Goal: Task Accomplishment & Management: Manage account settings

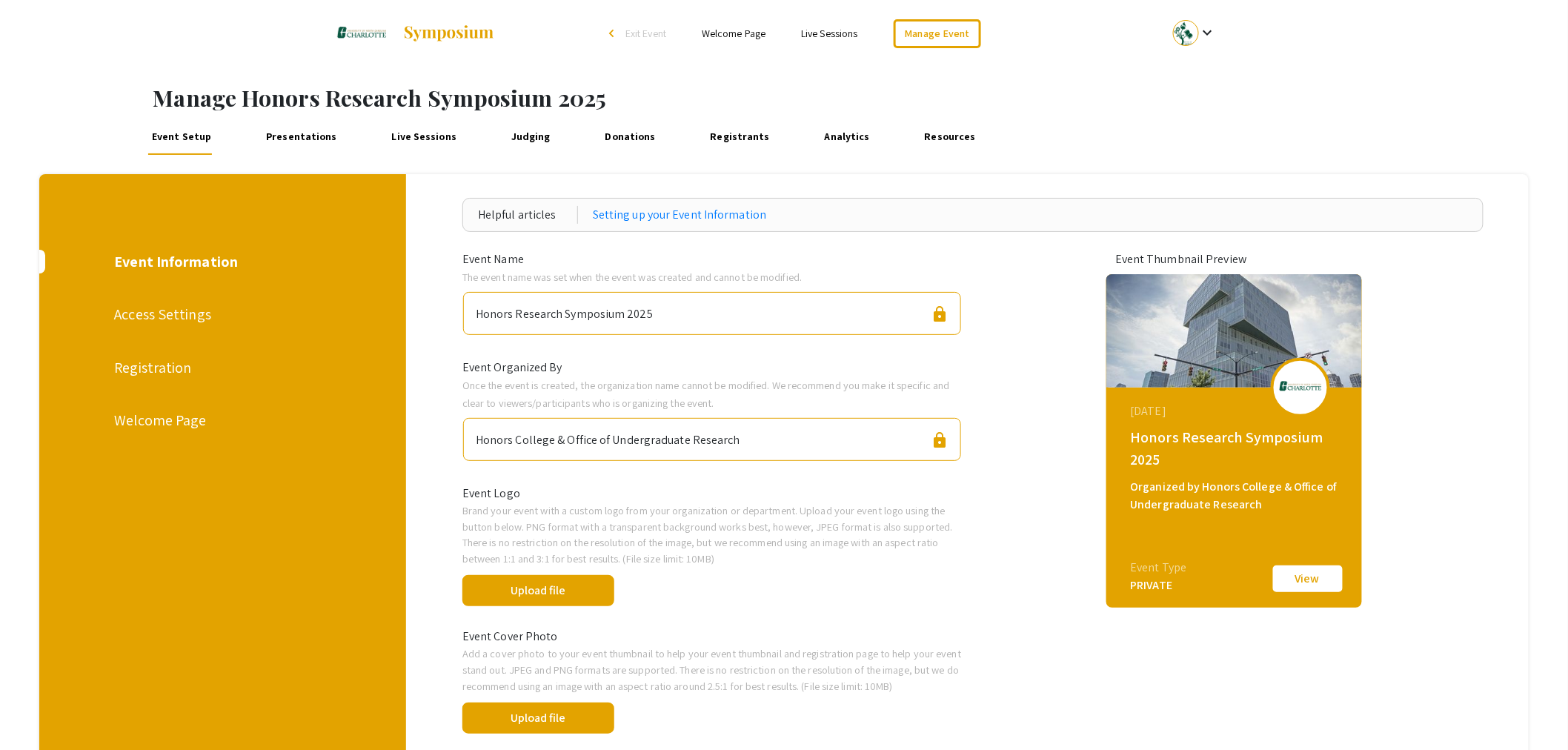
click at [171, 370] on div "Registration" at bounding box center [221, 368] width 215 height 22
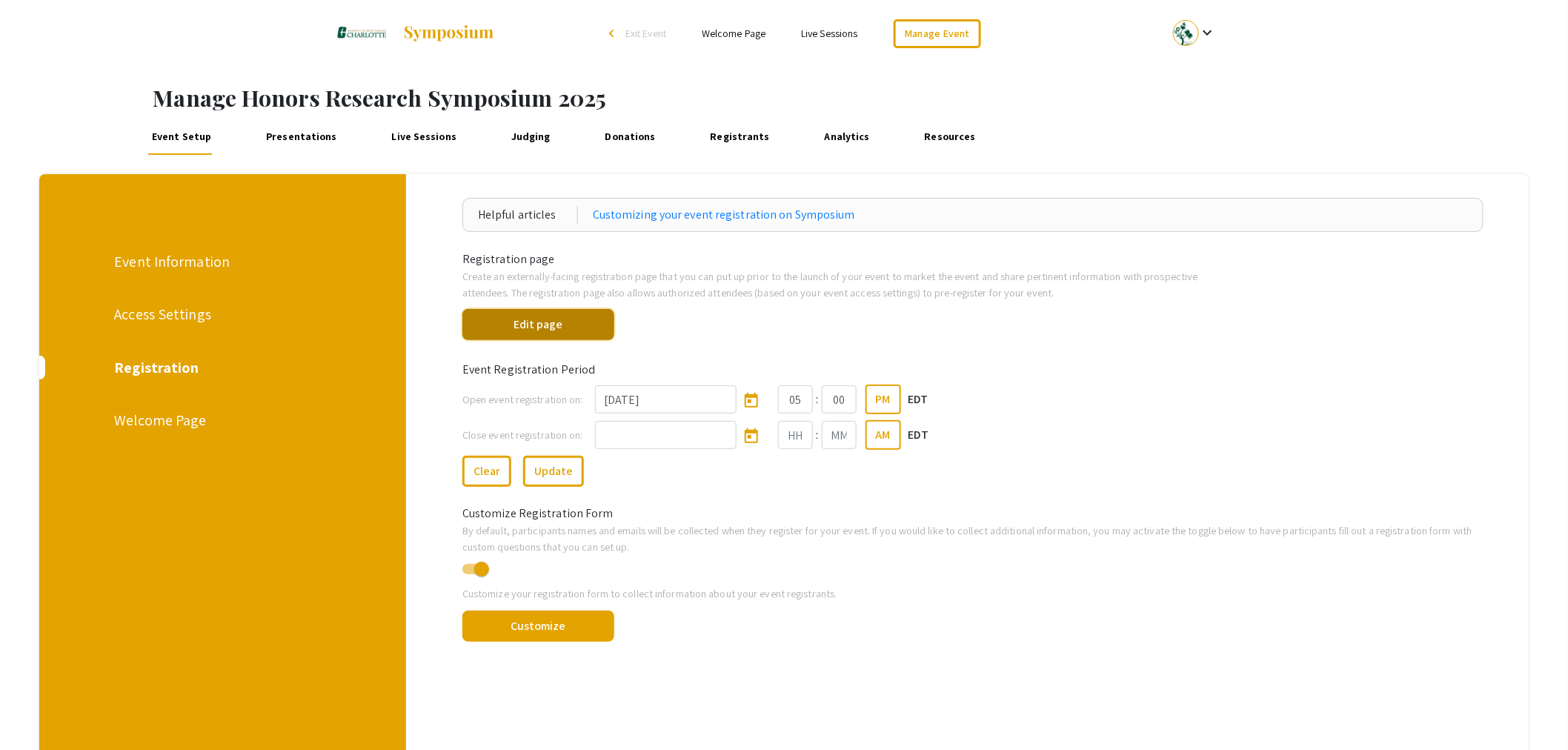
click at [570, 330] on button "Edit page" at bounding box center [538, 324] width 152 height 31
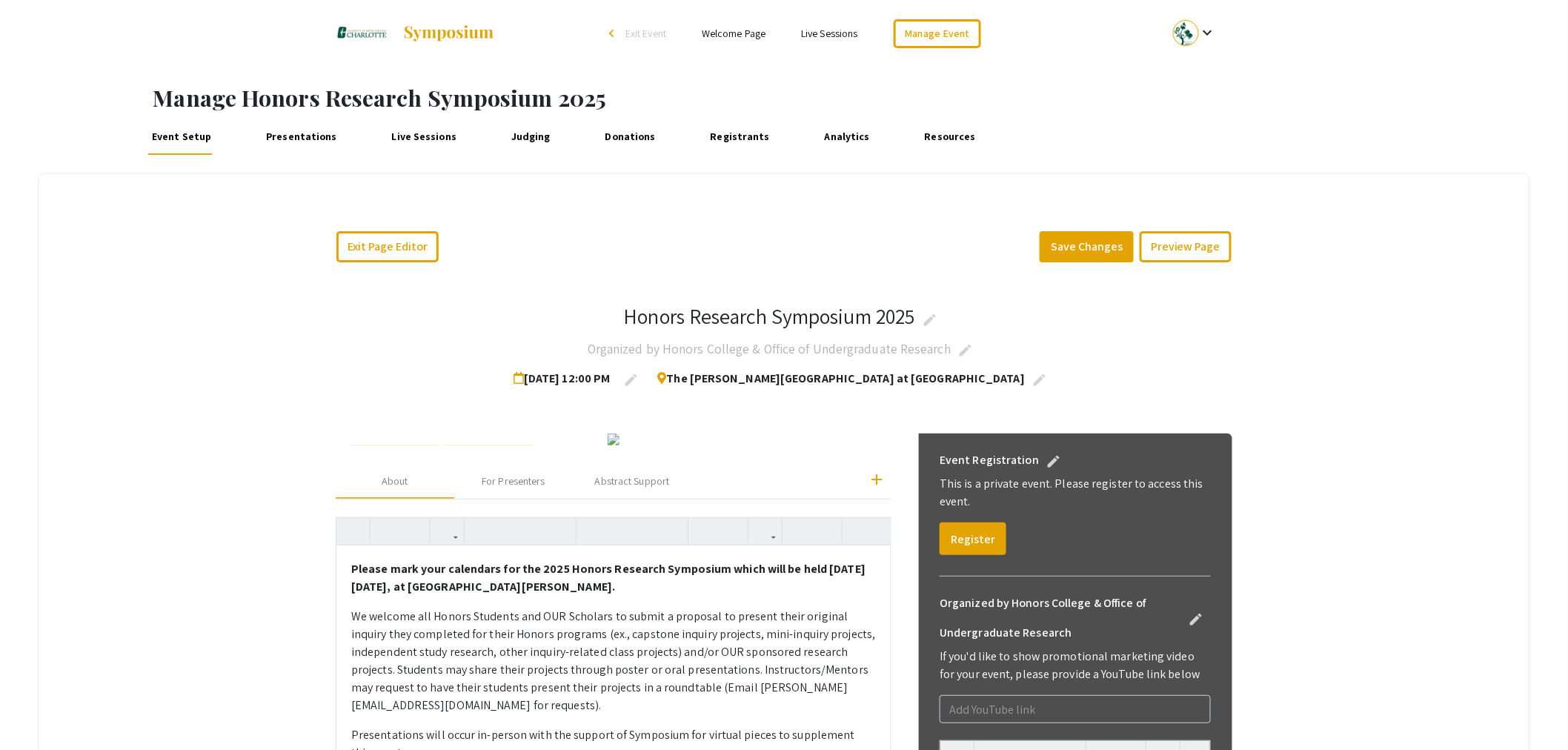
drag, startPoint x: 1180, startPoint y: 35, endPoint x: 472, endPoint y: 33, distance: 708.0
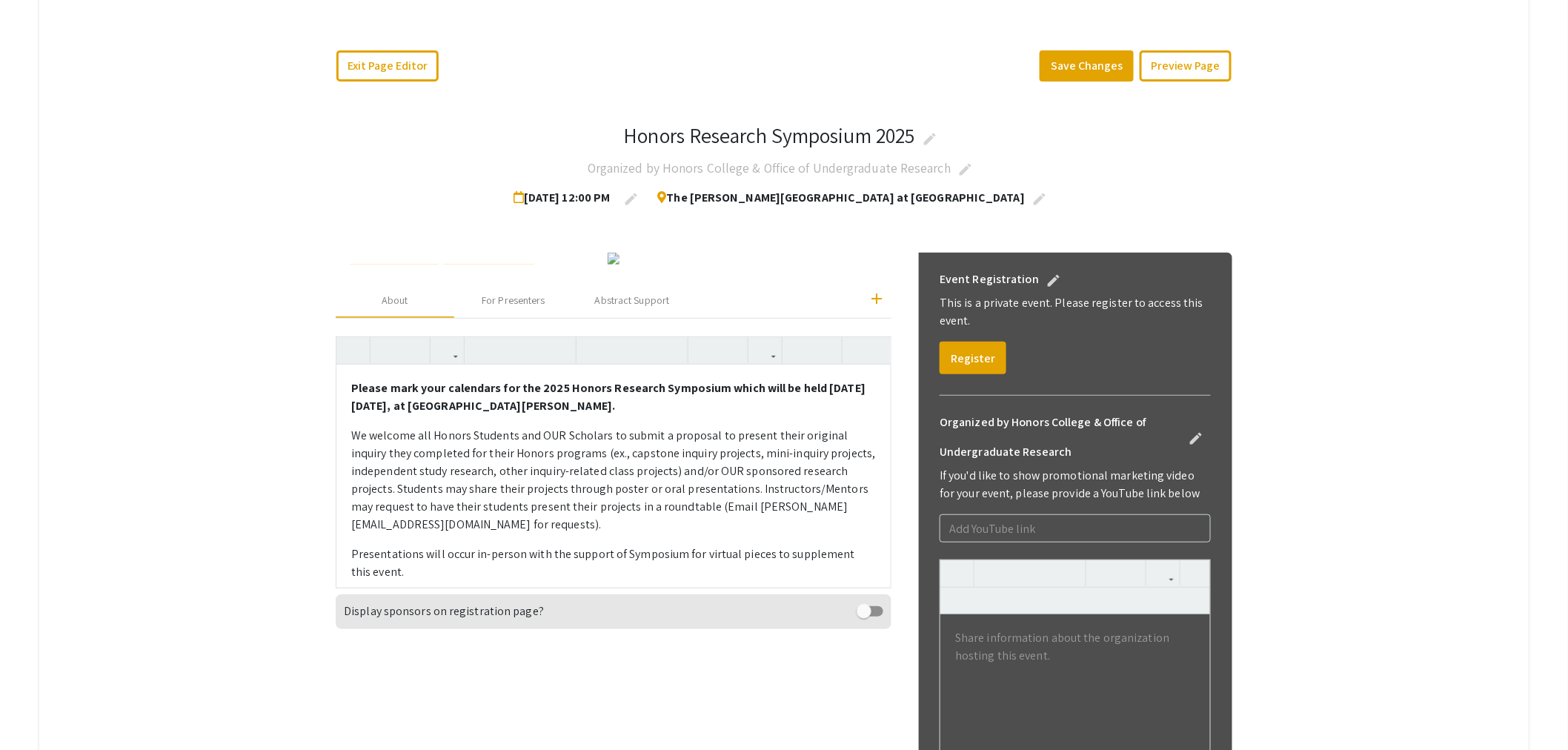
scroll to position [82, 0]
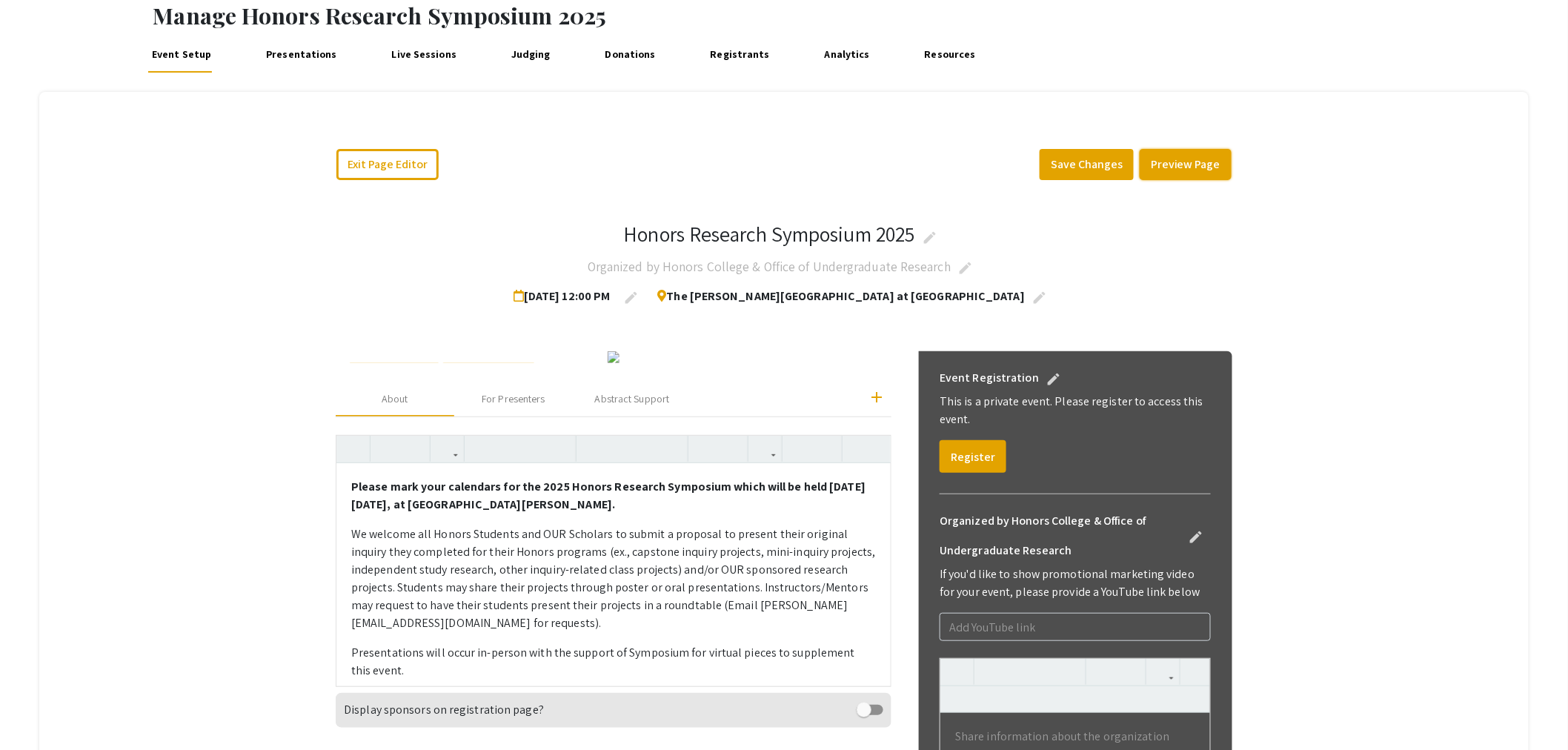
click at [1205, 164] on button "Preview Page" at bounding box center [1185, 164] width 92 height 31
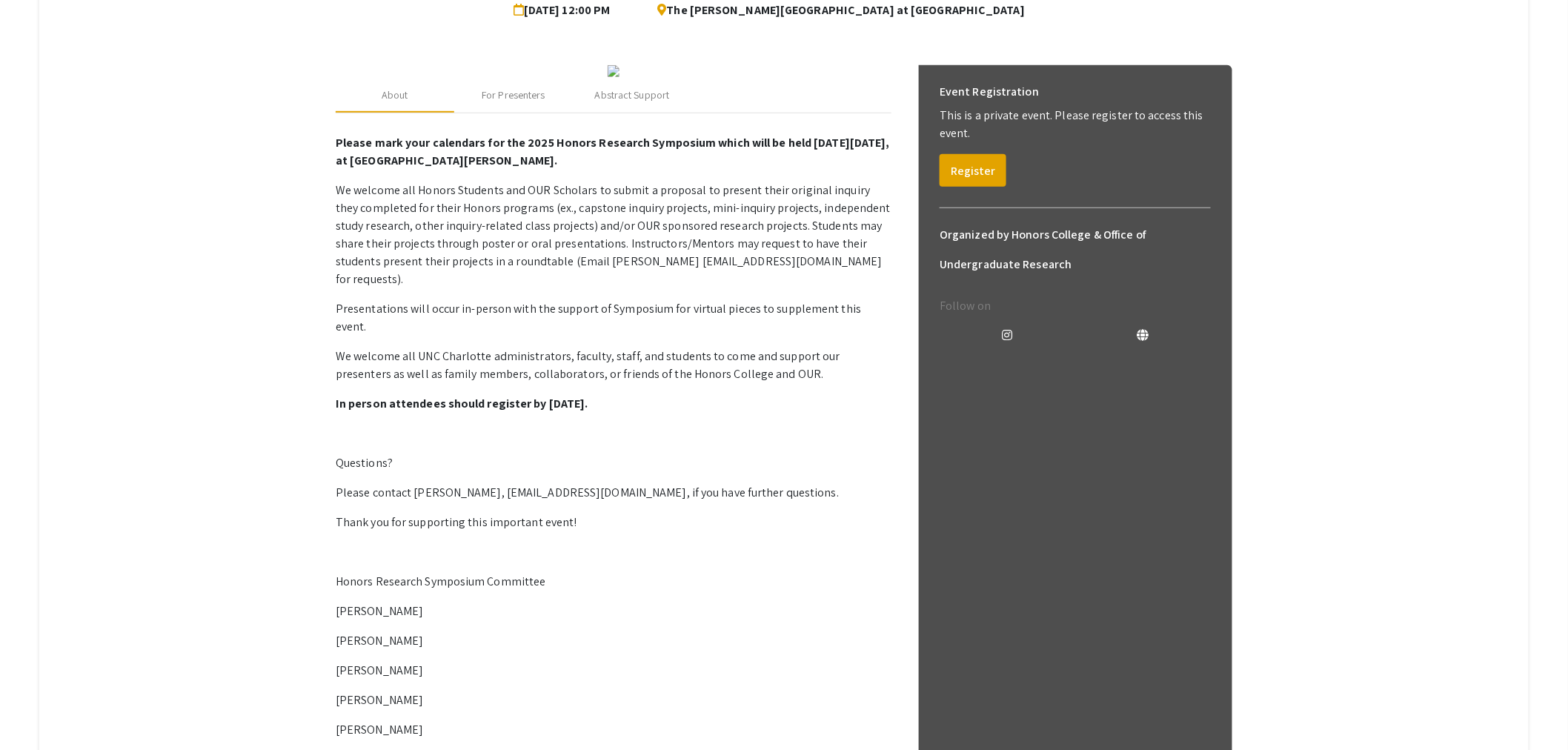
scroll to position [329, 0]
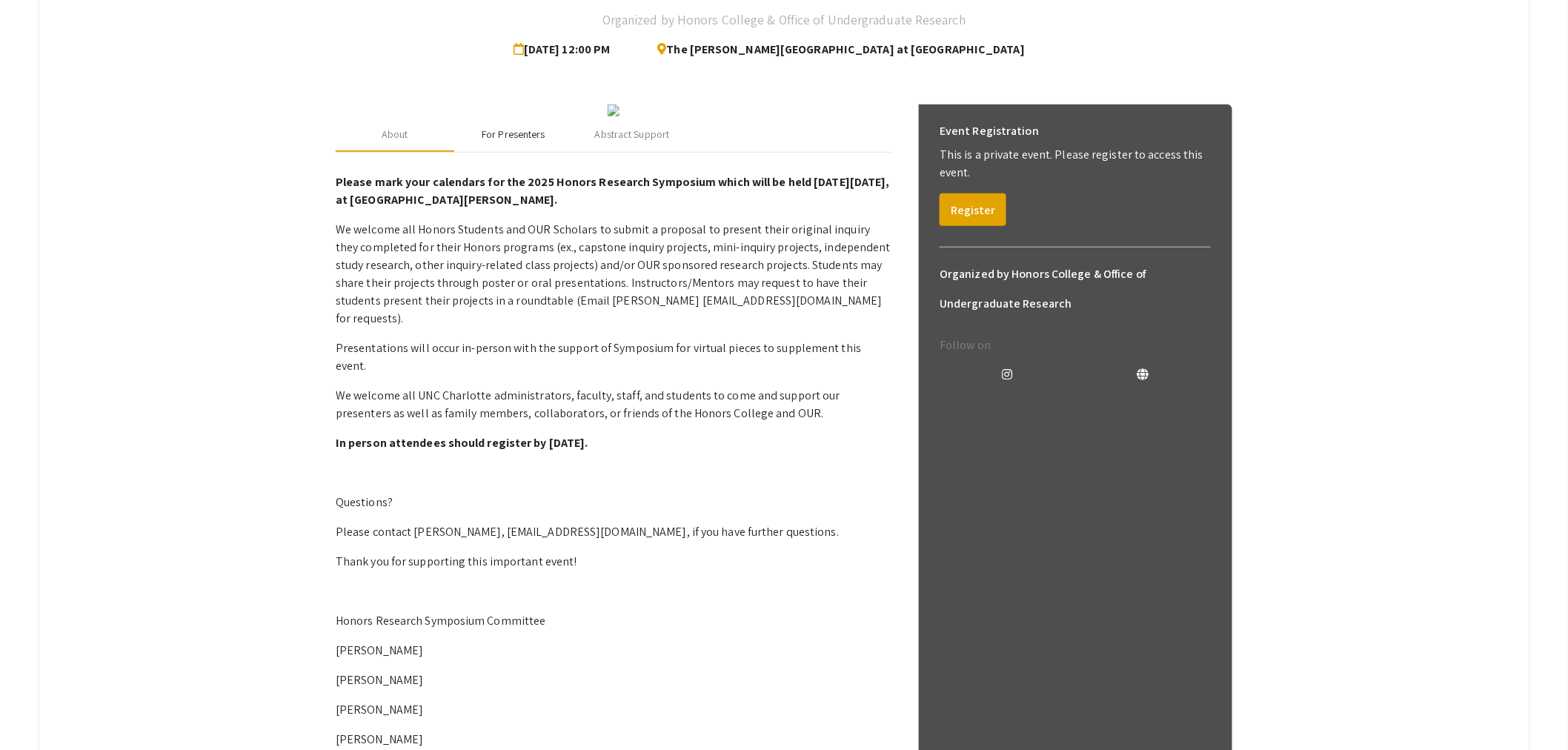
click at [536, 152] on div "For Presenters" at bounding box center [513, 134] width 119 height 35
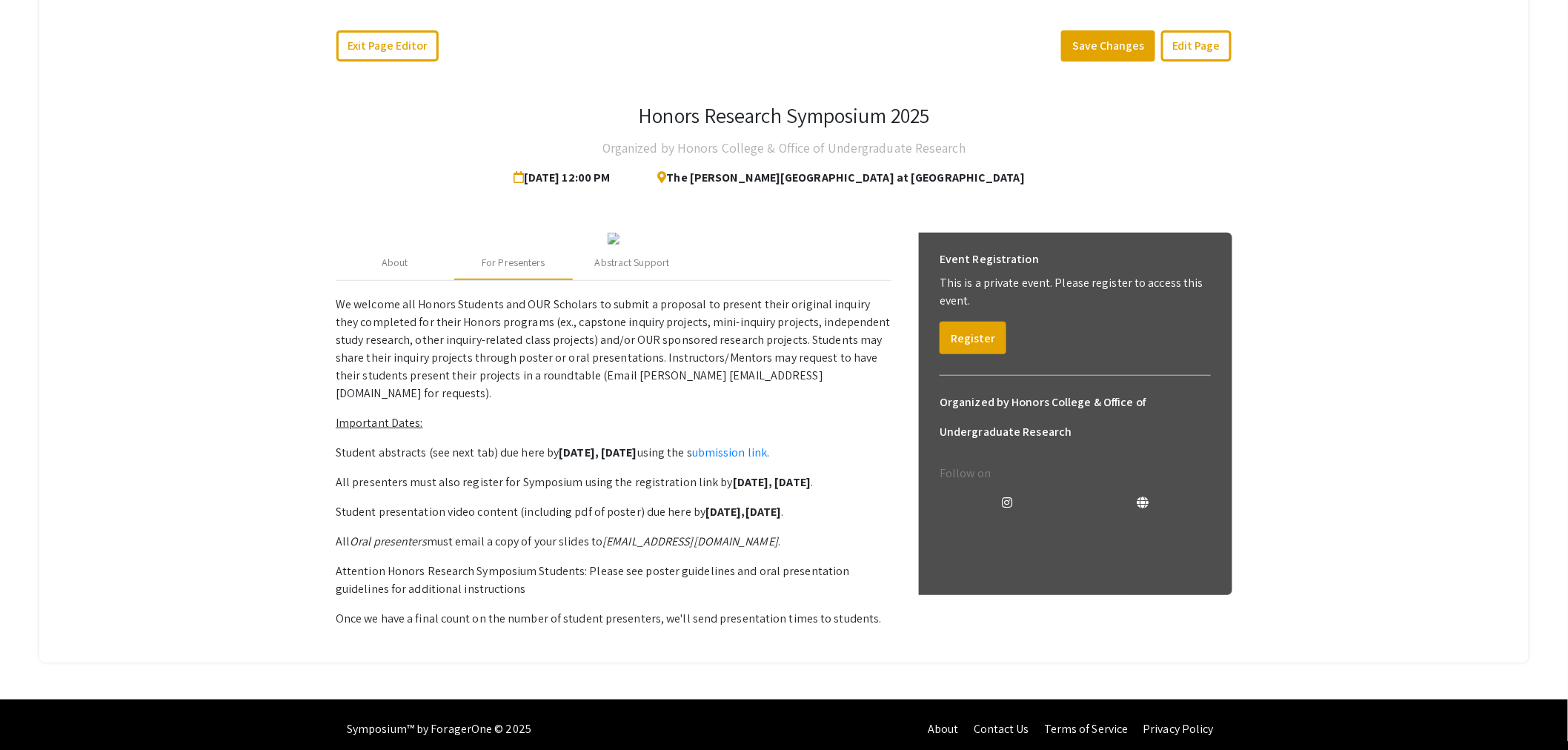
scroll to position [0, 0]
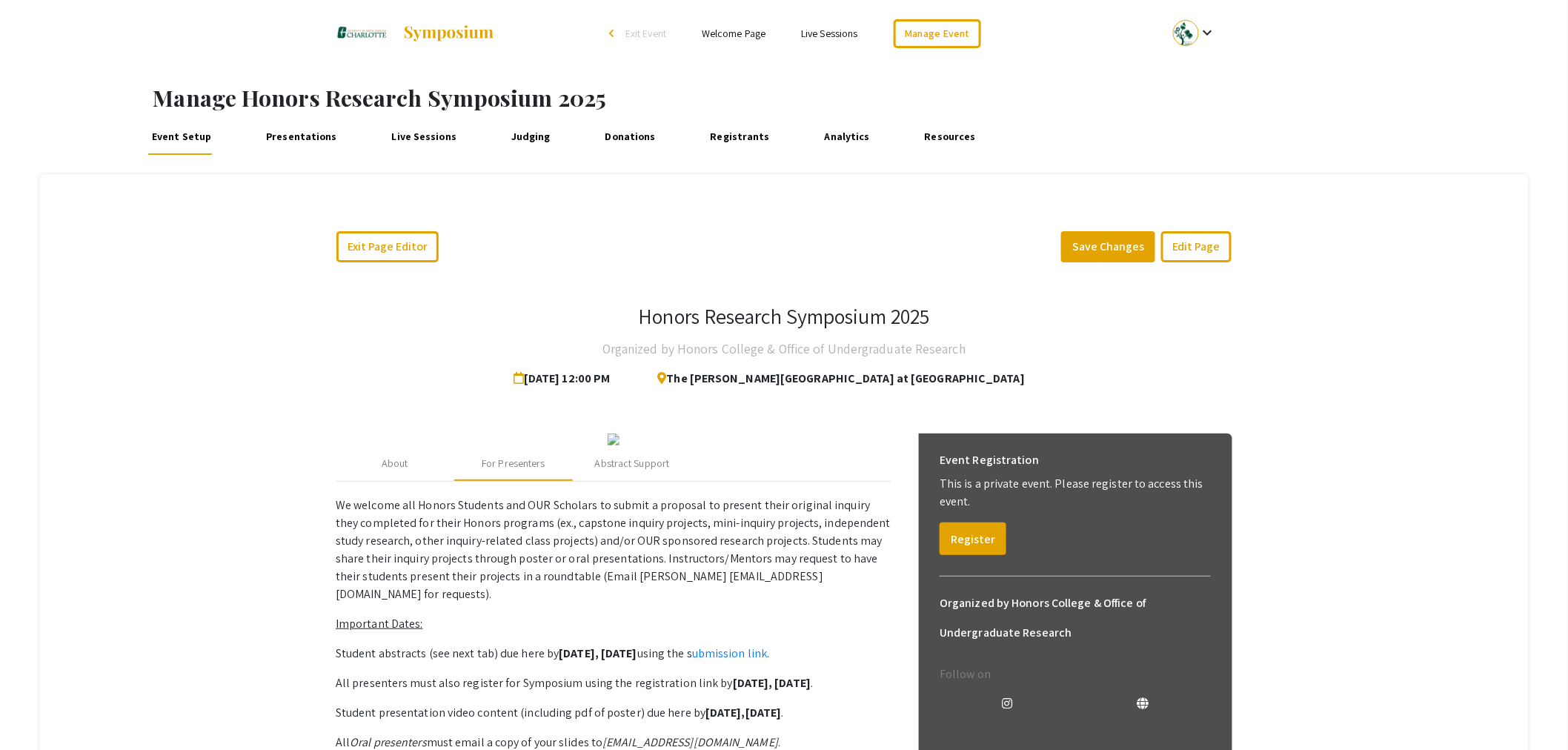
click at [299, 134] on link "Presentations" at bounding box center [301, 137] width 78 height 35
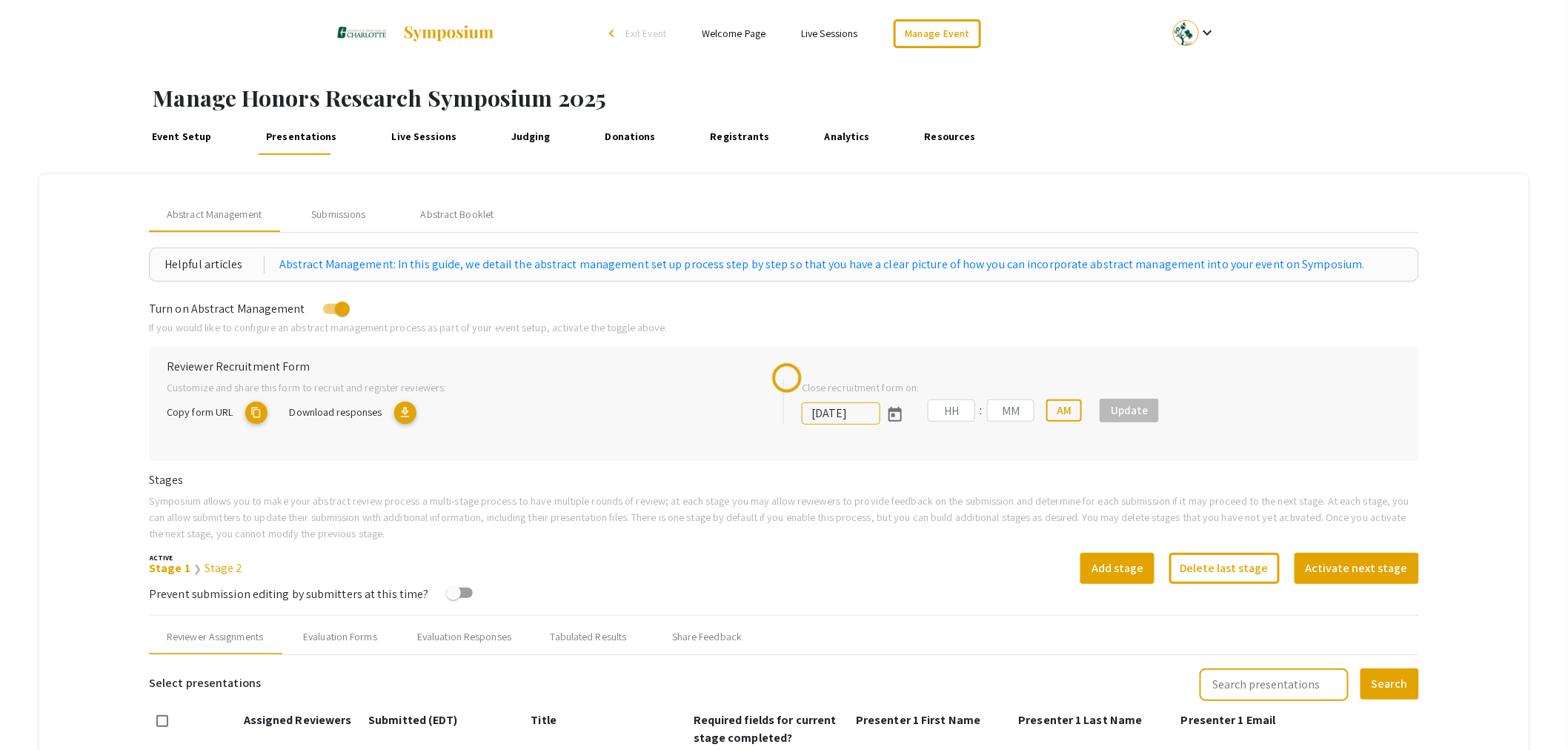
type input "10/19/2025"
type input "11"
click at [342, 207] on div "Submissions" at bounding box center [338, 215] width 54 height 15
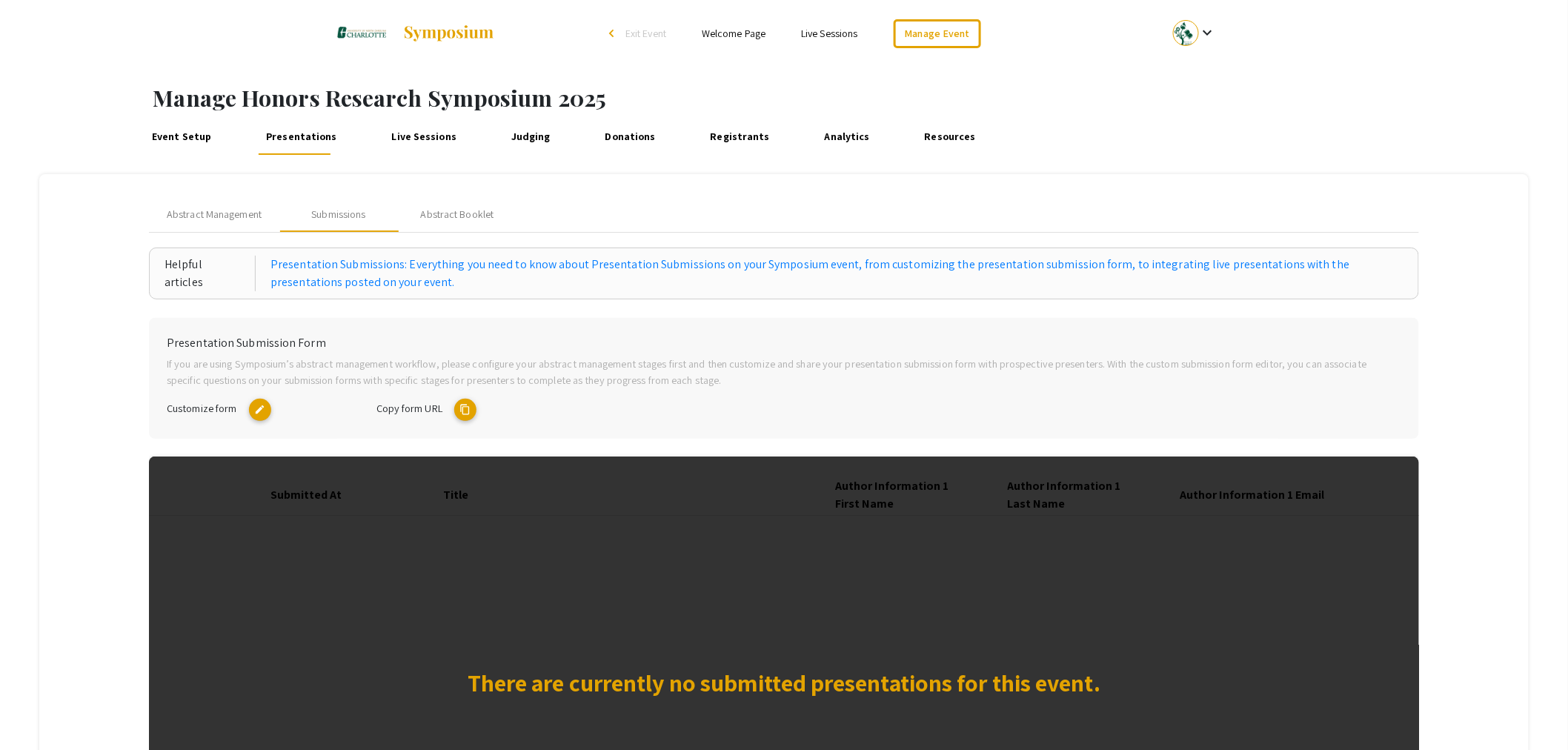
click at [469, 411] on mat-icon "content_copy" at bounding box center [465, 410] width 22 height 22
click at [256, 409] on mat-icon "edit" at bounding box center [260, 410] width 22 height 22
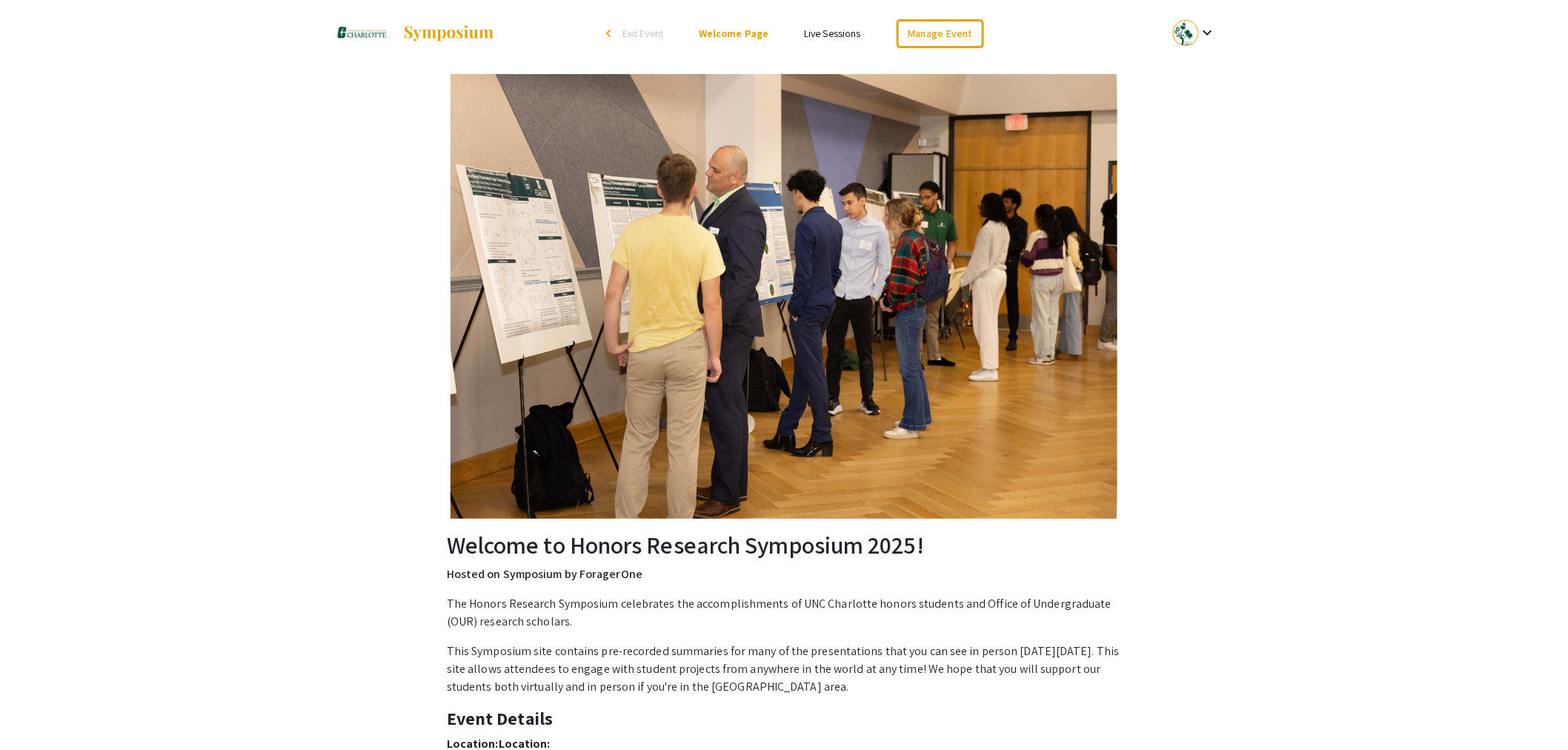
click at [657, 34] on span "Exit Event" at bounding box center [643, 34] width 40 height 13
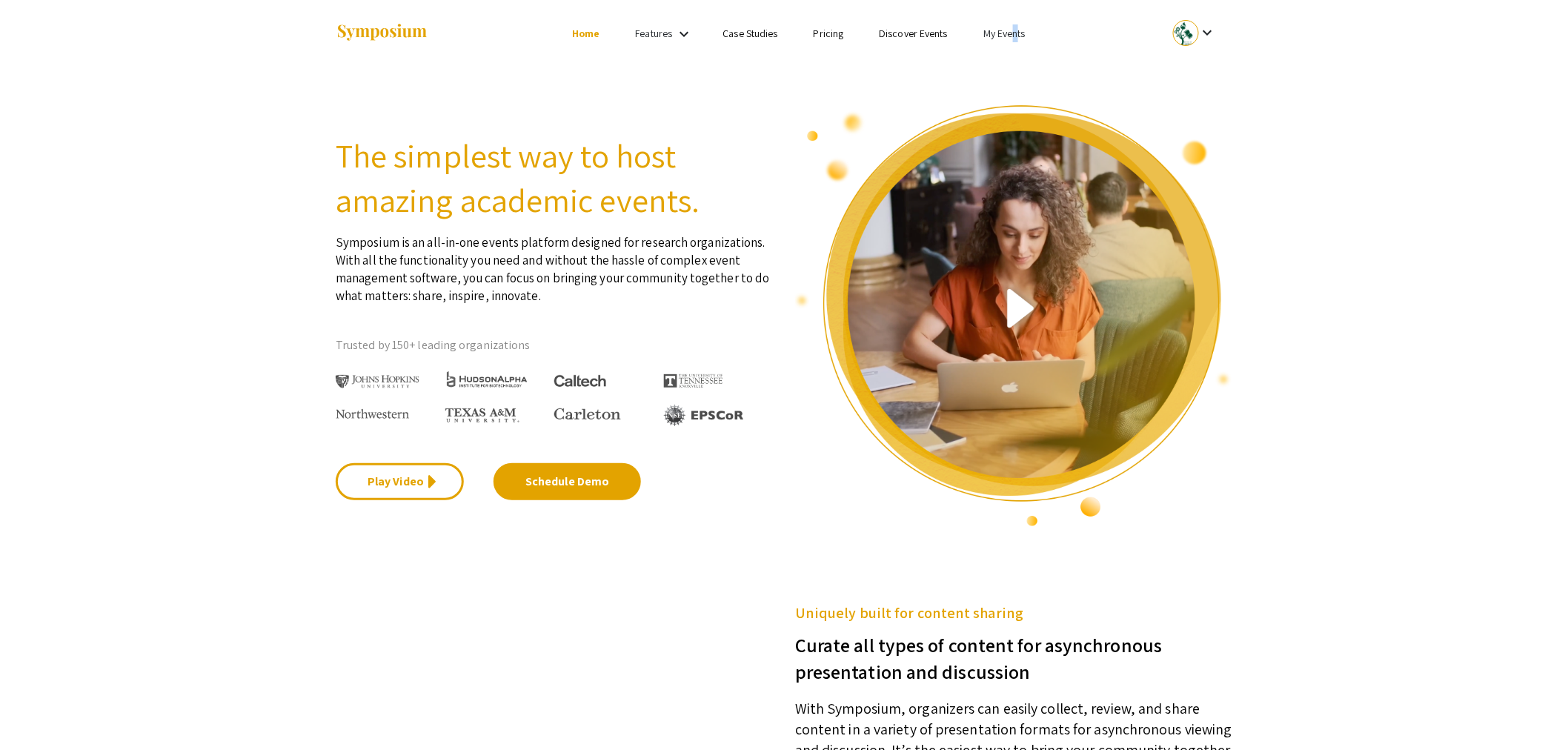
click at [1010, 33] on link "My Events" at bounding box center [1004, 34] width 42 height 13
click at [1013, 63] on button "Events I've organized" at bounding box center [1028, 66] width 127 height 35
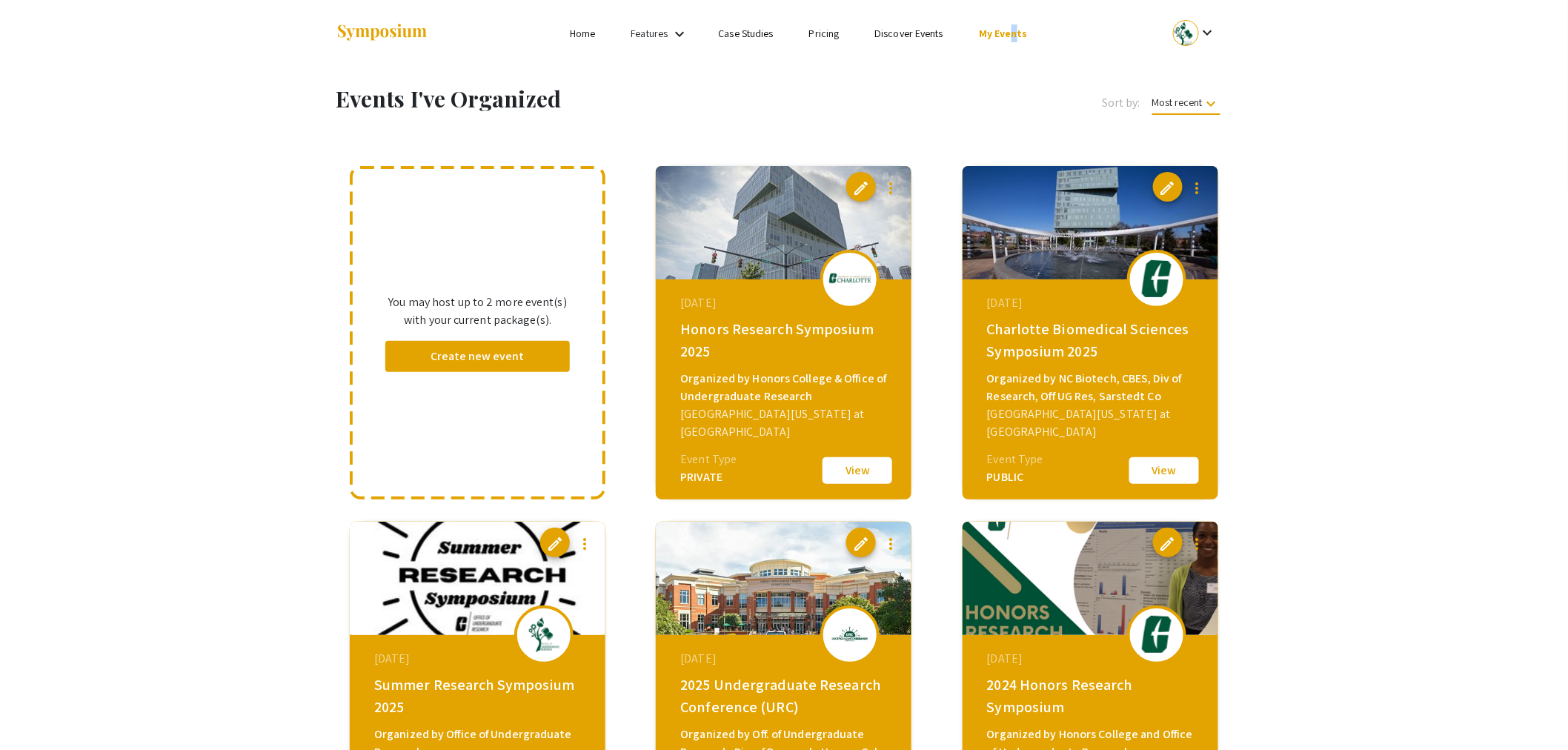
click at [821, 608] on img at bounding box center [783, 578] width 256 height 114
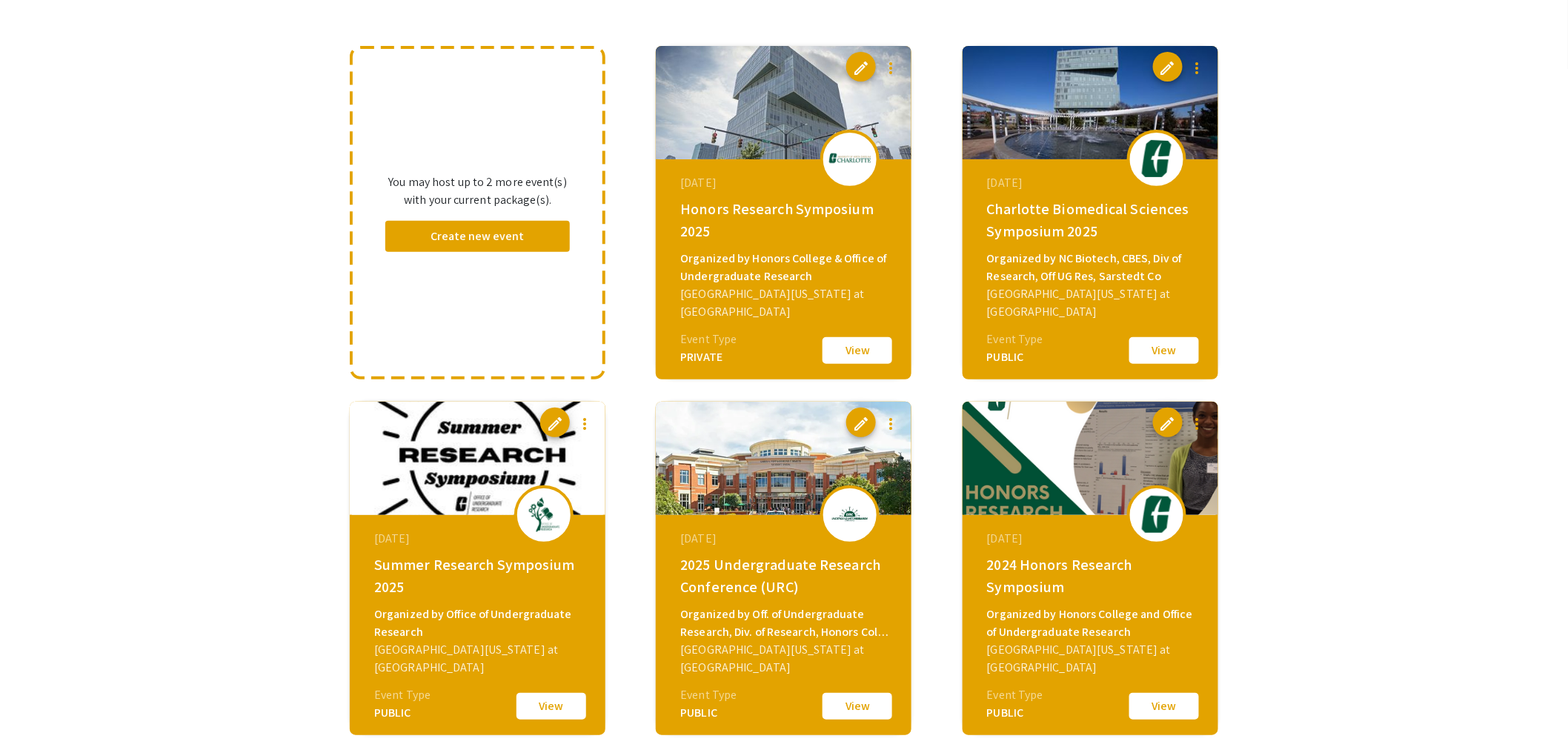
scroll to position [247, 0]
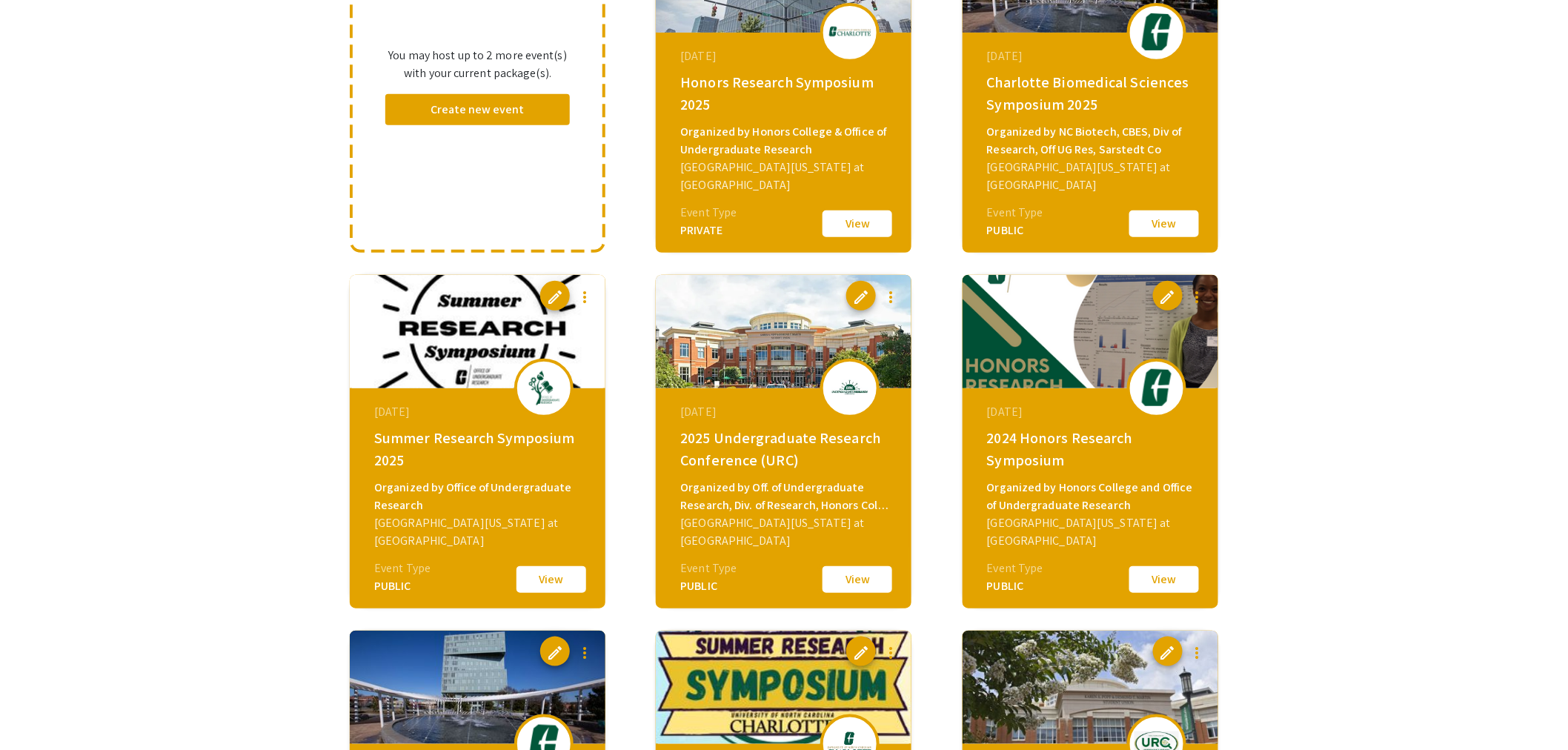
click at [845, 583] on button "View" at bounding box center [857, 579] width 74 height 31
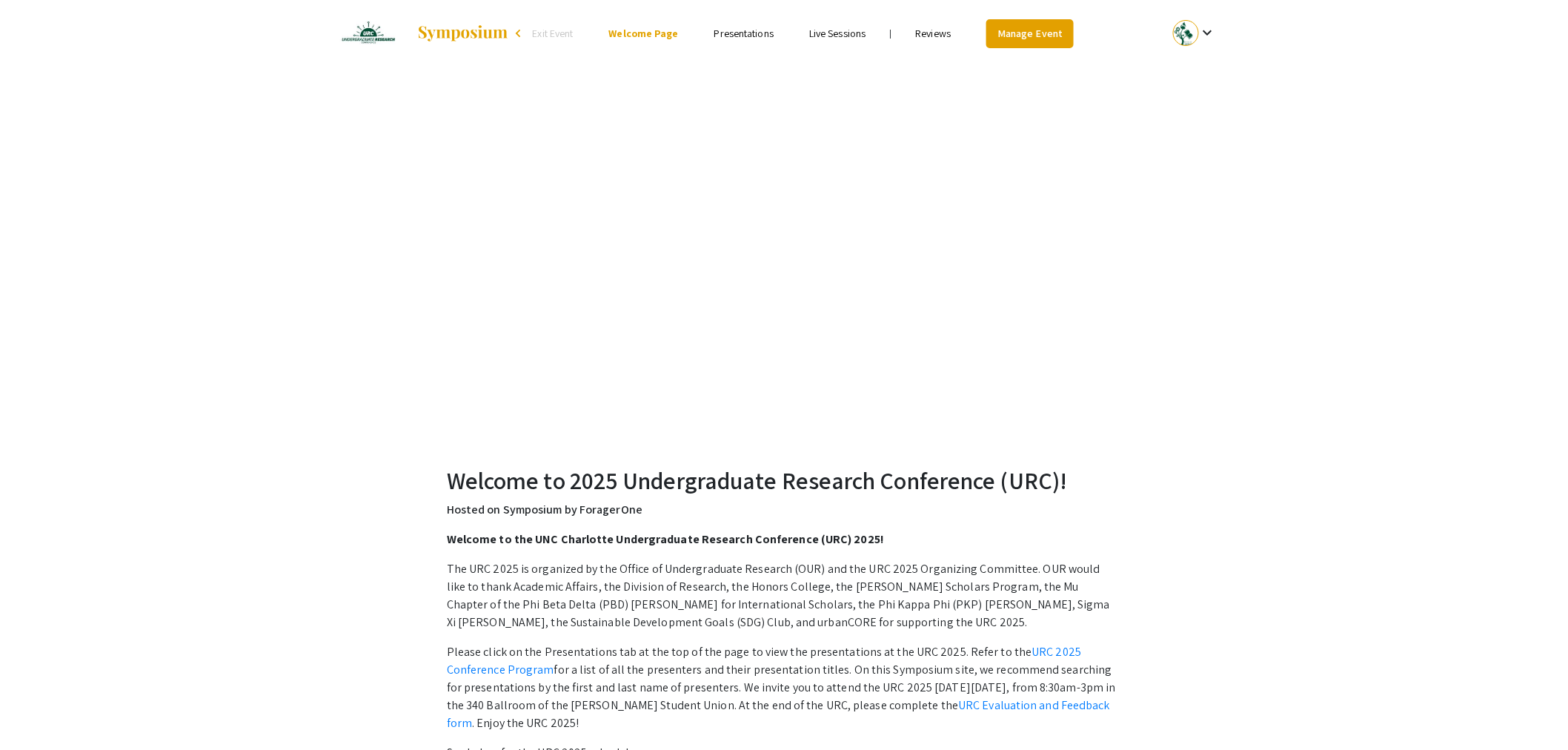
drag, startPoint x: 1047, startPoint y: 15, endPoint x: 1047, endPoint y: 24, distance: 9.0
click at [1047, 17] on ul "keyboard_arrow_down" at bounding box center [1083, 33] width 295 height 66
click at [1046, 34] on link "Manage Event" at bounding box center [1030, 34] width 87 height 29
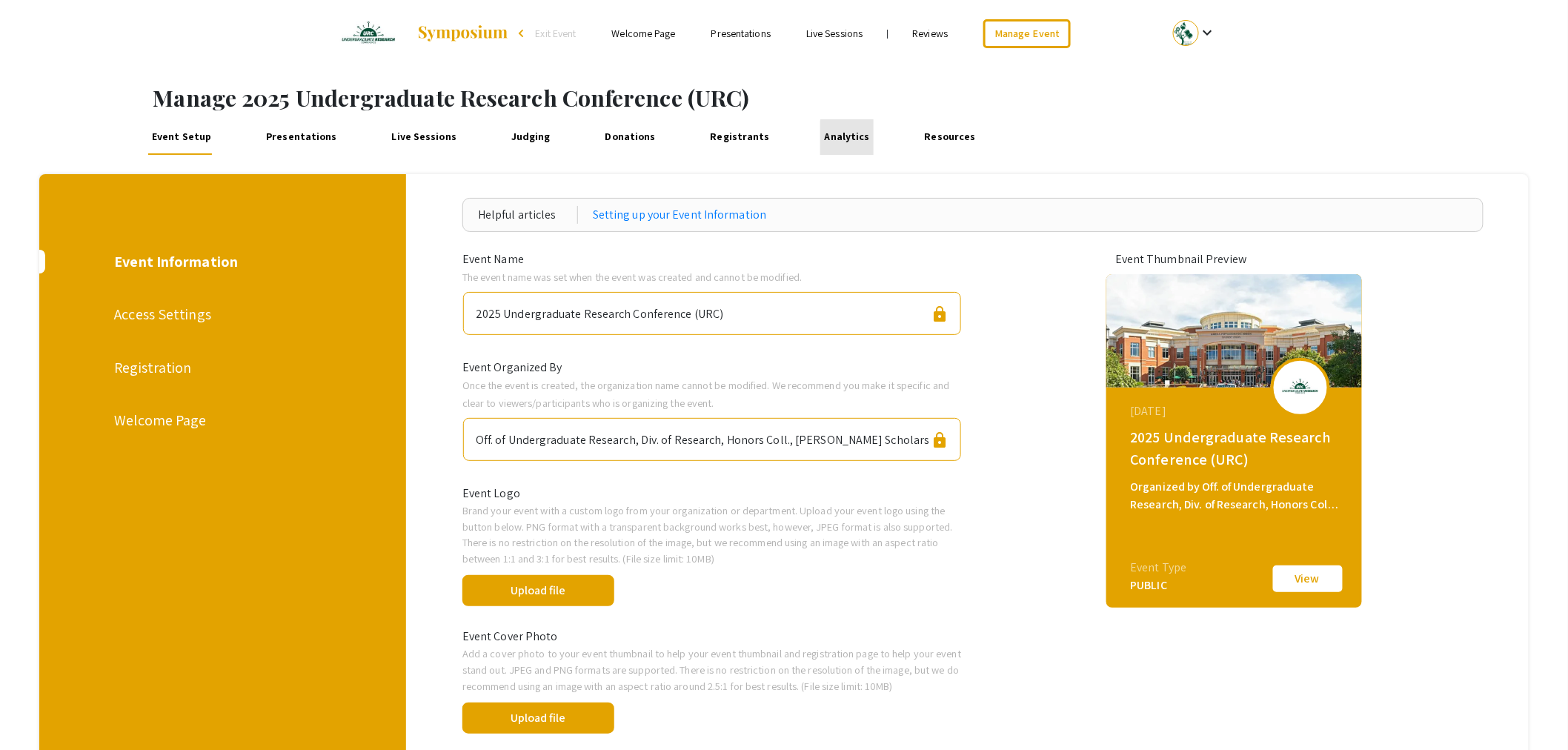
click at [831, 138] on link "Analytics" at bounding box center [846, 137] width 53 height 35
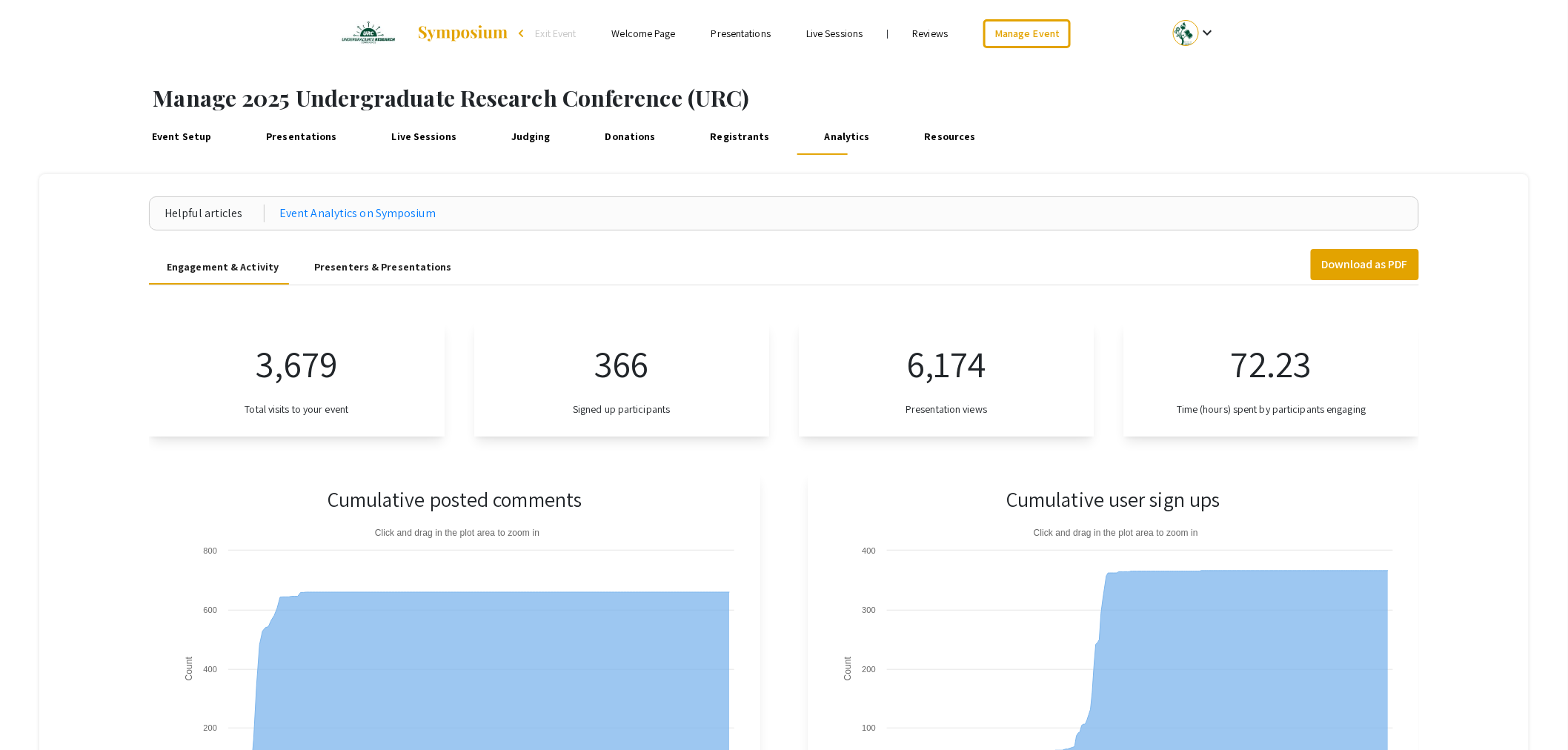
click at [345, 279] on div "Presenters & Presentations" at bounding box center [383, 267] width 173 height 35
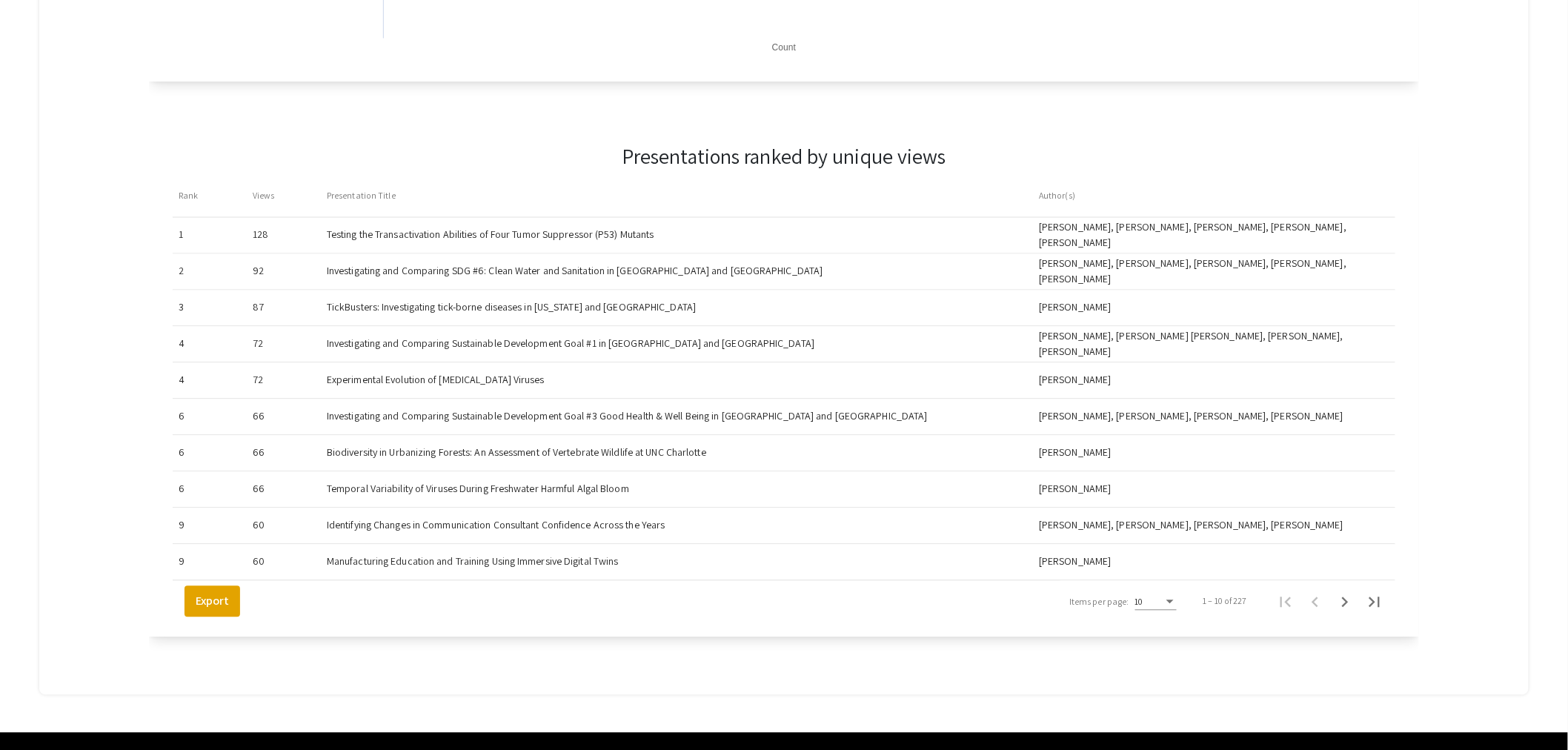
scroll to position [1153, 0]
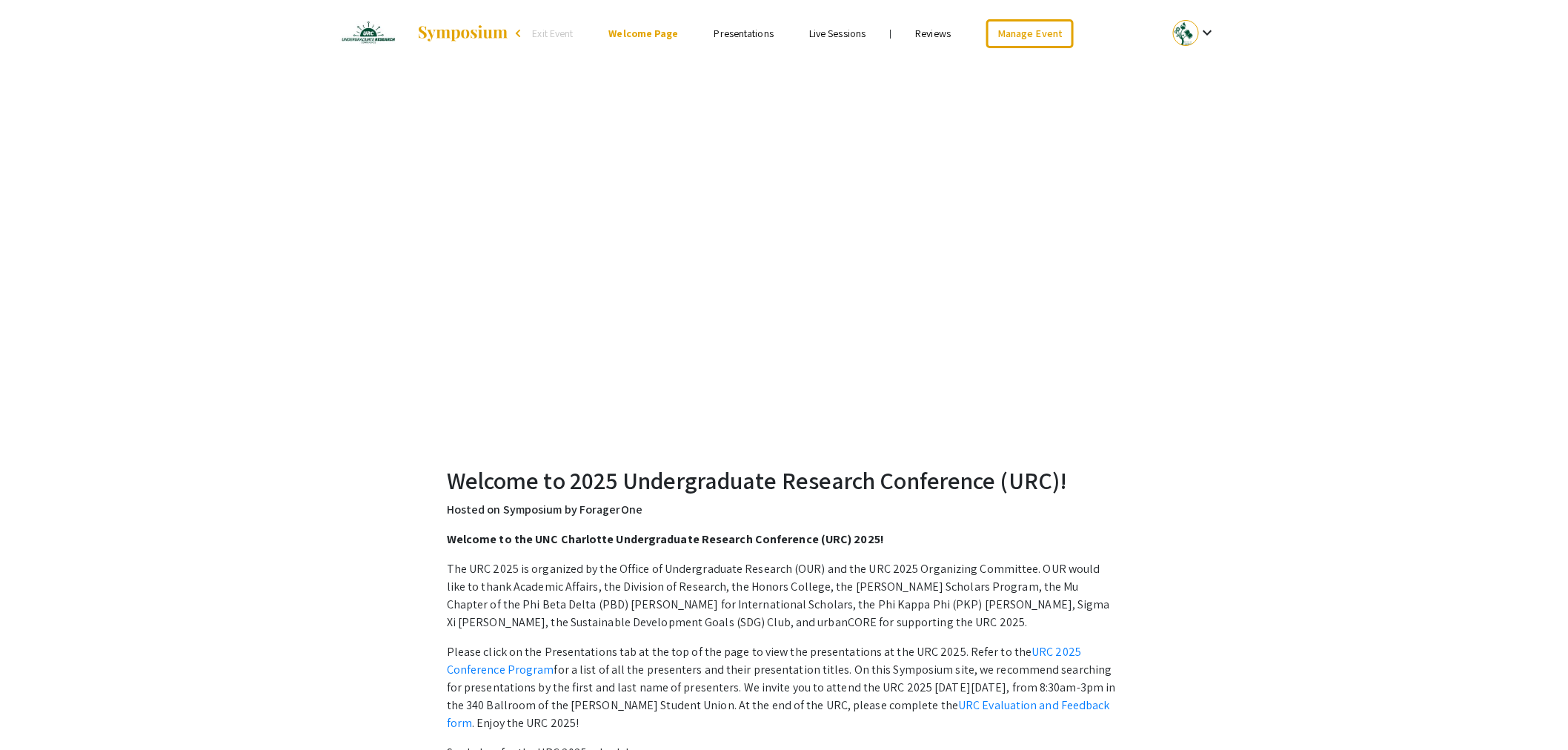
click at [538, 34] on span "Exit Event" at bounding box center [553, 34] width 40 height 13
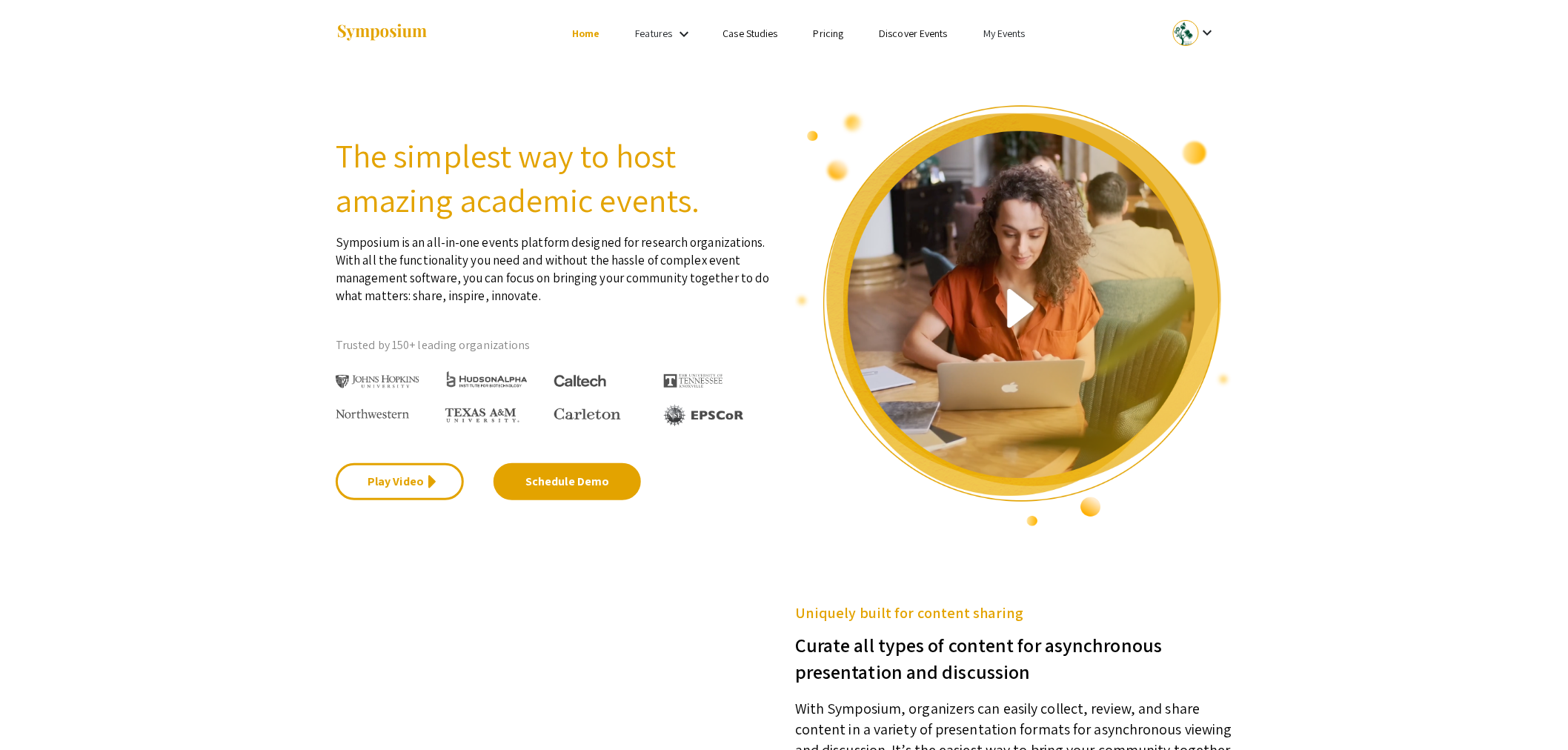
click at [1021, 33] on link "My Events" at bounding box center [1004, 34] width 42 height 13
click at [1039, 71] on button "Events I've organized" at bounding box center [1028, 66] width 127 height 35
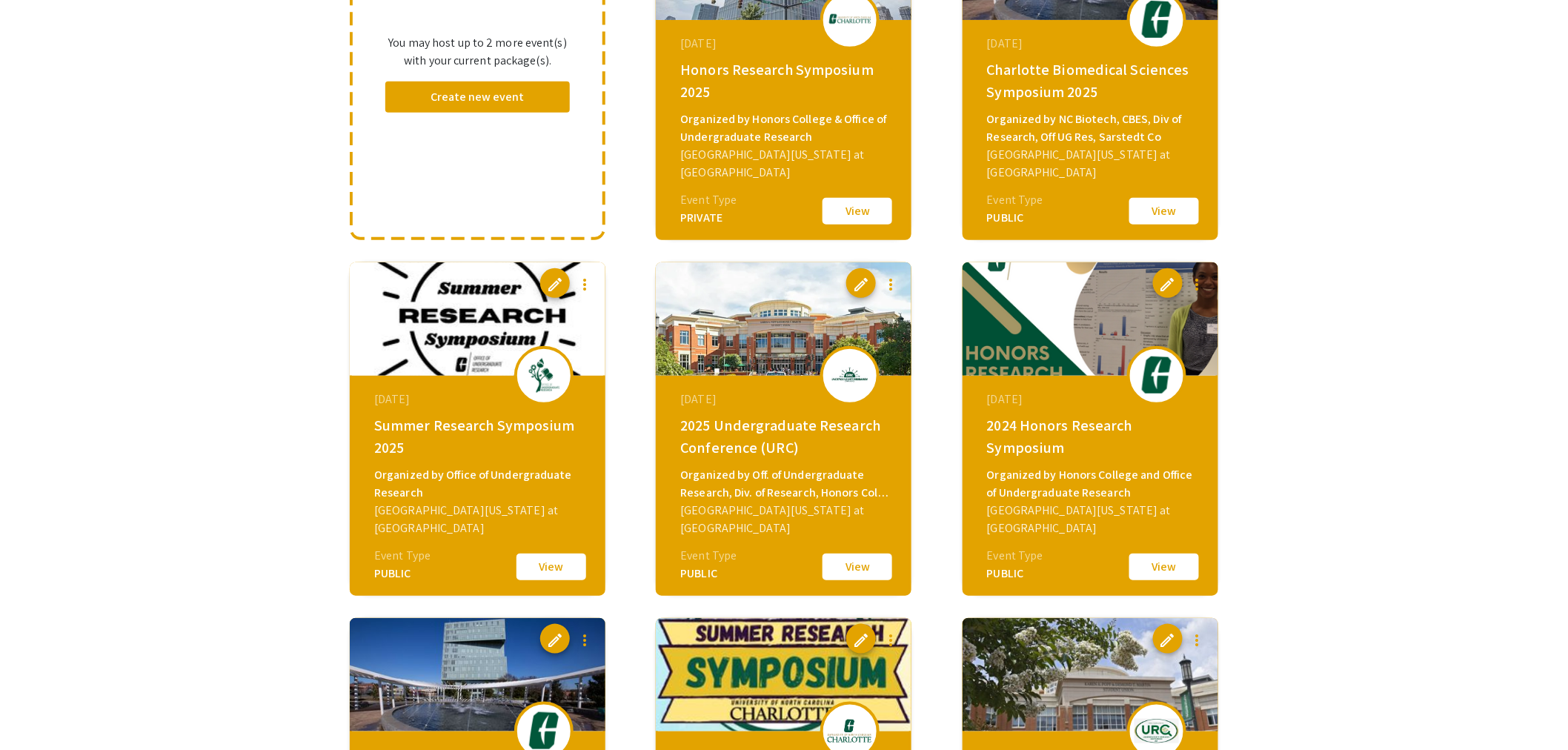
scroll to position [412, 0]
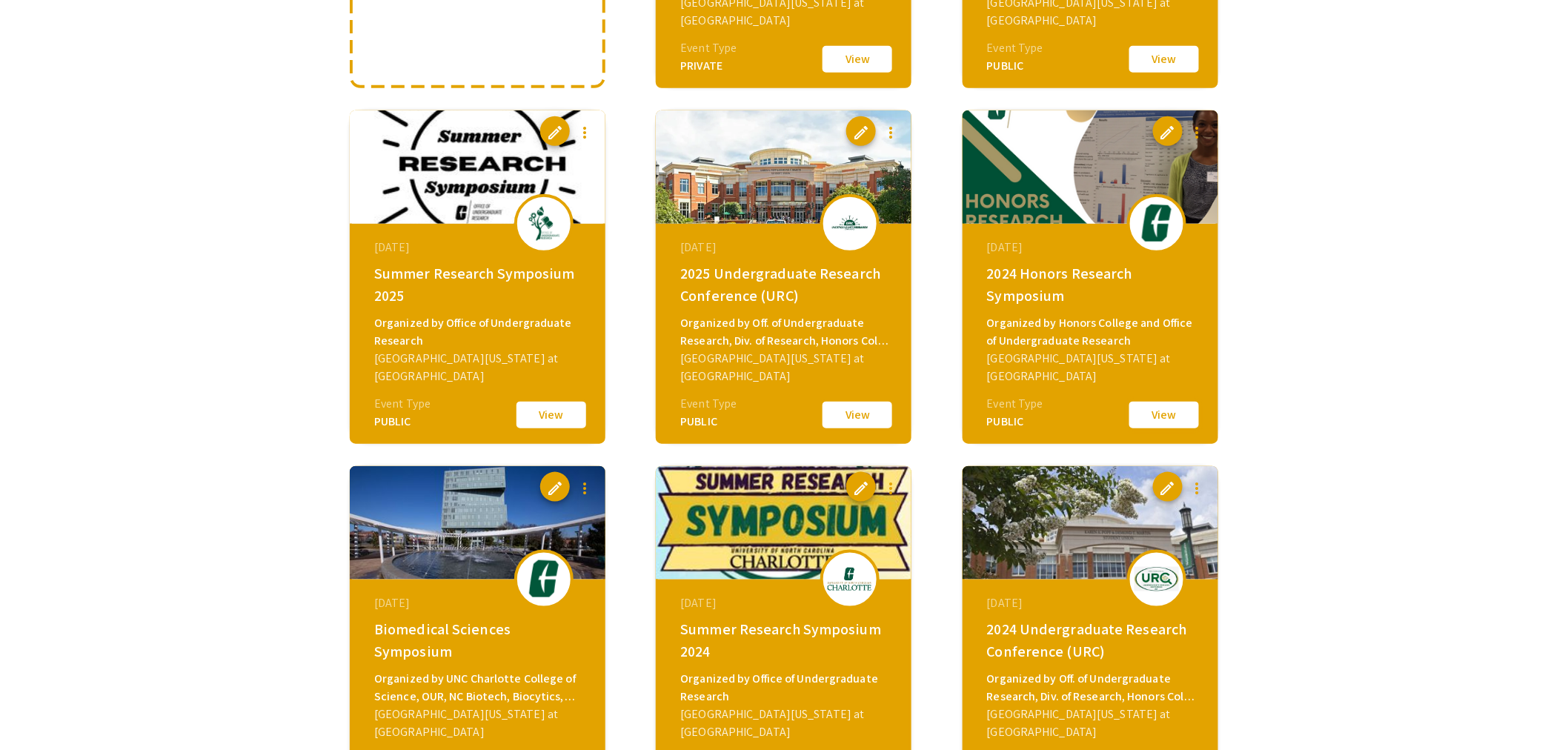
click at [1165, 417] on button "View" at bounding box center [1164, 415] width 74 height 31
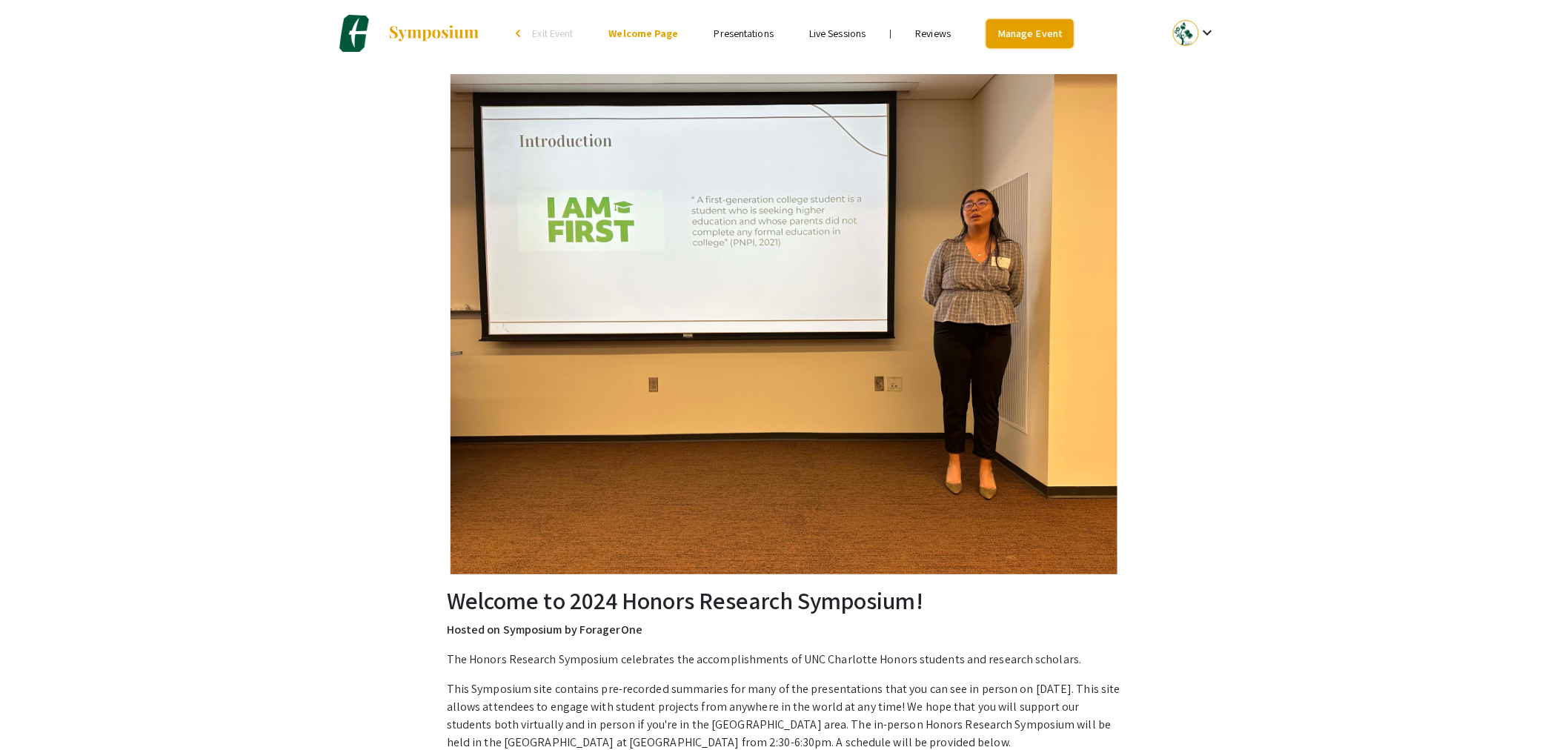
click at [1048, 31] on link "Manage Event" at bounding box center [1030, 34] width 87 height 29
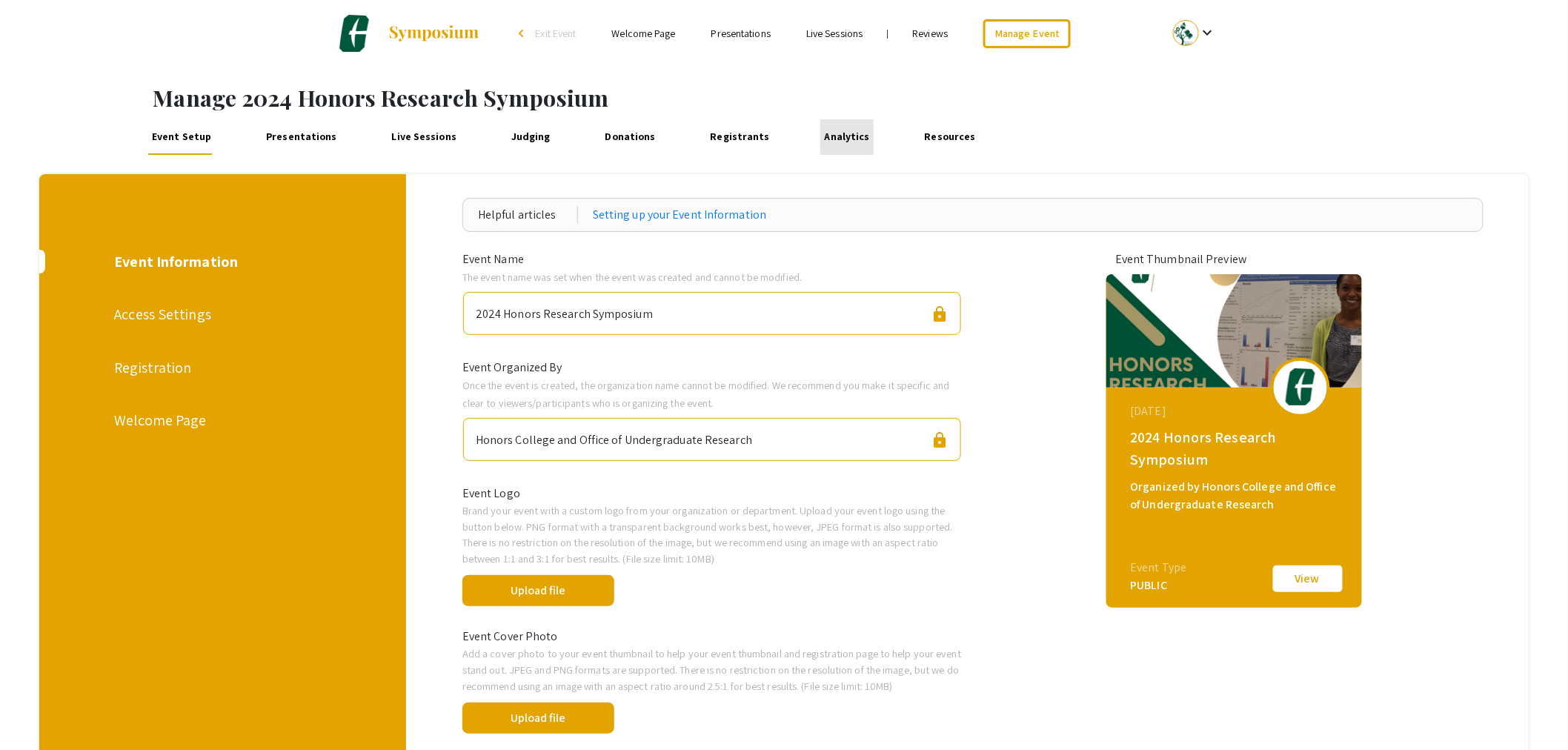
click at [842, 132] on link "Analytics" at bounding box center [846, 137] width 53 height 35
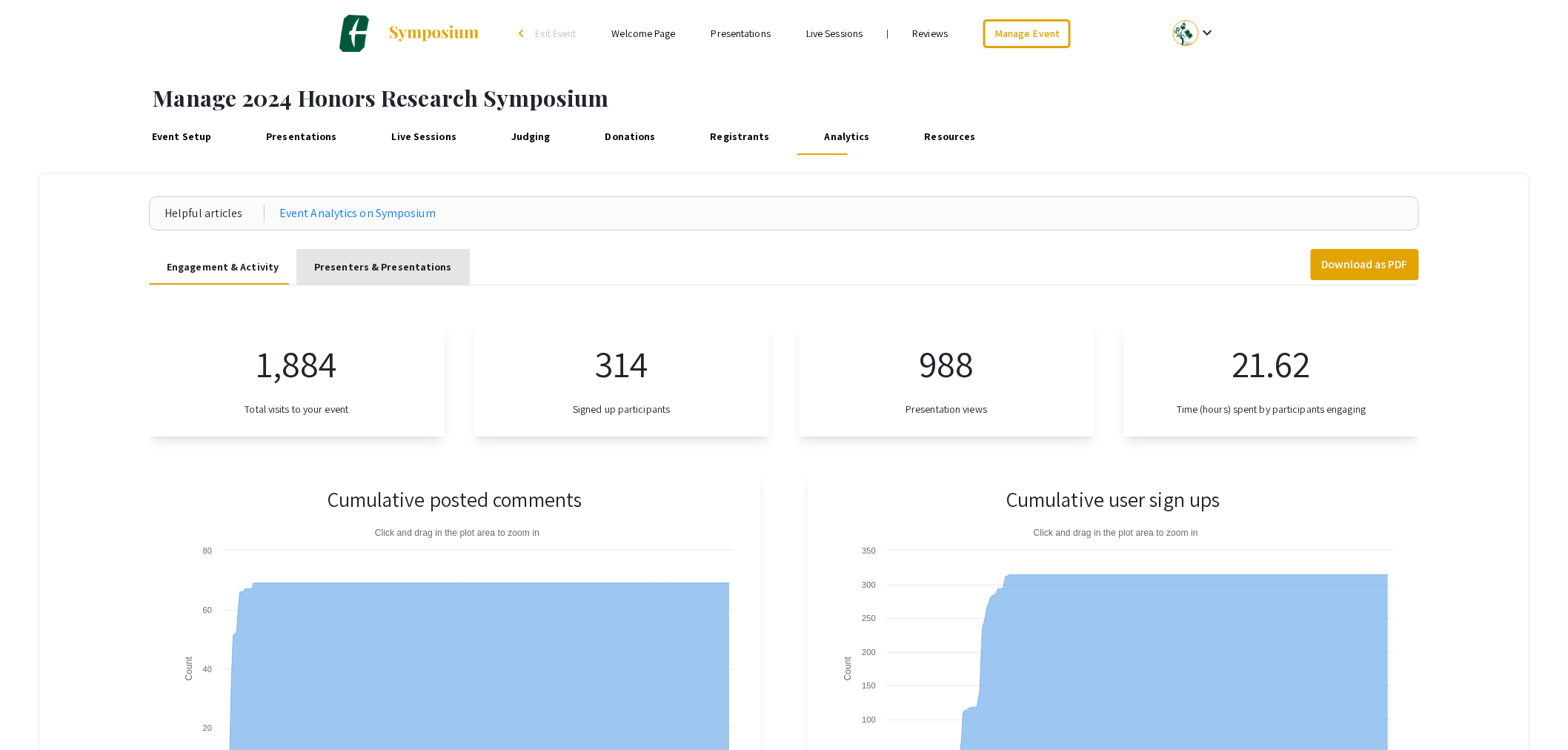
click at [395, 273] on div "Presenters & Presentations" at bounding box center [383, 267] width 138 height 15
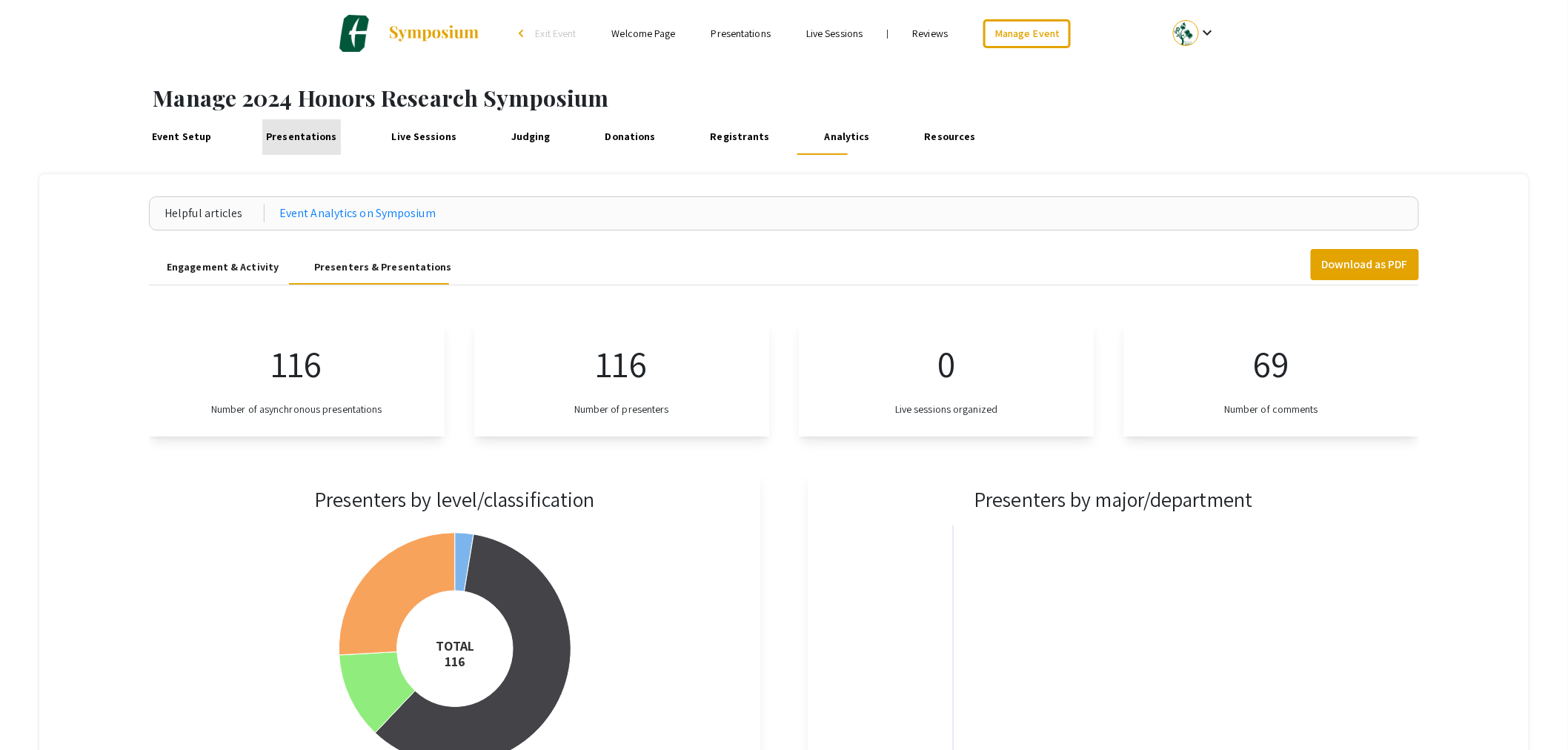
click at [299, 140] on link "Presentations" at bounding box center [301, 137] width 78 height 35
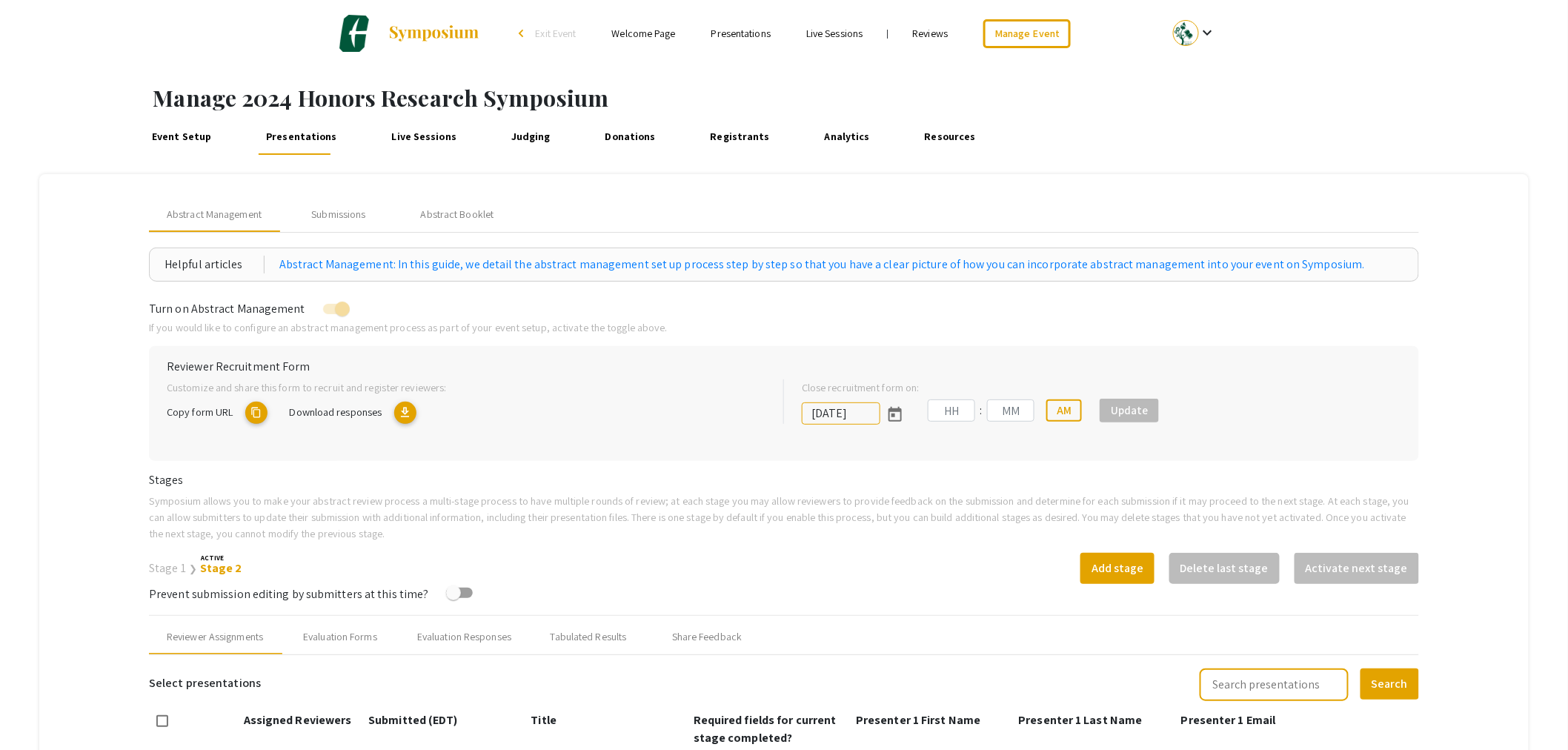
type input "10/31/2024"
type input "01"
type input "27"
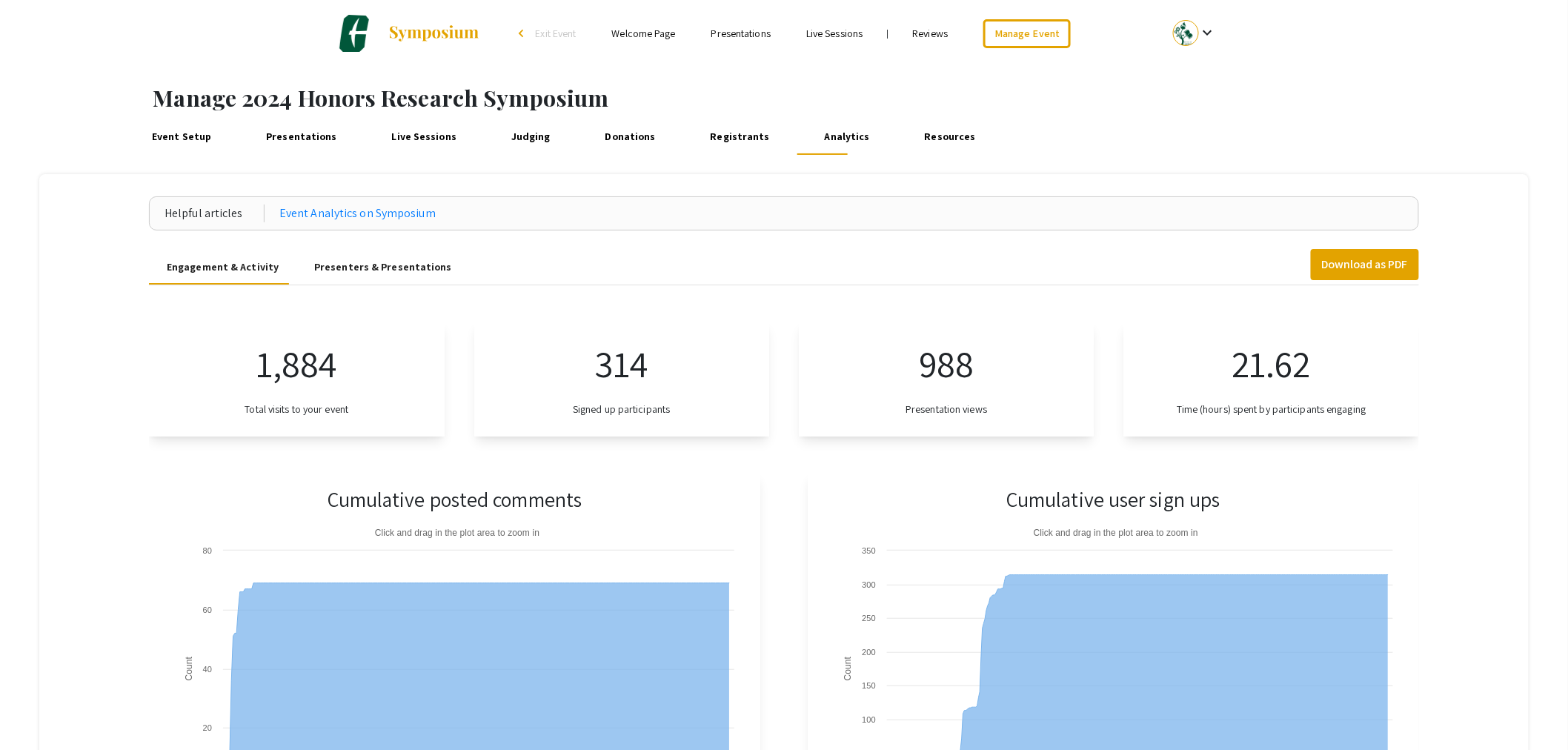
click at [408, 265] on div "Presenters & Presentations" at bounding box center [383, 267] width 138 height 15
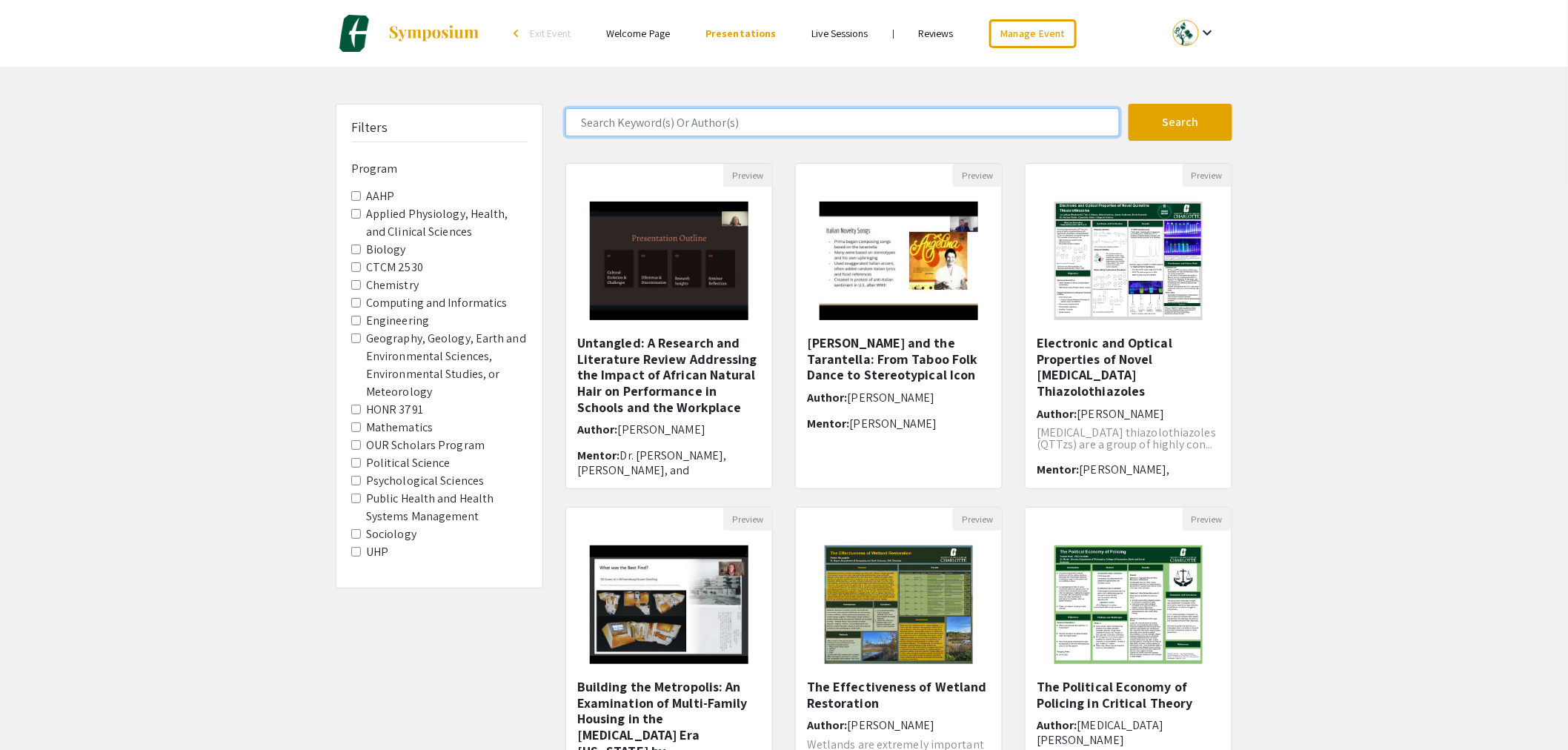
click at [765, 123] on input "Search Keyword(s) Or Author(s)" at bounding box center [842, 122] width 554 height 28
type input "i"
type input "fasc"
click at [1128, 104] on button "Search" at bounding box center [1179, 122] width 103 height 37
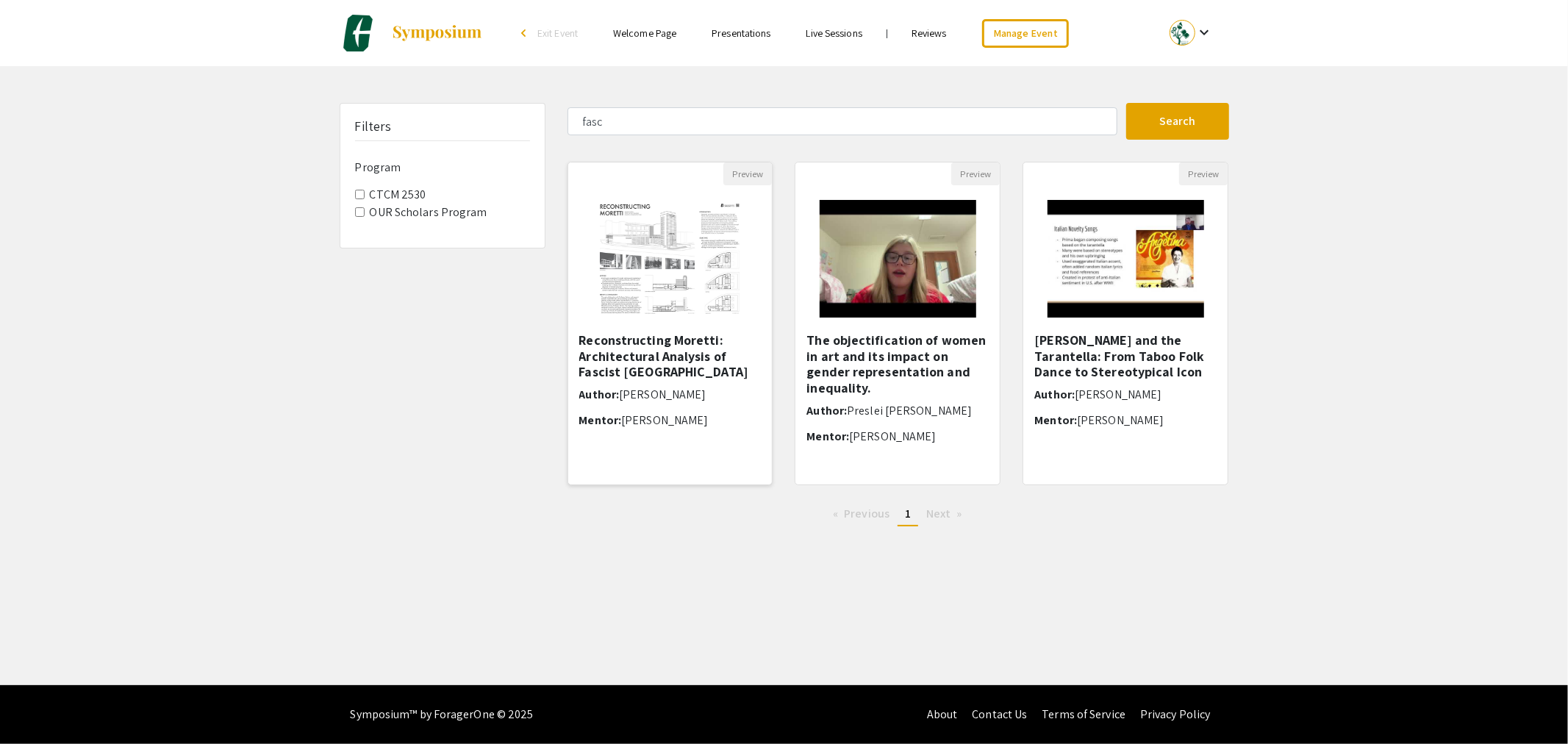
click at [673, 247] on img at bounding box center [669, 259] width 176 height 147
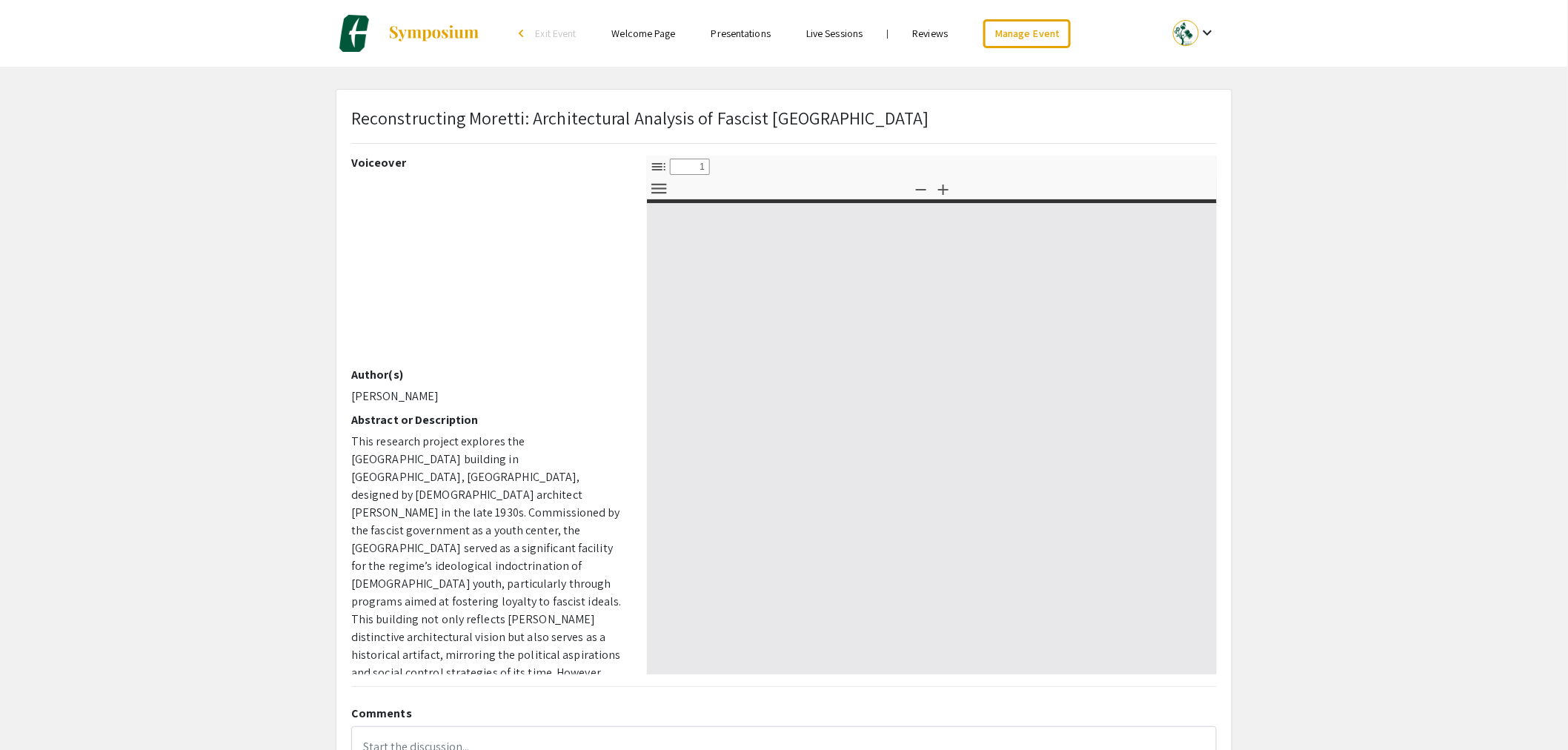
select select "custom"
type input "0"
select select "custom"
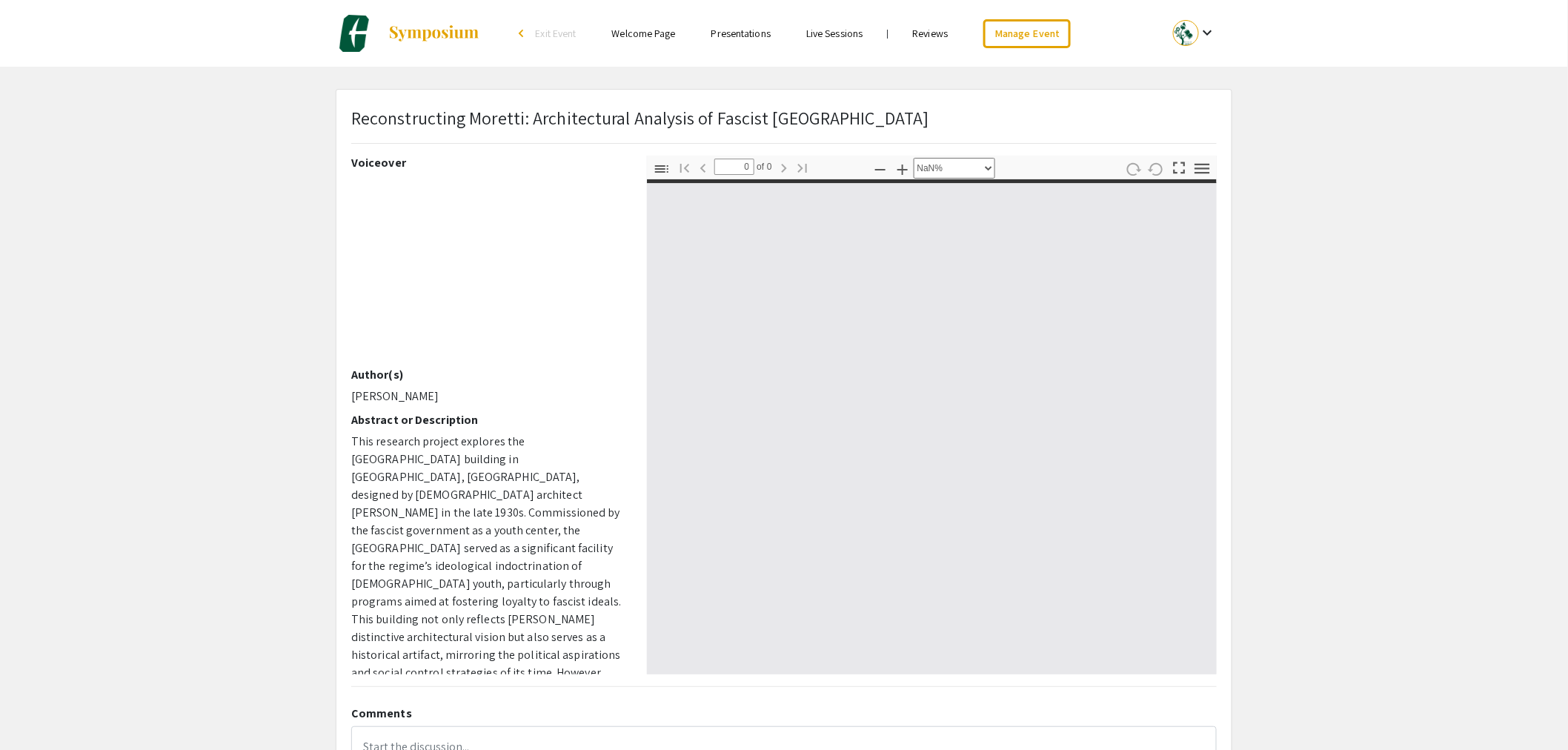
type input "1"
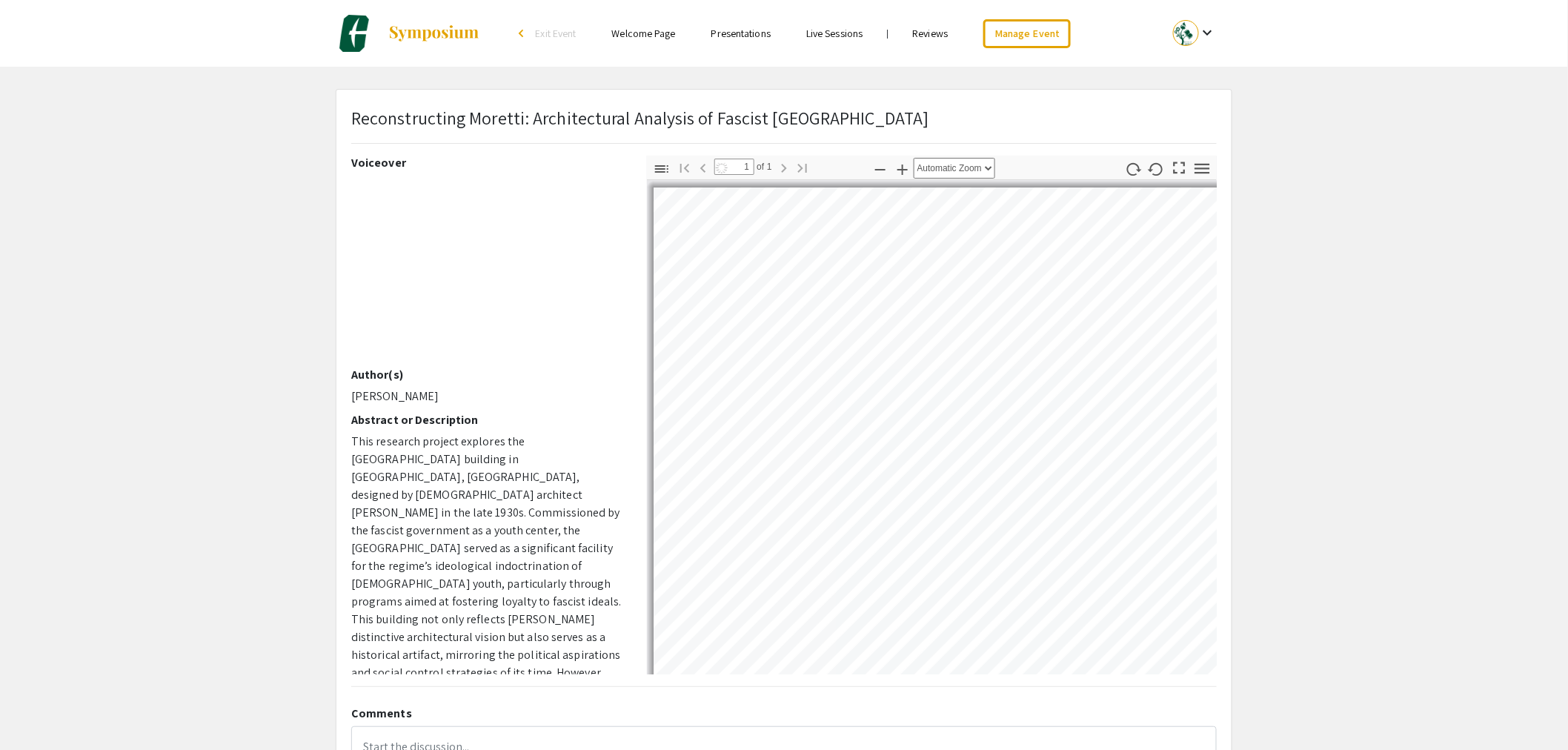
select select "auto"
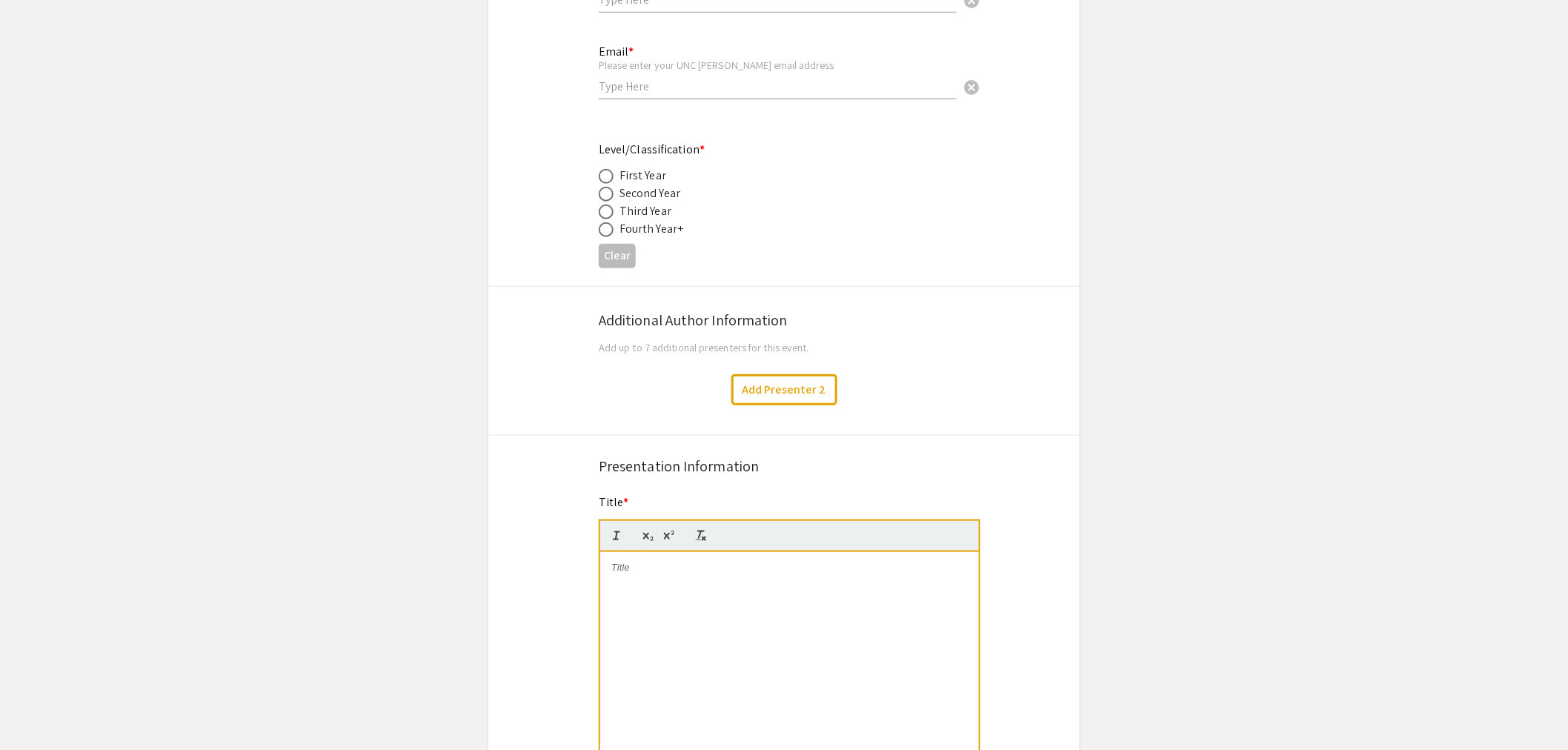
scroll to position [494, 0]
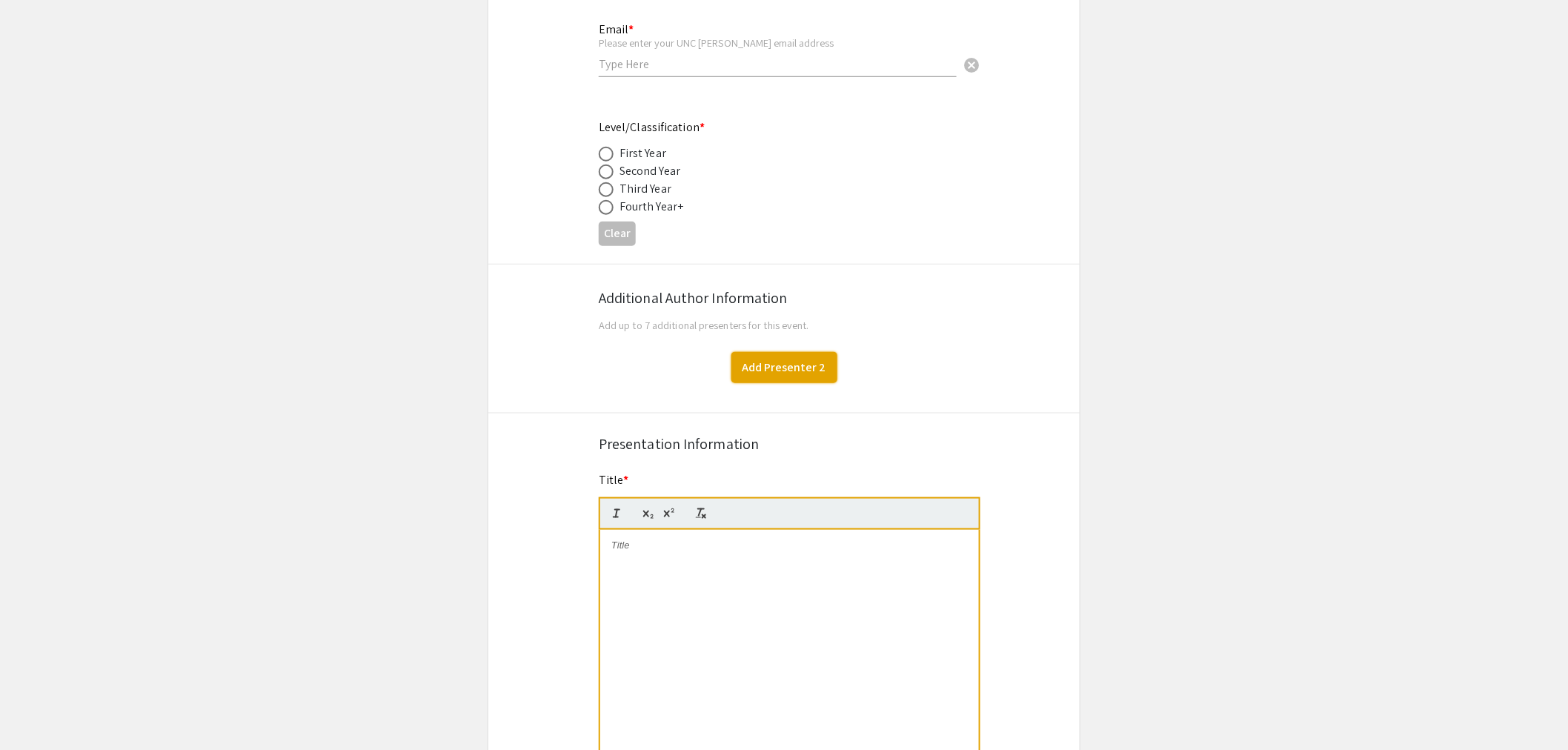
click at [782, 360] on button "Add Presenter 2" at bounding box center [784, 367] width 106 height 31
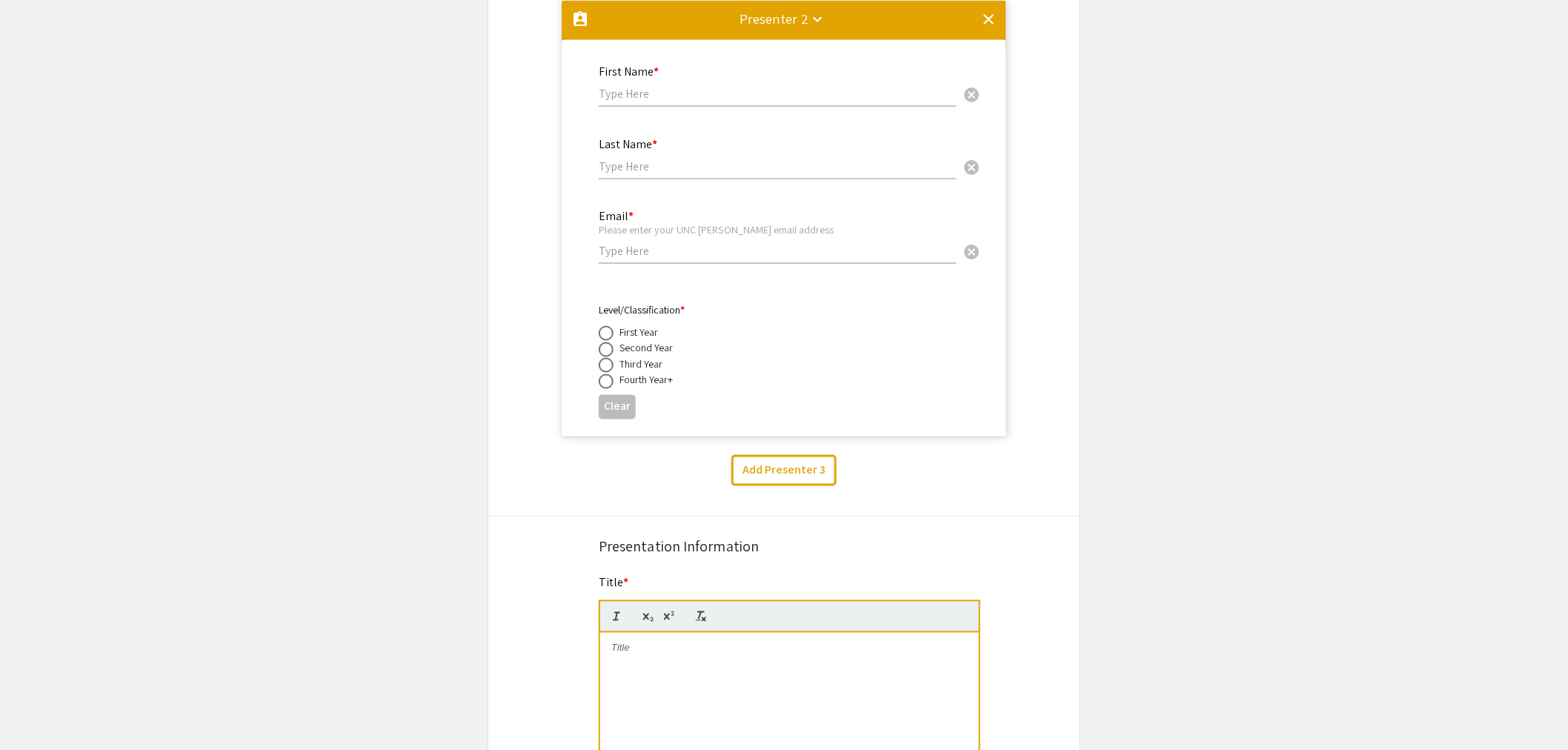
click at [986, 23] on mat-icon "clear" at bounding box center [988, 19] width 18 height 18
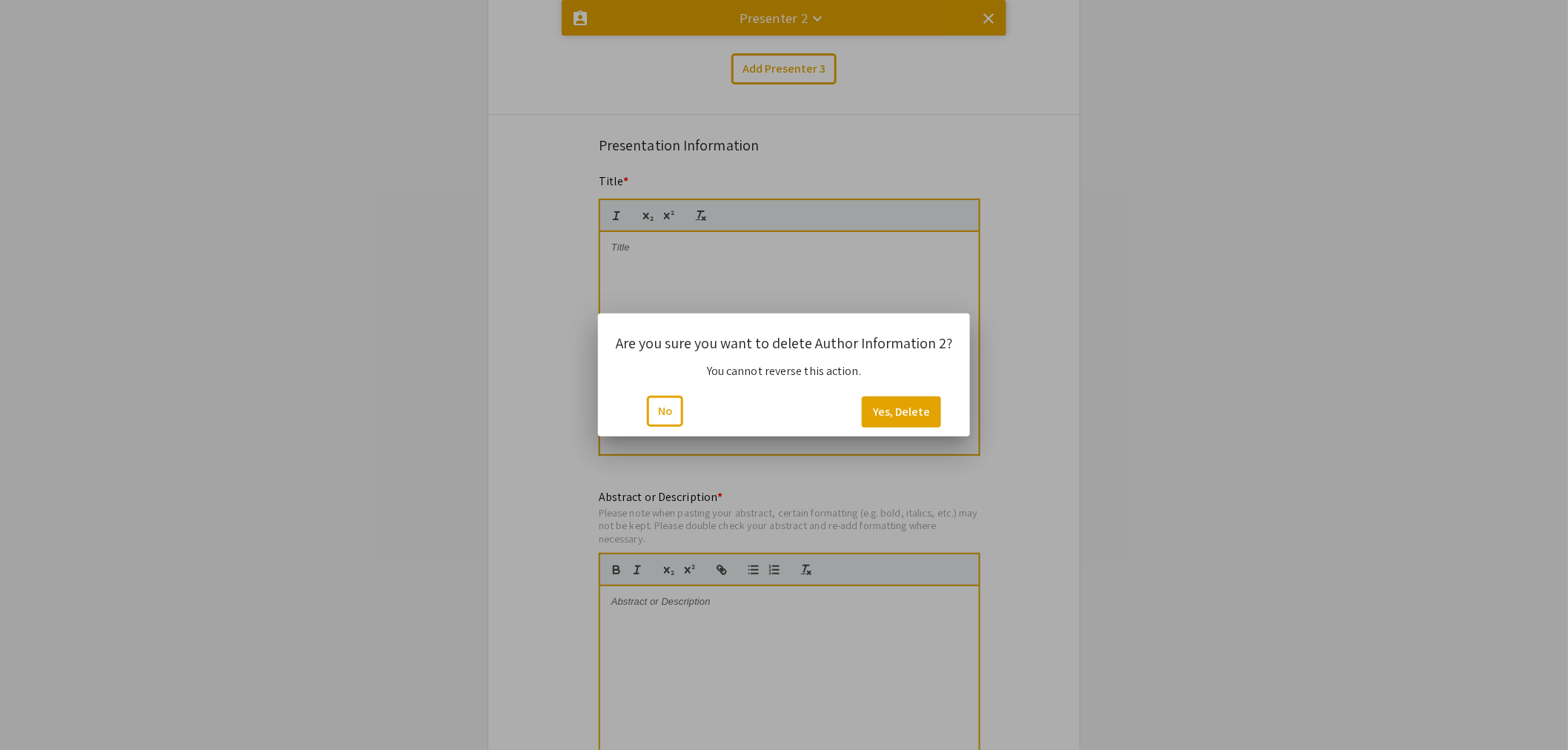
scroll to position [0, 0]
click at [900, 408] on button "Yes, Delete" at bounding box center [901, 412] width 79 height 31
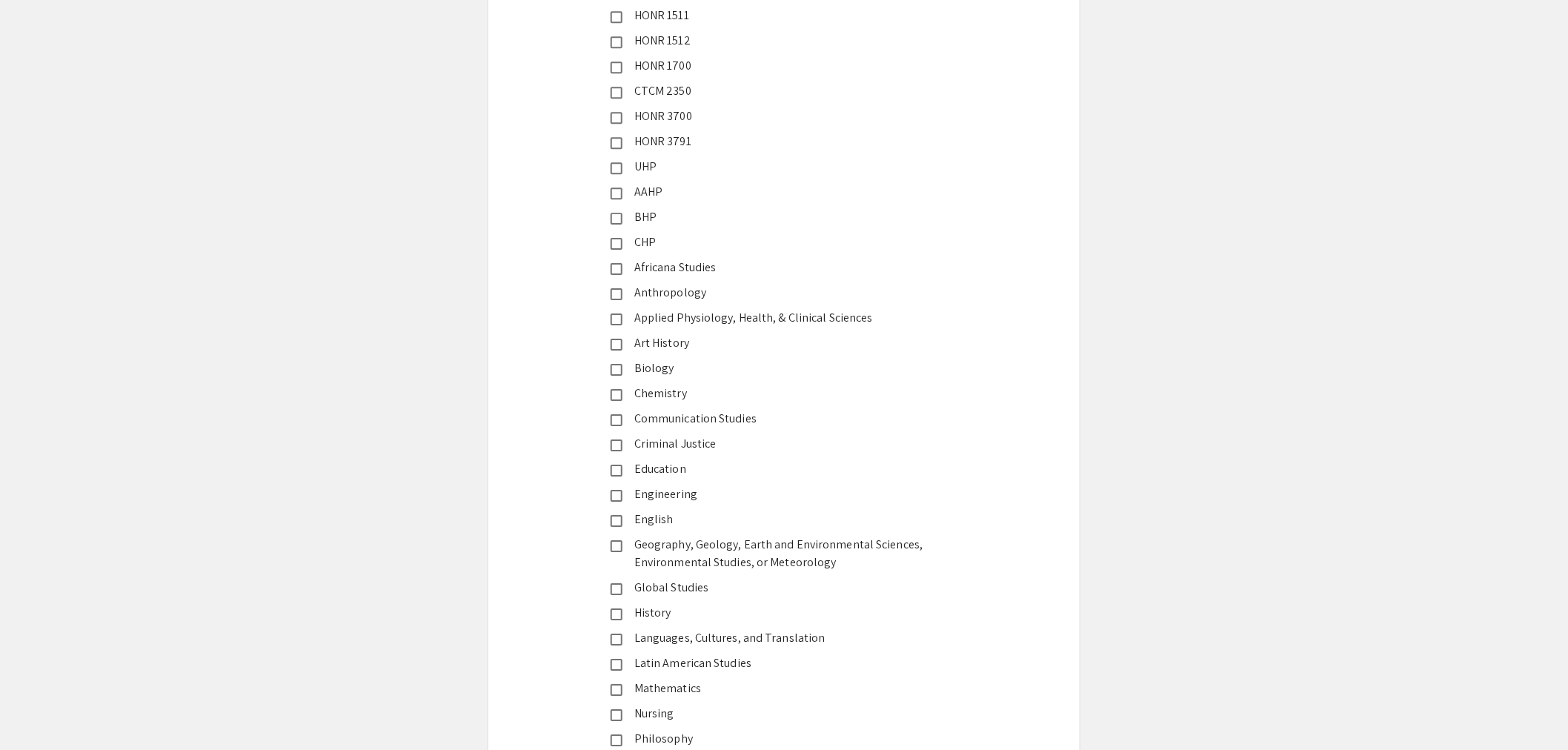
scroll to position [1863, 0]
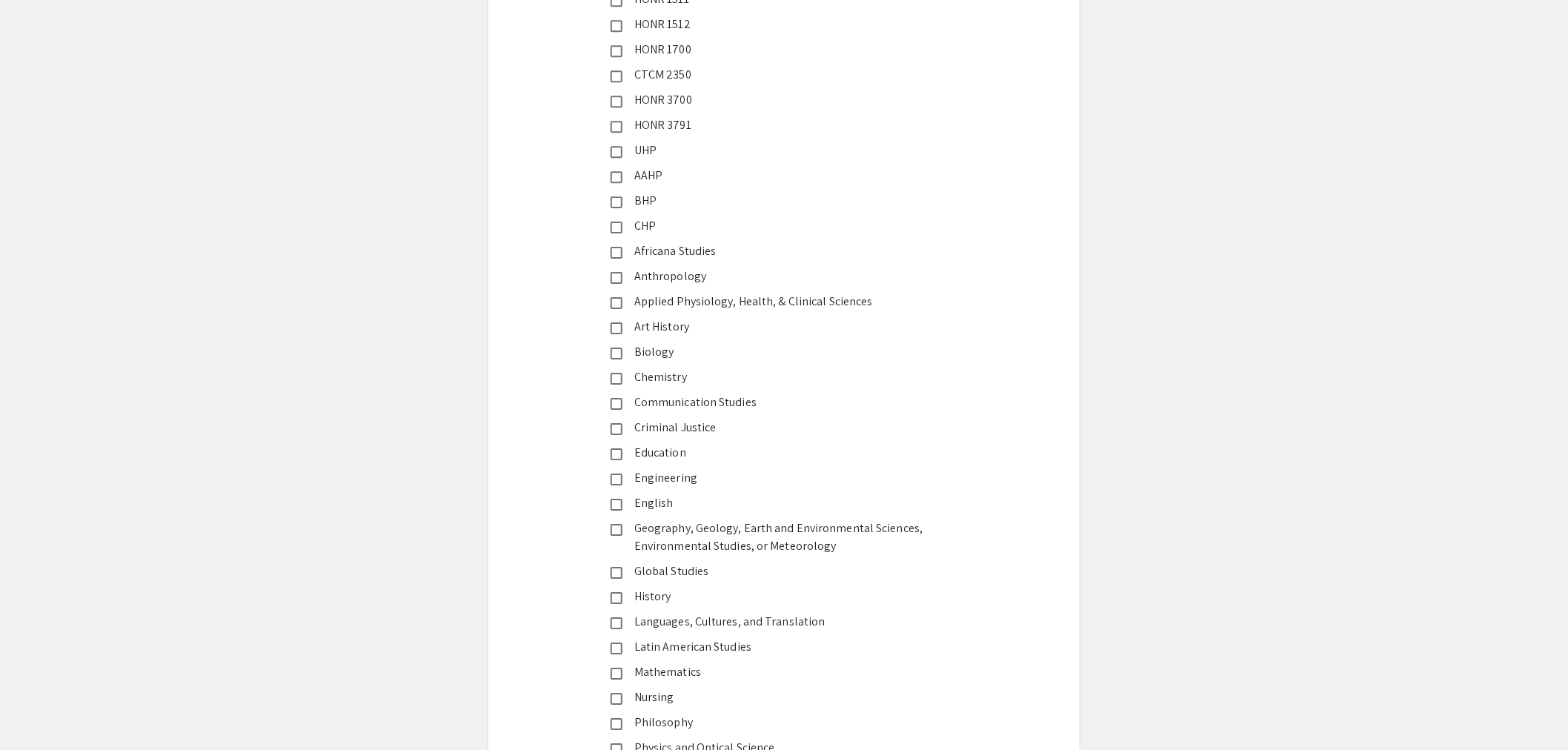
click at [621, 272] on mat-pseudo-checkbox at bounding box center [617, 278] width 12 height 12
click at [618, 226] on mat-pseudo-checkbox at bounding box center [617, 227] width 12 height 12
click at [618, 221] on mat-pseudo-checkbox at bounding box center [617, 227] width 12 height 12
click at [613, 272] on mat-pseudo-checkbox at bounding box center [617, 278] width 12 height 12
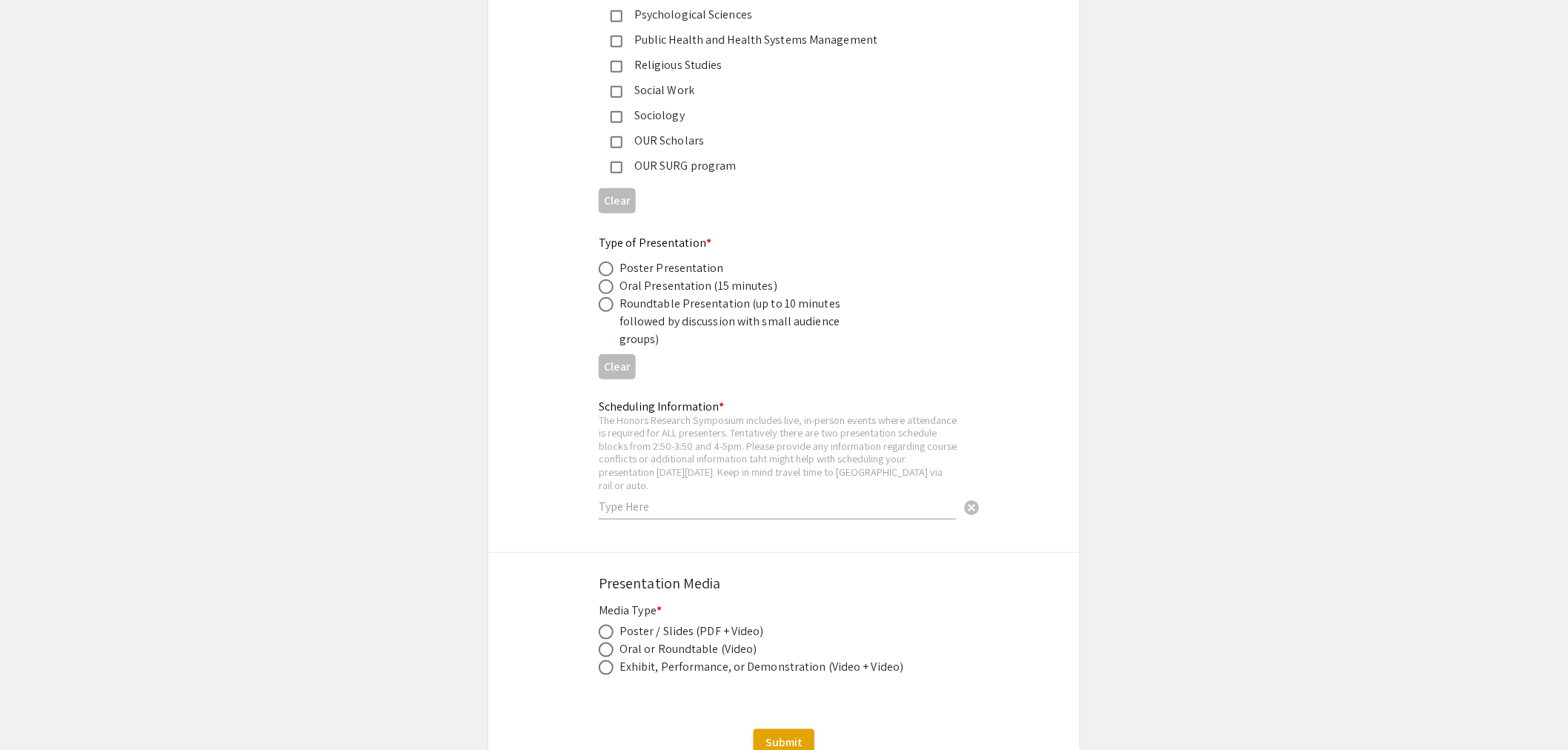
scroll to position [2687, 0]
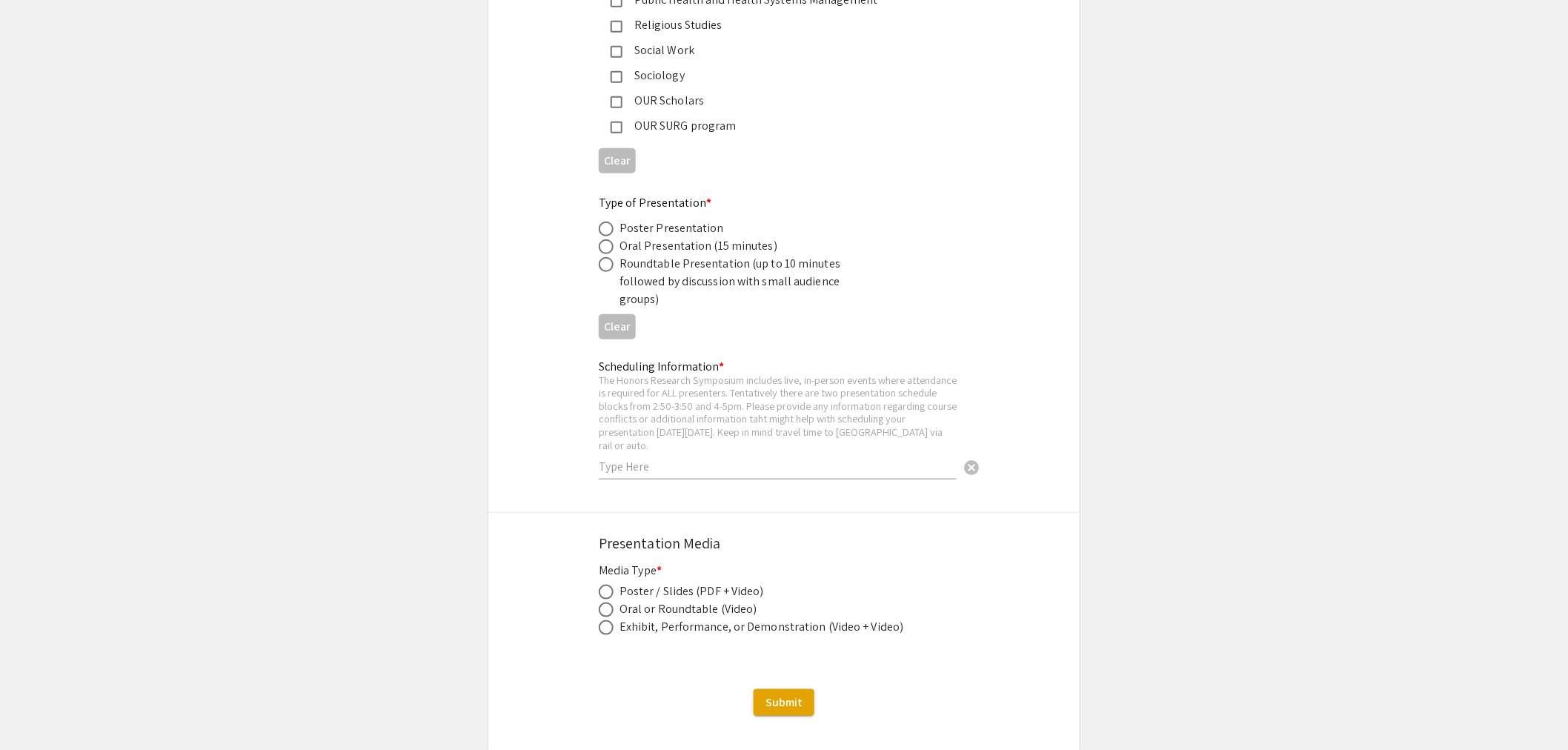
drag, startPoint x: 837, startPoint y: 408, endPoint x: 828, endPoint y: 420, distance: 15.0
click at [828, 420] on div "The Honors Research Symposium includes live, in-person events where attendance …" at bounding box center [777, 412] width 358 height 78
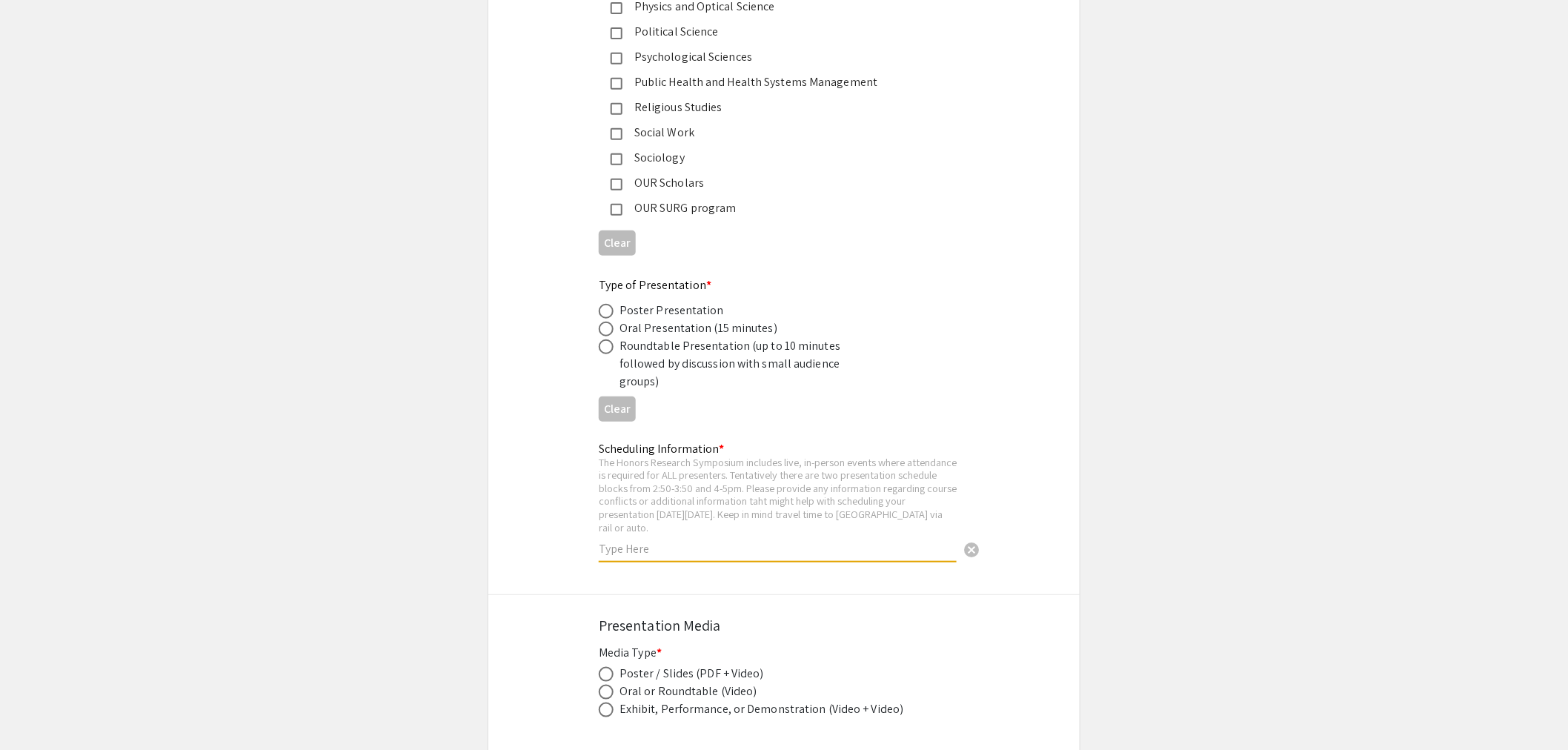
scroll to position [2746, 0]
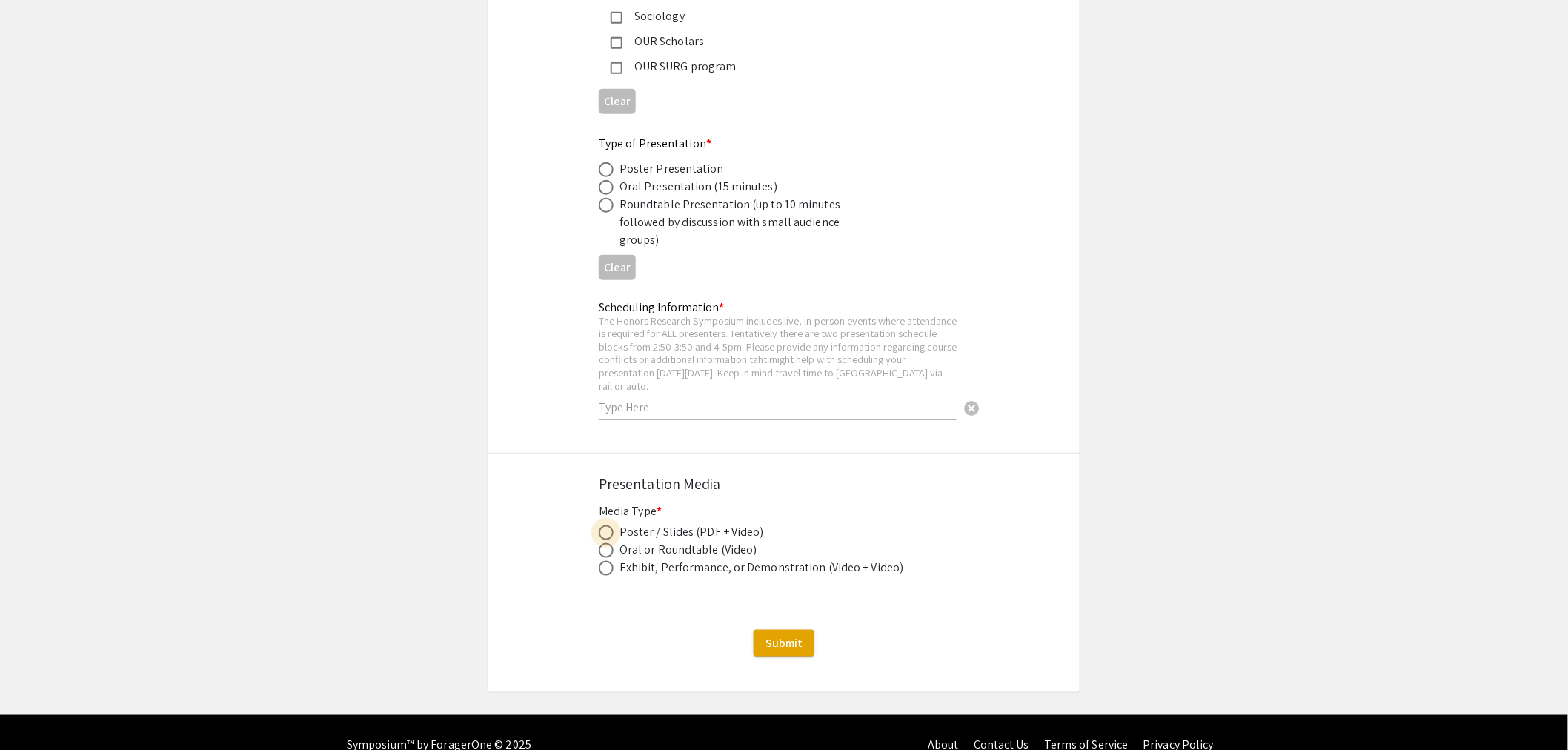
click at [606, 525] on span at bounding box center [607, 533] width 15 height 15
click at [606, 525] on input "radio" at bounding box center [607, 533] width 15 height 15
radio input "true"
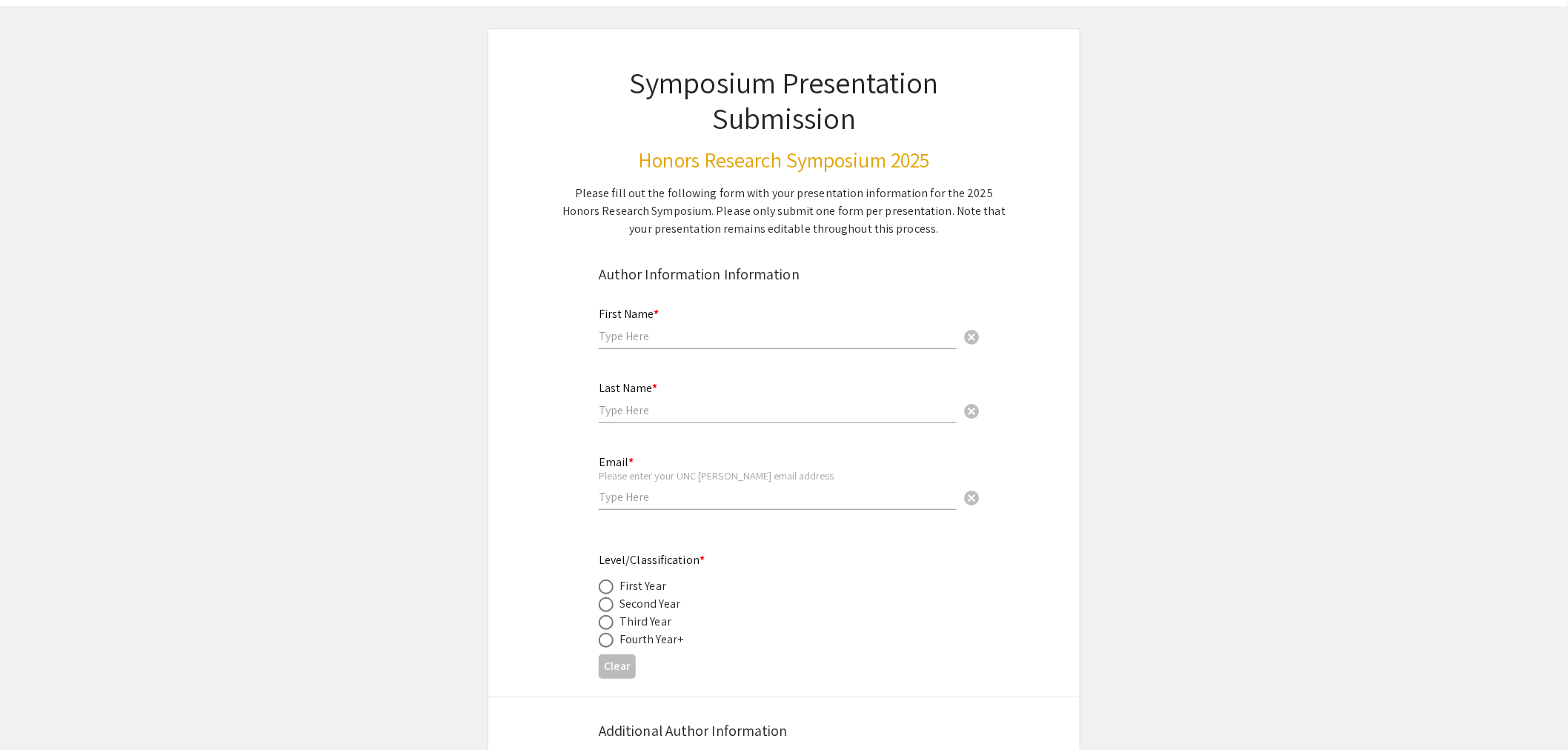
scroll to position [0, 0]
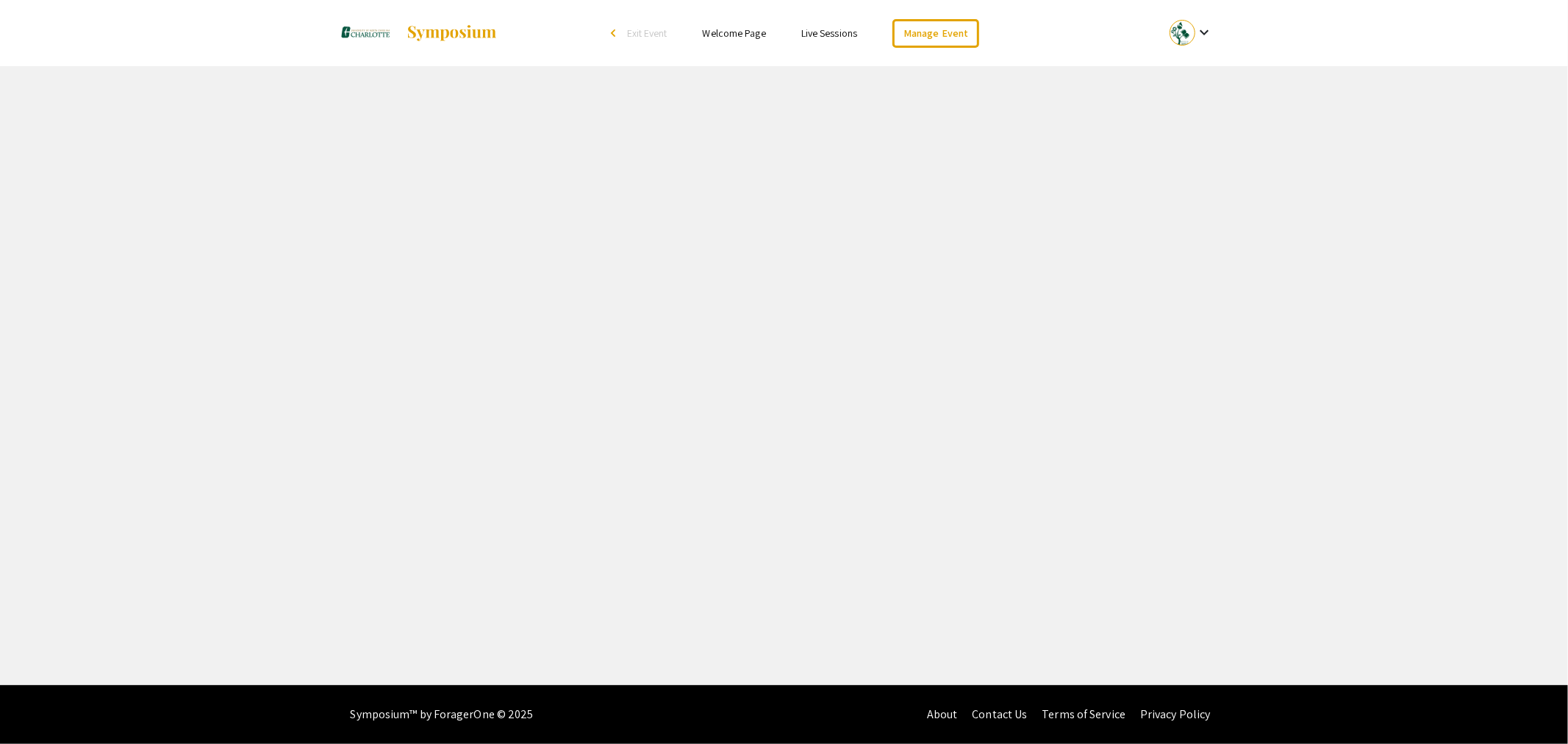
select select "8"
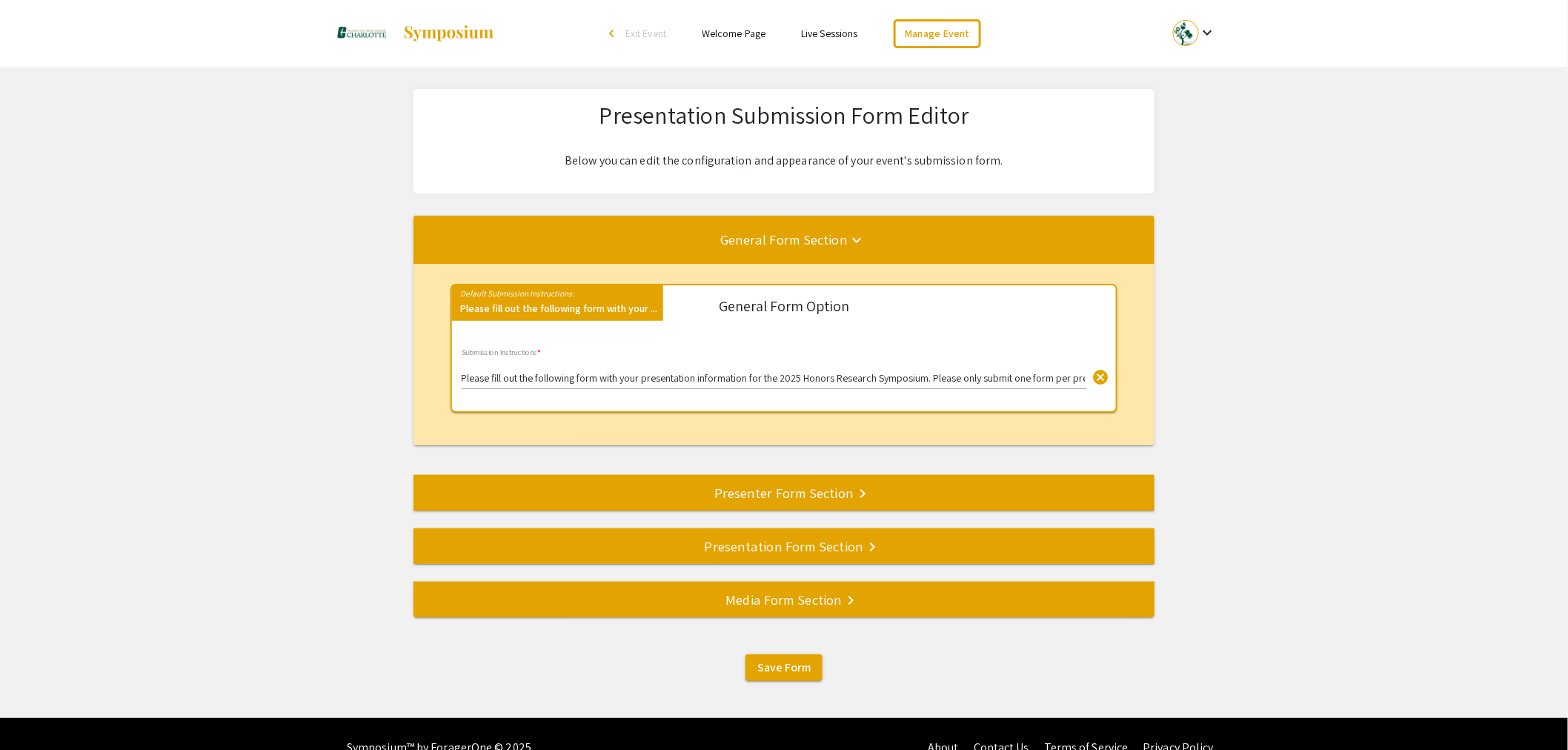
click at [787, 490] on div "Presenter Form Section keyboard_arrow_right" at bounding box center [783, 492] width 741 height 21
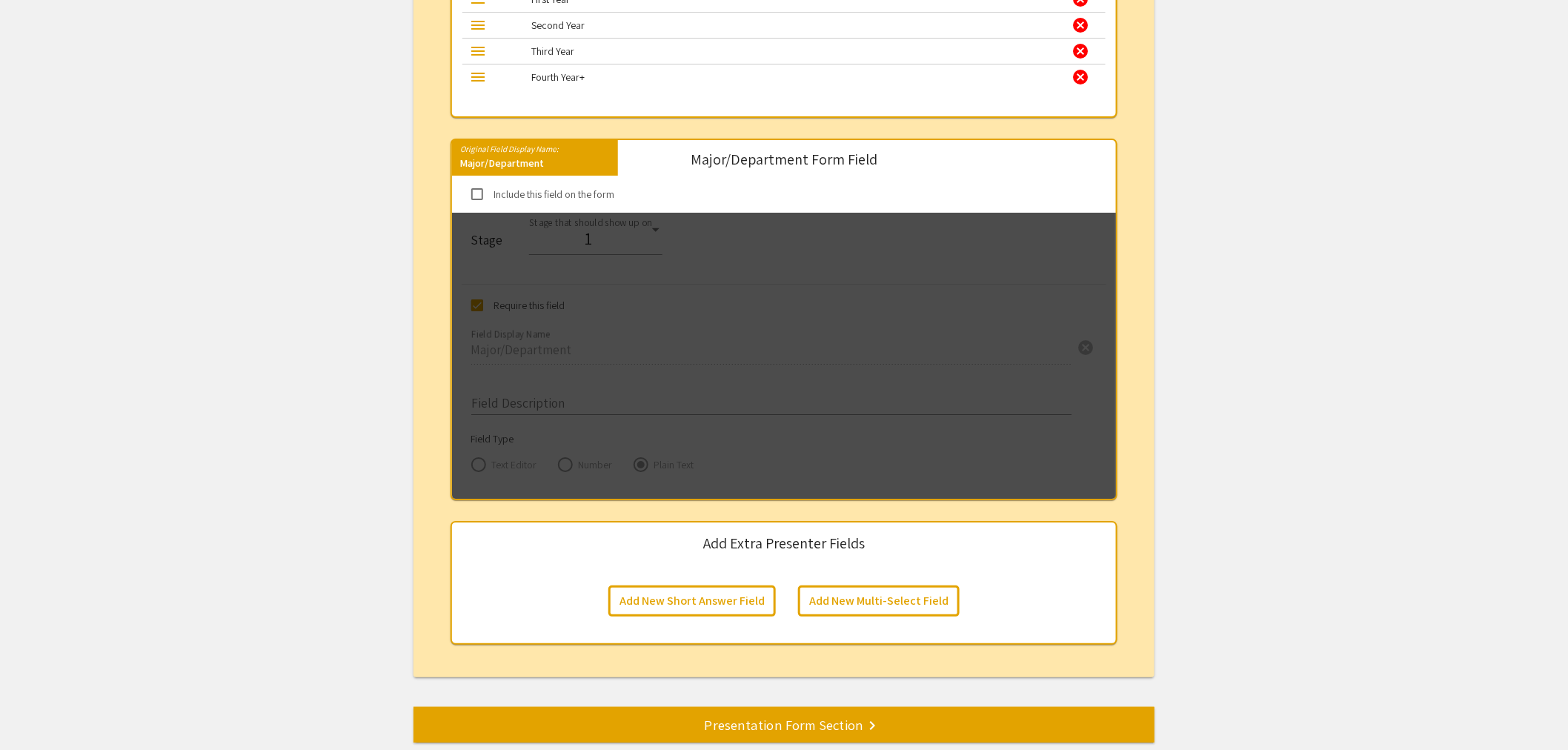
scroll to position [2258, 0]
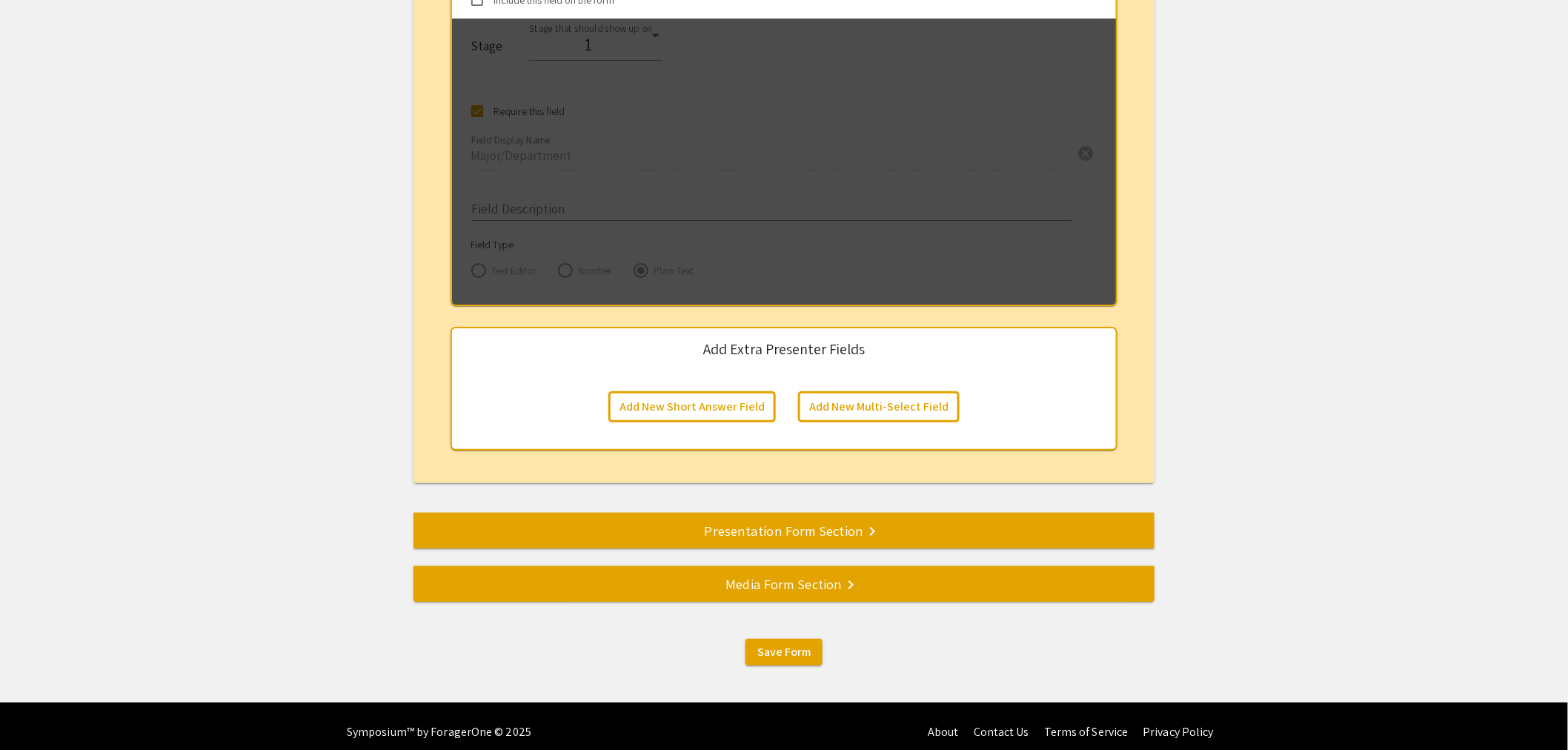
click at [784, 521] on div "Presentation Form Section keyboard_arrow_right" at bounding box center [783, 530] width 741 height 21
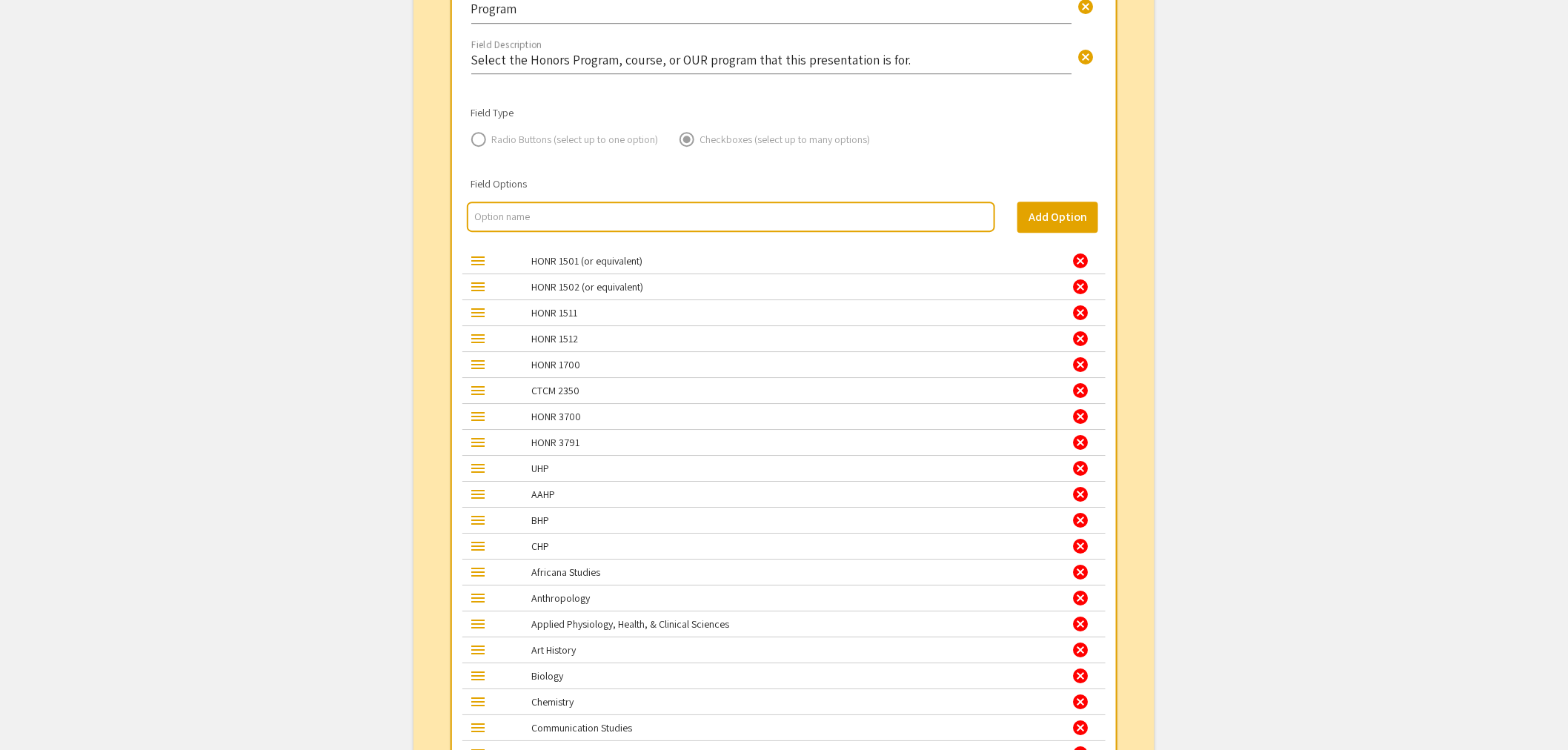
scroll to position [1812, 0]
click at [1078, 254] on div "cancel" at bounding box center [1080, 261] width 18 height 18
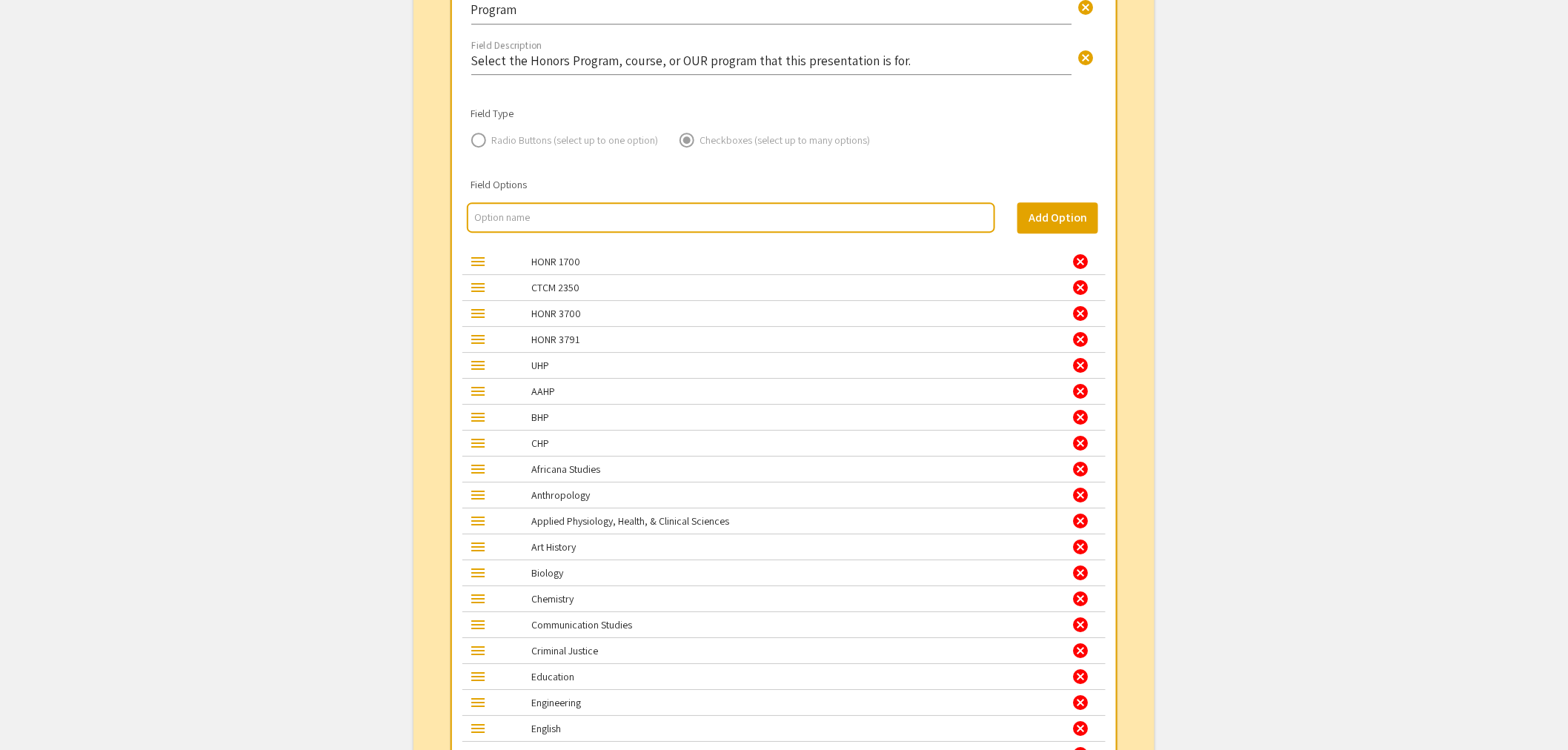
click at [1078, 254] on div "cancel" at bounding box center [1080, 261] width 18 height 18
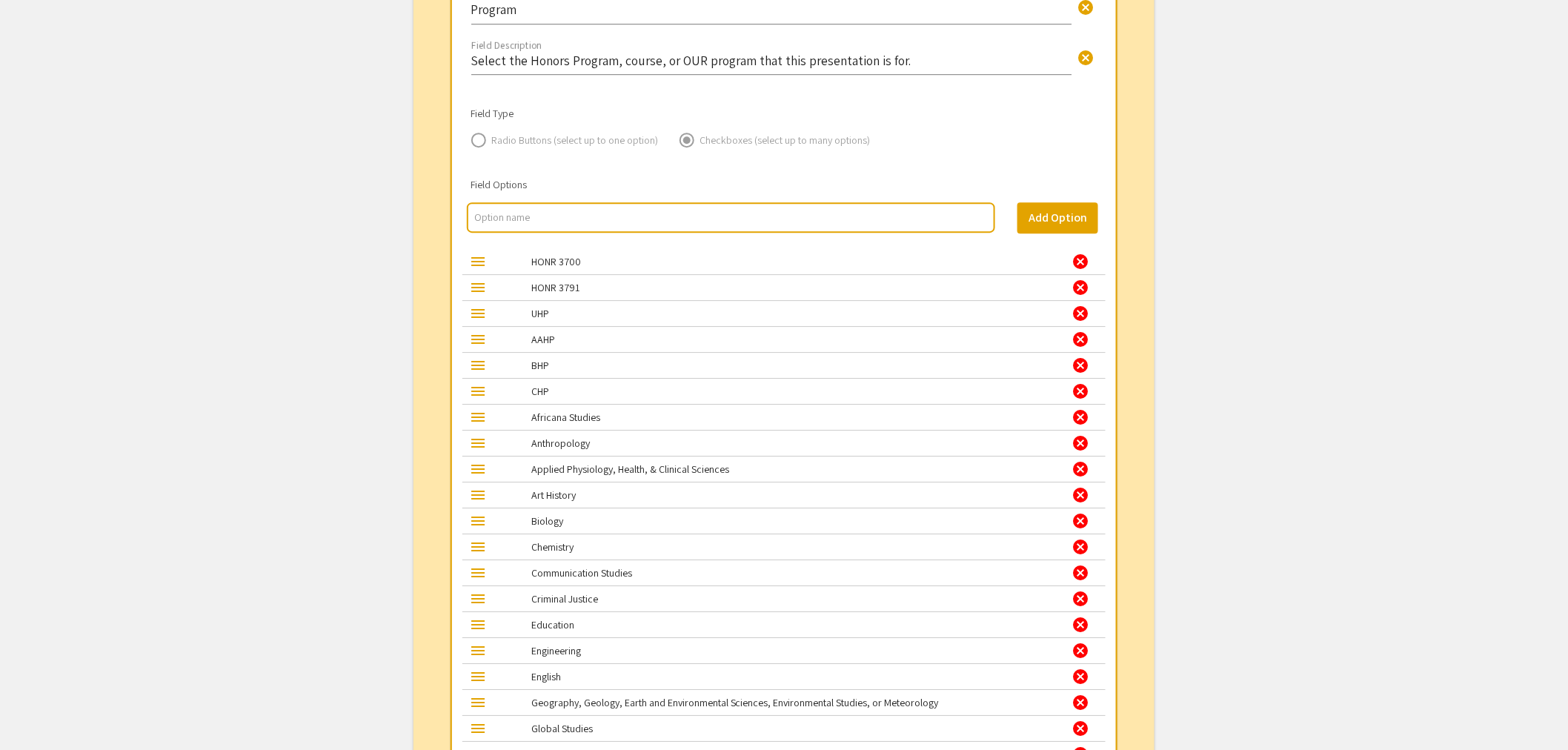
click at [1078, 254] on div "cancel" at bounding box center [1080, 261] width 18 height 18
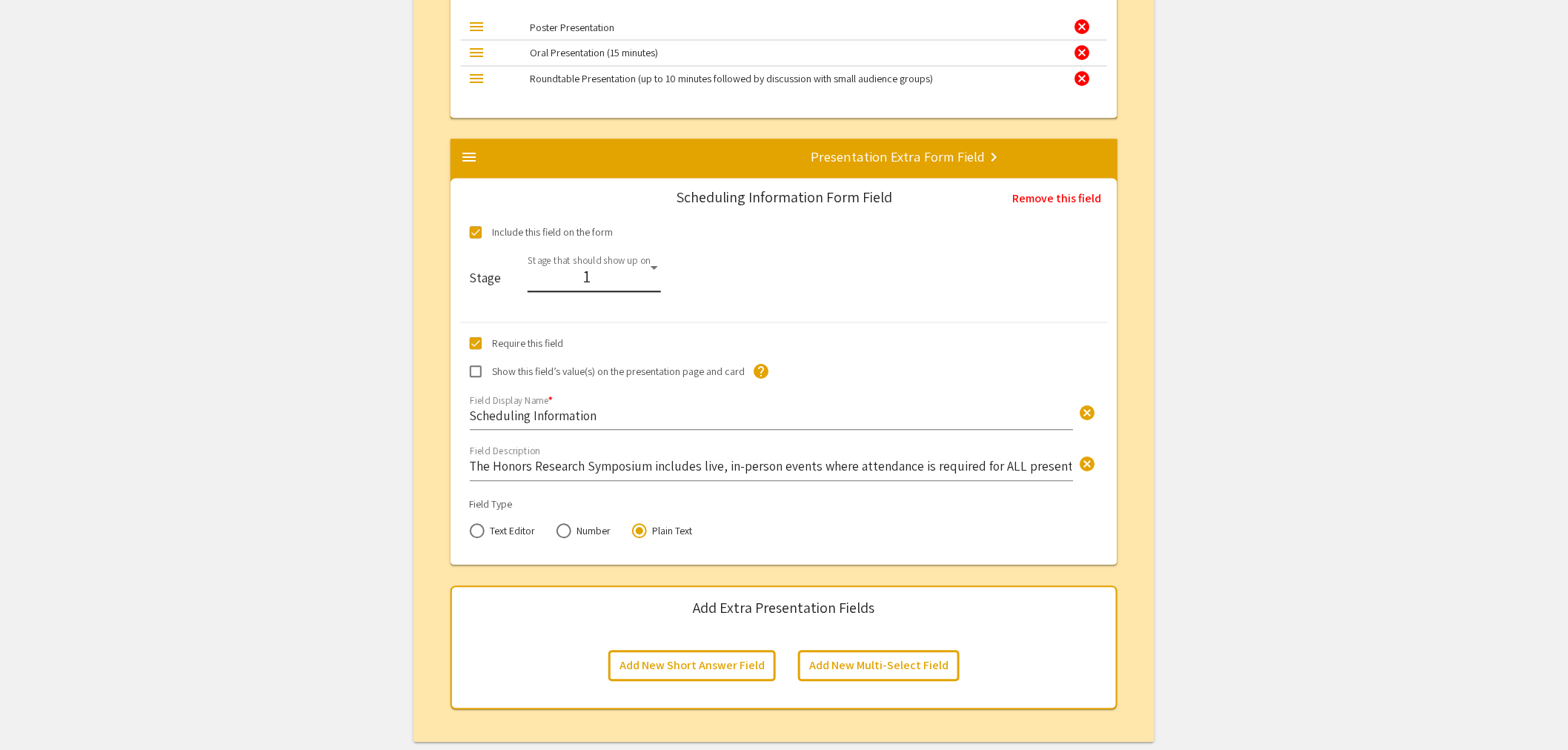
scroll to position [3715, 0]
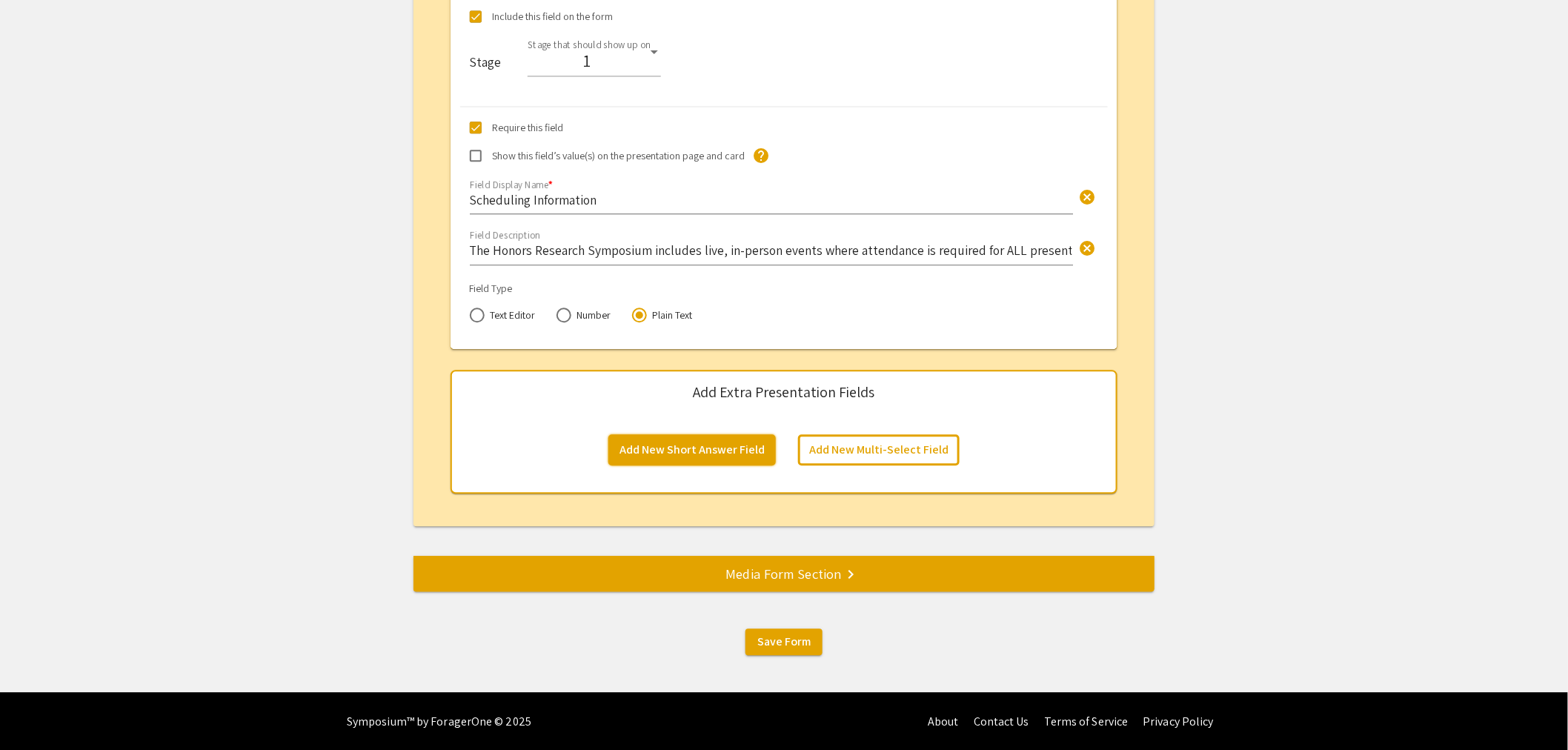
click at [692, 456] on button "Add New Short Answer Field" at bounding box center [691, 449] width 167 height 31
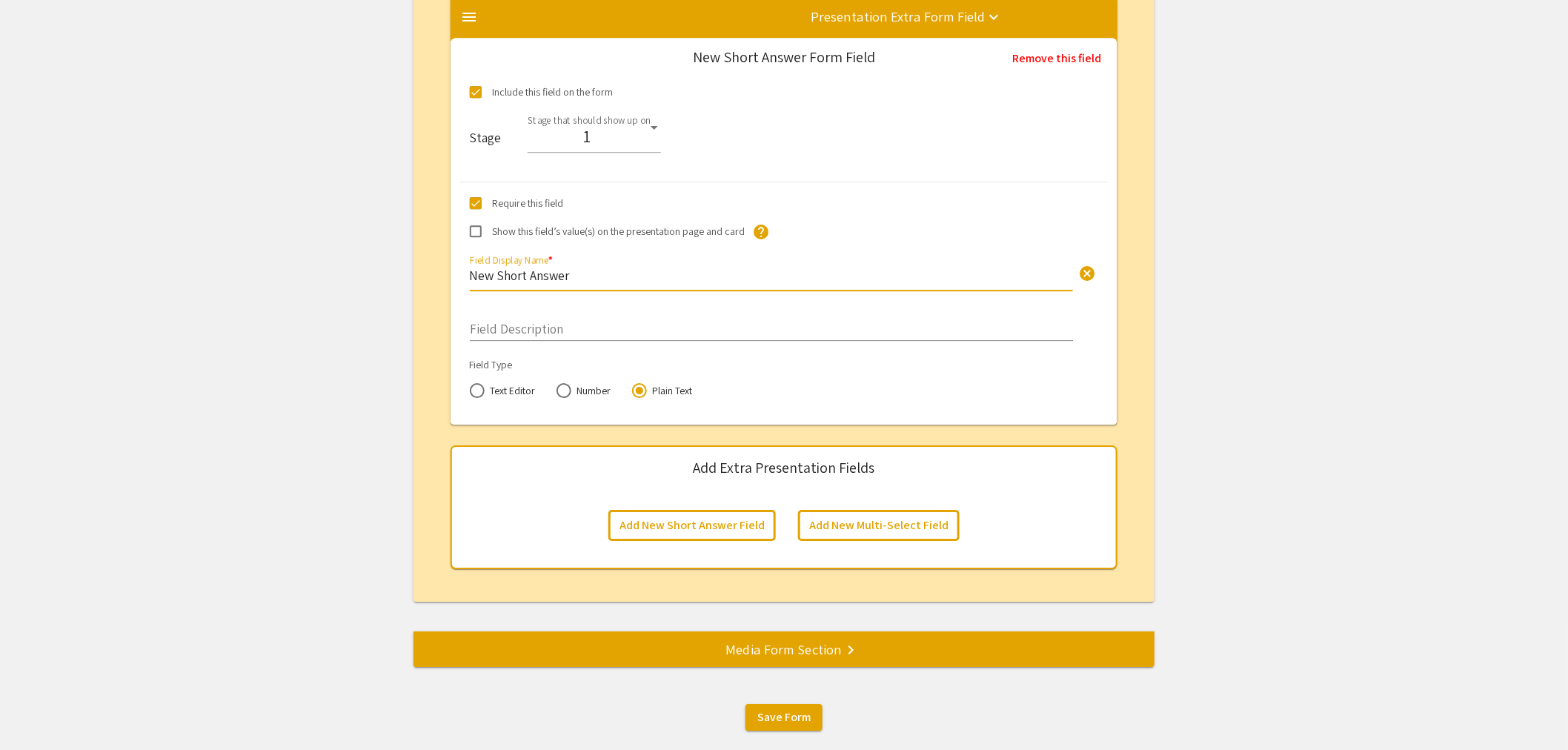
click at [596, 279] on input "New Short Answer" at bounding box center [771, 275] width 603 height 17
click at [1090, 277] on span "cancel" at bounding box center [1086, 273] width 18 height 18
type input "Mentor email"
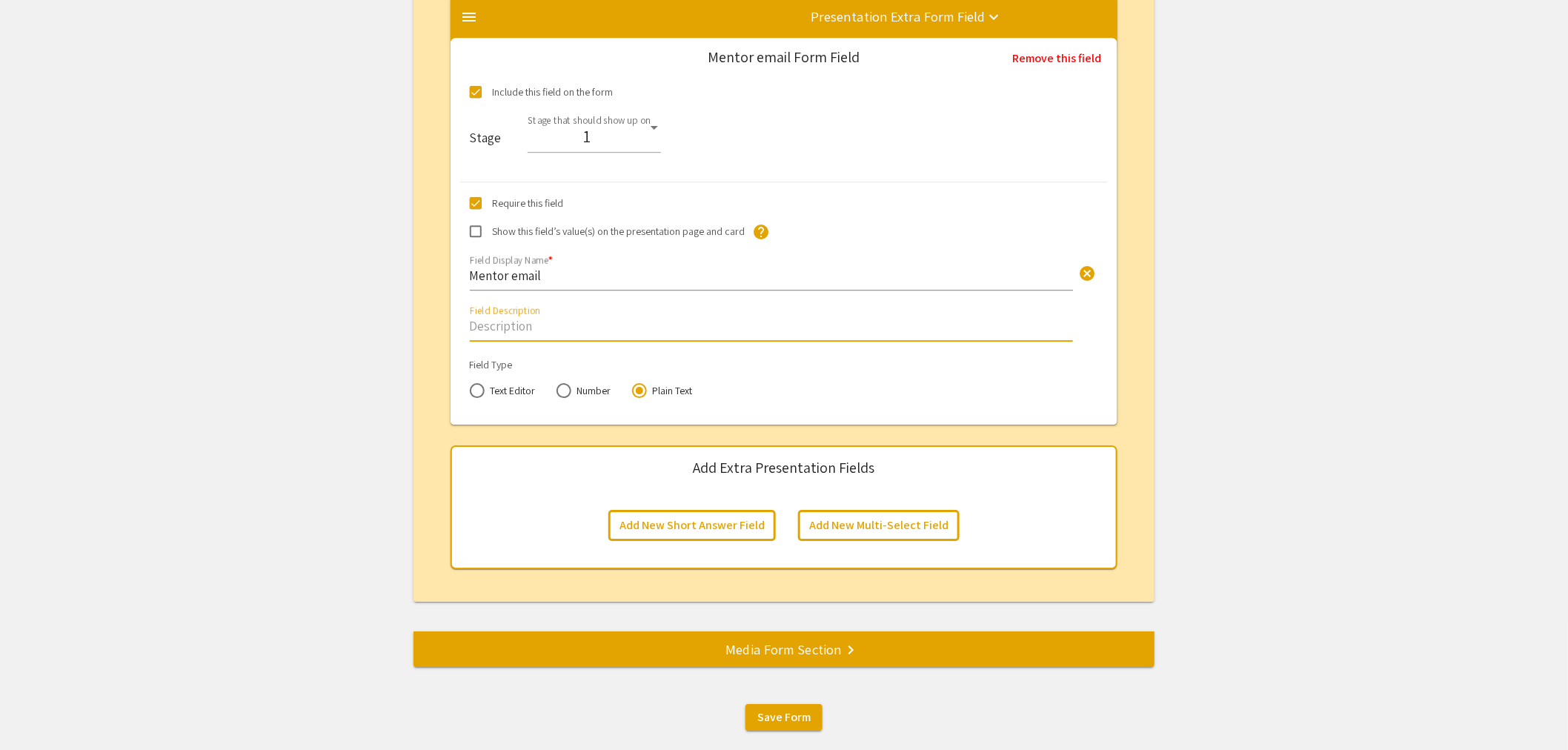
click at [596, 328] on input "Field Description" at bounding box center [771, 326] width 603 height 17
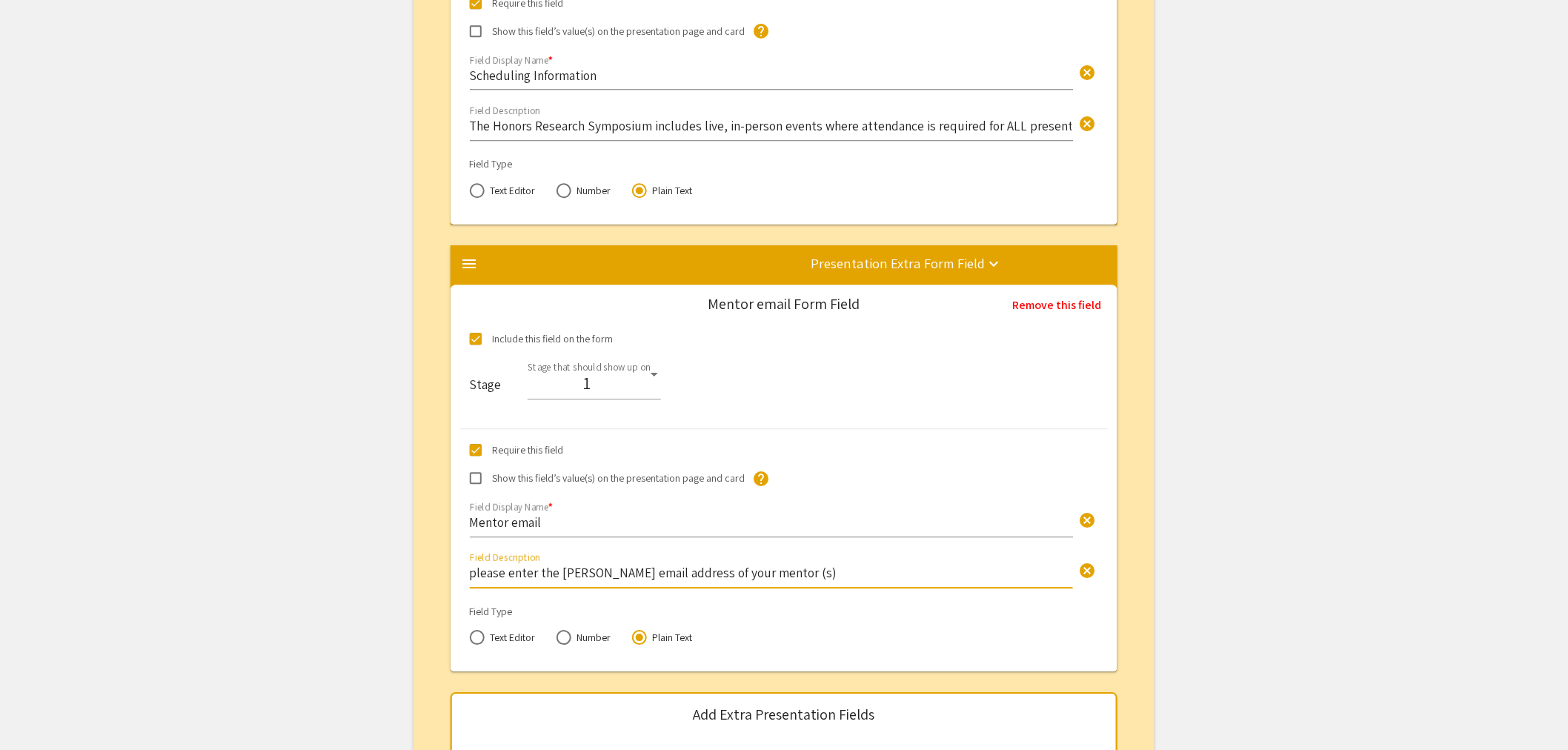
scroll to position [3593, 0]
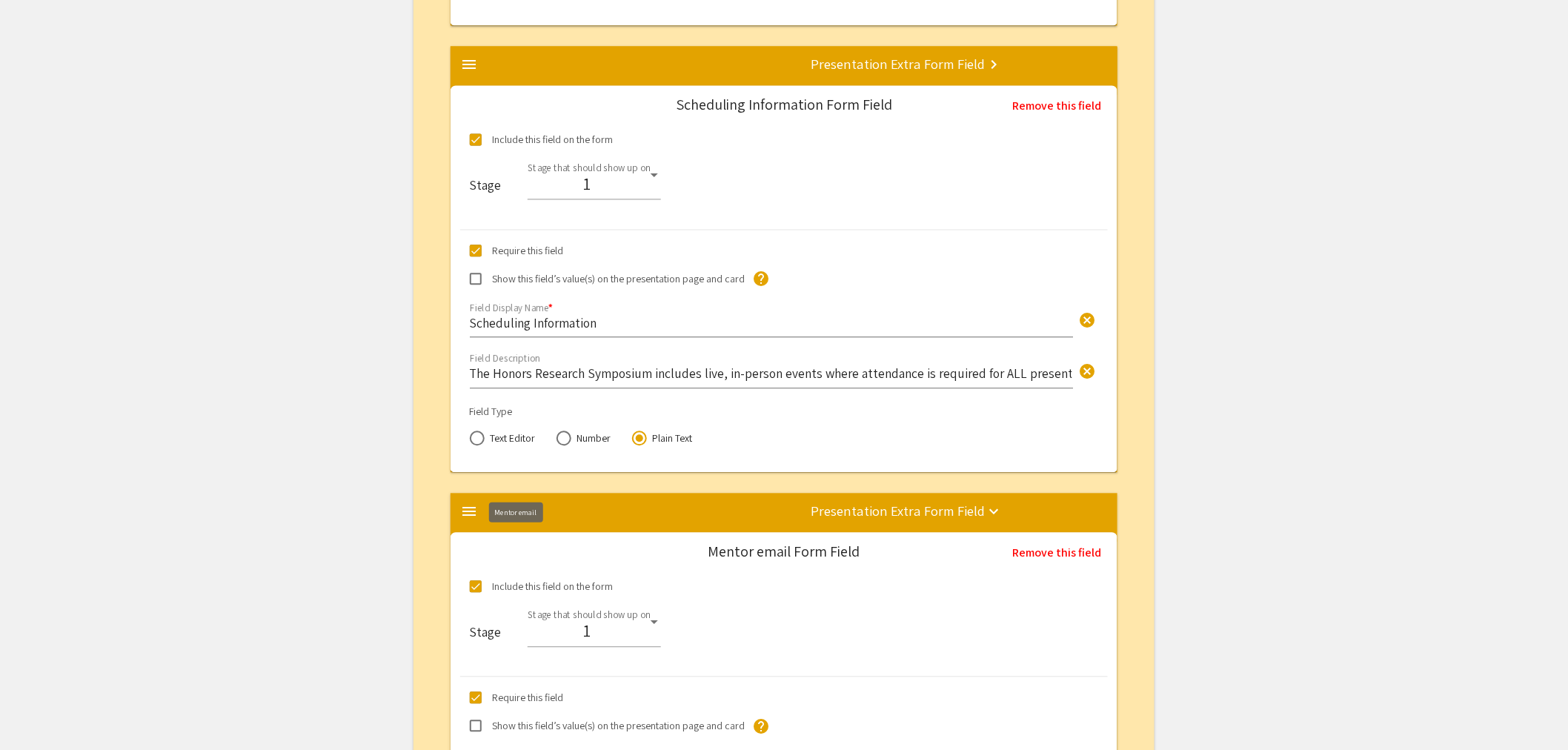
type input "please enter the [PERSON_NAME] email address of your mentor (s)"
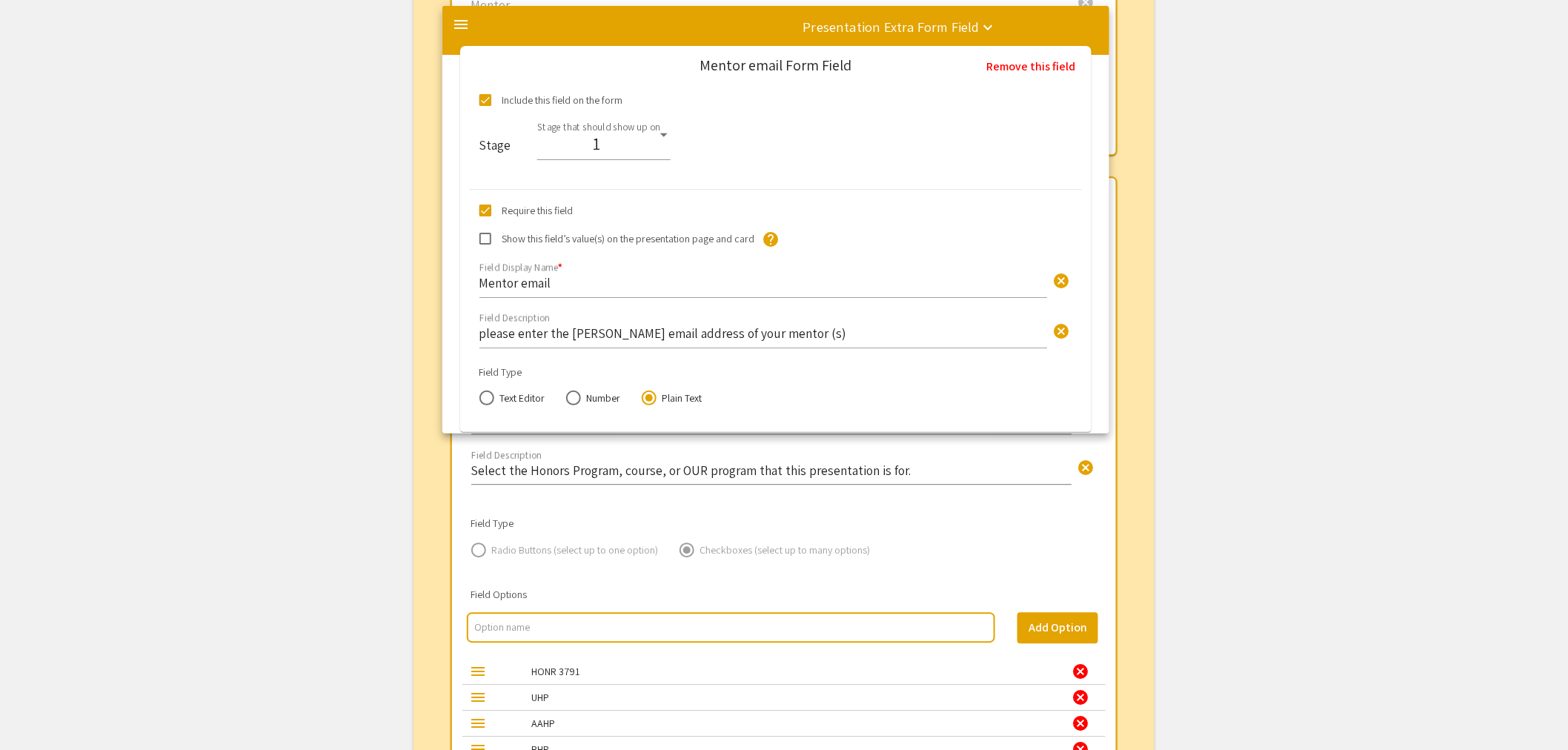
scroll to position [1396, 0]
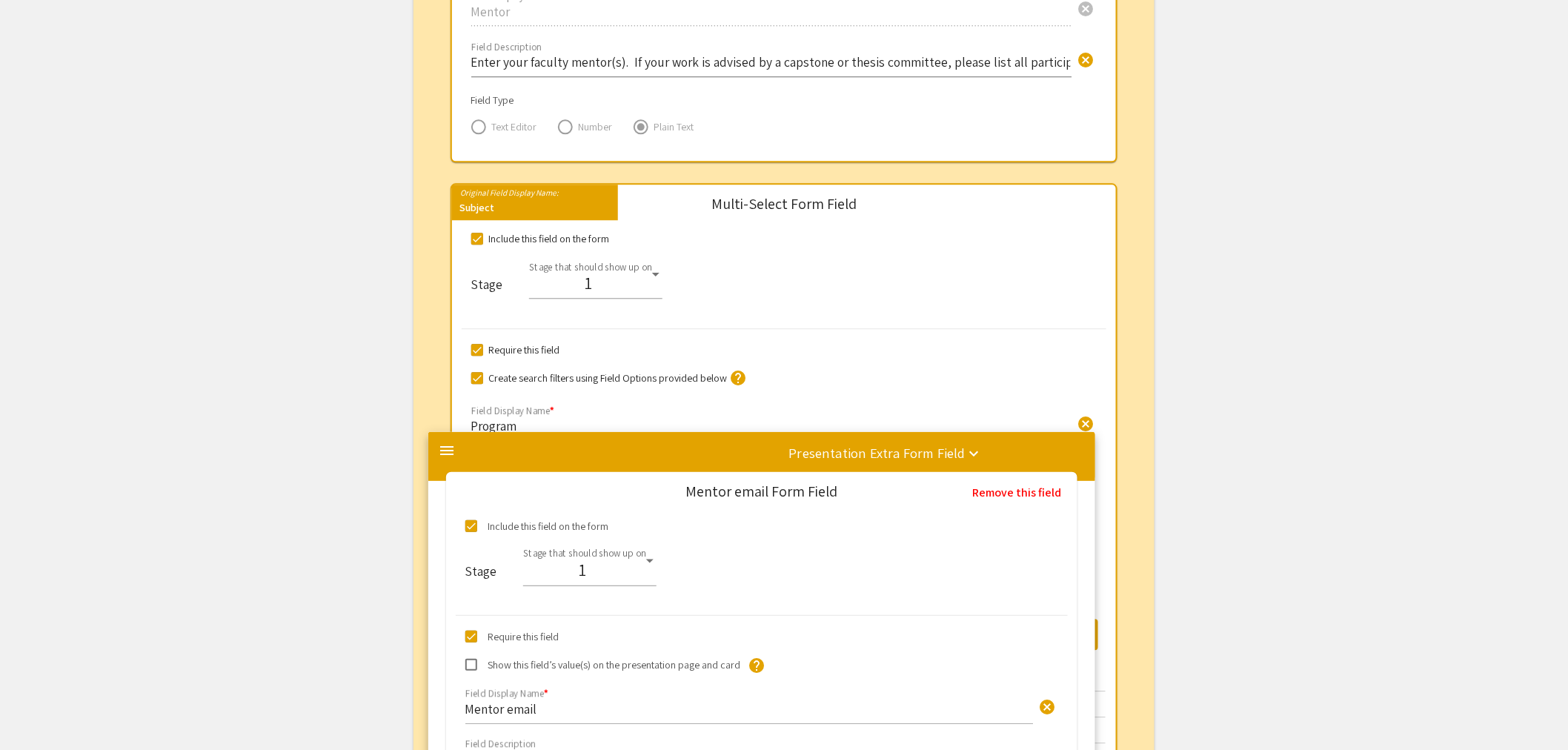
drag, startPoint x: 469, startPoint y: 512, endPoint x: 440, endPoint y: 453, distance: 65.7
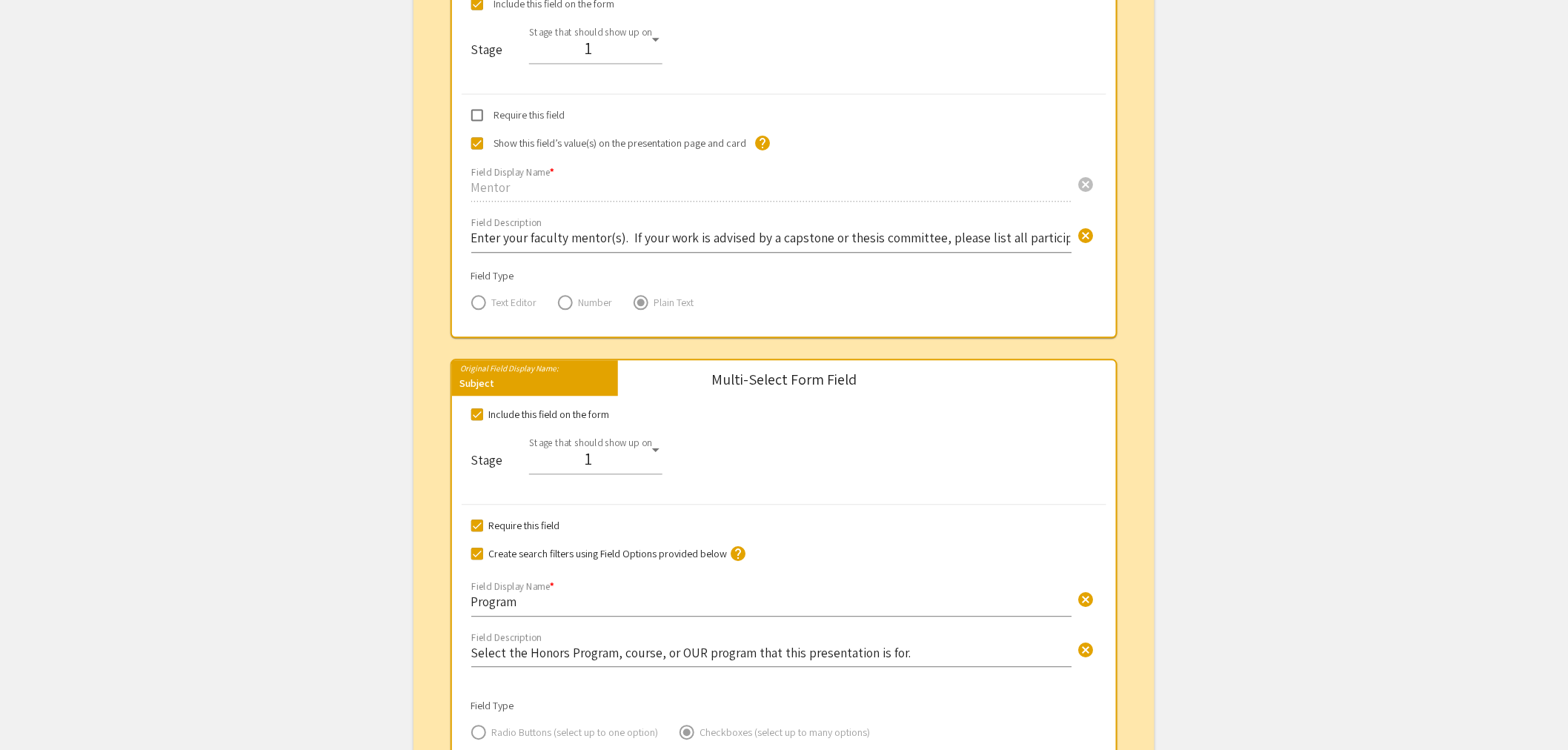
scroll to position [1066, 0]
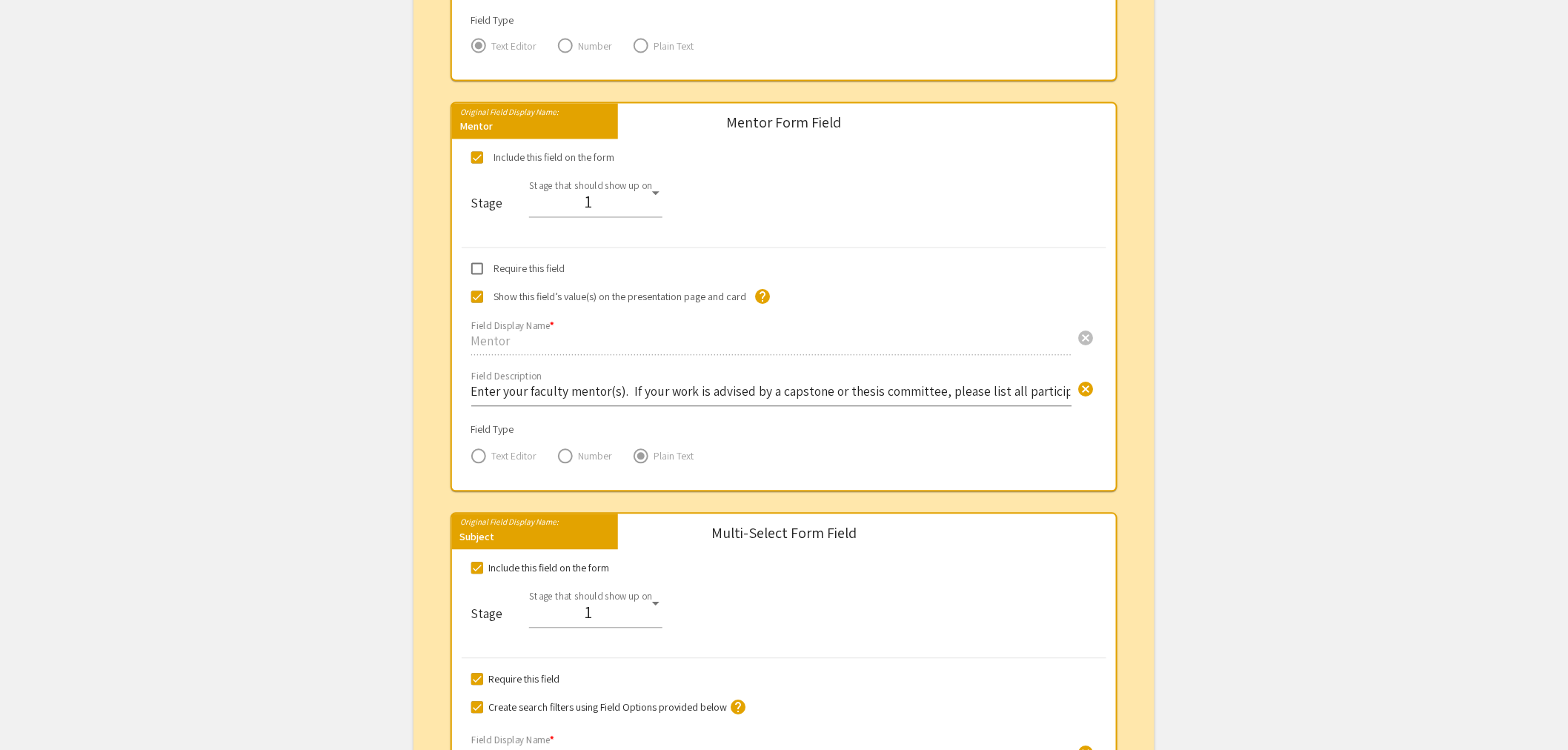
click at [490, 113] on mat-label "Original Field Display Name:" at bounding box center [505, 110] width 107 height 15
click at [478, 120] on div "Mentor" at bounding box center [534, 130] width 166 height 20
drag, startPoint x: 998, startPoint y: 388, endPoint x: 1020, endPoint y: 389, distance: 22.0
click at [999, 388] on input "Enter your faculty mentor(s). If your work is advised by a capstone or thesis c…" at bounding box center [771, 391] width 600 height 17
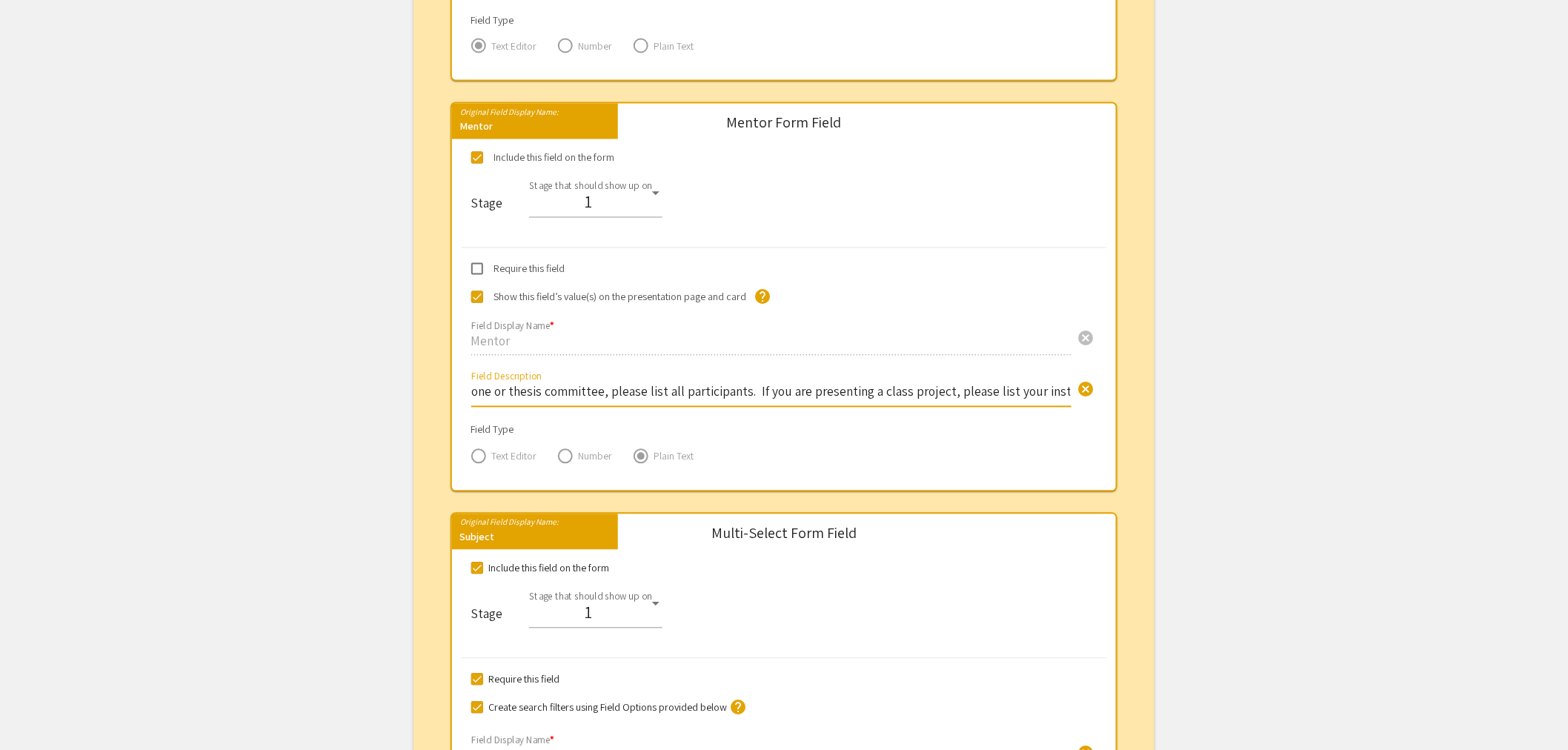
click at [491, 387] on input "Enter your faculty mentor(s). If your work is advised by a capstone or thesis c…" at bounding box center [771, 391] width 600 height 17
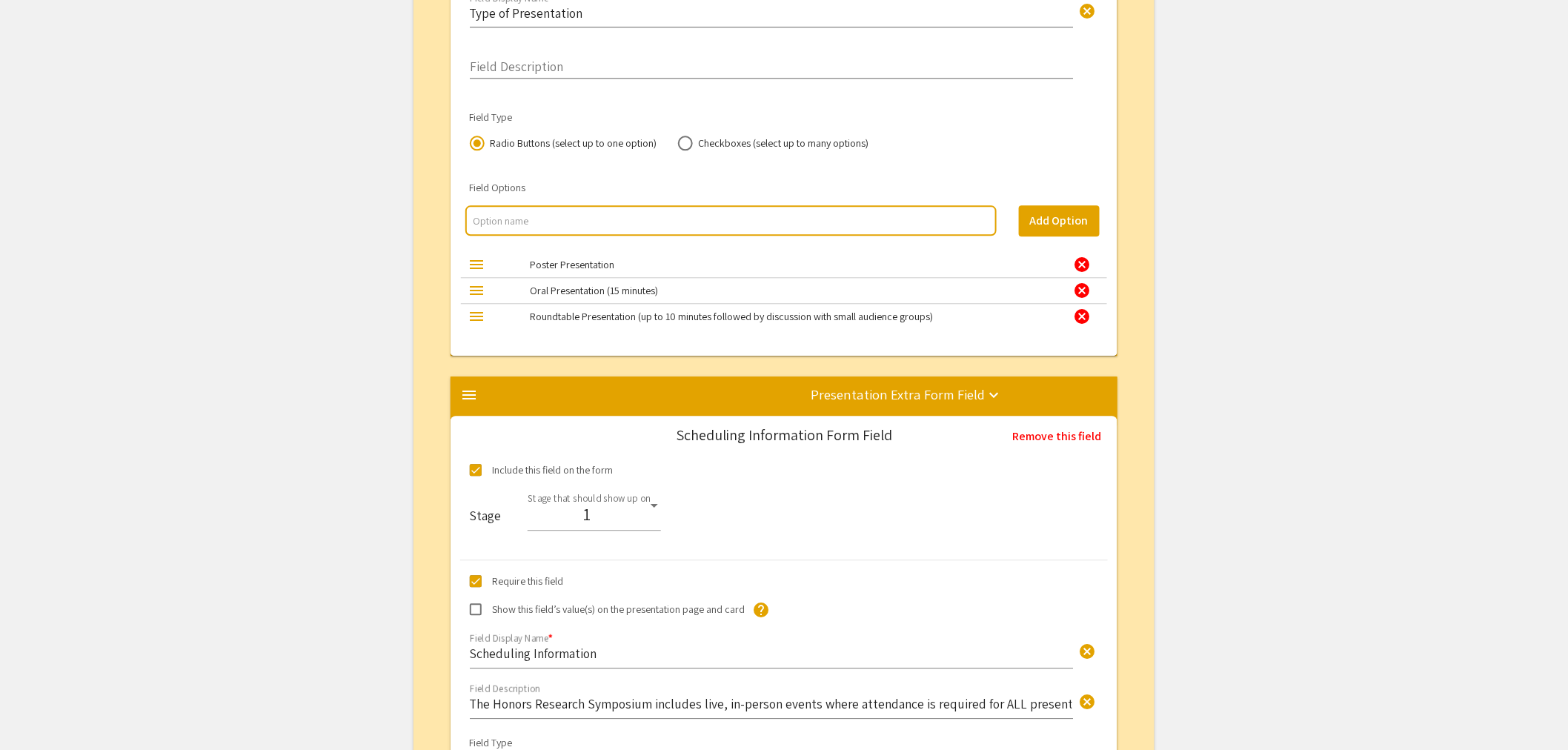
scroll to position [3620, 0]
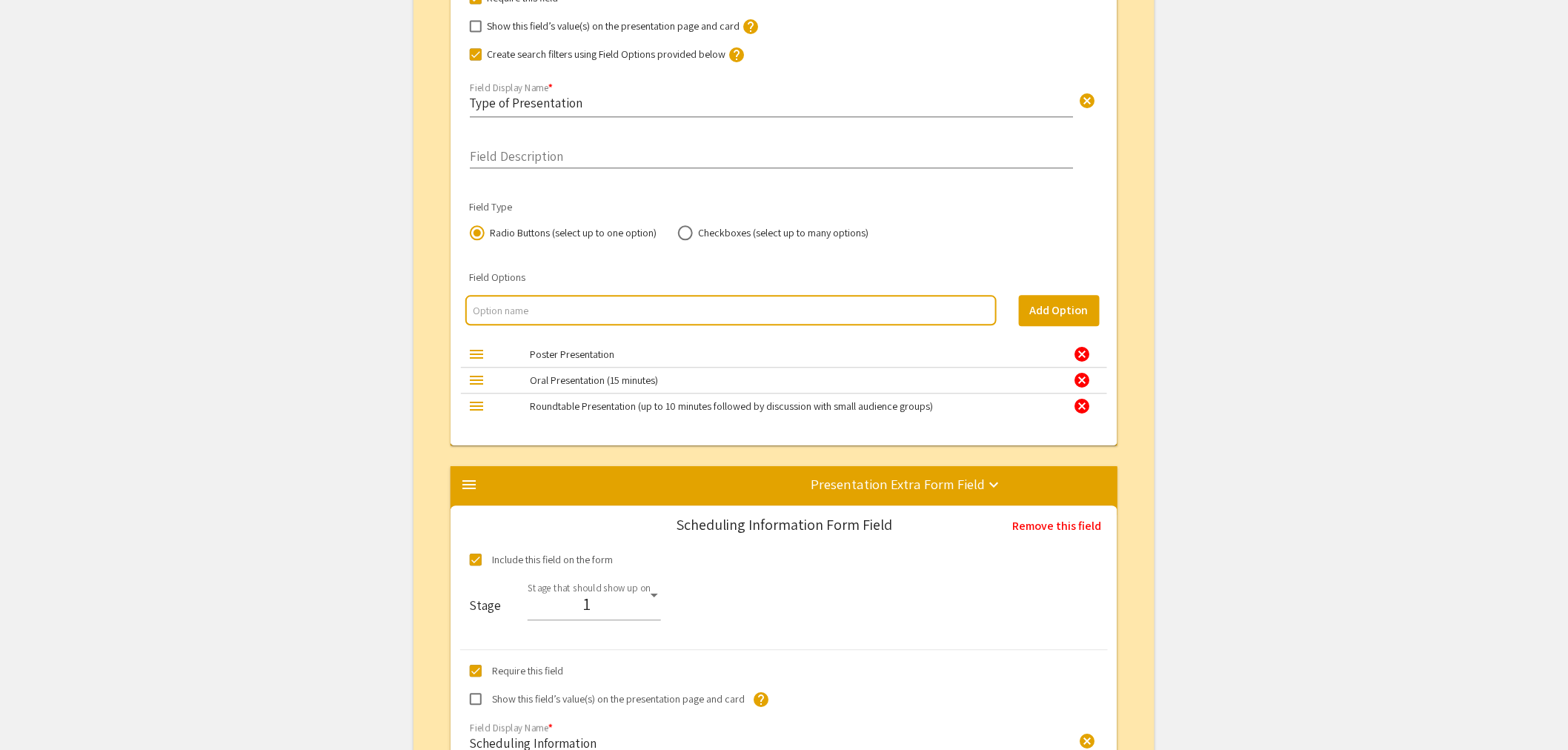
type input "Enter your faculty mentor(s) by first and last name. If your work is advised by…"
click at [569, 317] on input "multi select option input" at bounding box center [730, 311] width 516 height 15
type input "Roundtable Presentation (up to 15 minutes followed by discussion with small aud…"
click at [1047, 313] on button "Add Option" at bounding box center [1059, 311] width 81 height 31
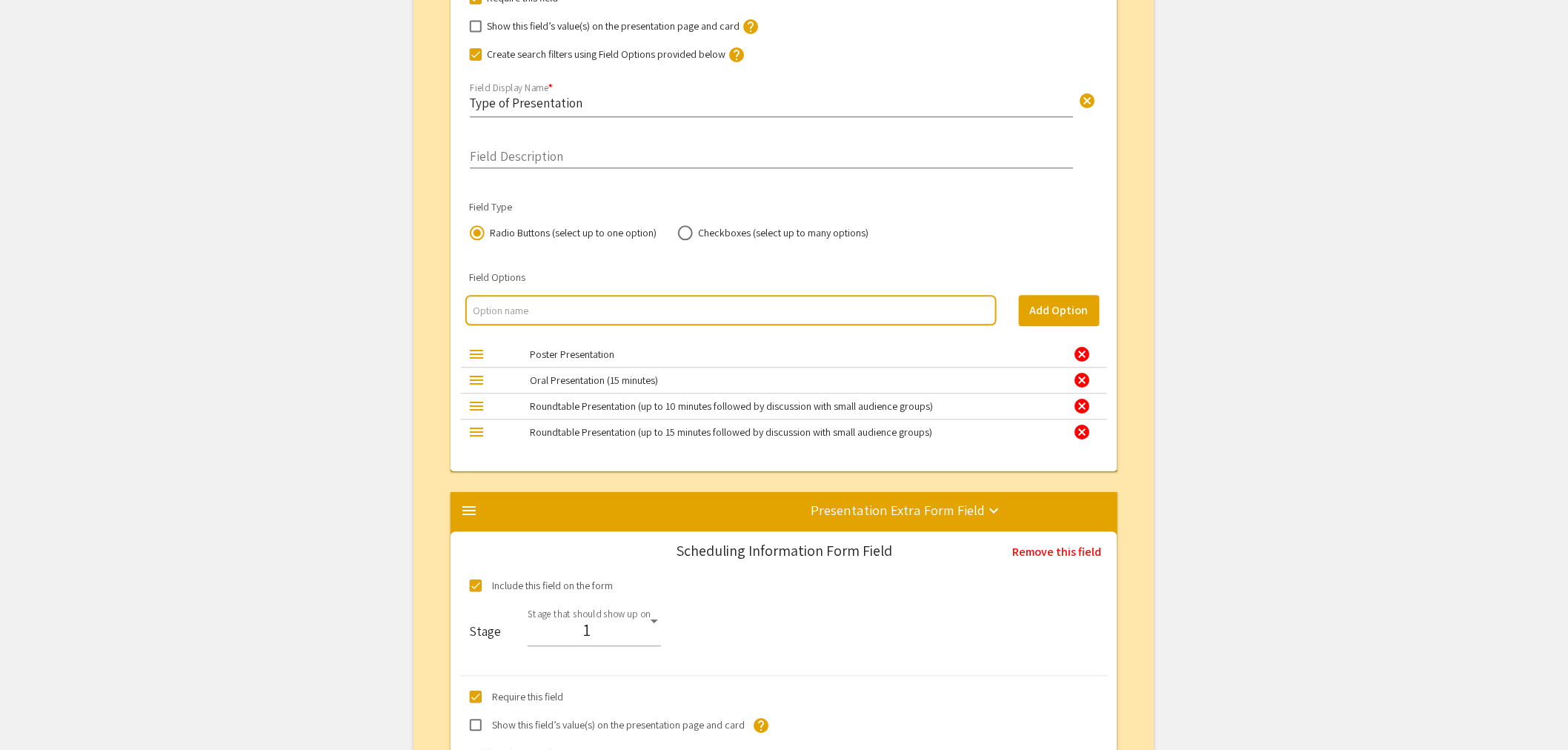
click at [1078, 406] on div "cancel" at bounding box center [1081, 406] width 18 height 18
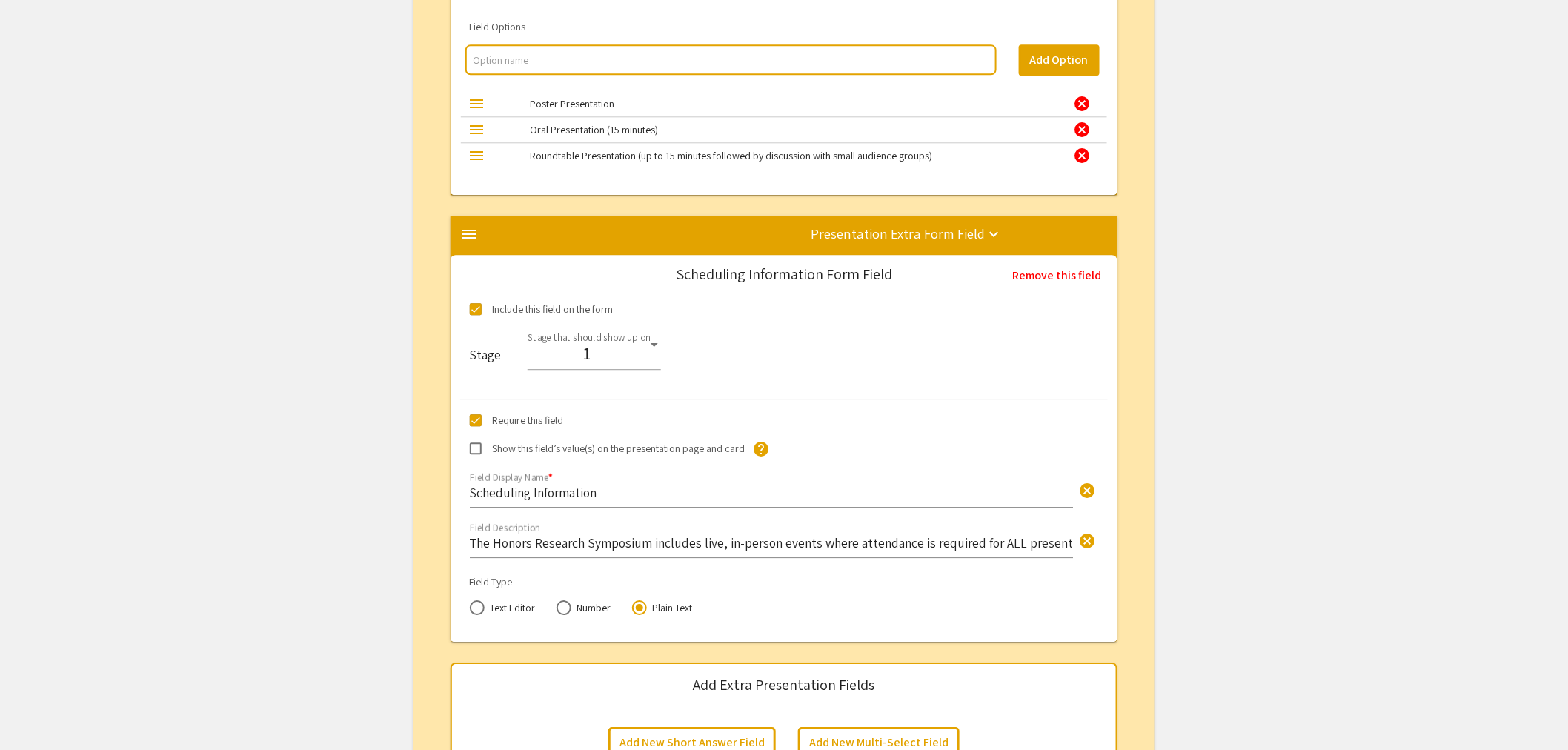
scroll to position [4031, 0]
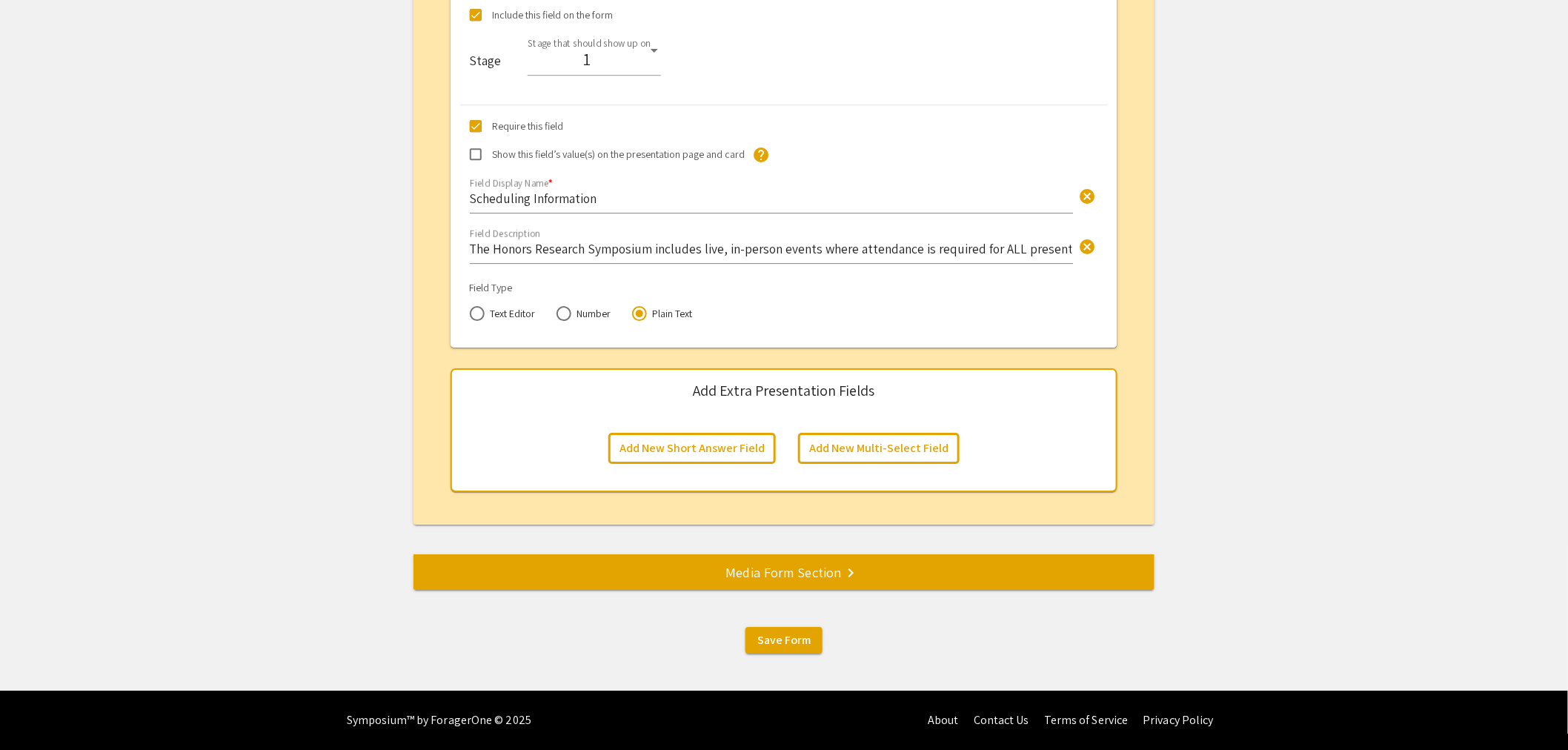
click at [728, 574] on div "Media Form Section keyboard_arrow_right" at bounding box center [783, 572] width 741 height 21
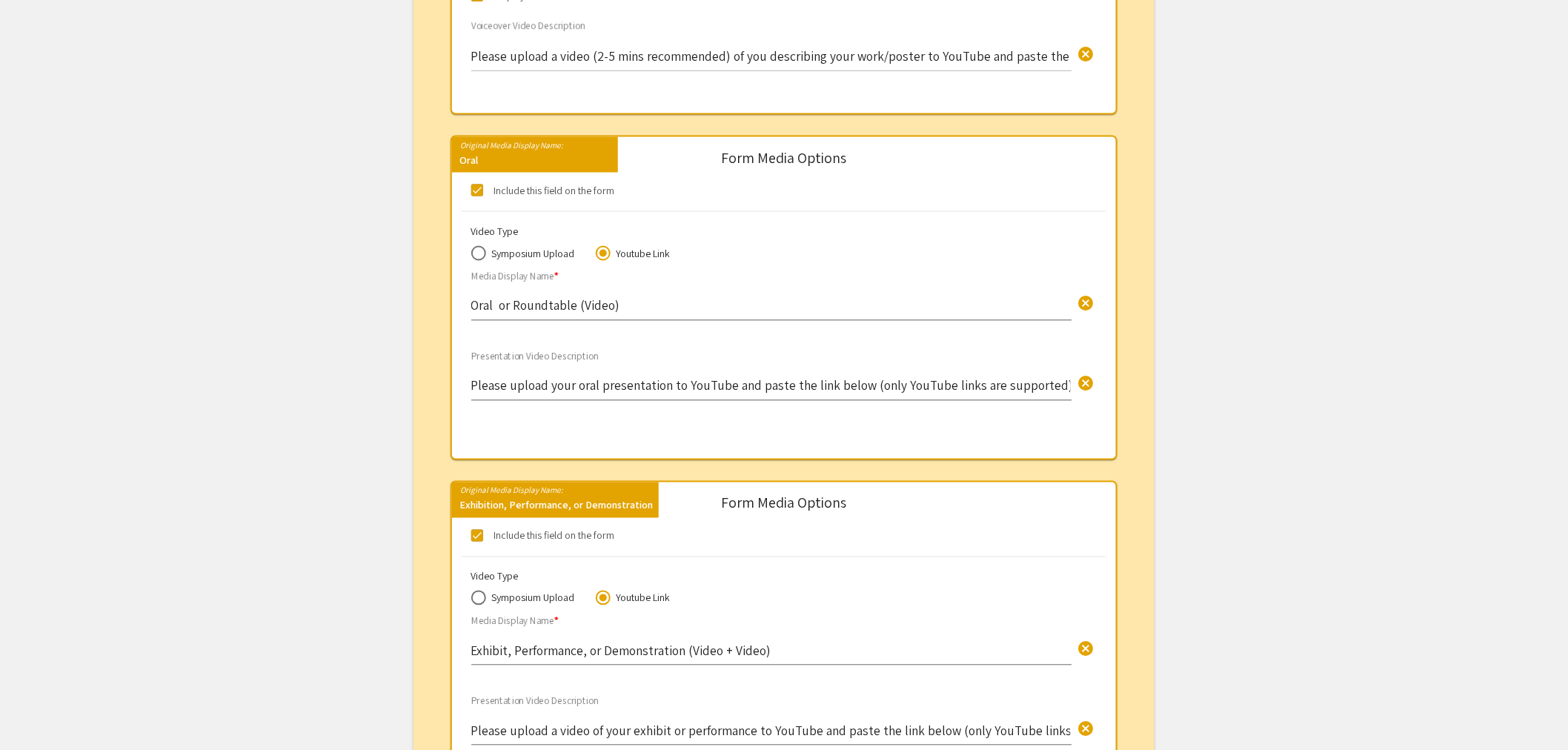
scroll to position [1047, 0]
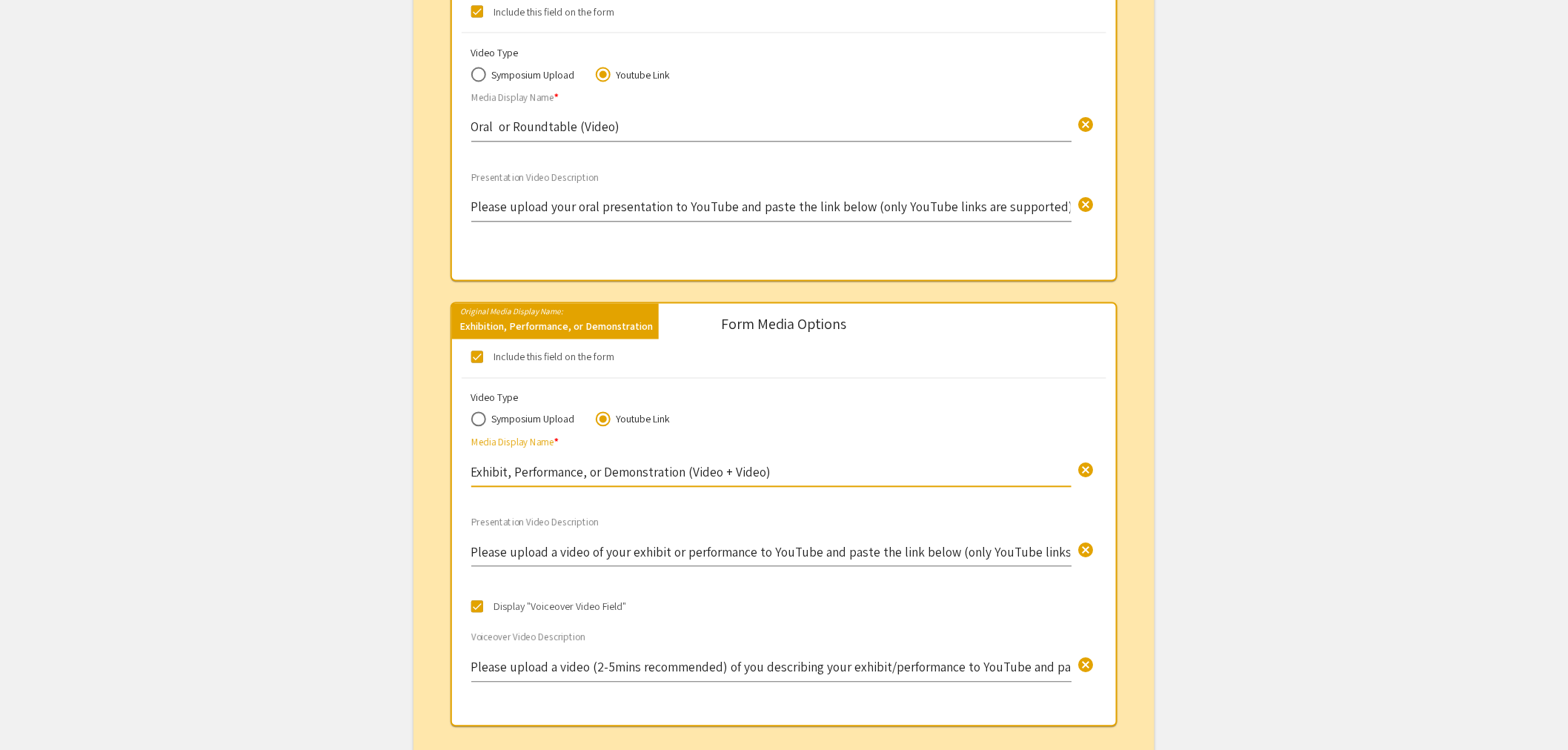
click at [514, 468] on input "Exhibit, Performance, or Demonstration (Video + Video)" at bounding box center [771, 472] width 600 height 17
drag, startPoint x: 512, startPoint y: 468, endPoint x: 463, endPoint y: 468, distance: 49.0
click at [463, 468] on div "Video Type Symposium Upload Youtube Link Exhibit, Performance, or Demonstration…" at bounding box center [784, 453] width 668 height 125
click at [593, 471] on input "Fine Arts Performance, or Demonstration (Video + Video)" at bounding box center [771, 472] width 600 height 17
type input "Fine Arts Performance or Demonstration (Video + Video)"
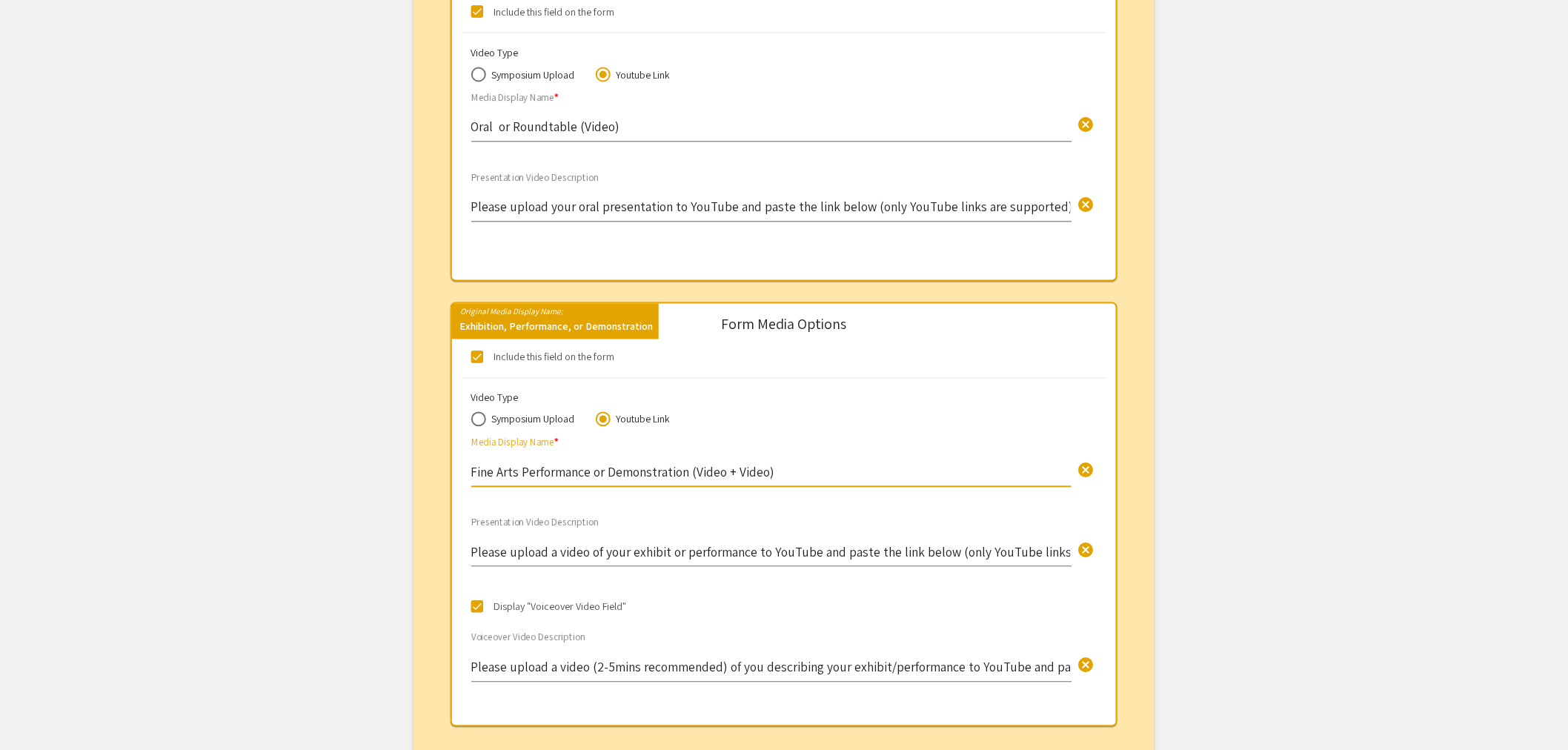
click at [818, 605] on div "Display "Voiceover Video Field"" at bounding box center [784, 614] width 668 height 33
click at [683, 470] on input "Fine Arts Performance or Demonstration (Video + Video)" at bounding box center [771, 472] width 600 height 17
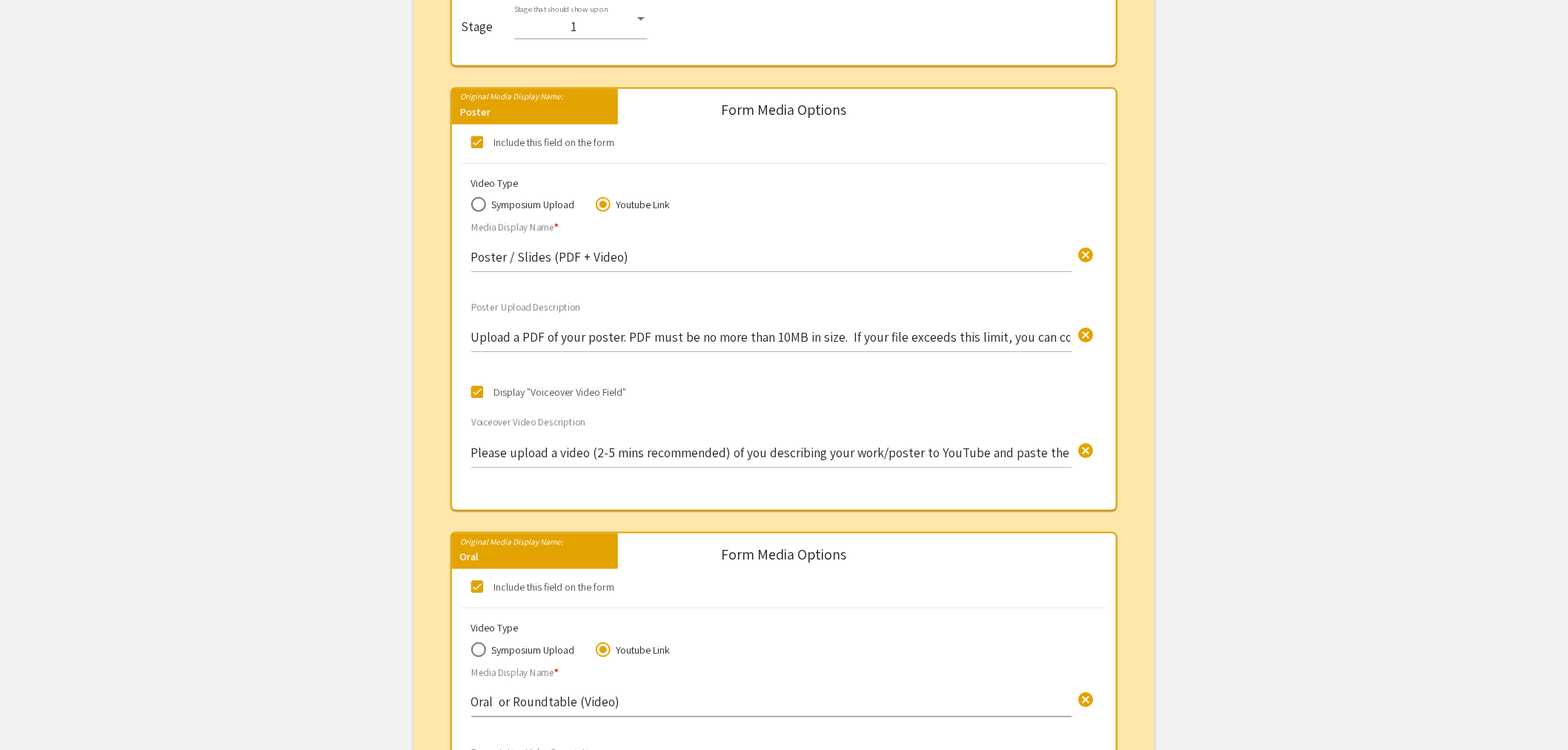
scroll to position [306, 0]
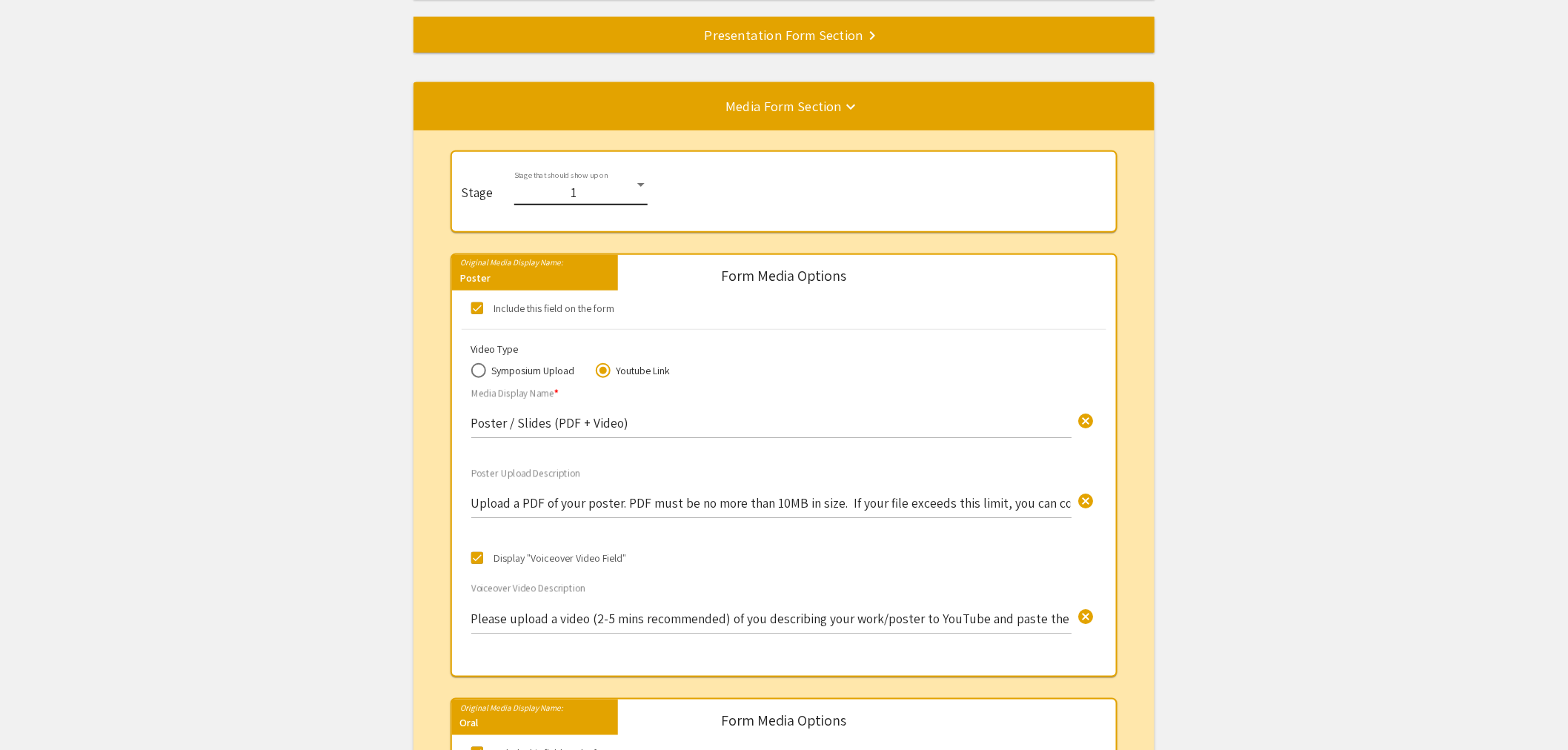
click at [583, 194] on div "1" at bounding box center [574, 193] width 120 height 15
click at [581, 226] on span "2" at bounding box center [578, 229] width 134 height 38
click at [1208, 240] on app-submissions-form-editor "Presentation Submission Form Editor Below you can edit the configuration and ap…" at bounding box center [784, 674] width 1568 height 1781
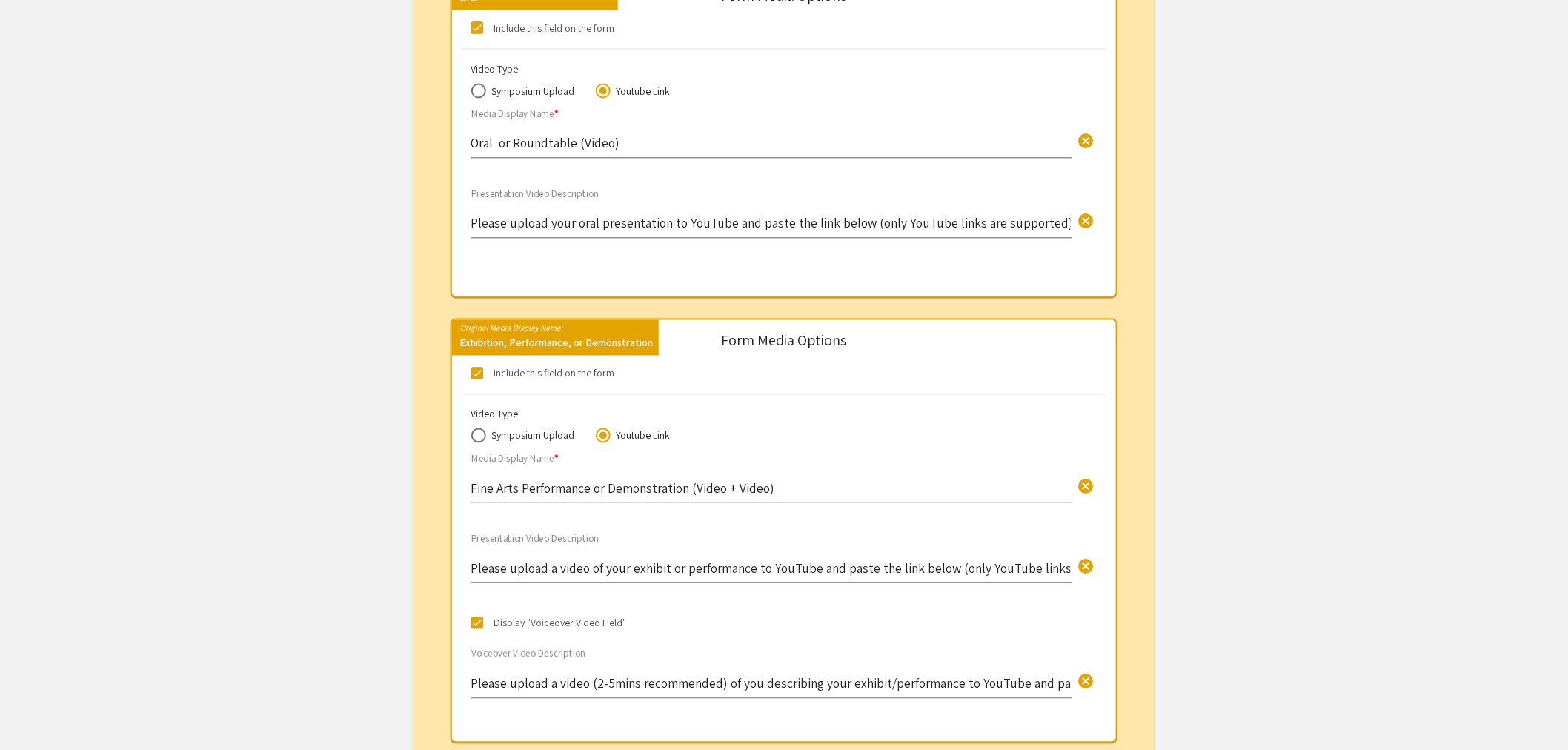
scroll to position [1215, 0]
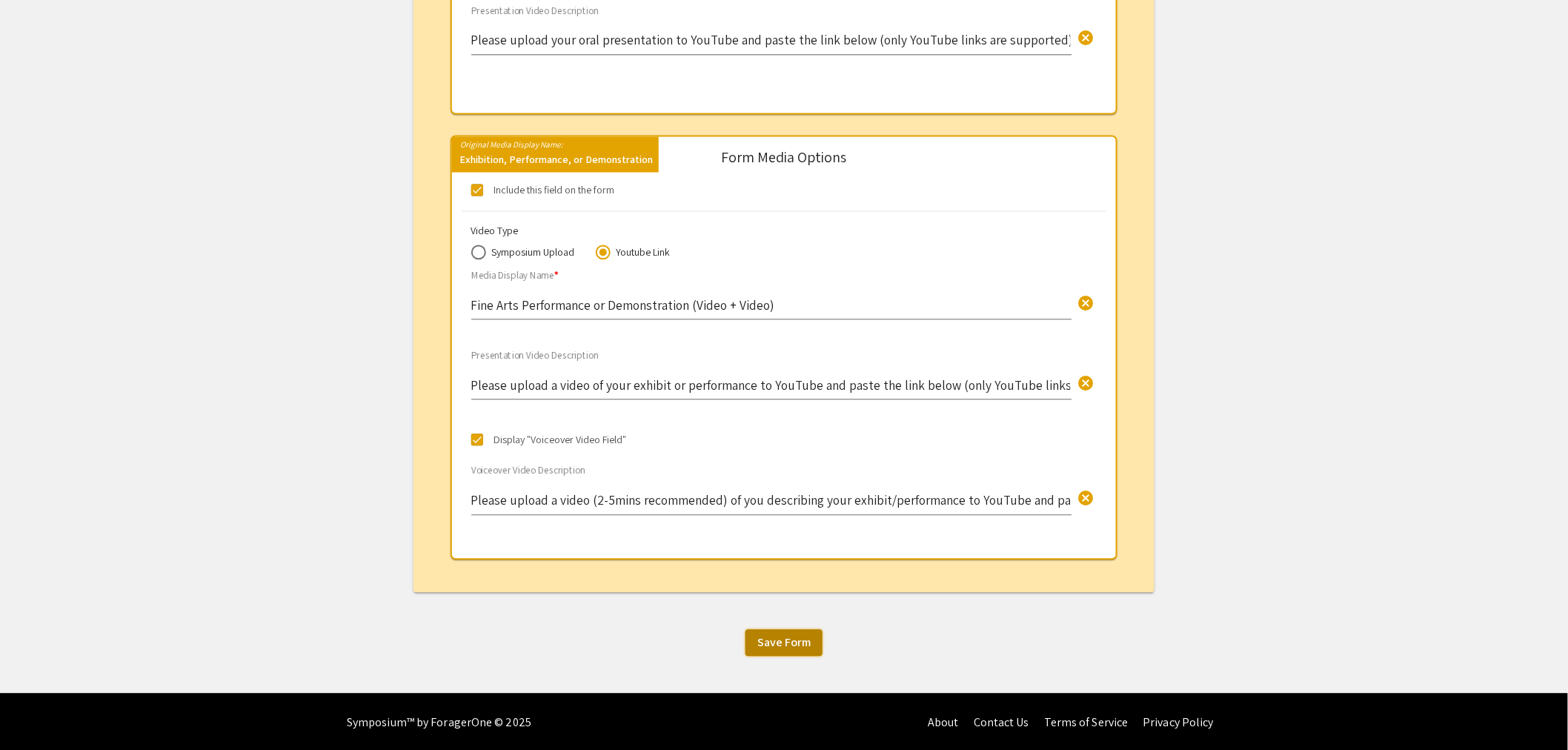
click at [780, 648] on button "Save Form" at bounding box center [784, 643] width 77 height 27
click at [776, 638] on span "Save Form" at bounding box center [783, 642] width 53 height 15
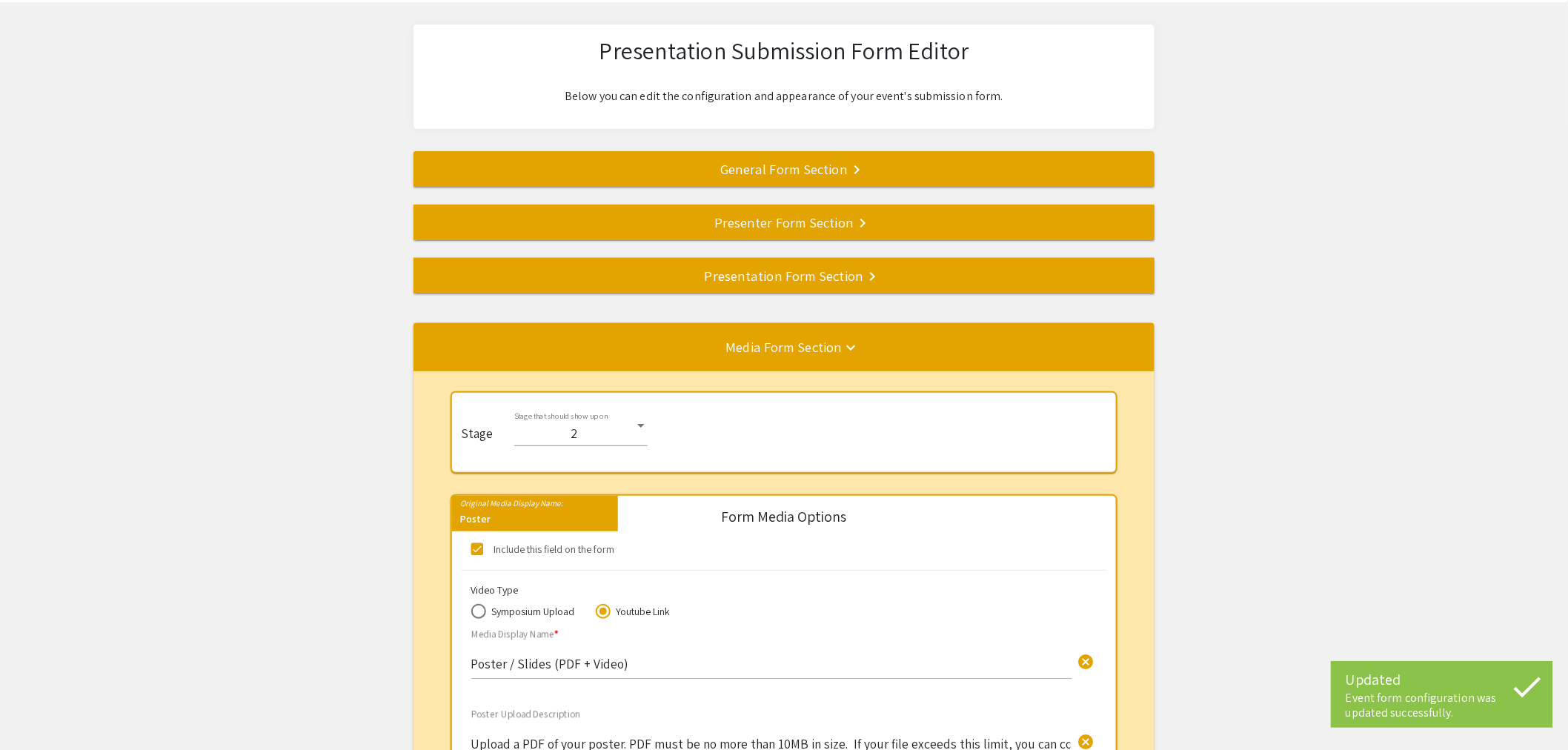
scroll to position [0, 0]
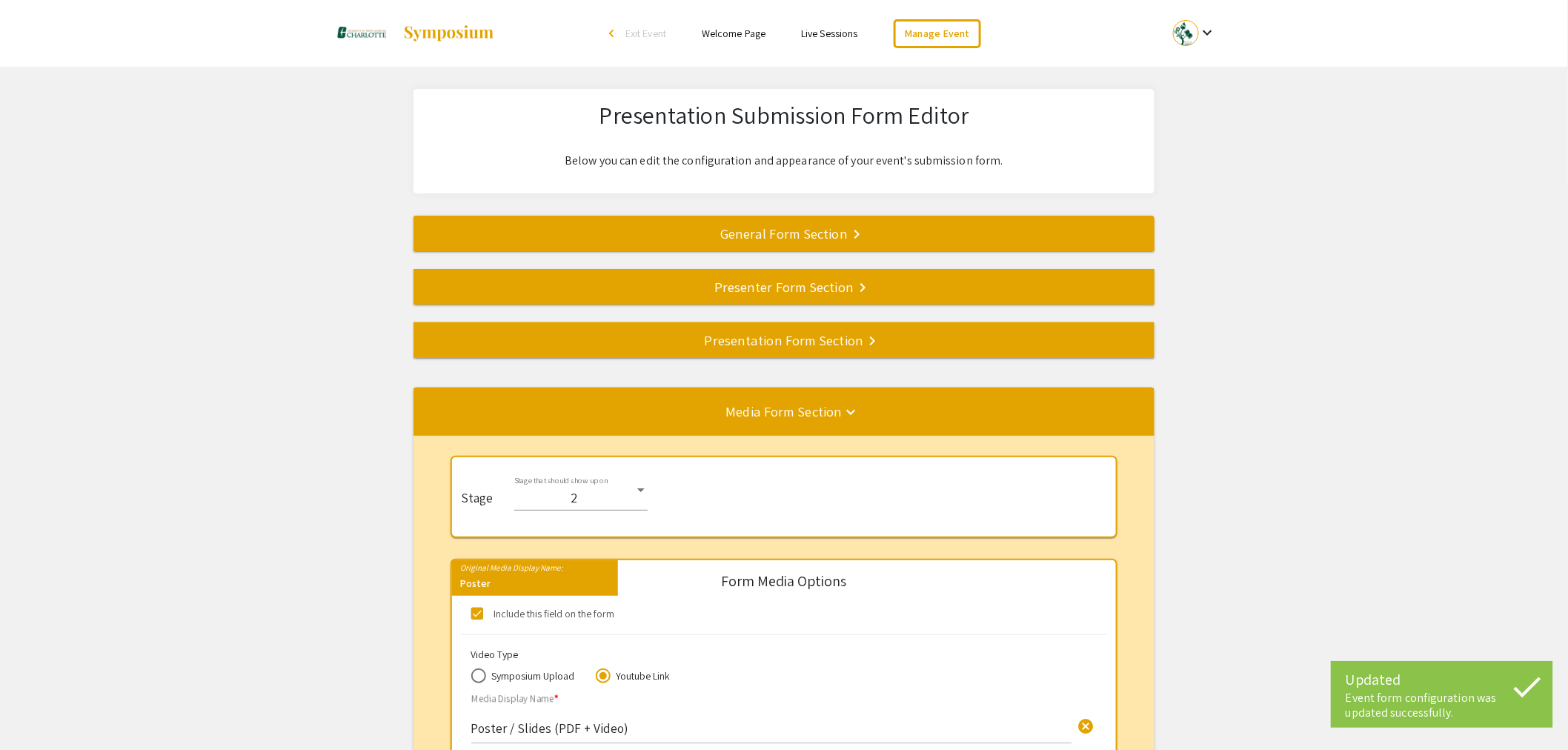
click at [718, 348] on div "Presentation Form Section keyboard_arrow_right" at bounding box center [783, 340] width 741 height 21
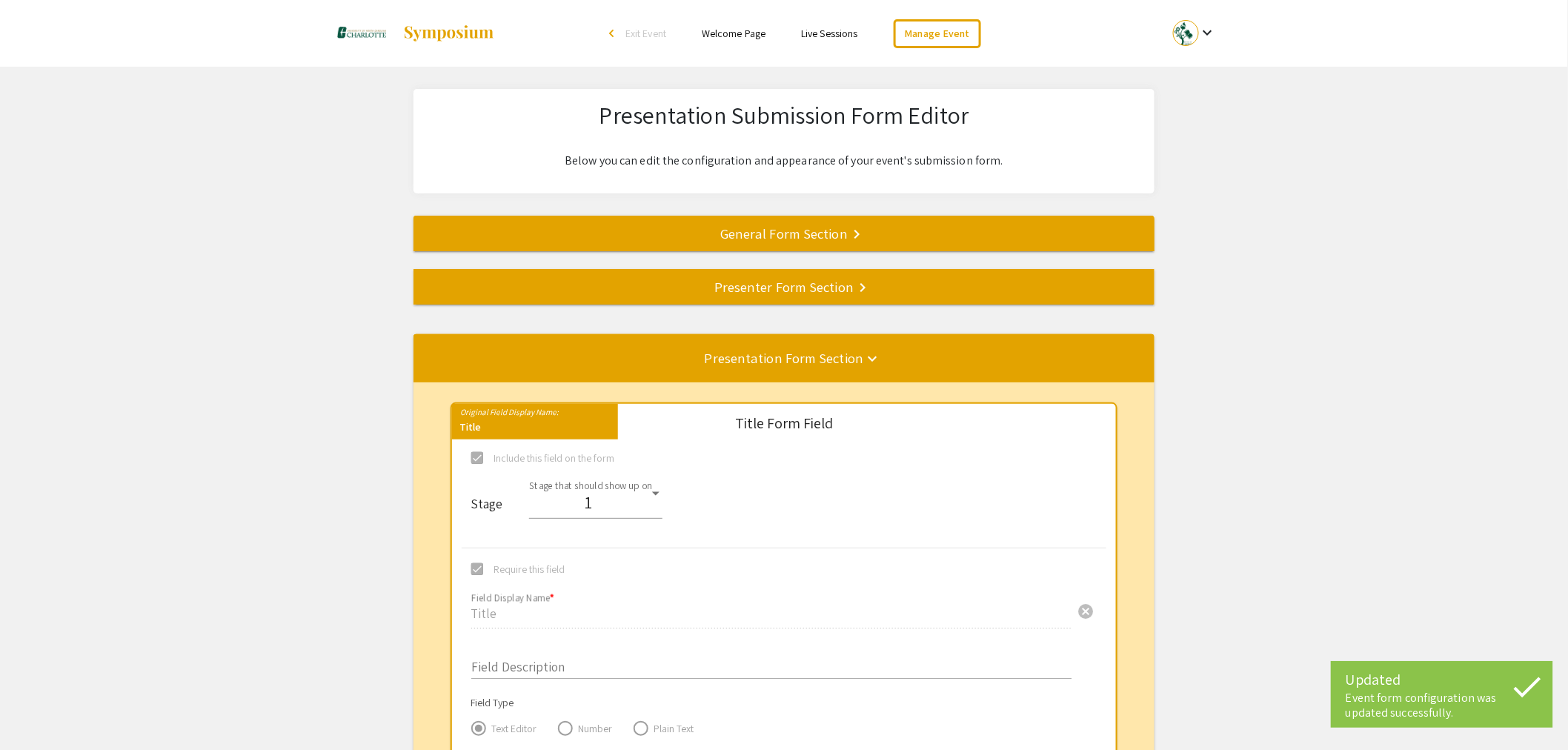
click at [669, 301] on mat-divider at bounding box center [1197, 287] width 1568 height 49
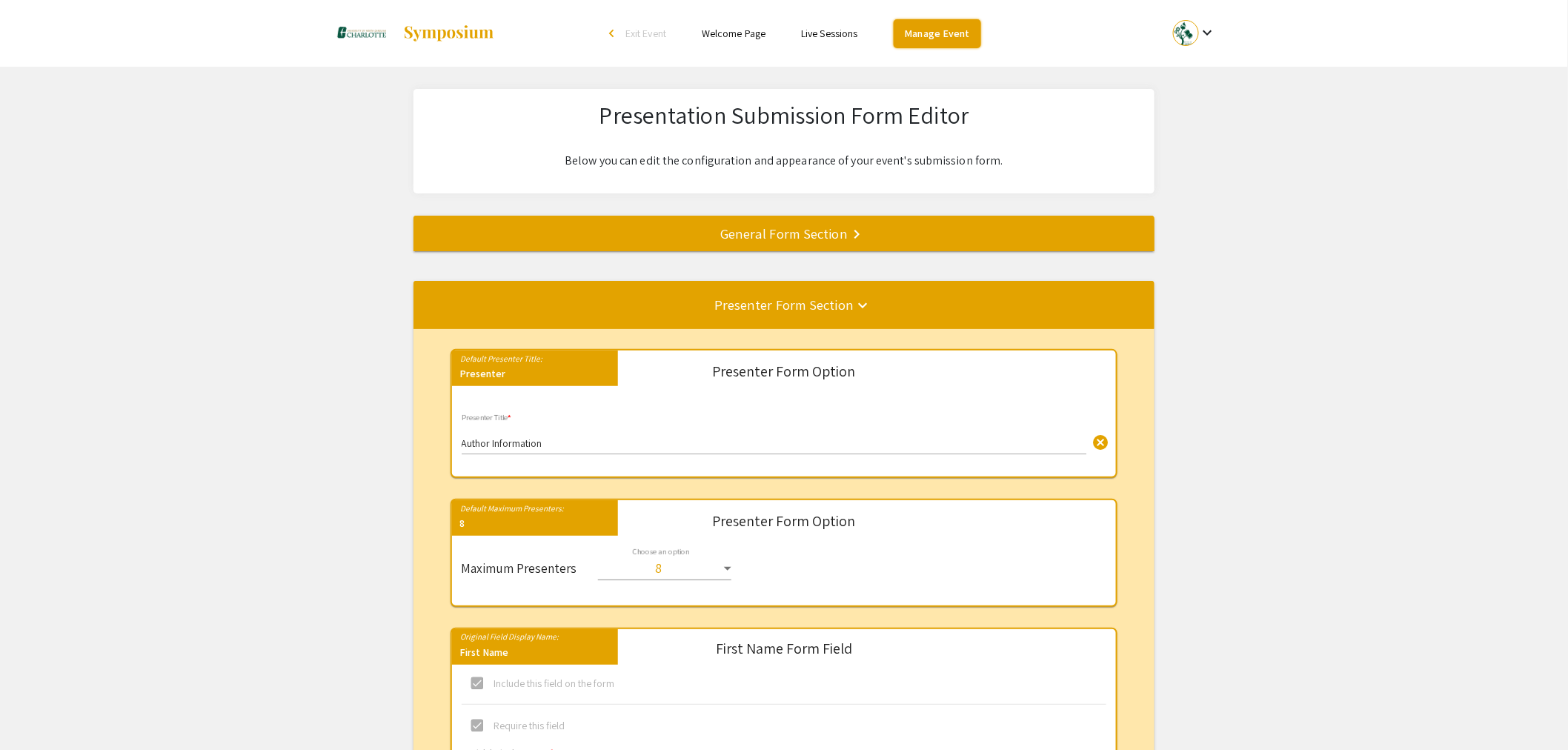
click at [959, 35] on link "Manage Event" at bounding box center [937, 34] width 87 height 29
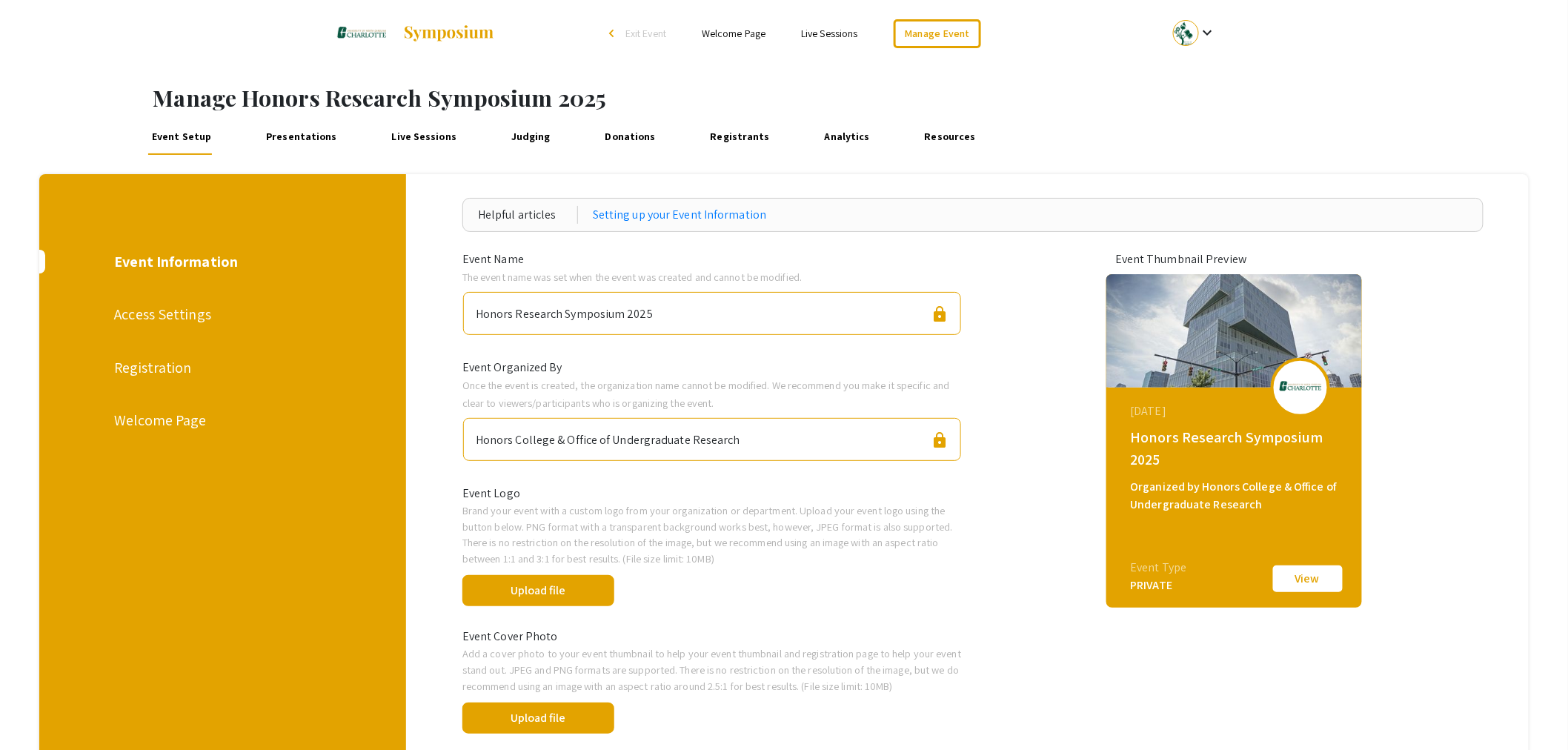
click at [162, 370] on div "Registration" at bounding box center [221, 368] width 215 height 22
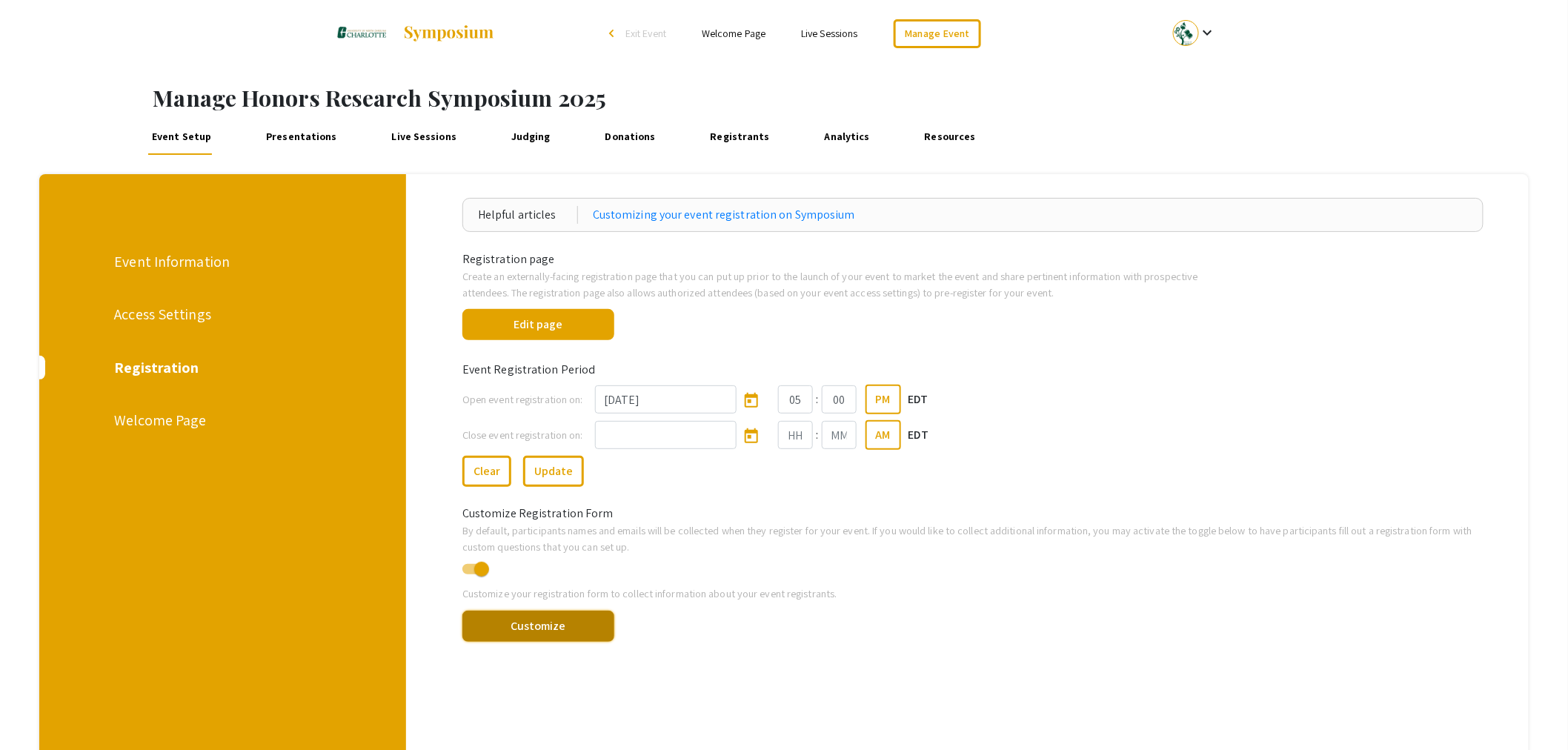
click at [553, 613] on button "Customize" at bounding box center [538, 626] width 152 height 31
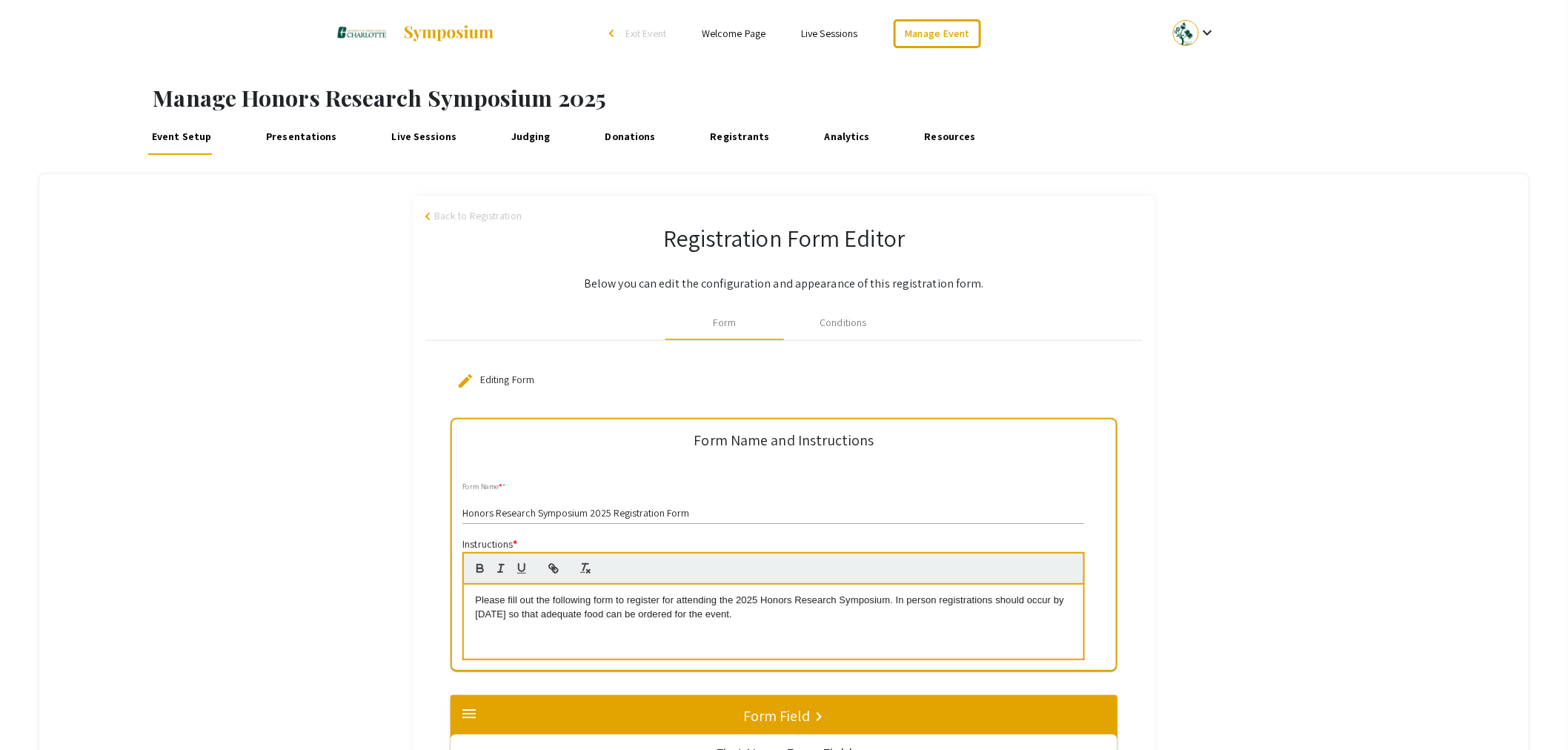
click at [493, 221] on span "Back to Registration" at bounding box center [478, 215] width 87 height 15
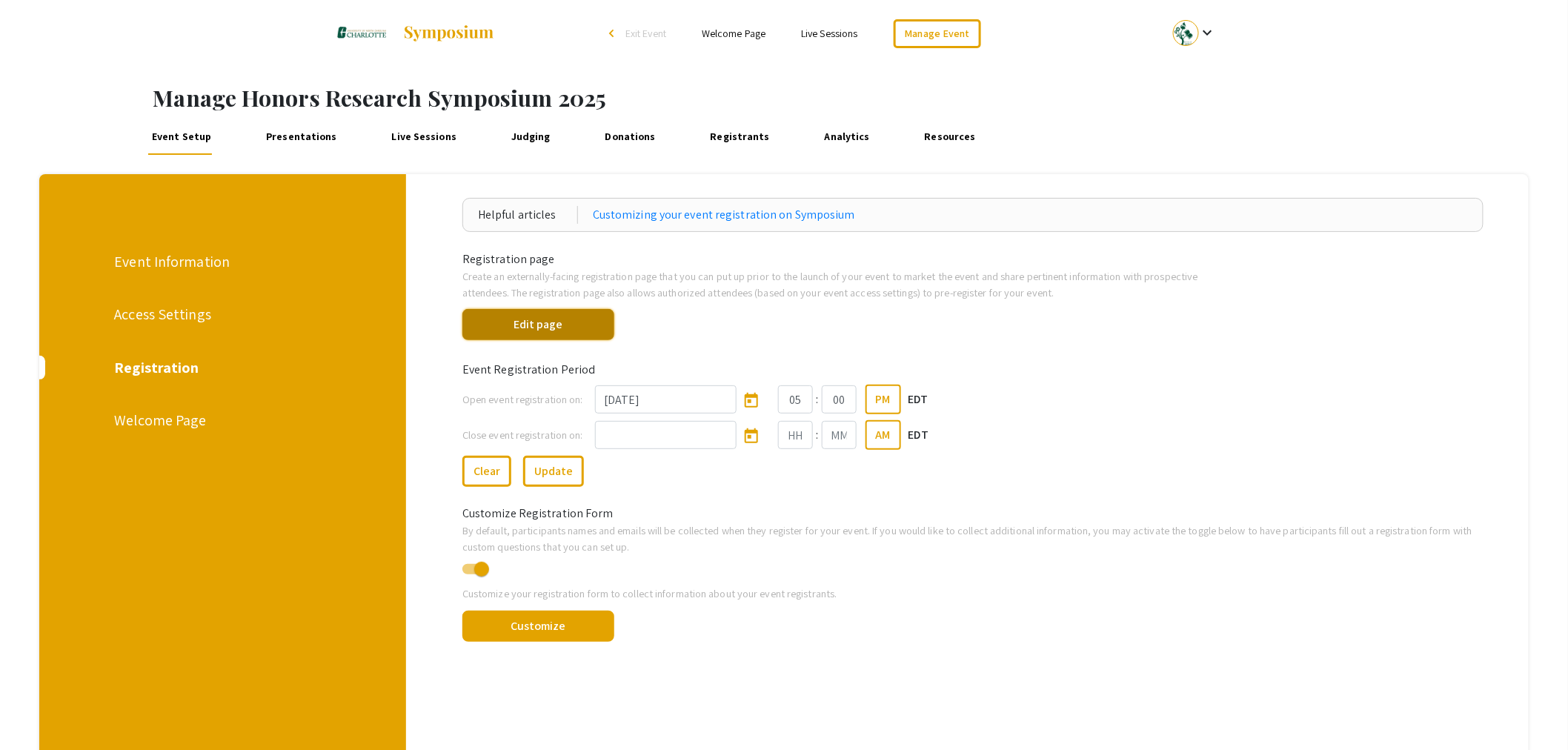
click at [557, 327] on button "Edit page" at bounding box center [538, 324] width 152 height 31
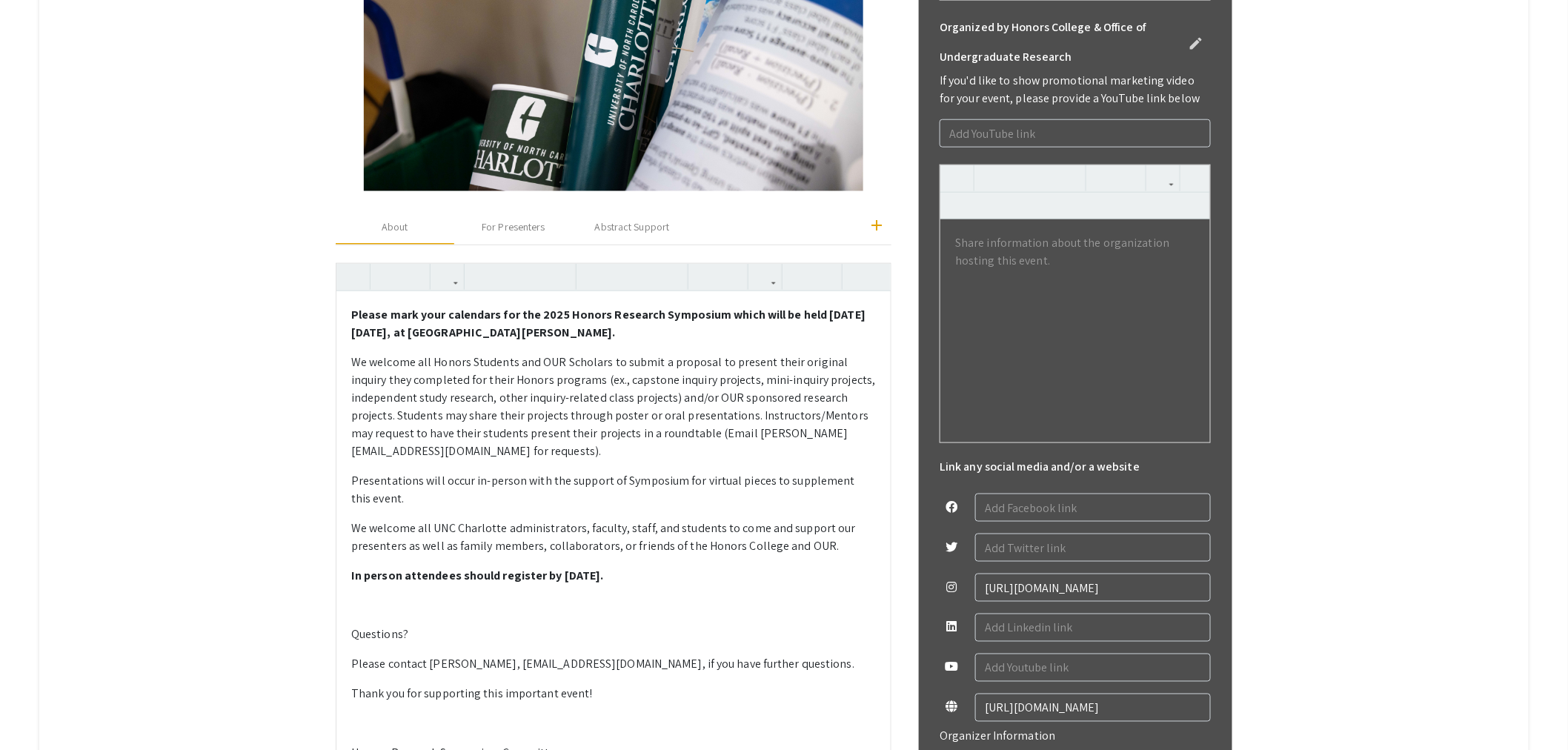
drag, startPoint x: 416, startPoint y: 470, endPoint x: 339, endPoint y: 477, distance: 77.3
click at [339, 477] on div "Honors Research Symposium 2025 edit Organized by Honors College & Office of Und…" at bounding box center [784, 399] width 919 height 1401
click at [411, 639] on p "Questions?" at bounding box center [613, 635] width 525 height 18
drag, startPoint x: 416, startPoint y: 636, endPoint x: 333, endPoint y: 636, distance: 83.0
click at [333, 636] on div "Honors Research Symposium 2025 edit Organized by Honors College & Office of Und…" at bounding box center [784, 399] width 919 height 1401
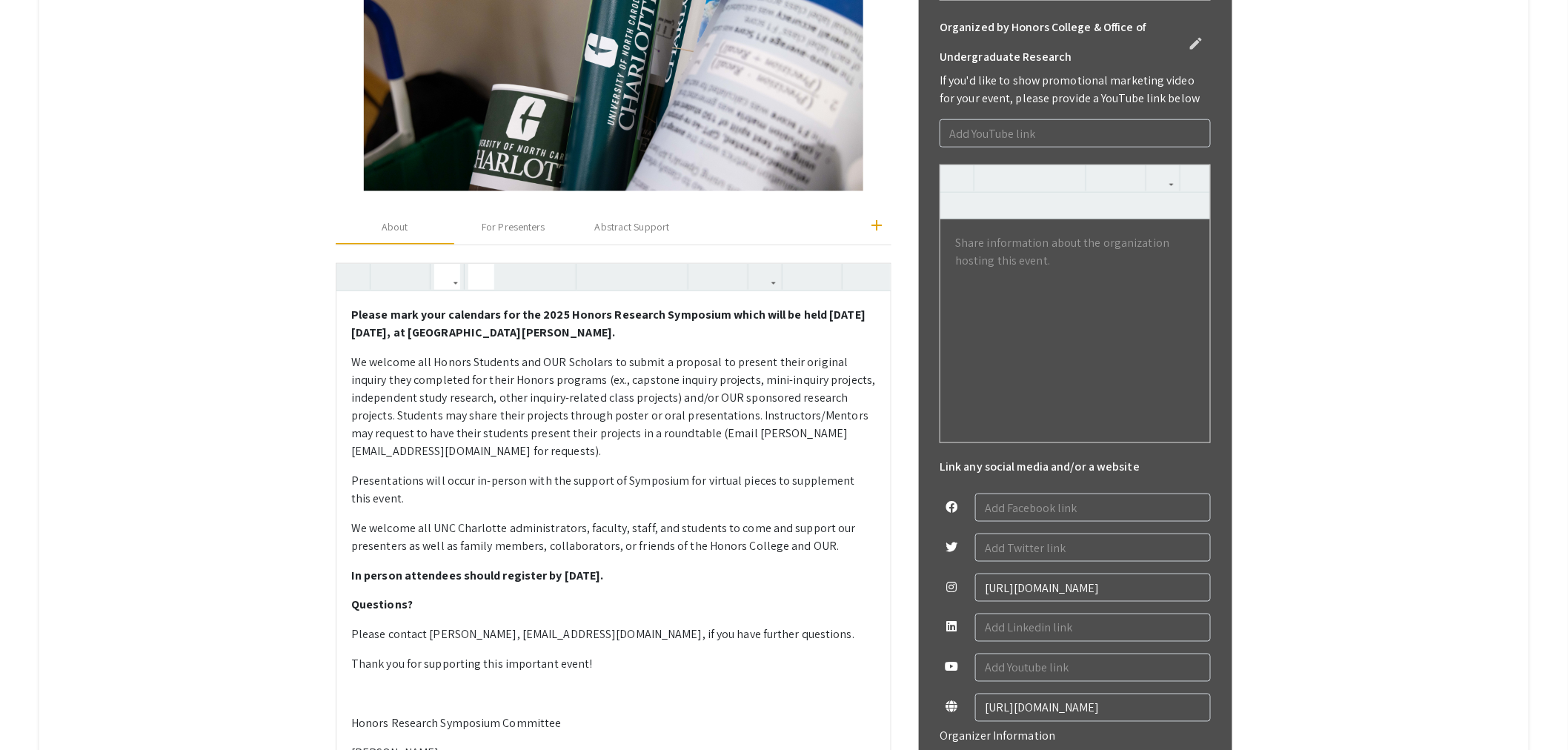
drag, startPoint x: 709, startPoint y: 576, endPoint x: 357, endPoint y: 578, distance: 352.0
click at [357, 578] on div "Please mark your calendars for the 2025 Honors Research Symposium which will be…" at bounding box center [613, 659] width 554 height 736
click at [453, 280] on icon "button" at bounding box center [447, 276] width 13 height 24
click at [504, 435] on div "Please mark your calendars for the 2025 Honors Research Symposium which will be…" at bounding box center [613, 645] width 556 height 763
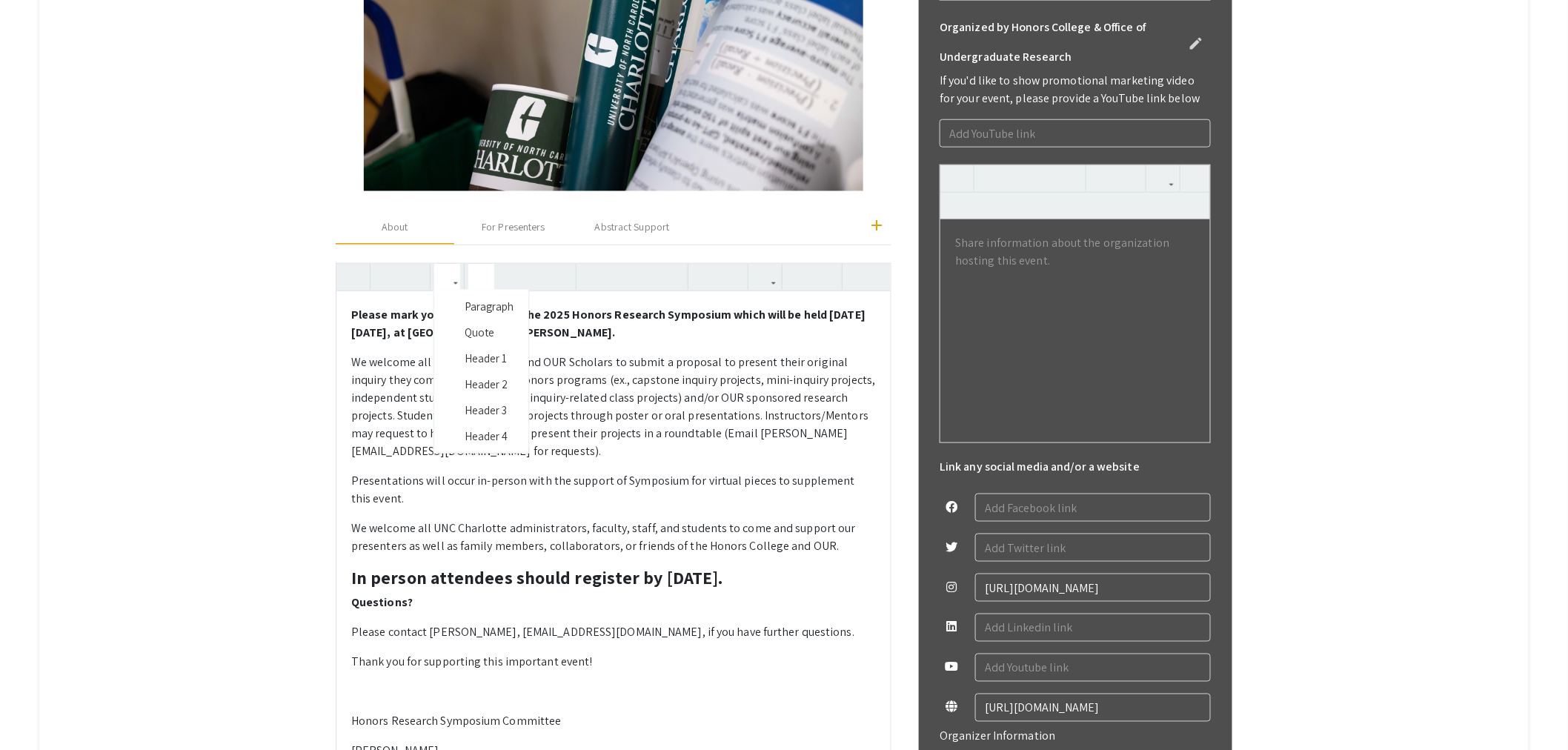
click at [460, 283] on button "button" at bounding box center [447, 277] width 26 height 26
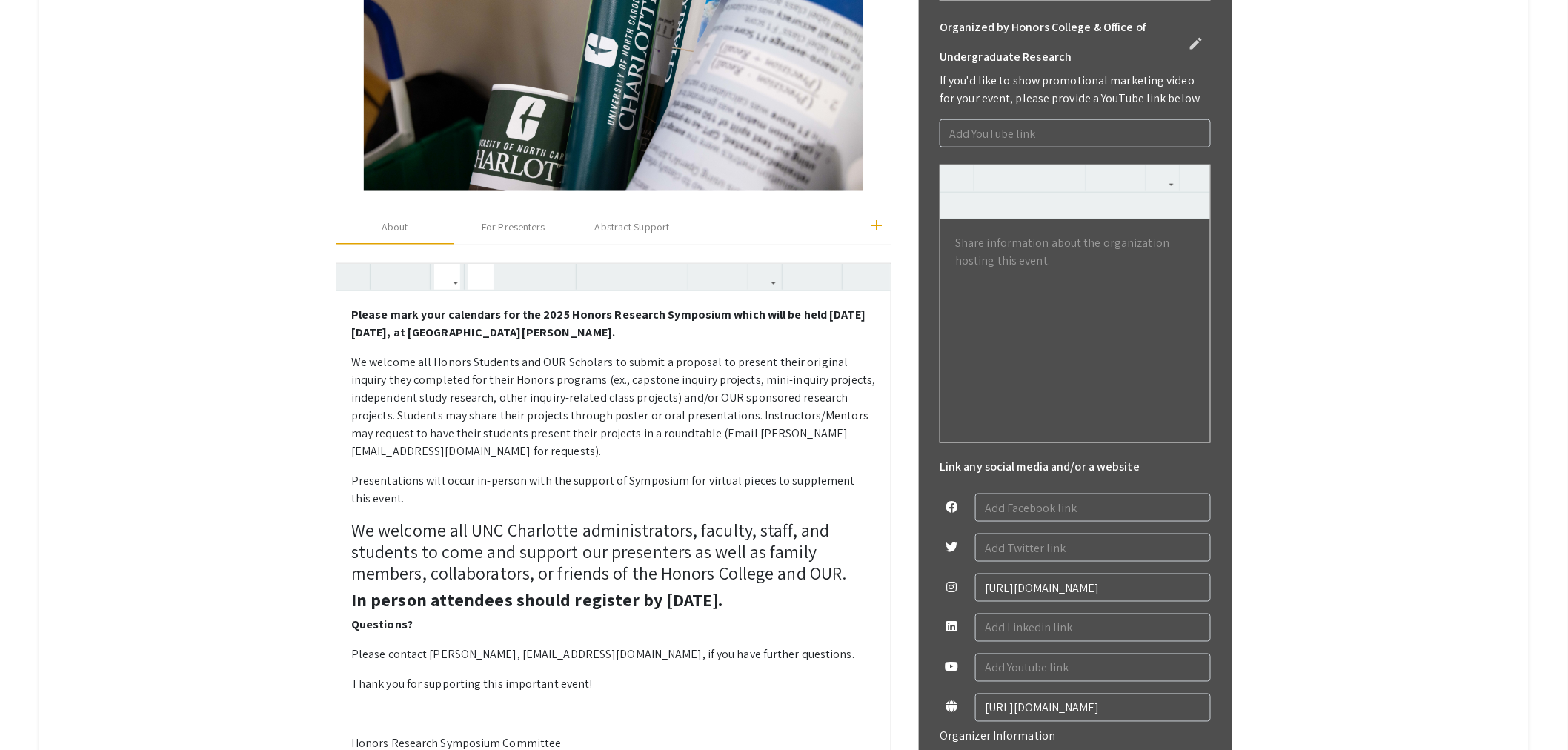
click at [477, 435] on div "Please mark your calendars for the 2025 Honors Research Symposium which will be…" at bounding box center [613, 656] width 556 height 785
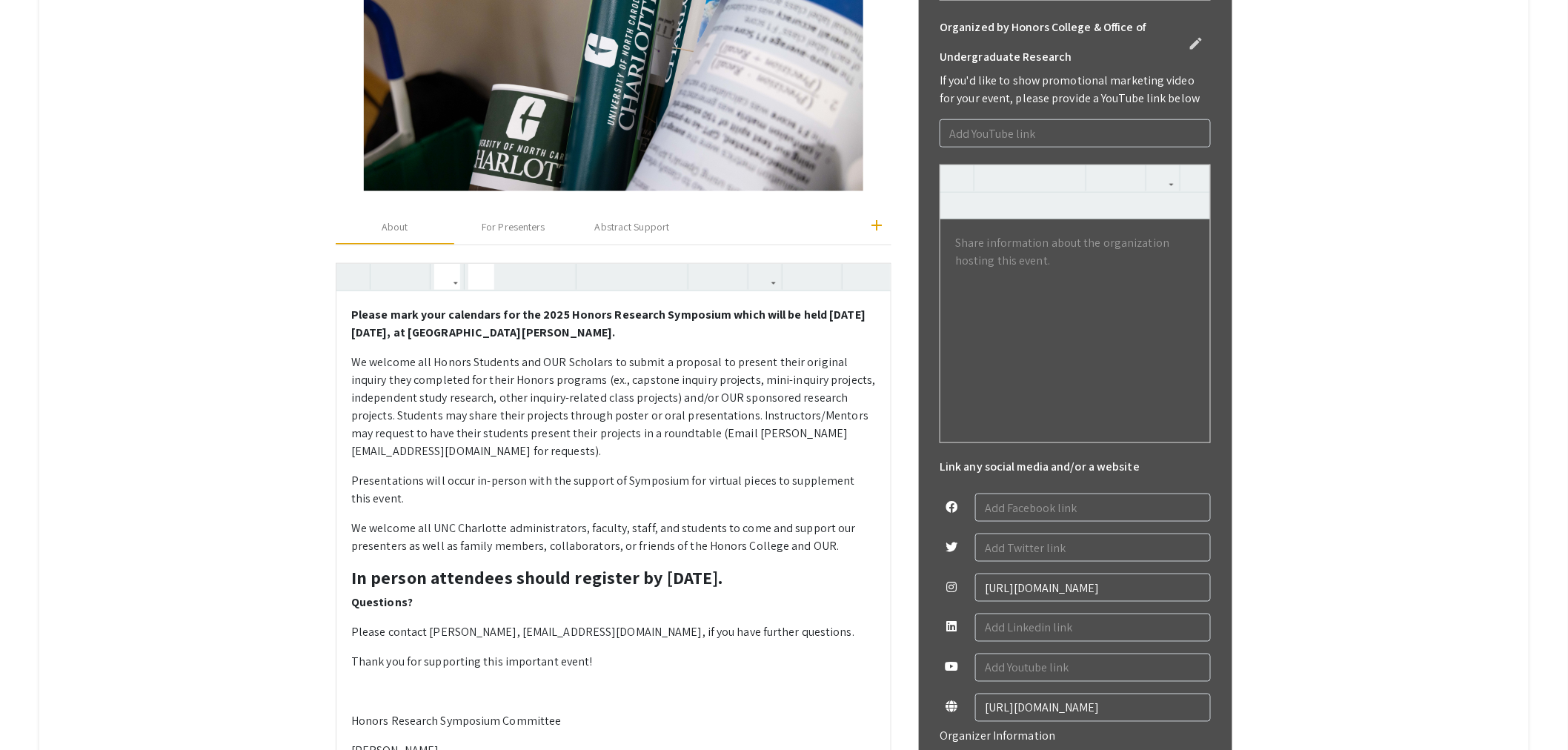
click at [750, 654] on p "Thank you for supporting this important event!" at bounding box center [613, 662] width 525 height 18
drag, startPoint x: 876, startPoint y: 576, endPoint x: 352, endPoint y: 573, distance: 524.0
click at [352, 573] on div "Please mark your calendars for the 2025 Honors Research Symposium which will be…" at bounding box center [613, 657] width 554 height 733
click at [453, 283] on icon "button" at bounding box center [447, 276] width 13 height 24
click at [477, 305] on div "Please mark your calendars for the 2025 Honors Research Symposium which will be…" at bounding box center [613, 645] width 556 height 763
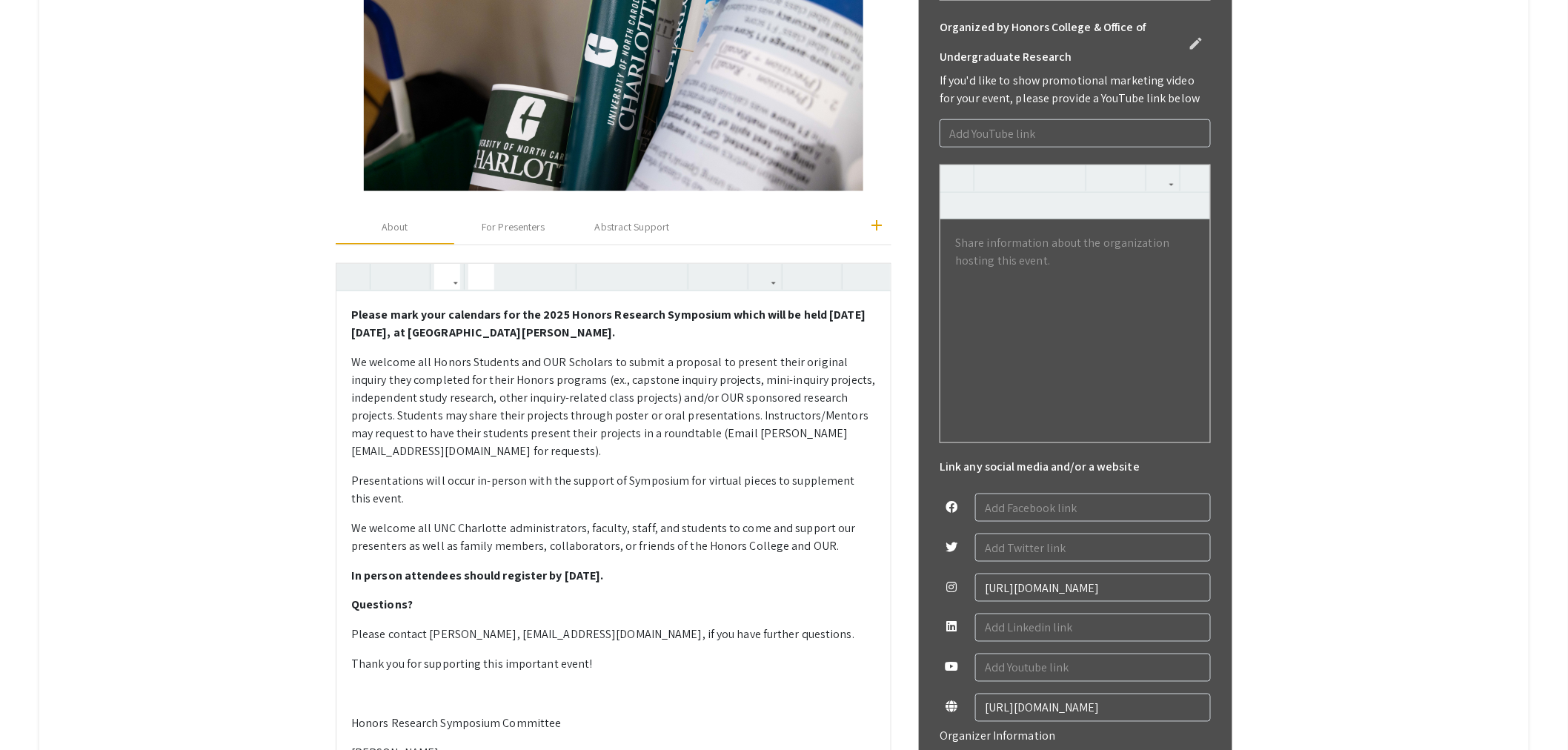
click at [738, 580] on p "In person attendees should register by [DATE]." at bounding box center [613, 576] width 525 height 18
click at [359, 574] on strong "In person attendees should register by [DATE]." at bounding box center [477, 576] width 252 height 15
type textarea "<p><strong>Please mark your calendars for the 2025 Honors Research Symposium wh…"
click at [501, 231] on div "For Presenters" at bounding box center [512, 227] width 63 height 15
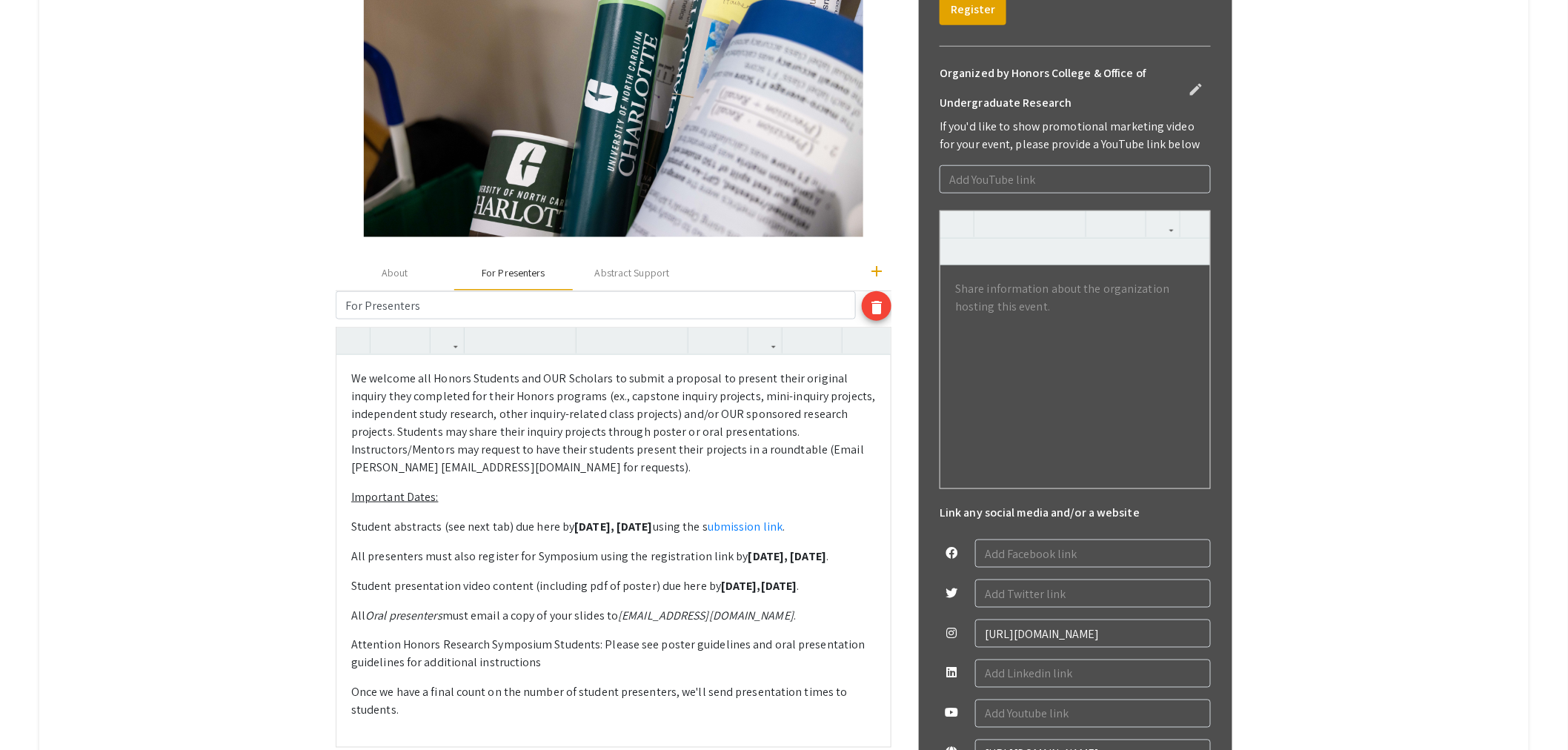
scroll to position [384, 0]
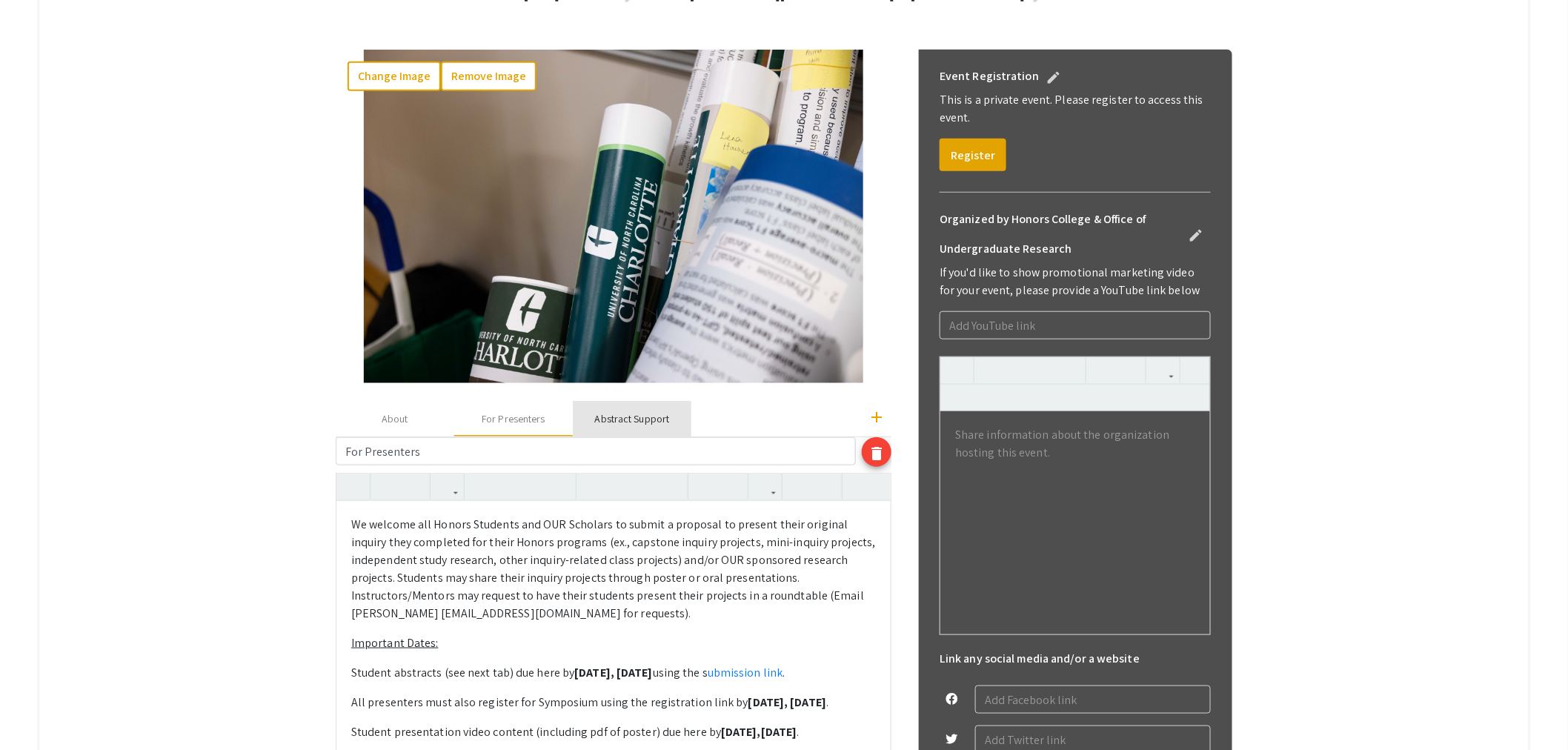
click at [640, 420] on div "Abstract Support" at bounding box center [632, 419] width 75 height 15
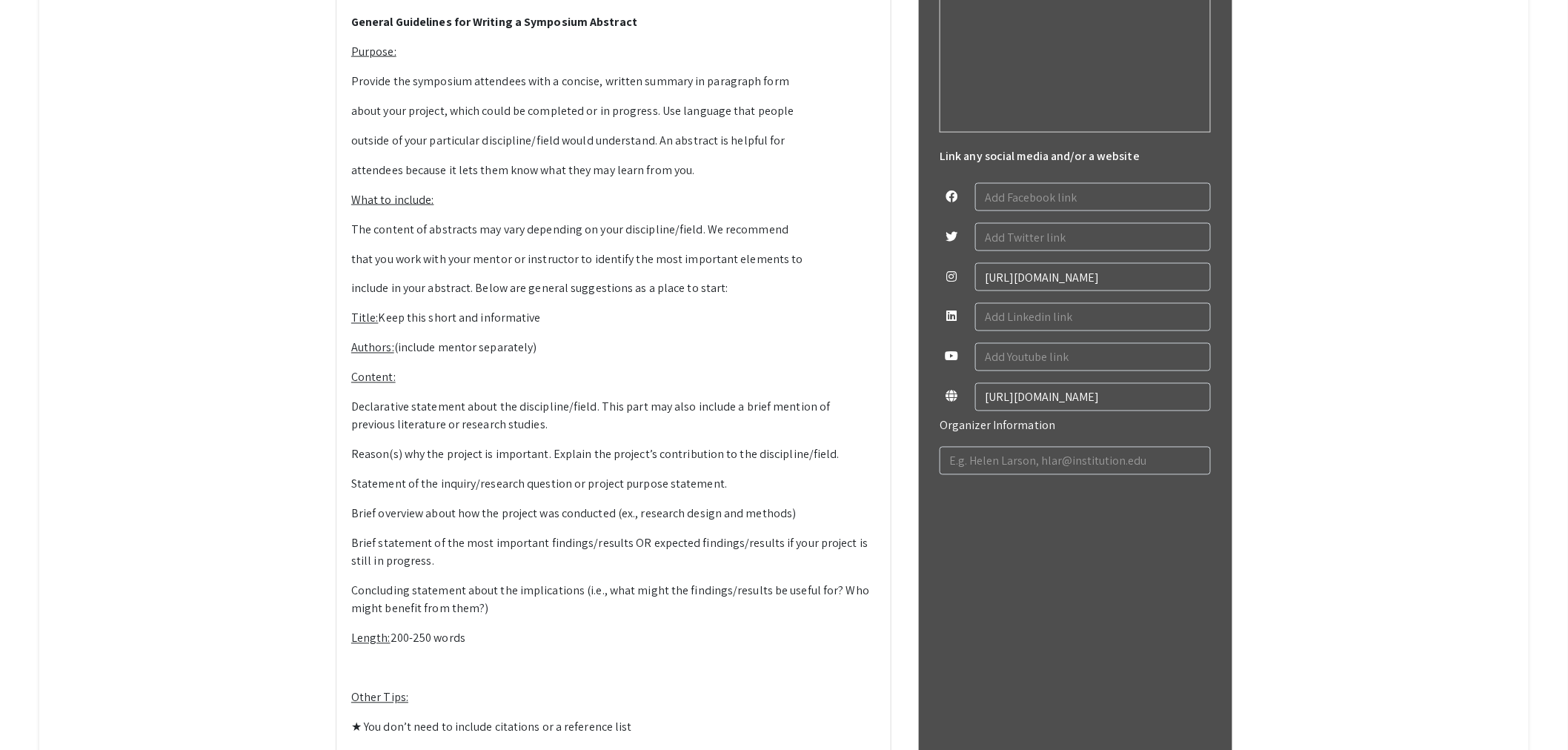
scroll to position [759, 0]
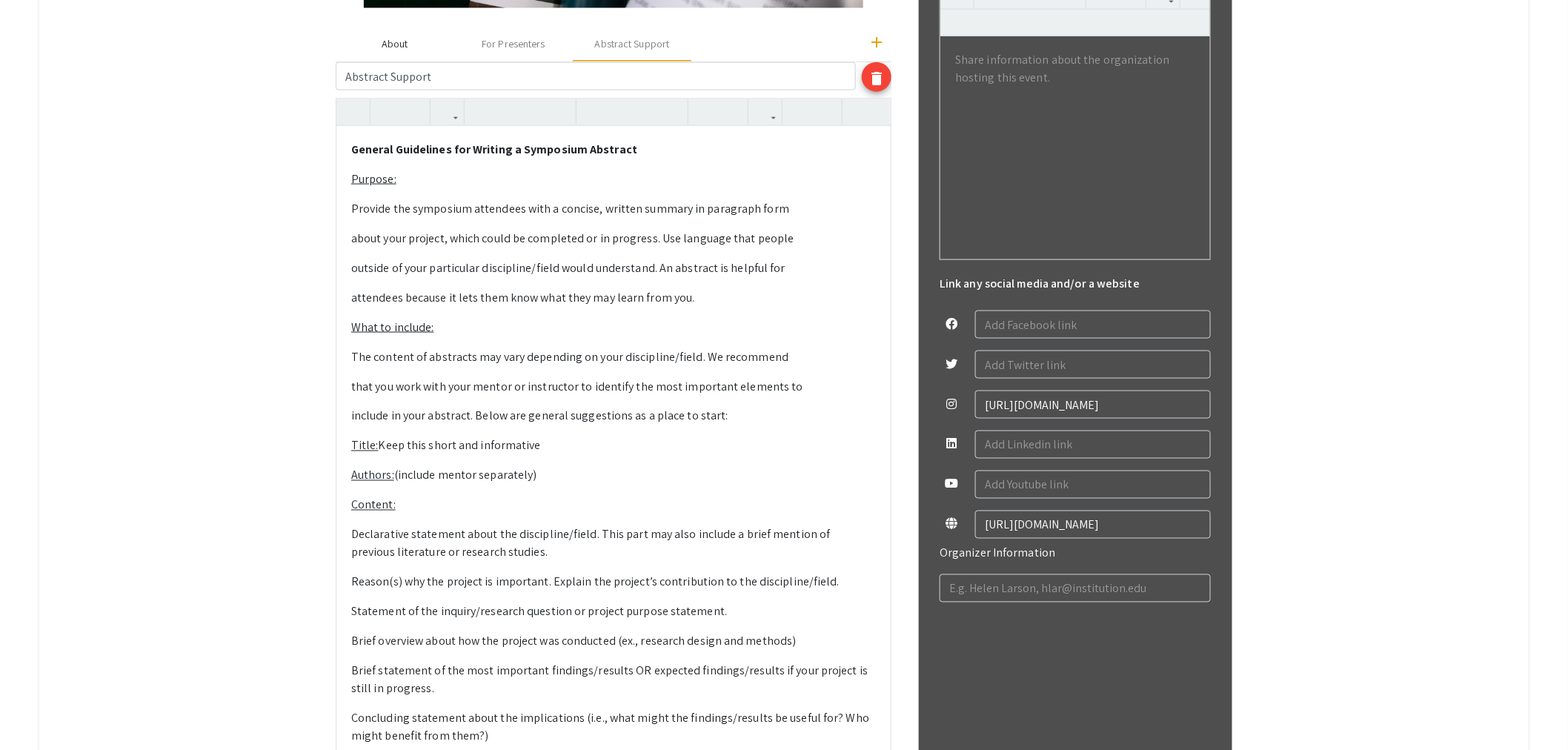
click at [408, 38] on div "About" at bounding box center [395, 44] width 27 height 15
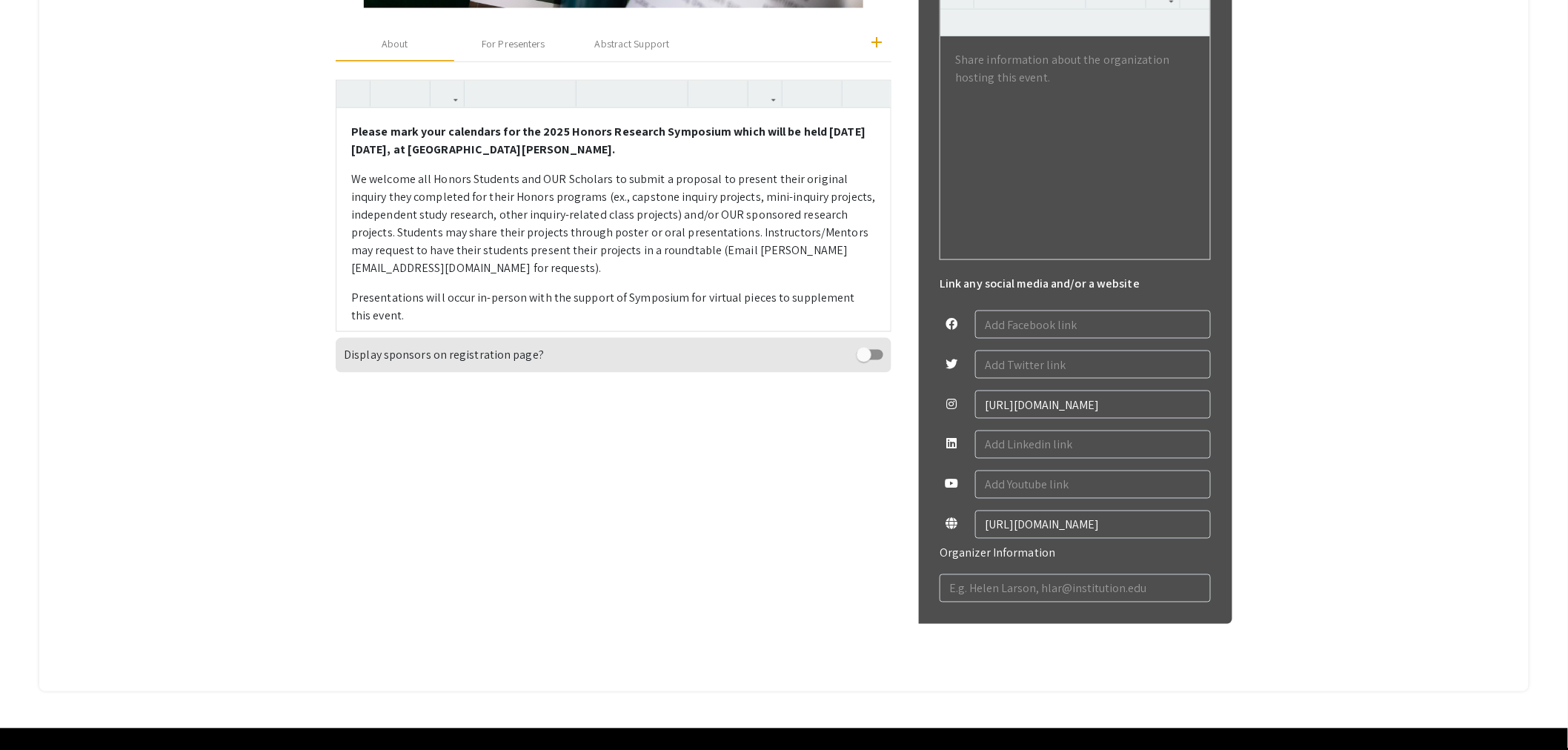
click at [537, 269] on p "We welcome all Honors Students and OUR Scholars to submit a proposal to present…" at bounding box center [613, 224] width 525 height 107
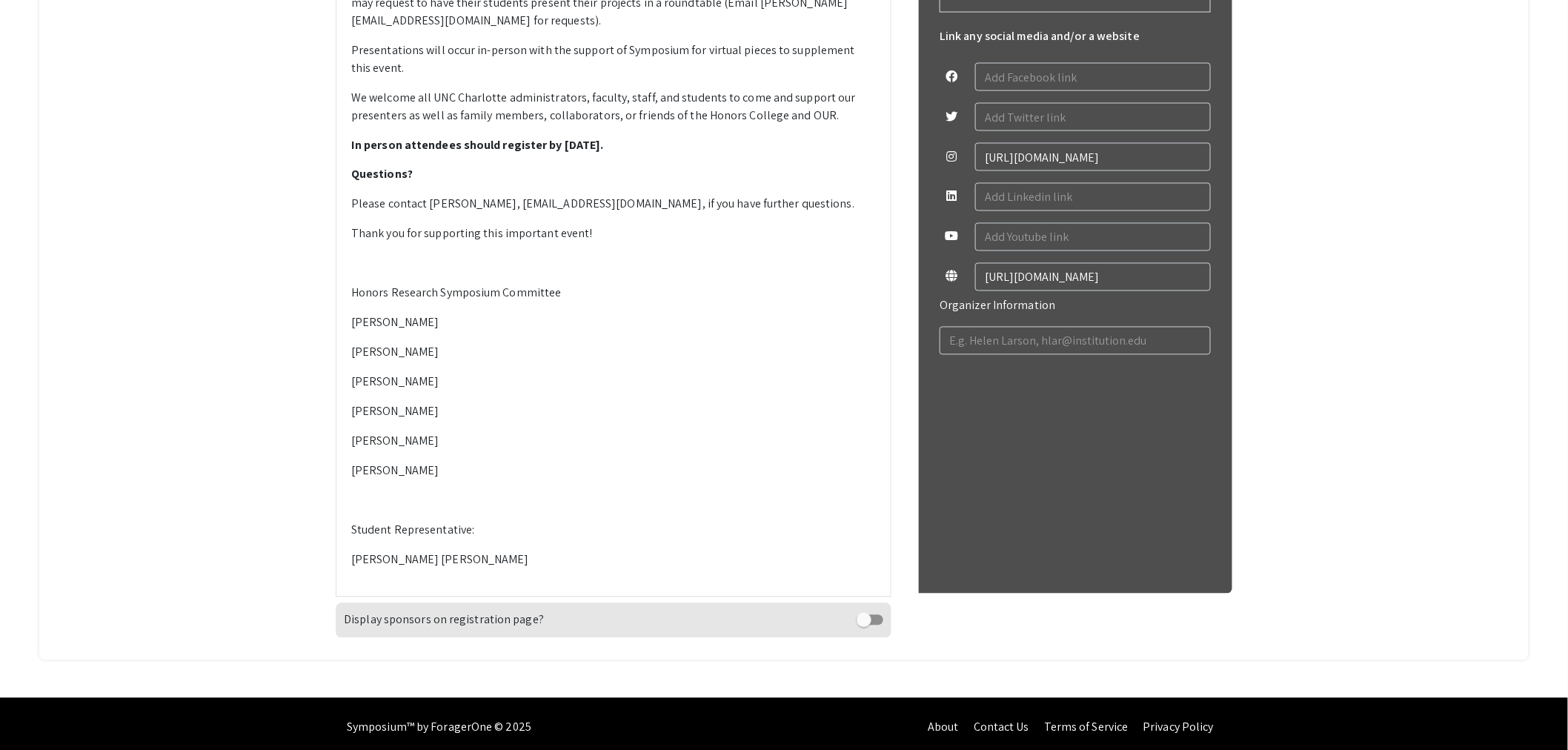
scroll to position [1014, 0]
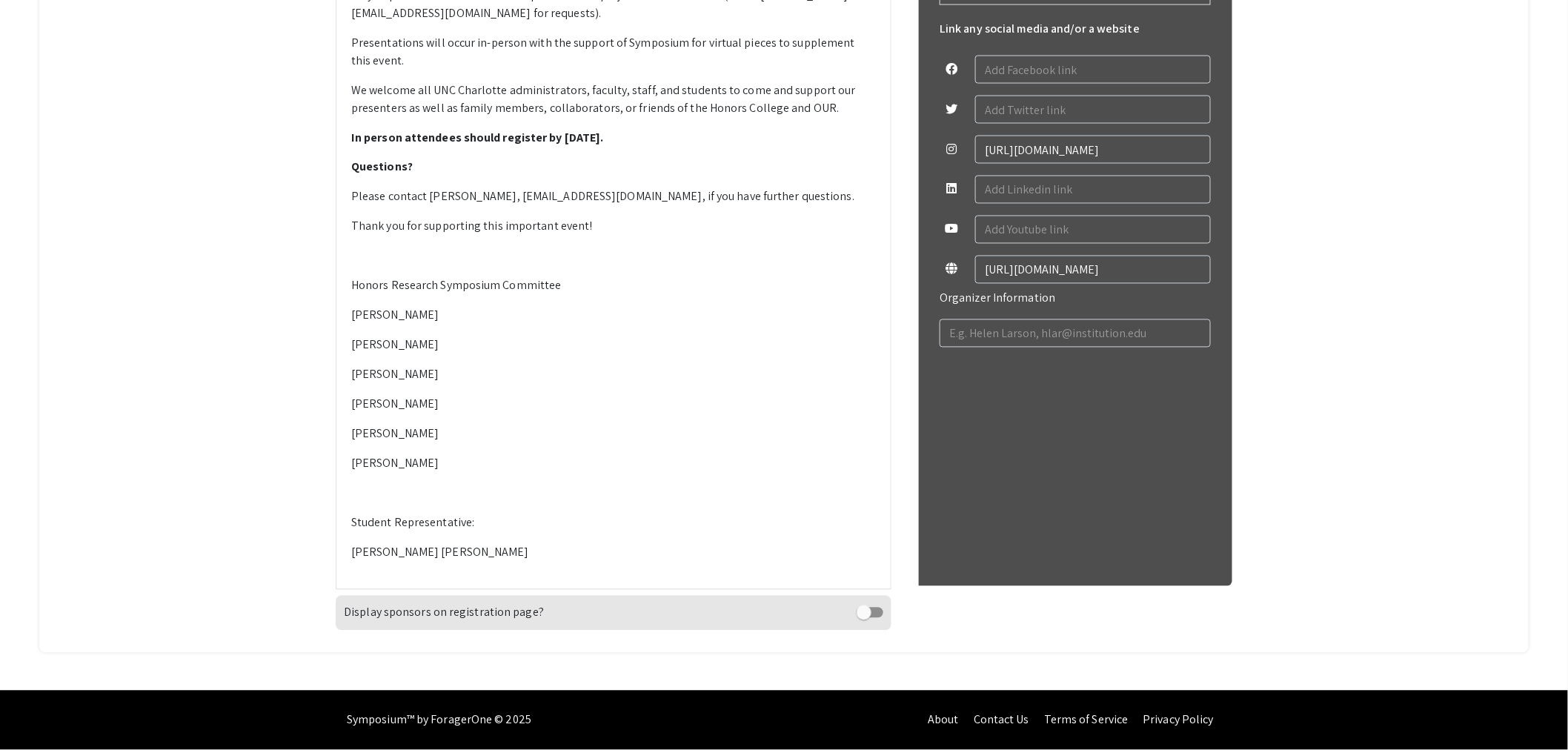
click at [416, 256] on p at bounding box center [613, 256] width 525 height 18
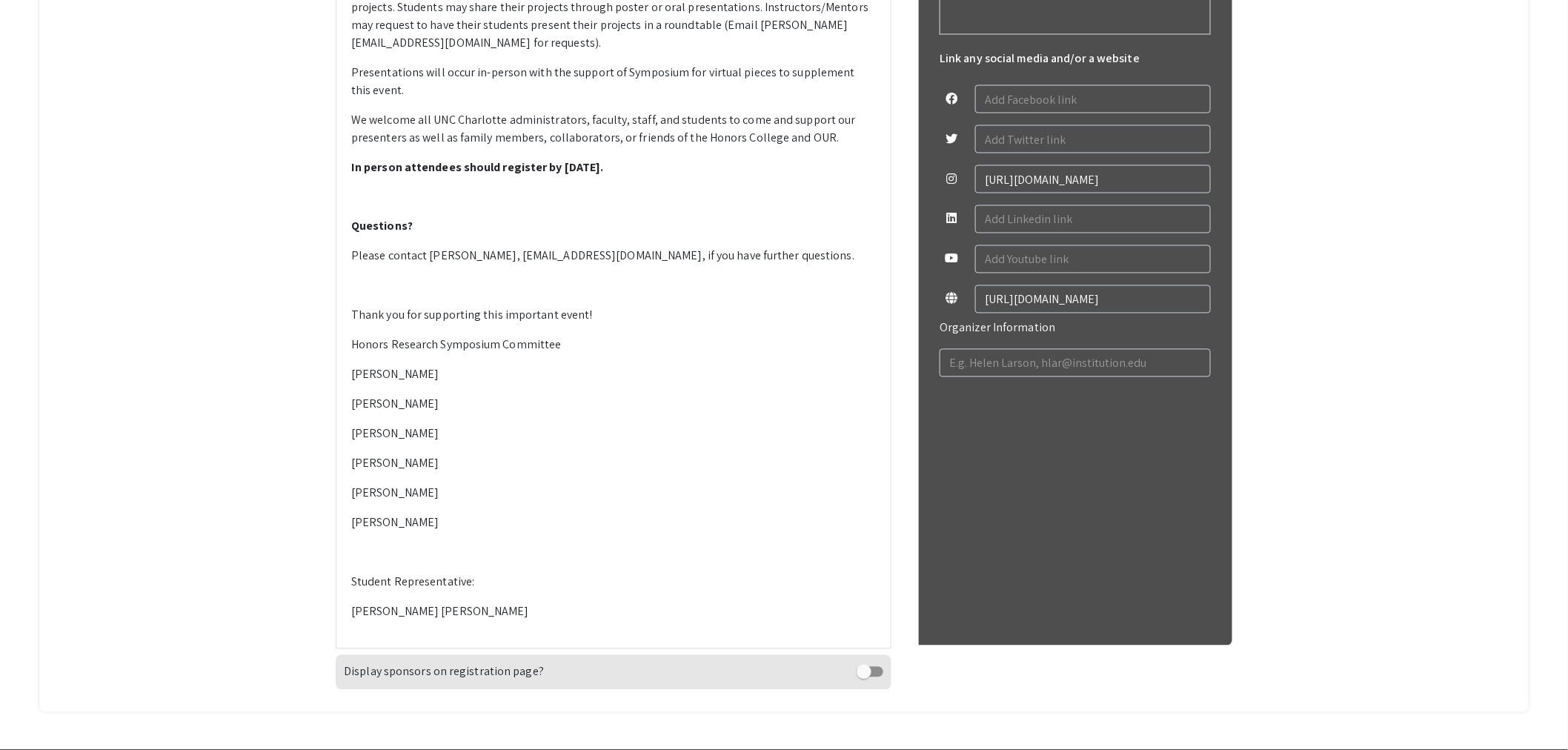
click at [354, 257] on div "Please mark your calendars for the 2025 Honors Research Symposium which will be…" at bounding box center [613, 265] width 554 height 765
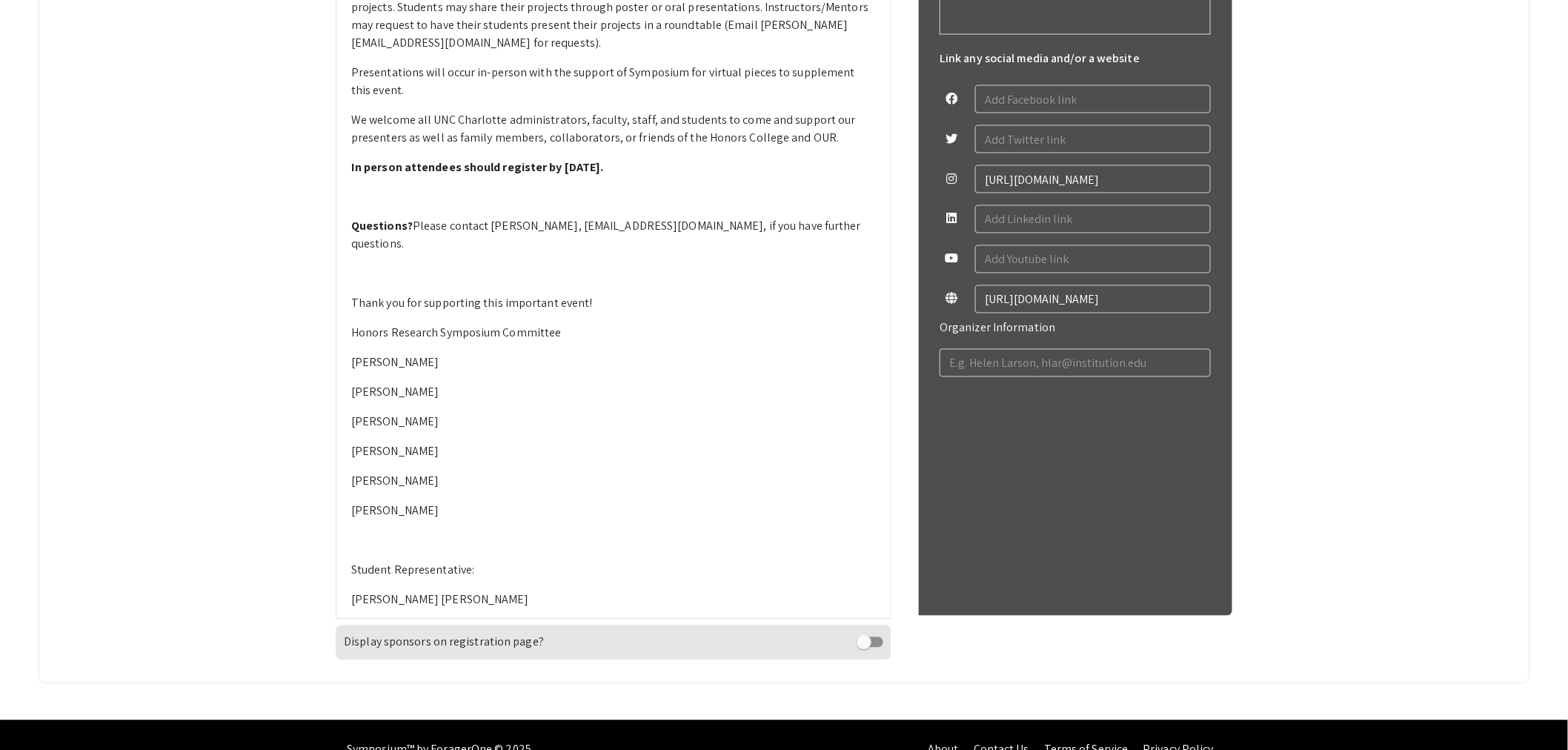
type textarea "<p><strong>Please mark your calendars for the 2025 Honors Research Symposium wh…"
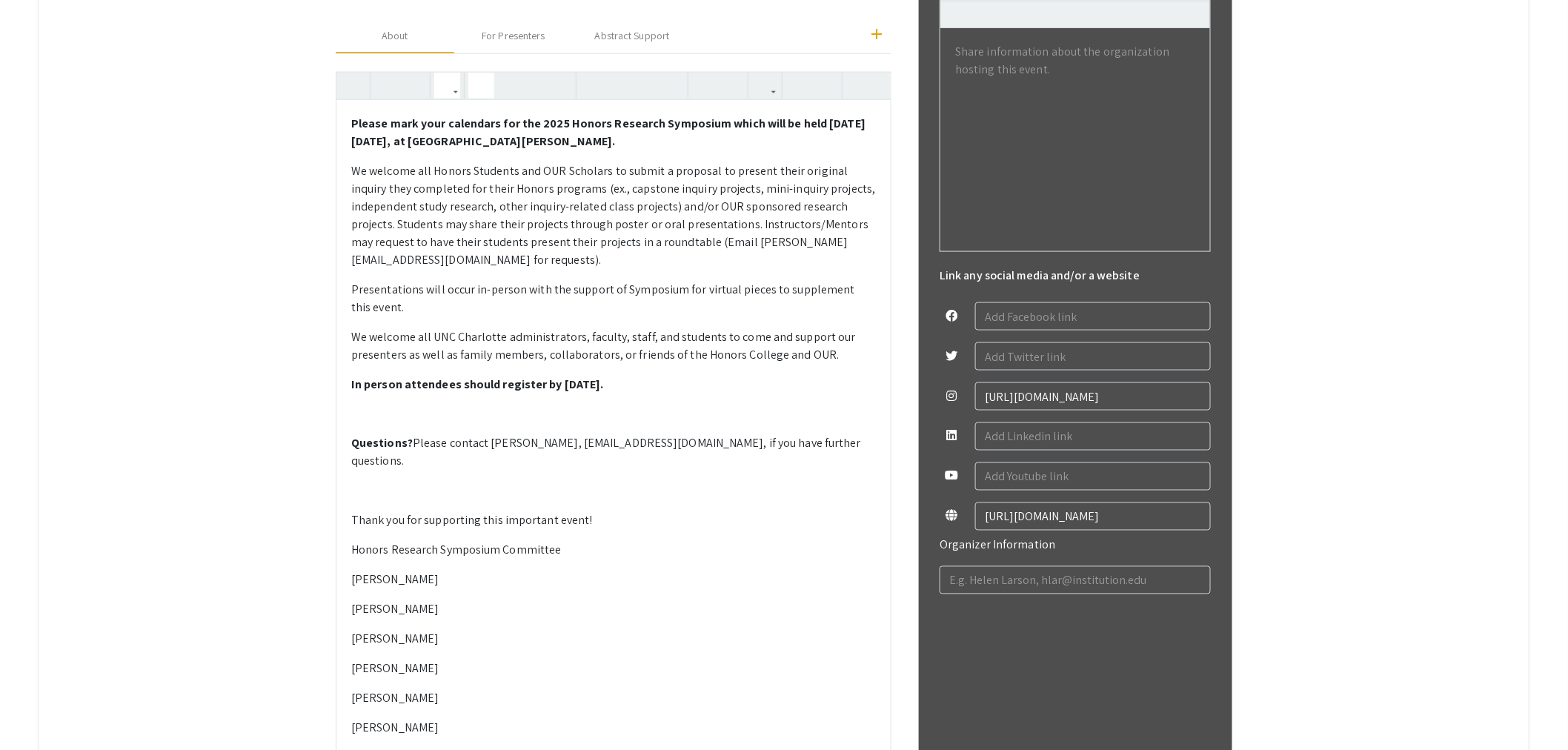
scroll to position [439, 0]
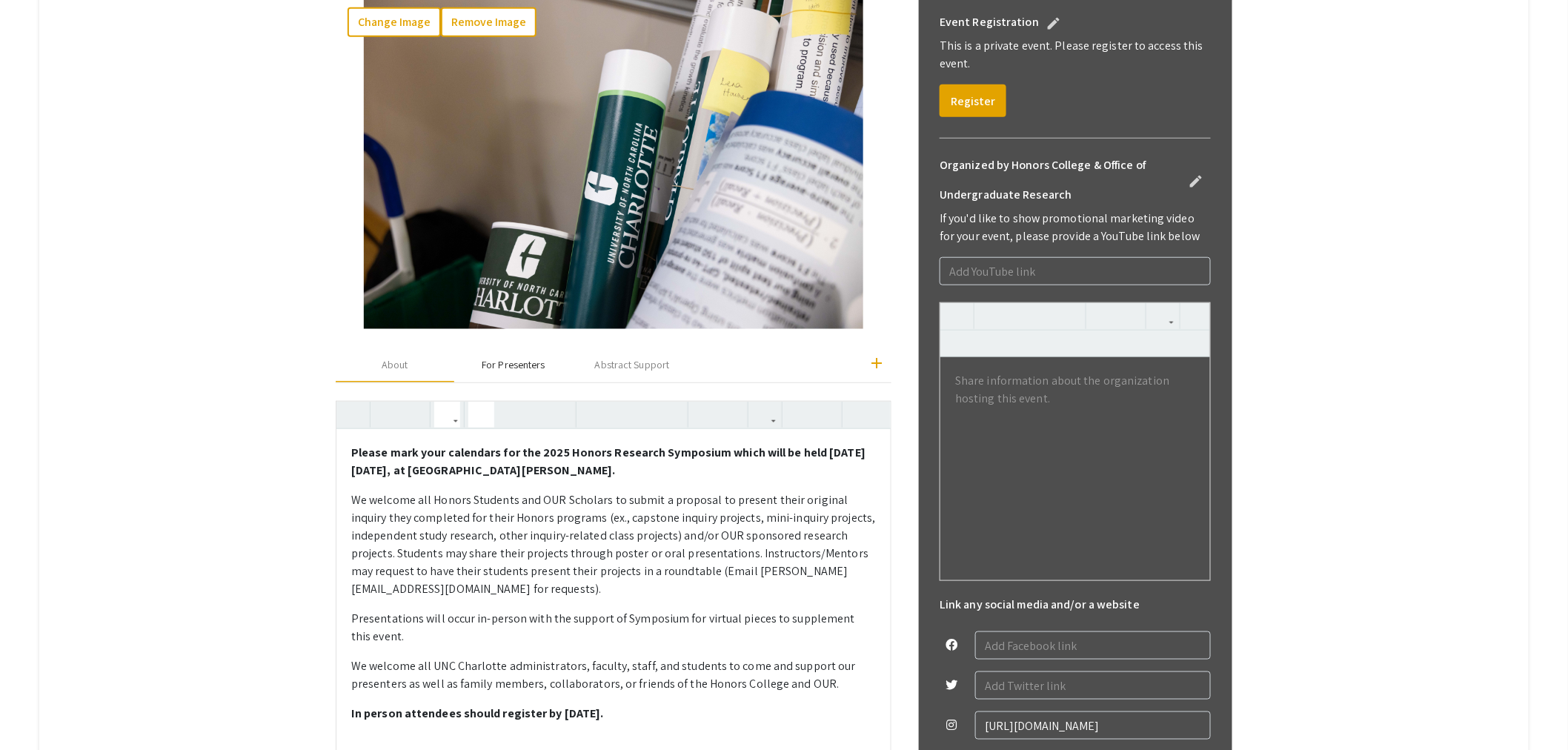
click at [523, 365] on div "For Presenters" at bounding box center [512, 365] width 63 height 15
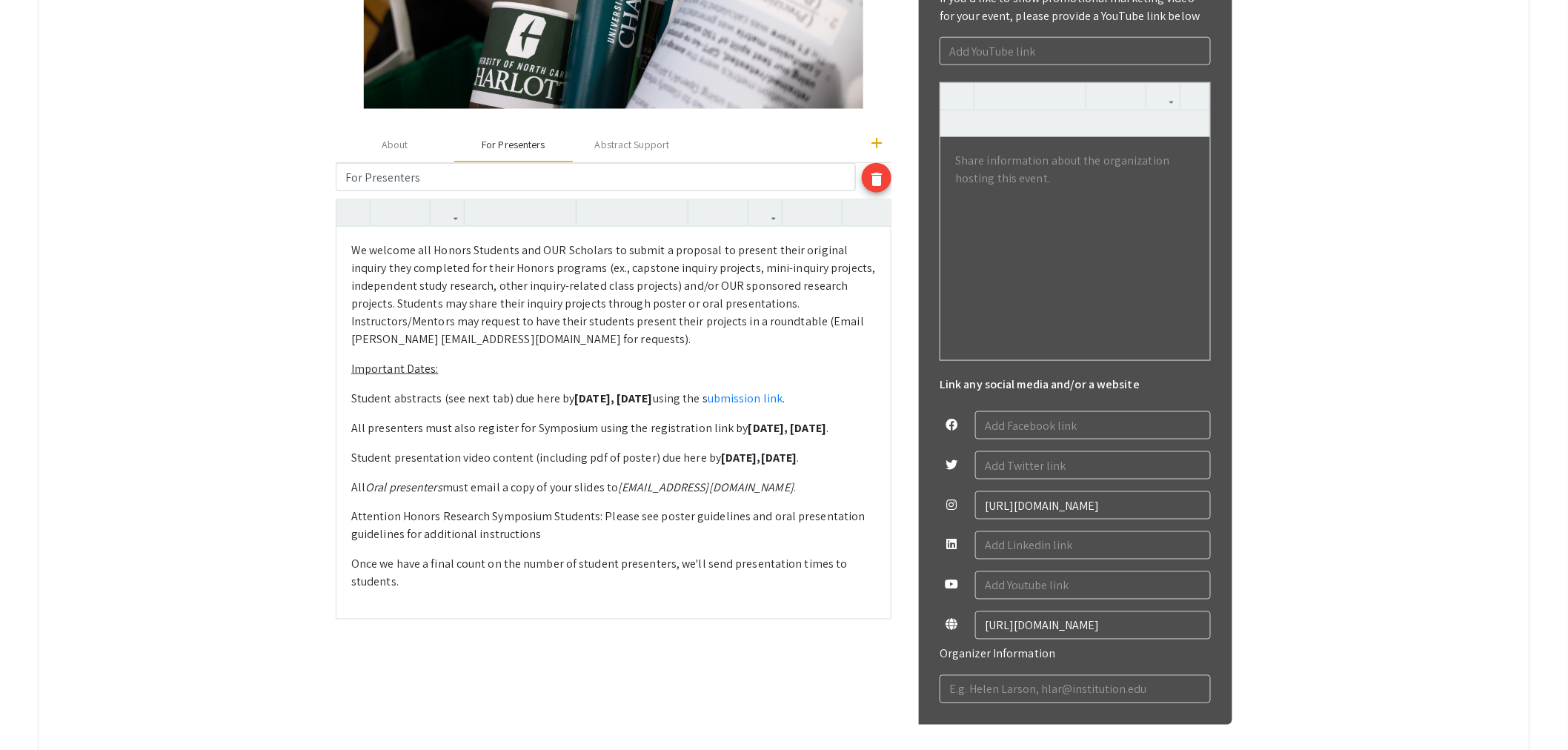
scroll to position [685, 0]
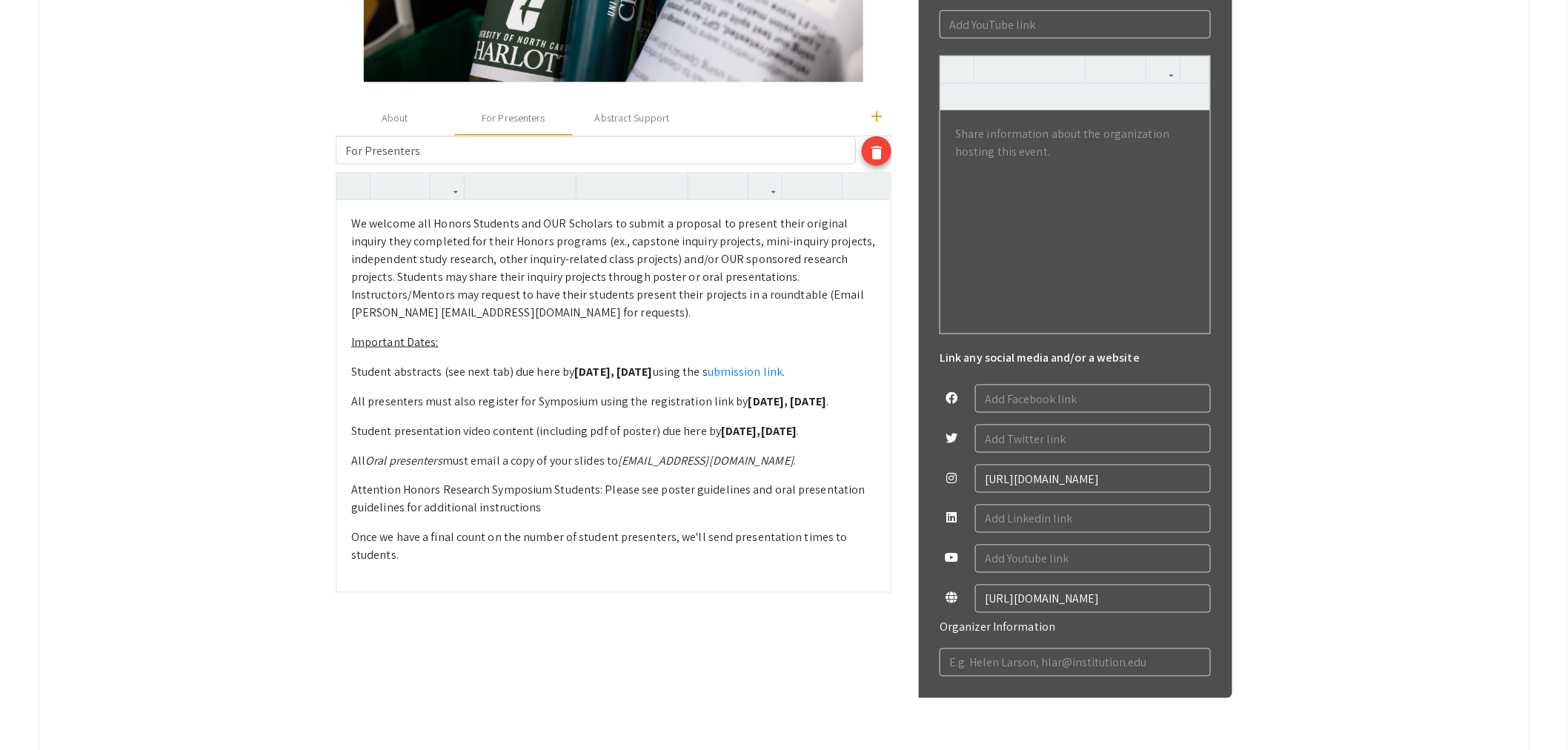
click at [699, 373] on p "Student abstracts (see next tab) due here by [DATE] using the s ubmission link ." at bounding box center [613, 372] width 525 height 18
drag, startPoint x: 695, startPoint y: 373, endPoint x: 819, endPoint y: 372, distance: 124.0
click at [819, 372] on p "Student abstracts (see next tab) due here by [DATE] using the s ubmission link ." at bounding box center [613, 372] width 525 height 18
drag, startPoint x: 527, startPoint y: 370, endPoint x: 460, endPoint y: 373, distance: 67.1
click at [460, 373] on p "Student abstracts (see next tab) due here by [DATE] ." at bounding box center [613, 372] width 525 height 18
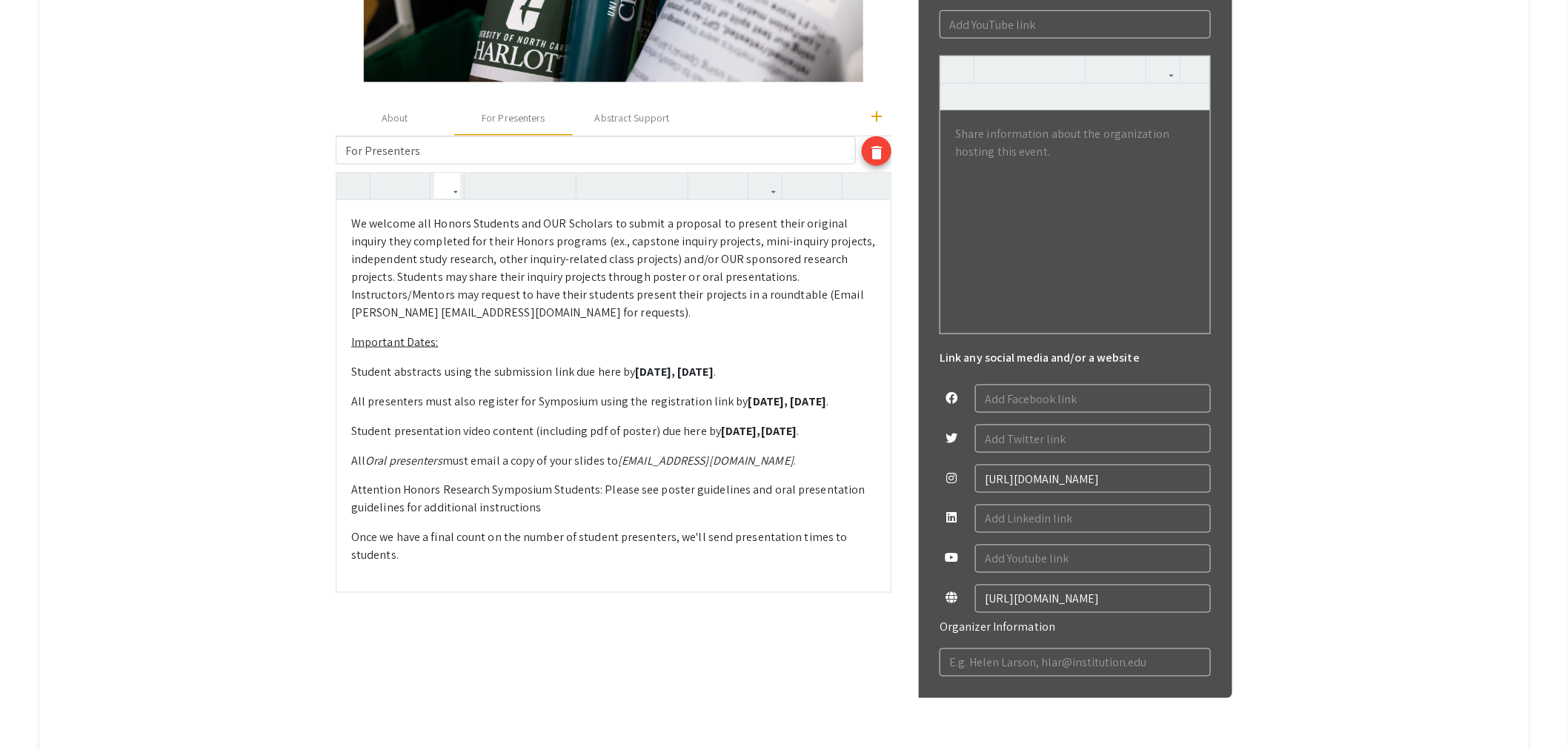
click at [713, 369] on strong "[DATE]" at bounding box center [695, 371] width 36 height 15
drag, startPoint x: 487, startPoint y: 371, endPoint x: 457, endPoint y: 374, distance: 30.1
click at [457, 374] on p "Student abstracts using the submission link due here by [DATE] ." at bounding box center [613, 372] width 525 height 18
click at [623, 375] on p "Student abstracts due the submission link due here by [DATE] ." at bounding box center [613, 372] width 525 height 18
click at [479, 376] on p "Student abstracts due the submission link: [DATE] ." at bounding box center [613, 372] width 525 height 18
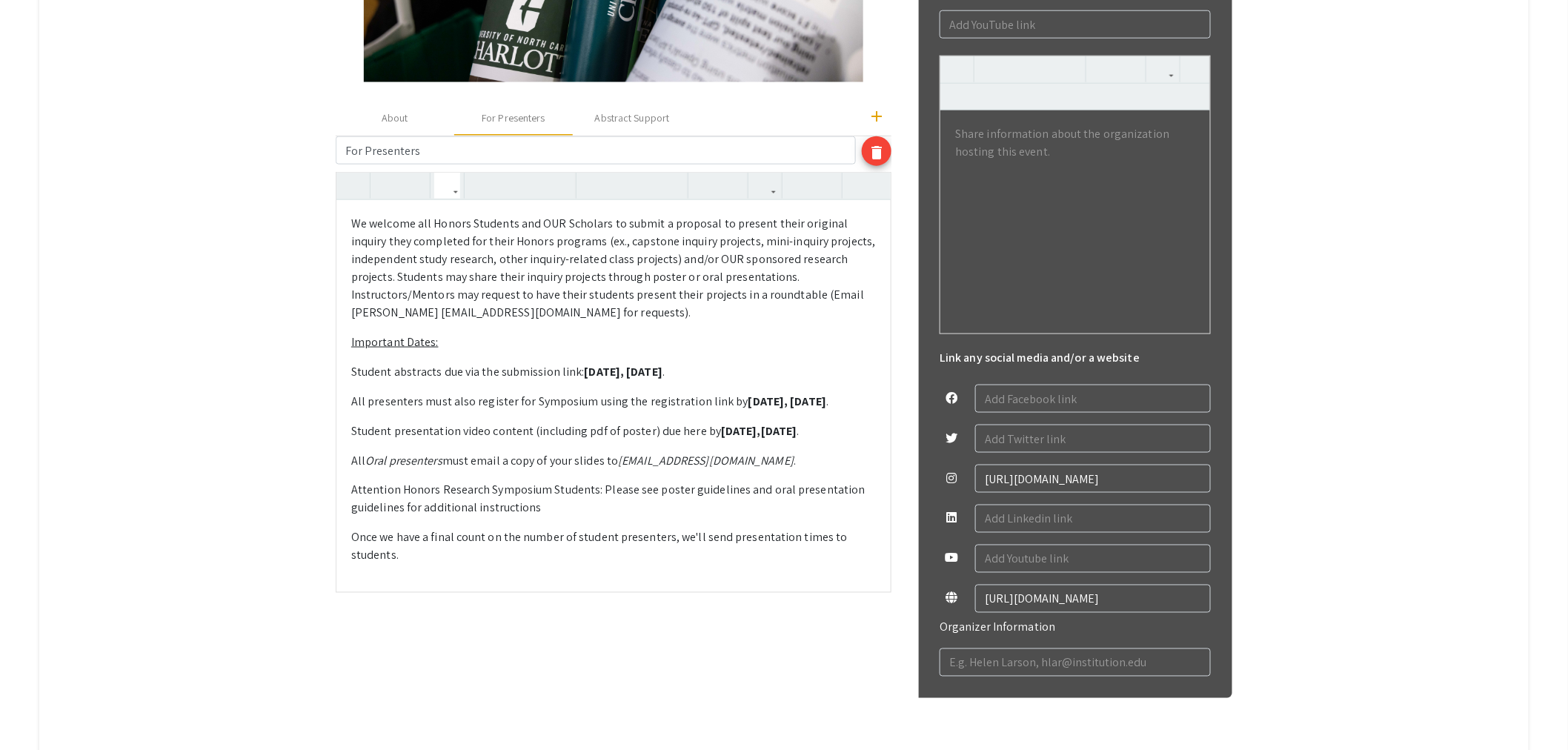
type textarea "<p>We welcome all Honors Students and OUR Scholars to submit a proposal to pres…"
drag, startPoint x: 594, startPoint y: 374, endPoint x: 519, endPoint y: 375, distance: 75.0
click at [519, 375] on p "Student abstracts due via the submission link: [DATE] ." at bounding box center [613, 372] width 525 height 18
click at [769, 182] on icon "button" at bounding box center [765, 185] width 13 height 24
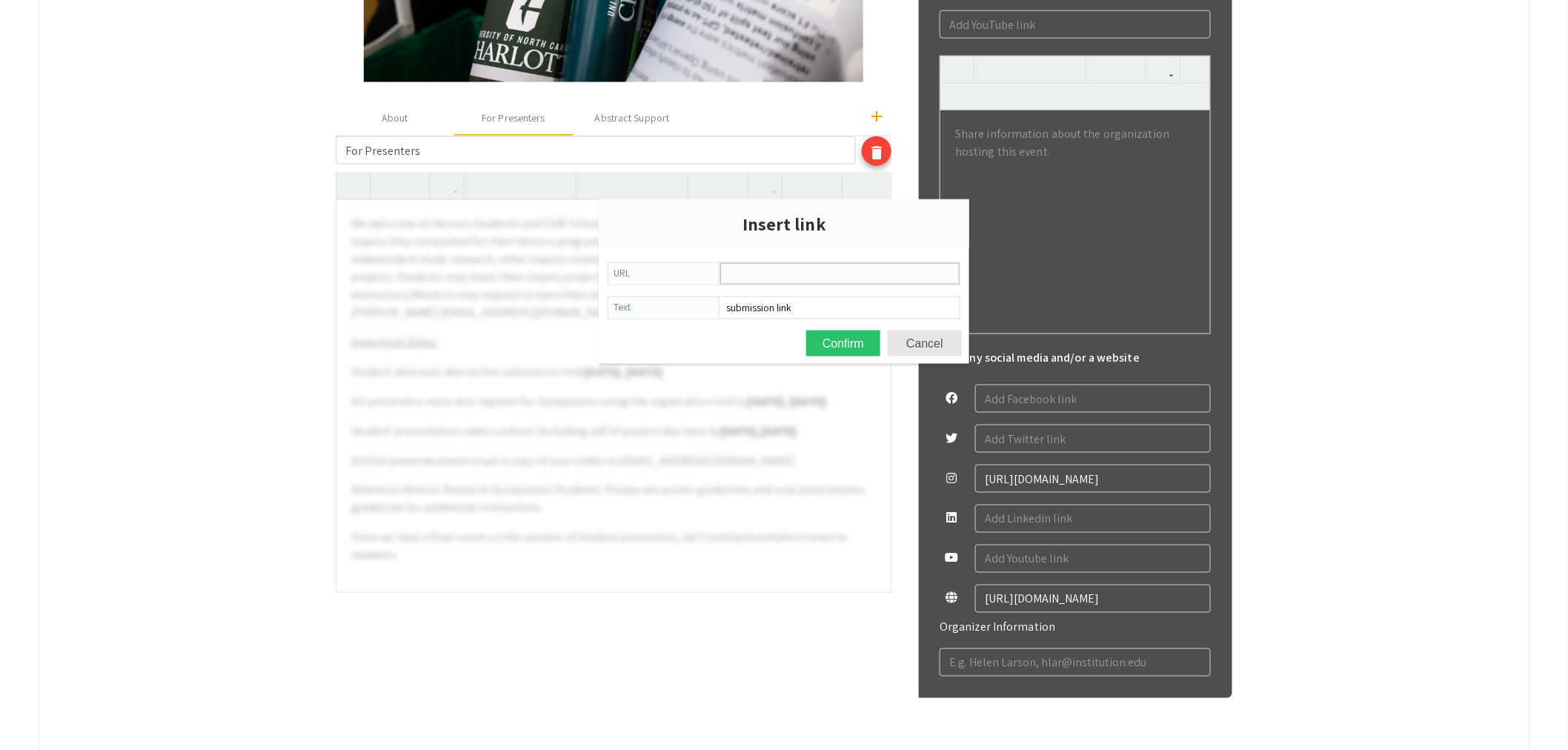
click at [775, 277] on input "URL" at bounding box center [840, 274] width 238 height 20
paste input "[URL][DOMAIN_NAME]"
type input "[URL][DOMAIN_NAME]"
click at [857, 339] on button "Confirm" at bounding box center [843, 343] width 74 height 26
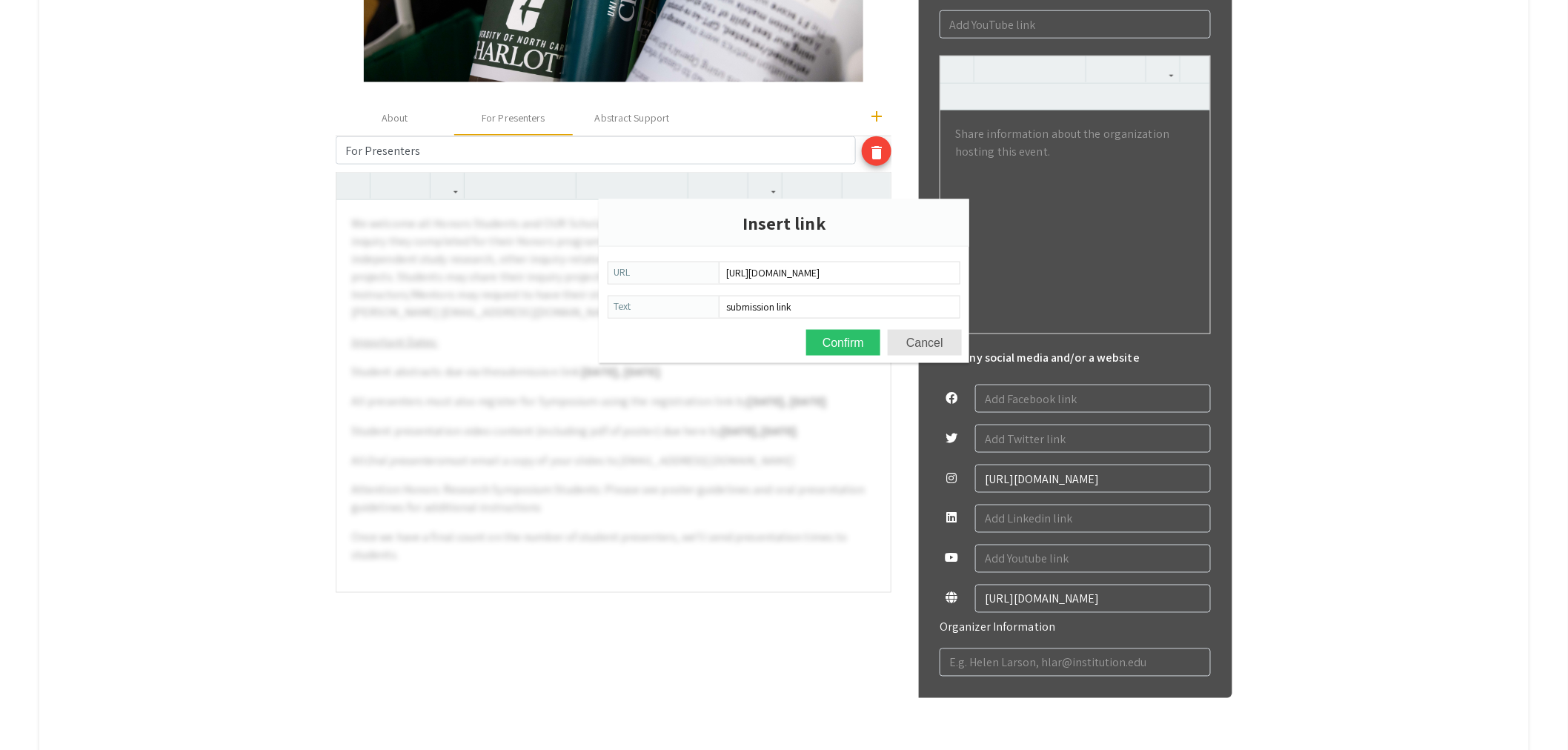
scroll to position [0, 0]
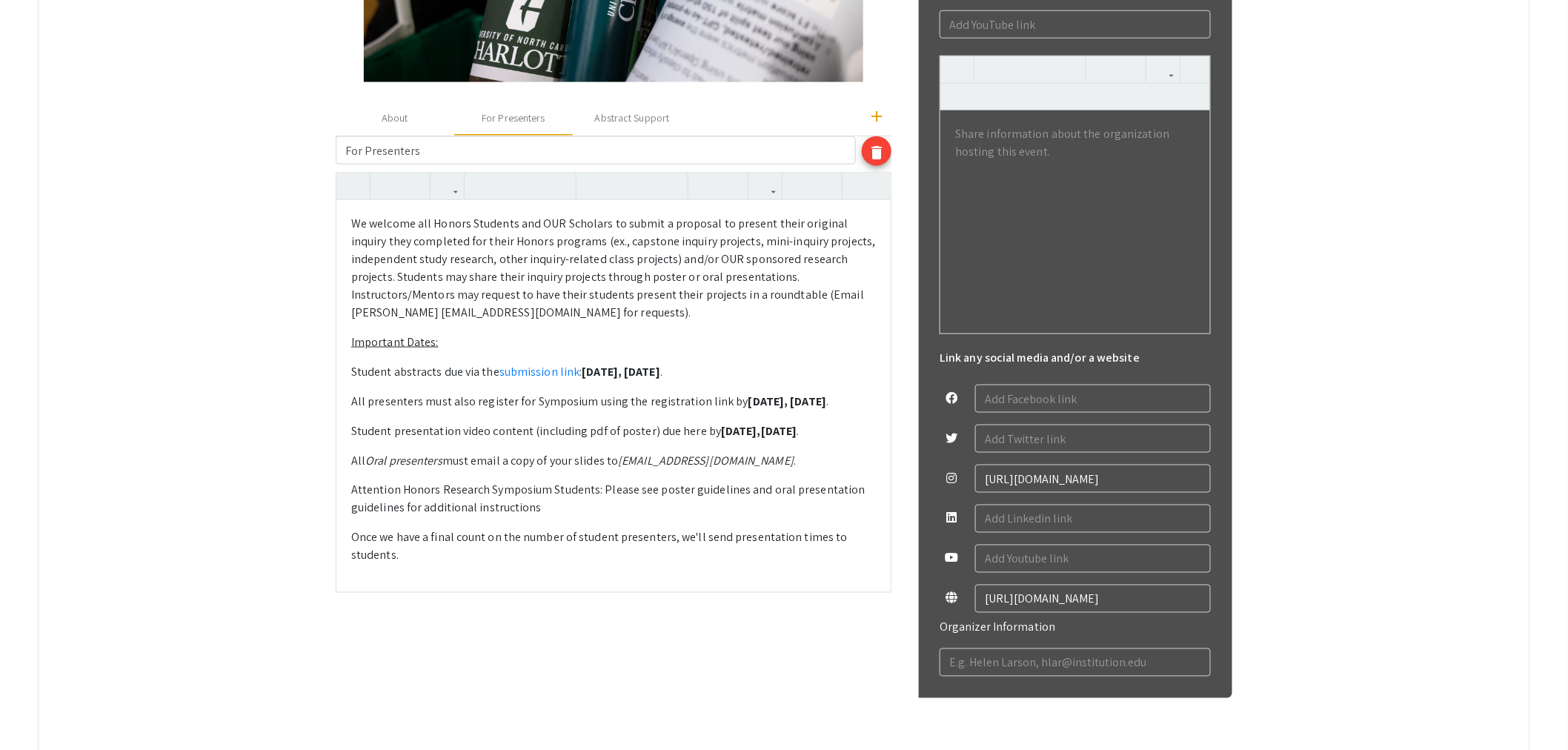
click at [646, 390] on div "We welcome all Honors Students and OUR Scholars to submit a proposal to present…" at bounding box center [613, 396] width 554 height 391
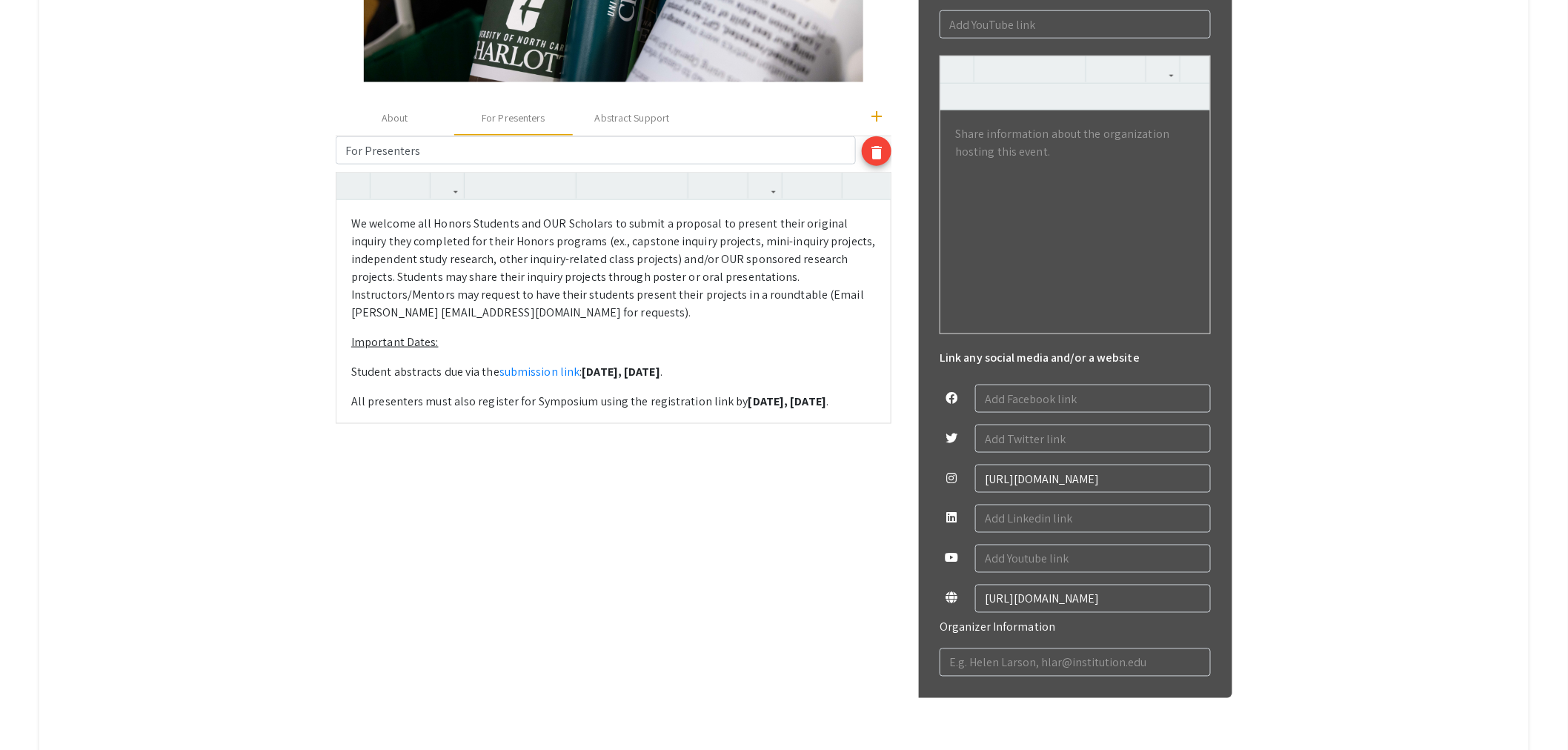
click at [401, 402] on p "All presenters must also register for Symposium using the registration link by …" at bounding box center [613, 402] width 525 height 18
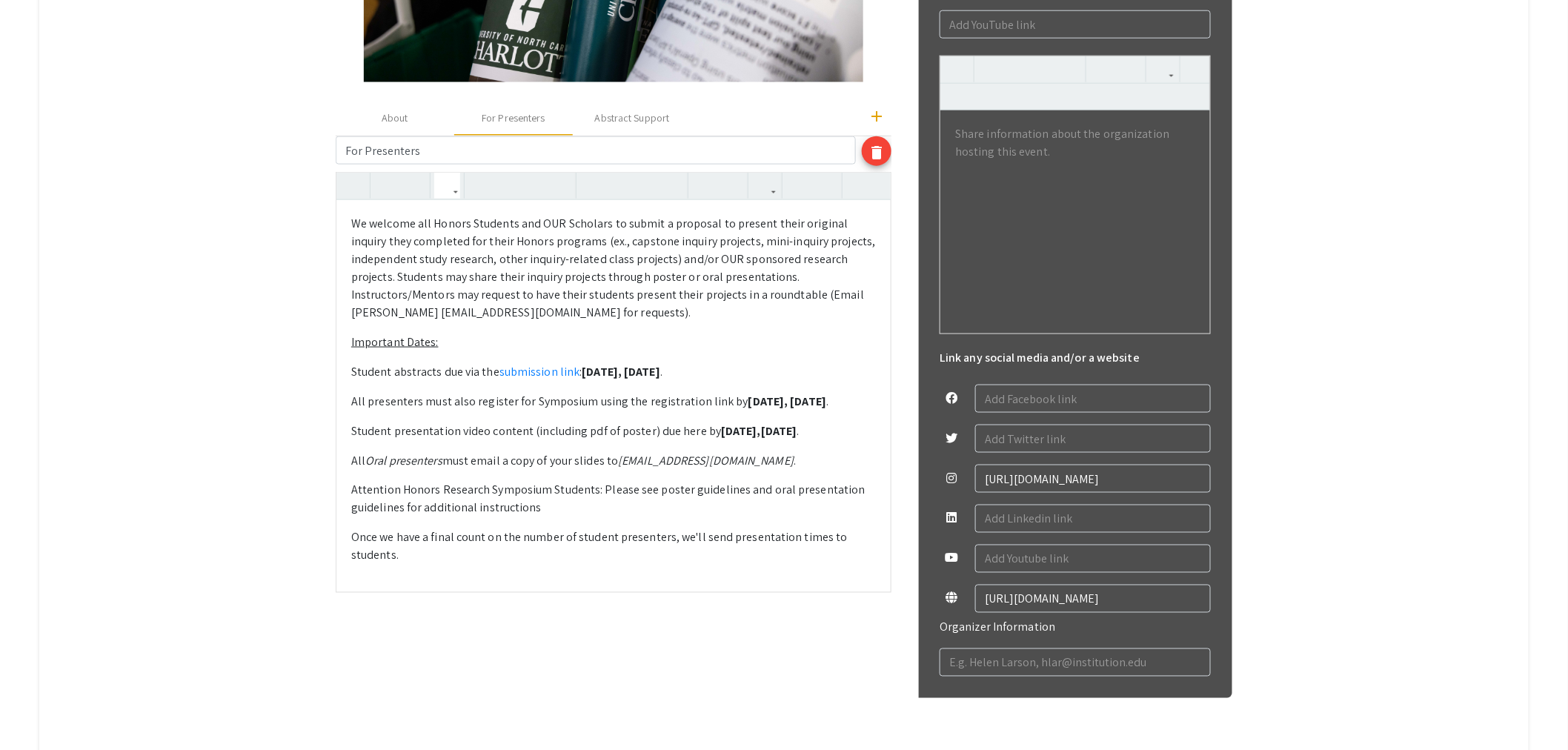
drag, startPoint x: 370, startPoint y: 402, endPoint x: 747, endPoint y: 399, distance: 377.0
click at [747, 399] on p "All presenters must also register for Symposium using the registration link by …" at bounding box center [613, 402] width 525 height 18
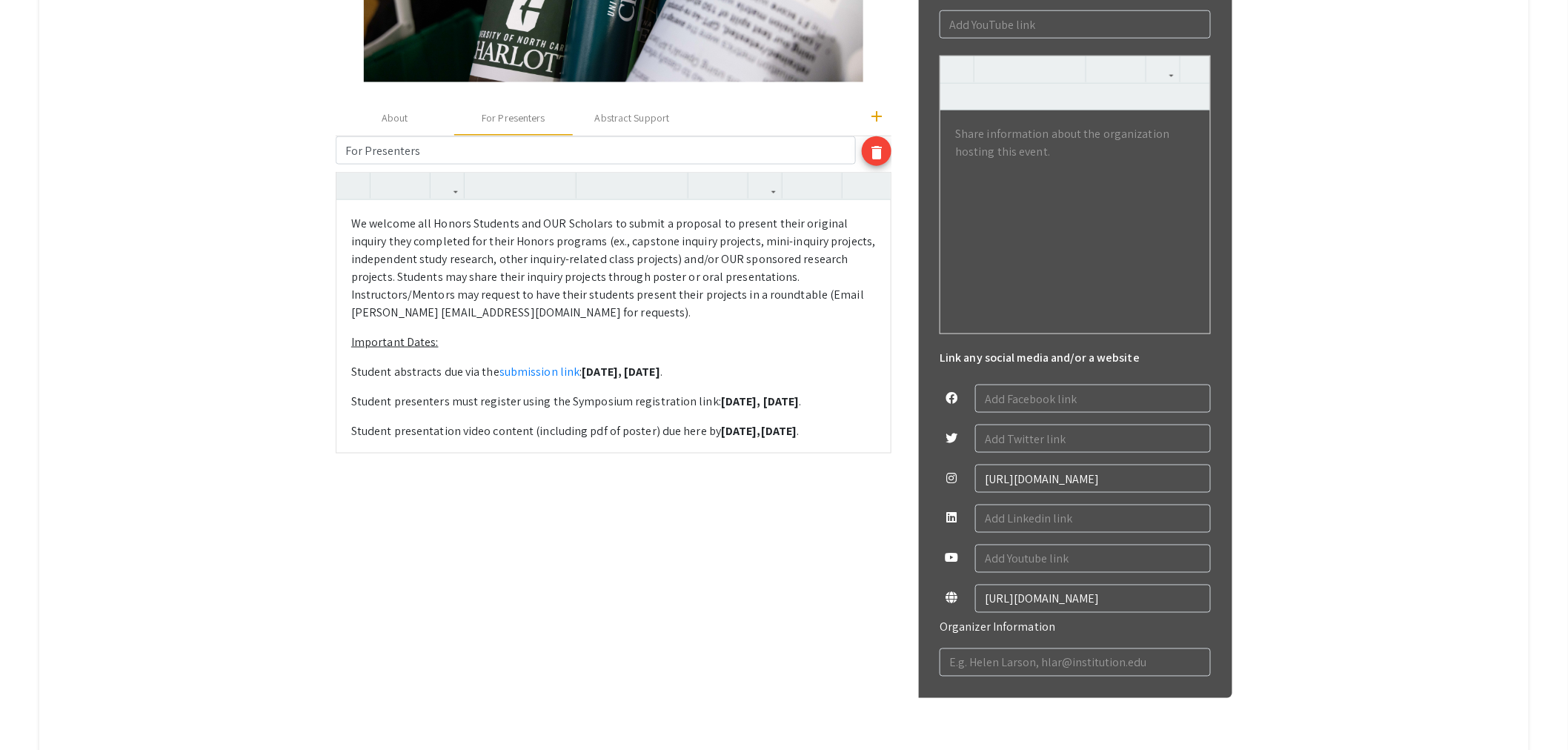
click at [564, 412] on div "We welcome all Honors Students and OUR Scholars to submit a proposal to present…" at bounding box center [613, 326] width 554 height 252
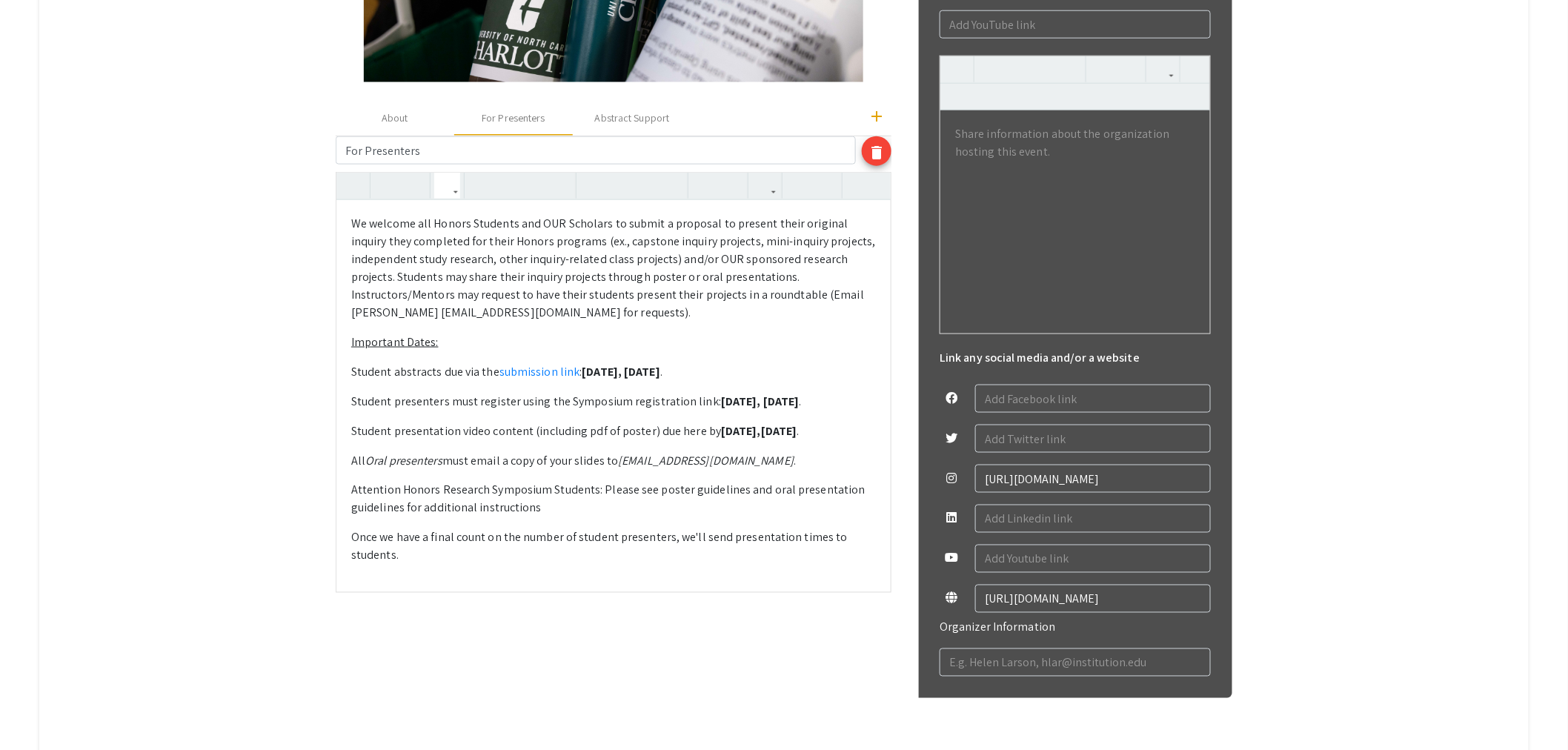
drag, startPoint x: 368, startPoint y: 433, endPoint x: 727, endPoint y: 431, distance: 359.0
click at [727, 431] on p "Student presentation video content (including pdf of poster) due here by [DATE]…" at bounding box center [613, 431] width 525 height 18
drag, startPoint x: 593, startPoint y: 374, endPoint x: 519, endPoint y: 376, distance: 74.0
click at [519, 376] on link "submission link" at bounding box center [540, 371] width 81 height 15
click at [513, 370] on p "Student abstracts due via the submission link : [DATE] ." at bounding box center [613, 372] width 525 height 18
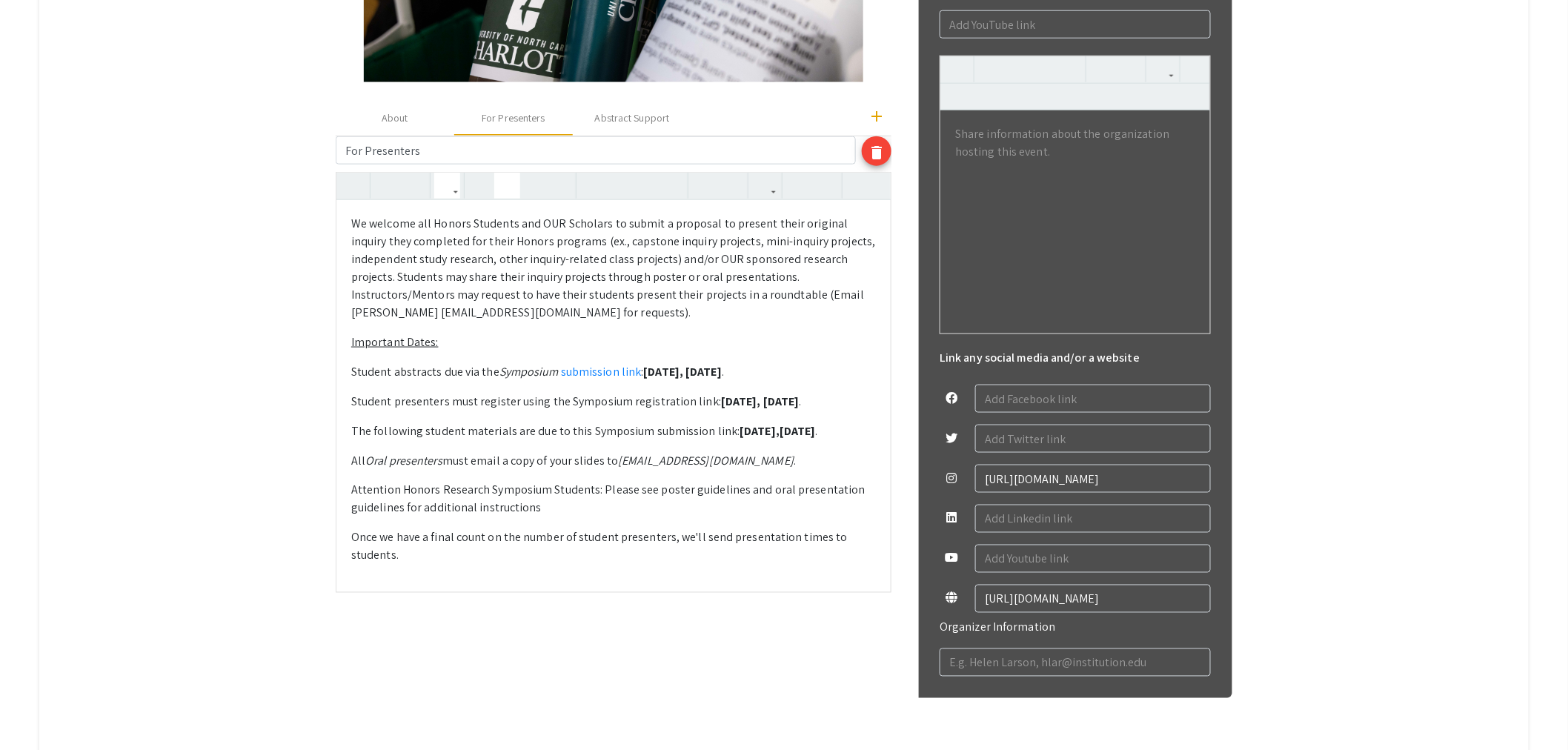
drag, startPoint x: 640, startPoint y: 401, endPoint x: 581, endPoint y: 408, distance: 59.4
click at [581, 408] on p "Student presenters must register using the Symposium registration link: [DATE] ." at bounding box center [613, 402] width 525 height 18
drag, startPoint x: 657, startPoint y: 427, endPoint x: 603, endPoint y: 426, distance: 54.0
click at [603, 426] on p "The following student materials are due to this Symposium submission link: [DAT…" at bounding box center [613, 431] width 525 height 18
type textarea "<p>We welcome all Honors Students and OUR Scholars to submit a proposal to pres…"
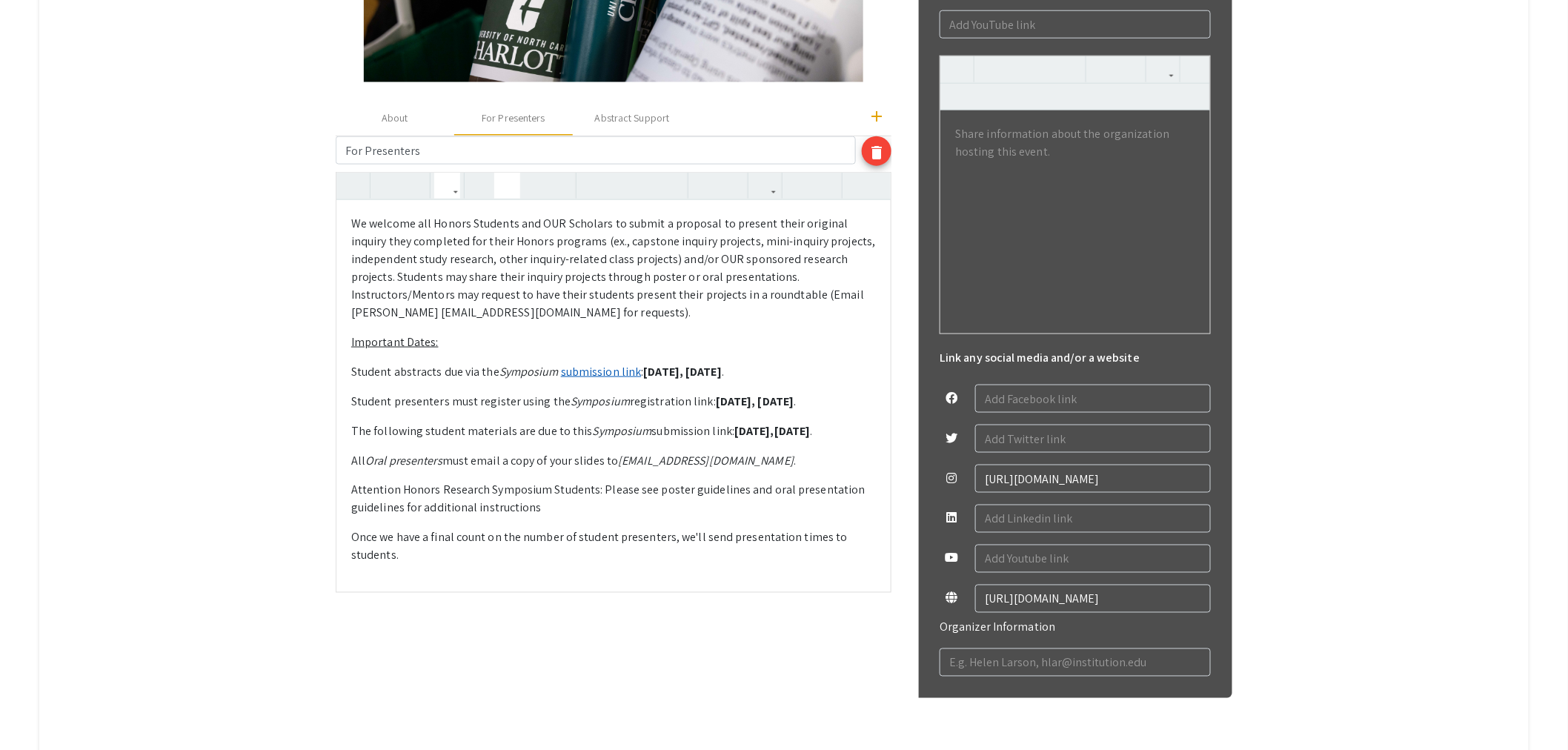
click at [633, 370] on link "submission link" at bounding box center [601, 371] width 81 height 15
click at [628, 374] on link "submission link" at bounding box center [601, 371] width 81 height 15
click at [642, 370] on link "submission link" at bounding box center [601, 371] width 81 height 15
click at [771, 194] on icon "button" at bounding box center [765, 185] width 13 height 24
click at [728, 426] on p "The following student materials are due to this Symposium submission link: [DAT…" at bounding box center [613, 431] width 525 height 18
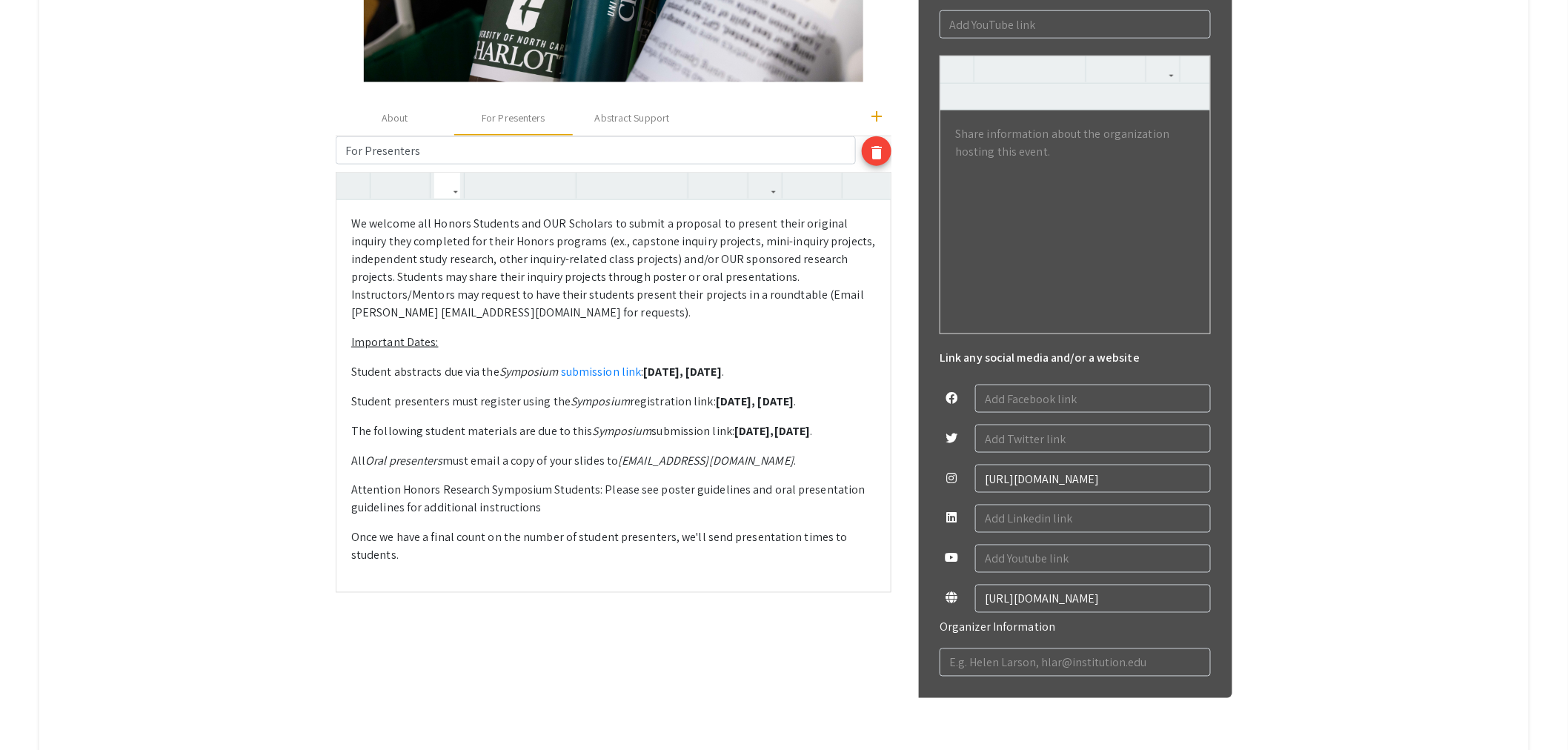
drag, startPoint x: 739, startPoint y: 433, endPoint x: 663, endPoint y: 431, distance: 76.0
click at [663, 431] on p "The following student materials are due to this Symposium submission link: [DAT…" at bounding box center [613, 431] width 525 height 18
click at [778, 193] on button "button" at bounding box center [765, 185] width 26 height 26
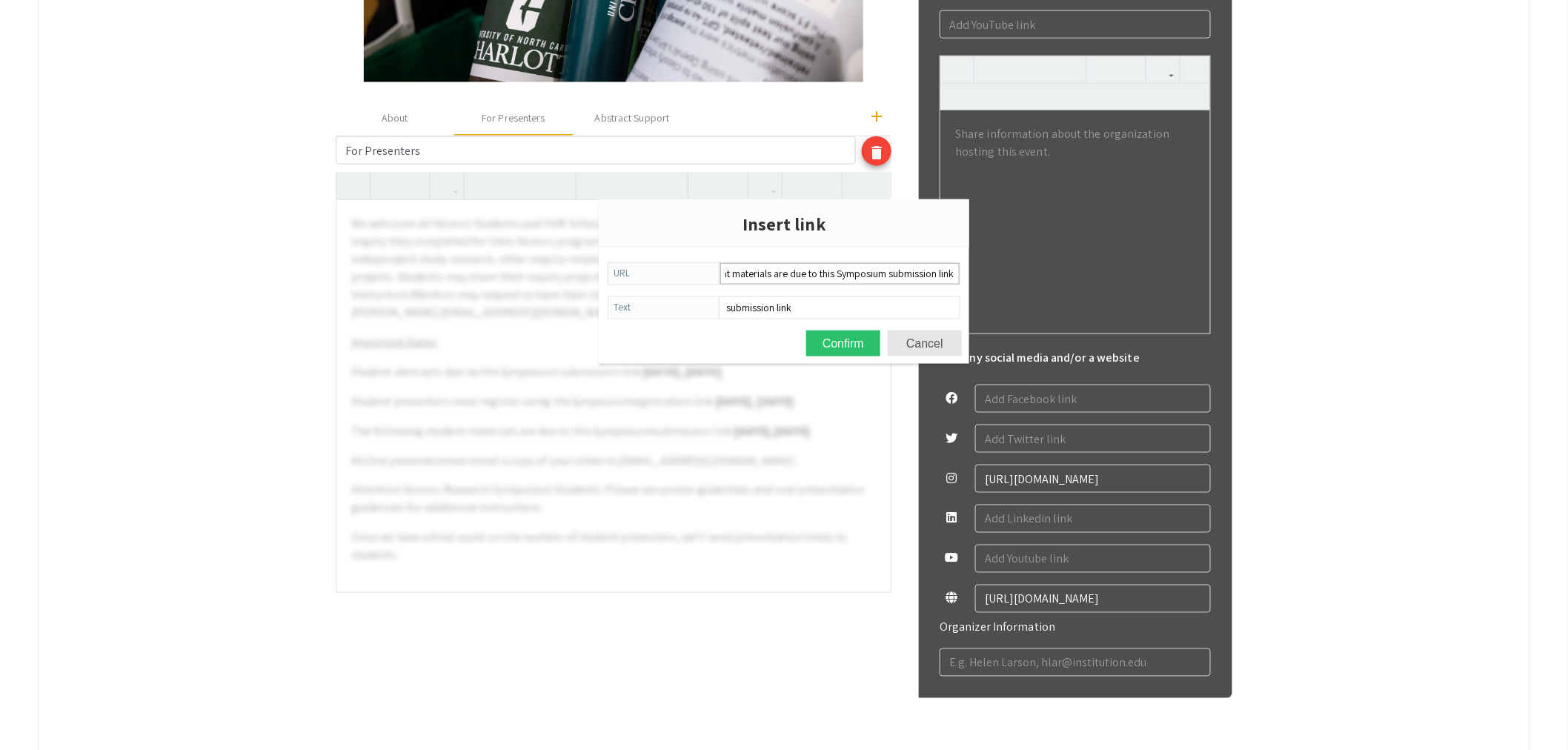
scroll to position [0, 93]
type input "The following student materials are due to this Symposium submission link:"
click at [931, 345] on button "Cancel" at bounding box center [924, 343] width 74 height 26
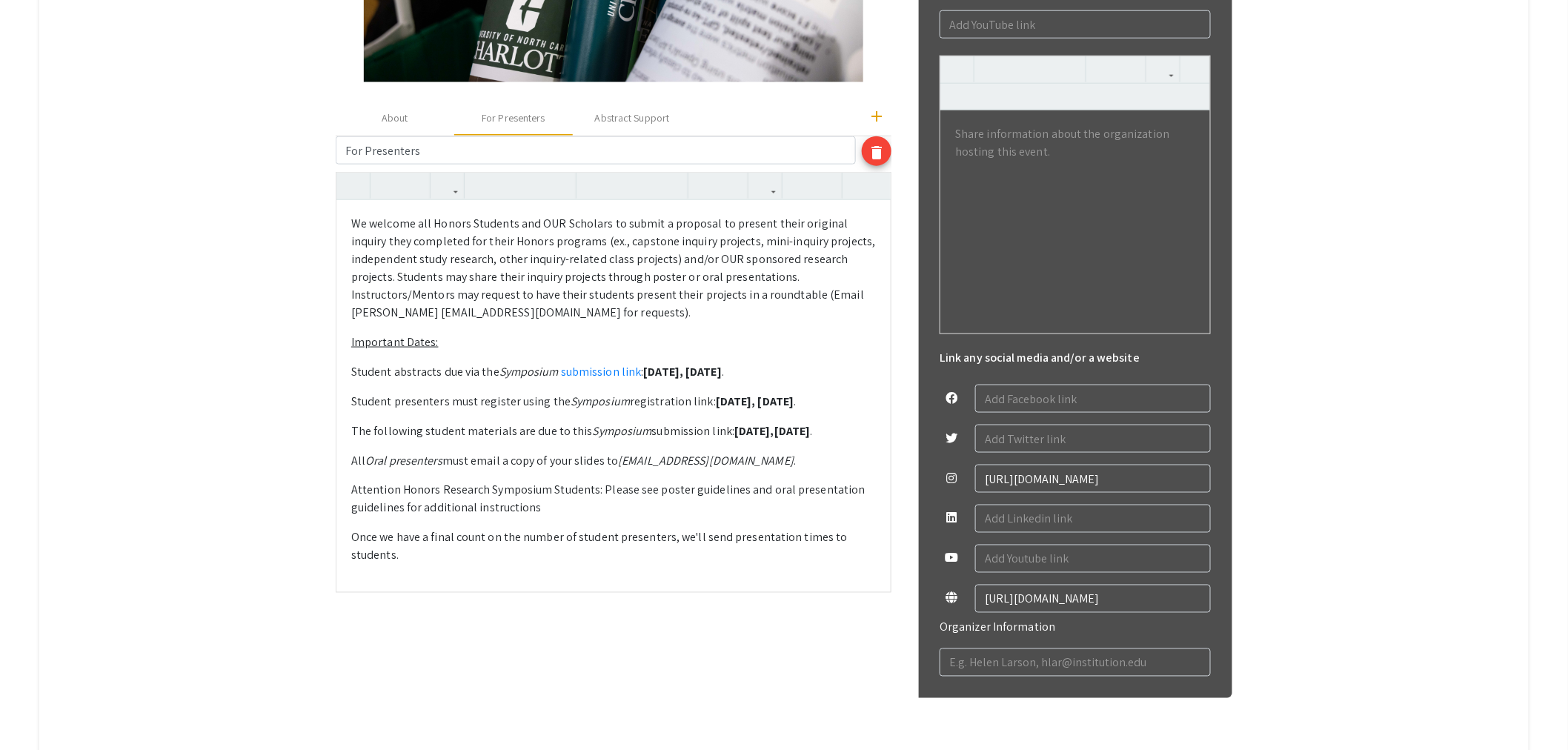
drag, startPoint x: 738, startPoint y: 434, endPoint x: 662, endPoint y: 435, distance: 76.0
click at [662, 435] on p "The following student materials are due to this Symposium submission link: [DAT…" at bounding box center [613, 431] width 525 height 18
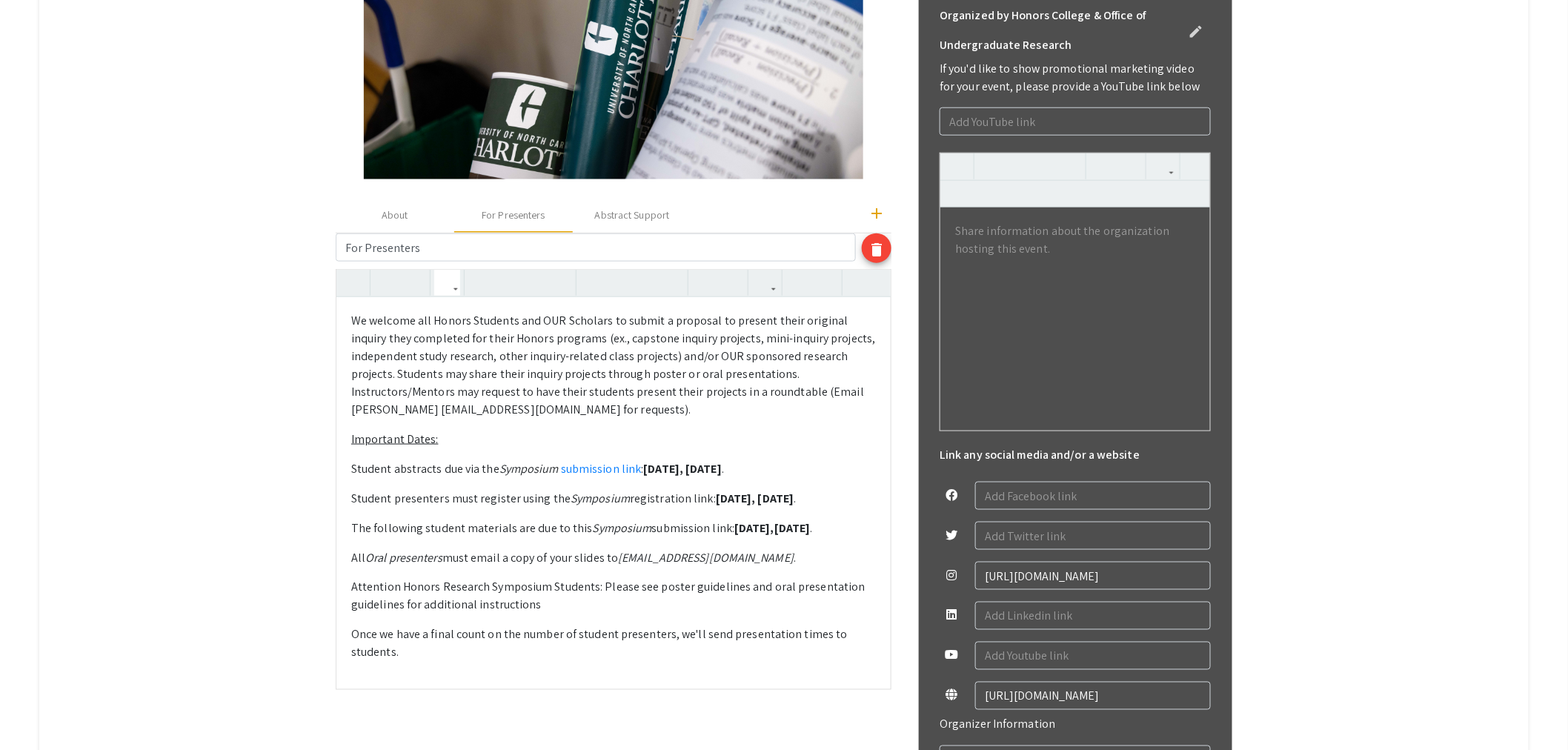
scroll to position [768, 0]
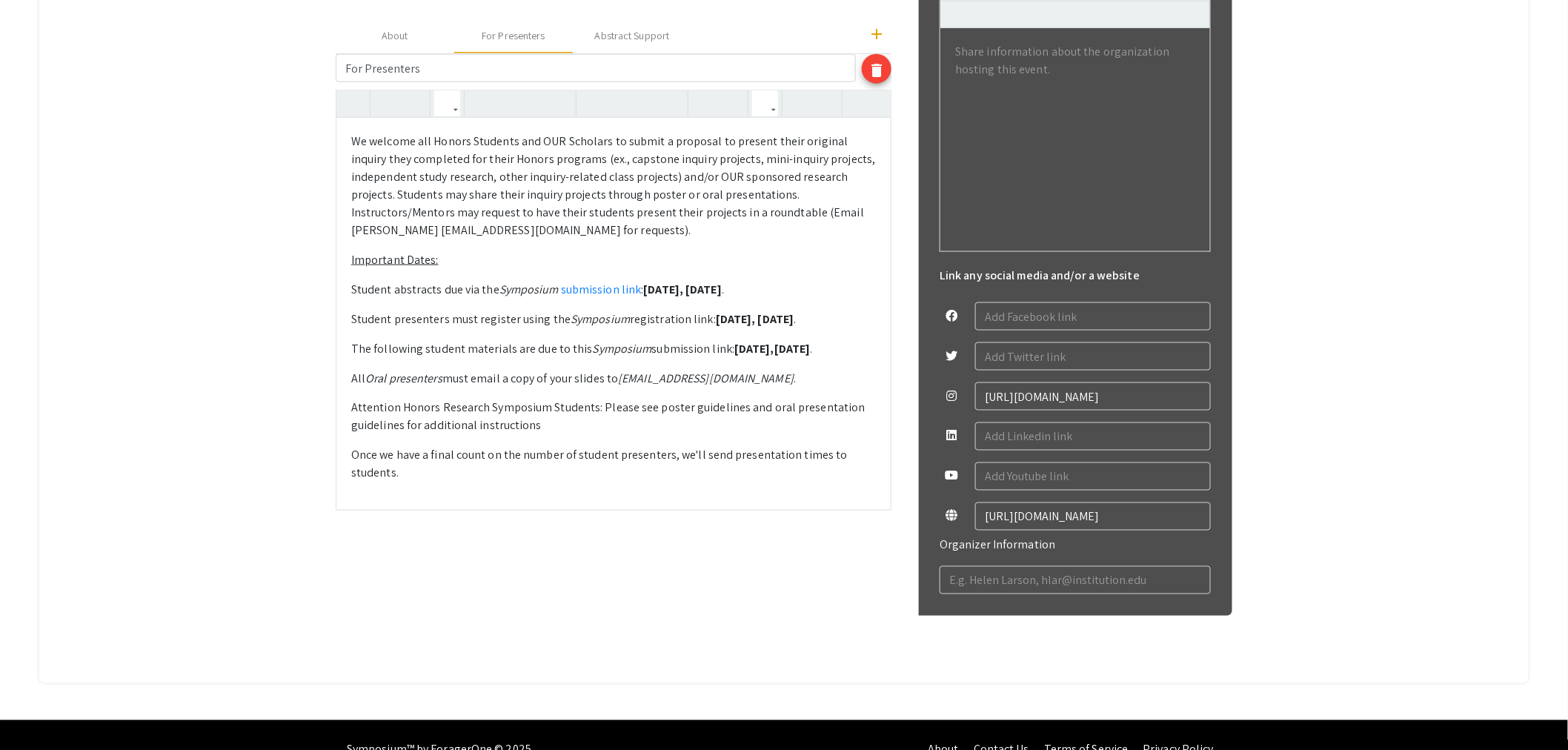
click at [771, 113] on icon "button" at bounding box center [765, 103] width 13 height 24
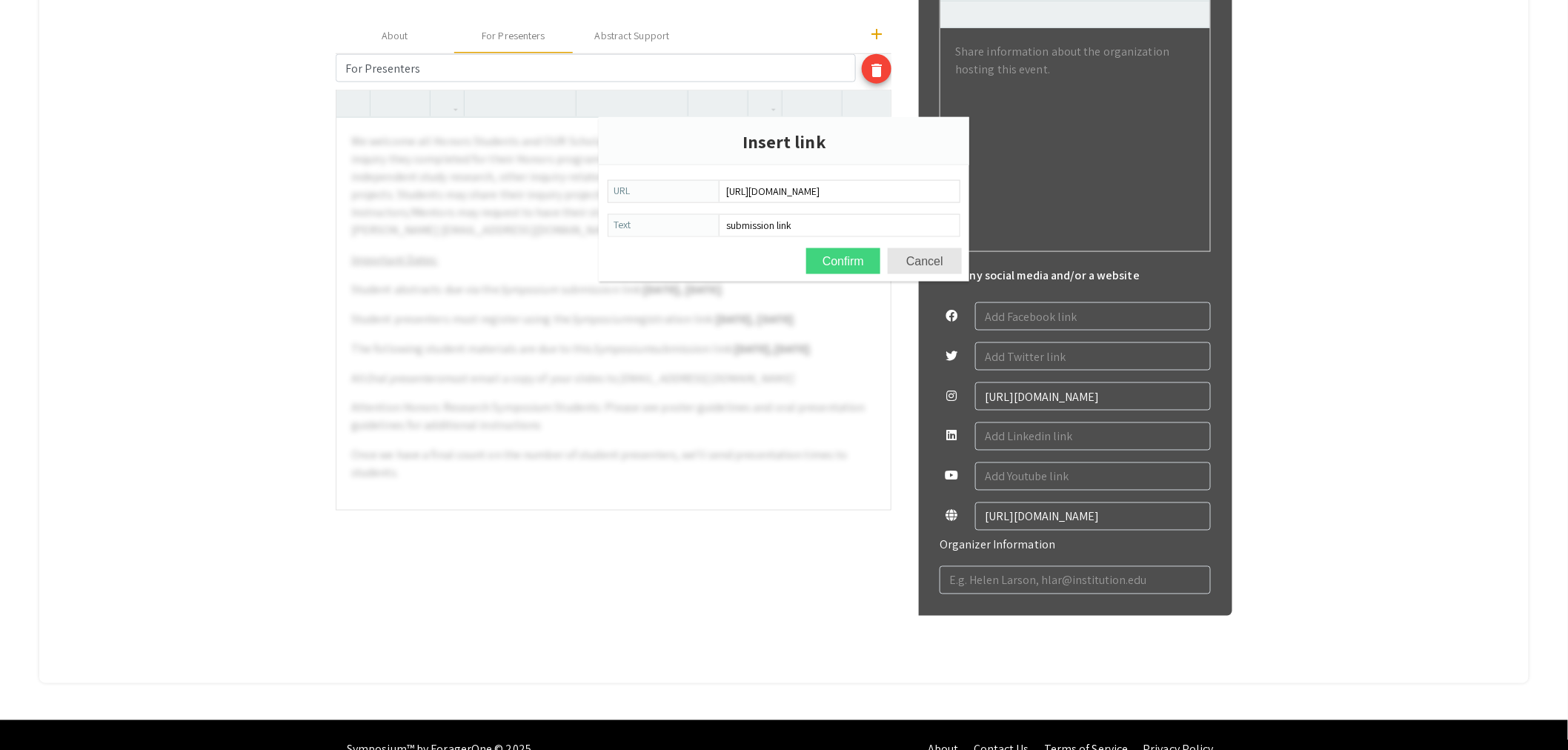
scroll to position [0, 87]
type input "[URL][DOMAIN_NAME]"
click at [848, 261] on button "Confirm" at bounding box center [843, 261] width 74 height 26
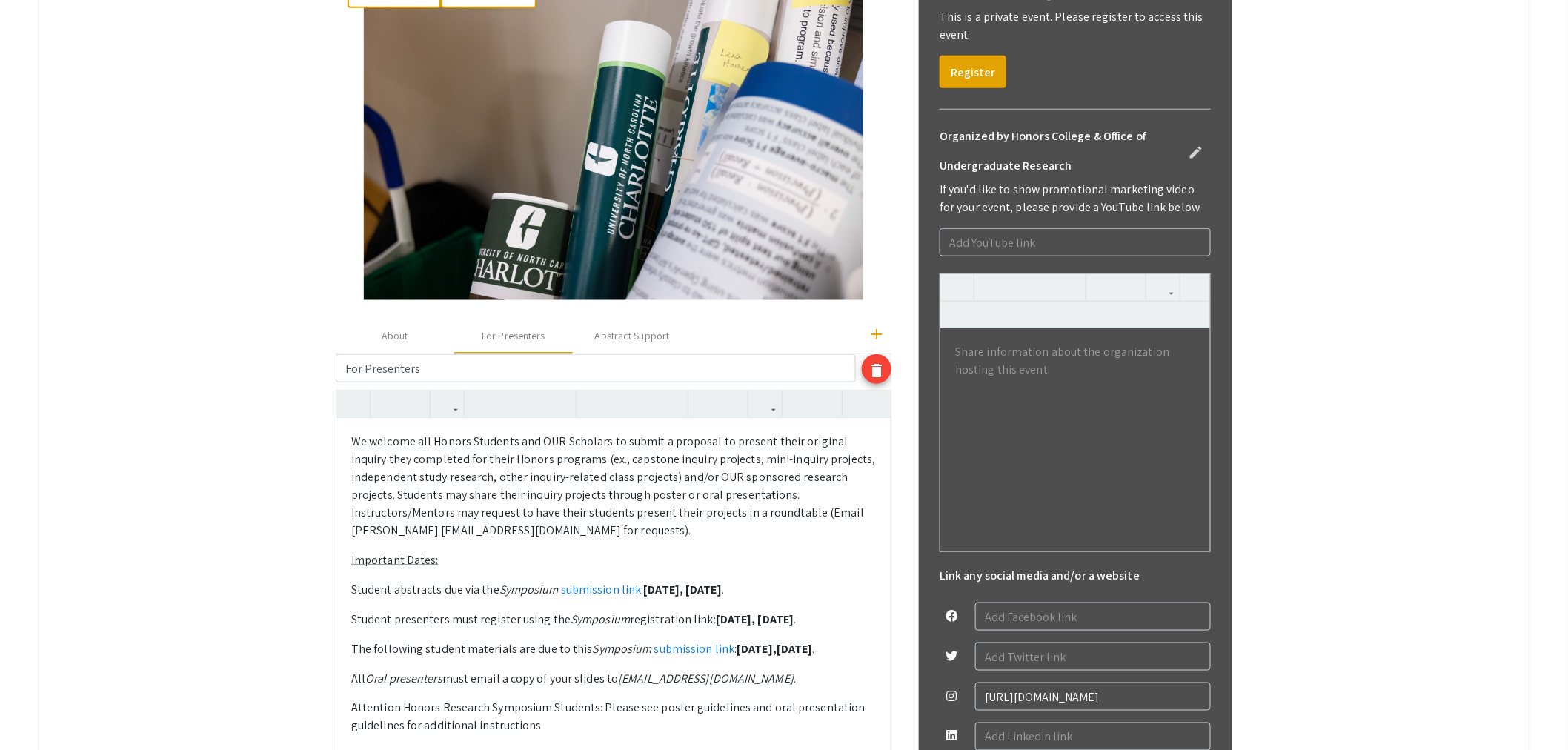
scroll to position [439, 0]
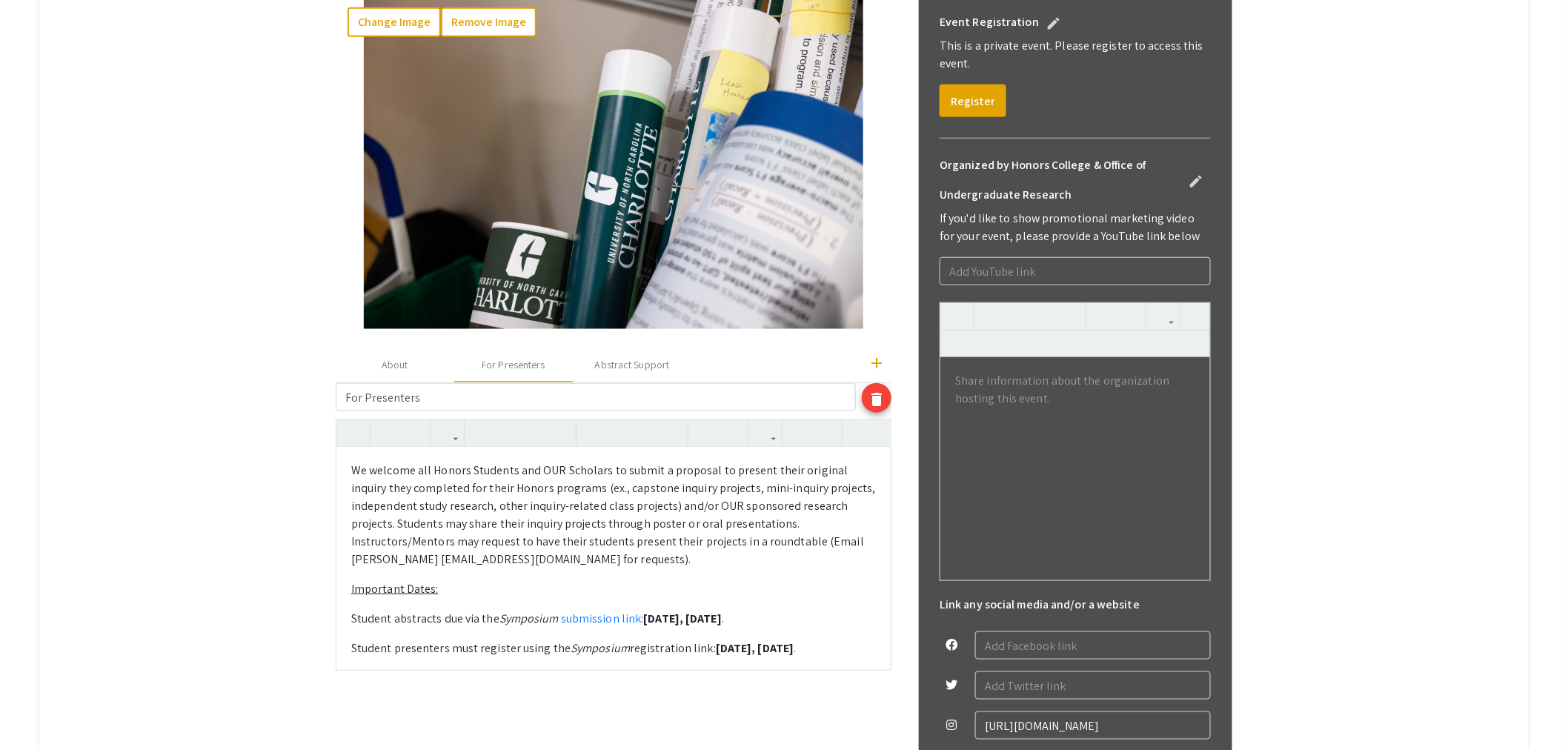
drag, startPoint x: 980, startPoint y: 99, endPoint x: 926, endPoint y: 126, distance: 60.4
click at [926, 126] on div "Event Registration edit This is a private event. Please register to access this…" at bounding box center [1075, 471] width 314 height 949
drag, startPoint x: 971, startPoint y: 94, endPoint x: 904, endPoint y: 121, distance: 72.2
click at [904, 120] on div "Change Image Remove Image add About For Presenters Abstract Support For Present…" at bounding box center [784, 484] width 897 height 1012
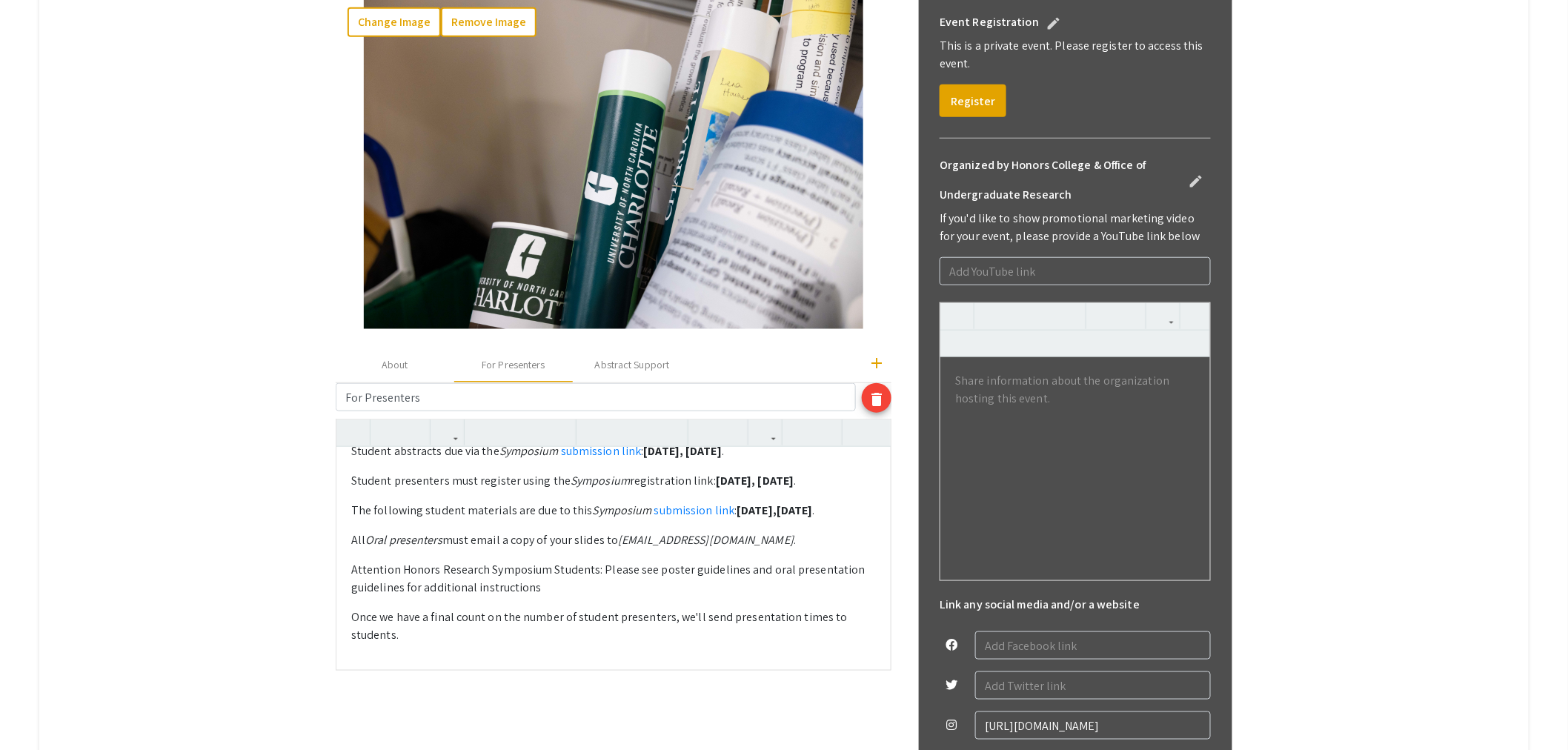
scroll to position [168, 0]
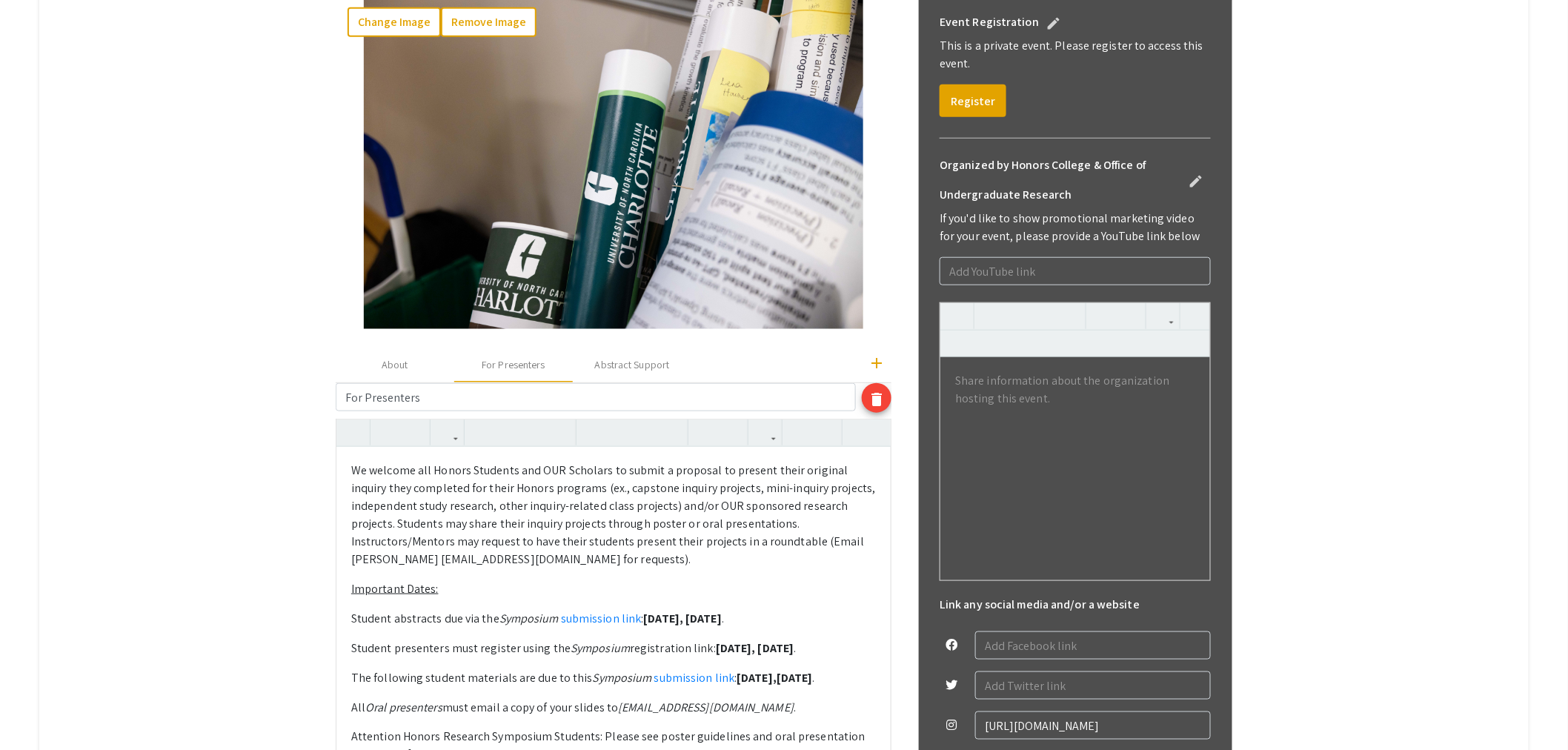
click at [873, 512] on div "We welcome all Honors Students and OUR Scholars to submit a proposal to present…" at bounding box center [613, 642] width 554 height 391
click at [869, 678] on p "The following student materials are due to this Symposium submission link : [DA…" at bounding box center [613, 678] width 525 height 18
click at [712, 434] on icon "button" at bounding box center [705, 432] width 13 height 24
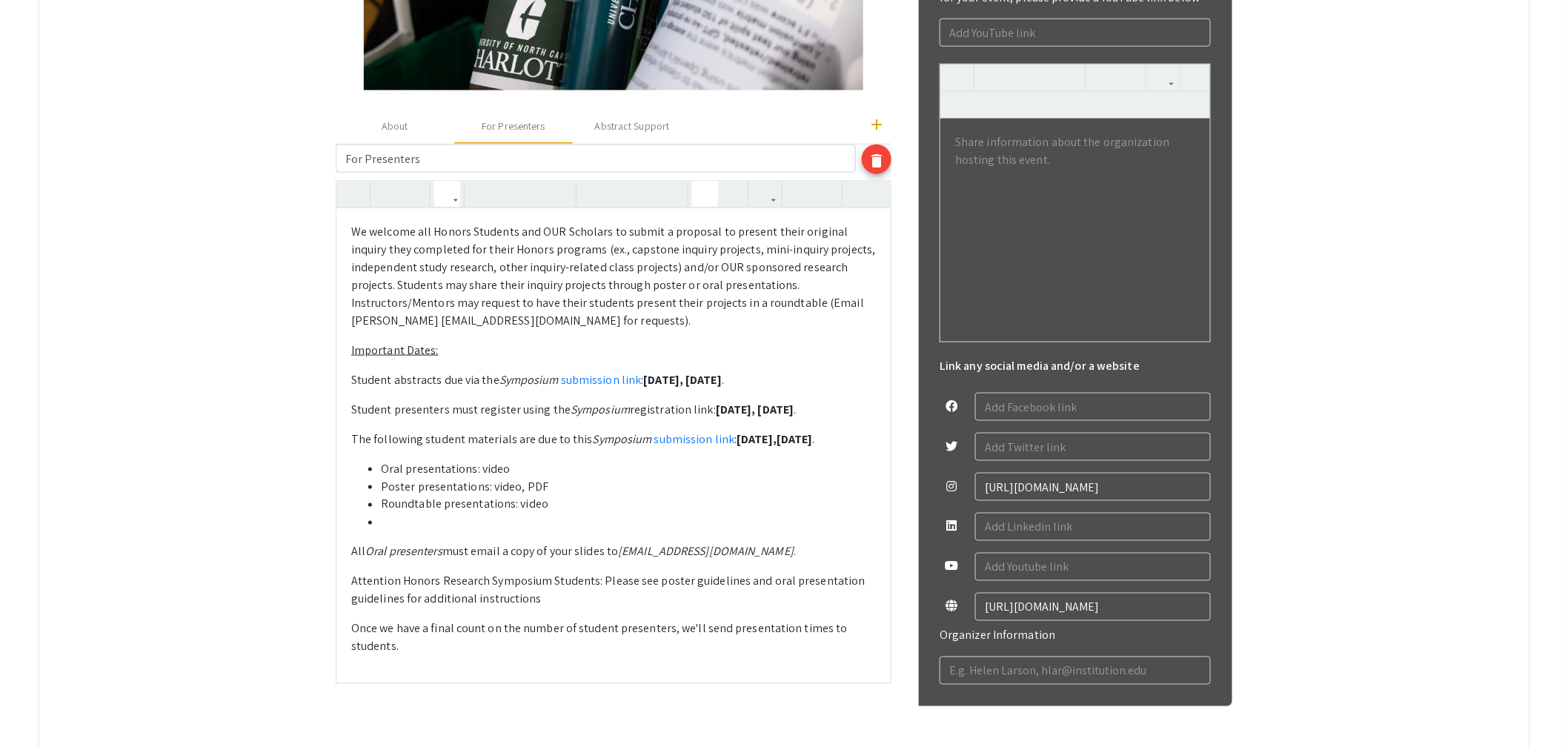
scroll to position [685, 0]
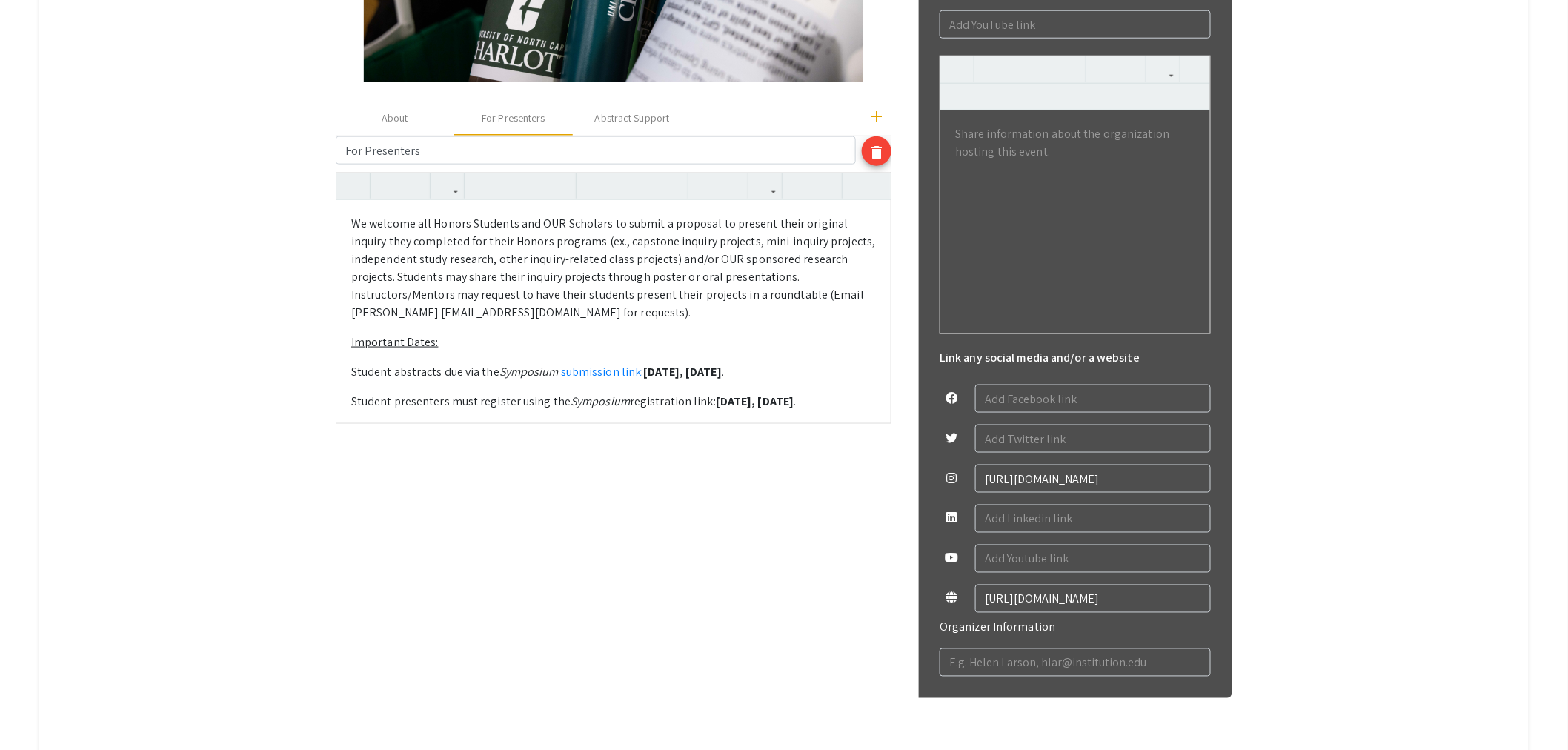
click at [684, 370] on strong "[DATE]," at bounding box center [664, 371] width 40 height 15
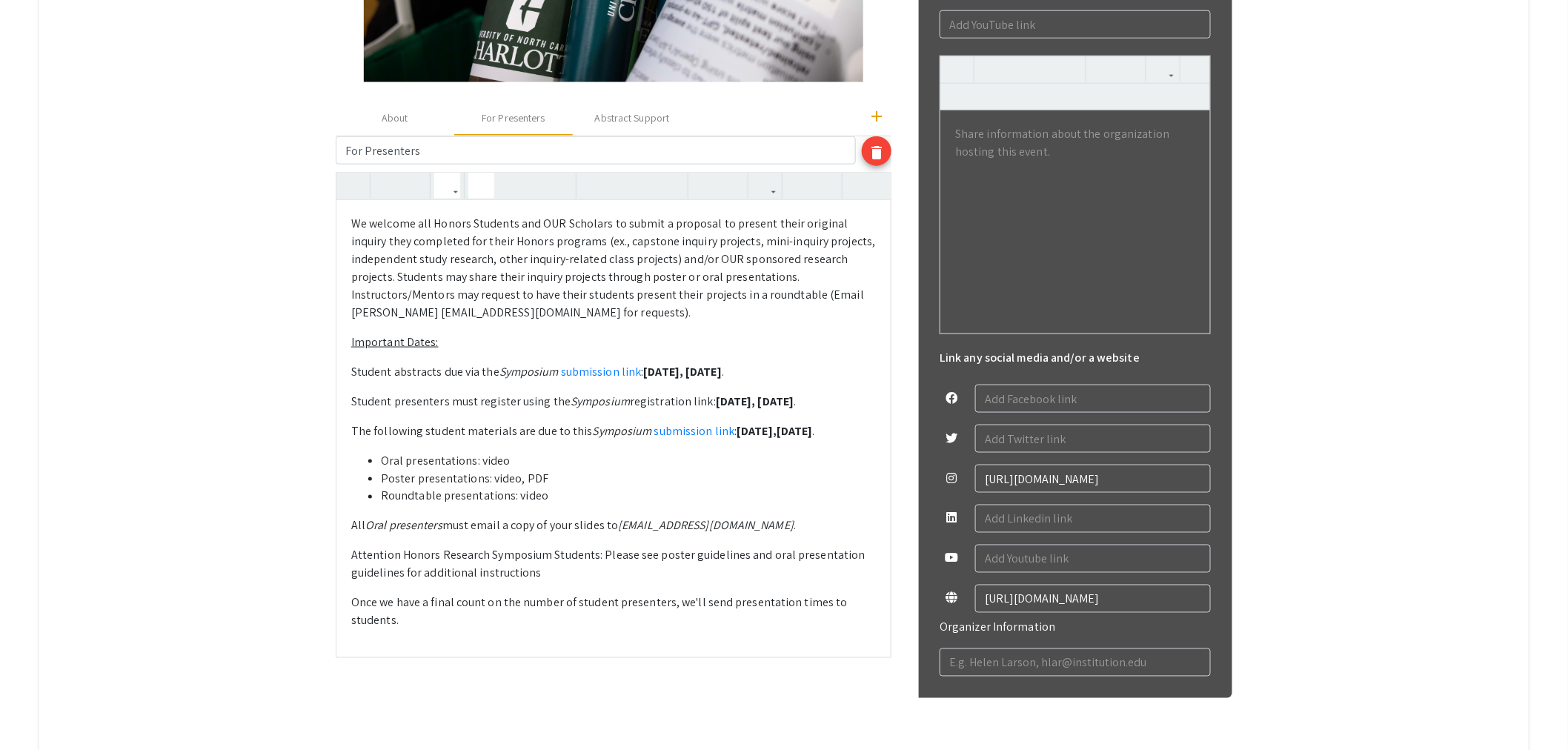
drag, startPoint x: 367, startPoint y: 529, endPoint x: 563, endPoint y: 569, distance: 200.0
click at [563, 569] on div "We welcome all Honors Students and OUR Scholars to submit a proposal to present…" at bounding box center [613, 428] width 554 height 457
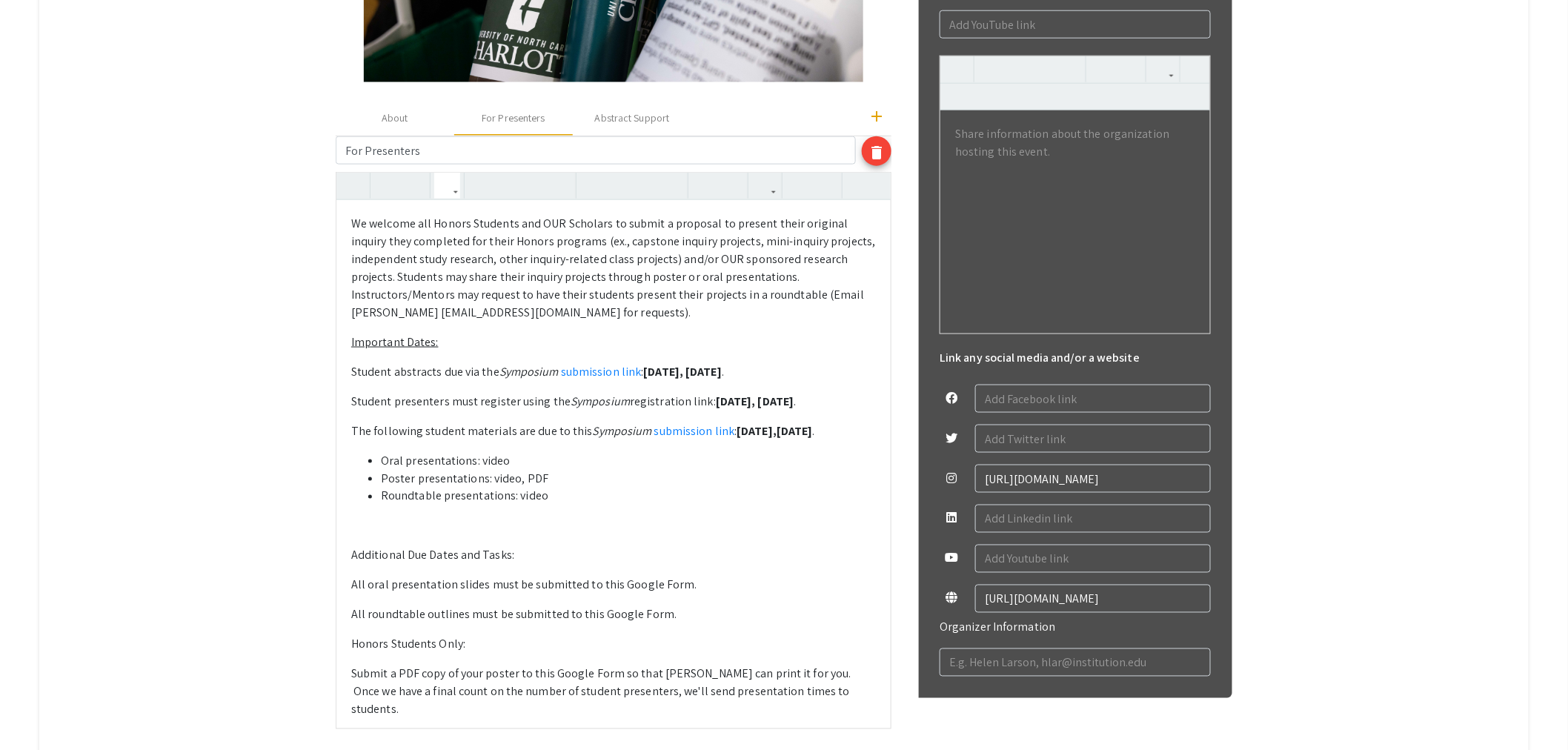
click at [419, 534] on p at bounding box center [613, 526] width 525 height 18
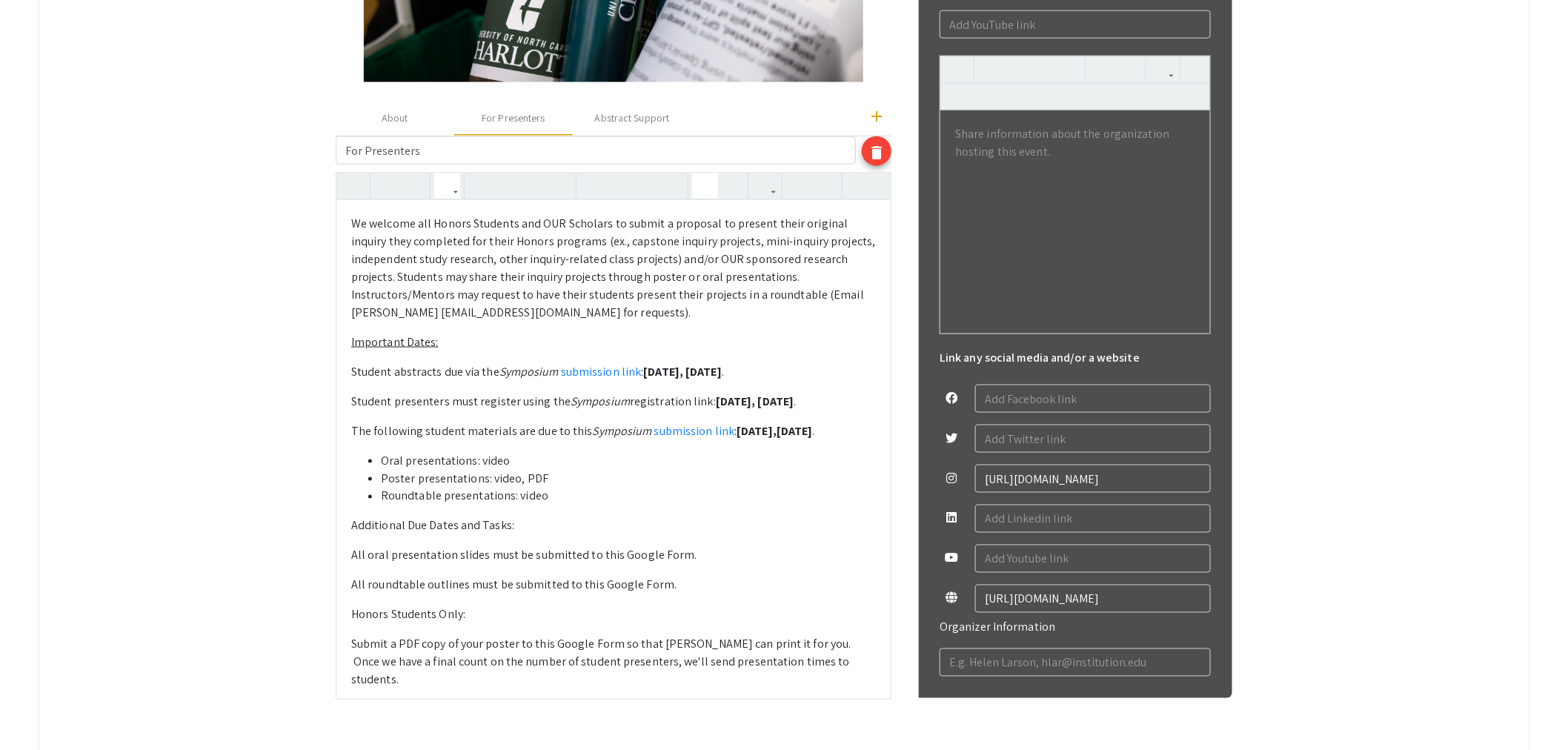
click at [351, 531] on div "We welcome all Honors Students and OUR Scholars to submit a proposal to present…" at bounding box center [613, 449] width 554 height 498
click at [385, 463] on ul "Oral presentations: video Poster presentations: video, PDF Roundtable present…" at bounding box center [613, 478] width 525 height 53
click at [718, 188] on button "button" at bounding box center [705, 185] width 26 height 26
click at [358, 523] on p "Additional Due Dates and Tasks:" at bounding box center [613, 526] width 525 height 18
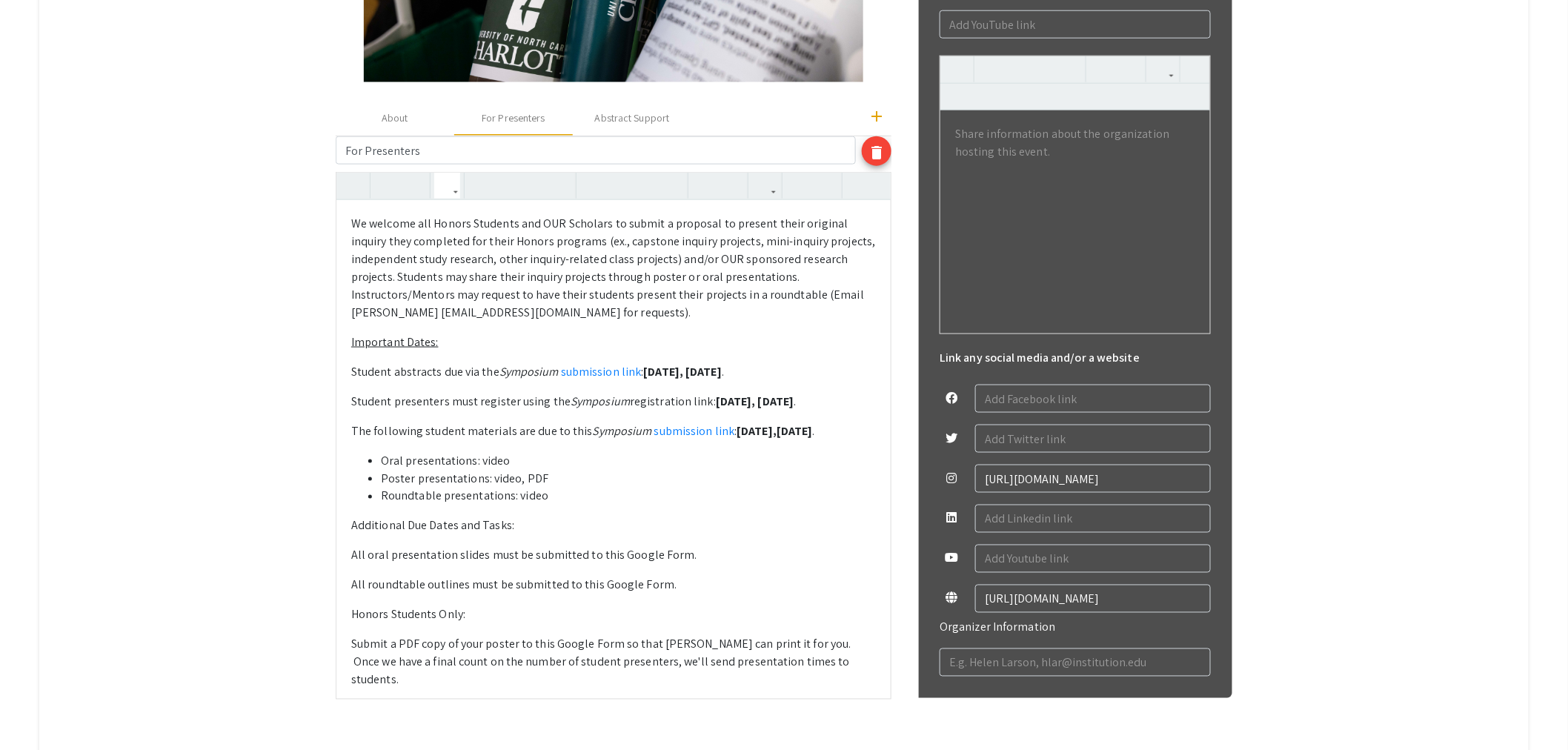
click at [358, 558] on p "All oral presentation slides must be submitted to this Google Form." at bounding box center [613, 556] width 525 height 18
click at [358, 588] on p "All roundtable outlines must be submitted to this Google Form." at bounding box center [613, 585] width 525 height 18
click at [356, 648] on div "We welcome all Honors Students and OUR Scholars to submit a proposal to present…" at bounding box center [613, 449] width 554 height 498
type textarea "<p>We welcome all Honors Students and OUR Scholars to submit a proposal to pres…"
click at [837, 316] on p "We welcome all Honors Students and OUR Scholars to submit a proposal to present…" at bounding box center [613, 268] width 525 height 107
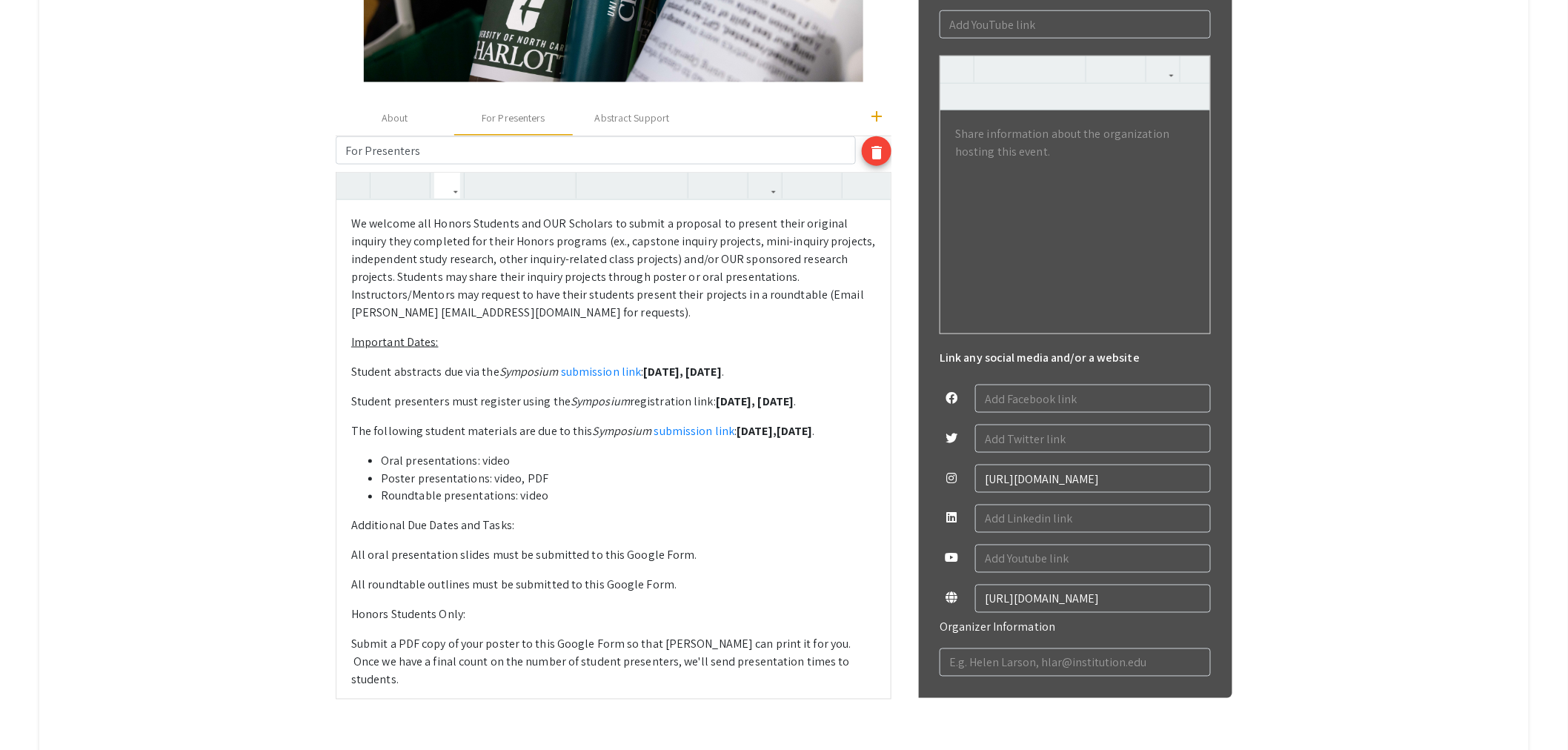
drag, startPoint x: 695, startPoint y: 557, endPoint x: 632, endPoint y: 555, distance: 63.0
click at [632, 555] on p "All oral presentation slides must be submitted to this Google Form." at bounding box center [613, 556] width 525 height 18
click at [771, 194] on icon "button" at bounding box center [765, 185] width 13 height 24
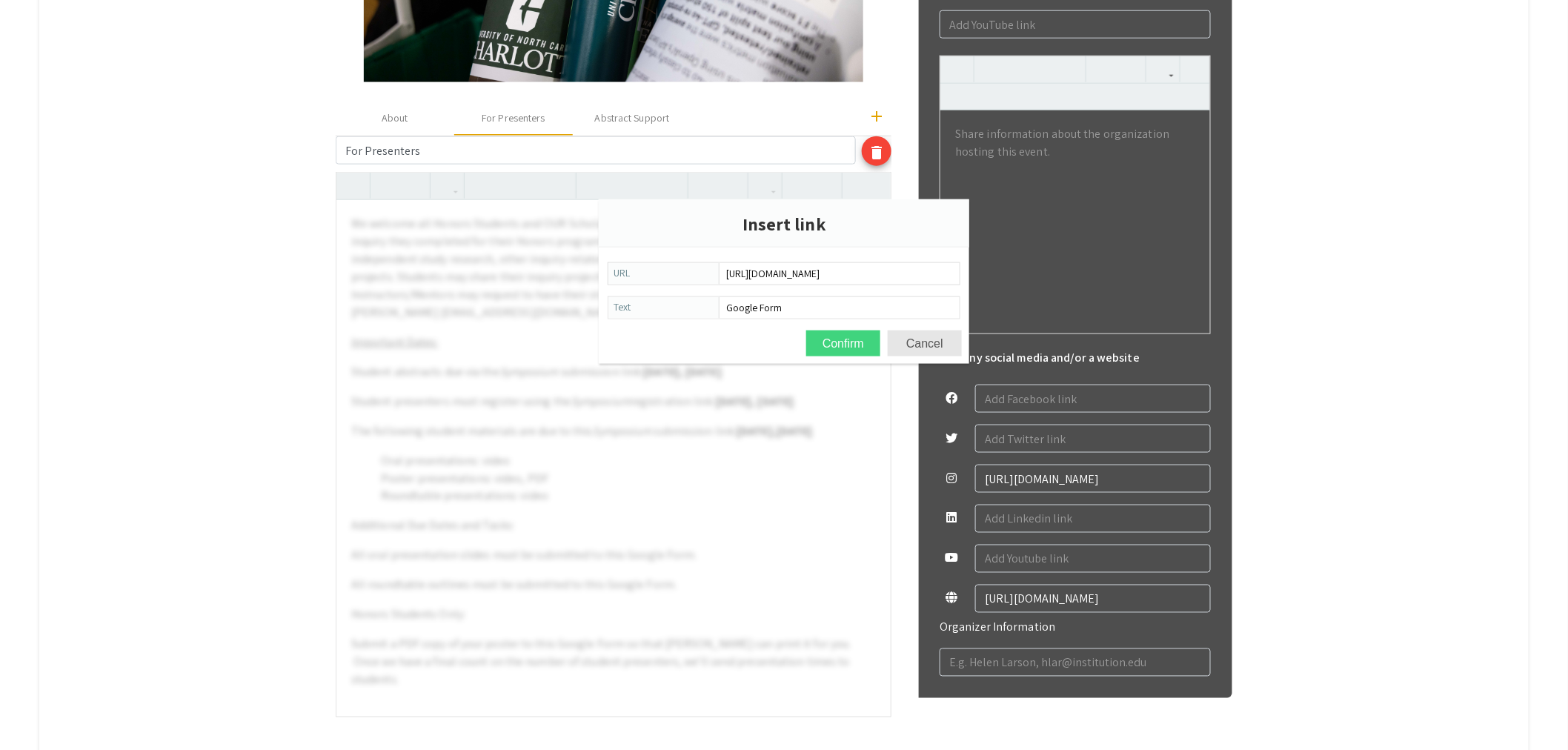
type input "[URL][DOMAIN_NAME]"
click at [834, 343] on button "Confirm" at bounding box center [843, 343] width 74 height 26
type textarea "<p>We welcome all Honors Students and OUR Scholars to submit a proposal to pres…"
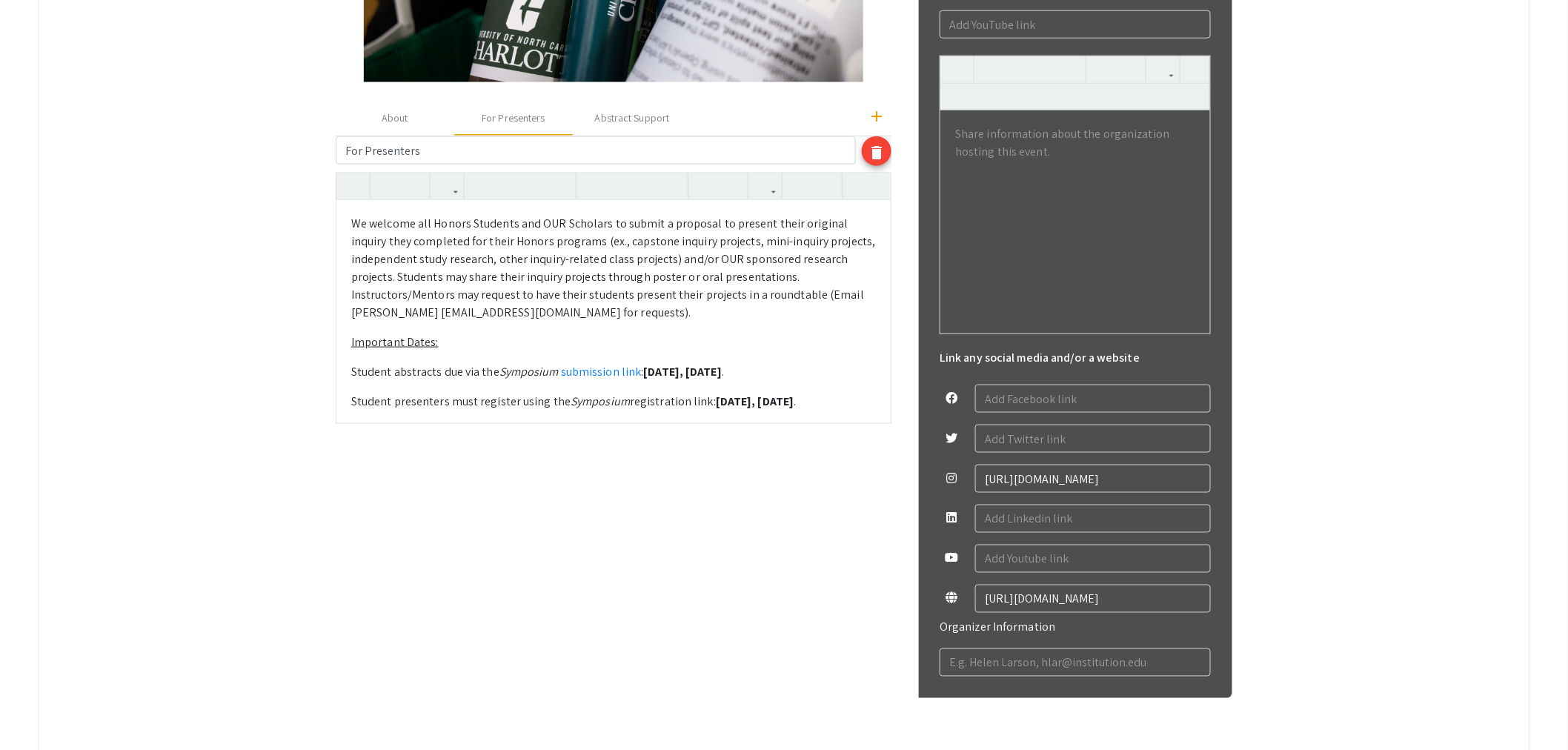
click at [834, 368] on p "Student abstracts due via the Symposium submission link : [DATE] ." at bounding box center [613, 372] width 525 height 18
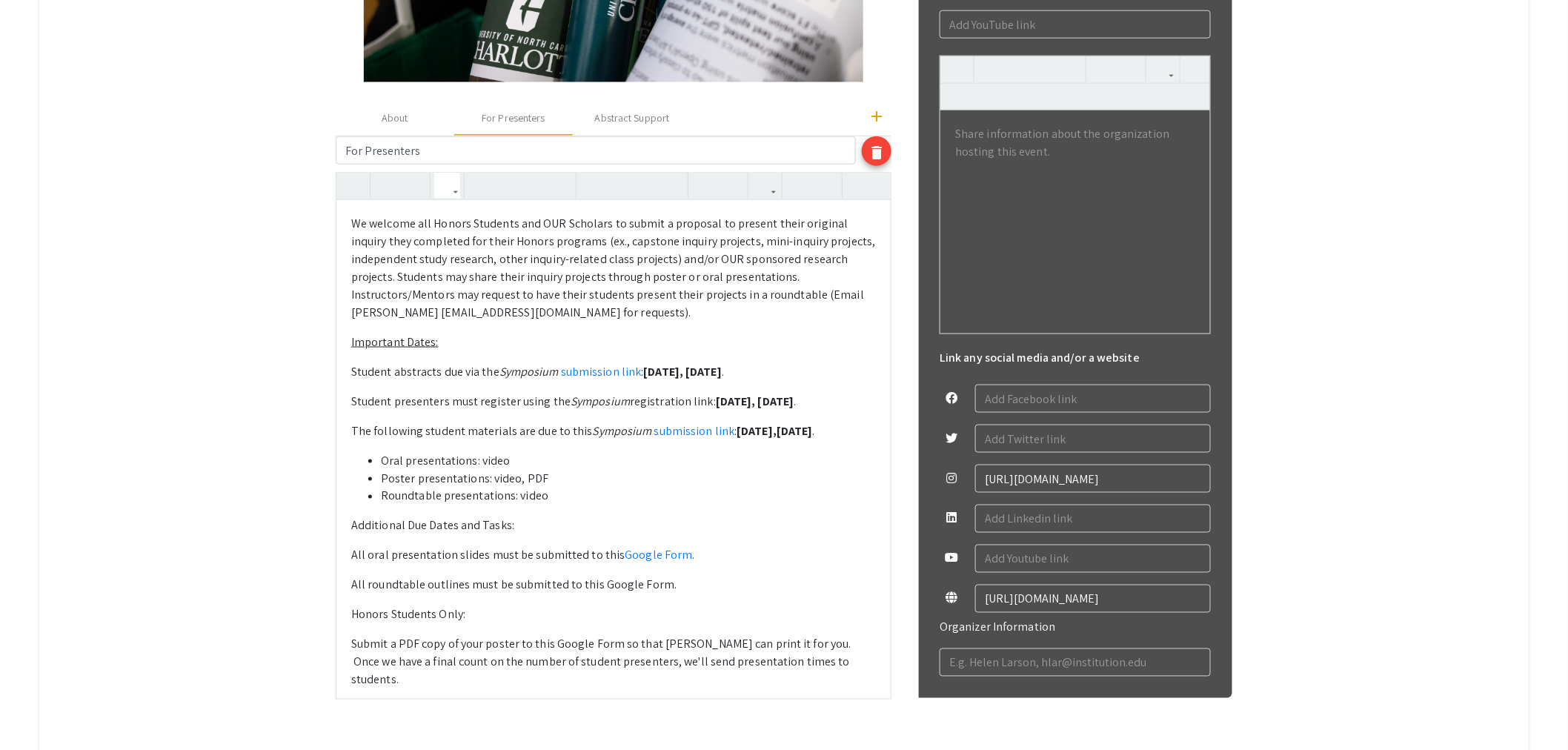
drag, startPoint x: 679, startPoint y: 588, endPoint x: 618, endPoint y: 588, distance: 61.0
click at [618, 588] on p "All roundtable outlines must be submitted to this Google Form." at bounding box center [613, 585] width 525 height 18
click at [768, 187] on icon "button" at bounding box center [765, 185] width 13 height 24
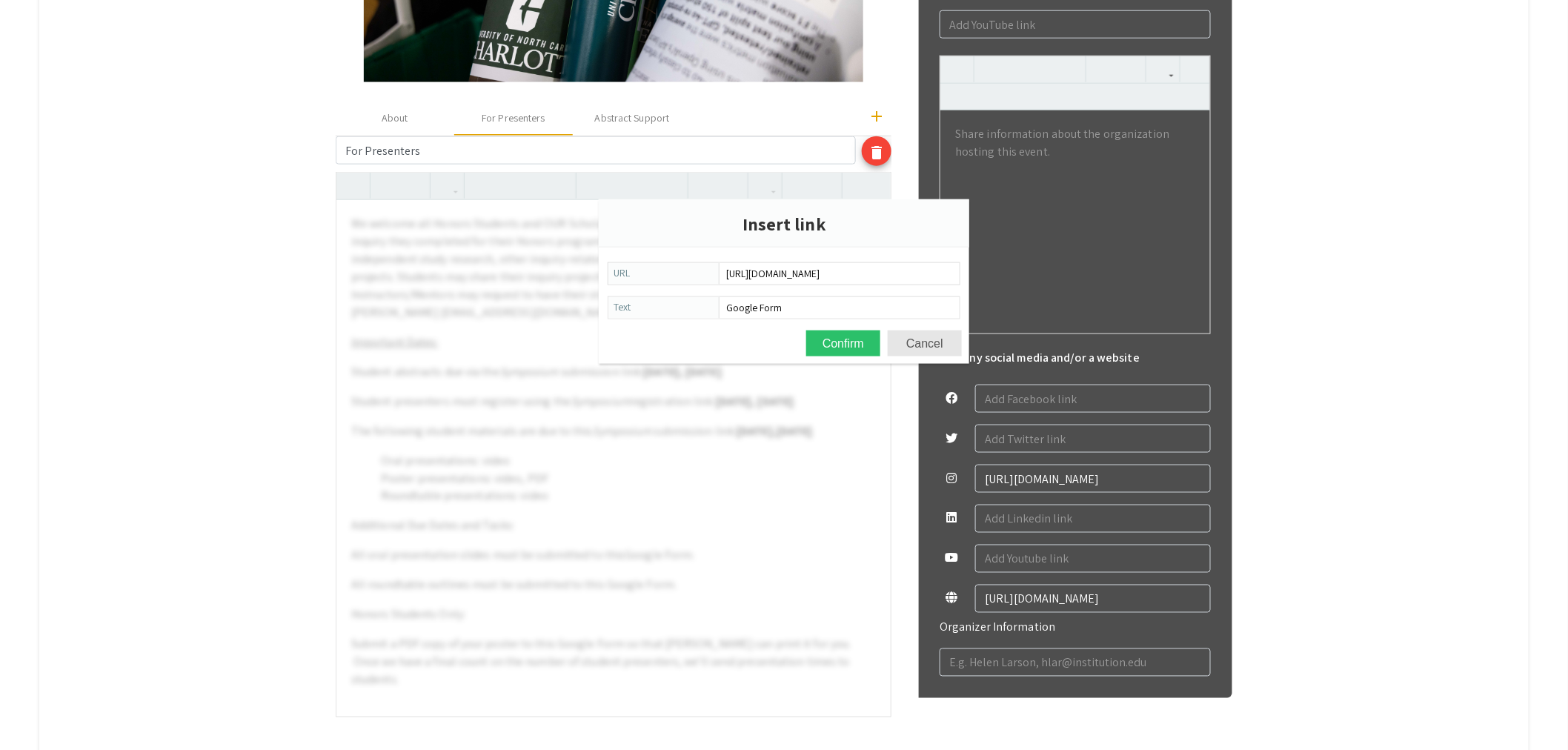
type input "[URL][DOMAIN_NAME]"
click at [829, 329] on div "Insert link URL [URL][DOMAIN_NAME] Text Google Form Confirm Cancel" at bounding box center [784, 282] width 370 height 165
click at [850, 344] on button "Confirm" at bounding box center [843, 343] width 74 height 26
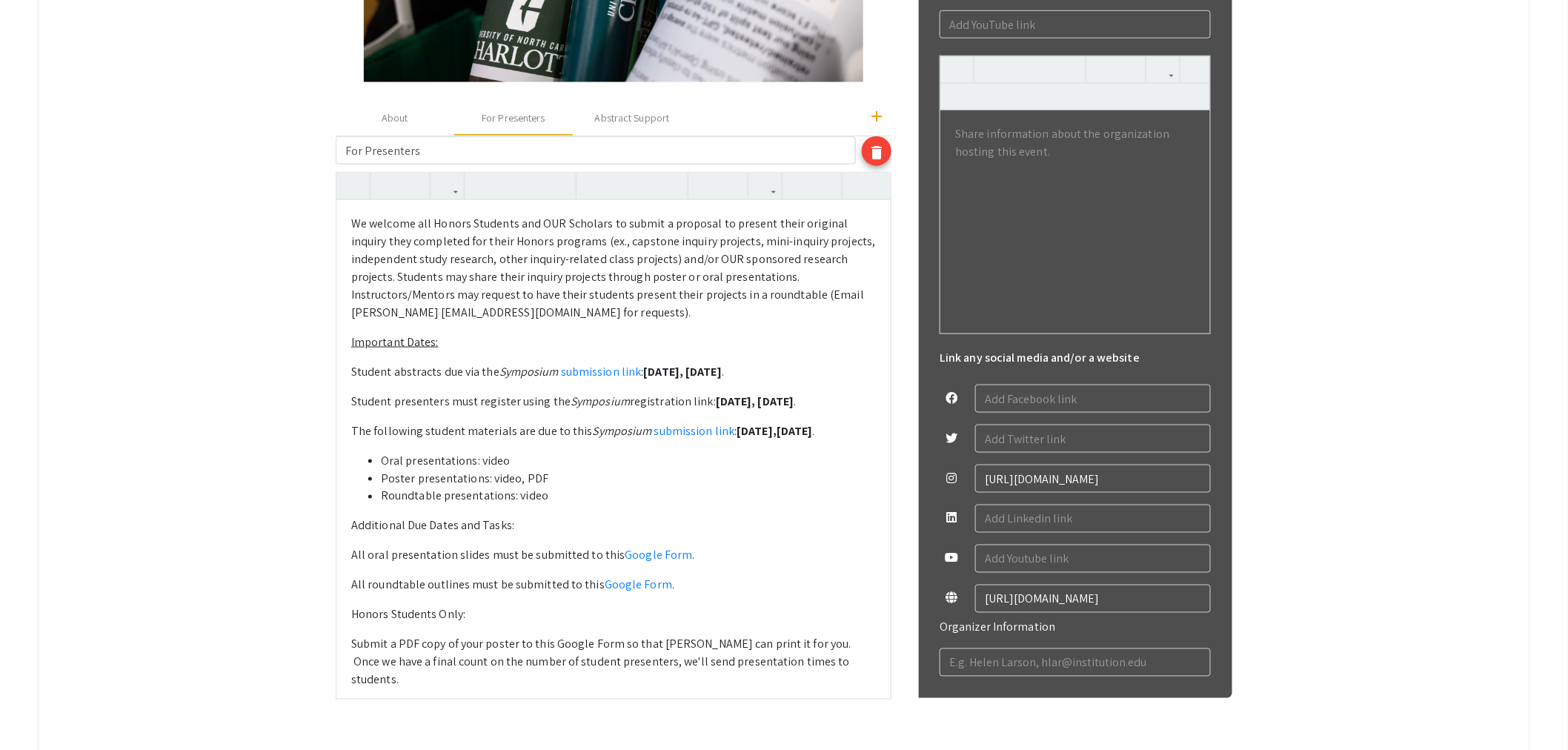
click at [370, 556] on p "All oral presentation slides must be submitted to this Google Form ." at bounding box center [613, 556] width 525 height 18
click at [368, 588] on p "All roundtable outlines must be submitted to this Google Form ." at bounding box center [613, 585] width 525 height 18
click at [357, 650] on div "We welcome all Honors Students and OUR Scholars to submit a proposal to present…" at bounding box center [613, 449] width 554 height 498
type textarea "<p>We welcome all Honors Students and OUR Scholars to submit a proposal to pres…"
drag, startPoint x: 621, startPoint y: 646, endPoint x: 559, endPoint y: 647, distance: 62.0
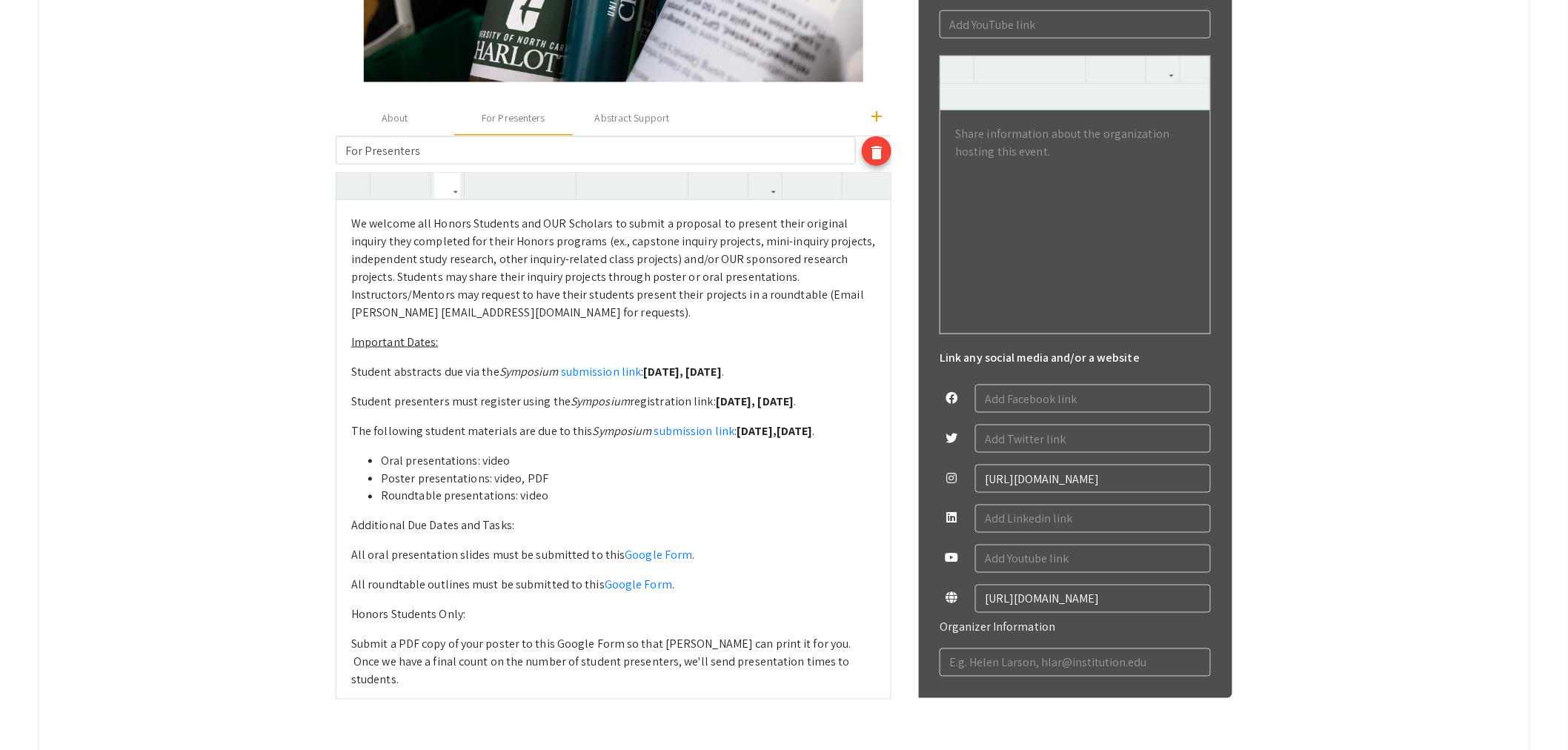
click at [559, 647] on p "Submit a PDF copy of your poster to this Google Form so that [PERSON_NAME] can …" at bounding box center [613, 662] width 525 height 53
click at [759, 173] on use "button" at bounding box center [759, 173] width 0 height 0
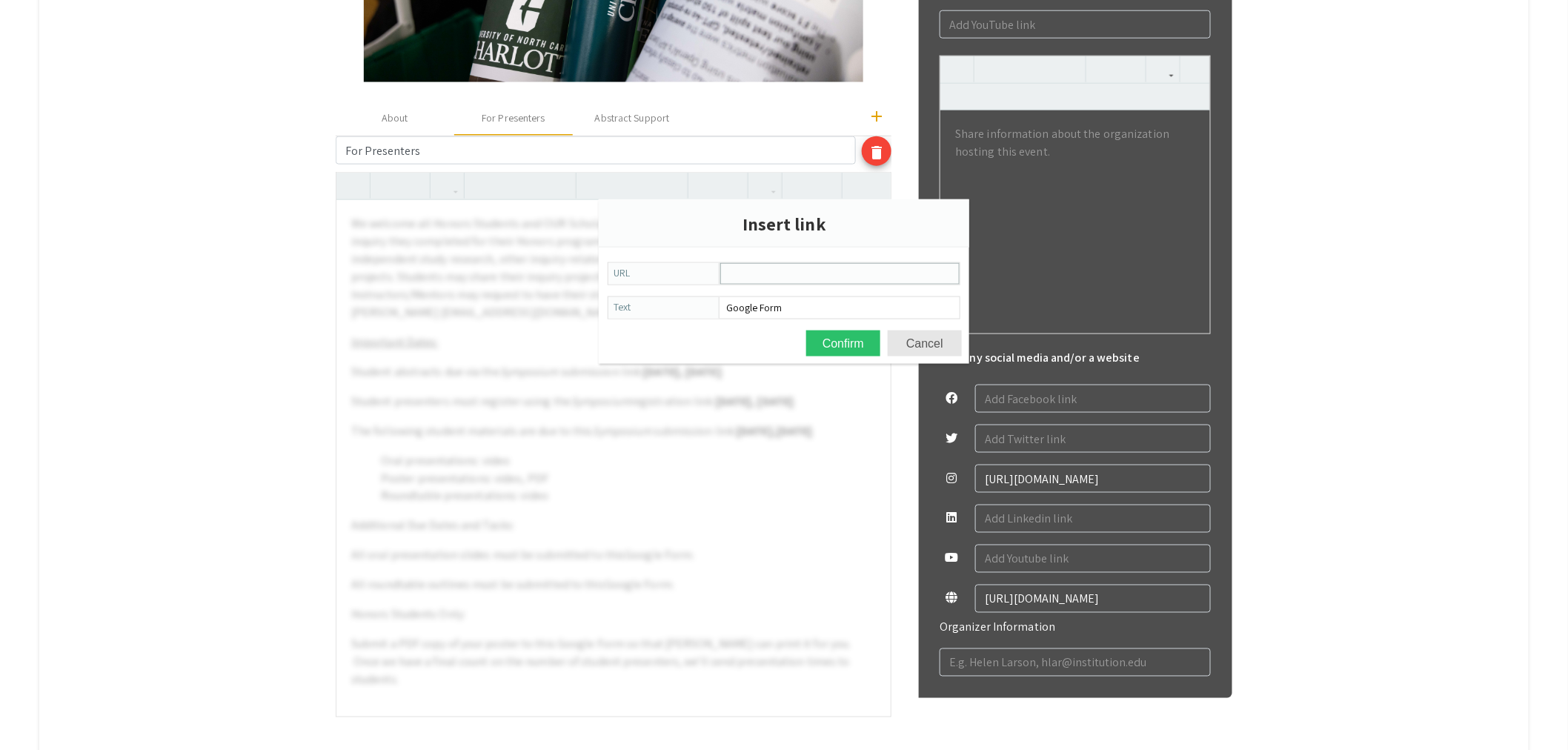
click at [786, 278] on input "URL" at bounding box center [840, 274] width 238 height 20
paste input "[URL][DOMAIN_NAME]"
type input "[URL][DOMAIN_NAME]"
click at [849, 342] on button "Confirm" at bounding box center [843, 343] width 74 height 26
type textarea "<p>We welcome all Honors Students and OUR Scholars to submit a proposal to pres…"
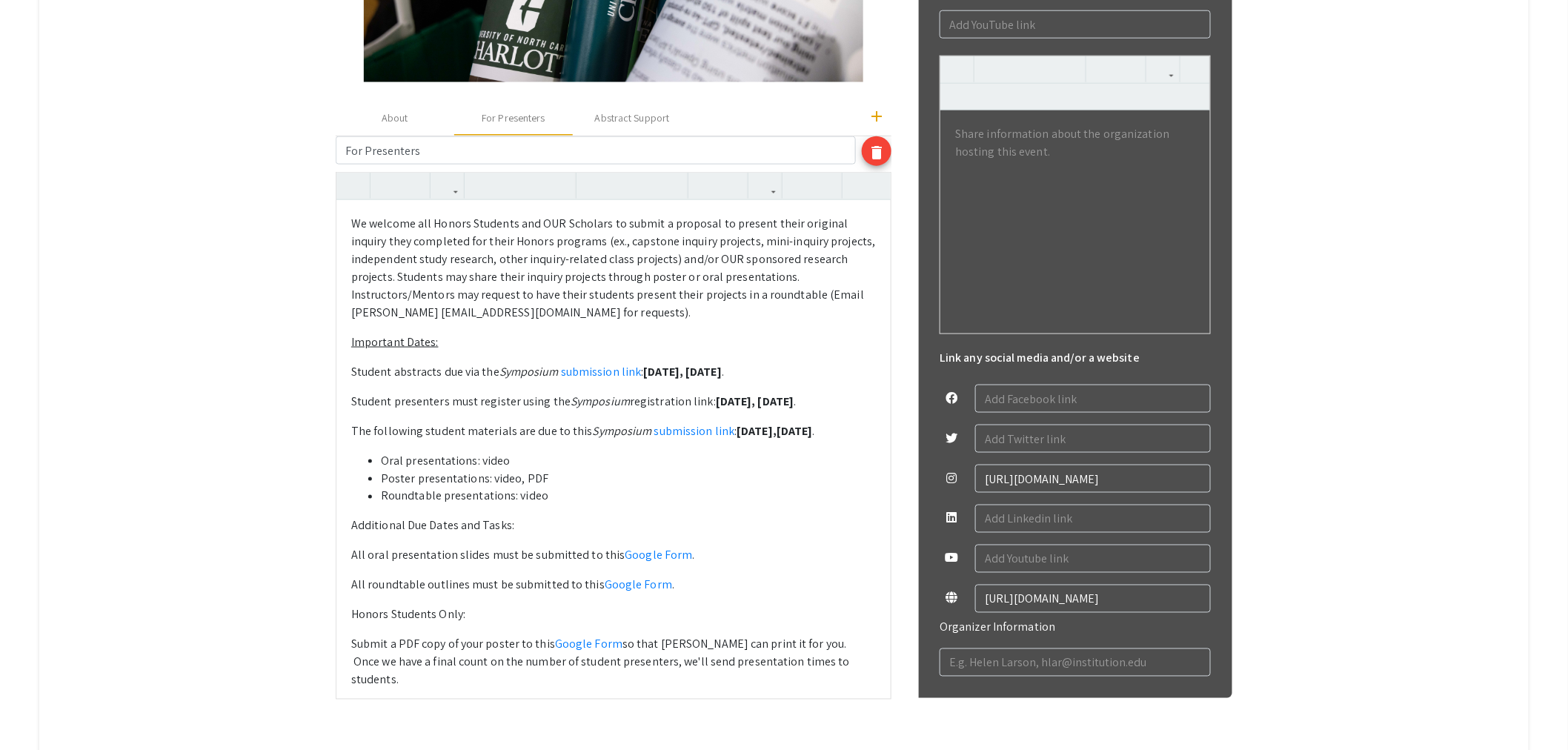
click at [745, 608] on p "Honors Students Only:" at bounding box center [613, 614] width 525 height 18
drag, startPoint x: 475, startPoint y: 611, endPoint x: 356, endPoint y: 620, distance: 119.3
click at [356, 620] on div "We welcome all Honors Students and OUR Scholars to submit a proposal to present…" at bounding box center [613, 449] width 554 height 498
click at [710, 125] on div "About For Presenters Abstract Support" at bounding box center [600, 118] width 528 height 35
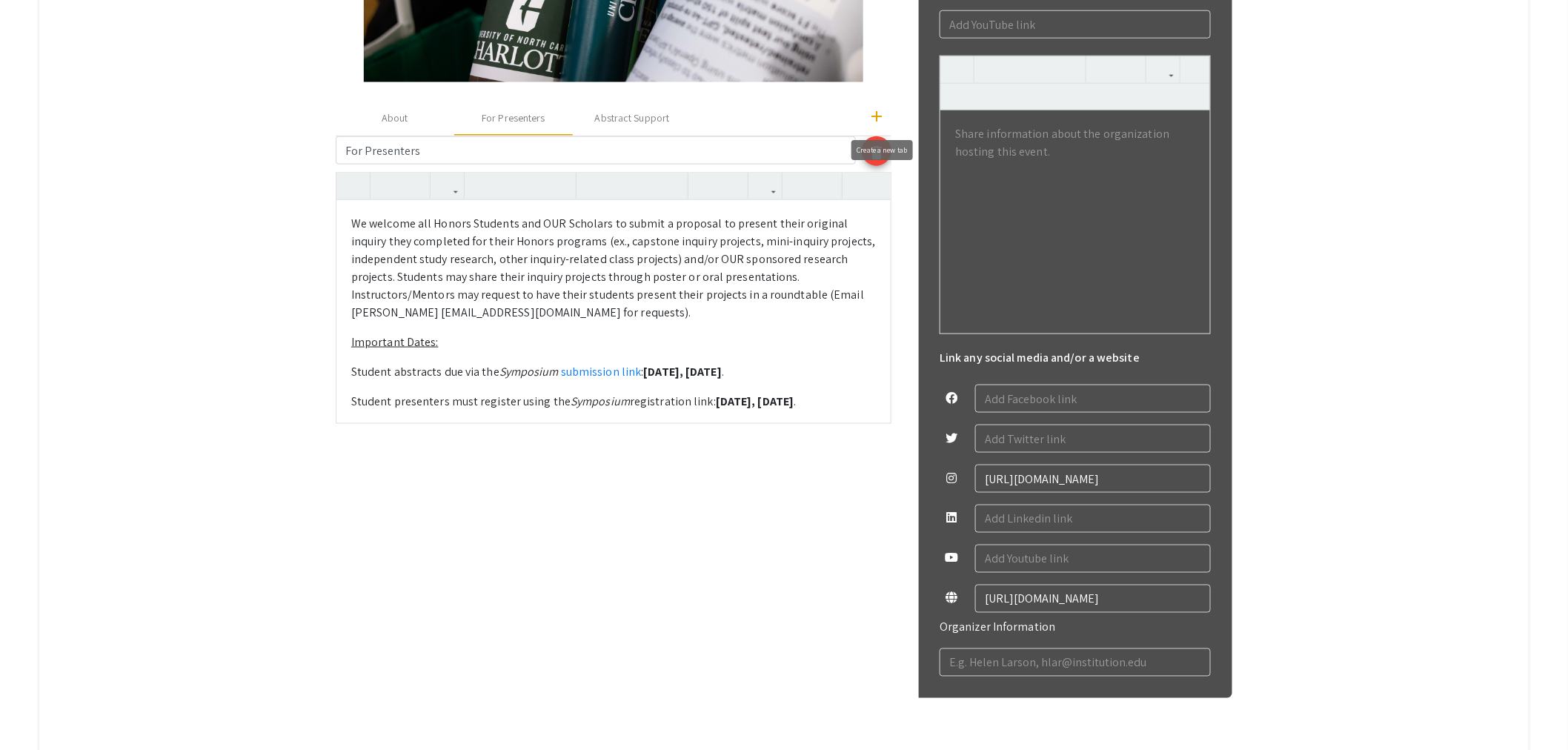
click at [885, 112] on mat-icon "add" at bounding box center [876, 116] width 18 height 18
click at [744, 119] on div "Custom Tab" at bounding box center [750, 118] width 51 height 15
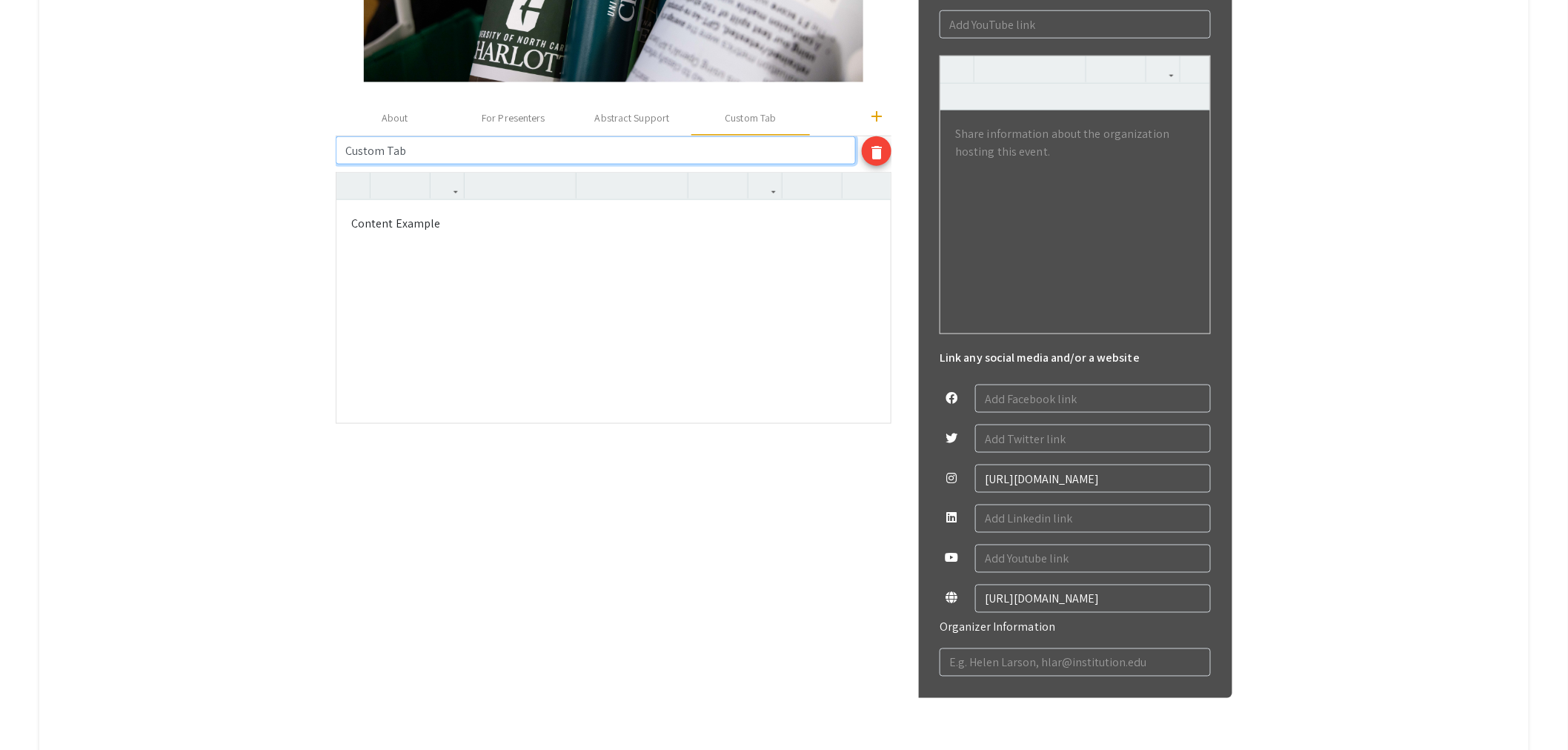
click at [489, 157] on input "Custom Tab" at bounding box center [596, 150] width 520 height 28
drag, startPoint x: 489, startPoint y: 156, endPoint x: 342, endPoint y: 152, distance: 147.1
click at [342, 152] on input "Custom Tab" at bounding box center [596, 150] width 520 height 28
type input "Oral Presentation Support"
drag, startPoint x: 457, startPoint y: 219, endPoint x: 311, endPoint y: 240, distance: 147.5
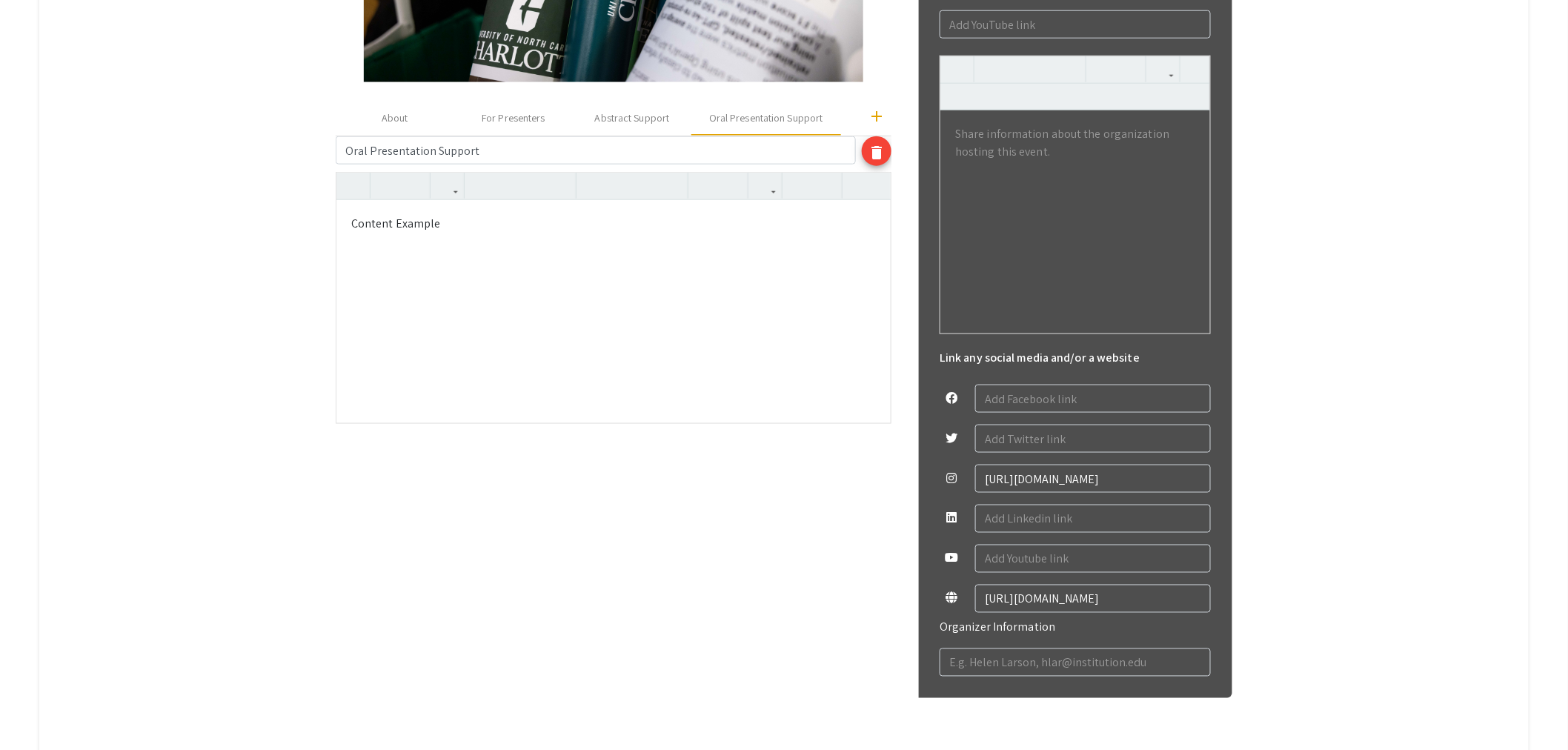
click at [311, 240] on app-registration-page-preview "Honors Research Symposium 2025 edit Organized by Honors College & Office of Und…" at bounding box center [784, 166] width 1270 height 1154
type textarea "<l>IPSU 2: </d><s>Ametco adipis eli sedd 97 eiusmo temp incididuntut. Lab etd m…"
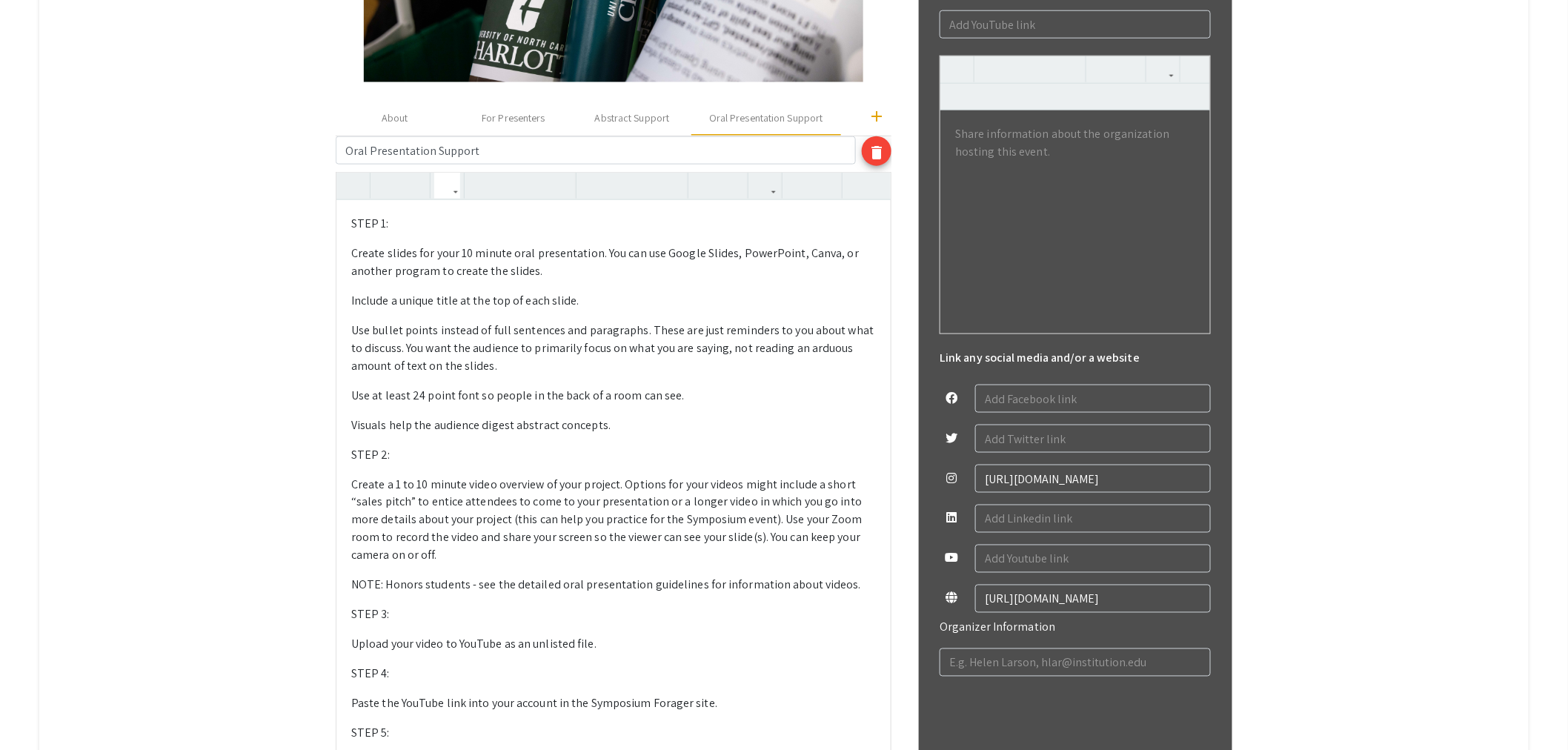
click at [376, 241] on div "STEP 1: Create slides for your 10 minute oral presentation. You can use Google…" at bounding box center [613, 580] width 554 height 759
click at [442, 232] on p "STEP 1:" at bounding box center [613, 223] width 525 height 18
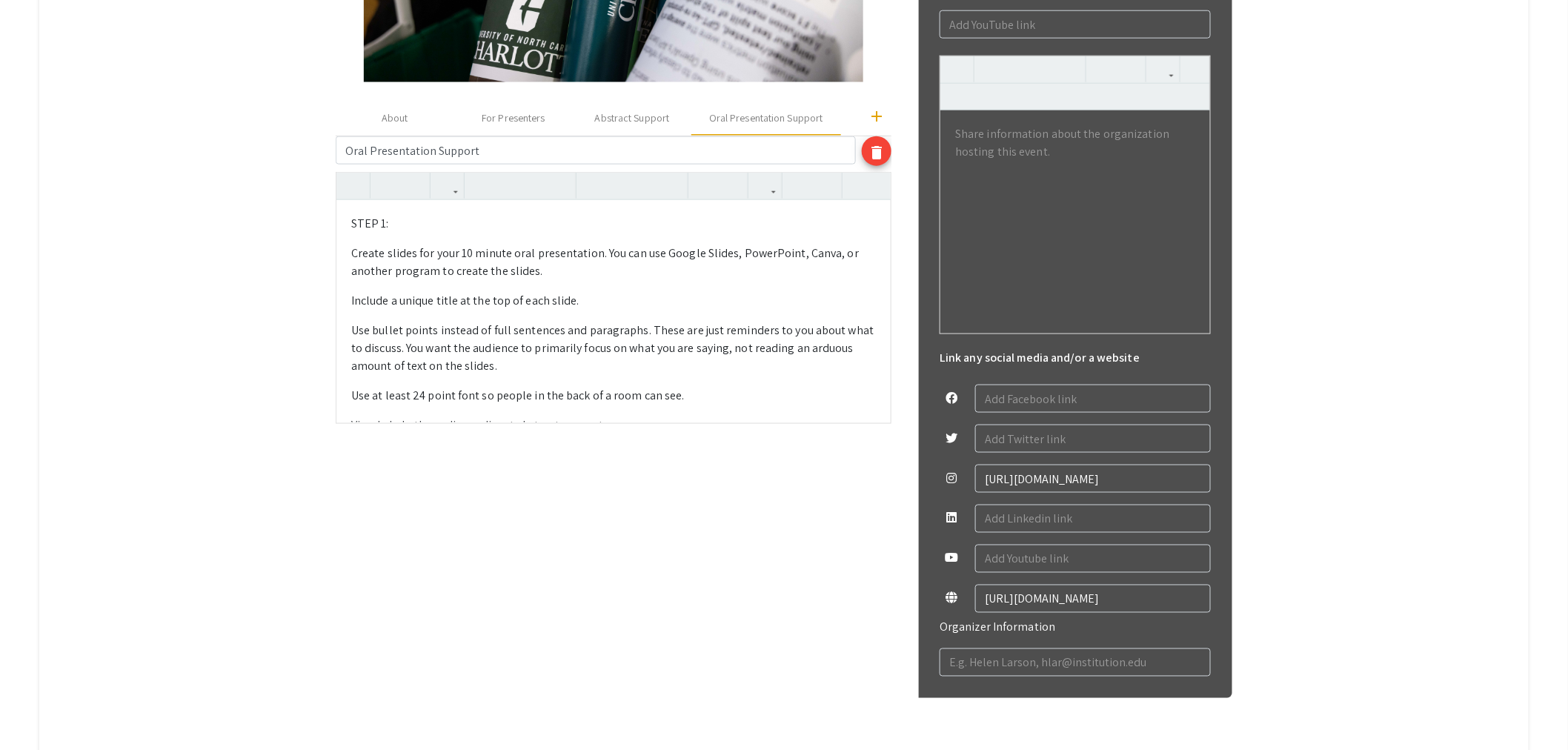
click at [493, 348] on p "Use bullet points instead of full sentences and paragraphs. These are just remi…" at bounding box center [613, 348] width 525 height 53
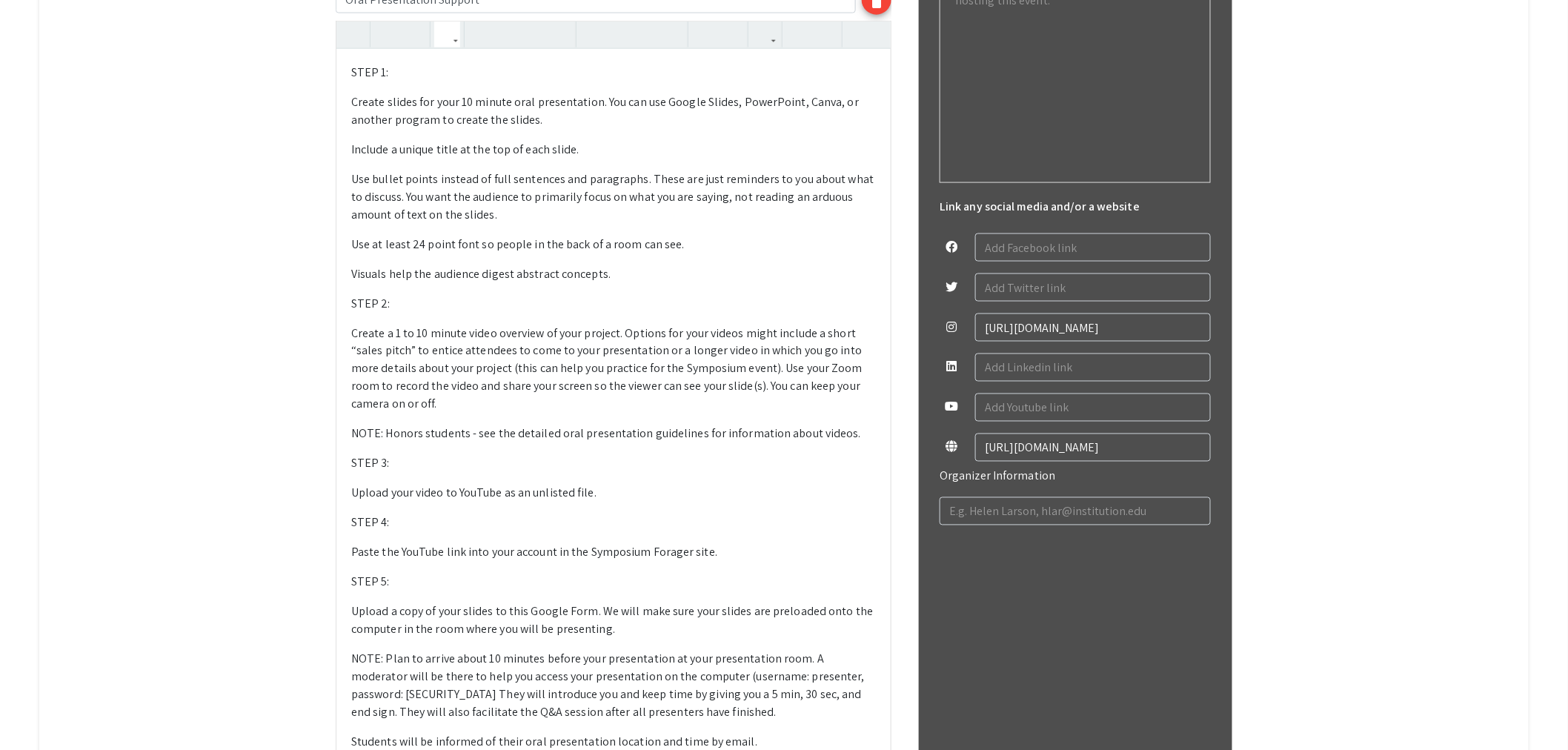
scroll to position [849, 0]
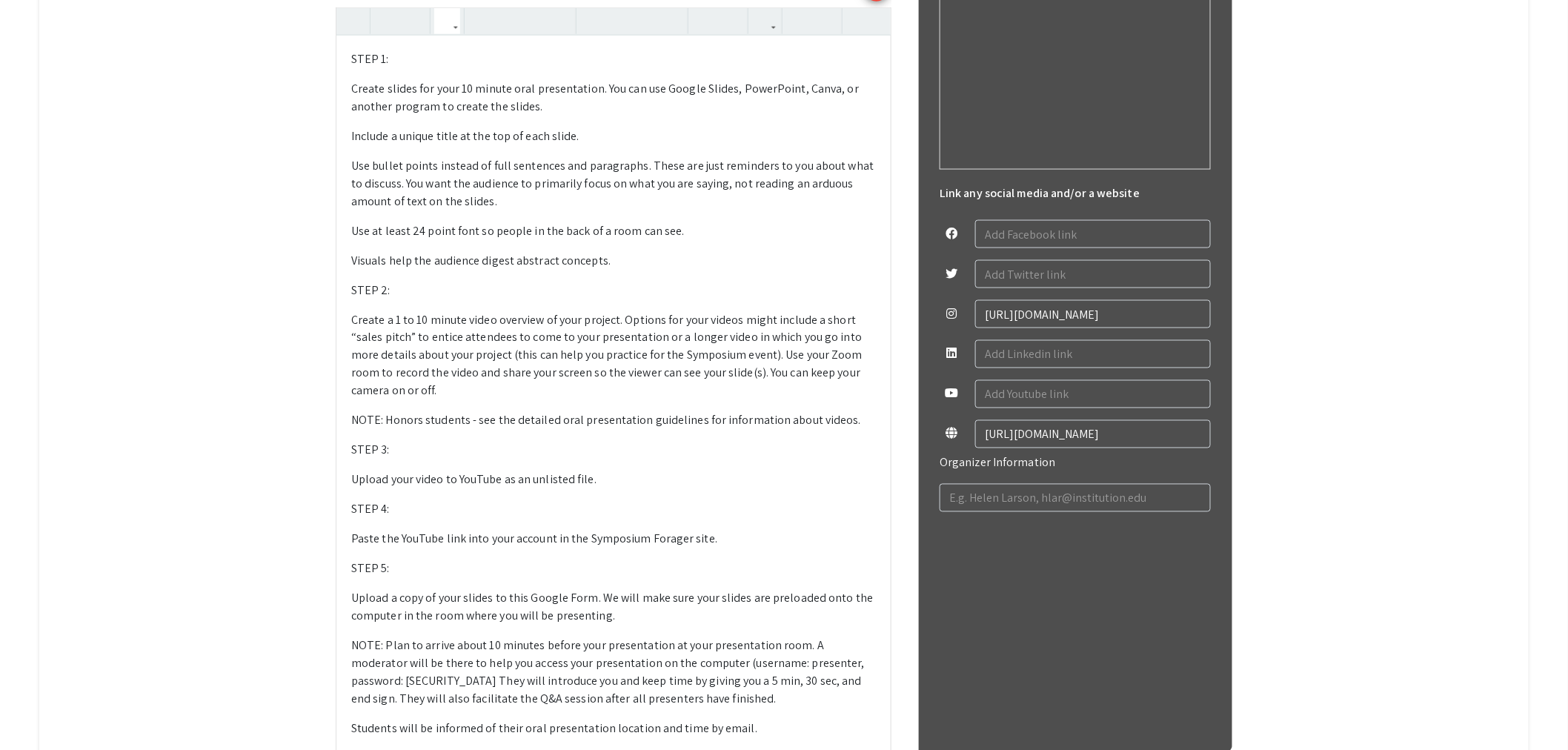
drag, startPoint x: 700, startPoint y: 421, endPoint x: 563, endPoint y: 428, distance: 137.2
click at [563, 428] on p "NOTE: Honors students - see the detailed oral presentation guidelines for infor…" at bounding box center [613, 421] width 525 height 18
click at [771, 18] on icon "button" at bounding box center [765, 21] width 13 height 24
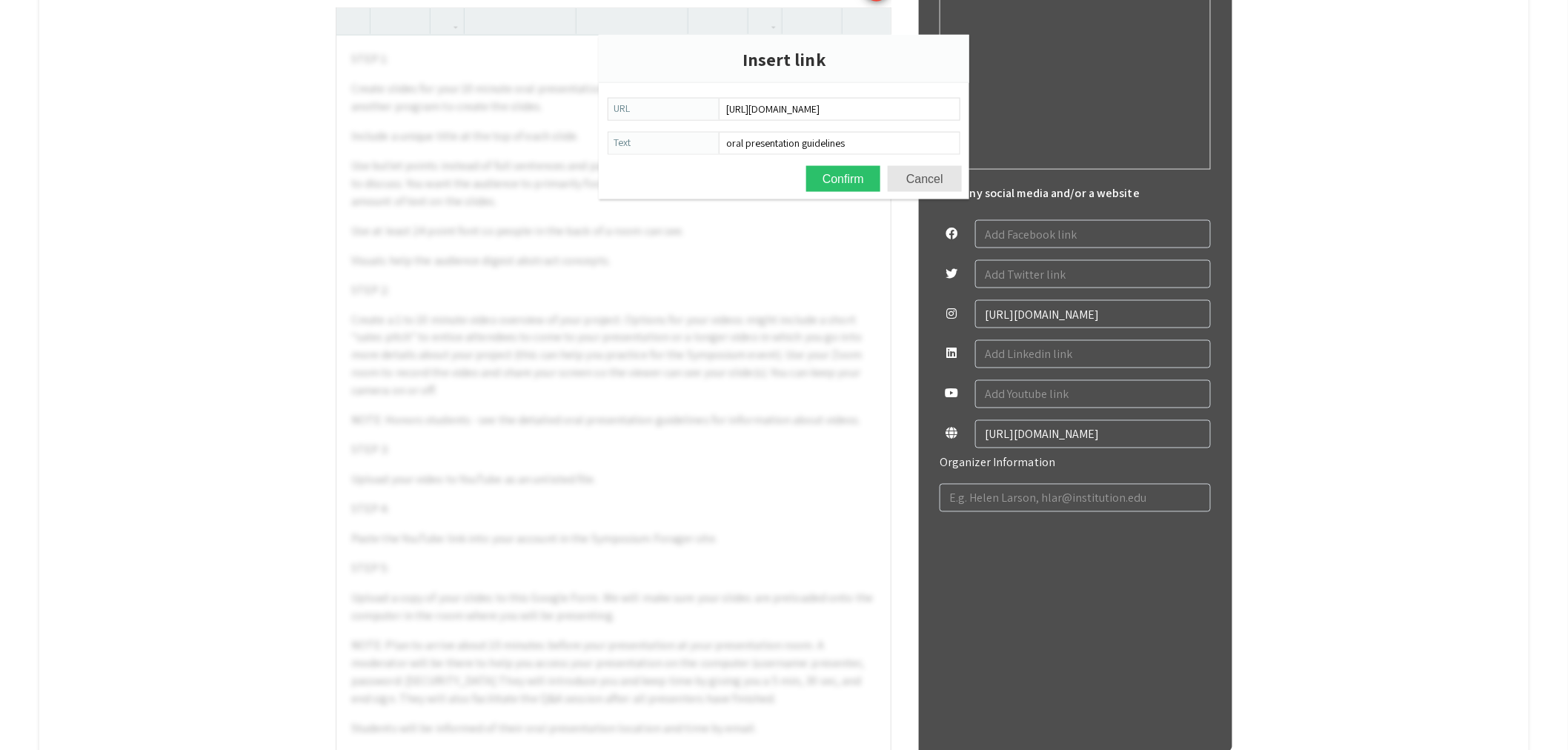
scroll to position [0, 264]
type input "[URL][DOMAIN_NAME]"
click at [849, 166] on button "Confirm" at bounding box center [843, 178] width 74 height 26
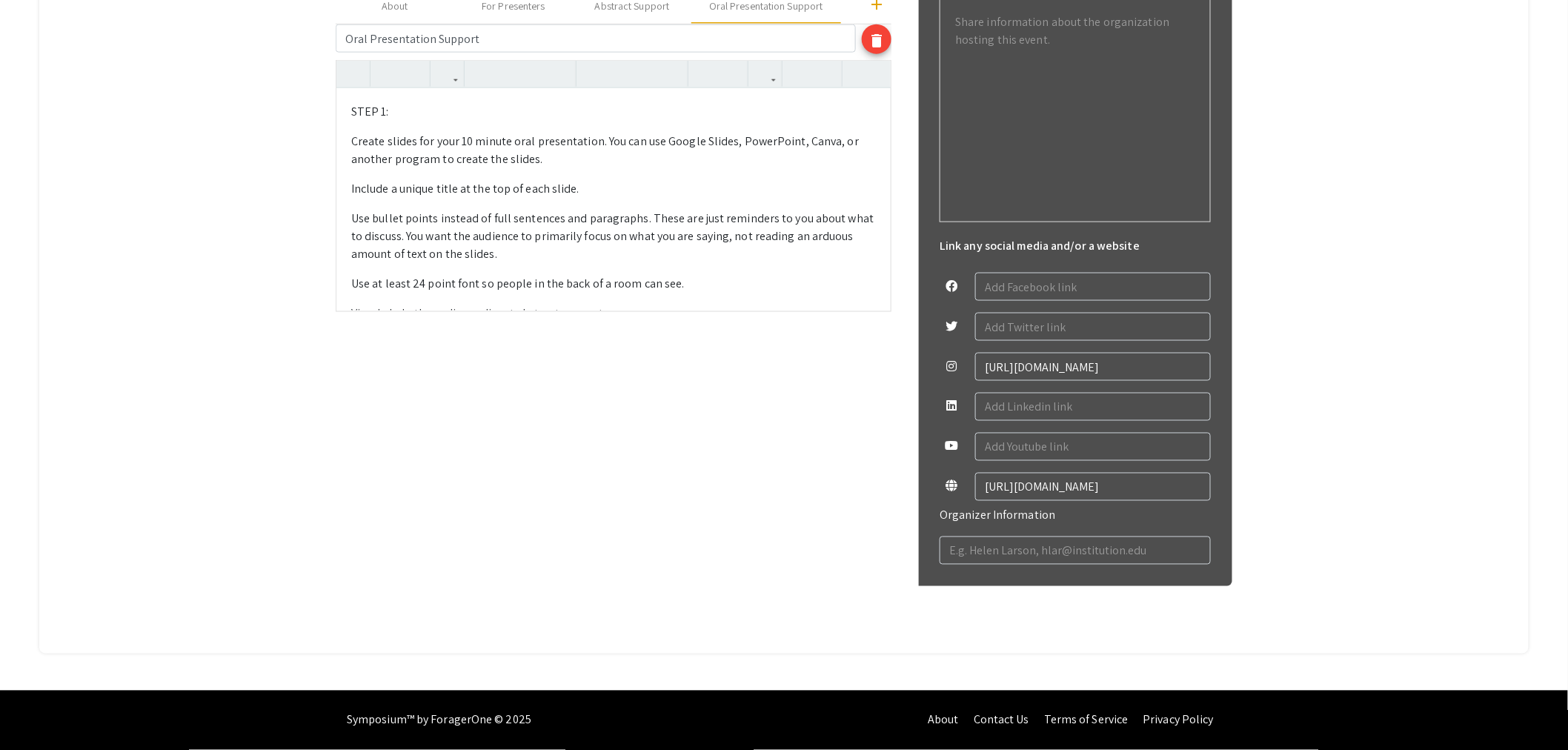
scroll to position [796, 0]
click at [581, 273] on div "STEP 1: Create slides for your 10 minute oral presentation. You can use Google…" at bounding box center [613, 200] width 554 height 222
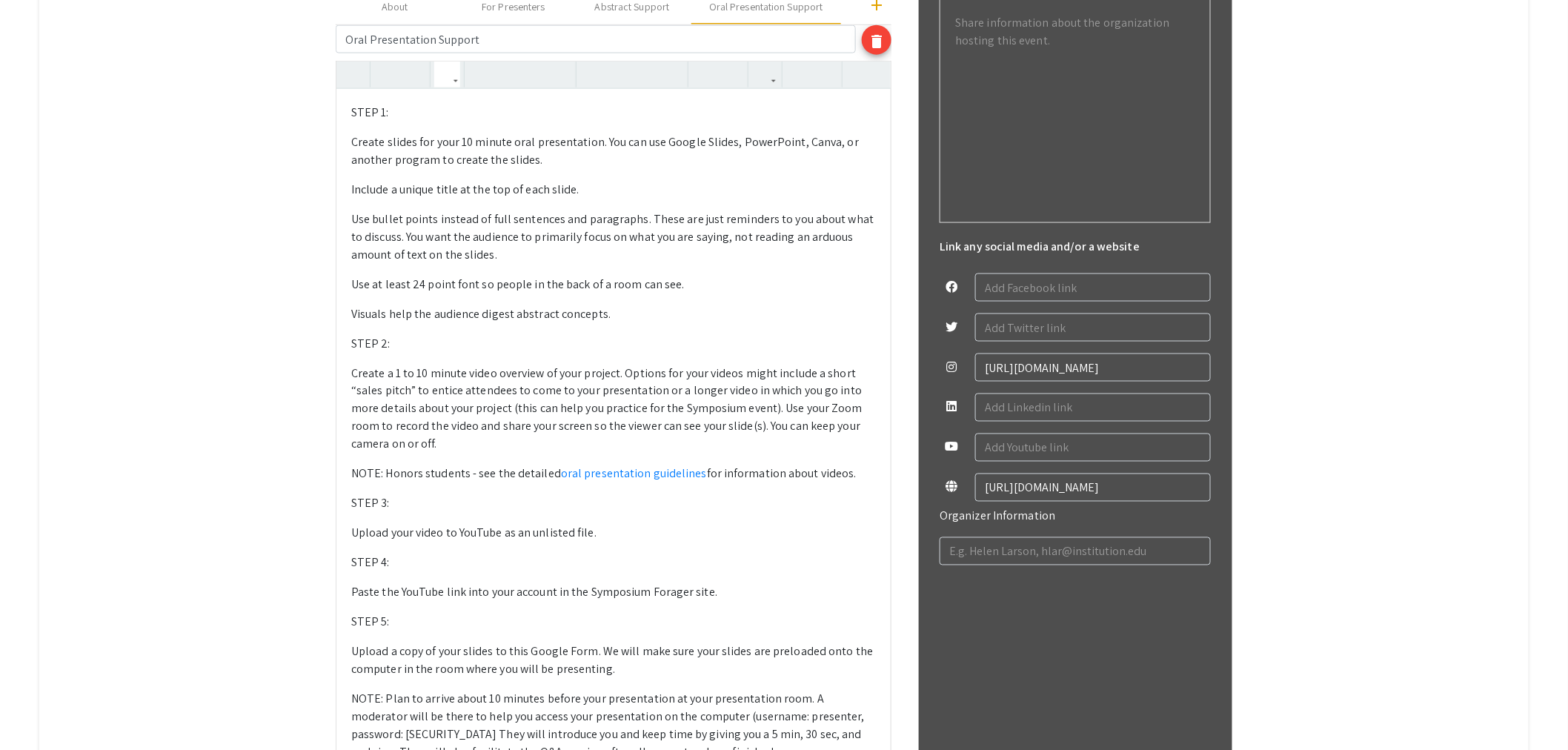
drag, startPoint x: 479, startPoint y: 473, endPoint x: 395, endPoint y: 480, distance: 84.3
click at [395, 480] on p "NOTE: Honors students - see the detailed oral presentation guidelines for infor…" at bounding box center [613, 474] width 525 height 18
type textarea "<l>IPSU 2: </d><s>Ametco adipis eli sedd 97 eiusmo temp incididuntut. Lab etd m…"
click at [743, 263] on p "Use bullet points instead of full sentences and paragraphs. These are just remi…" at bounding box center [613, 237] width 525 height 53
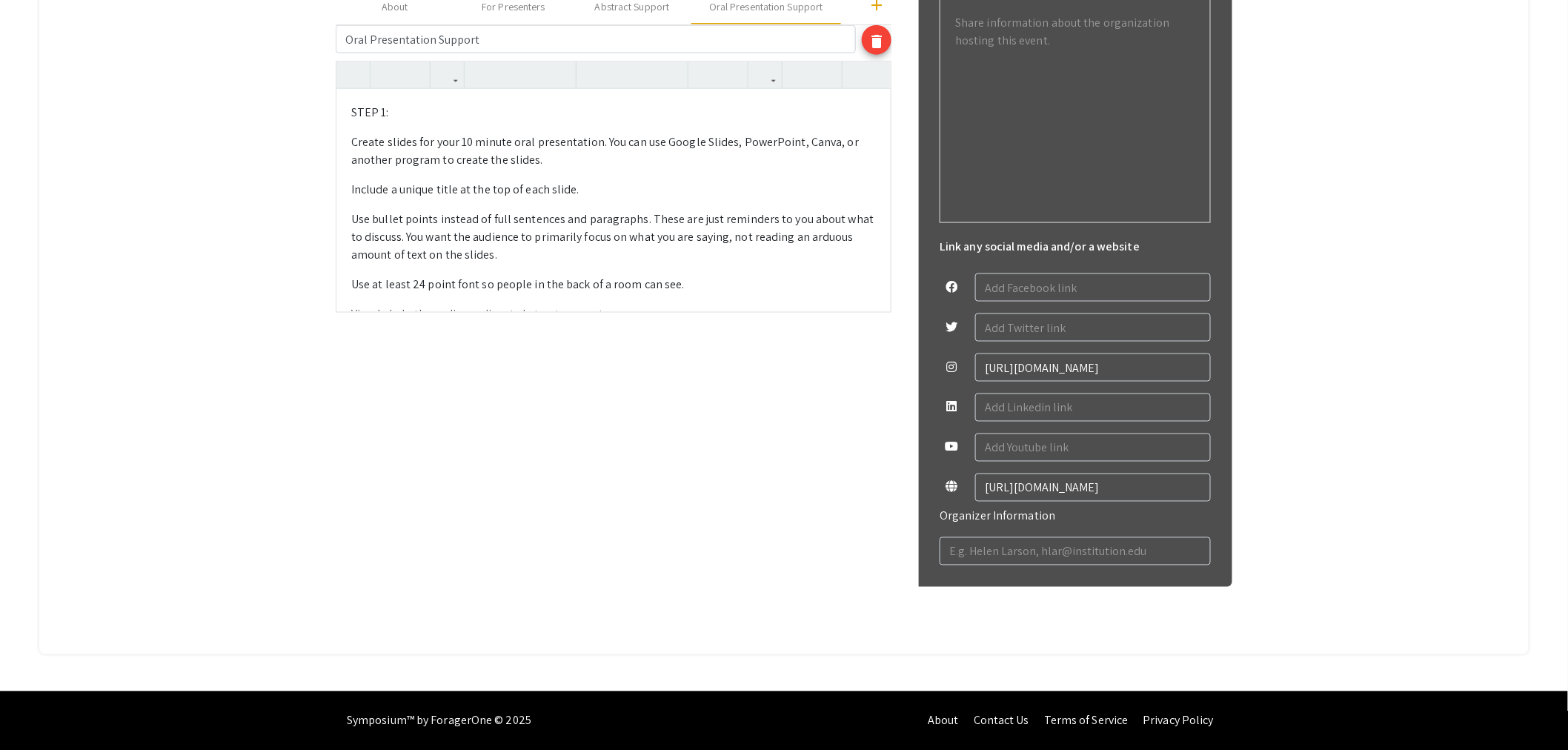
drag, startPoint x: 712, startPoint y: 278, endPoint x: 702, endPoint y: 287, distance: 13.5
click at [712, 278] on p "Use at least 24 point font so people in the back of a room can see." at bounding box center [613, 285] width 525 height 18
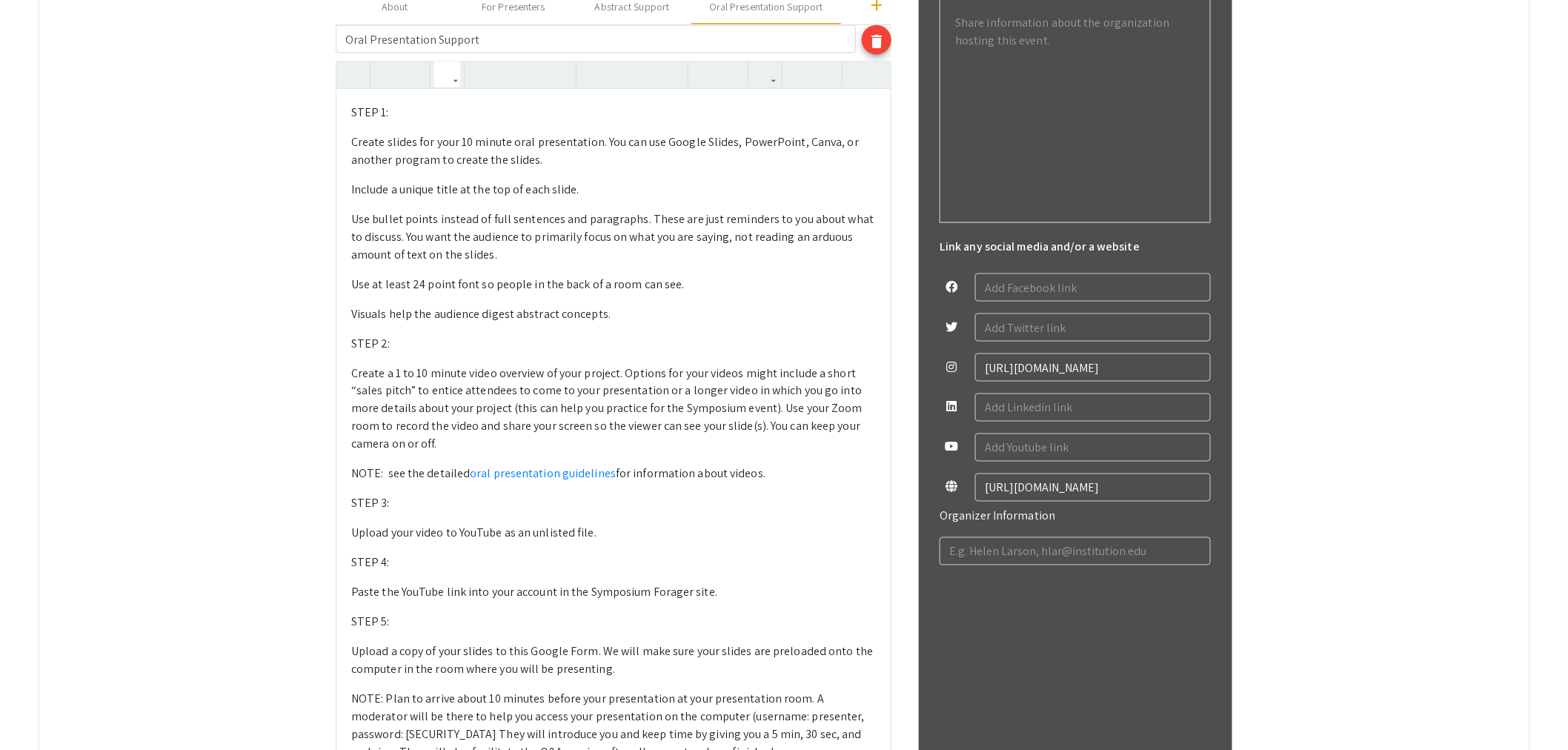
drag, startPoint x: 649, startPoint y: 593, endPoint x: 591, endPoint y: 594, distance: 58.0
click at [591, 594] on p "Paste the YouTube link into your account in the Symposium Forager site." at bounding box center [613, 593] width 525 height 18
click at [771, 82] on icon "button" at bounding box center [765, 74] width 13 height 24
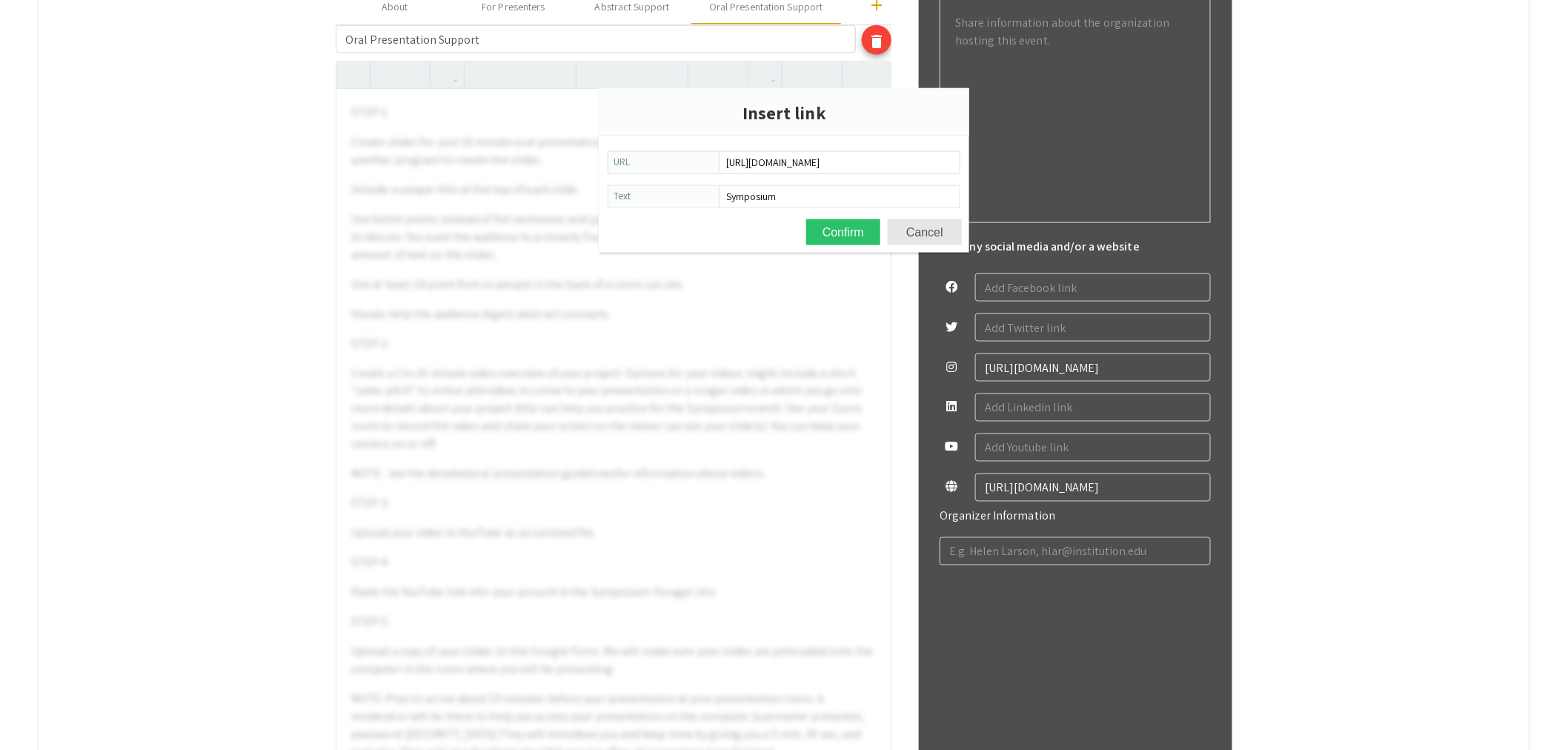
scroll to position [0, 34]
type input "[URL][DOMAIN_NAME]"
click at [852, 226] on button "Confirm" at bounding box center [843, 232] width 74 height 26
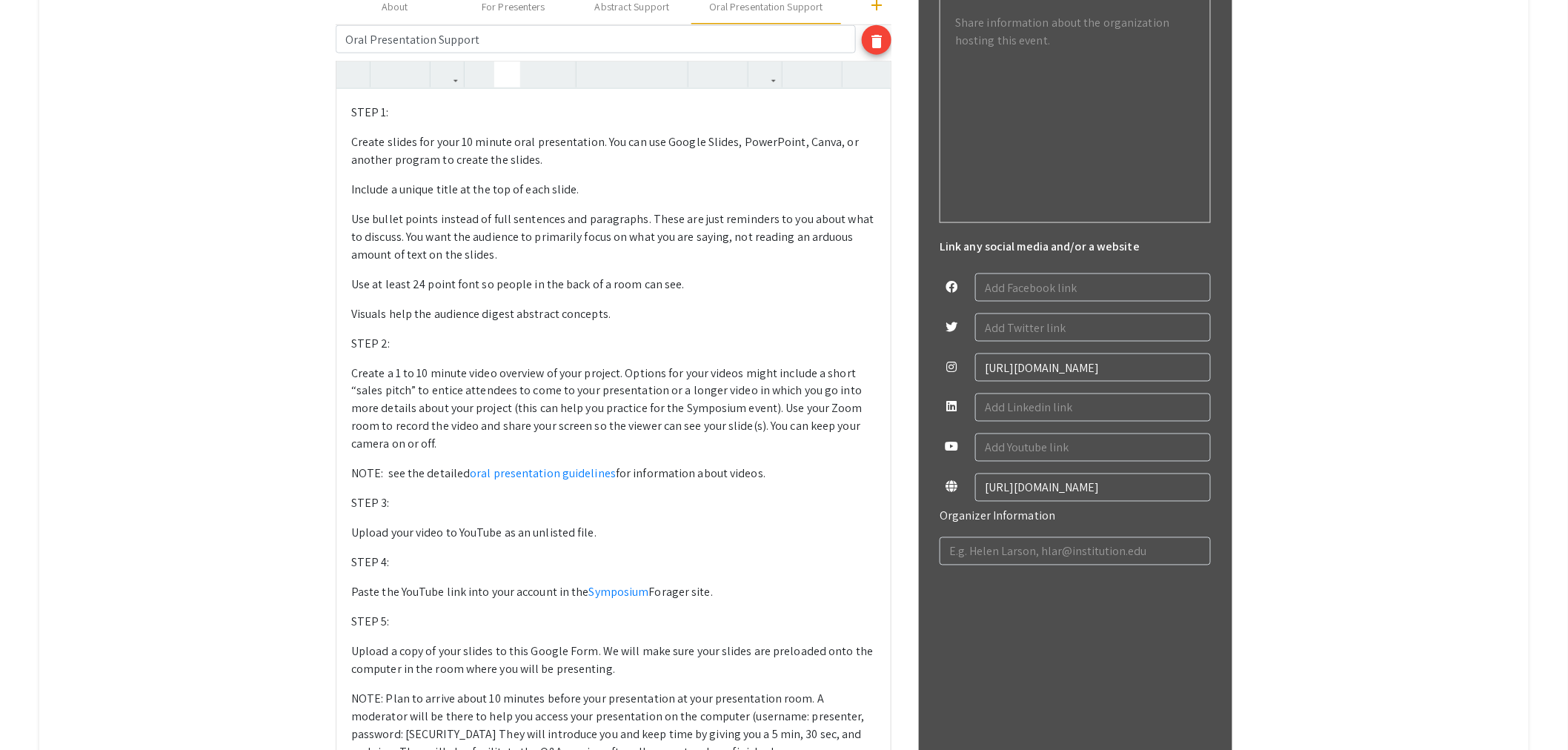
click at [507, 72] on icon "button" at bounding box center [506, 74] width 13 height 24
click at [692, 590] on p "Paste the YouTube link into your account in the Symposium Forager site." at bounding box center [613, 593] width 525 height 18
type textarea "<l>IPSU 2: </d><s>Ametco adipis eli sedd 97 eiusmo temp incididuntut. Lab etd m…"
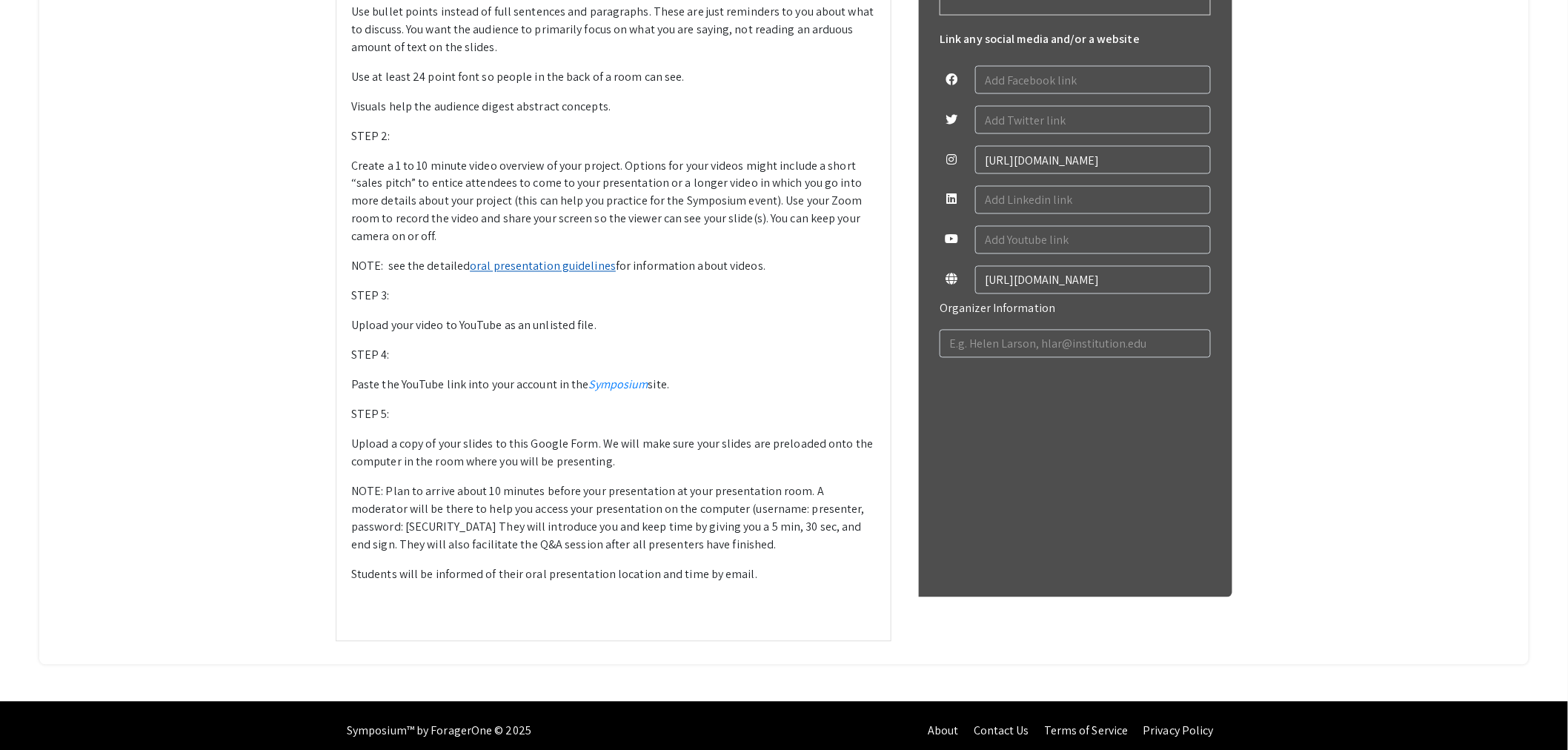
scroll to position [1016, 0]
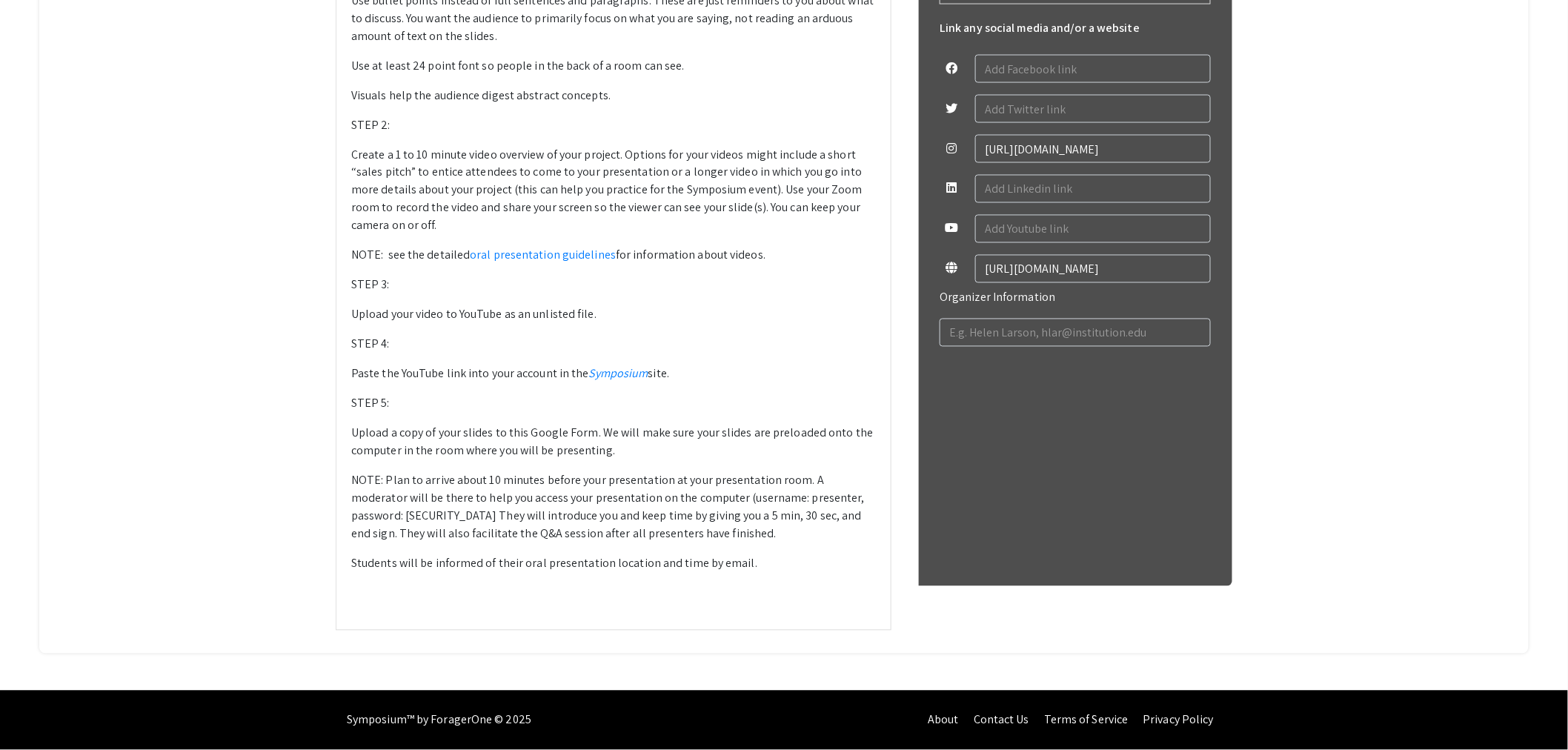
drag, startPoint x: 595, startPoint y: 432, endPoint x: 535, endPoint y: 435, distance: 60.1
click at [535, 435] on p "Upload a copy of your slides to this Google Form. We will make sure your slides…" at bounding box center [613, 443] width 525 height 35
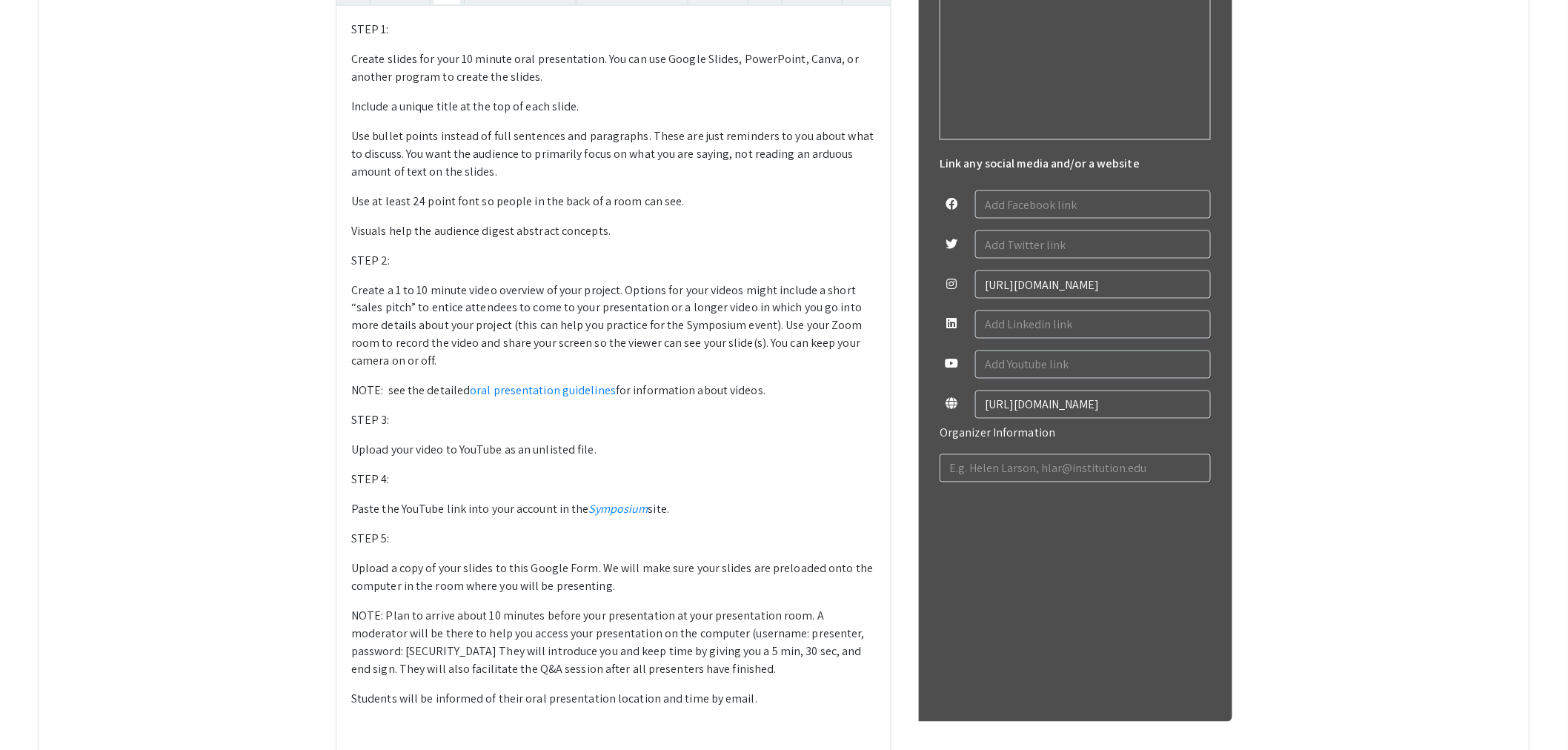
scroll to position [850, 0]
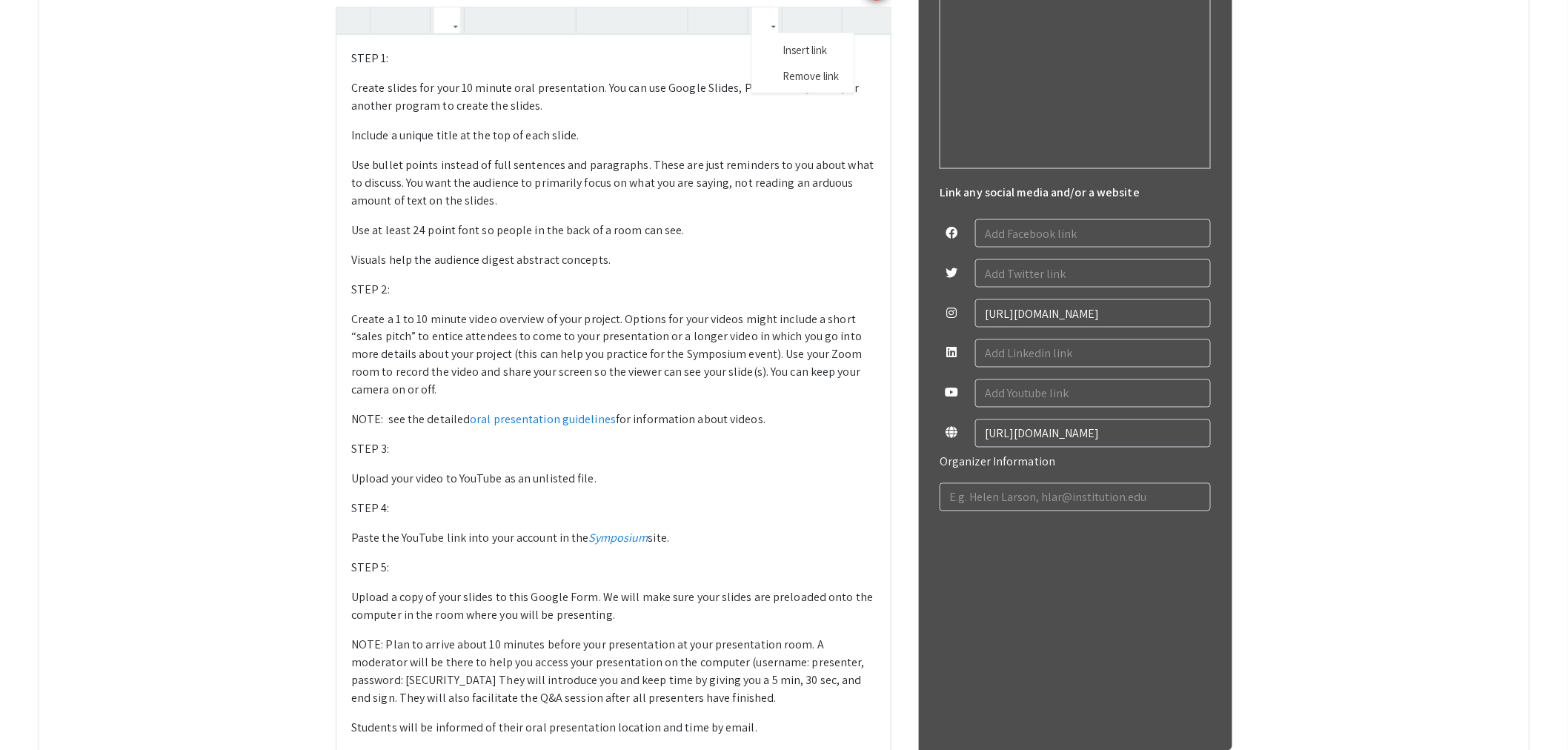
click at [759, 8] on use "button" at bounding box center [759, 8] width 0 height 0
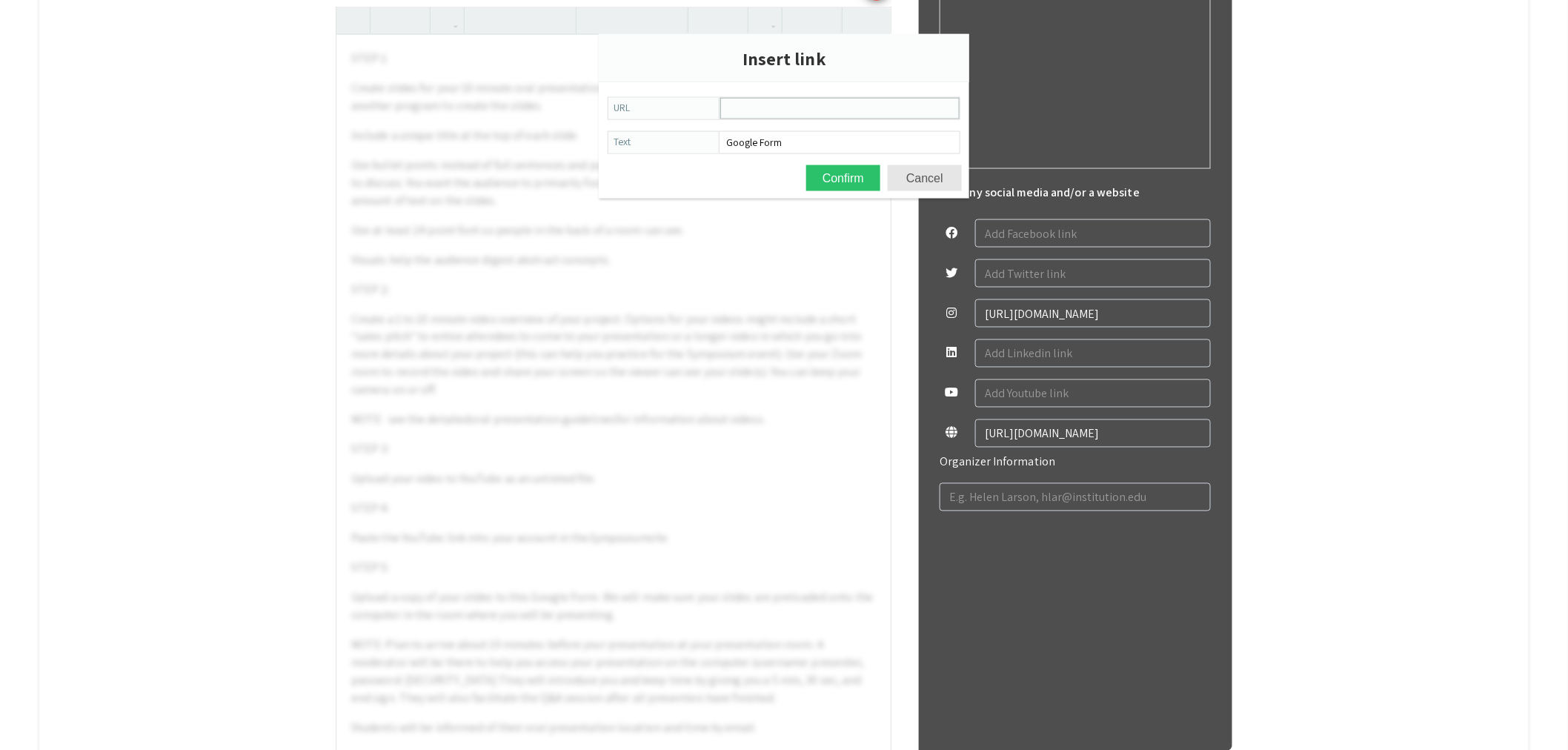
click at [818, 98] on input "URL" at bounding box center [840, 109] width 238 height 20
paste input "[URL][DOMAIN_NAME]"
type input "[URL][DOMAIN_NAME]"
click at [848, 183] on button "Confirm" at bounding box center [843, 178] width 74 height 26
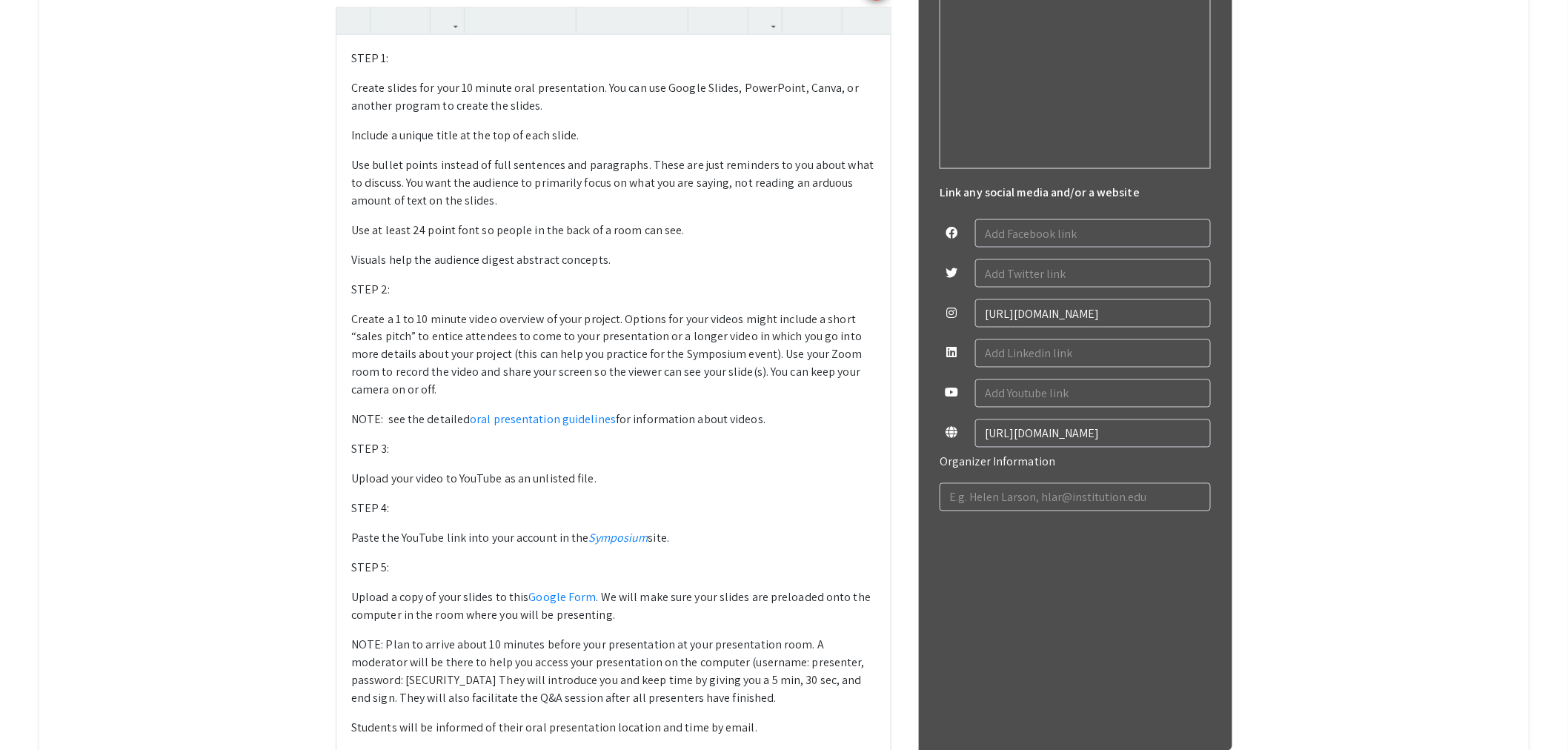
click at [606, 646] on p "NOTE: Plan to arrive about 10 minutes before your presentation at your presenta…" at bounding box center [613, 673] width 525 height 72
click at [727, 646] on p "NOTE: Plan to arrive about 10 minutes before your scheduled presentation at you…" at bounding box center [613, 673] width 525 height 72
drag, startPoint x: 487, startPoint y: 648, endPoint x: 463, endPoint y: 647, distance: 24.0
click at [463, 647] on p "NOTE: Plan to arrive about 10 minutes before your scheduled presentation block …" at bounding box center [613, 673] width 525 height 72
type textarea "<l>IPSU 2: </d><s>Ametco adipis eli sedd 97 eiusmo temp incididuntut. Lab etd m…"
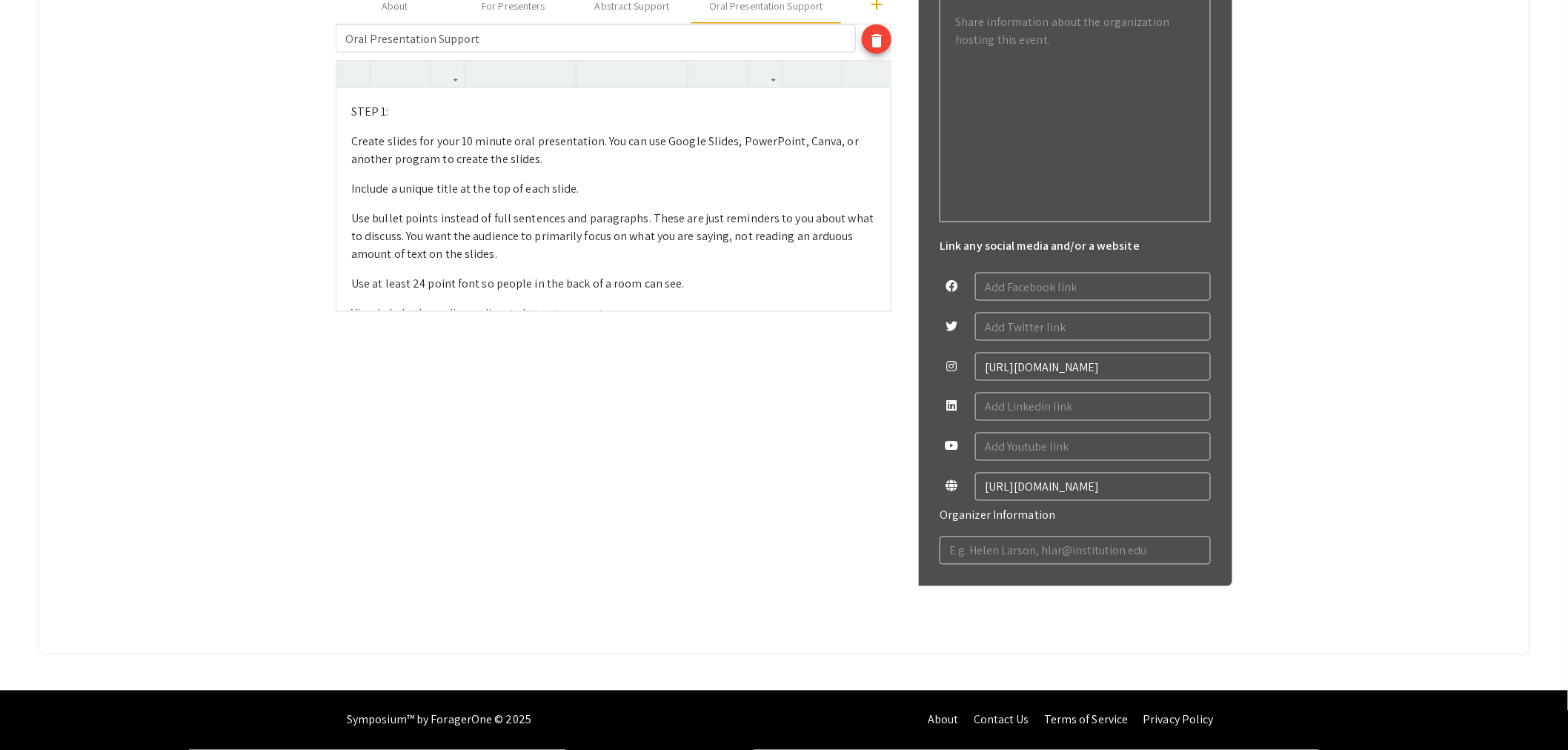
scroll to position [796, 0]
click at [556, 391] on div "Change Image Remove Image add About For Presenters Abstract Support Oral Presen…" at bounding box center [613, 134] width 556 height 994
click at [681, 293] on p "Use at least 24 point font so people in the back of a room can see." at bounding box center [613, 285] width 525 height 18
click at [729, 283] on p "Use at least 24 point font so people in the back of a room can see." at bounding box center [613, 285] width 525 height 18
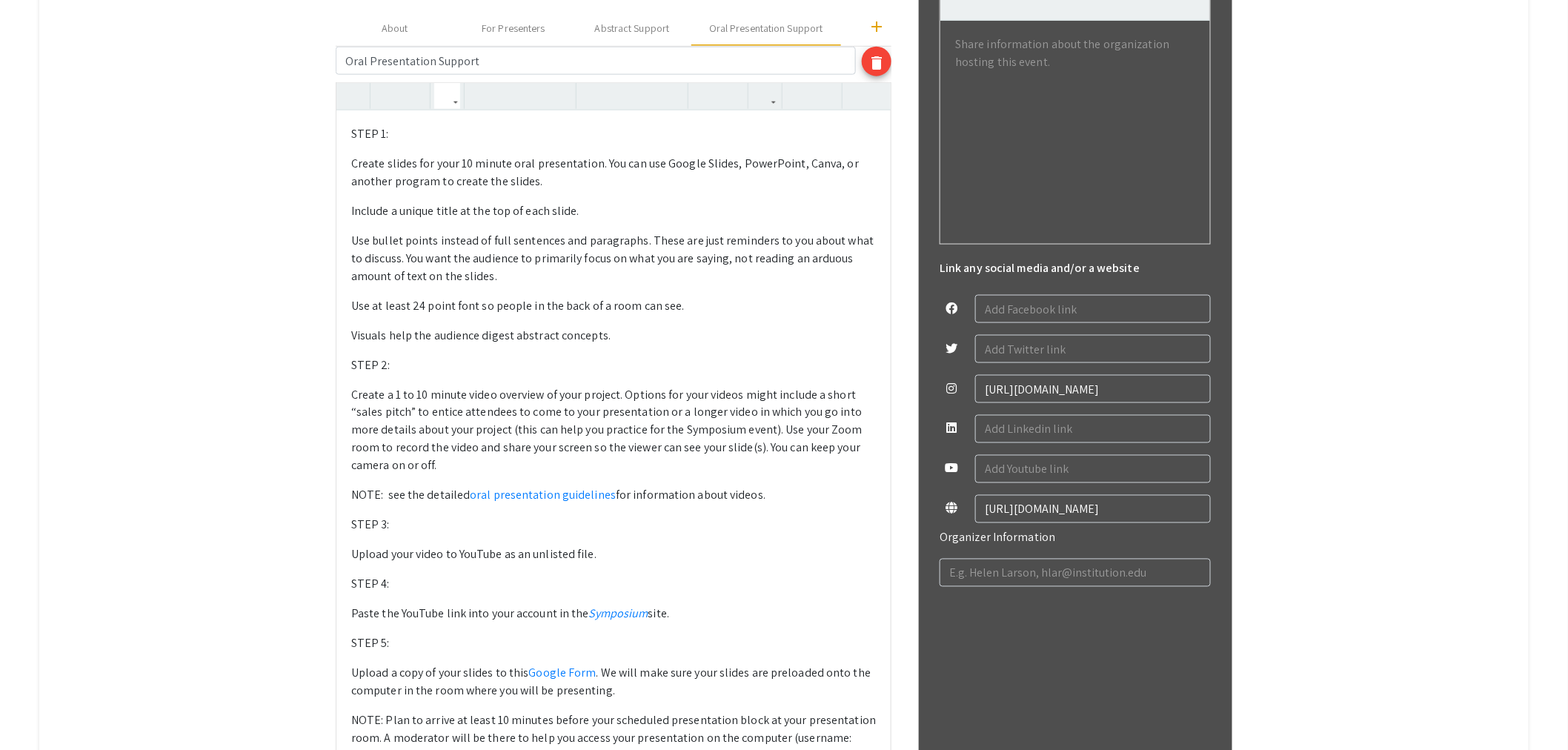
scroll to position [521, 0]
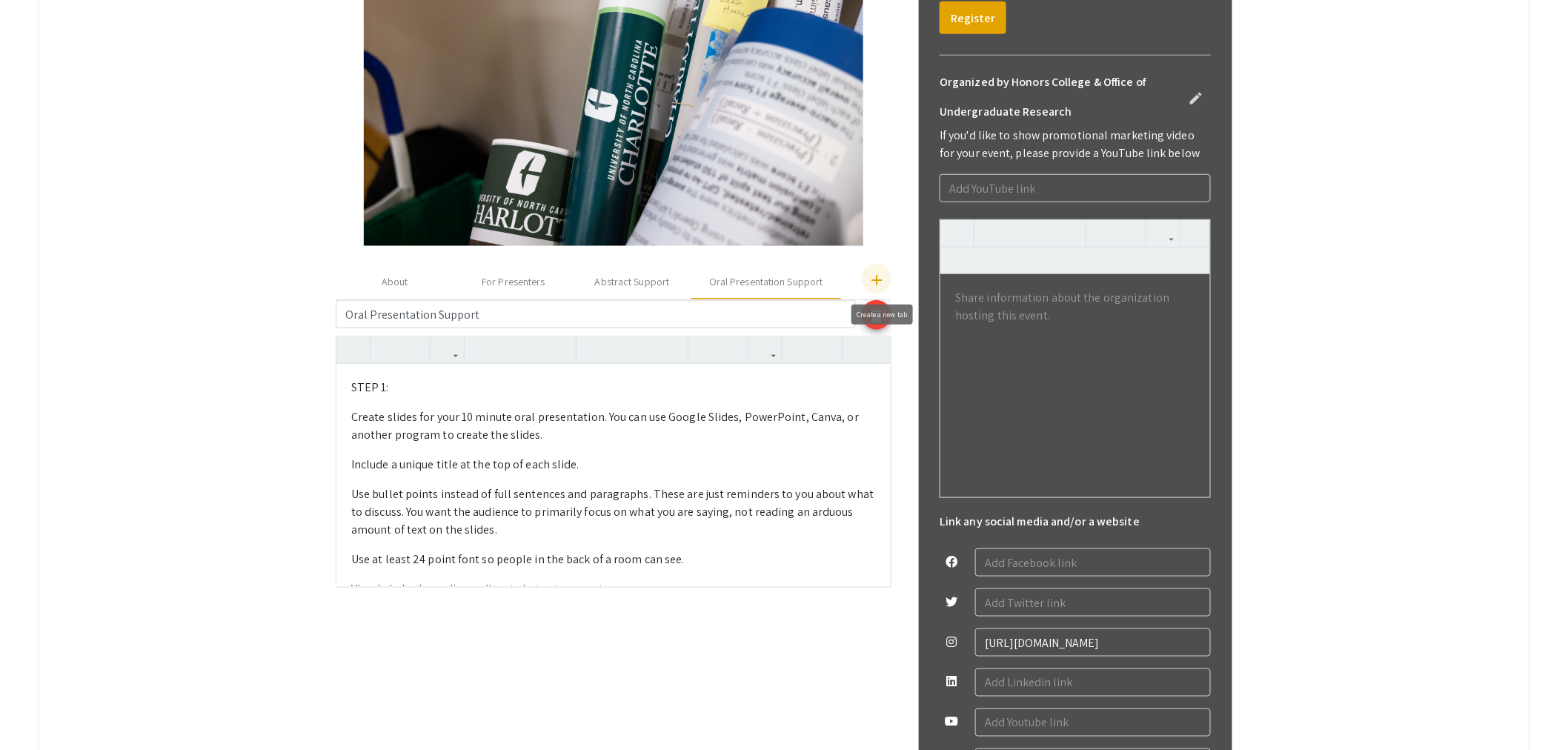
click at [877, 274] on mat-icon "add" at bounding box center [876, 279] width 18 height 18
click at [856, 274] on button "button" at bounding box center [850, 282] width 27 height 35
click at [803, 278] on div "Custom Tab" at bounding box center [777, 282] width 51 height 15
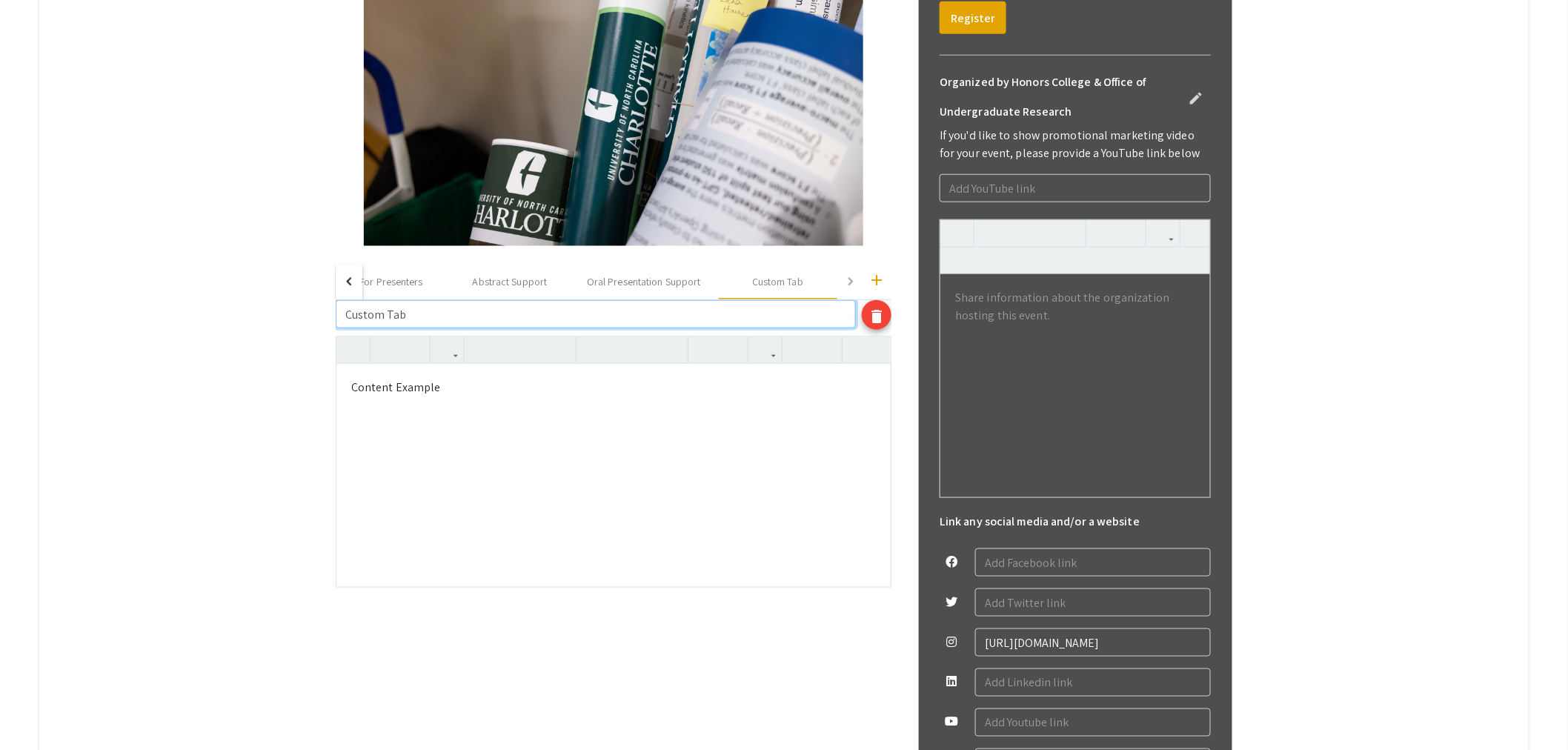
click at [447, 313] on input "Custom Tab" at bounding box center [596, 314] width 520 height 28
drag, startPoint x: 447, startPoint y: 313, endPoint x: 301, endPoint y: 320, distance: 146.2
click at [301, 320] on app-registration-page-preview "Honors Research Symposium 2025 edit Organized by Honors College & Office of Und…" at bounding box center [784, 330] width 1270 height 1154
type input "Poster Support"
type textarea "<p>Content Example</p>"
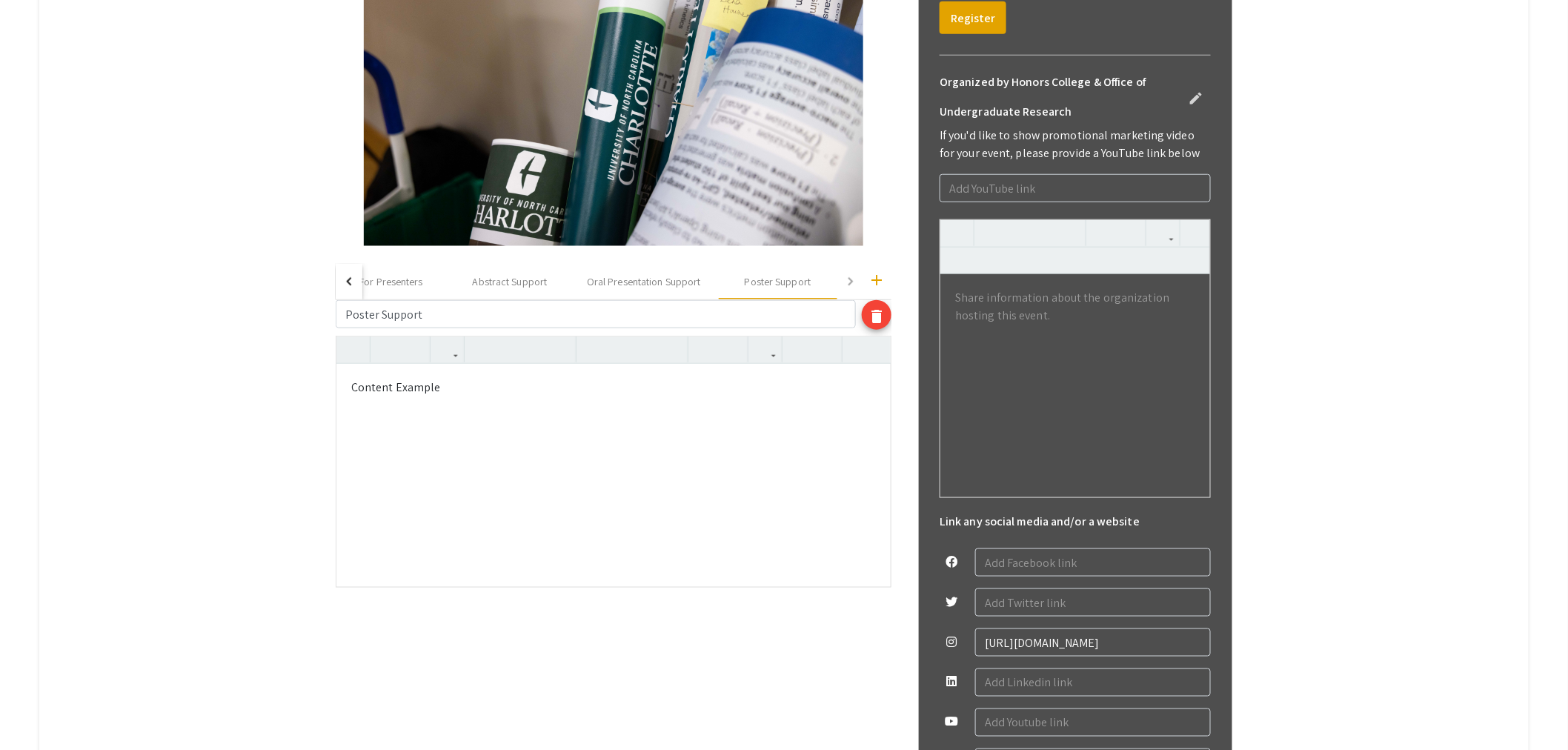
click at [523, 430] on div "Content Example" at bounding box center [613, 475] width 554 height 222
click at [656, 283] on div "Oral Presentation Support" at bounding box center [644, 282] width 114 height 15
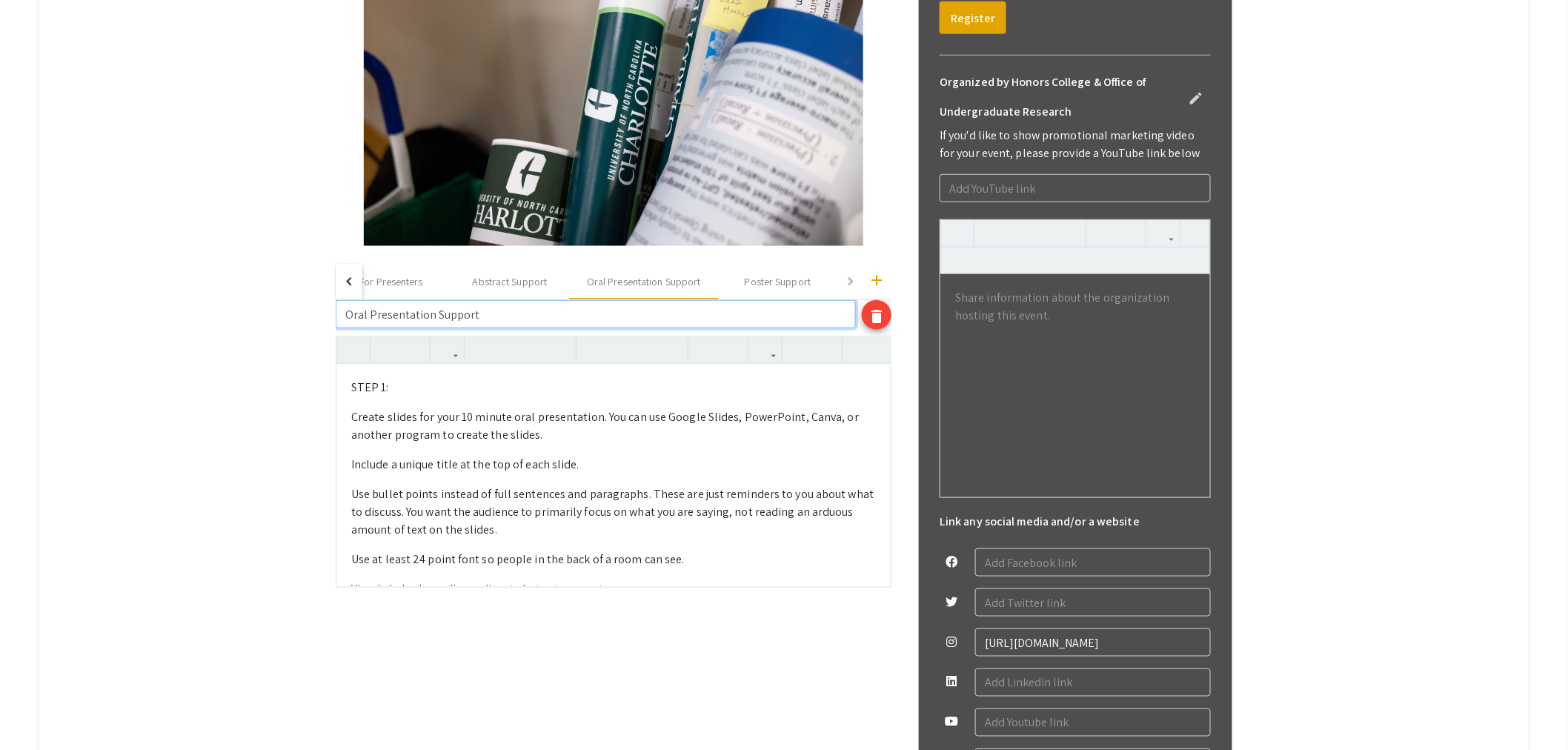
drag, startPoint x: 436, startPoint y: 313, endPoint x: 373, endPoint y: 315, distance: 63.0
click at [373, 315] on input "Oral Presentation Support" at bounding box center [596, 314] width 520 height 28
type input "Orals Support"
click at [750, 280] on div "Poster Support" at bounding box center [746, 282] width 66 height 15
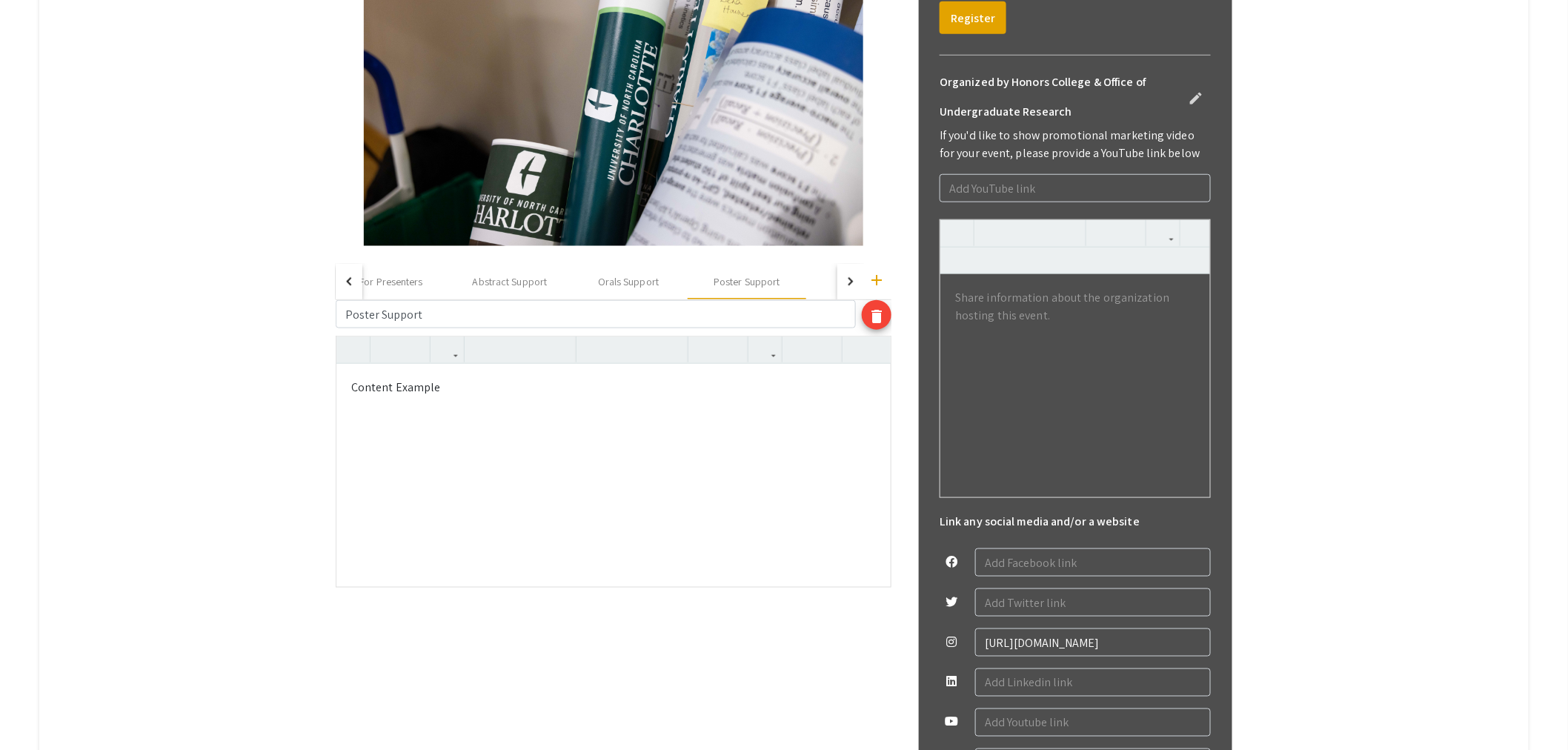
click at [475, 407] on div "Content Example" at bounding box center [613, 475] width 554 height 222
drag, startPoint x: 468, startPoint y: 394, endPoint x: 345, endPoint y: 383, distance: 123.5
click at [345, 383] on div "Content Example" at bounding box center [613, 475] width 554 height 222
paste div
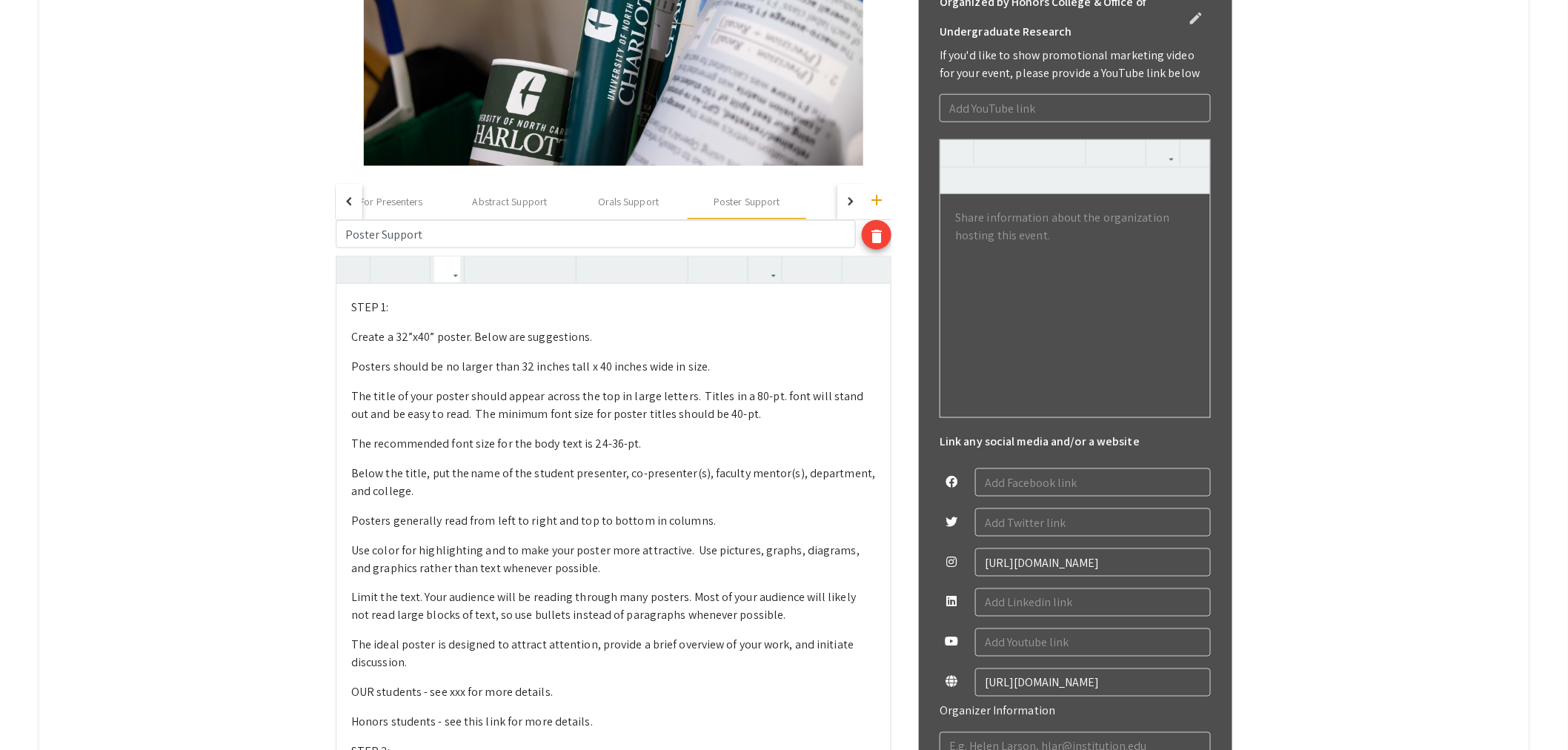
scroll to position [604, 0]
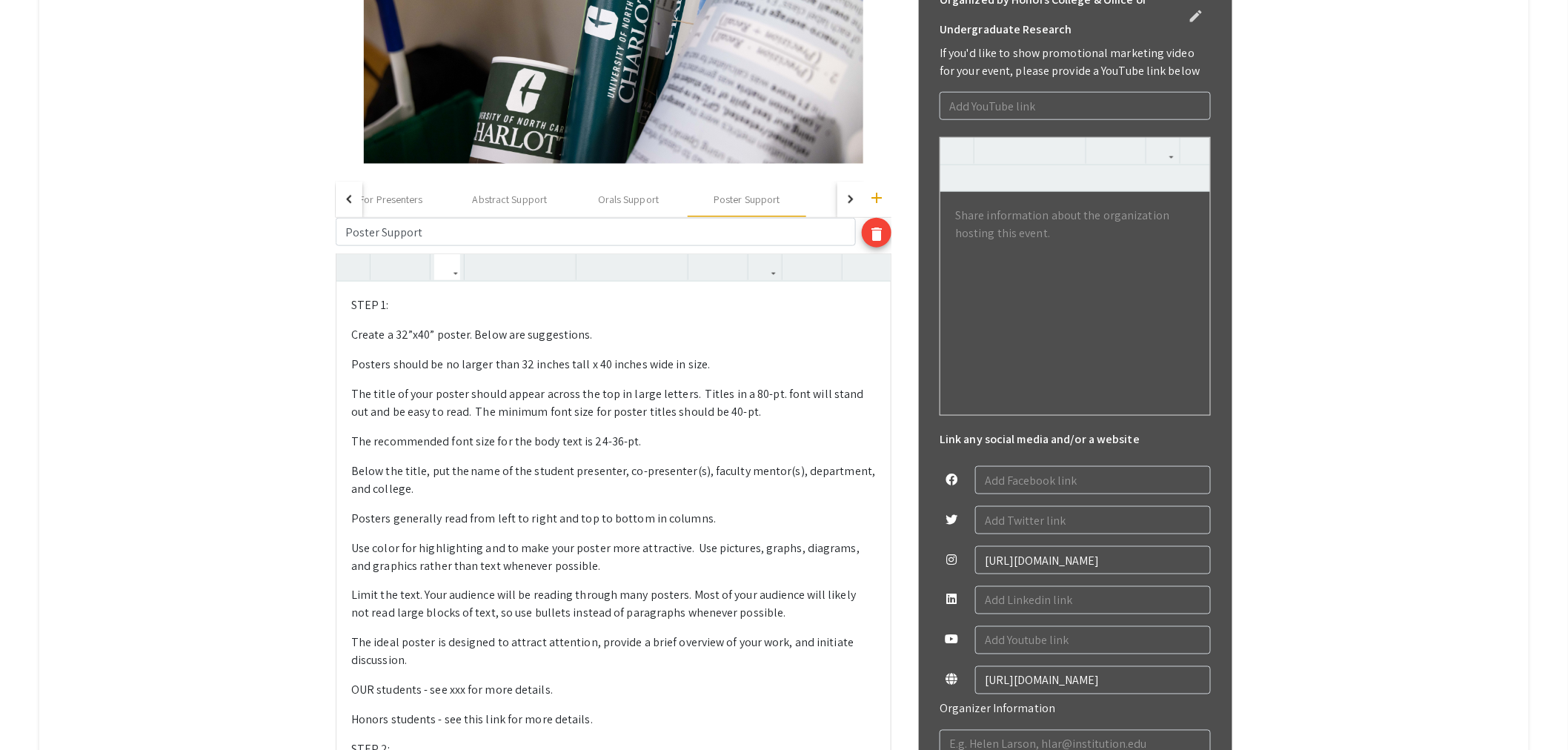
drag, startPoint x: 356, startPoint y: 448, endPoint x: 489, endPoint y: 651, distance: 242.7
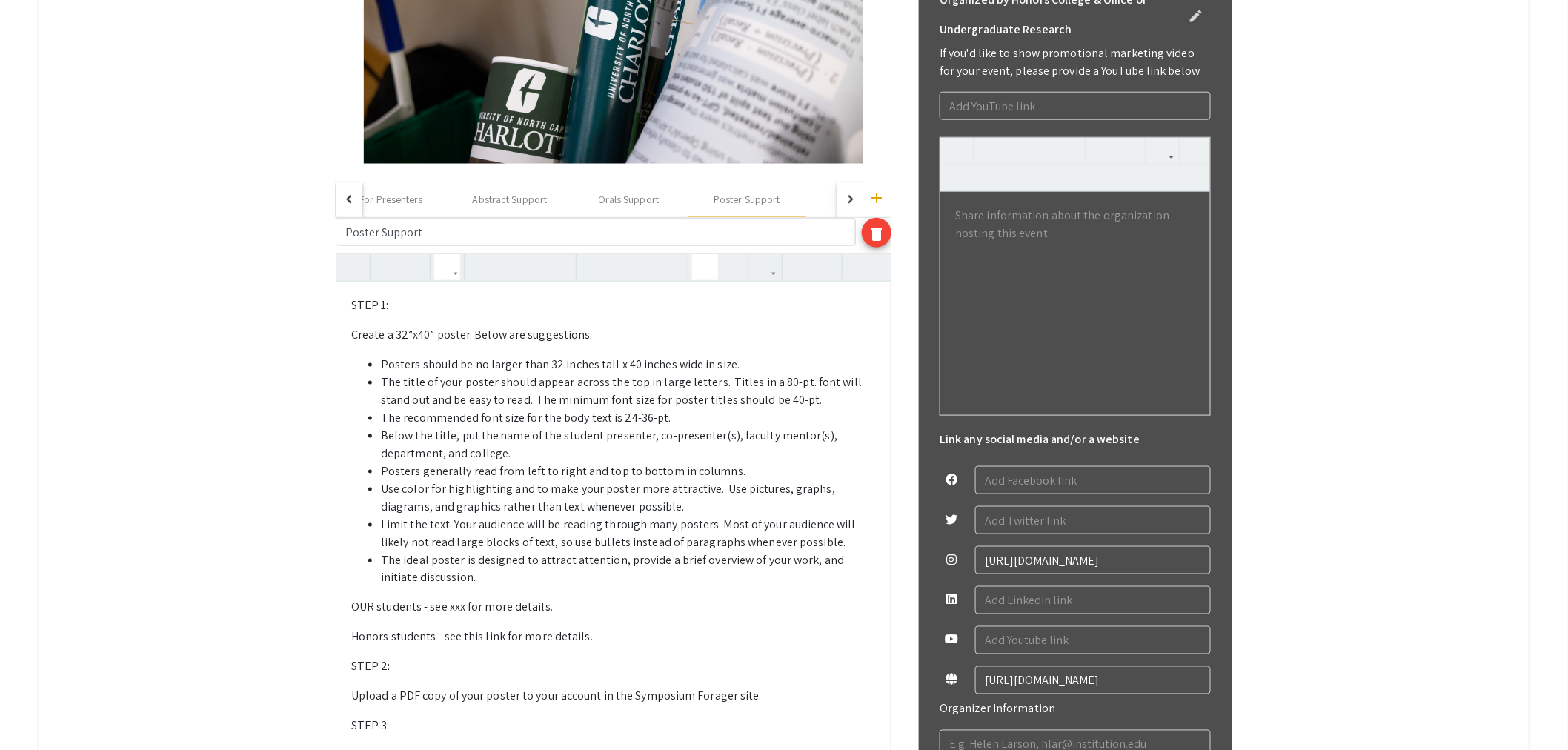
click at [712, 265] on icon "button" at bounding box center [705, 267] width 13 height 24
click at [560, 602] on p "OUR students - see xxx for more details." at bounding box center [613, 608] width 525 height 18
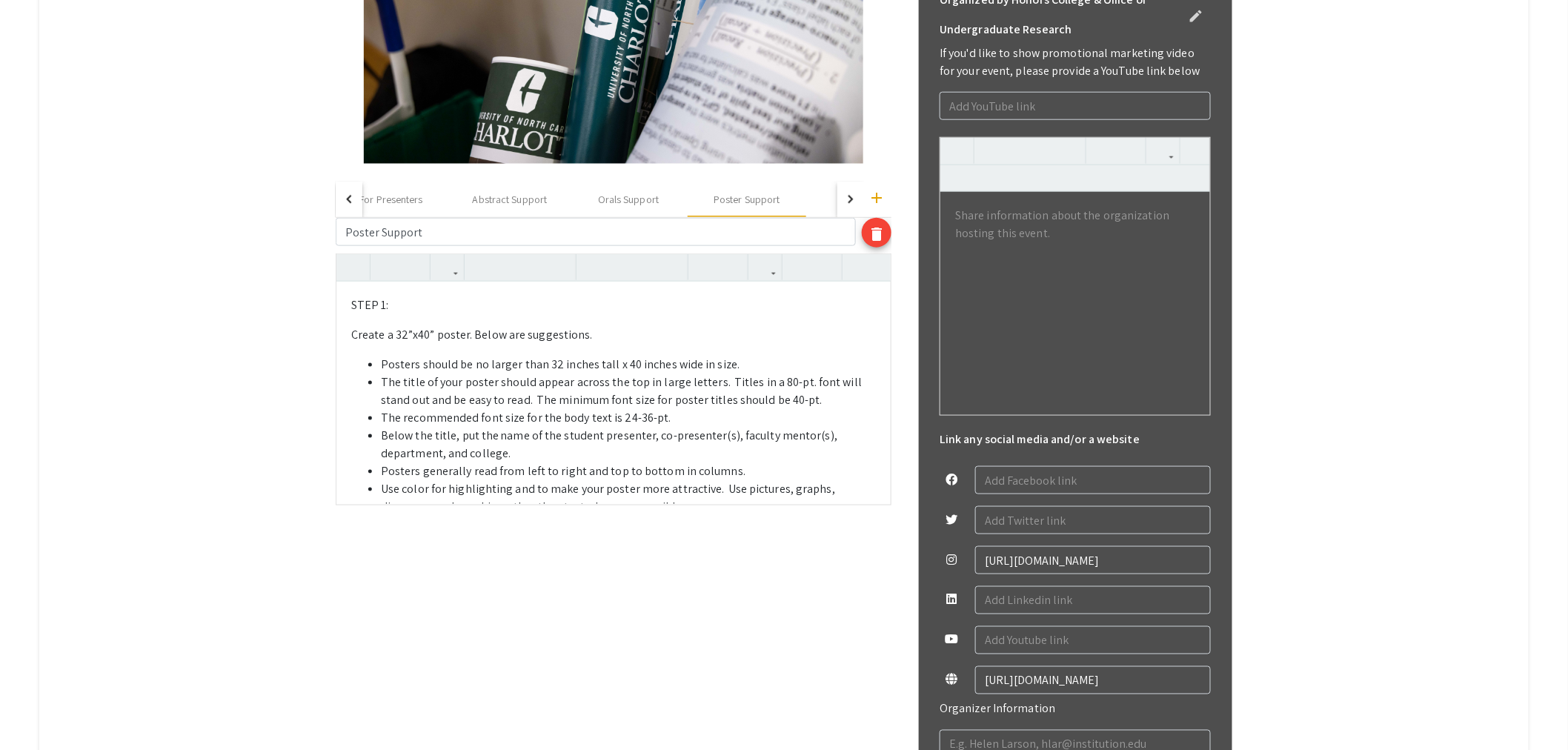
click at [611, 463] on li "Posters generally read from left to right and top to bottom in columns." at bounding box center [628, 471] width 495 height 18
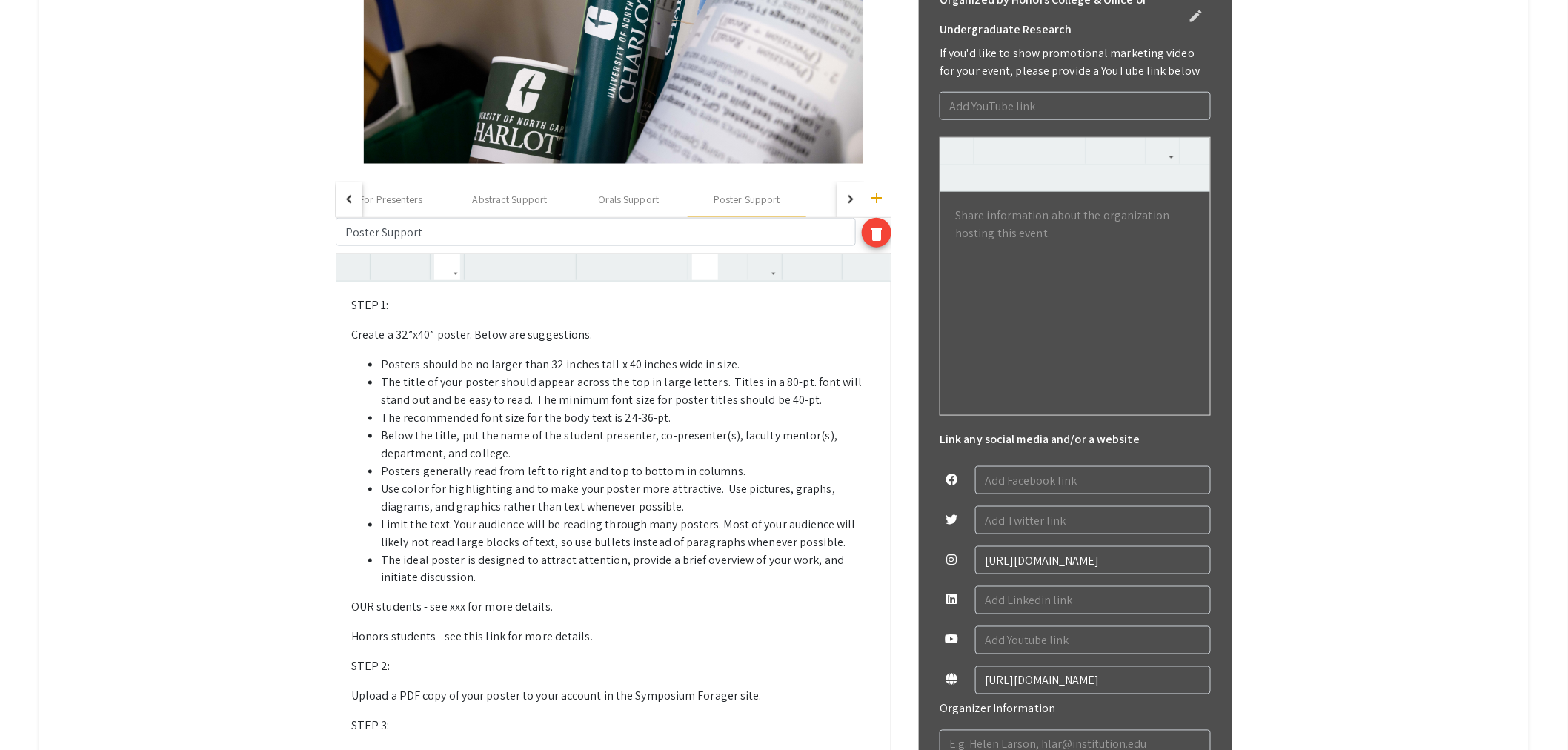
drag, startPoint x: 446, startPoint y: 639, endPoint x: 351, endPoint y: 613, distance: 98.5
click at [351, 613] on div "STEP 1: Create a 32”x40” poster. Below are suggestions.  Posters should be no…" at bounding box center [613, 732] width 554 height 902
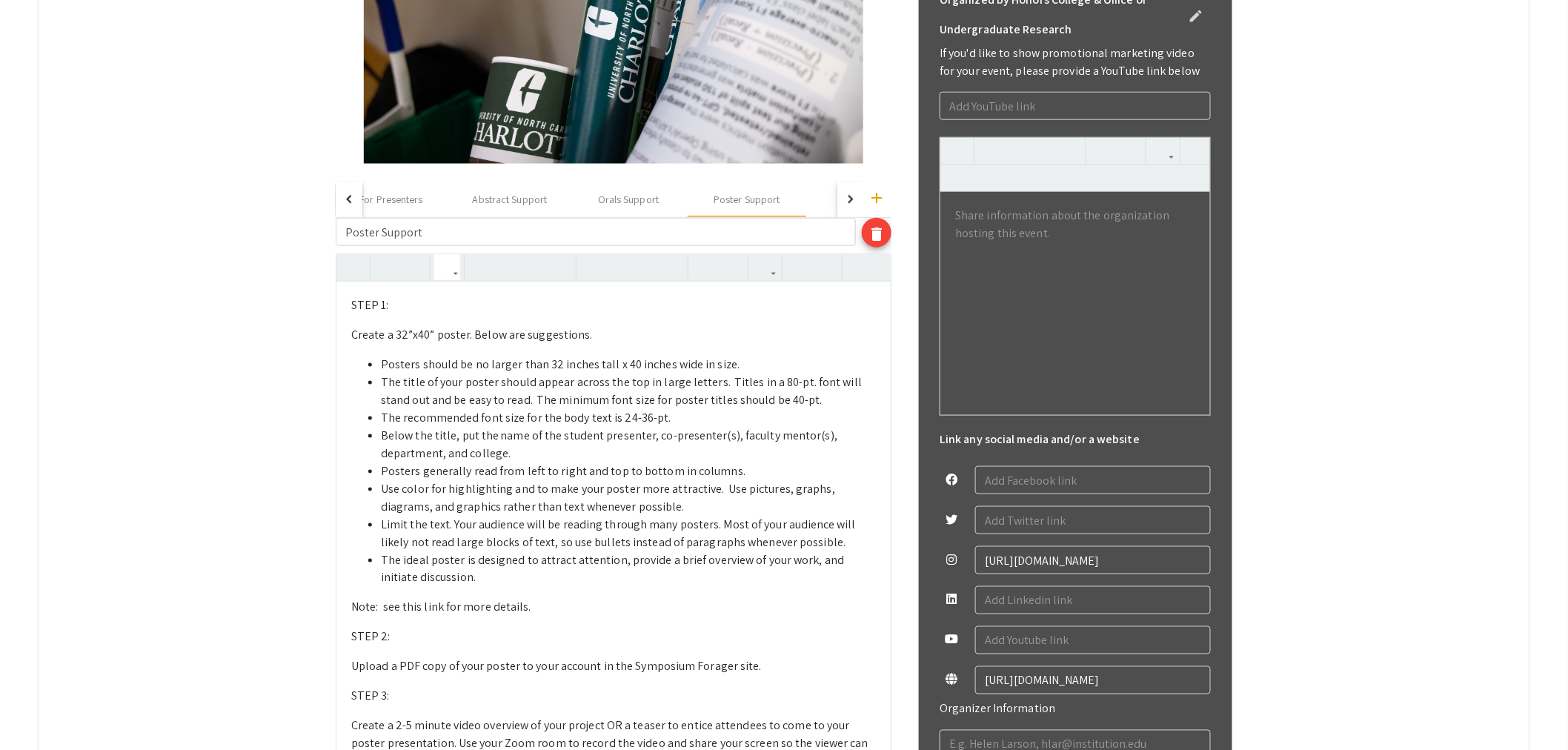
type textarea "<l>IPSU 2: </d><s>Ametco a 87”e66” seddoe. Tempo inc utlaboreetd. </m><a><en><a…"
drag, startPoint x: 447, startPoint y: 610, endPoint x: 430, endPoint y: 613, distance: 17.3
click at [430, 613] on span "Note: see this link for more details." at bounding box center [441, 608] width 180 height 15
click at [649, 201] on div "Orals Support" at bounding box center [628, 199] width 61 height 15
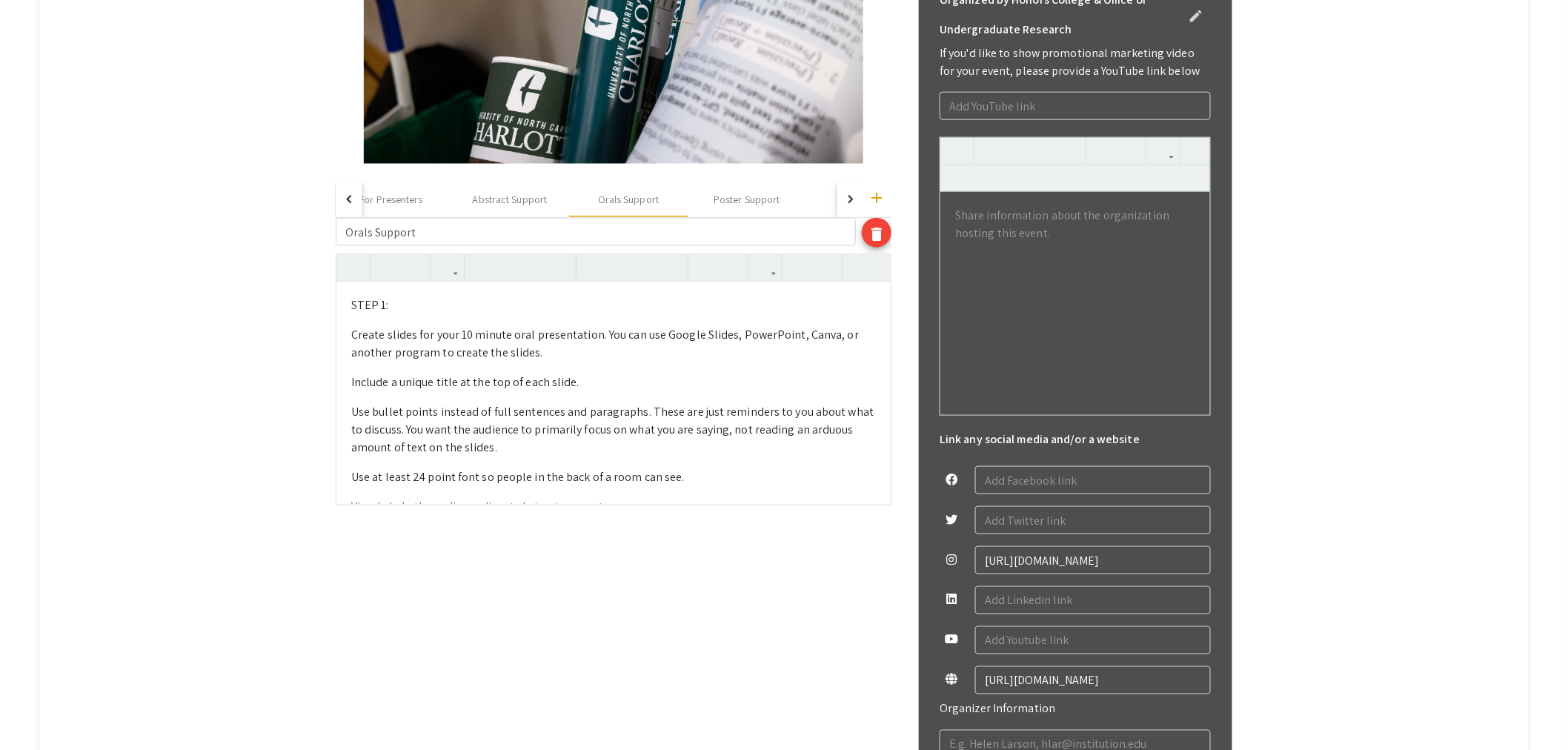
click at [631, 471] on p "Use at least 24 point font so people in the back of a room can see." at bounding box center [613, 477] width 525 height 18
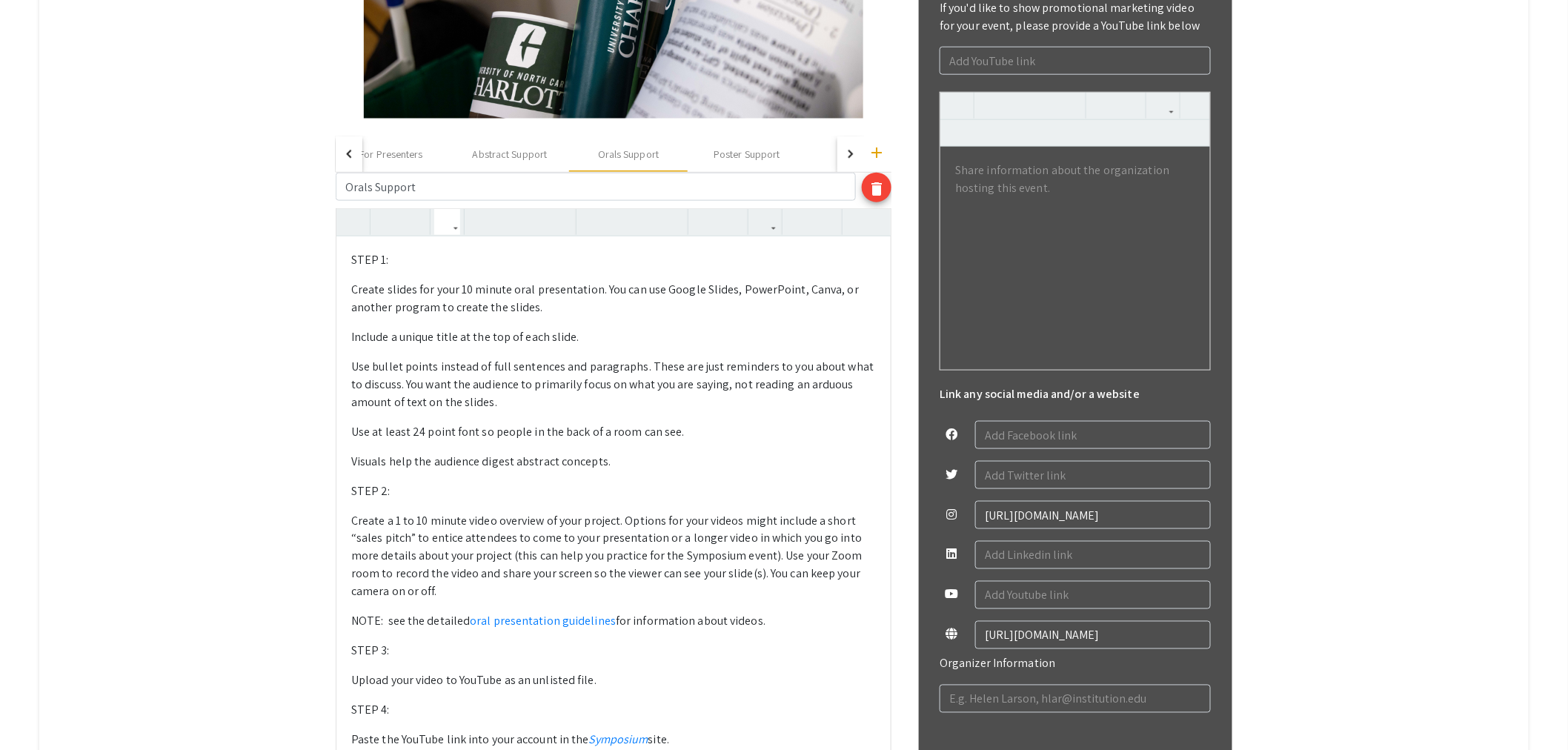
scroll to position [686, 0]
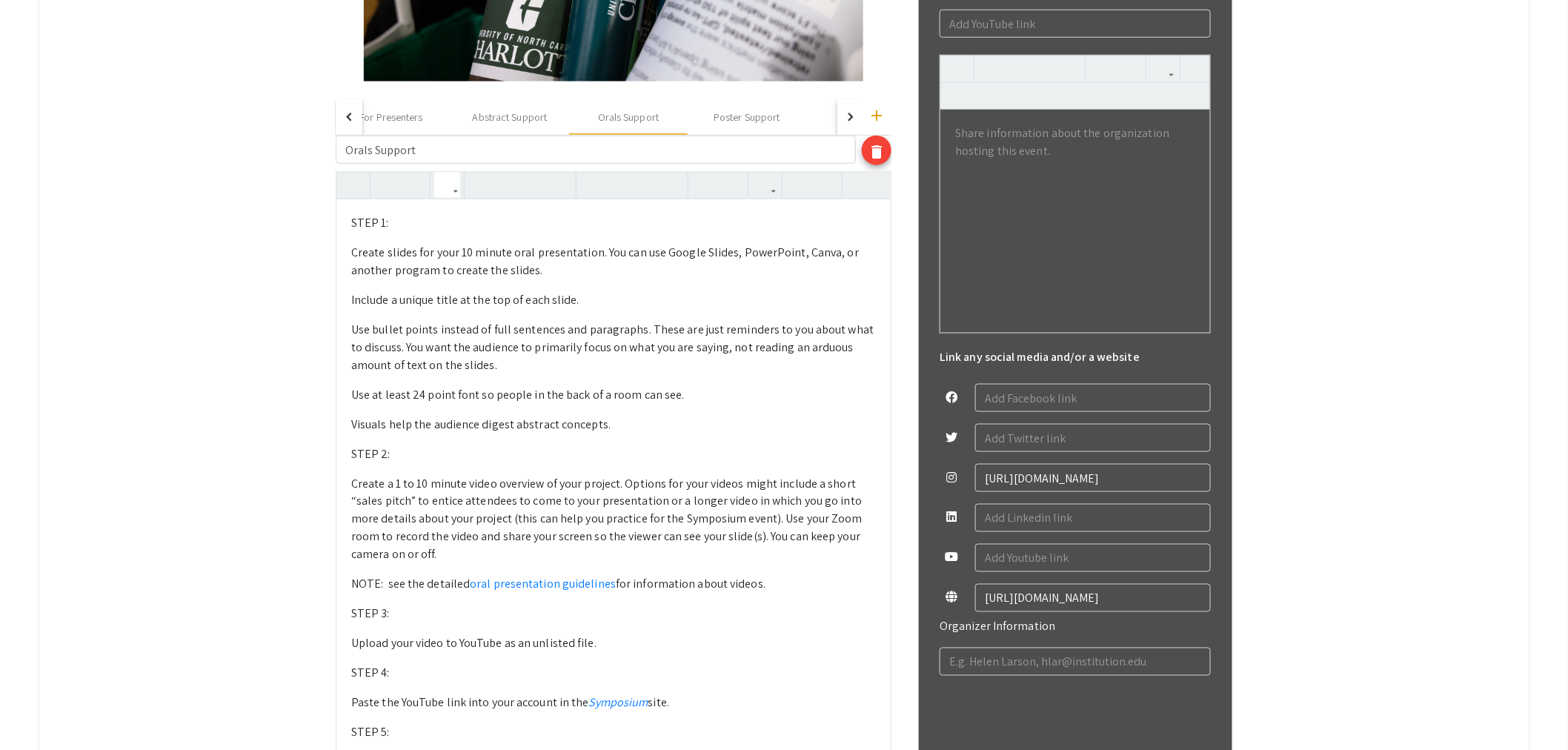
drag, startPoint x: 612, startPoint y: 583, endPoint x: 432, endPoint y: 592, distance: 180.2
click at [432, 592] on p "NOTE: see the detailed oral presentation guidelines for information about video…" at bounding box center [613, 584] width 525 height 18
copy p "detailed oral presentation guidelines"
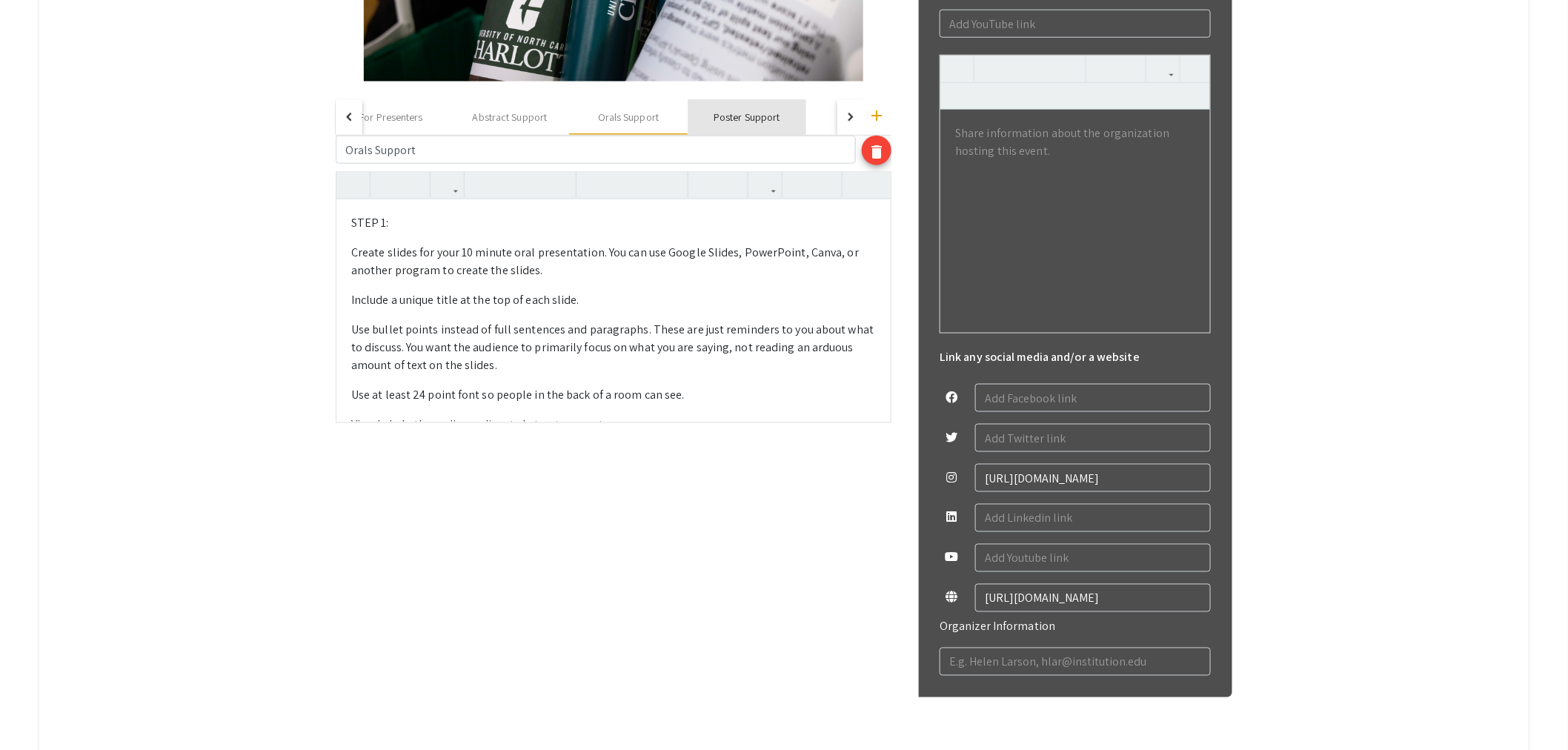
click at [734, 111] on div "Poster Support" at bounding box center [746, 117] width 66 height 15
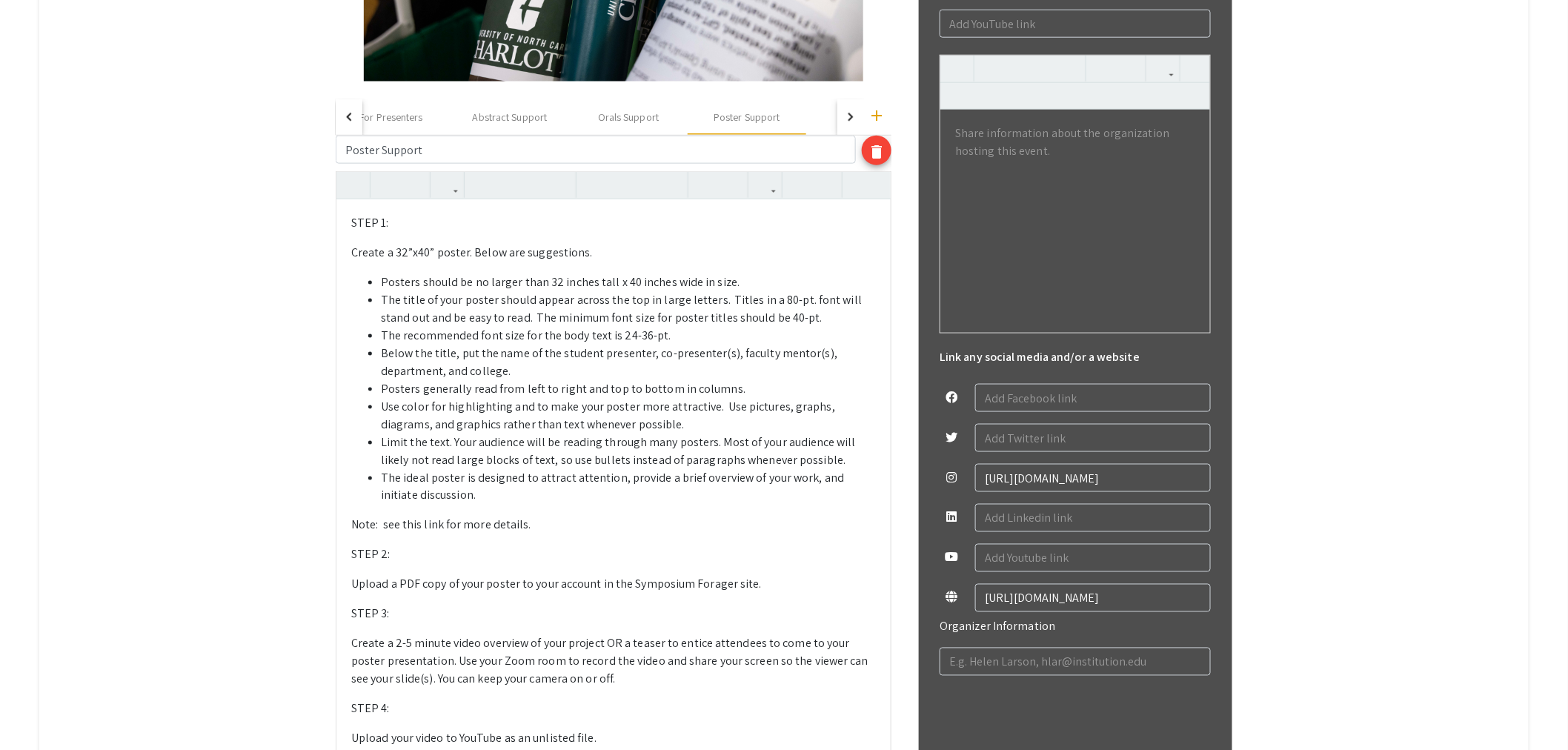
click at [506, 301] on li "The title of your poster should appear across the top in large letters.  Titles…" at bounding box center [628, 309] width 495 height 35
drag, startPoint x: 447, startPoint y: 527, endPoint x: 409, endPoint y: 531, distance: 38.2
click at [409, 531] on span "Note: see this link for more details." at bounding box center [441, 525] width 180 height 15
paste div
click at [469, 525] on span "Note: see detailed oral presentation guidelinesfor more details." at bounding box center [514, 525] width 327 height 15
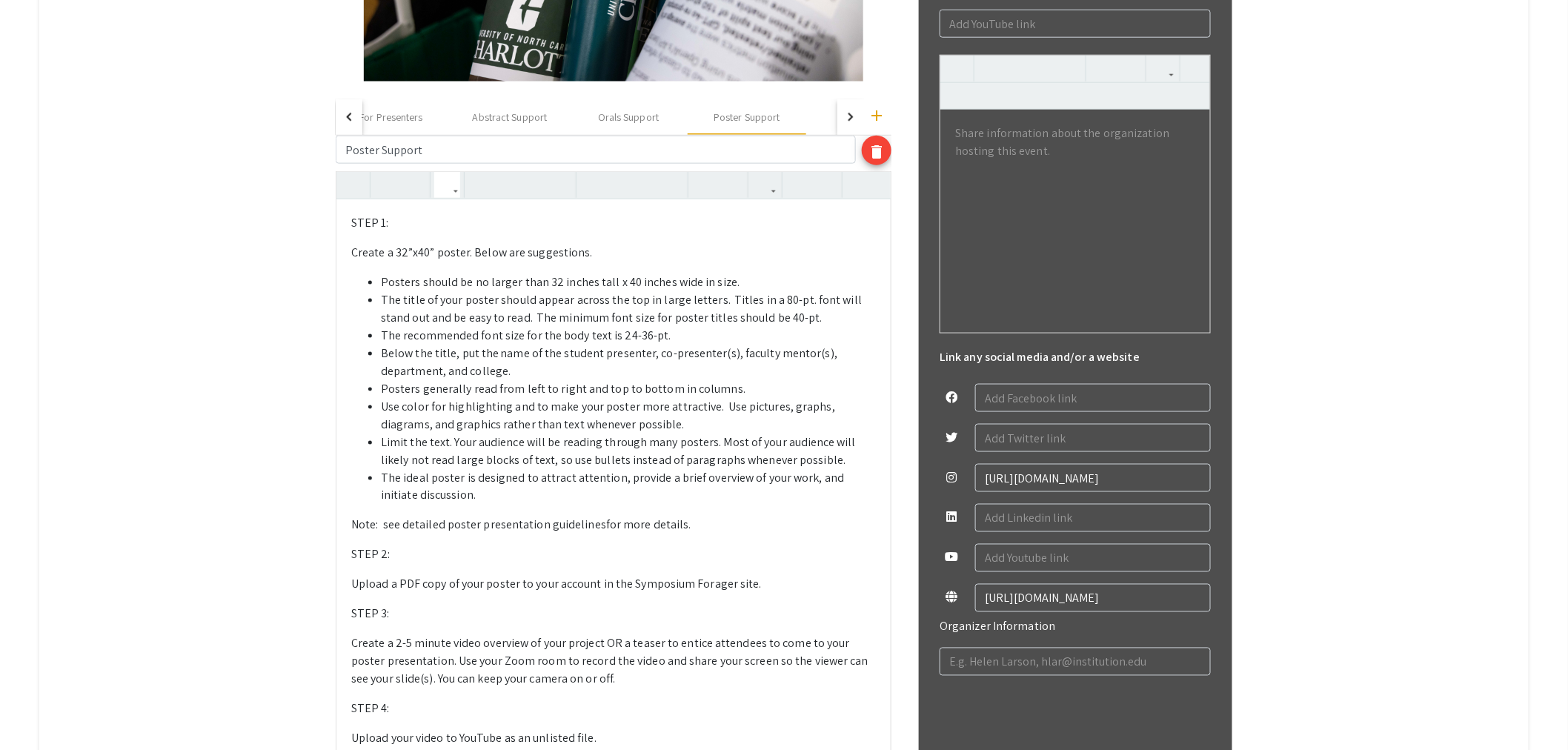
click at [601, 529] on span "Note: see detailed poster presentation guidelinesfor more details." at bounding box center [521, 525] width 340 height 15
type textarea "<l>IPSU 2: </d><s>Ametco a 87”e66” seddoe. Tempo inc utlaboreetd. </m><a><en><a…"
drag, startPoint x: 601, startPoint y: 524, endPoint x: 453, endPoint y: 531, distance: 148.2
click at [453, 531] on span "Note: see detailed poster presentation guidelines for more details." at bounding box center [522, 525] width 342 height 15
click at [771, 189] on icon "button" at bounding box center [765, 184] width 13 height 24
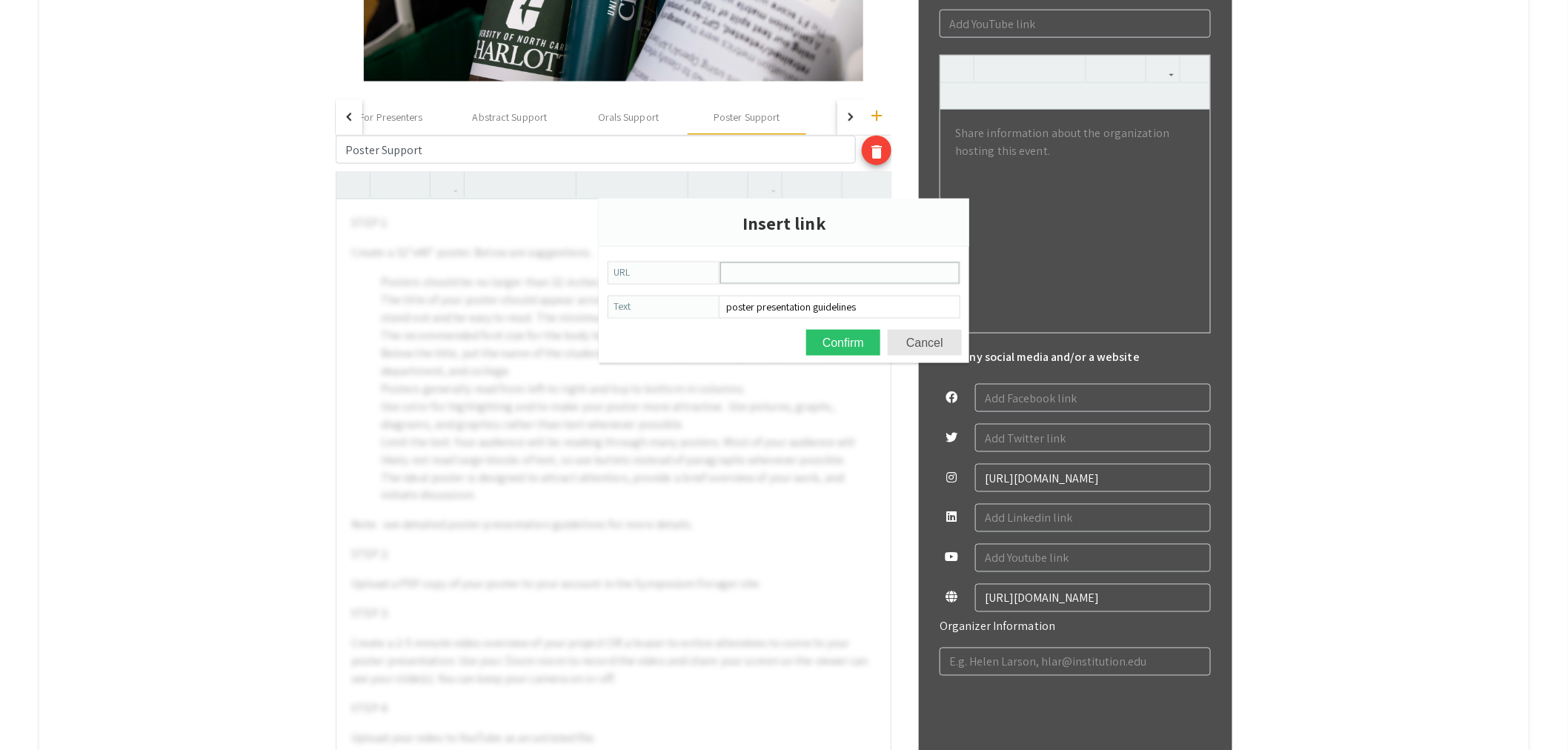
click at [783, 275] on input "URL" at bounding box center [840, 274] width 238 height 20
paste input "[URL][DOMAIN_NAME]"
type input "[URL][DOMAIN_NAME]"
click at [839, 339] on button "Confirm" at bounding box center [843, 343] width 74 height 26
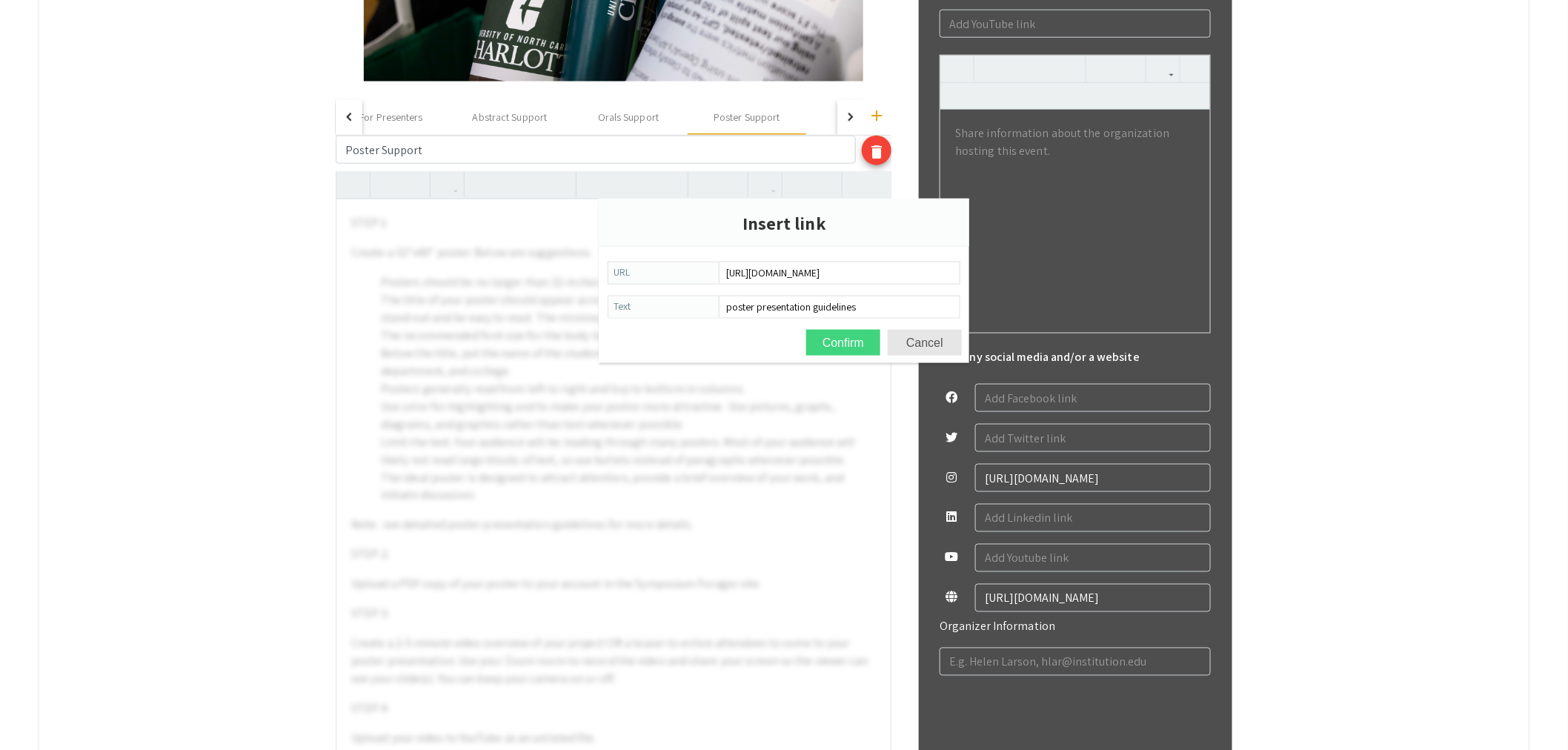
scroll to position [0, 0]
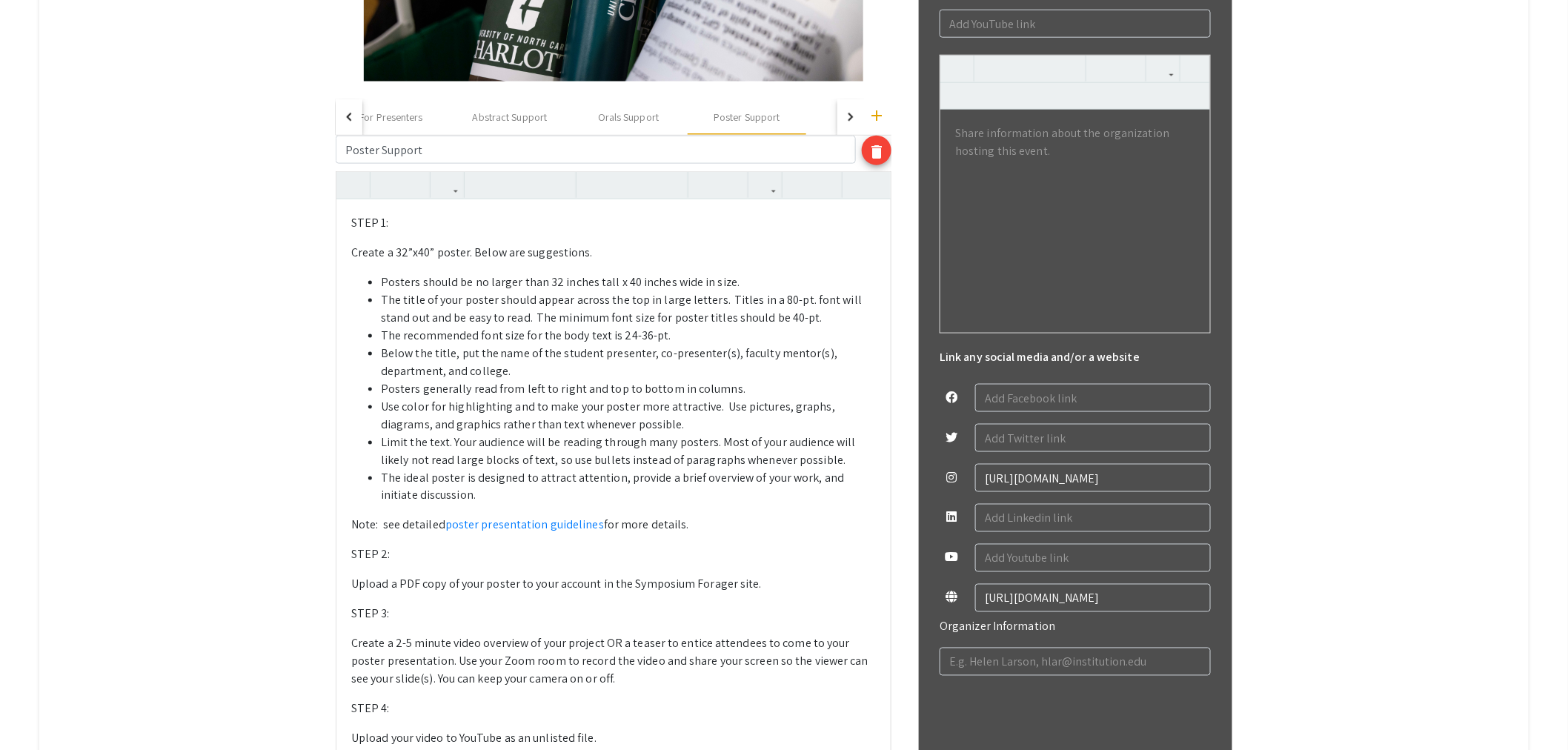
click at [737, 588] on p "Upload a PDF copy of your poster to your account in the Symposium Forager site." at bounding box center [613, 584] width 525 height 18
type textarea "<l>IPSU 2: </d><s>Ametco a 87”e66” seddoe. Tempo inc utlaboreetd. </m><a><en><a…"
click at [759, 173] on use "button" at bounding box center [759, 173] width 0 height 0
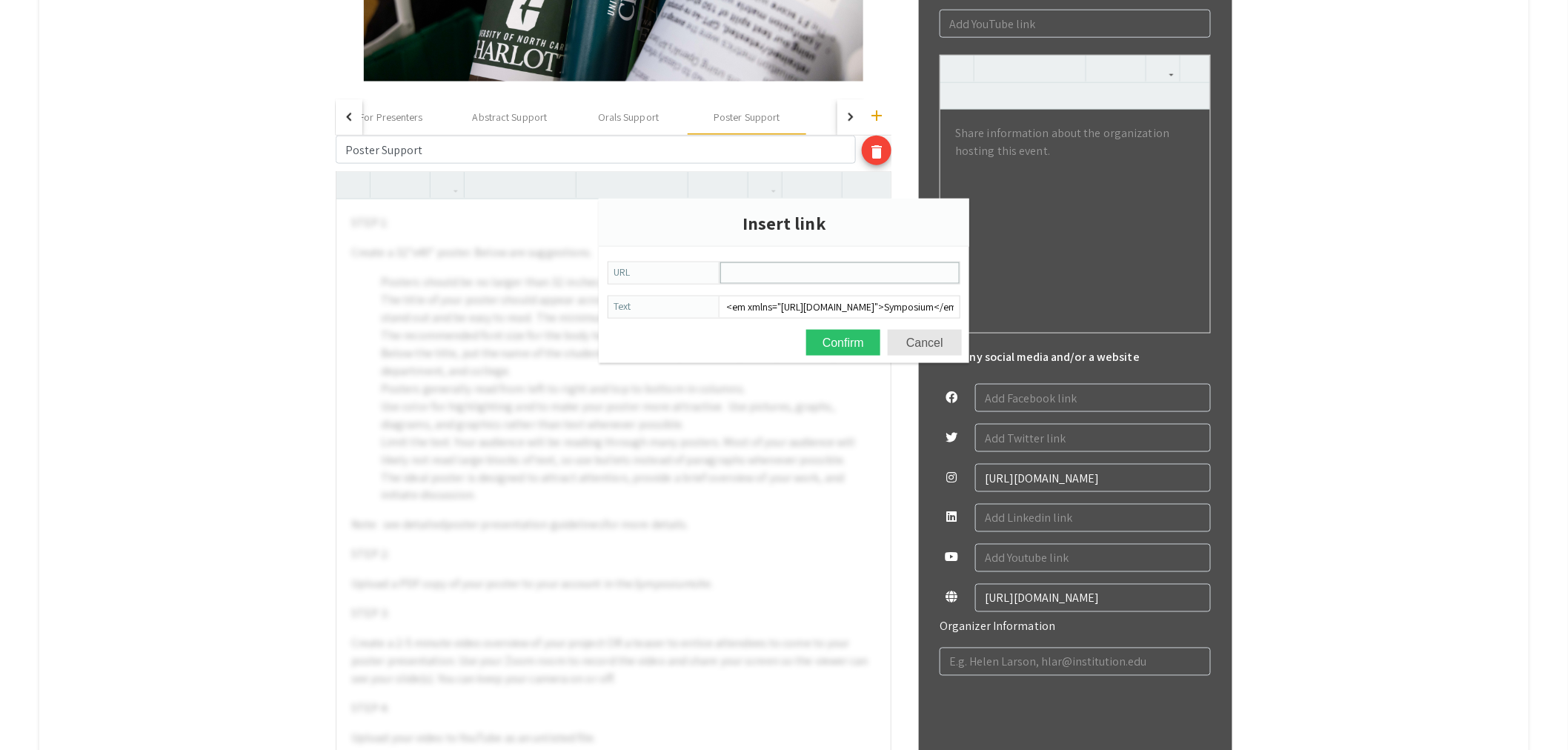
click at [802, 265] on input "URL" at bounding box center [840, 274] width 238 height 20
paste input "[URL][DOMAIN_NAME]"
type input "[URL][DOMAIN_NAME]"
click at [806, 330] on button "Confirm" at bounding box center [843, 343] width 74 height 26
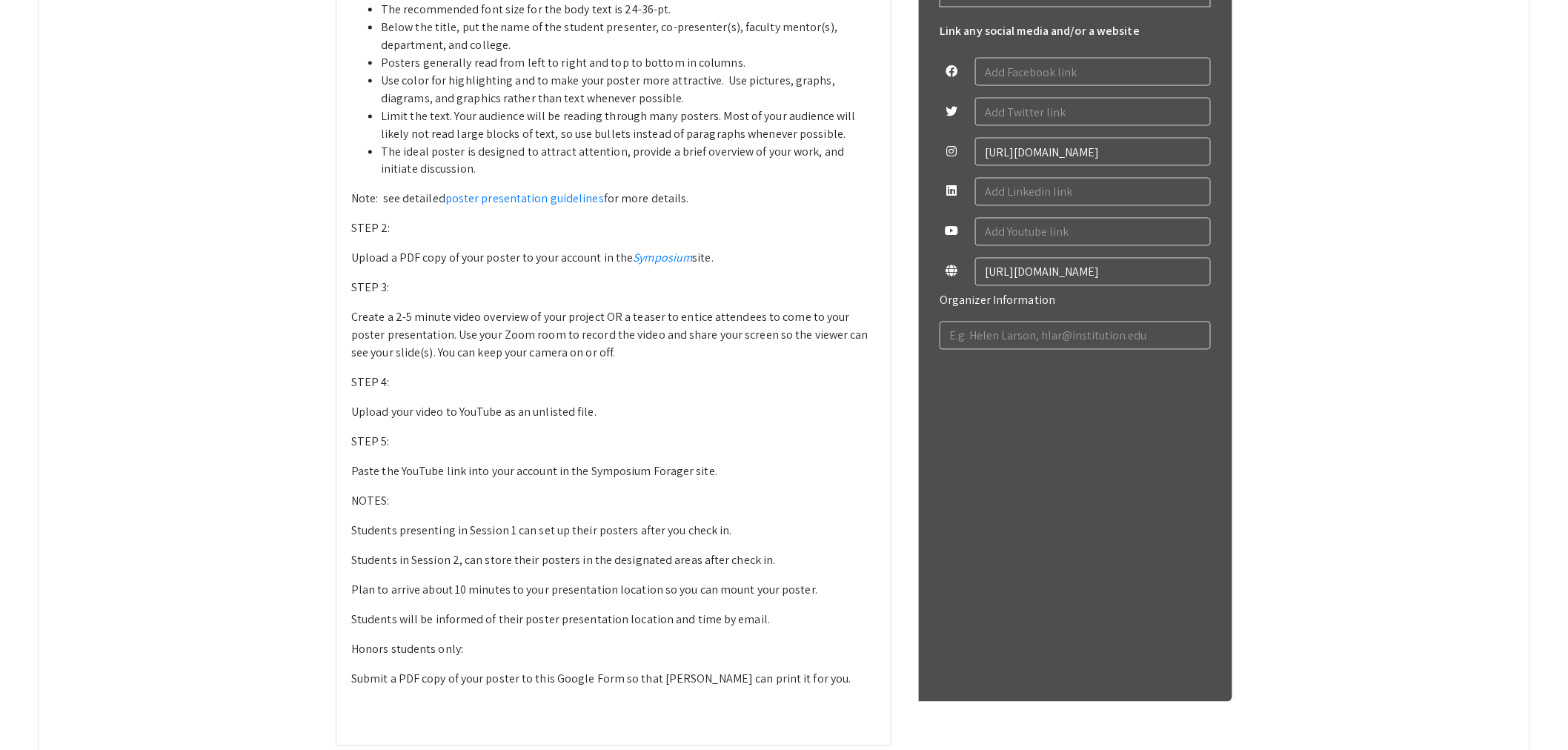
scroll to position [1016, 0]
drag, startPoint x: 739, startPoint y: 255, endPoint x: 351, endPoint y: 253, distance: 388.0
click at [351, 253] on div "STEP 1: Create a 32”x40” poster. Below are suggestions.  Posters should be no…" at bounding box center [613, 306] width 554 height 872
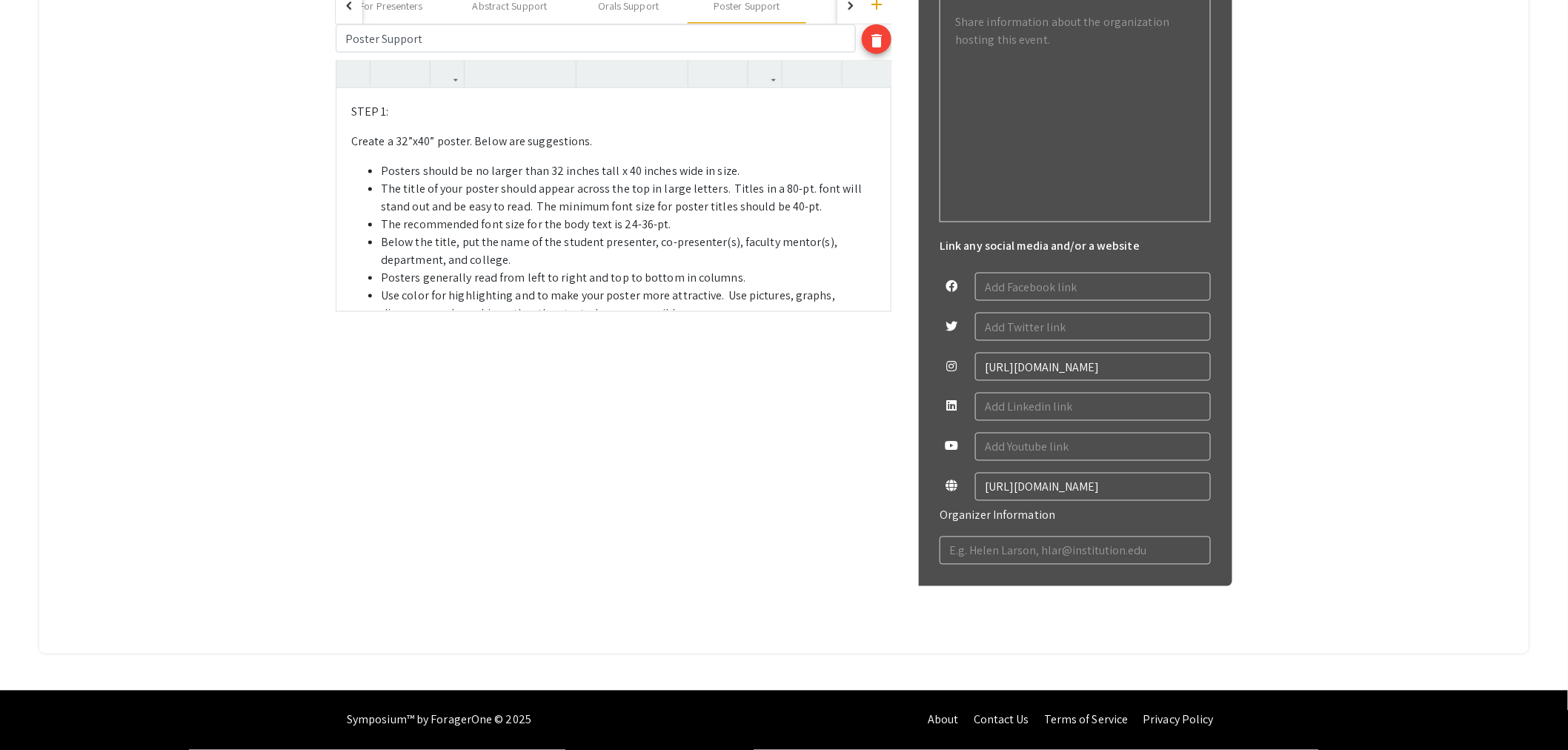
scroll to position [796, 0]
click at [602, 280] on li "Posters generally read from left to right and top to bottom in columns." at bounding box center [628, 279] width 495 height 18
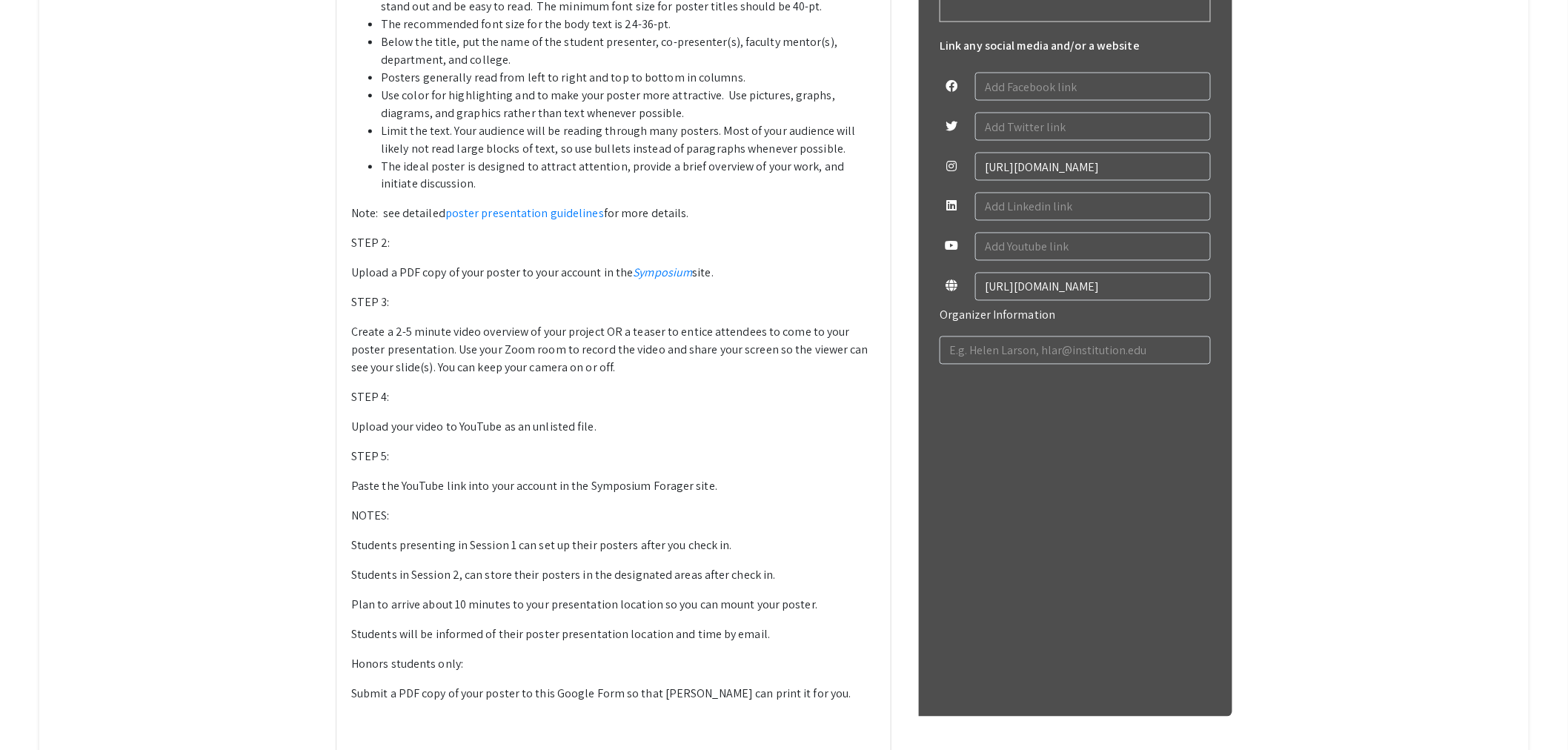
scroll to position [1043, 0]
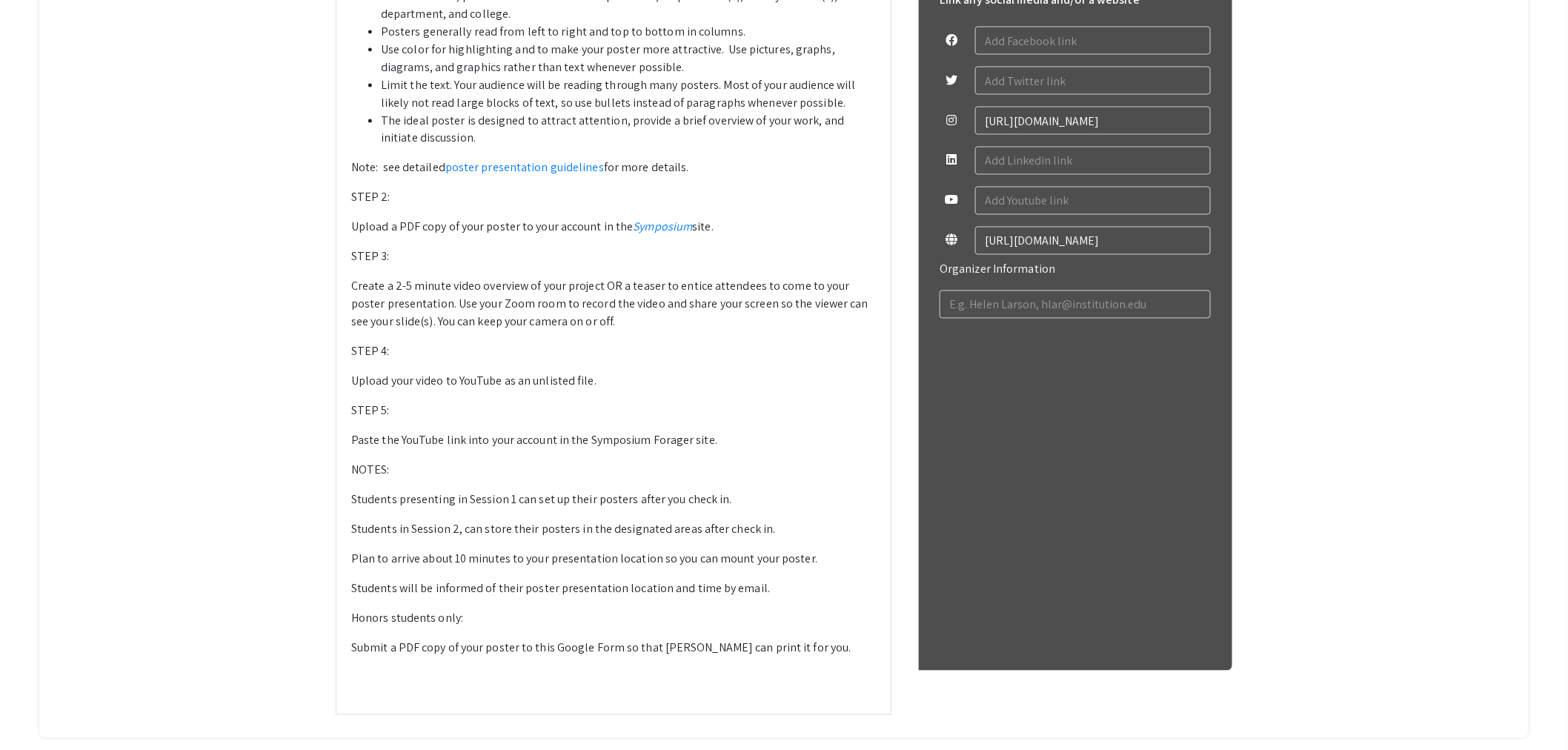
drag, startPoint x: 723, startPoint y: 226, endPoint x: 354, endPoint y: 226, distance: 369.0
click at [354, 226] on div "STEP 1: Create a 32”x40” poster. Below are suggestions.  Posters should be no…" at bounding box center [613, 278] width 554 height 872
click at [409, 225] on p "Upload a PDF copy of your poster to your account in the Symposium site." at bounding box center [613, 227] width 525 height 18
drag, startPoint x: 358, startPoint y: 228, endPoint x: 522, endPoint y: 225, distance: 164.0
click at [522, 225] on p "Upload a PDF copy of your poster to your account in the Symposium site." at bounding box center [613, 227] width 525 height 18
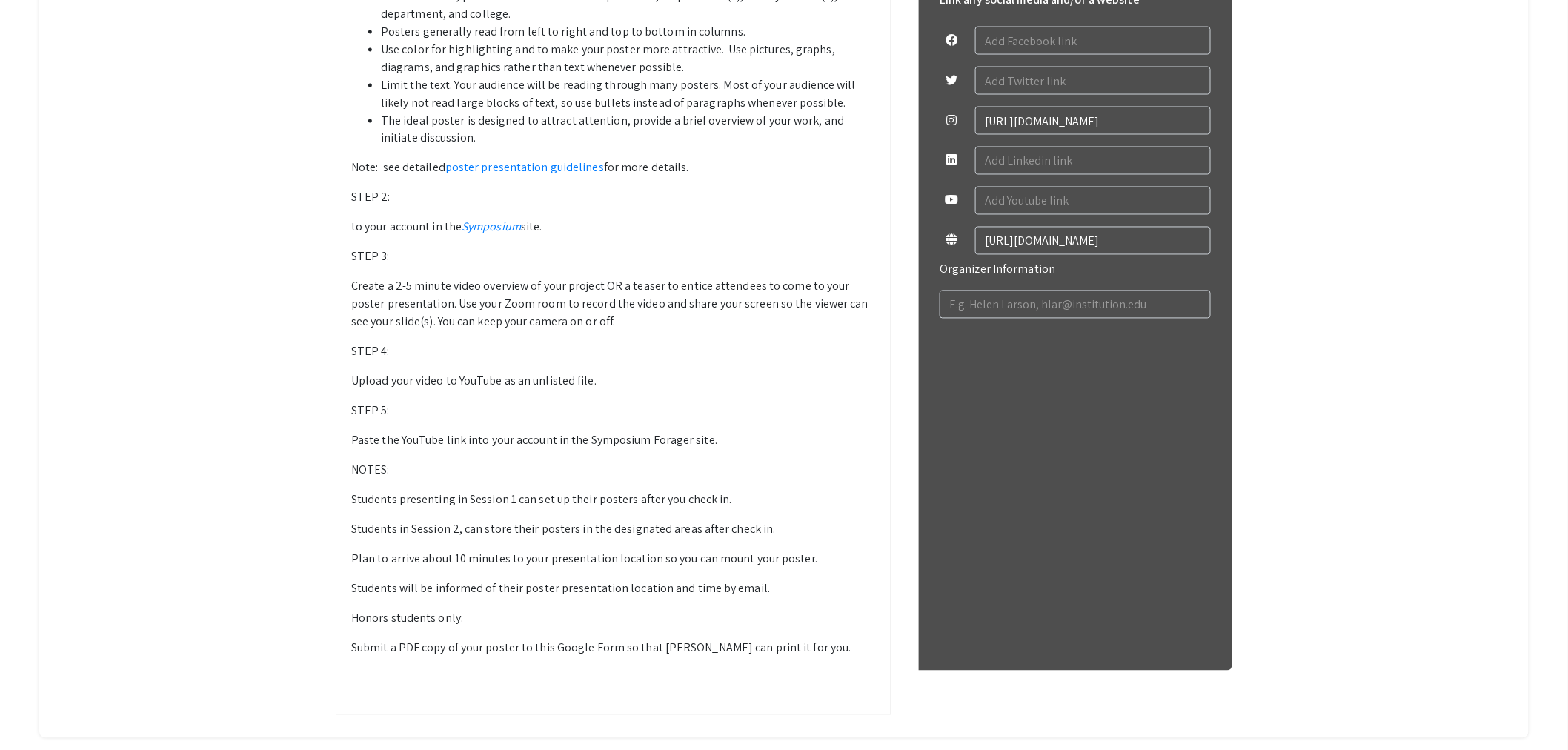
click at [358, 440] on p "Paste the YouTube link into your account in the Symposium Forager site." at bounding box center [613, 440] width 525 height 18
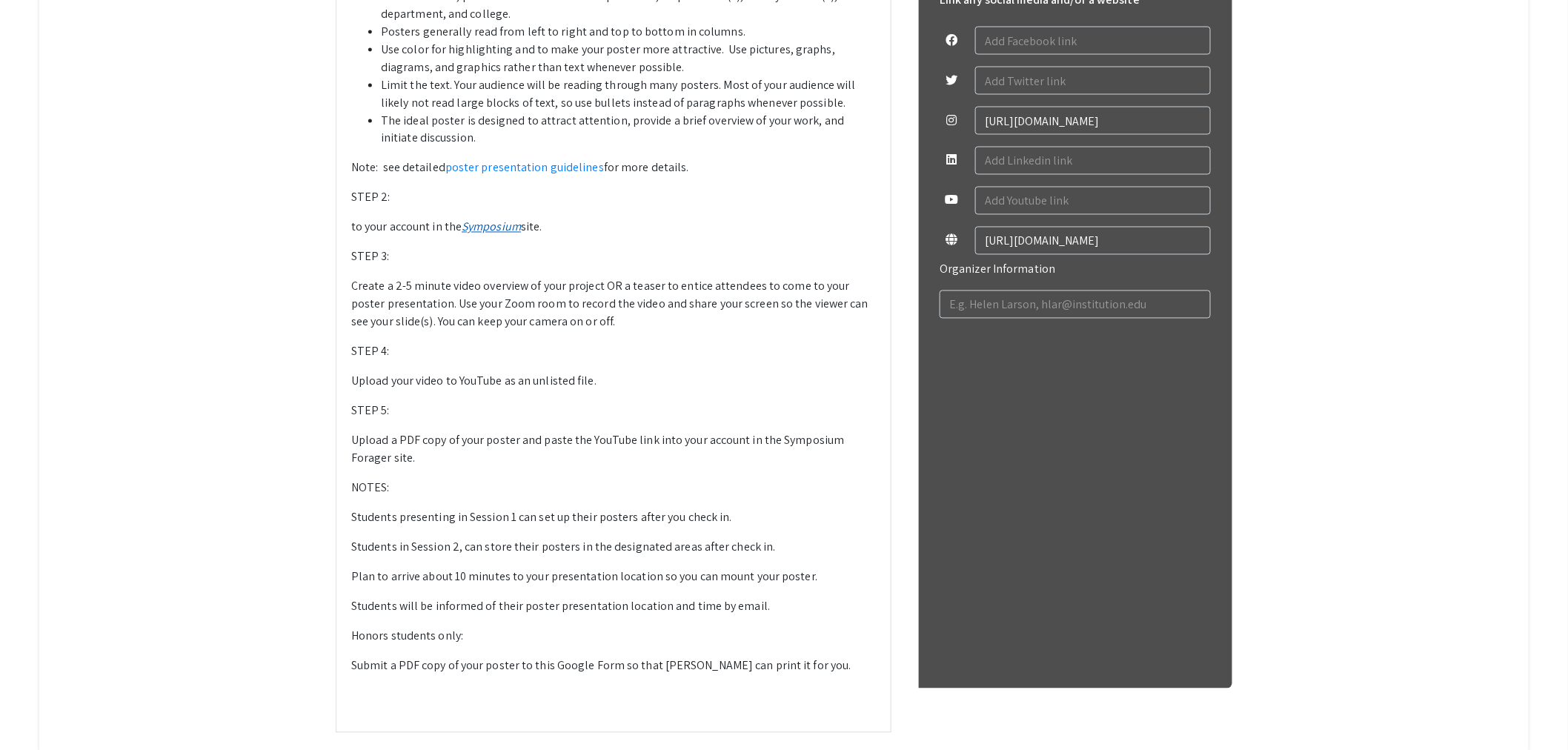
drag, startPoint x: 529, startPoint y: 228, endPoint x: 471, endPoint y: 228, distance: 58.0
click at [471, 228] on em "Symposium" at bounding box center [491, 227] width 59 height 15
drag, startPoint x: 840, startPoint y: 440, endPoint x: 781, endPoint y: 442, distance: 59.0
click at [781, 442] on p "Upload a PDF copy of your poster and paste the YouTube link into your account i…" at bounding box center [613, 449] width 525 height 35
drag, startPoint x: 838, startPoint y: 441, endPoint x: 781, endPoint y: 444, distance: 57.1
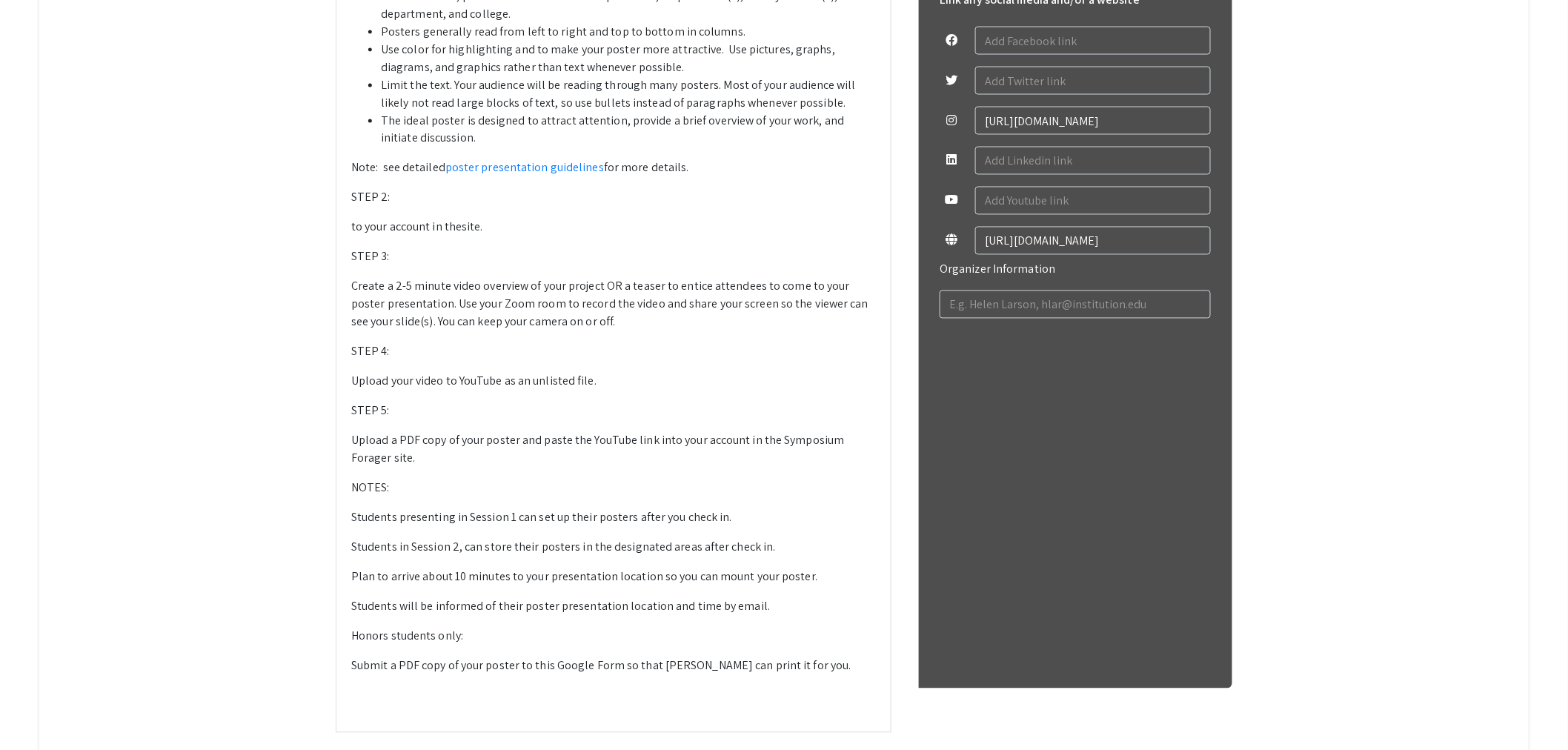
click at [781, 444] on p "Upload a PDF copy of your poster and paste the YouTube link into your account i…" at bounding box center [613, 449] width 525 height 35
click at [845, 442] on p "Upload a PDF copy of your poster and paste the YouTube link into your account i…" at bounding box center [613, 449] width 525 height 35
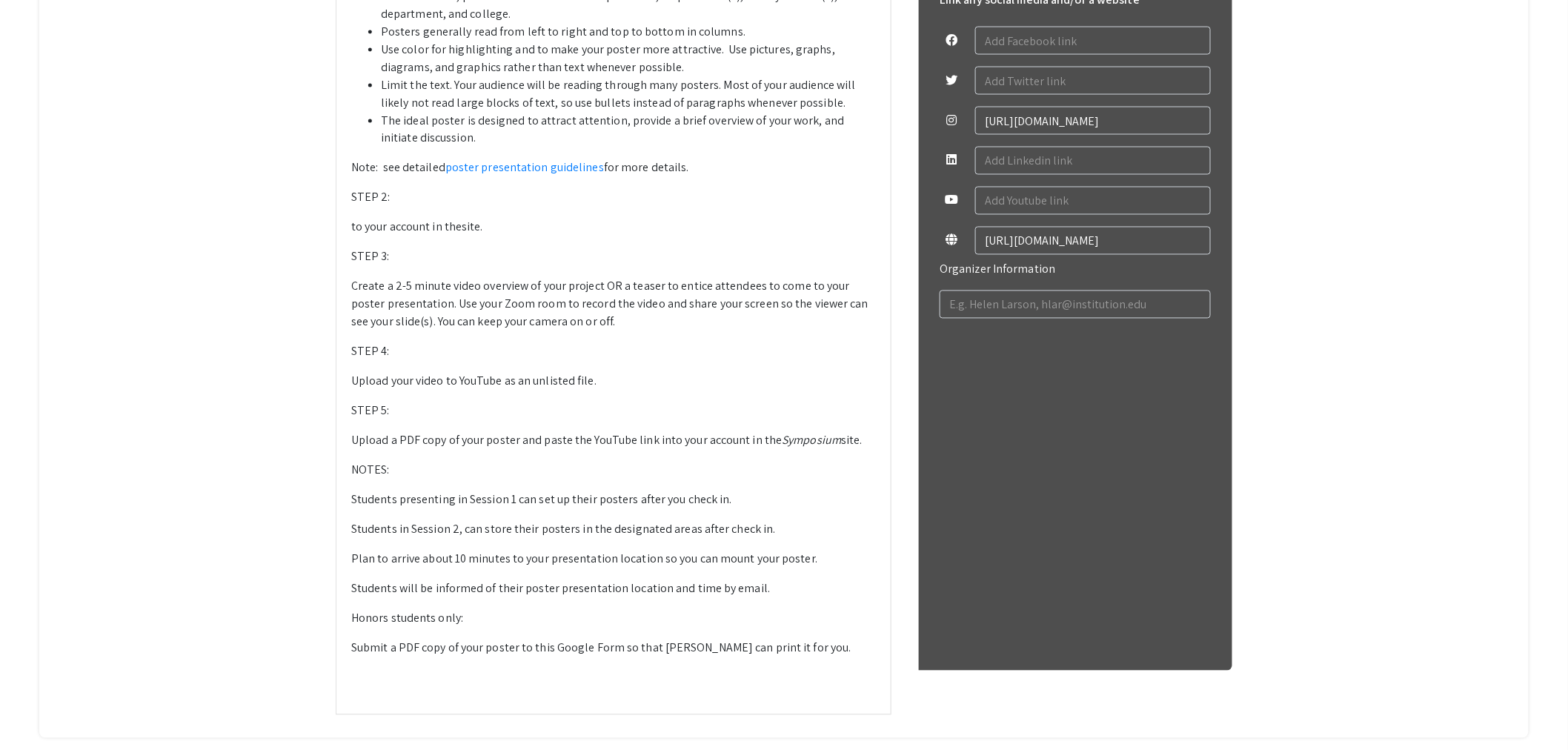
type textarea "<l>IPSU 2: </d><s>Ametco a 87”e66” seddoe. Tempo inc utlaboreetd. </m><a><en><a…"
drag, startPoint x: 838, startPoint y: 439, endPoint x: 784, endPoint y: 439, distance: 54.0
click at [784, 439] on em "Symposium" at bounding box center [811, 440] width 59 height 15
click at [783, 436] on em "Symposium" at bounding box center [811, 440] width 59 height 15
drag, startPoint x: 783, startPoint y: 441, endPoint x: 839, endPoint y: 439, distance: 56.0
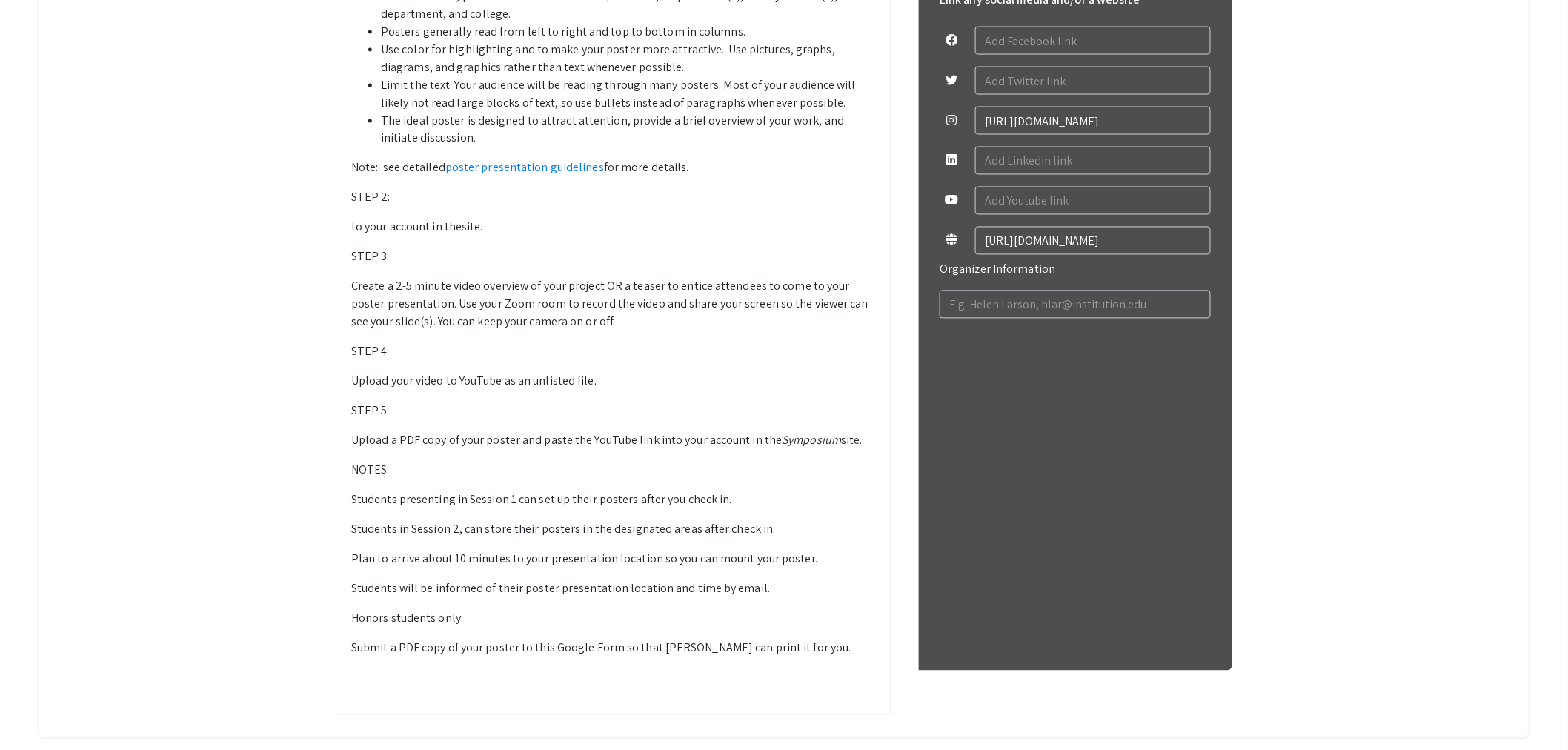
click at [839, 439] on em "Symposium" at bounding box center [811, 440] width 59 height 15
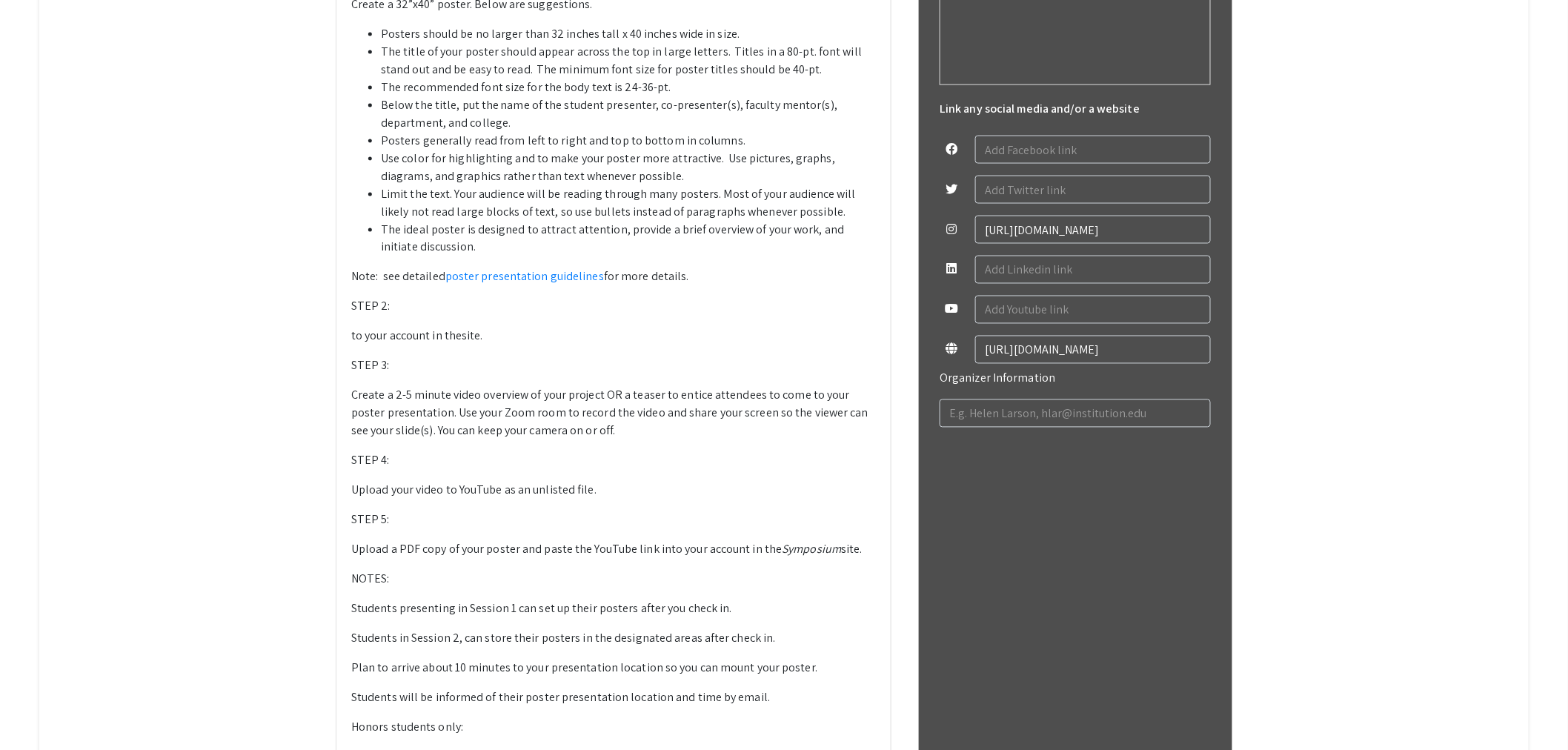
scroll to position [796, 0]
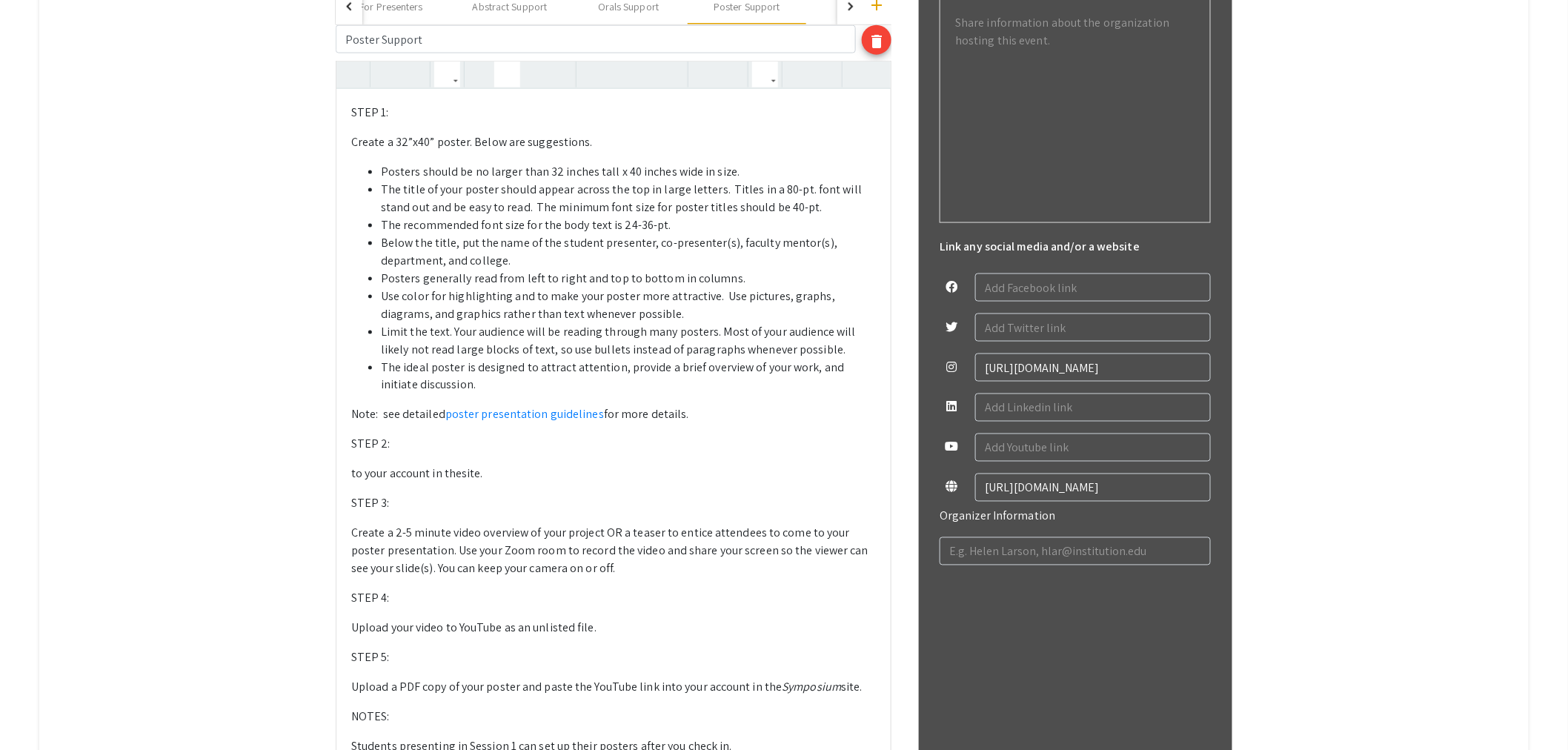
click at [771, 72] on icon "button" at bounding box center [765, 74] width 13 height 24
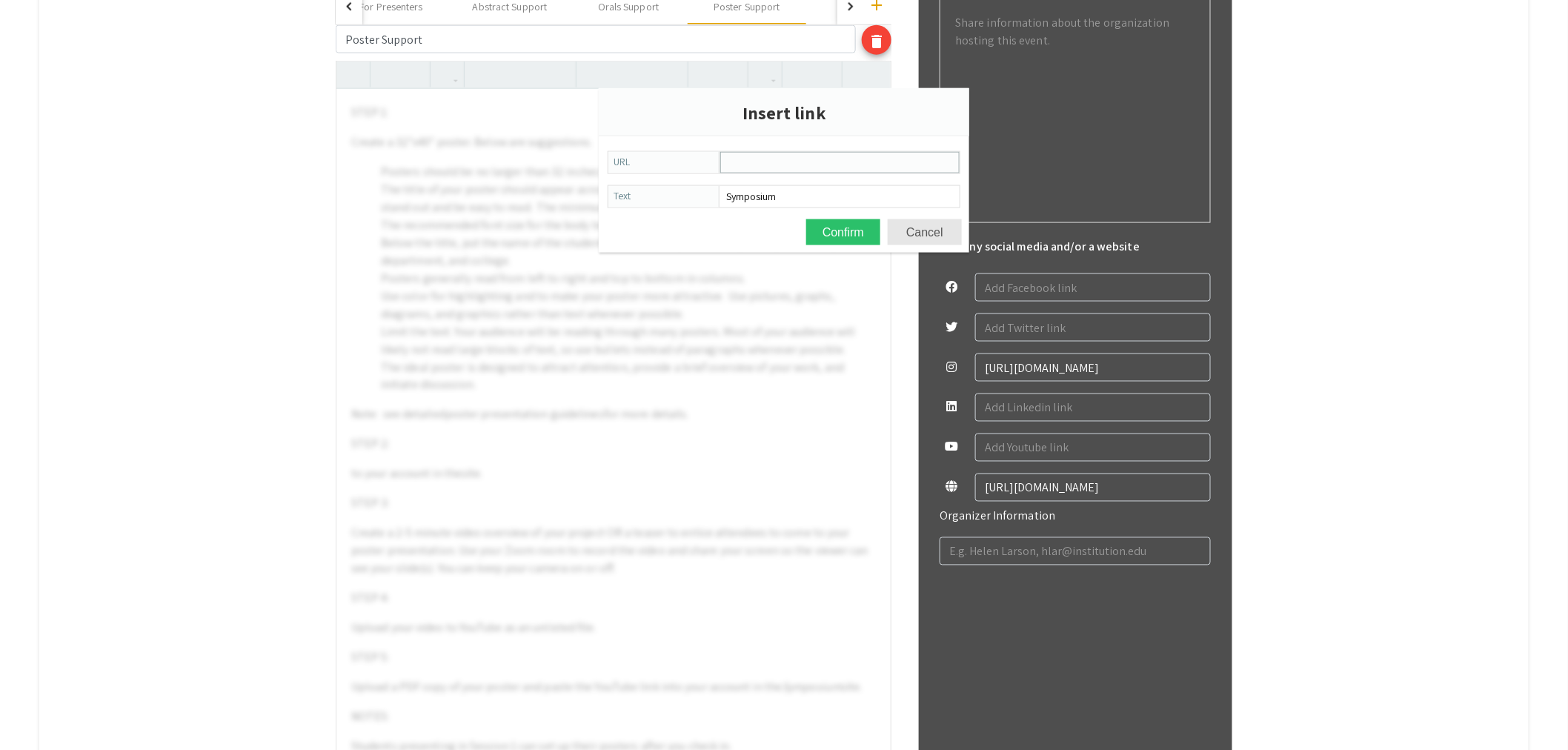
click at [778, 157] on input "URL" at bounding box center [840, 162] width 238 height 20
paste input "[URL][DOMAIN_NAME]"
type input "[URL][DOMAIN_NAME]"
click at [806, 220] on button "Confirm" at bounding box center [843, 232] width 74 height 26
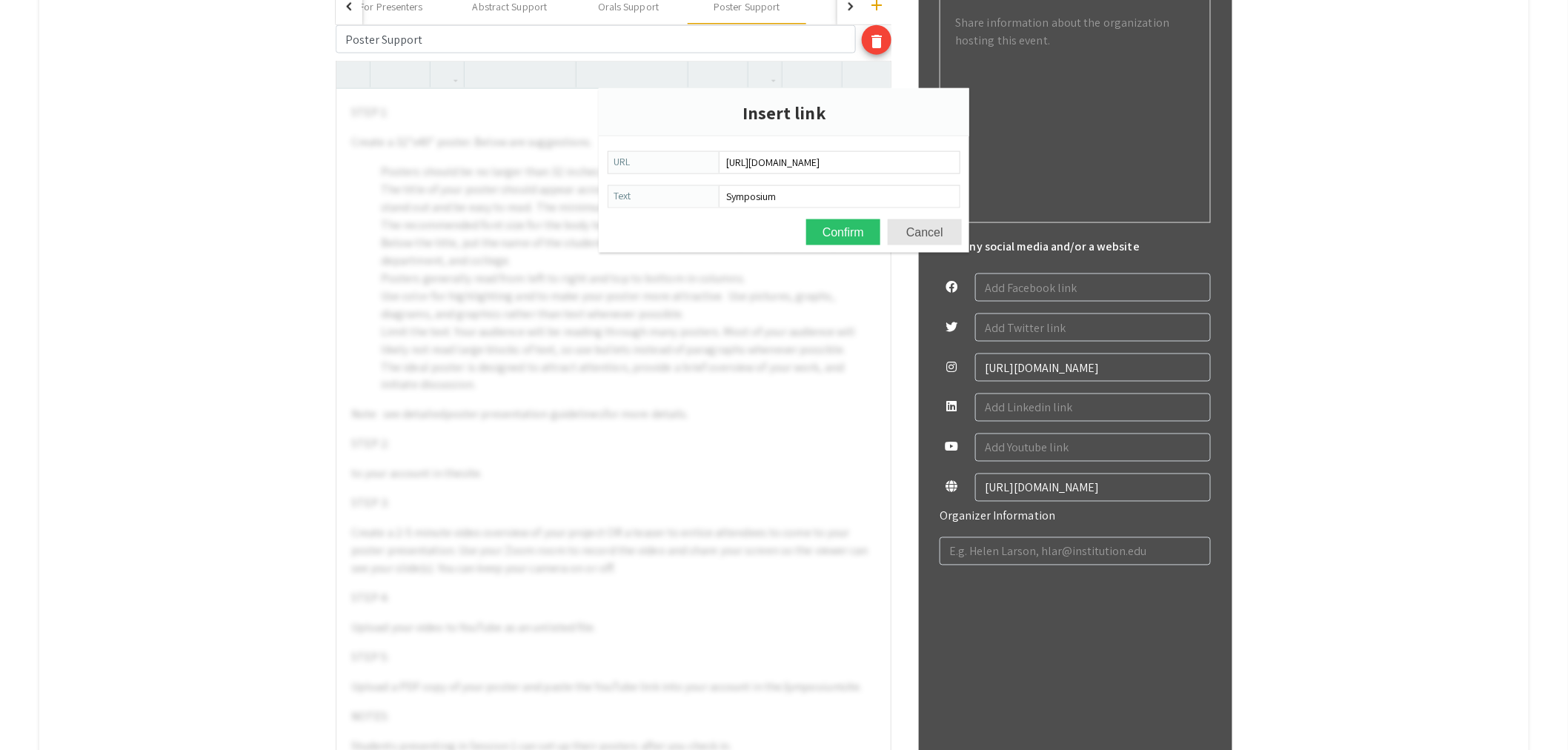
scroll to position [0, 0]
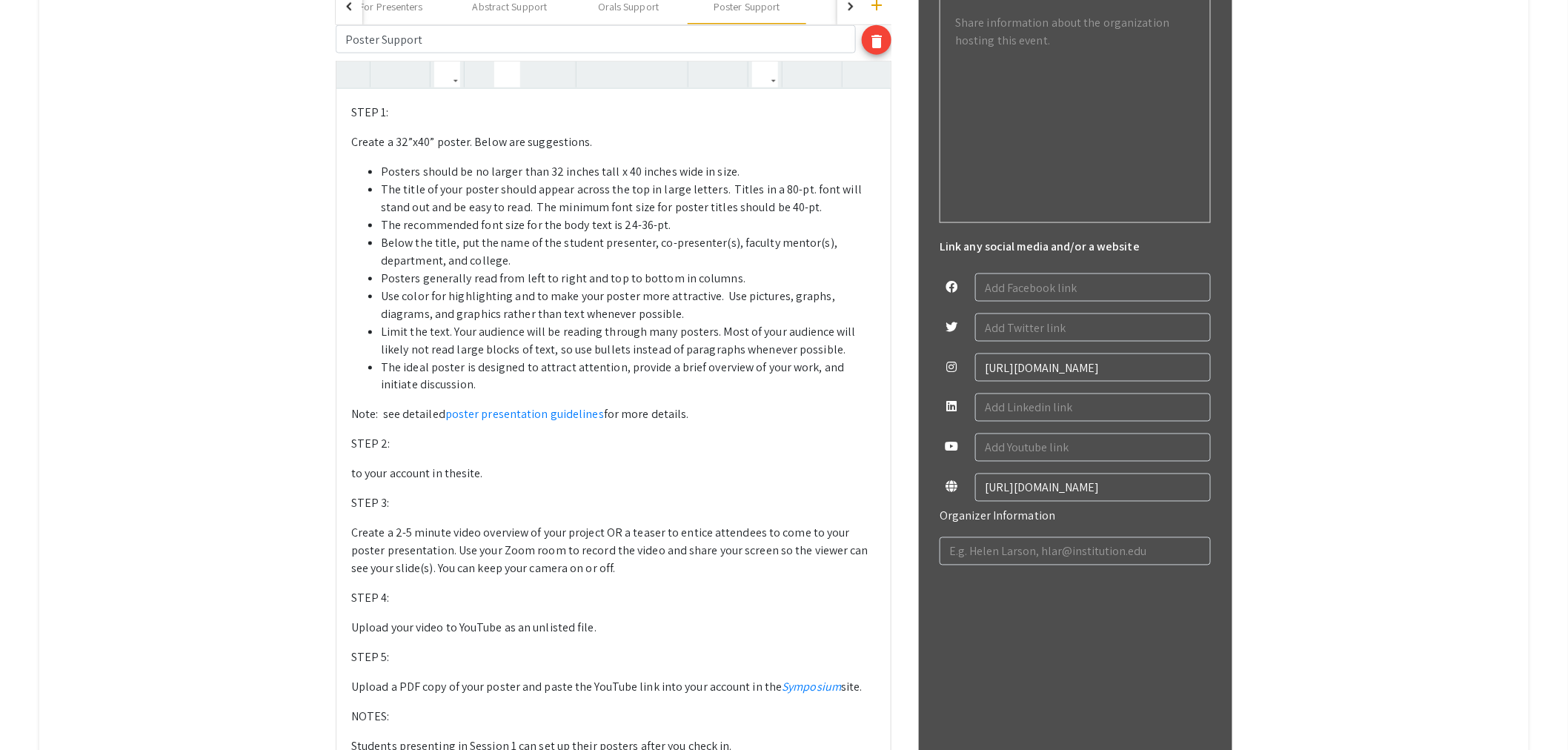
drag, startPoint x: 522, startPoint y: 481, endPoint x: 359, endPoint y: 481, distance: 163.0
click at [359, 481] on p "to your account in the site." at bounding box center [613, 474] width 525 height 18
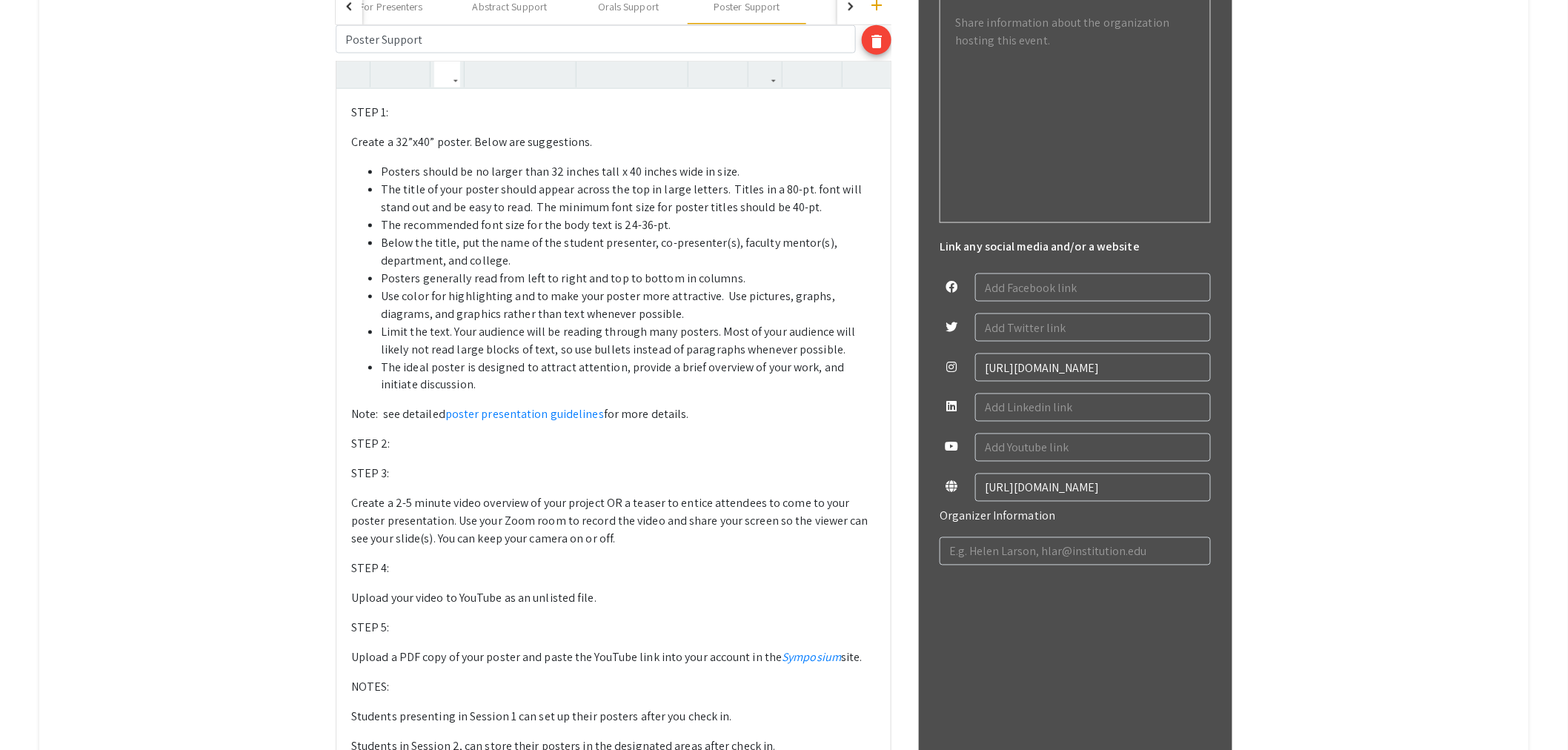
drag, startPoint x: 406, startPoint y: 469, endPoint x: 358, endPoint y: 470, distance: 48.0
click at [358, 470] on p "STEP 3:" at bounding box center [613, 474] width 525 height 18
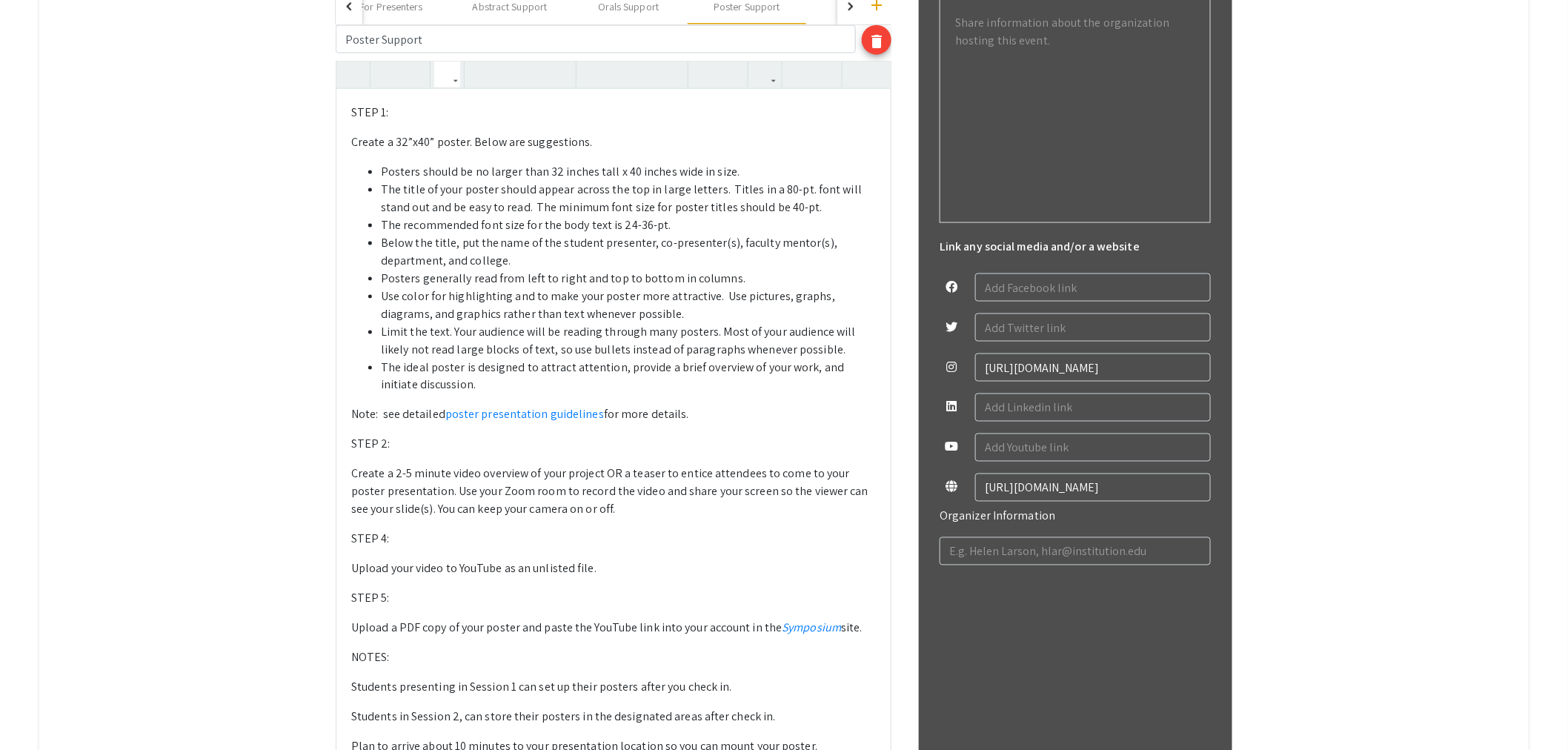
drag, startPoint x: 398, startPoint y: 544, endPoint x: 351, endPoint y: 542, distance: 47.0
click at [351, 542] on div "STEP 1: Create a 32”x40” poster. Below are suggestions.  Posters should be no…" at bounding box center [613, 495] width 554 height 812
click at [389, 599] on p "STEP 5:" at bounding box center [613, 598] width 525 height 18
click at [420, 620] on p "Upload a PDF copy of your poster and paste the YouTube link into your account i…" at bounding box center [613, 628] width 525 height 18
click at [358, 649] on div "STEP 1: Create a 32”x40” poster. Below are suggestions.  Posters should be no…" at bounding box center [613, 495] width 554 height 812
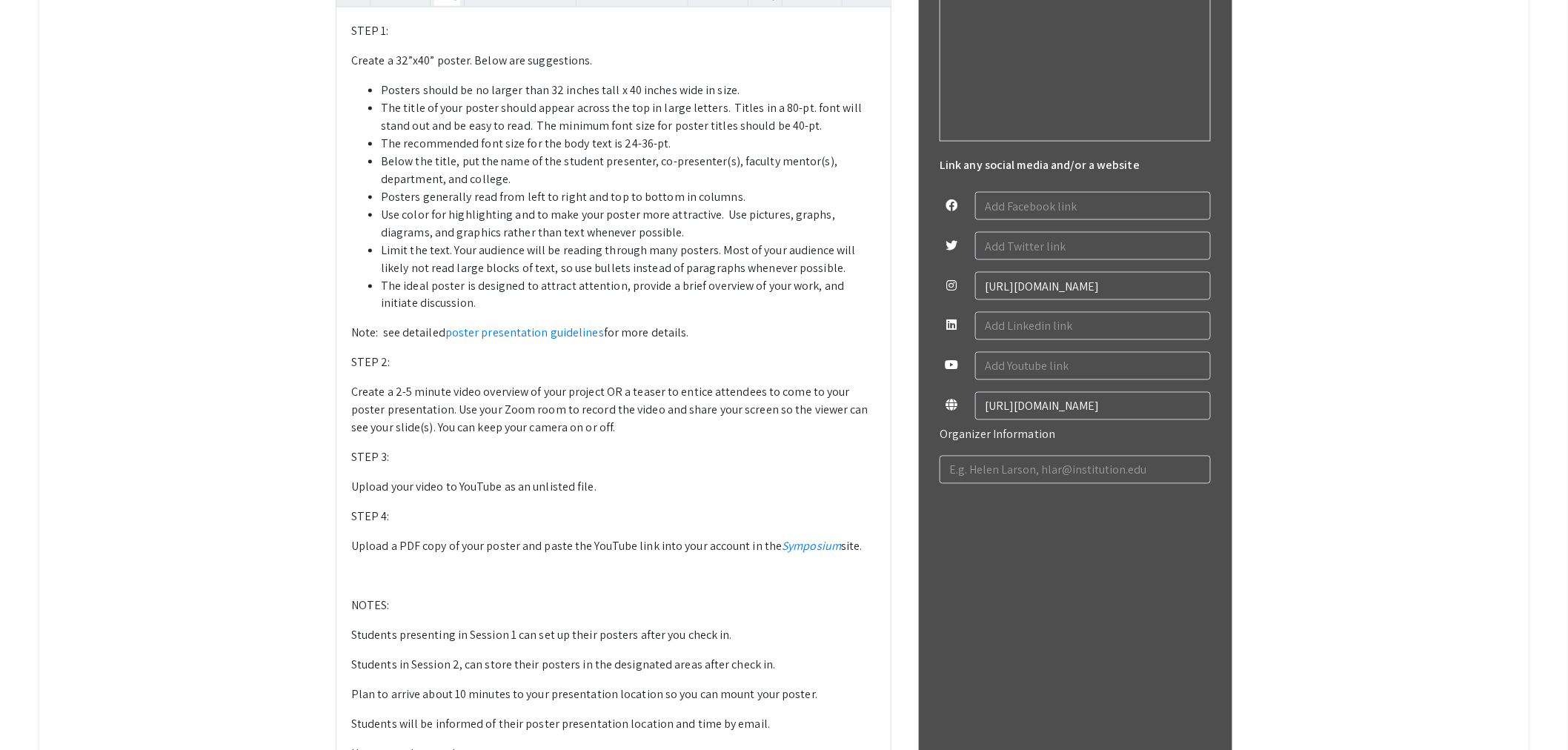
scroll to position [960, 0]
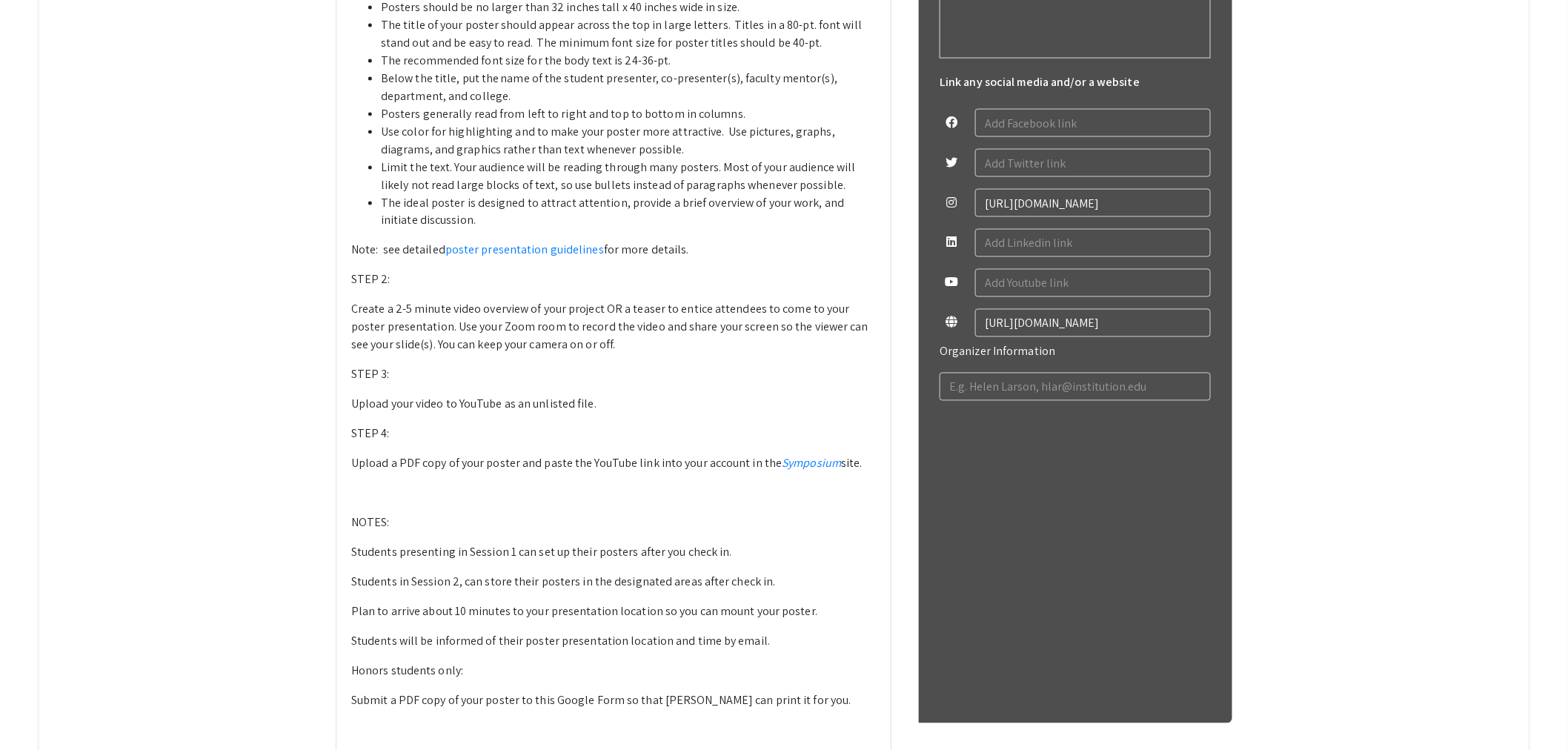
click at [515, 611] on p "Plan to arrive about 10 minutes to your presentation location so you can mount …" at bounding box center [613, 612] width 525 height 18
click at [686, 616] on p "Plan to arrive about 10 minutes prior to your presentation location so you can …" at bounding box center [613, 612] width 525 height 18
click at [771, 646] on p "Students will be informed of their poster presentation location and time by ema…" at bounding box center [613, 641] width 525 height 18
type textarea "<l>IPSU 2: </d><s>Ametco a 87”e66” seddoe. Tempo inc utlaboreetd. </m><a><en><a…"
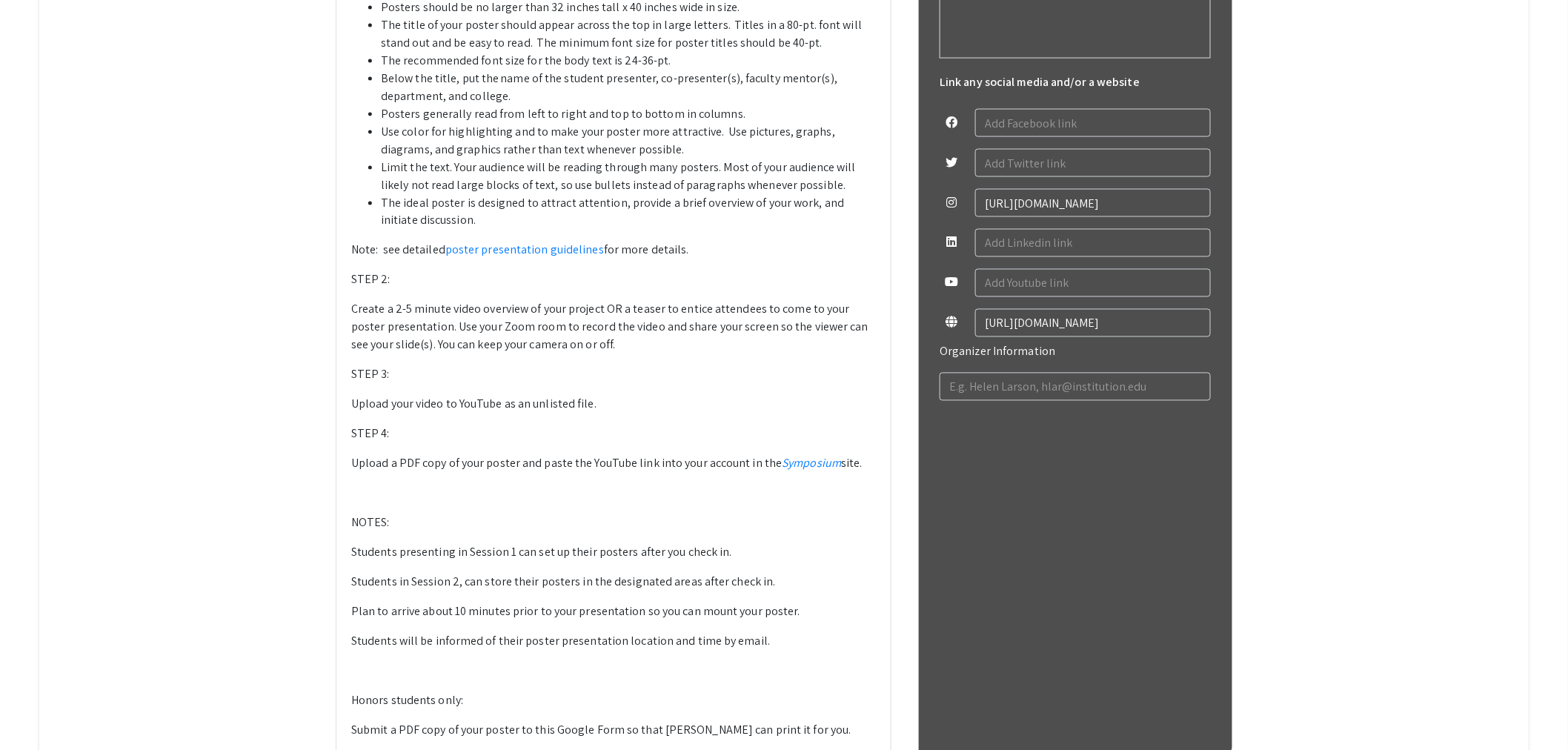
scroll to position [796, 0]
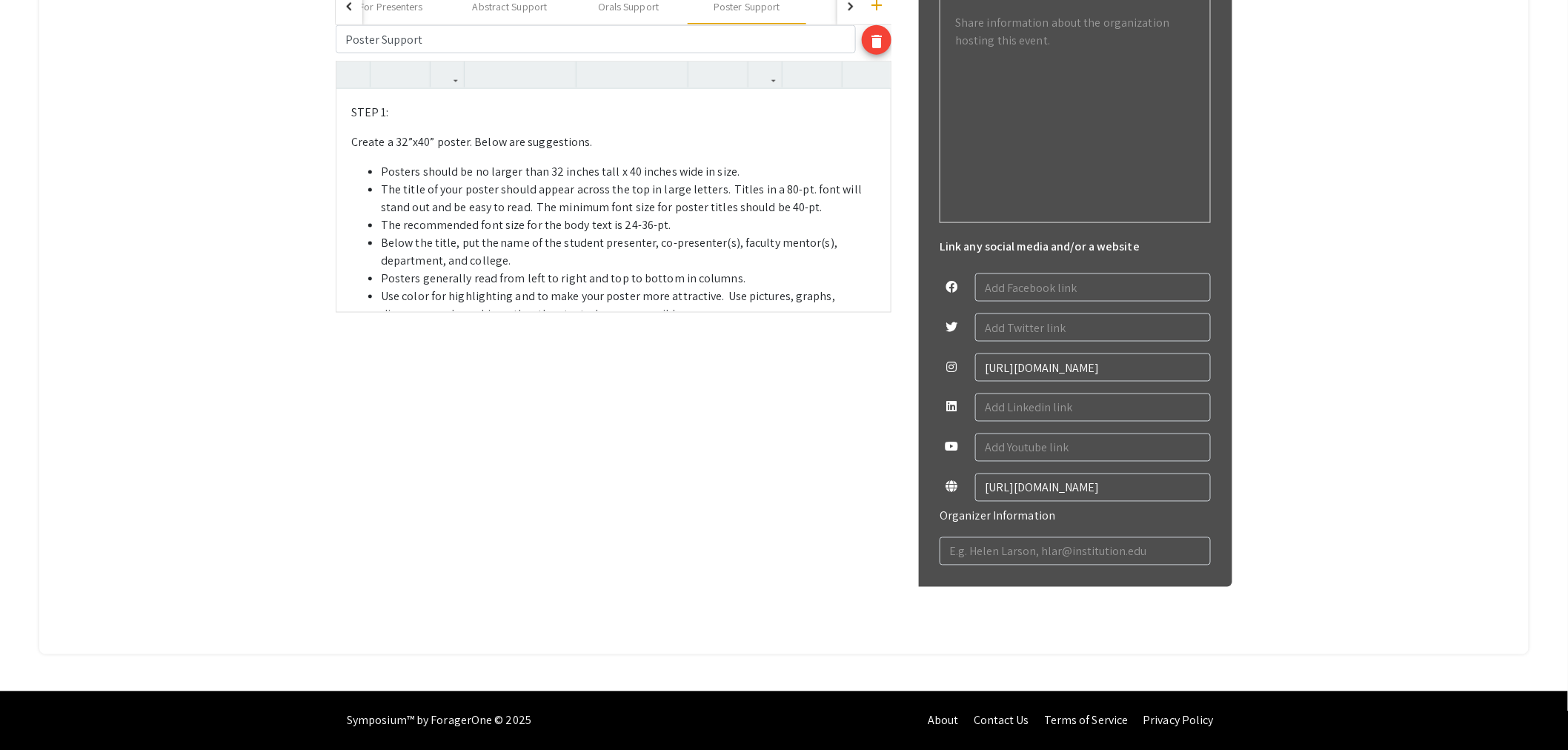
click at [594, 248] on li "Below the title, put the name of the student presenter, co-presenter(s), facult…" at bounding box center [628, 252] width 495 height 35
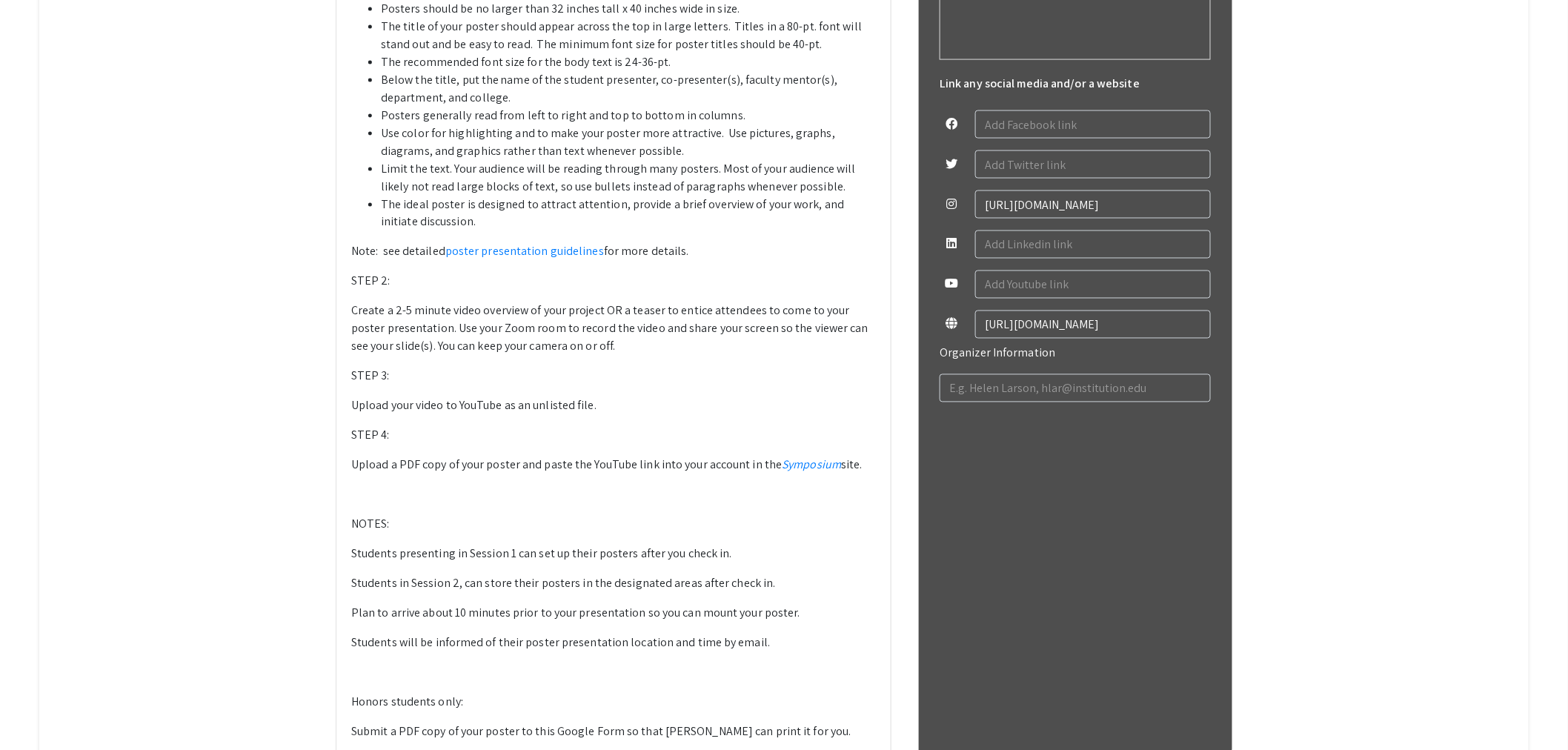
scroll to position [1125, 0]
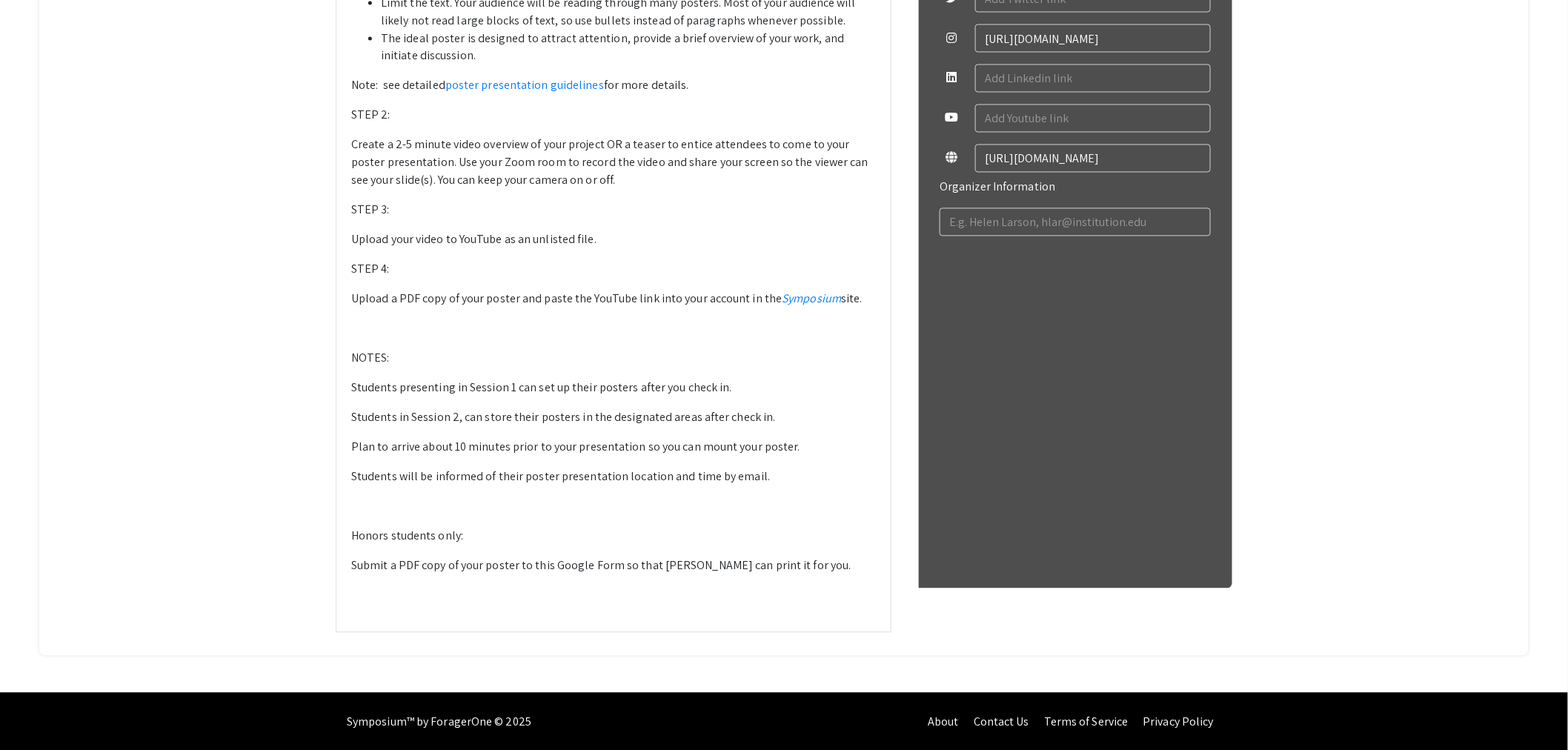
drag, startPoint x: 623, startPoint y: 566, endPoint x: 559, endPoint y: 566, distance: 64.0
click at [559, 566] on p "Submit a PDF copy of your poster to this Google Form so that [PERSON_NAME] can …" at bounding box center [613, 566] width 525 height 18
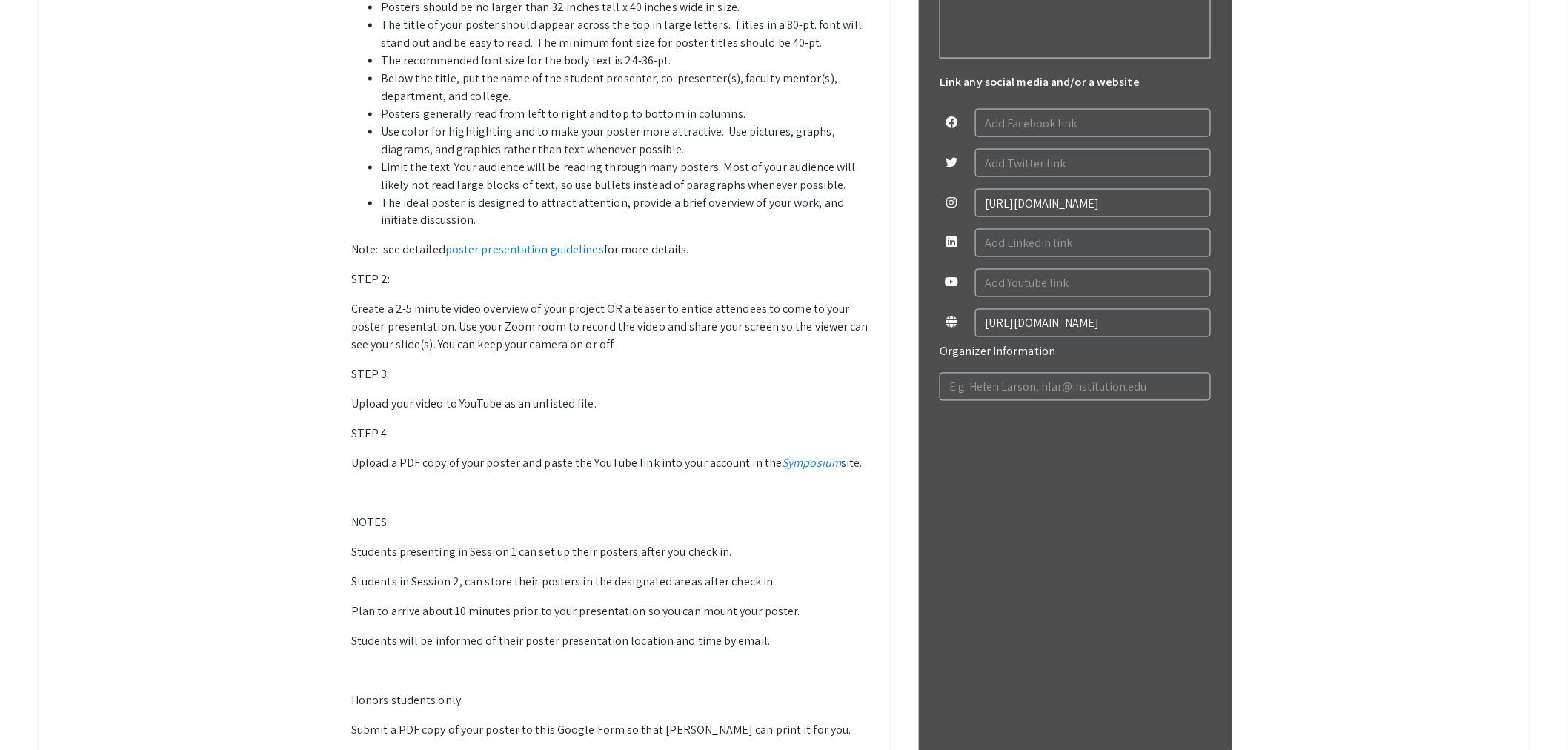
scroll to position [714, 0]
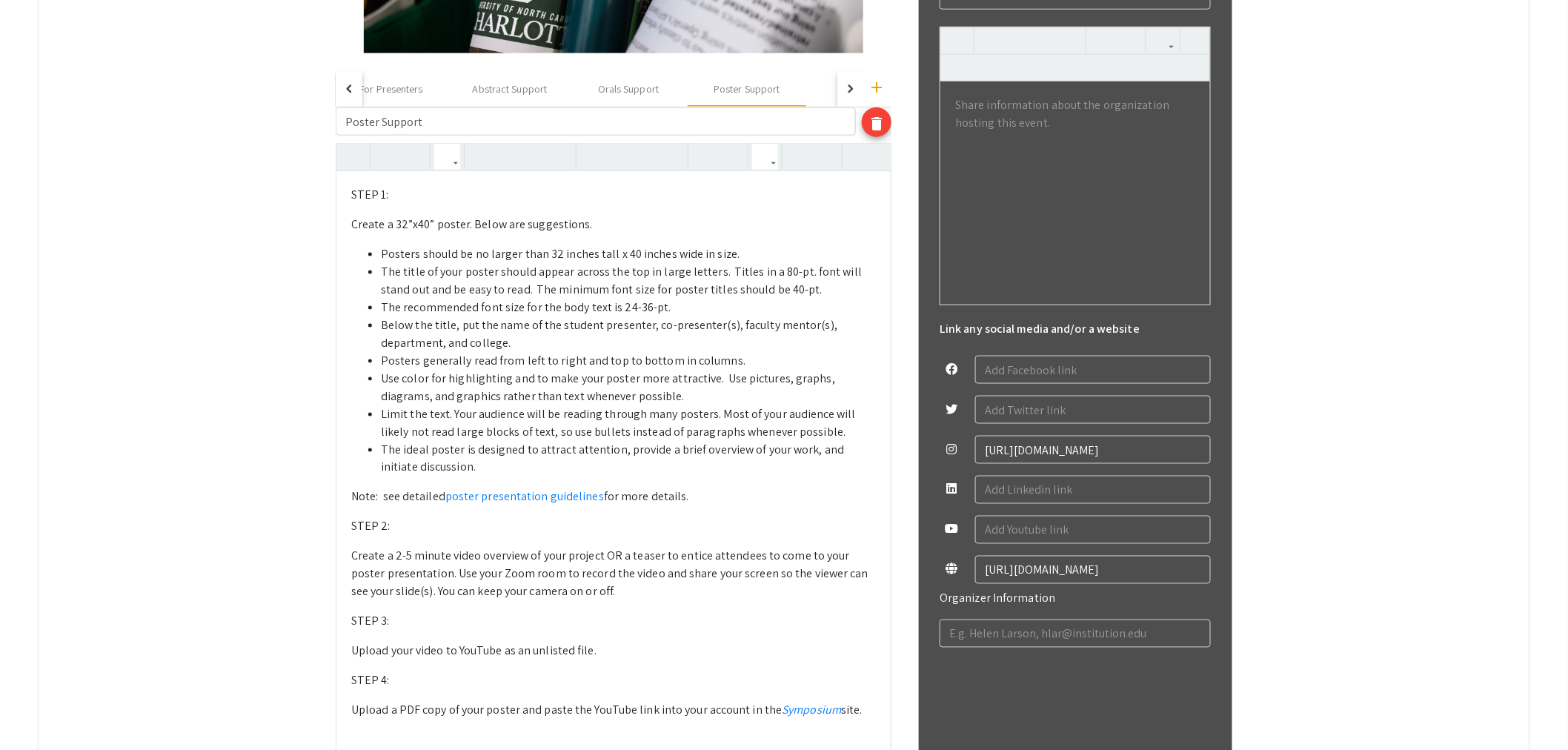
click at [768, 151] on icon "button" at bounding box center [765, 157] width 13 height 24
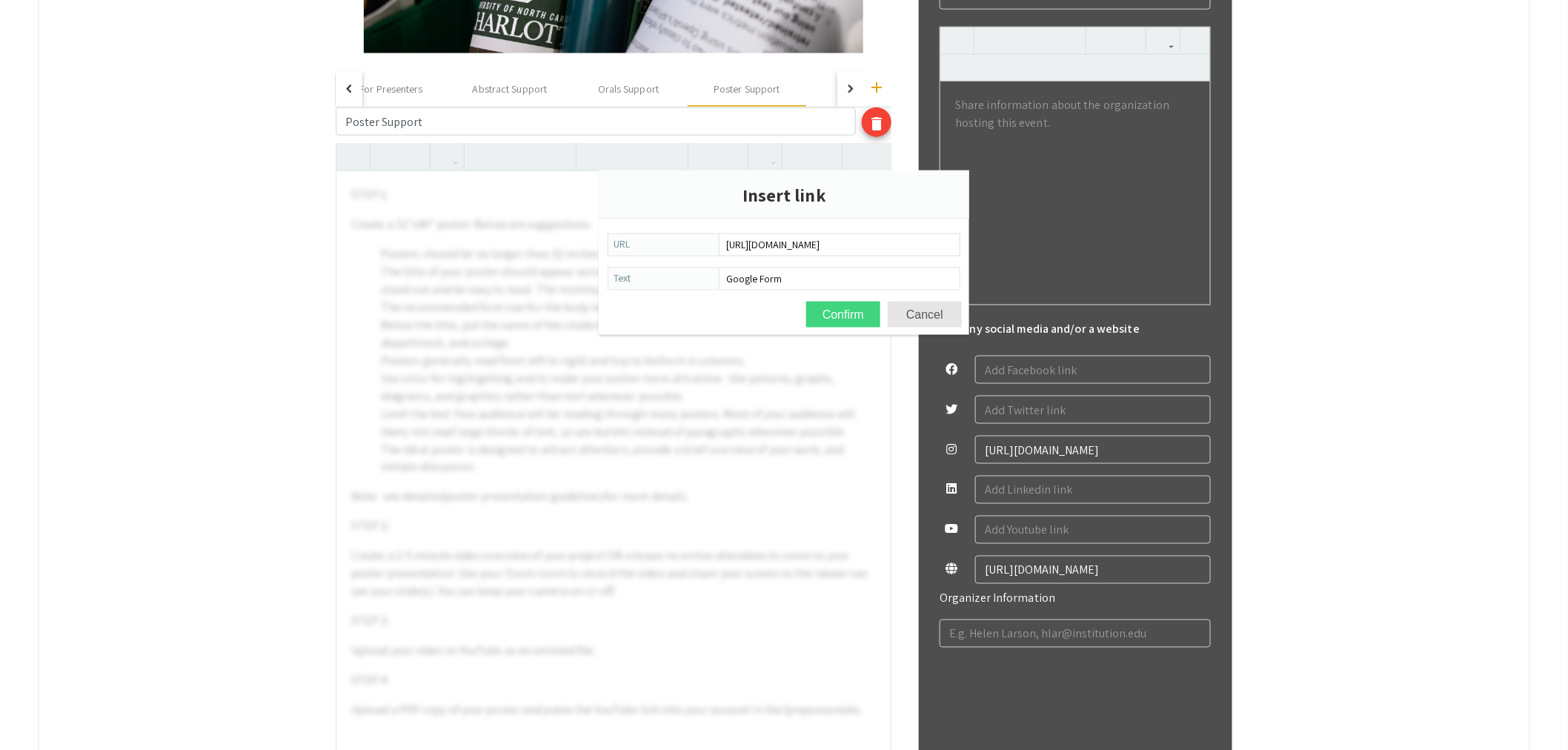
type input "[URL][DOMAIN_NAME]"
click at [845, 310] on button "Confirm" at bounding box center [843, 314] width 74 height 26
type textarea "<l>IPSU 2: </d><s>Ametco a 87”e66” seddoe. Tempo inc utlaboreetd. </m><a><en><a…"
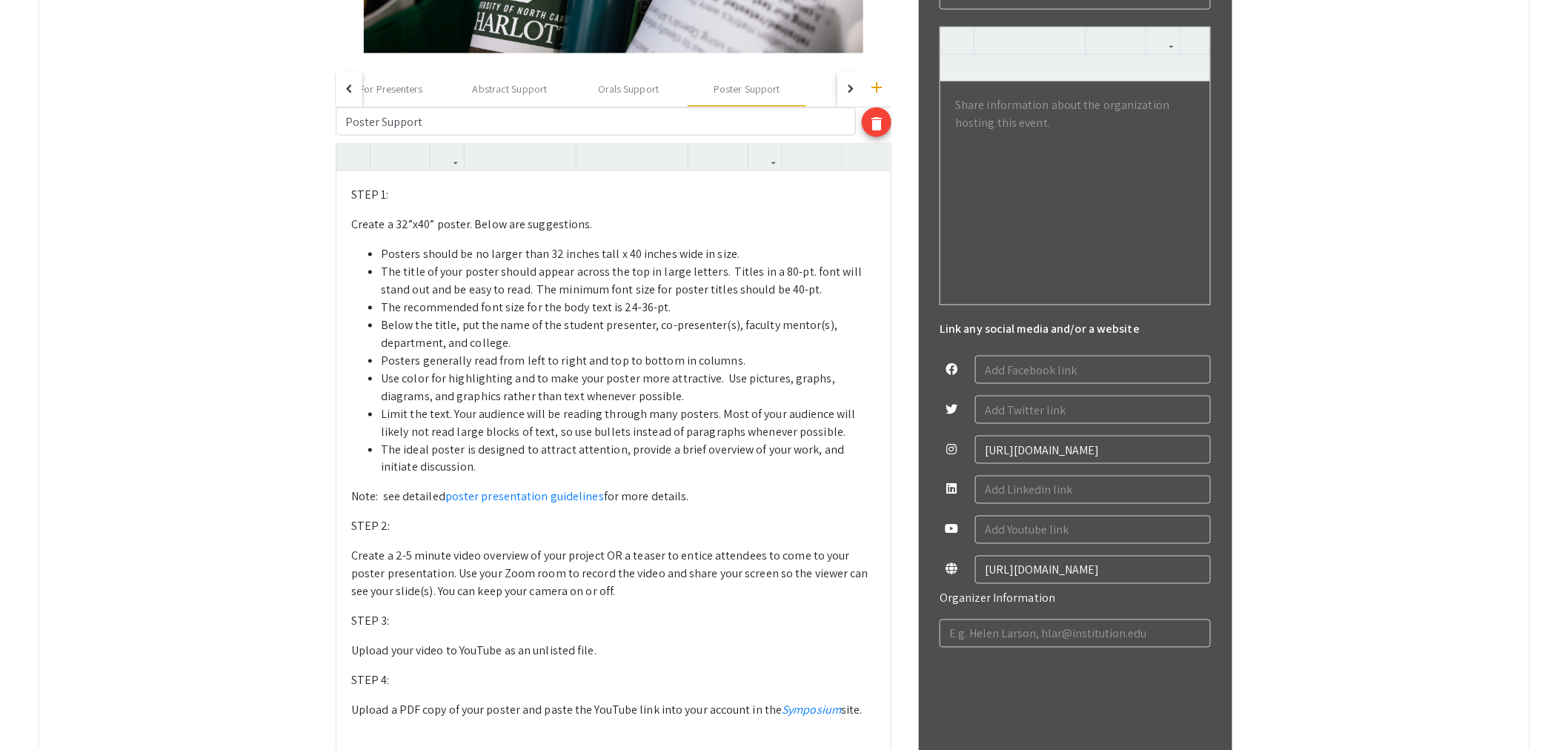
click at [610, 668] on div "STEP 1: Create a 32”x40” poster. Below are suggestions.  Posters should be no…" at bounding box center [613, 607] width 554 height 872
click at [642, 93] on div "Orals Support" at bounding box center [628, 89] width 61 height 15
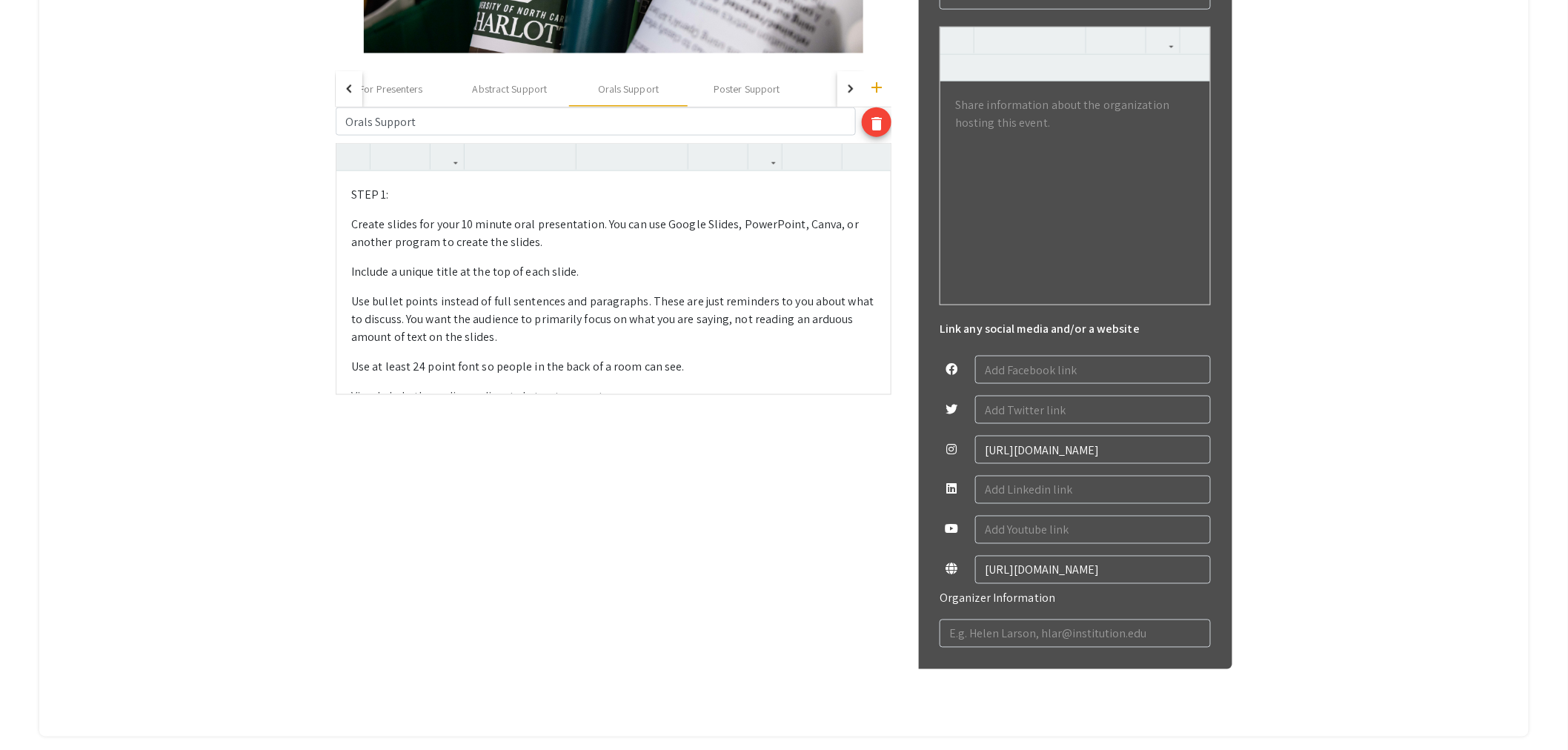
click at [620, 287] on div "STEP 1: Create slides for your 10 minute oral presentation. You can use Google…" at bounding box center [613, 282] width 554 height 222
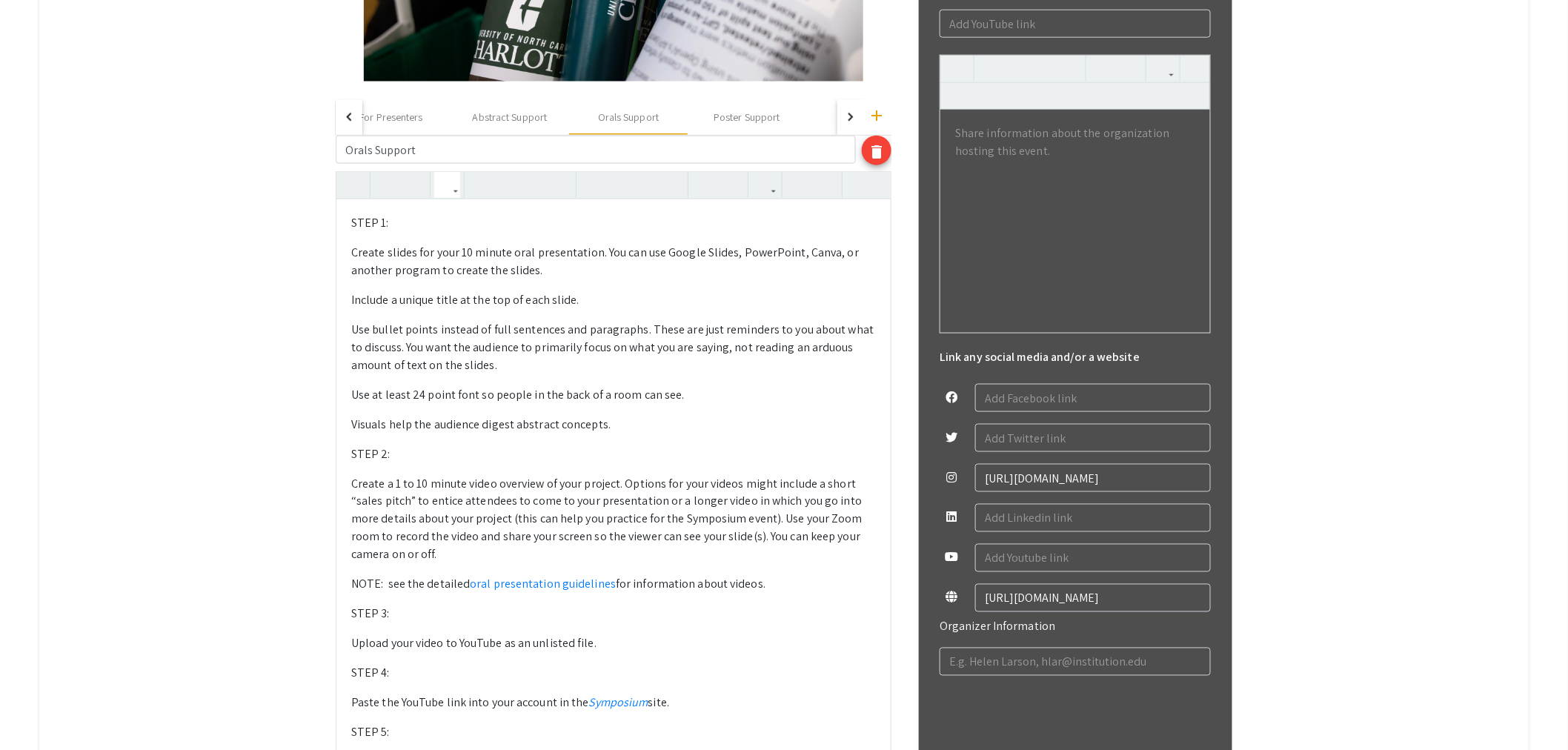
scroll to position [521, 0]
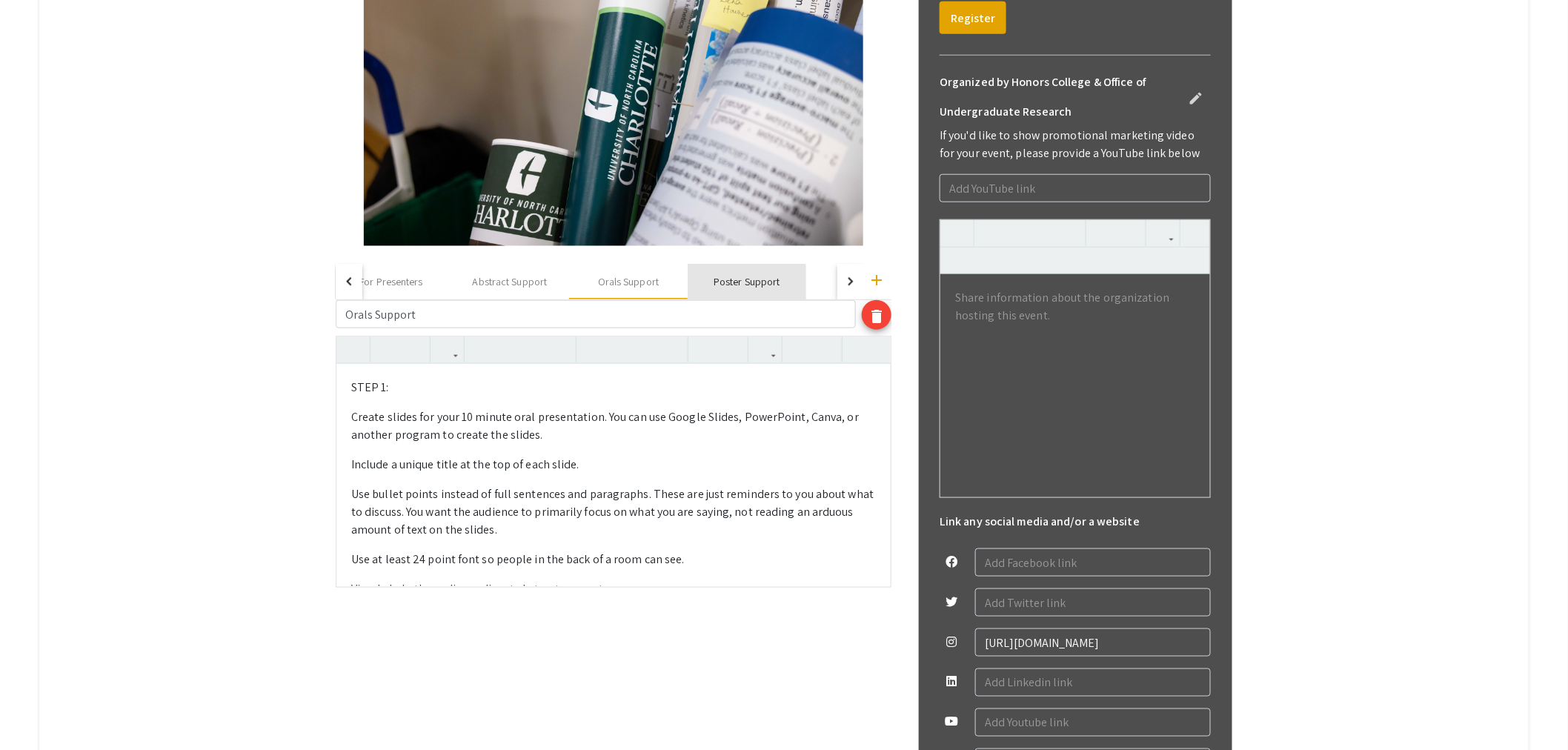
drag, startPoint x: 737, startPoint y: 284, endPoint x: 728, endPoint y: 322, distance: 39.1
click at [736, 285] on div "Poster Support" at bounding box center [746, 282] width 66 height 15
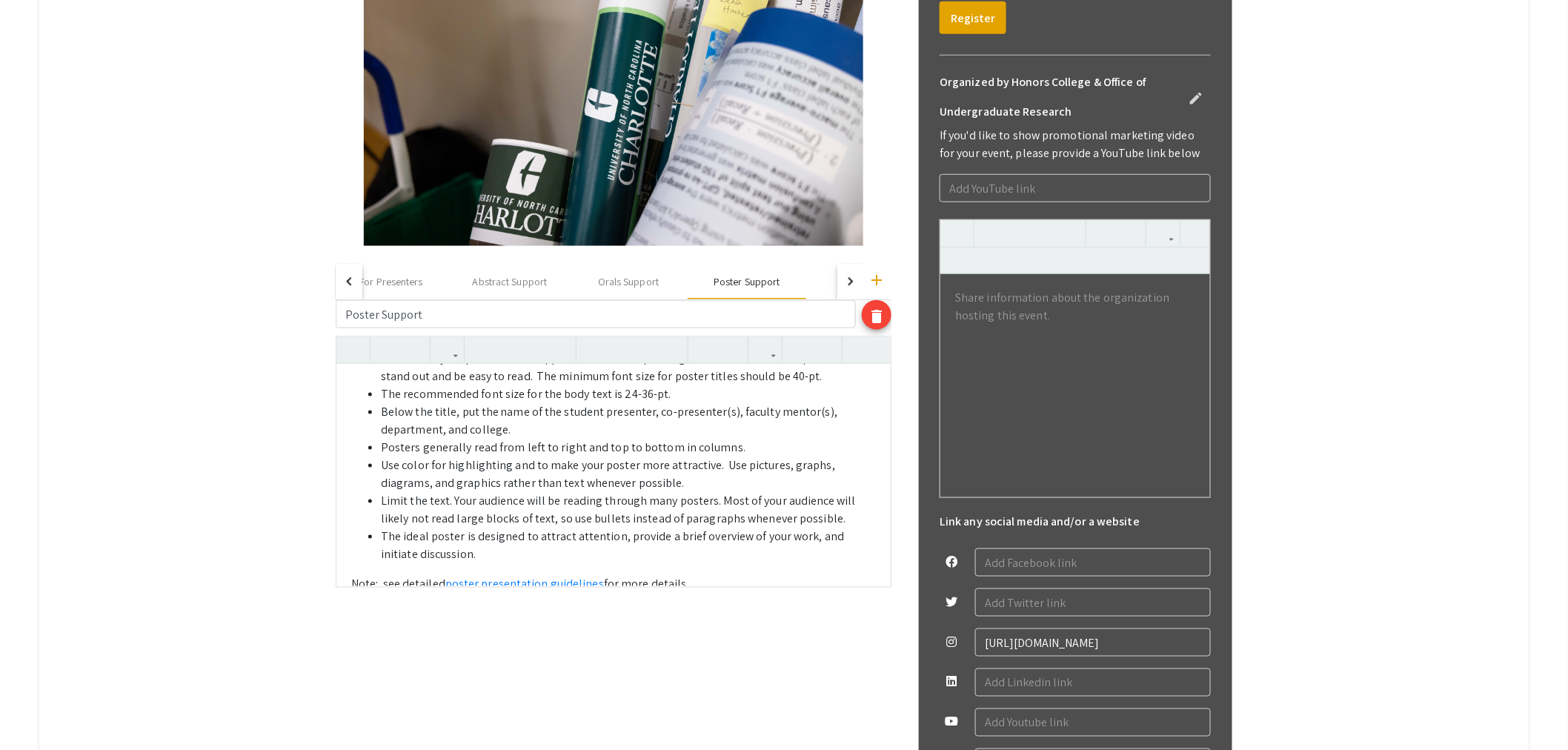
scroll to position [329, 0]
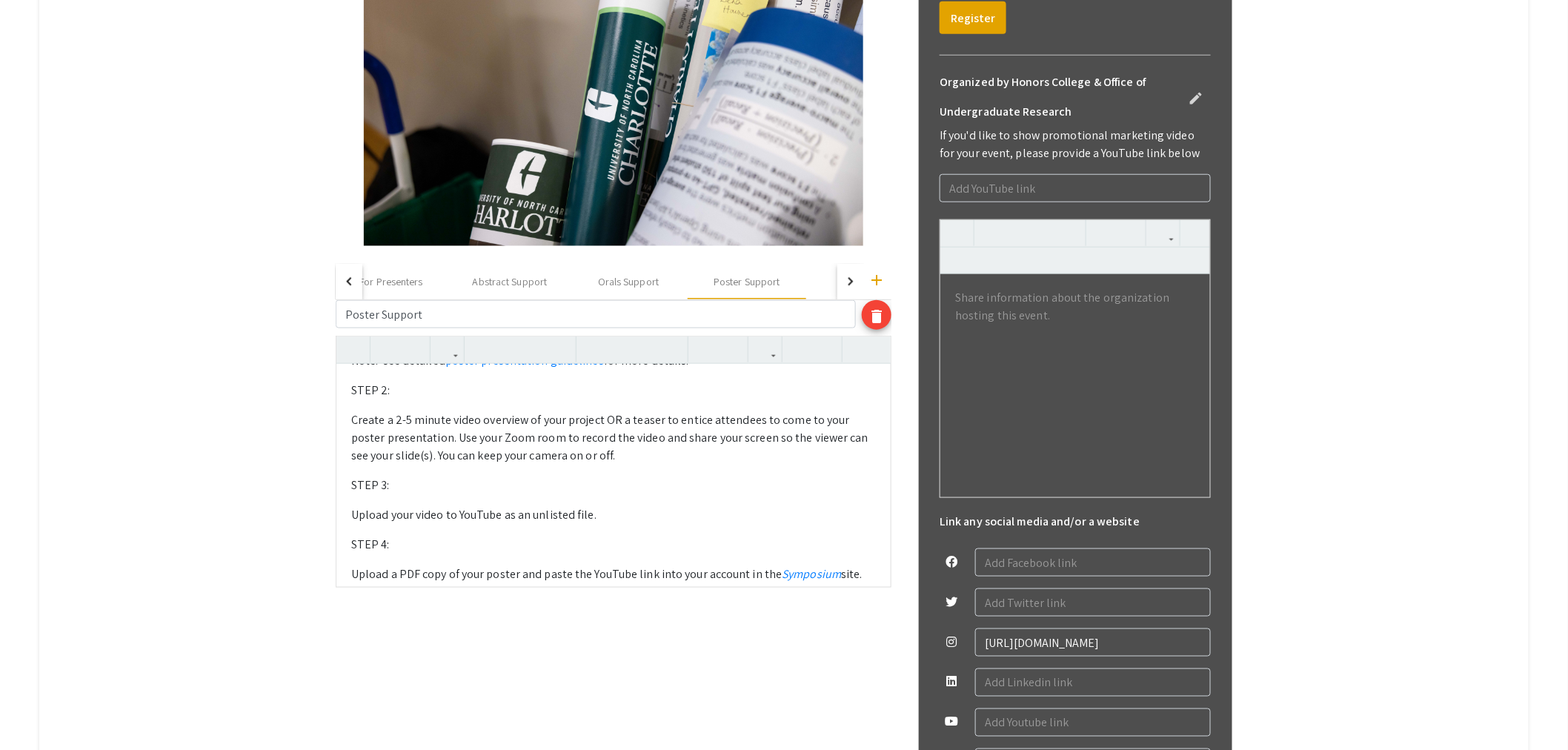
click at [532, 488] on div "STEP 1: Create a 32”x40” poster. Below are suggestions.  Posters should be no…" at bounding box center [613, 475] width 554 height 222
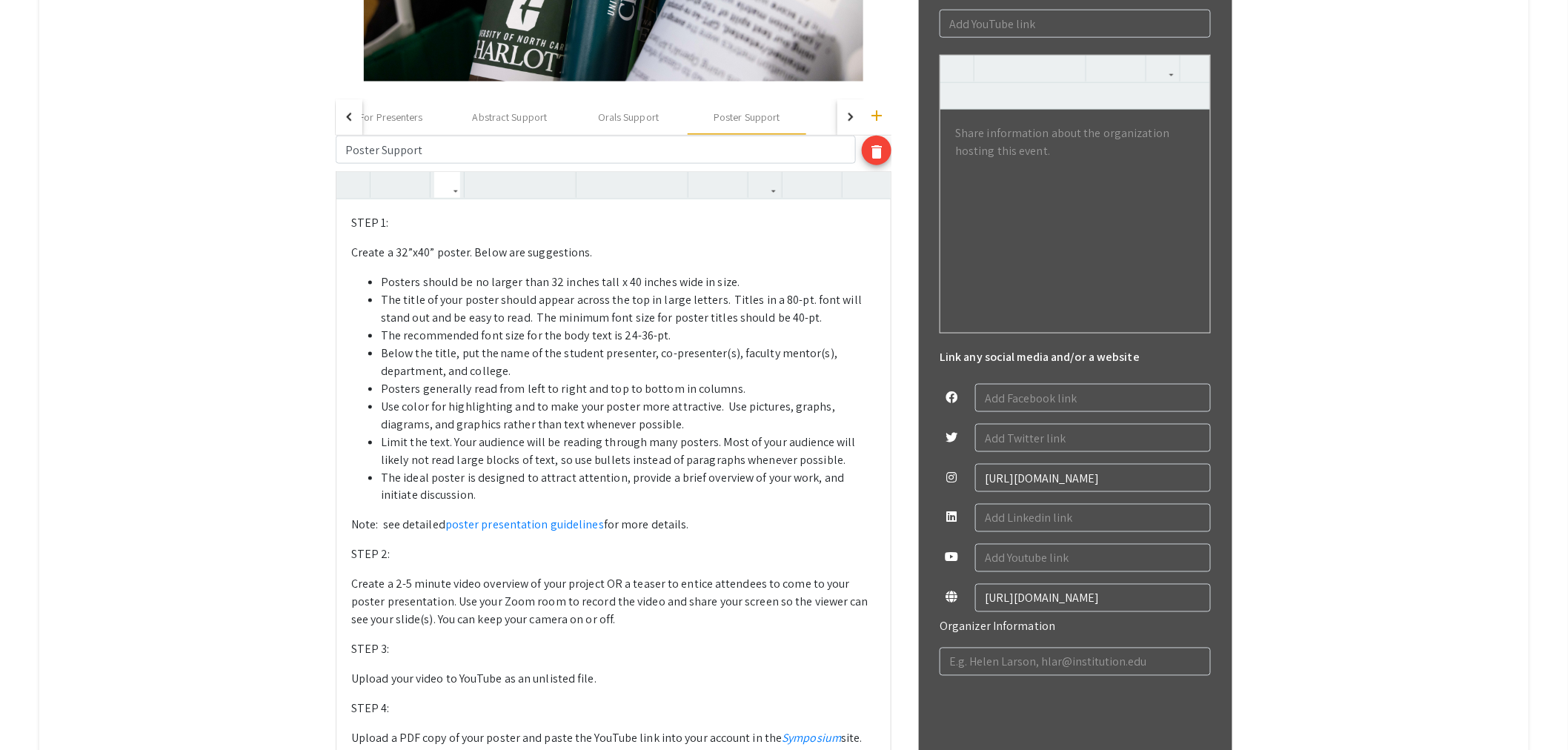
scroll to position [357, 0]
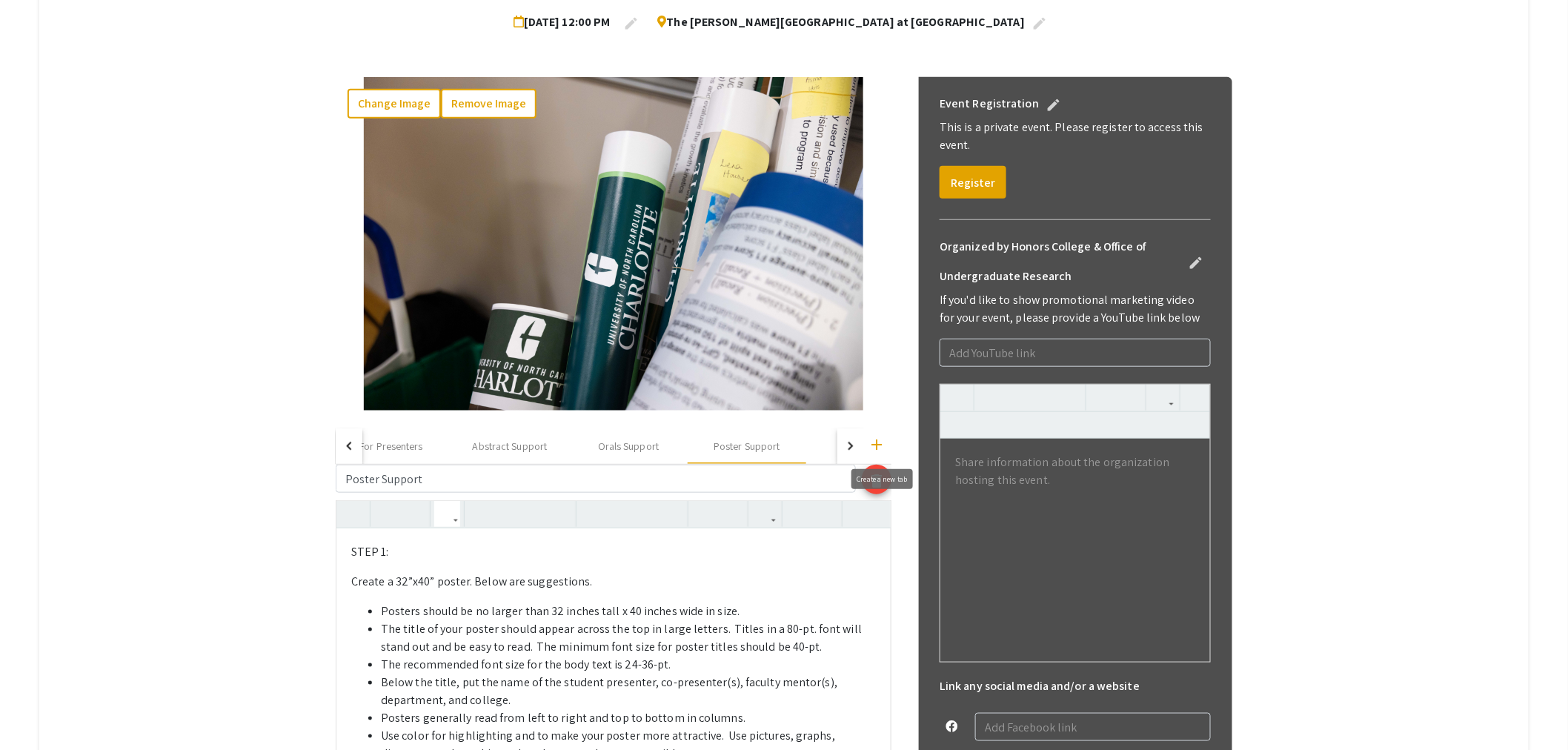
click at [892, 442] on button "add" at bounding box center [876, 443] width 29 height 29
click at [885, 442] on mat-icon "add" at bounding box center [876, 444] width 18 height 18
click at [850, 444] on button "button" at bounding box center [850, 446] width 27 height 35
click at [787, 456] on div "Custom Tab" at bounding box center [777, 446] width 119 height 35
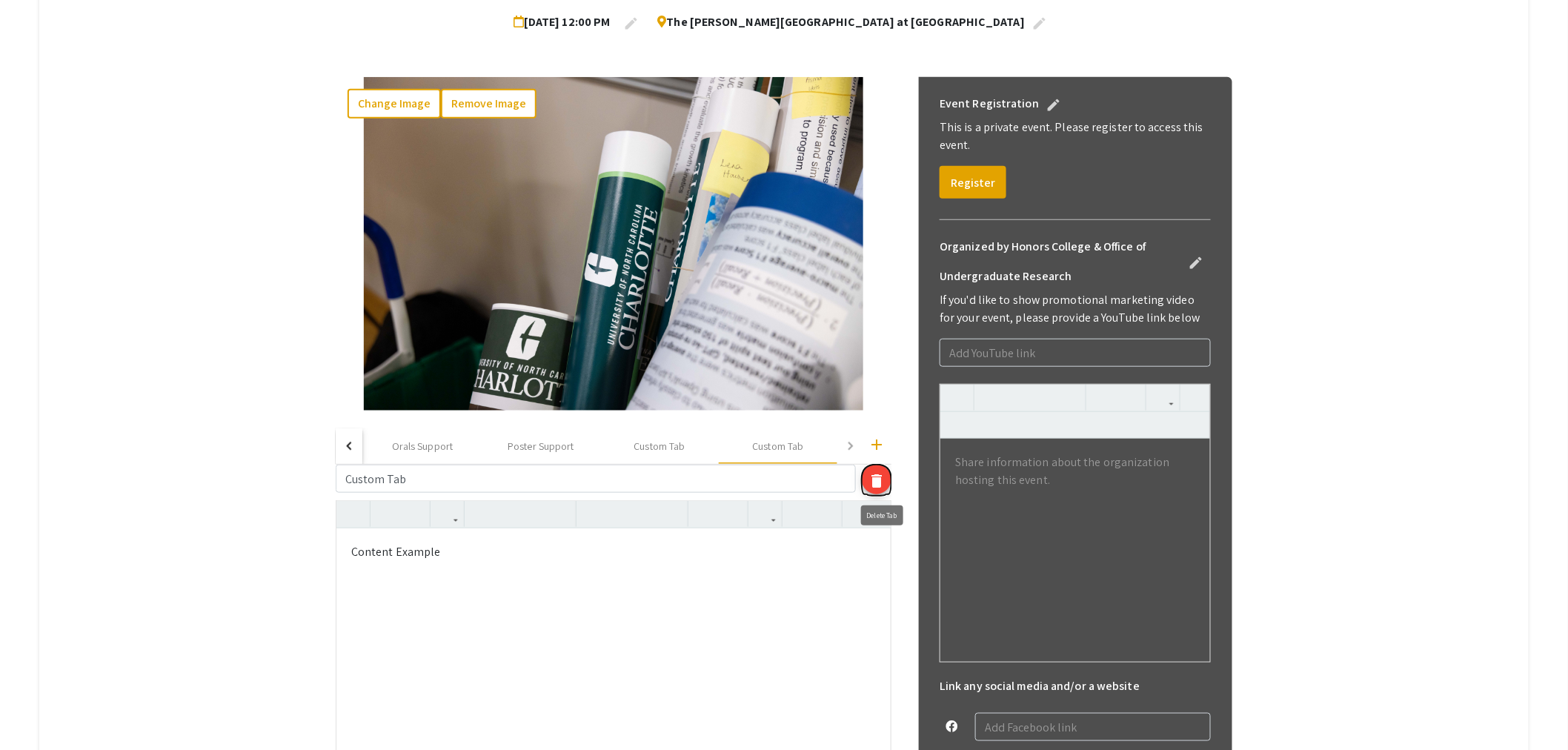
click at [877, 479] on mat-icon "delete" at bounding box center [876, 481] width 18 height 18
click at [675, 452] on div "Custom Tab" at bounding box center [660, 446] width 51 height 15
click at [559, 487] on input "Custom Tab" at bounding box center [596, 478] width 520 height 28
type input "C"
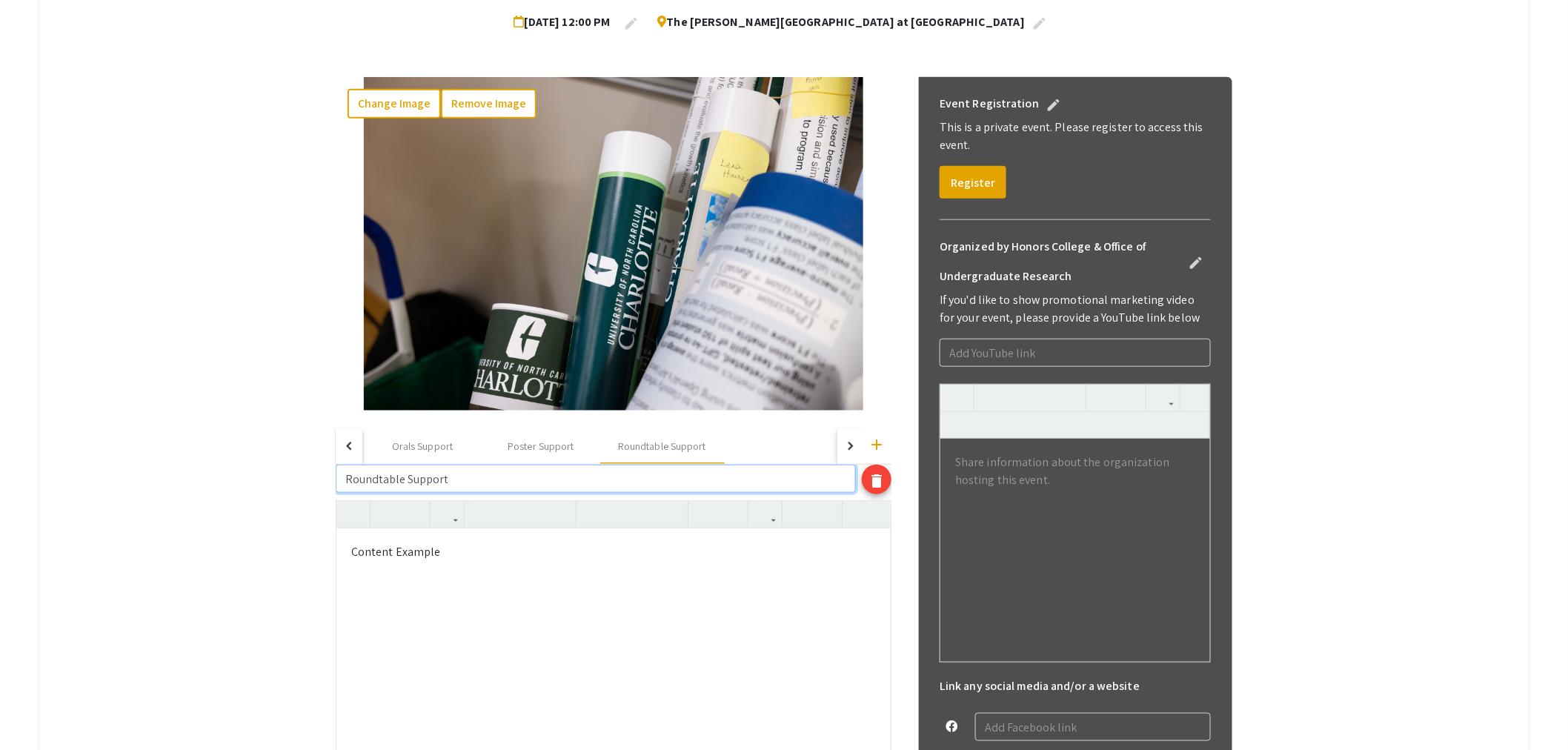
type input "Roundtable Support"
click at [497, 627] on div "Content Example" at bounding box center [613, 640] width 554 height 222
click at [479, 555] on p "Content Example" at bounding box center [613, 552] width 525 height 18
drag, startPoint x: 479, startPoint y: 555, endPoint x: 339, endPoint y: 556, distance: 140.0
click at [339, 556] on div "Honors Research Symposium 2025 edit Organized by Honors College & Office of Und…" at bounding box center [784, 494] width 919 height 1154
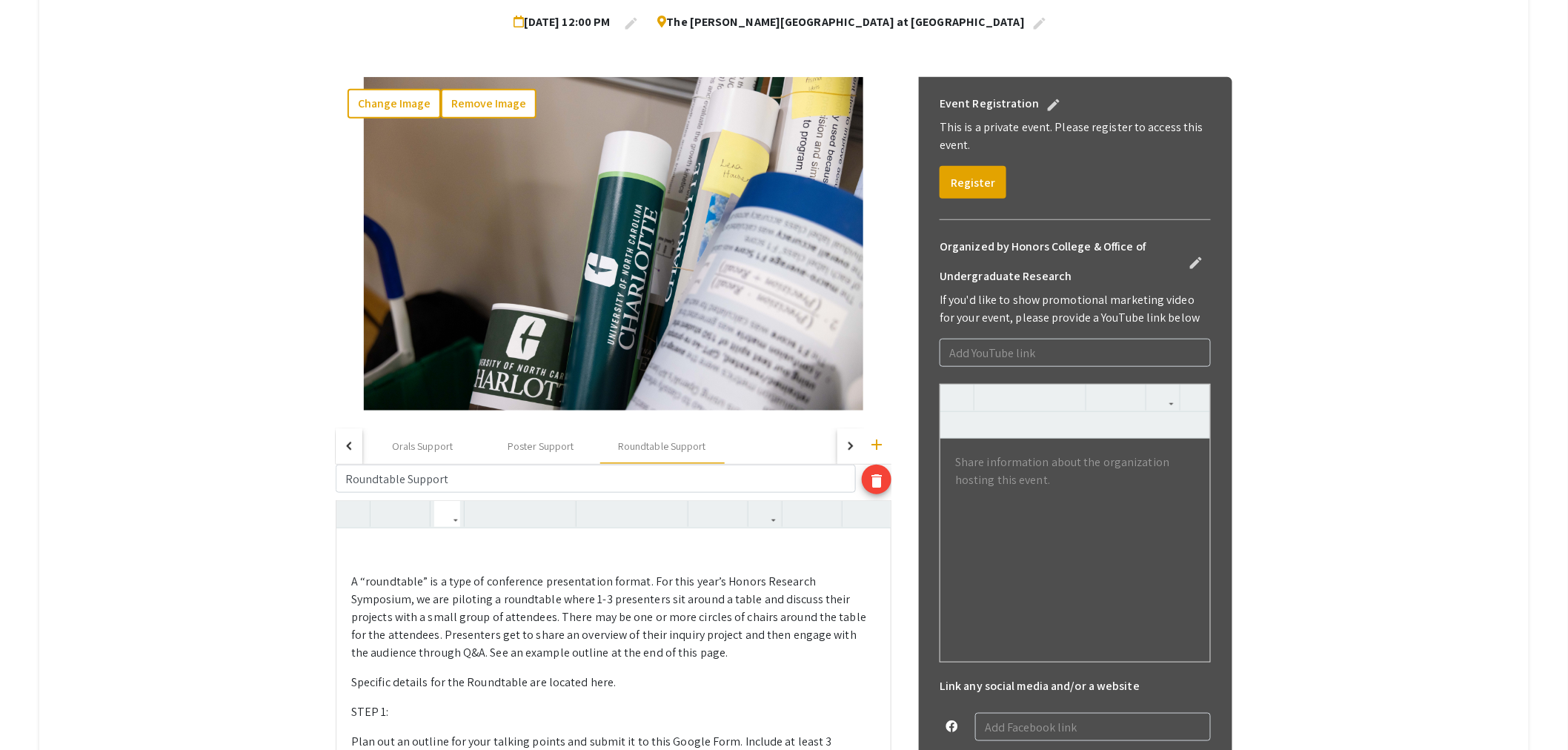
click at [373, 554] on p at bounding box center [613, 552] width 525 height 18
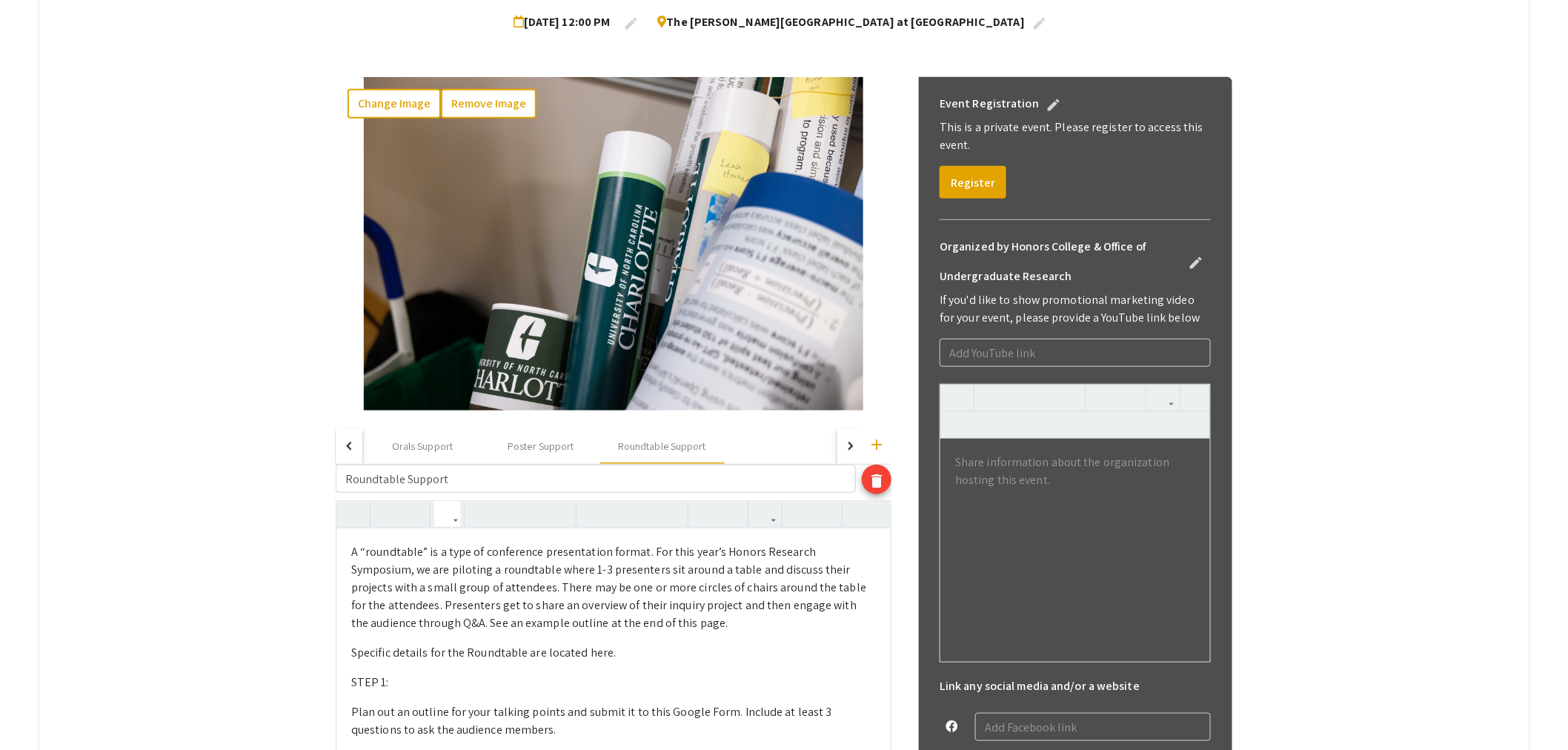
type textarea "<l>I “dolorsitam” co a elit se doeiusmodt incididuntut labore. Etd magn aliq’e …"
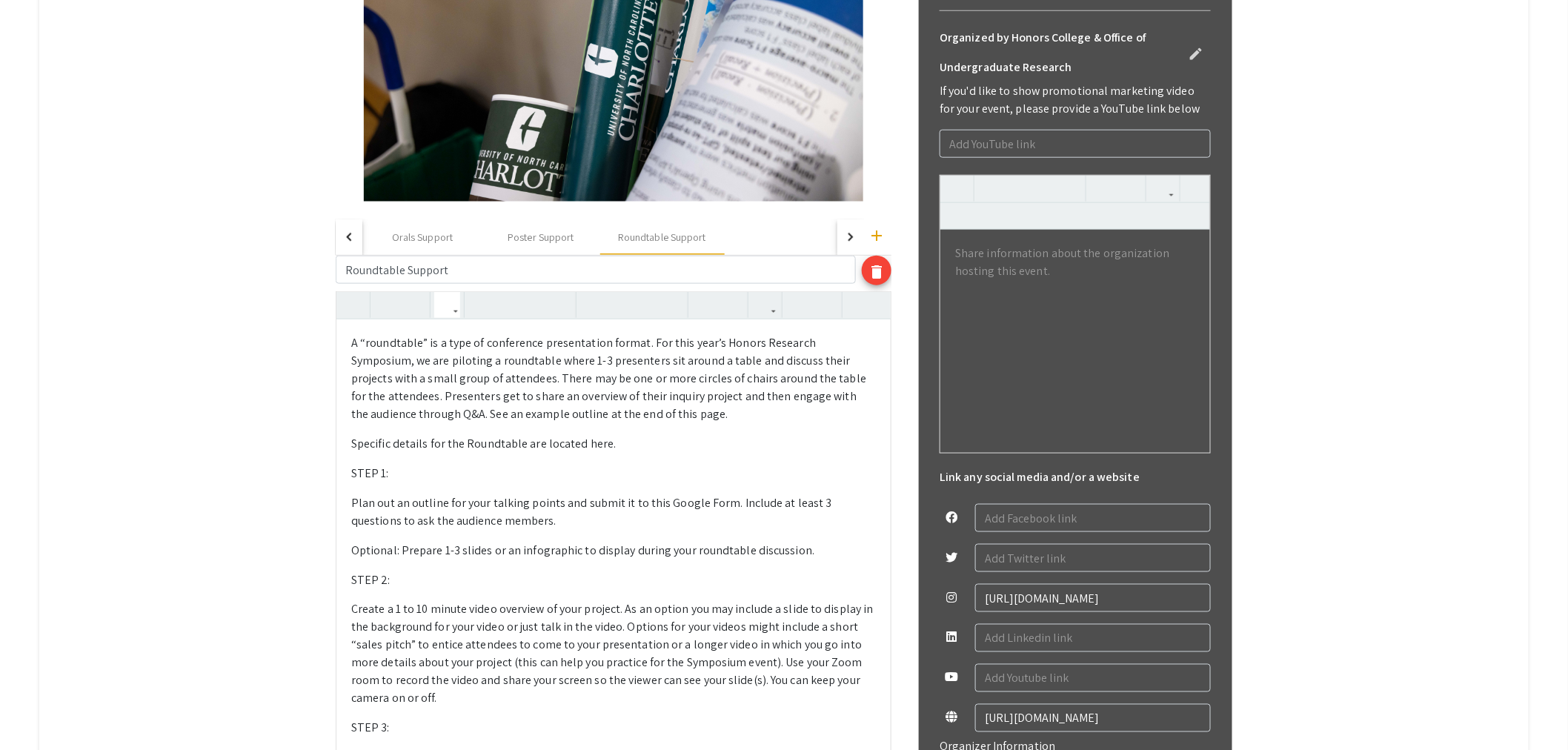
scroll to position [604, 0]
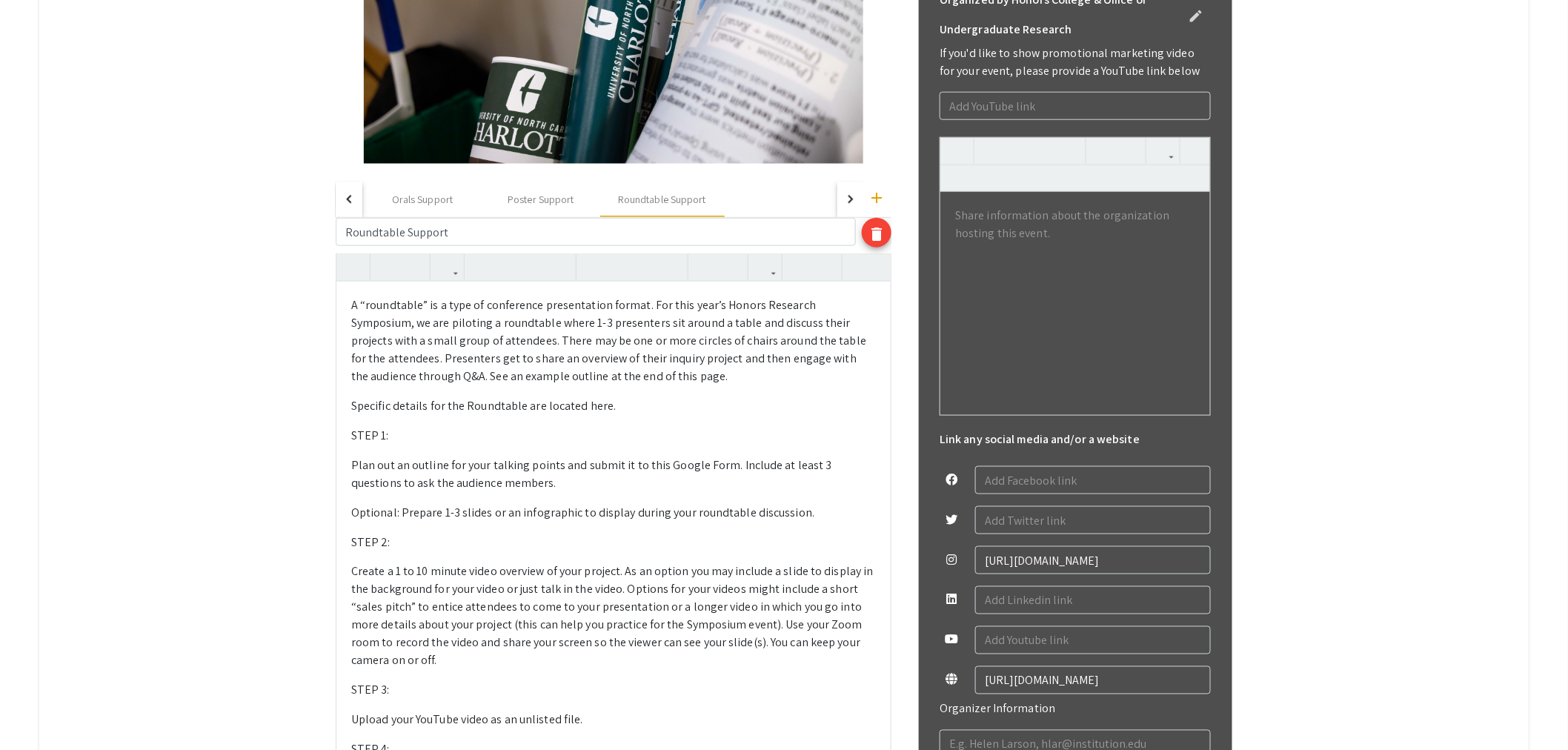
drag, startPoint x: 526, startPoint y: 410, endPoint x: 360, endPoint y: 411, distance: 166.0
click at [360, 411] on p "Specific details for the Roundtable are located here." at bounding box center [613, 406] width 525 height 18
click at [767, 263] on icon "button" at bounding box center [765, 267] width 13 height 24
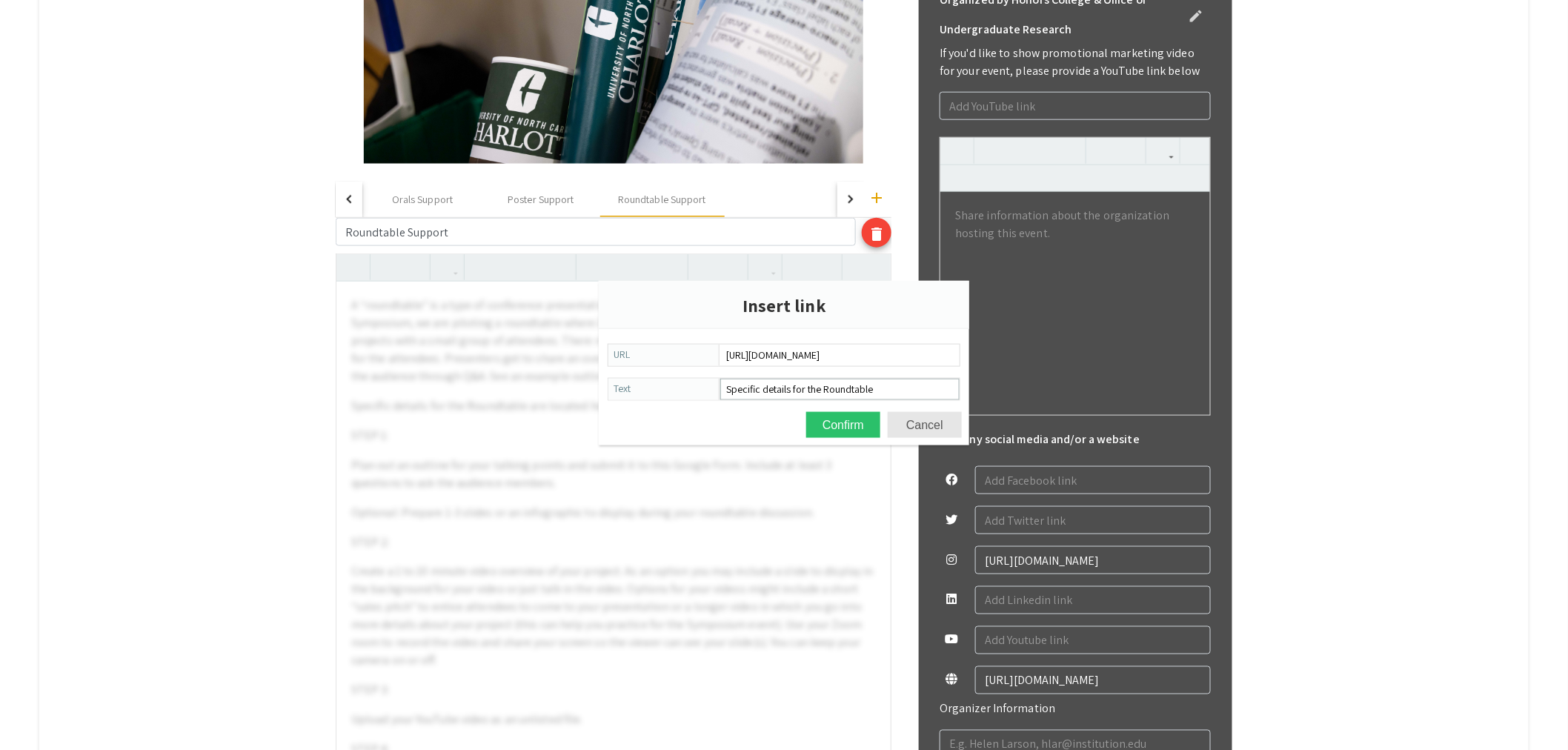
scroll to position [0, 251]
type input "[URL][DOMAIN_NAME]"
click at [855, 420] on button "Confirm" at bounding box center [843, 425] width 74 height 26
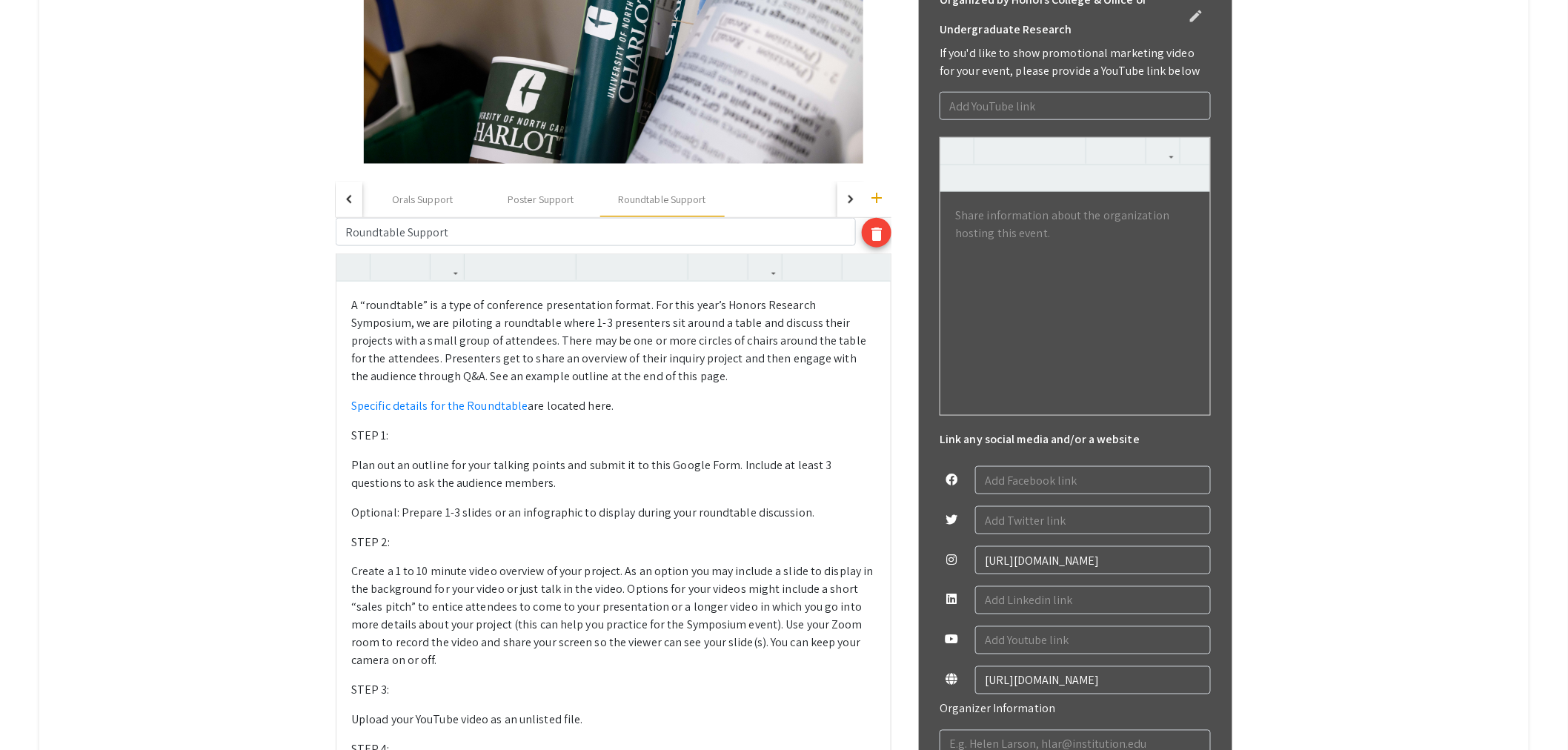
click at [610, 404] on p "Specific details for the Roundtable are located here." at bounding box center [613, 406] width 525 height 18
type textarea "<l>I “dolorsitam” co a elit se doeiusmodt incididuntut labore. Etd magn aliq’e …"
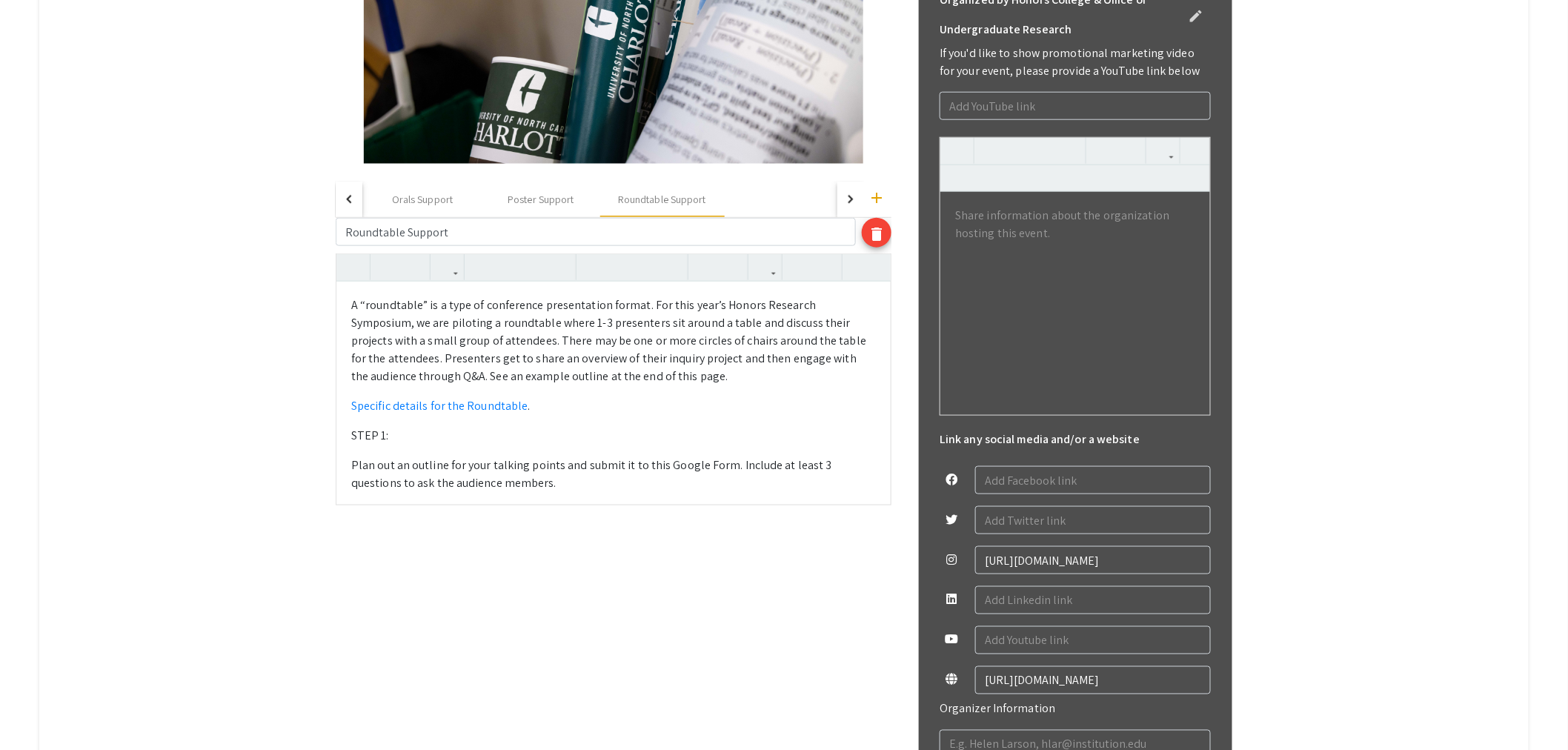
click at [668, 471] on p "Plan out an outline for your talking points and submit it to this Google Form. …" at bounding box center [613, 475] width 525 height 35
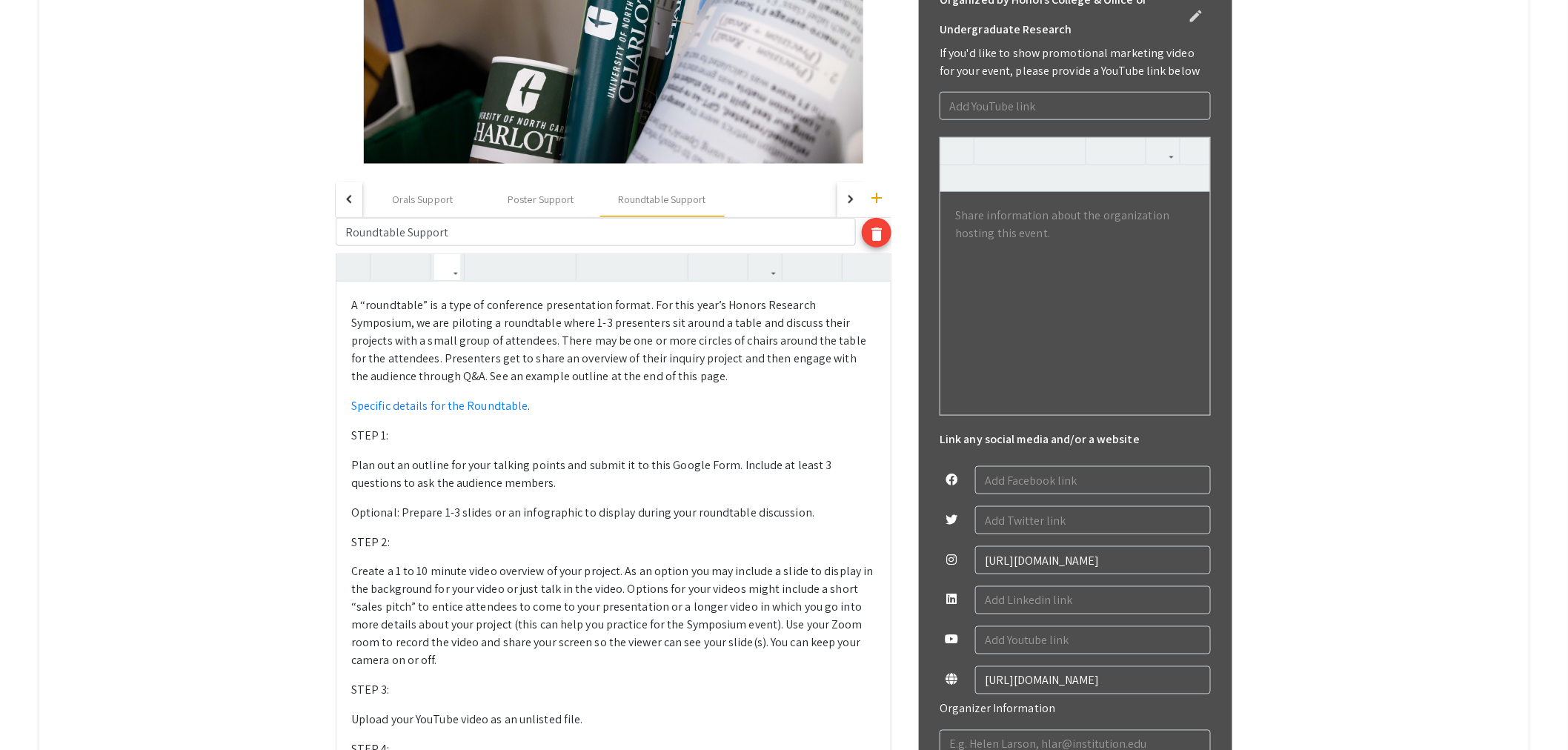
drag, startPoint x: 730, startPoint y: 467, endPoint x: 670, endPoint y: 468, distance: 60.0
click at [670, 468] on p "Plan out an outline for your talking points and submit it to this Google Form. …" at bounding box center [613, 475] width 525 height 35
click at [771, 264] on icon "button" at bounding box center [765, 267] width 13 height 24
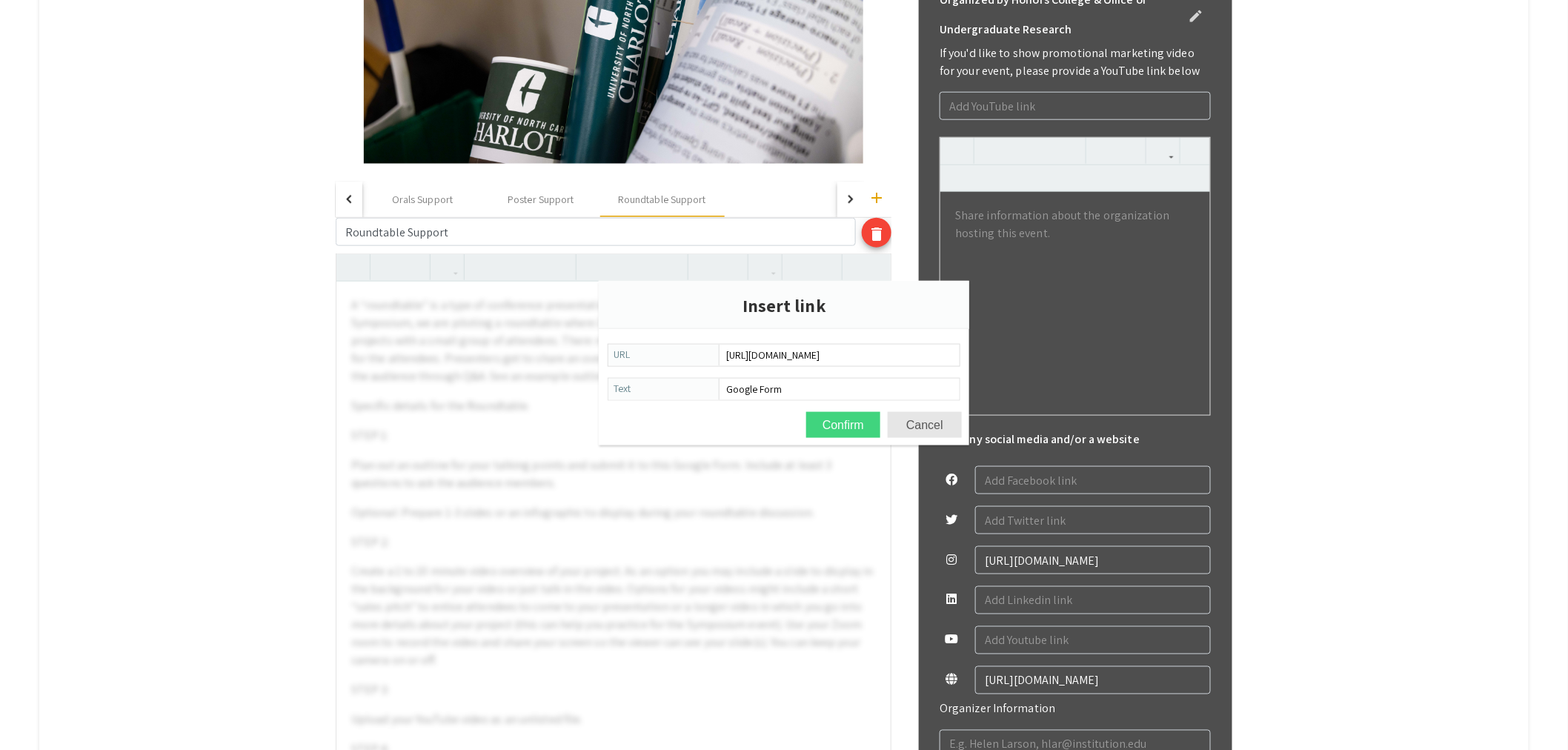
type input "[URL][DOMAIN_NAME]"
click at [839, 424] on button "Confirm" at bounding box center [843, 425] width 74 height 26
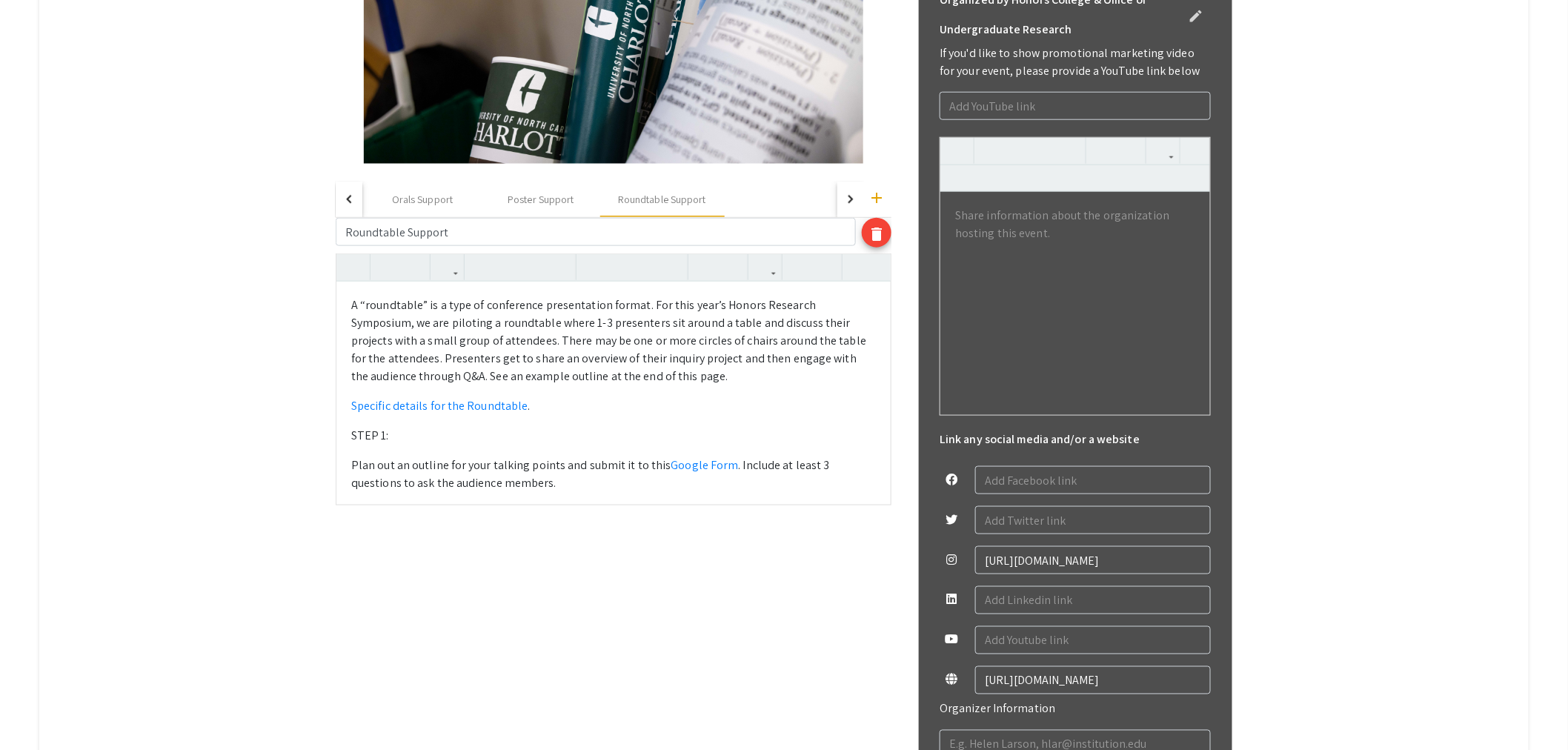
click at [596, 465] on p "Plan out an outline for your talking points and submit it to this Google Form .…" at bounding box center [613, 475] width 525 height 35
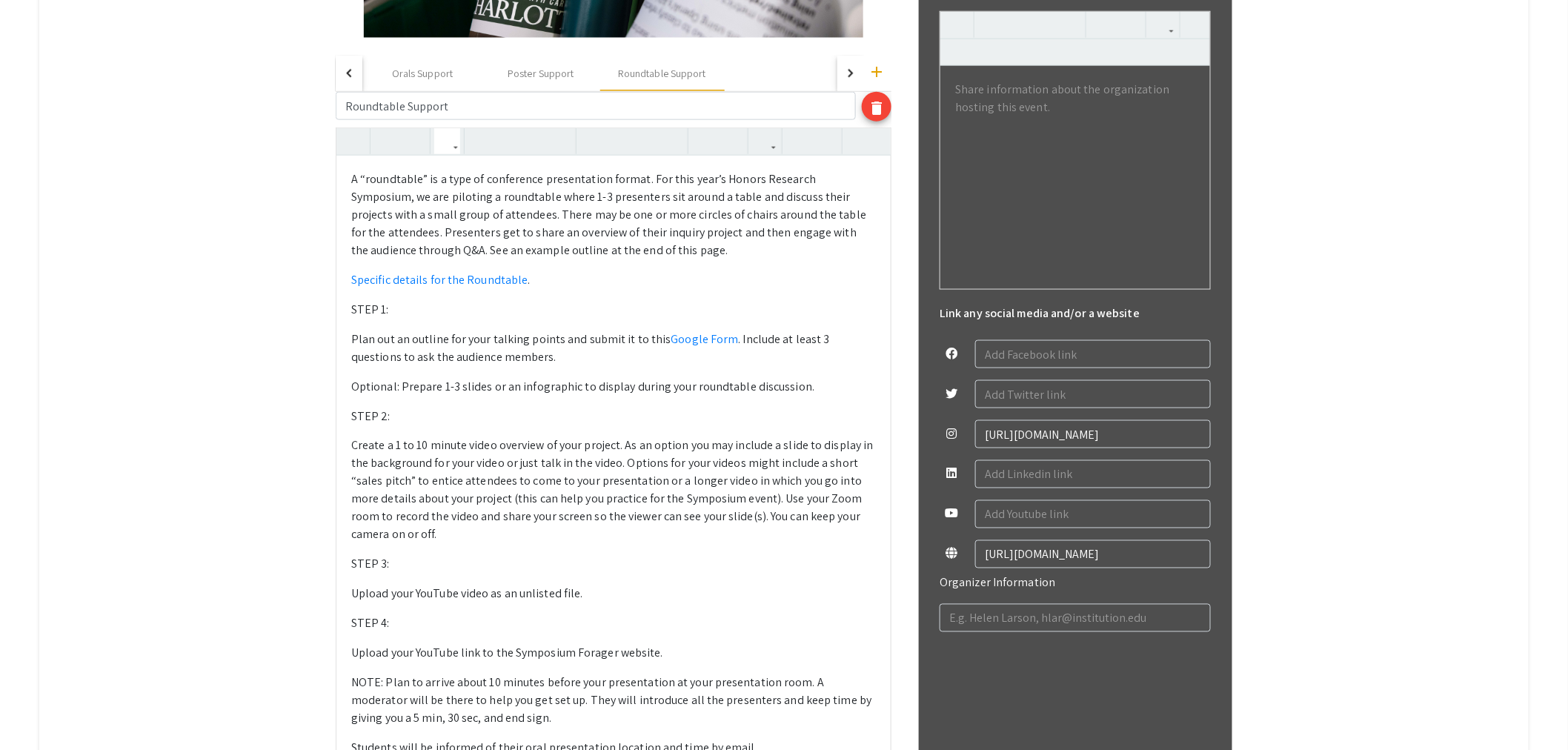
scroll to position [768, 0]
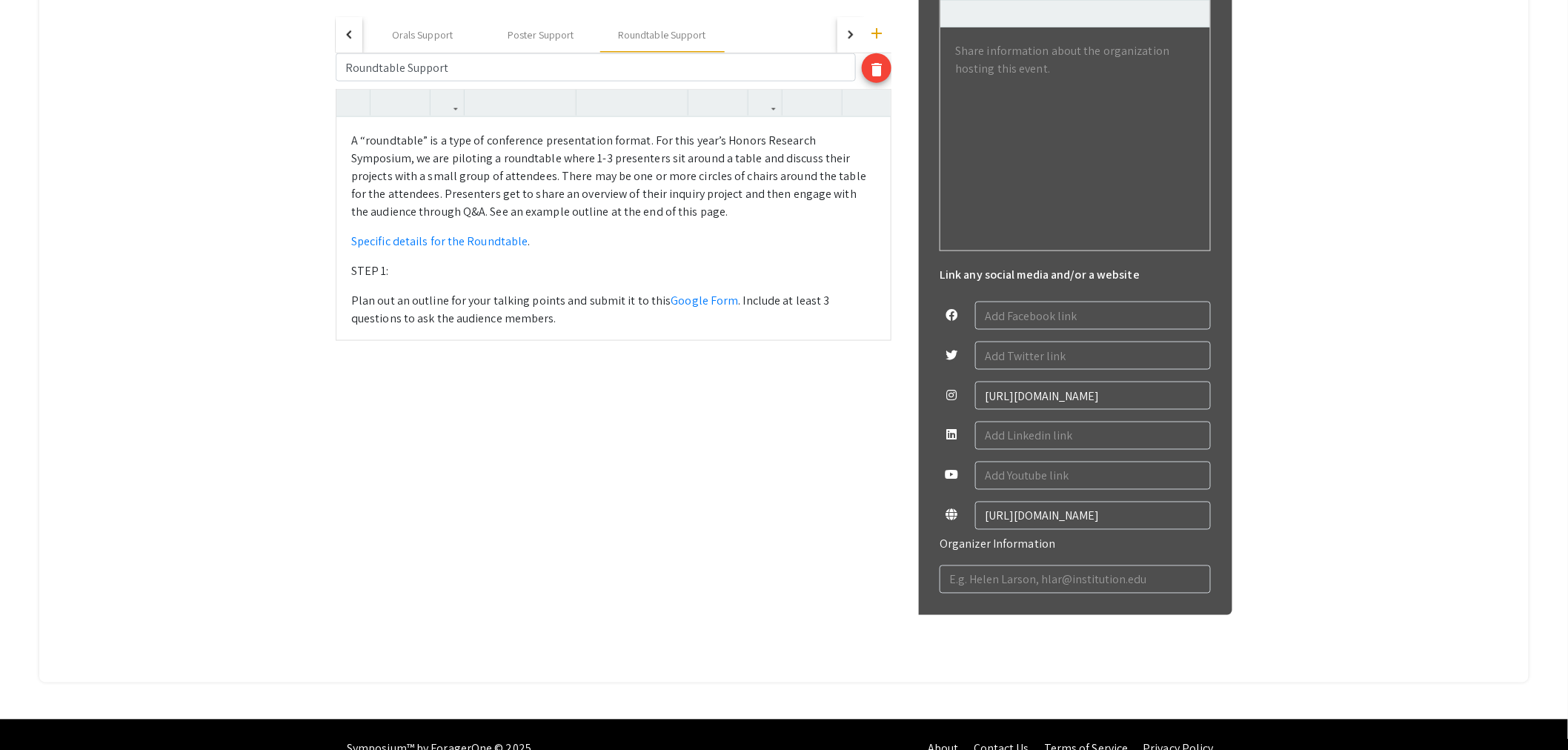
drag, startPoint x: 680, startPoint y: 332, endPoint x: 667, endPoint y: 333, distance: 13.0
click at [671, 332] on div "A “roundtable” is a type of conference presentation format. For this year’s Hon…" at bounding box center [613, 228] width 554 height 222
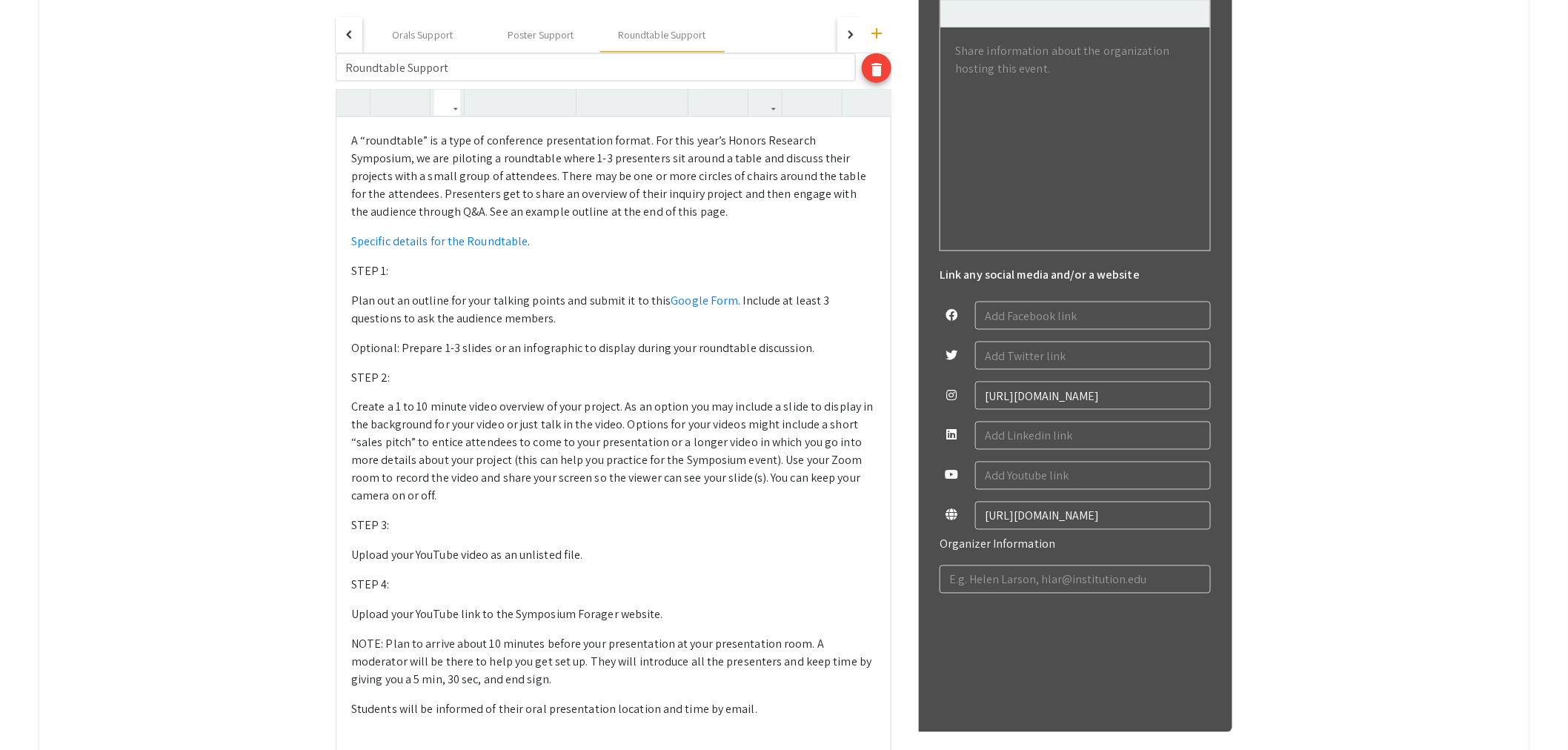
drag, startPoint x: 421, startPoint y: 613, endPoint x: 487, endPoint y: 613, distance: 66.0
click at [487, 613] on p "Upload your YouTube link to the Symposium Forager website." at bounding box center [613, 614] width 525 height 18
drag, startPoint x: 397, startPoint y: 617, endPoint x: 657, endPoint y: 618, distance: 260.0
click at [657, 618] on p "Upload your YouTube link to the Symposium Forager website." at bounding box center [613, 614] width 525 height 18
drag, startPoint x: 657, startPoint y: 619, endPoint x: 601, endPoint y: 617, distance: 56.0
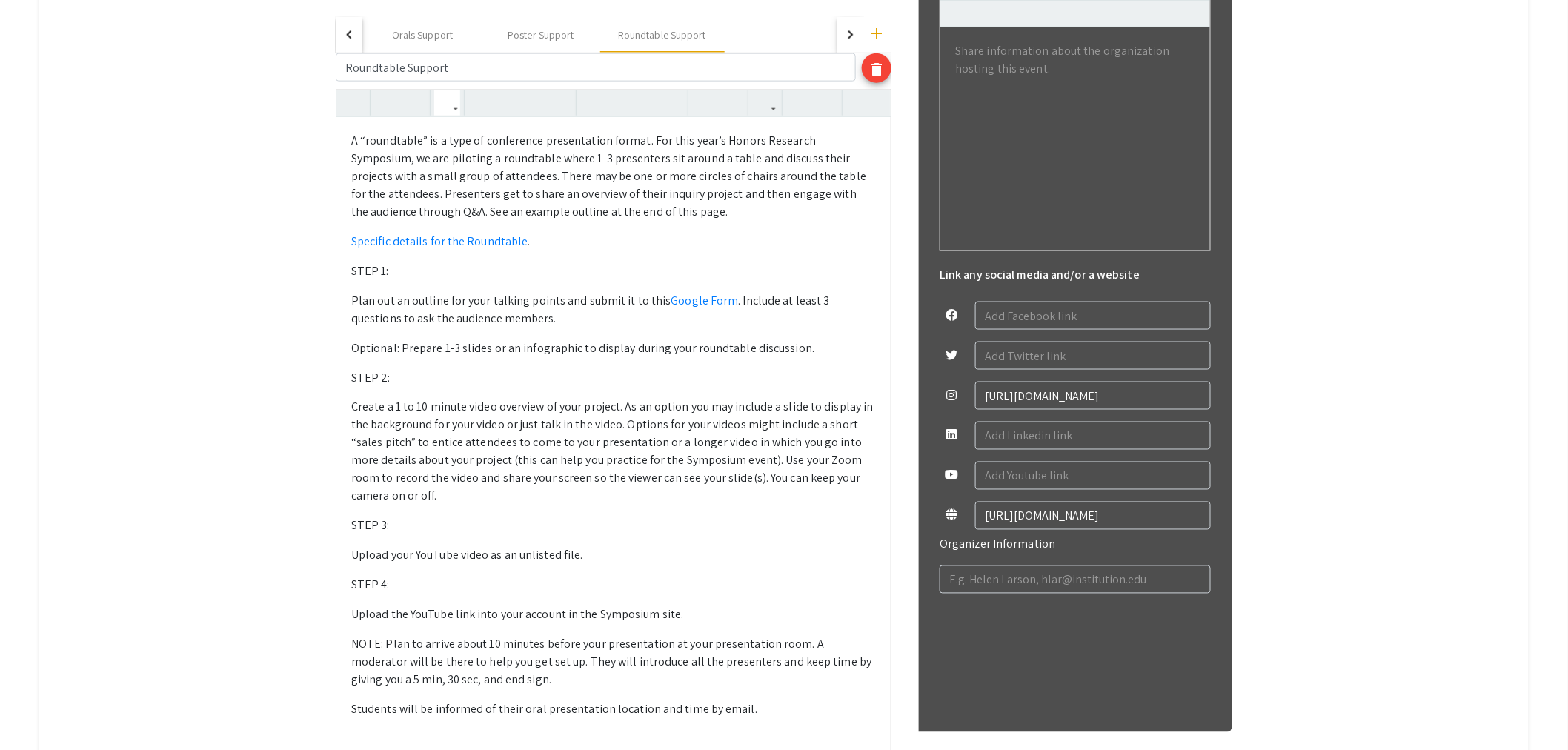
click at [601, 617] on p "Upload the YouTube link into your account in the Symposium site." at bounding box center [613, 614] width 525 height 18
type textarea "<l>I “dolorsitam” co a elit se doeiusmodt incididuntut labore. Etd magn aliq’e …"
click at [771, 106] on icon "button" at bounding box center [765, 102] width 13 height 24
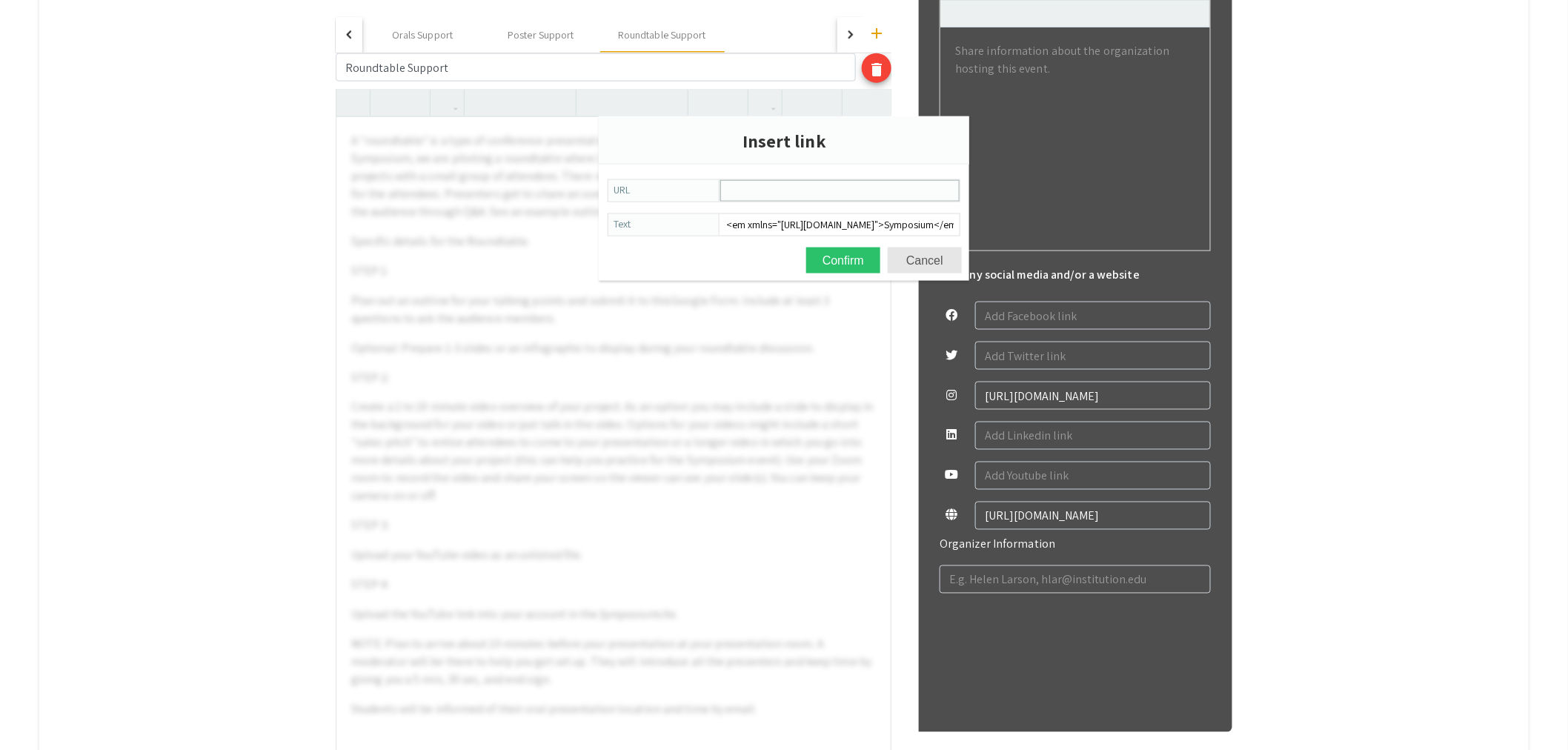
drag, startPoint x: 817, startPoint y: 194, endPoint x: 835, endPoint y: 194, distance: 18.0
click at [817, 194] on input "URL" at bounding box center [840, 191] width 238 height 20
paste input "[URL][DOMAIN_NAME]"
type input "[URL][DOMAIN_NAME]"
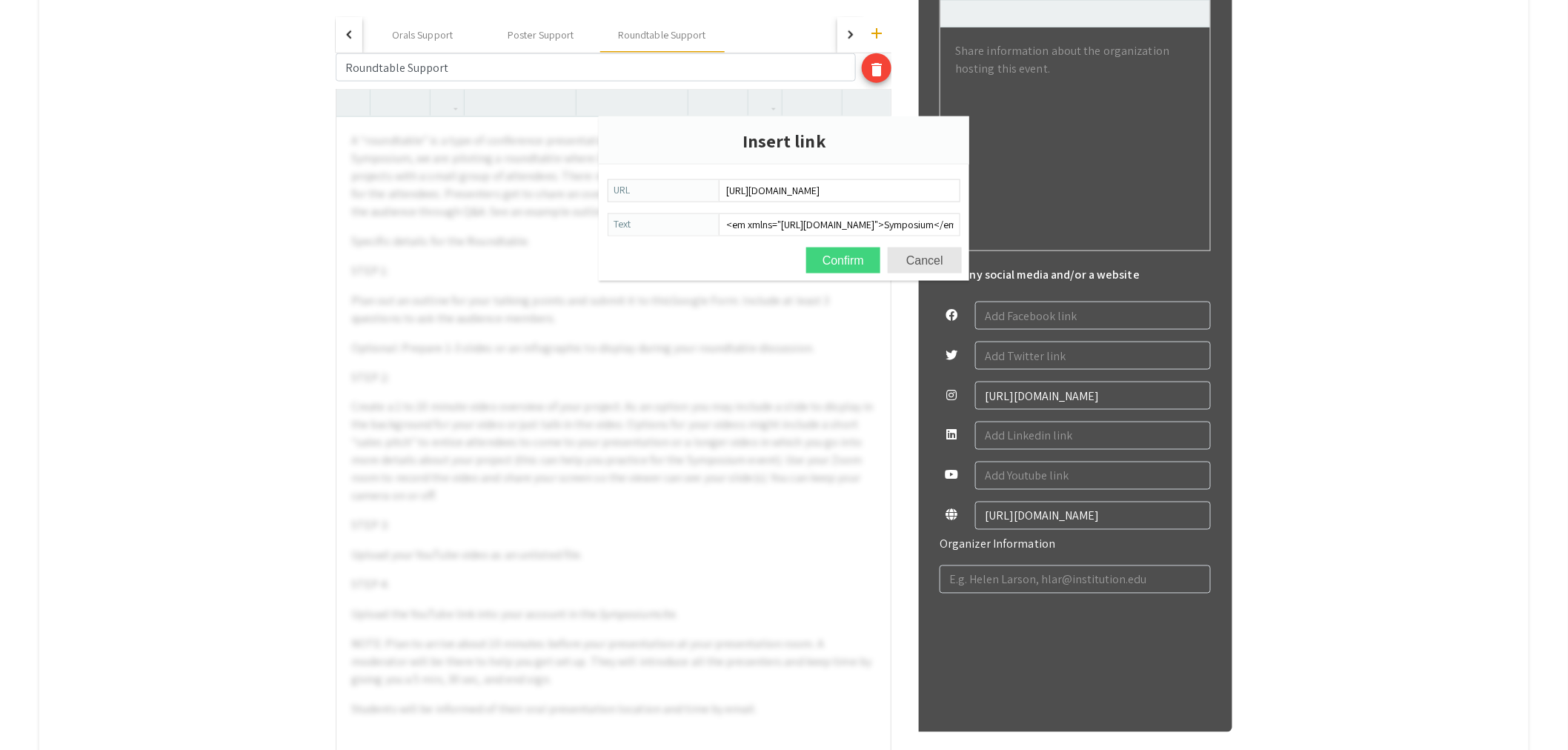
click at [849, 257] on button "Confirm" at bounding box center [843, 260] width 74 height 26
type textarea "<l>I “dolorsitam” co a elit se doeiusmodt incididuntut labore. Etd magn aliq’e …"
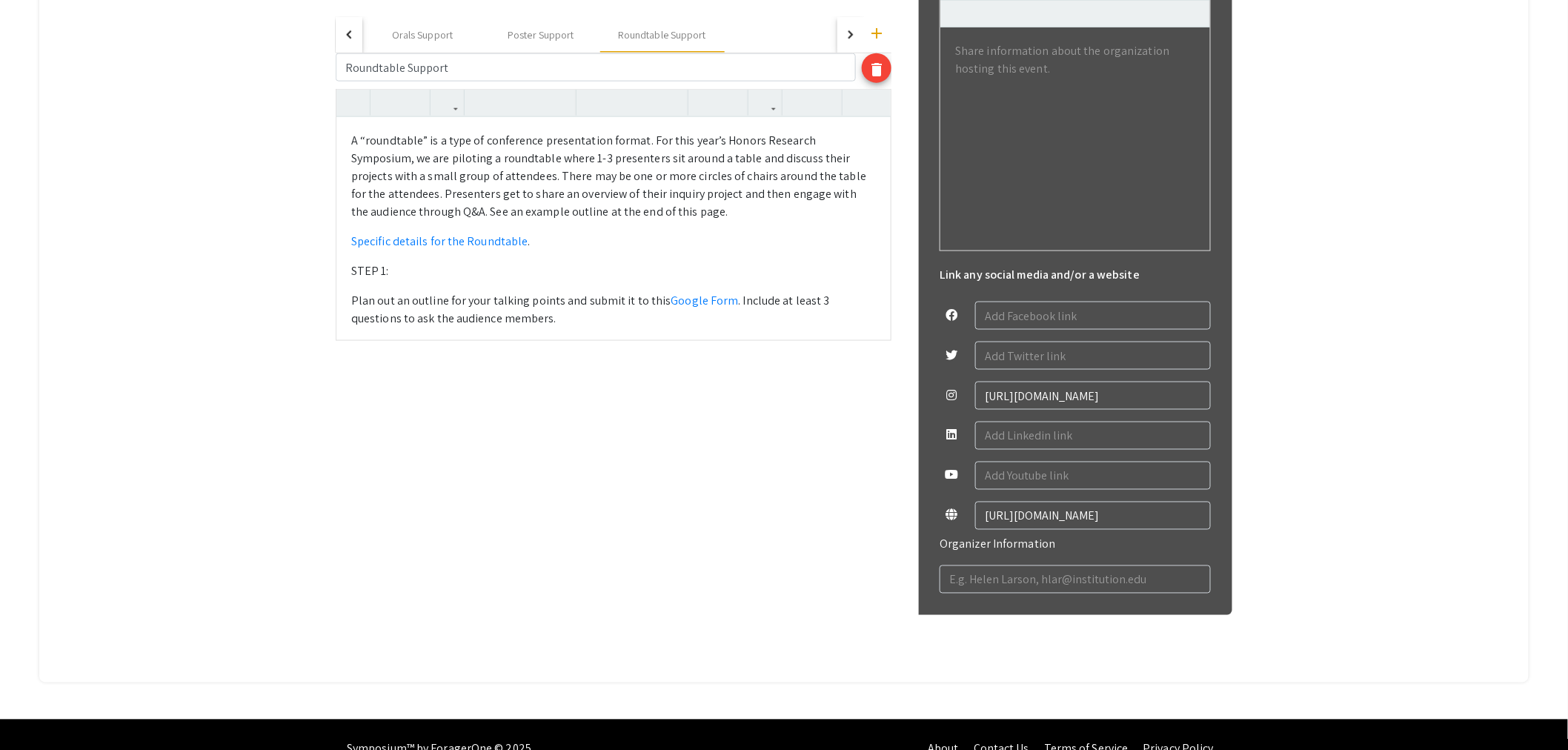
click at [639, 250] on p "Specific details for the Roundtable ." at bounding box center [613, 242] width 525 height 18
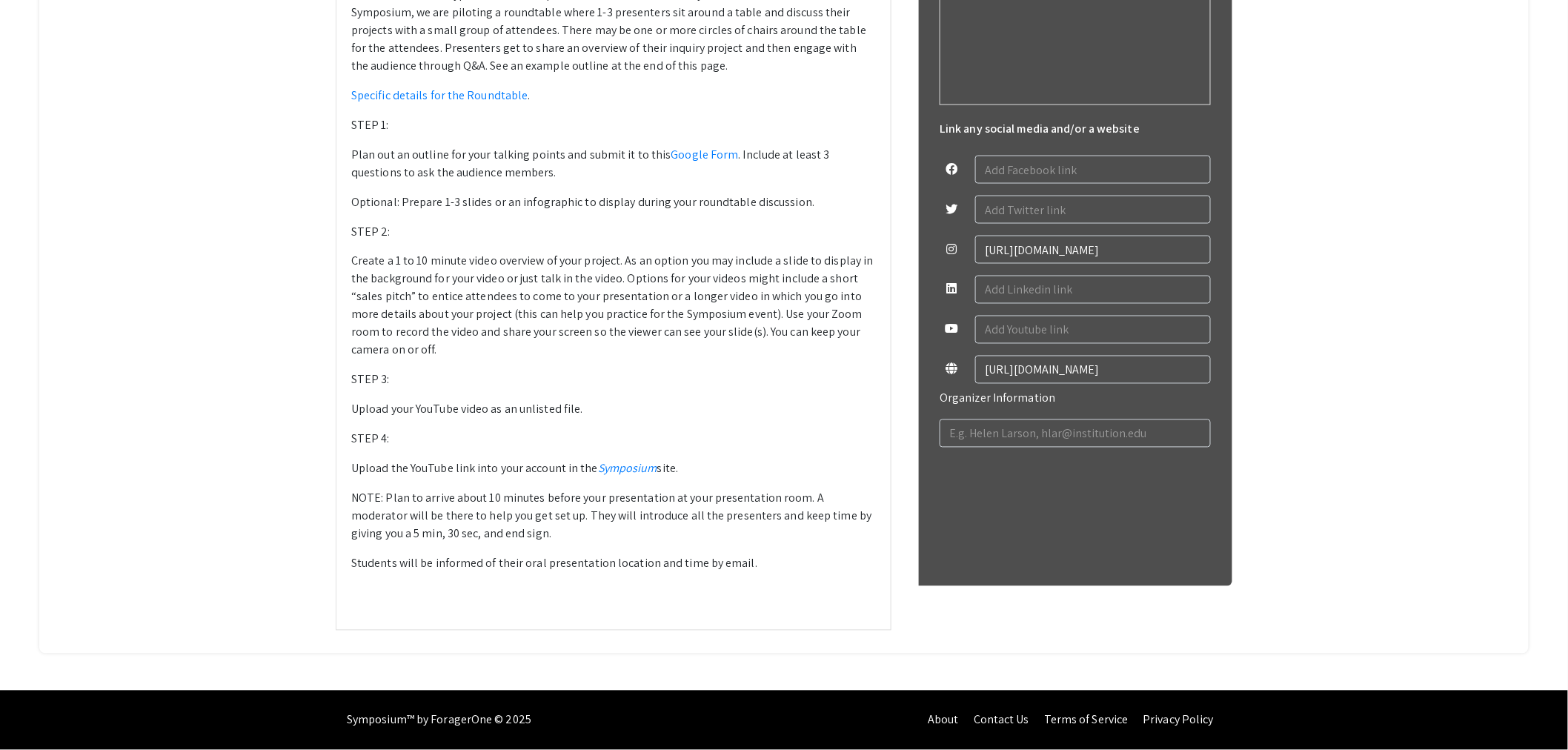
scroll to position [750, 0]
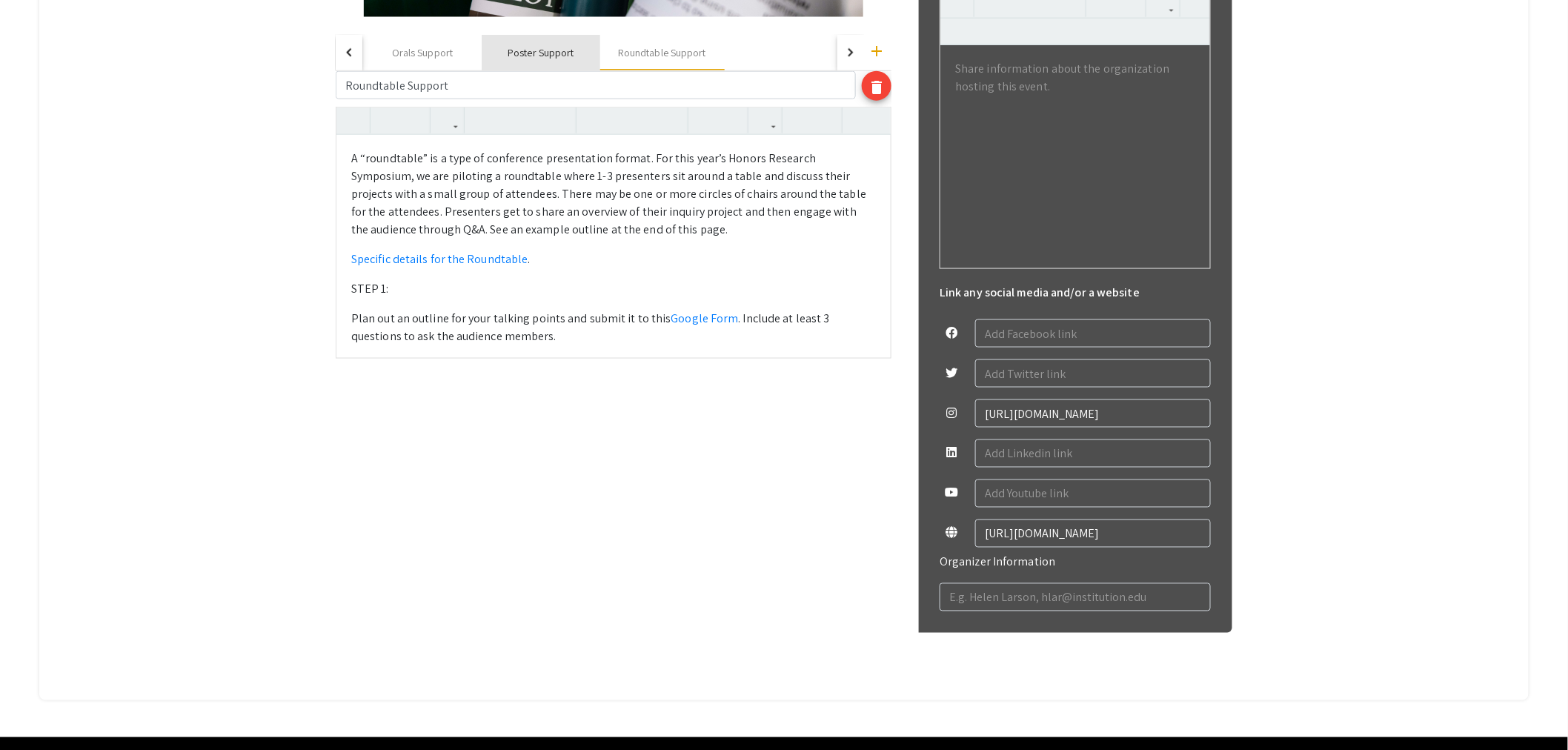
click at [550, 57] on div "Poster Support" at bounding box center [540, 53] width 66 height 15
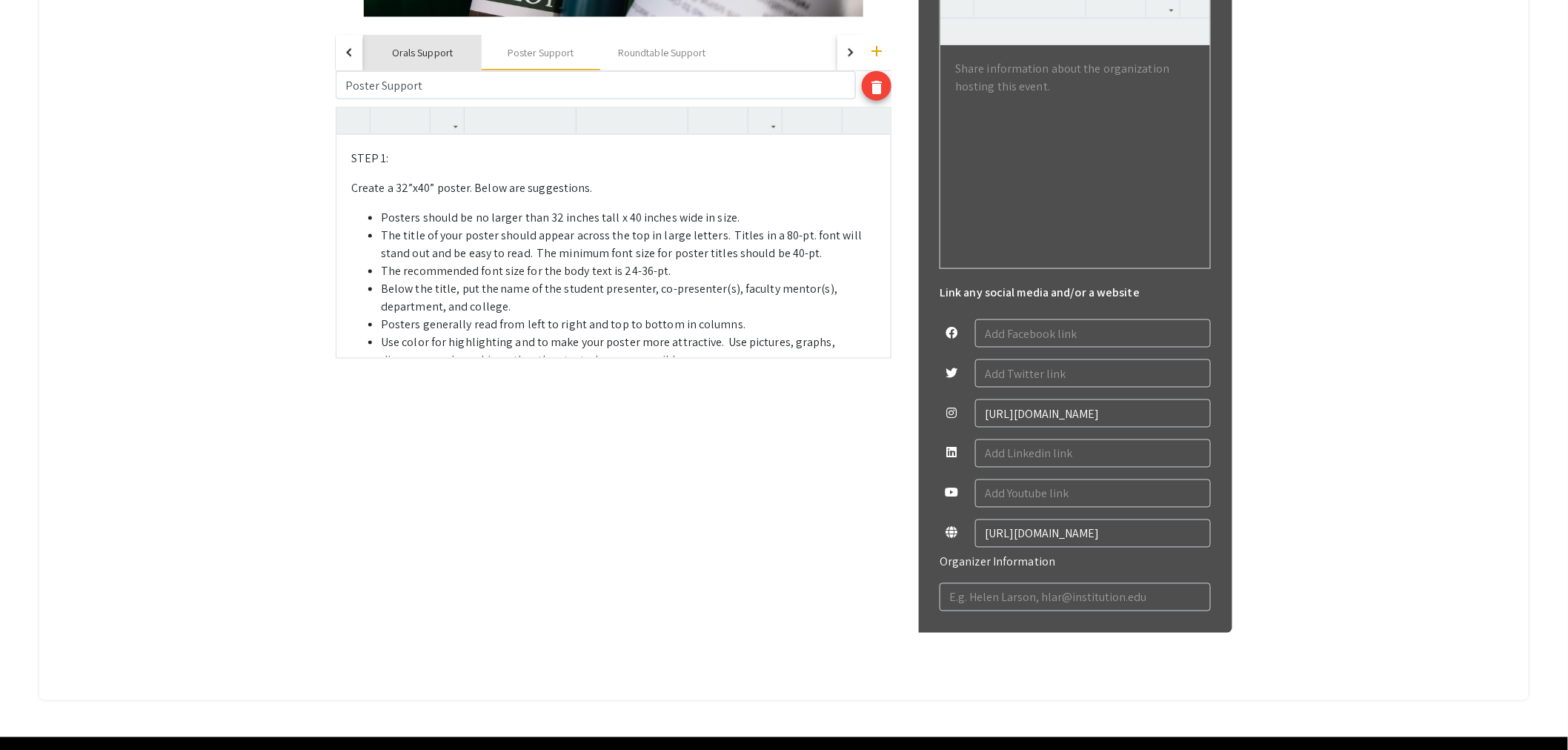
click at [422, 61] on div "Orals Support" at bounding box center [422, 52] width 119 height 35
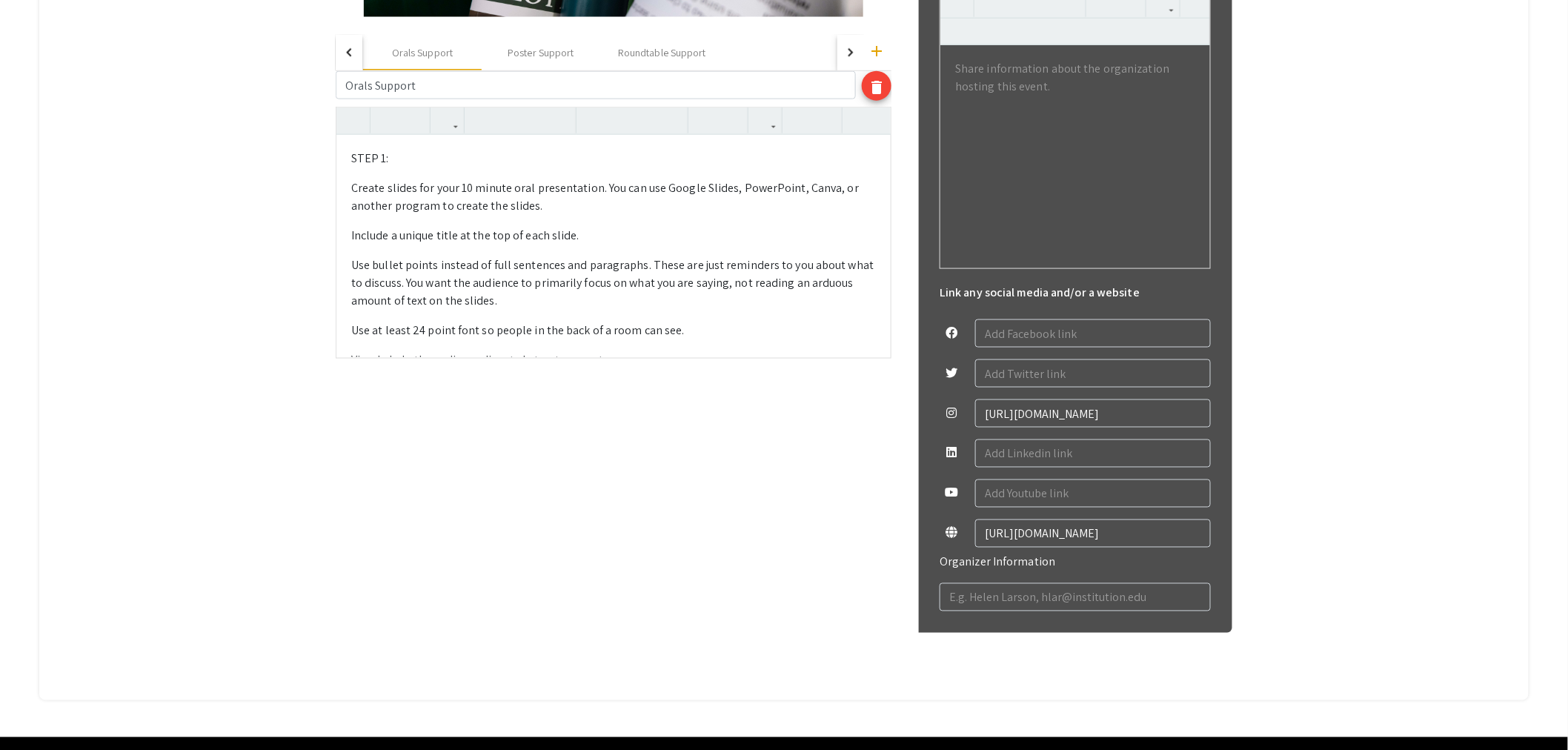
click at [354, 53] on div "button" at bounding box center [350, 53] width 8 height 8
click at [543, 54] on div "For Presenters" at bounding box center [539, 53] width 63 height 15
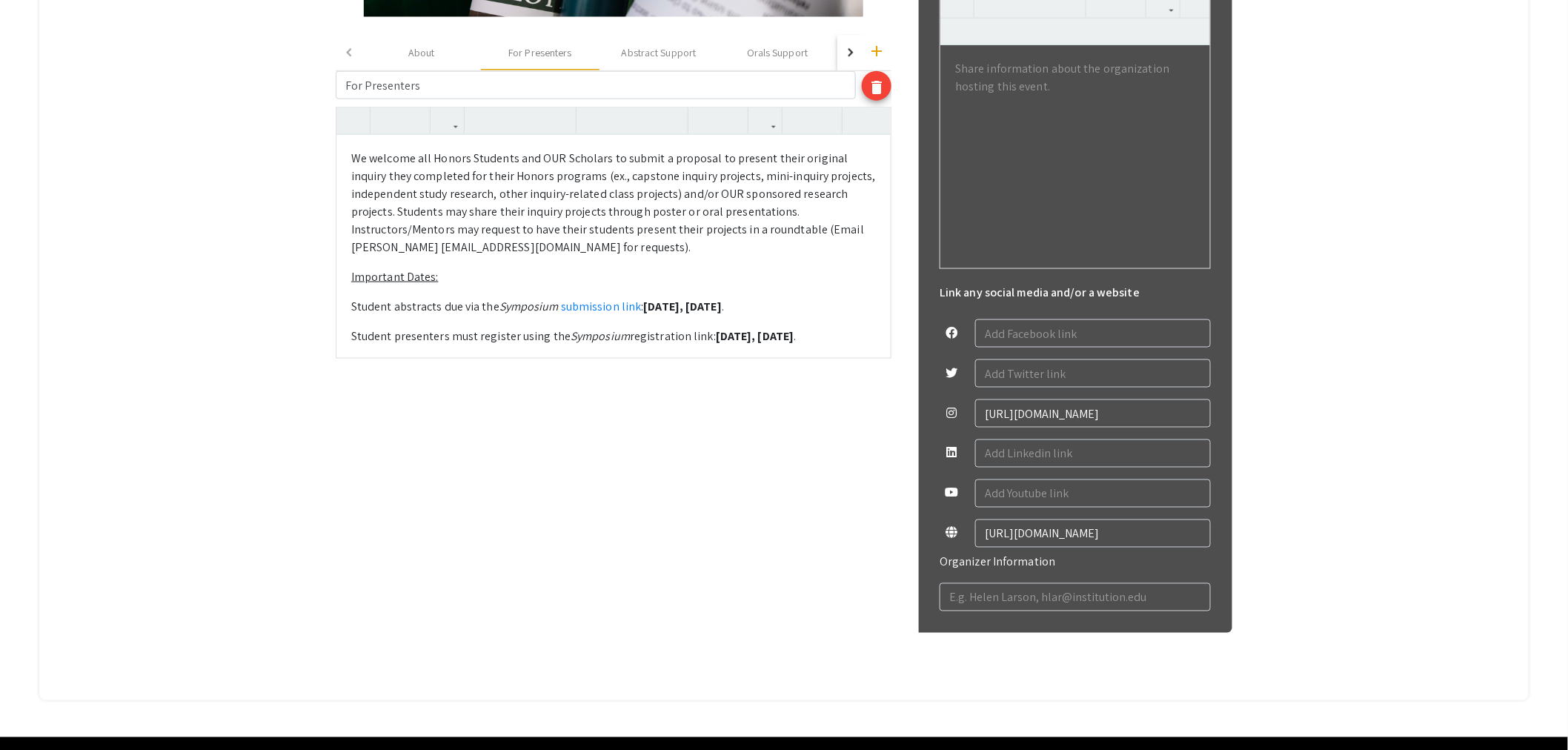
click at [482, 343] on p "Student presenters must register using the Symposium registration link: [DATE] ." at bounding box center [613, 336] width 525 height 18
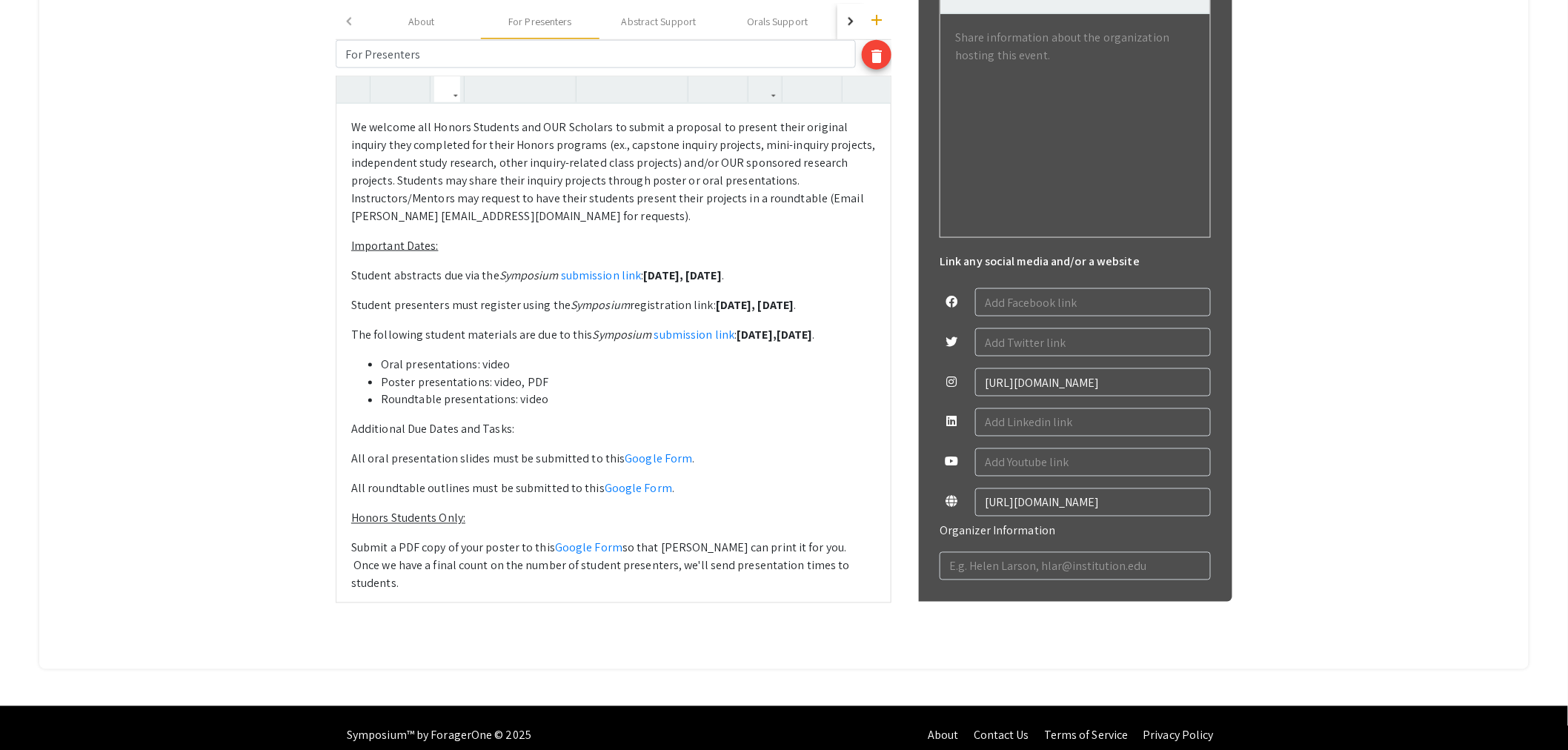
scroll to position [796, 0]
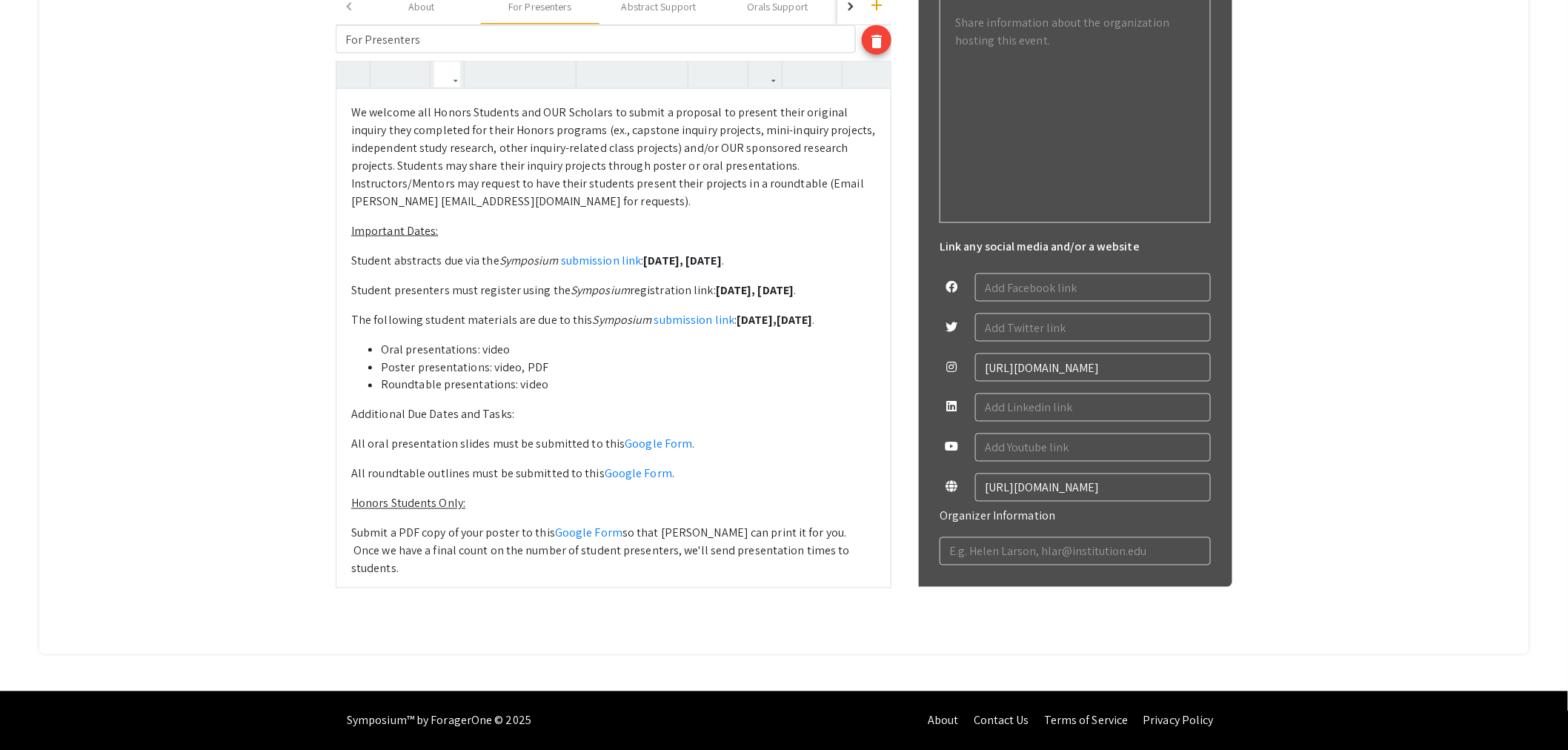
click at [824, 531] on p "Submit a PDF copy of your poster to this Google Form so that [PERSON_NAME] can …" at bounding box center [613, 551] width 525 height 53
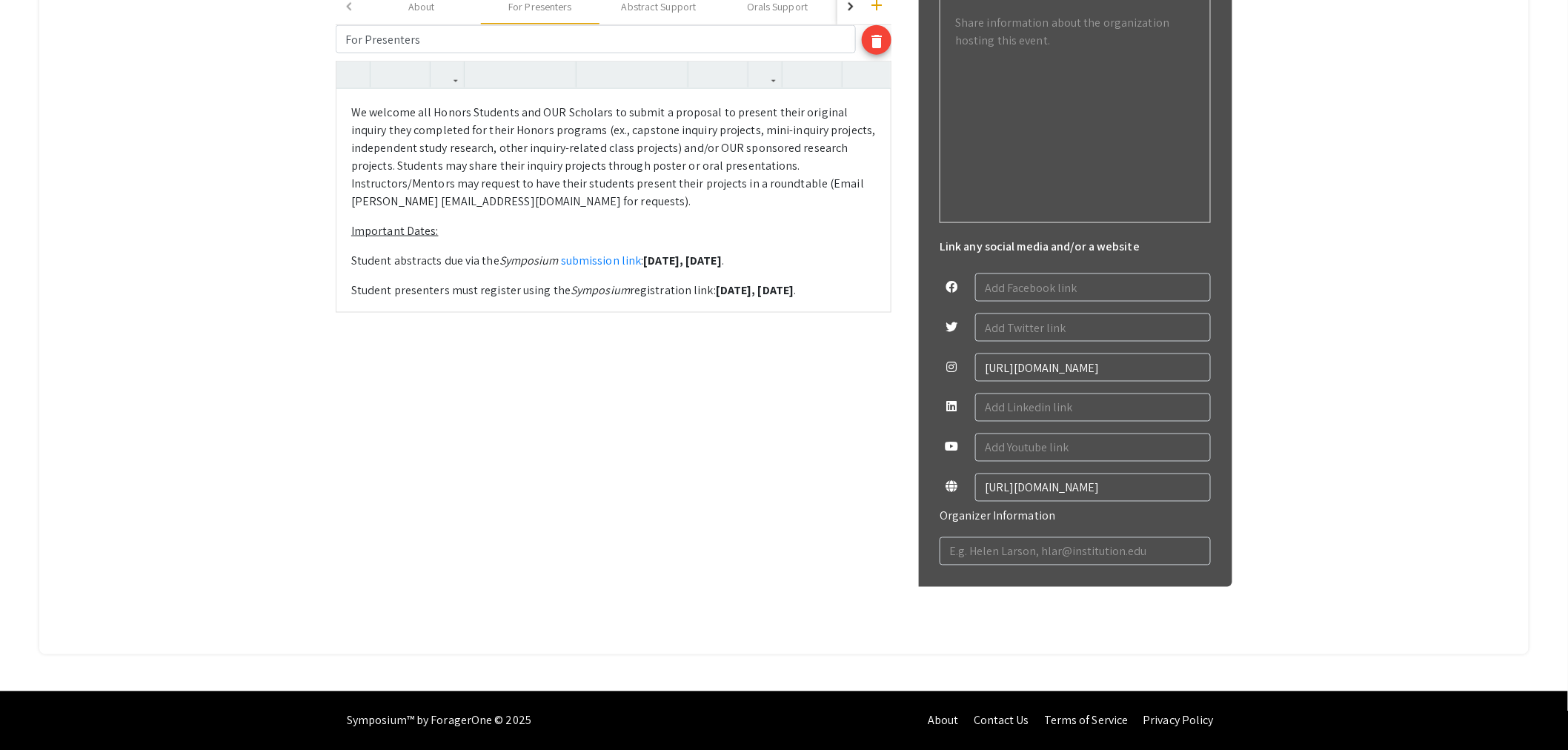
click at [841, 249] on div "We welcome all Honors Students and OUR Scholars to submit a proposal to present…" at bounding box center [613, 200] width 554 height 222
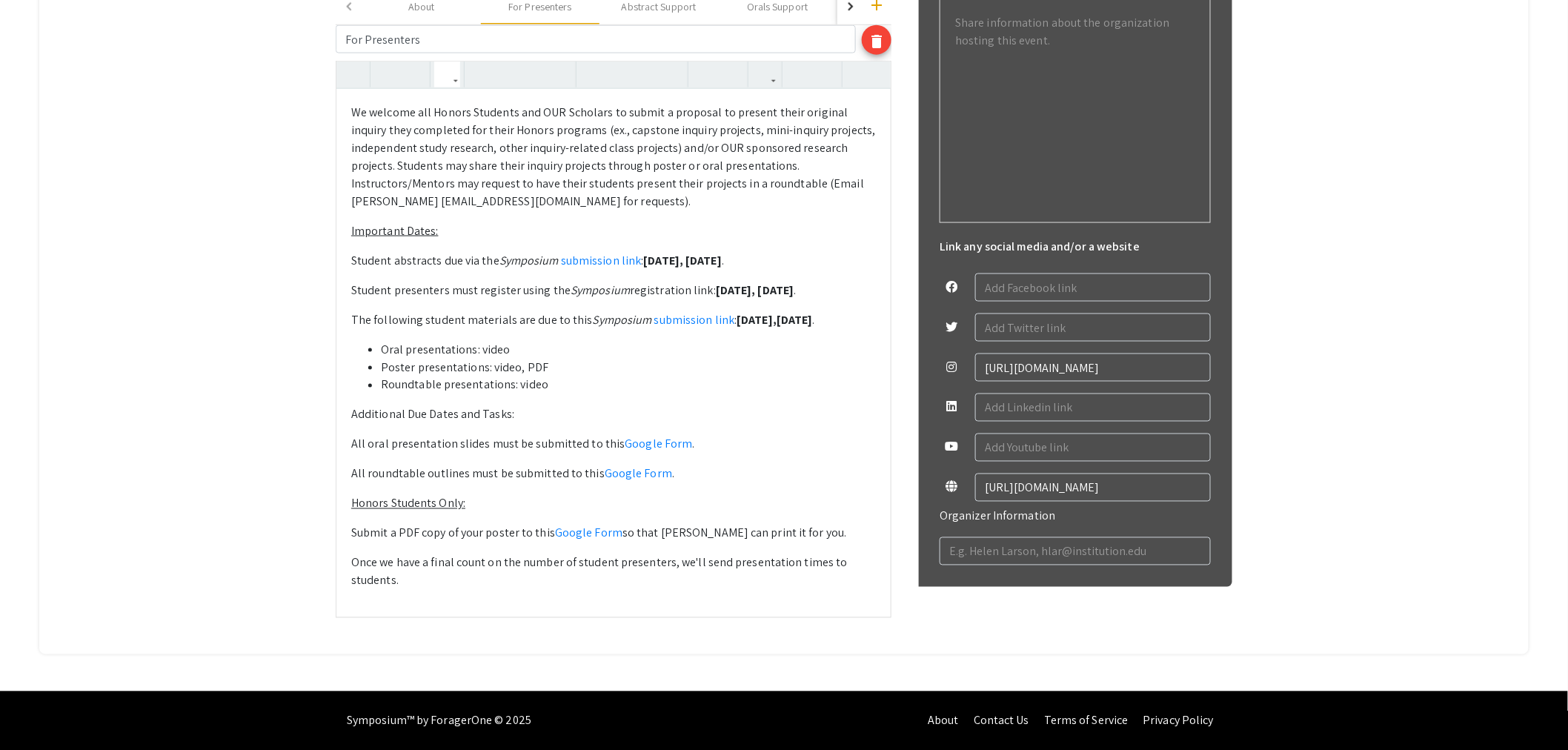
drag, startPoint x: 817, startPoint y: 536, endPoint x: 342, endPoint y: 508, distance: 475.8
click at [342, 508] on div "We welcome all Honors Students and OUR Scholars to submit a proposal to present…" at bounding box center [613, 353] width 554 height 528
drag, startPoint x: 432, startPoint y: 504, endPoint x: 475, endPoint y: 503, distance: 43.0
click at [475, 503] on p "Please see the following detailed guidelines." at bounding box center [613, 503] width 525 height 18
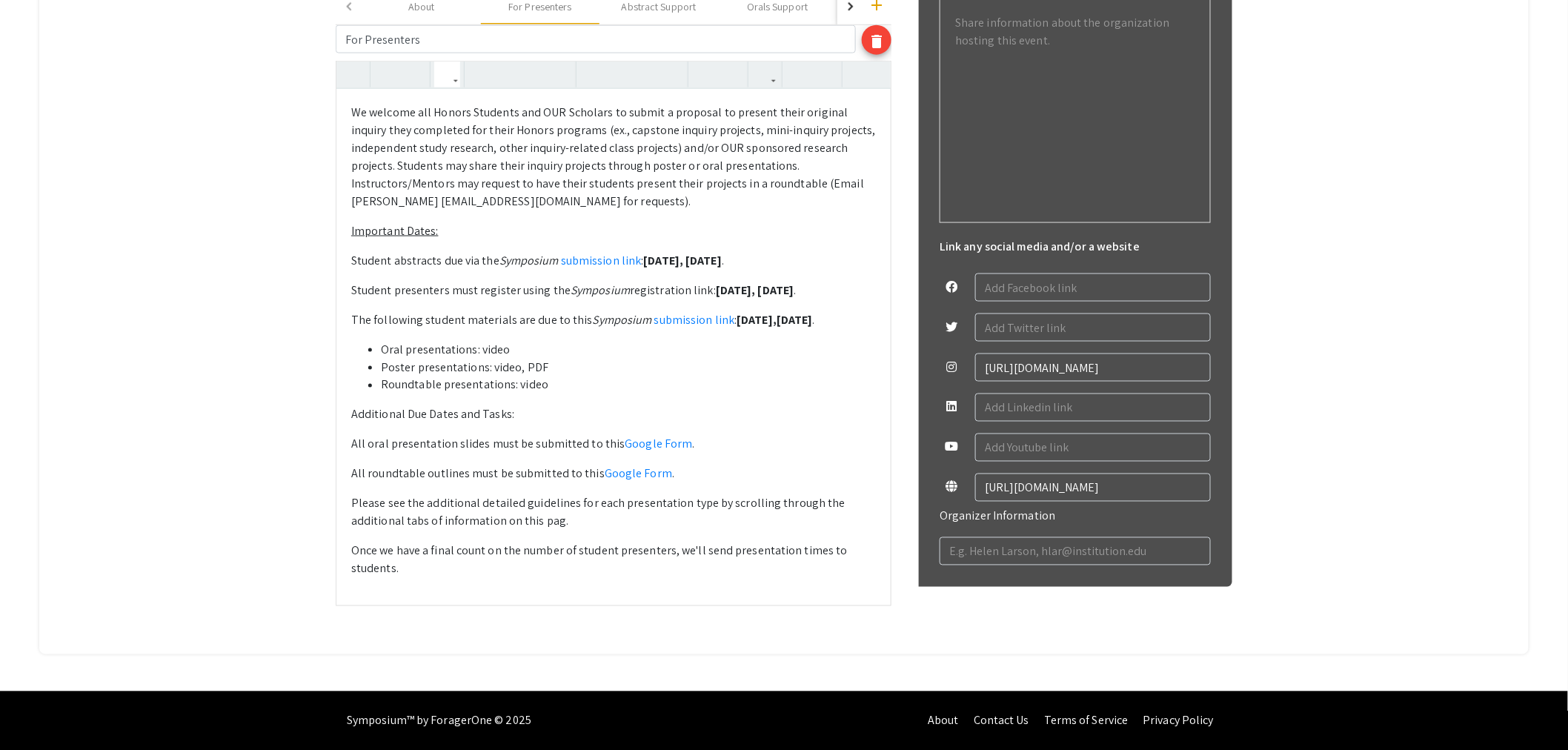
type textarea "<p>We welcome all Honors Students and OUR Scholars to submit a proposal to pres…"
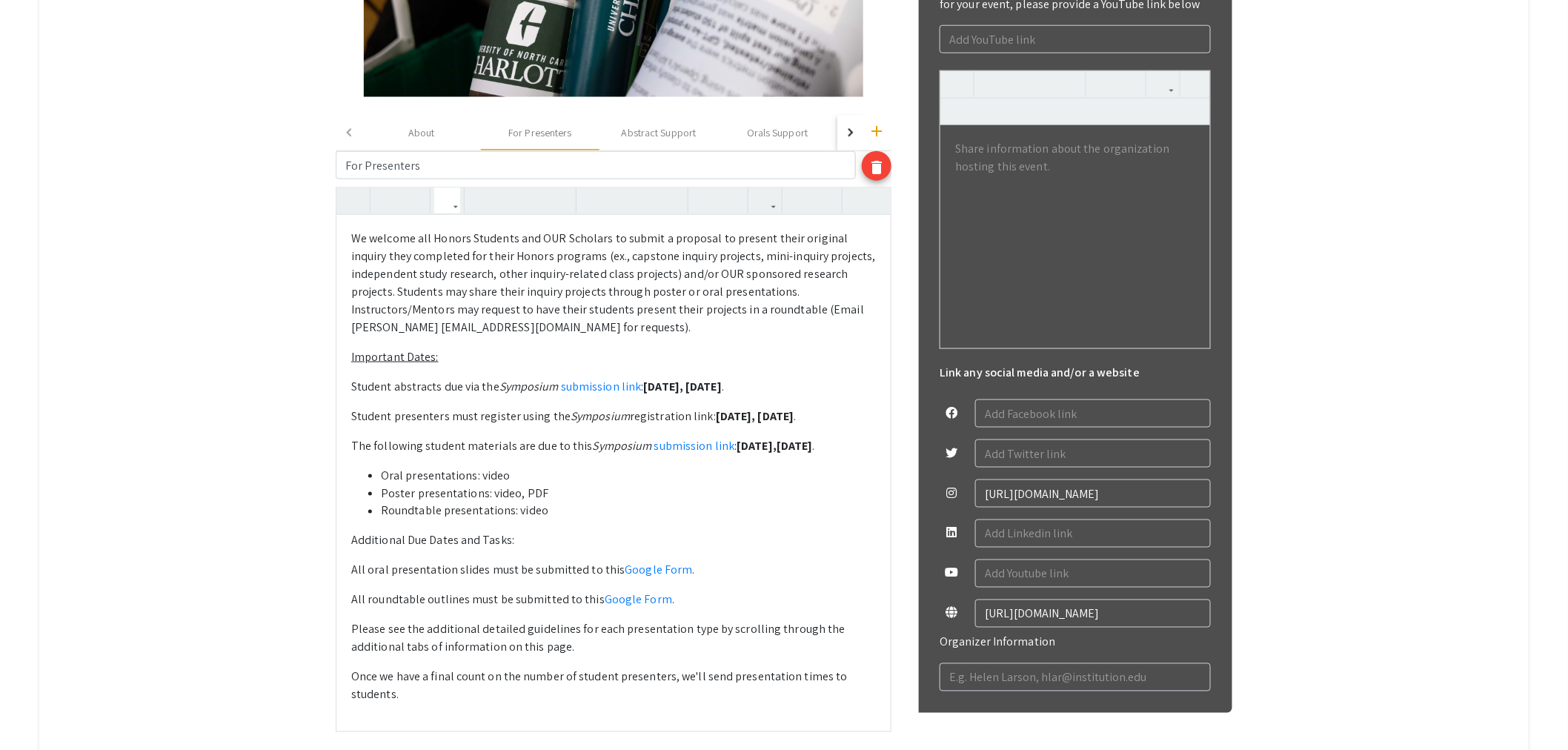
scroll to position [631, 0]
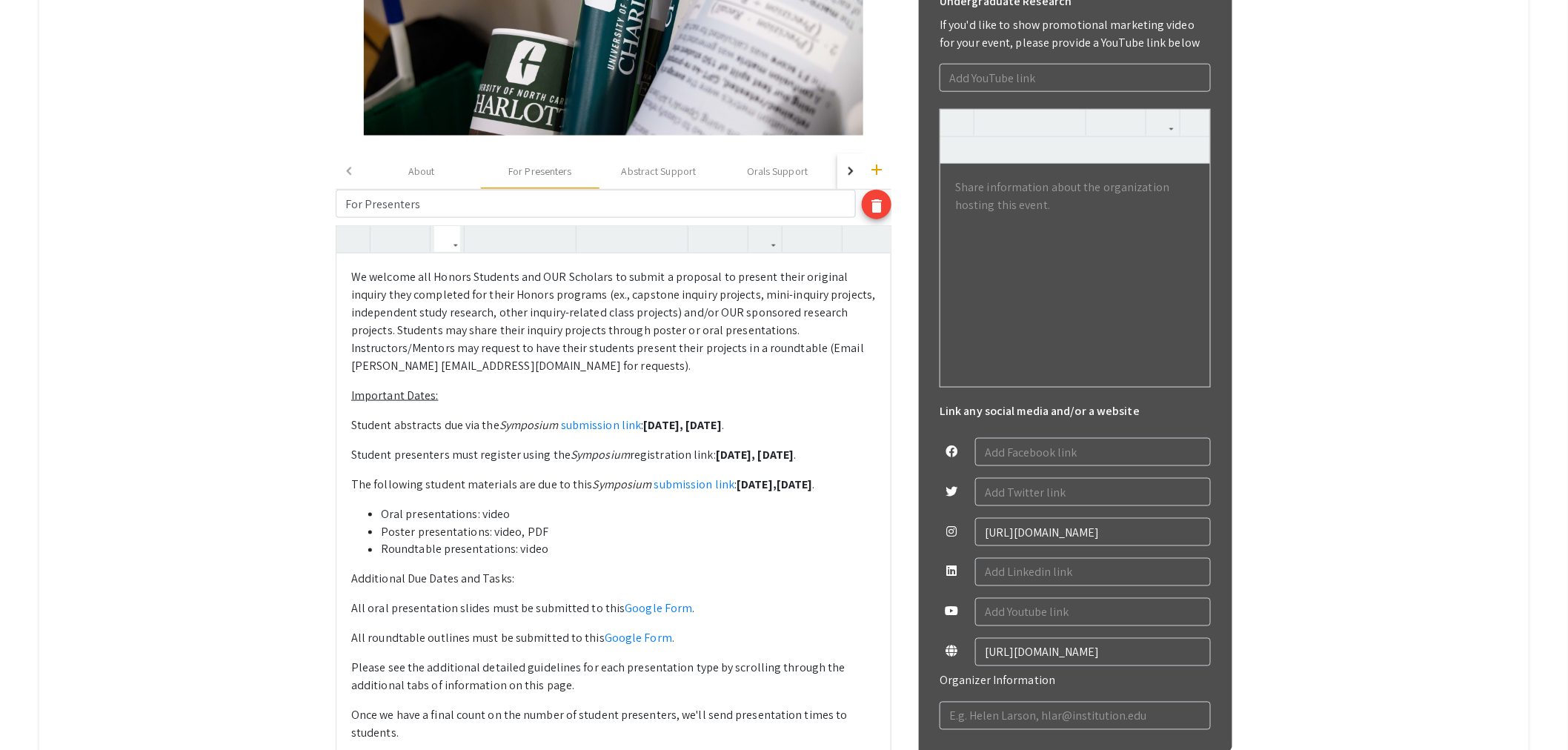
click at [856, 162] on button "button" at bounding box center [850, 171] width 27 height 35
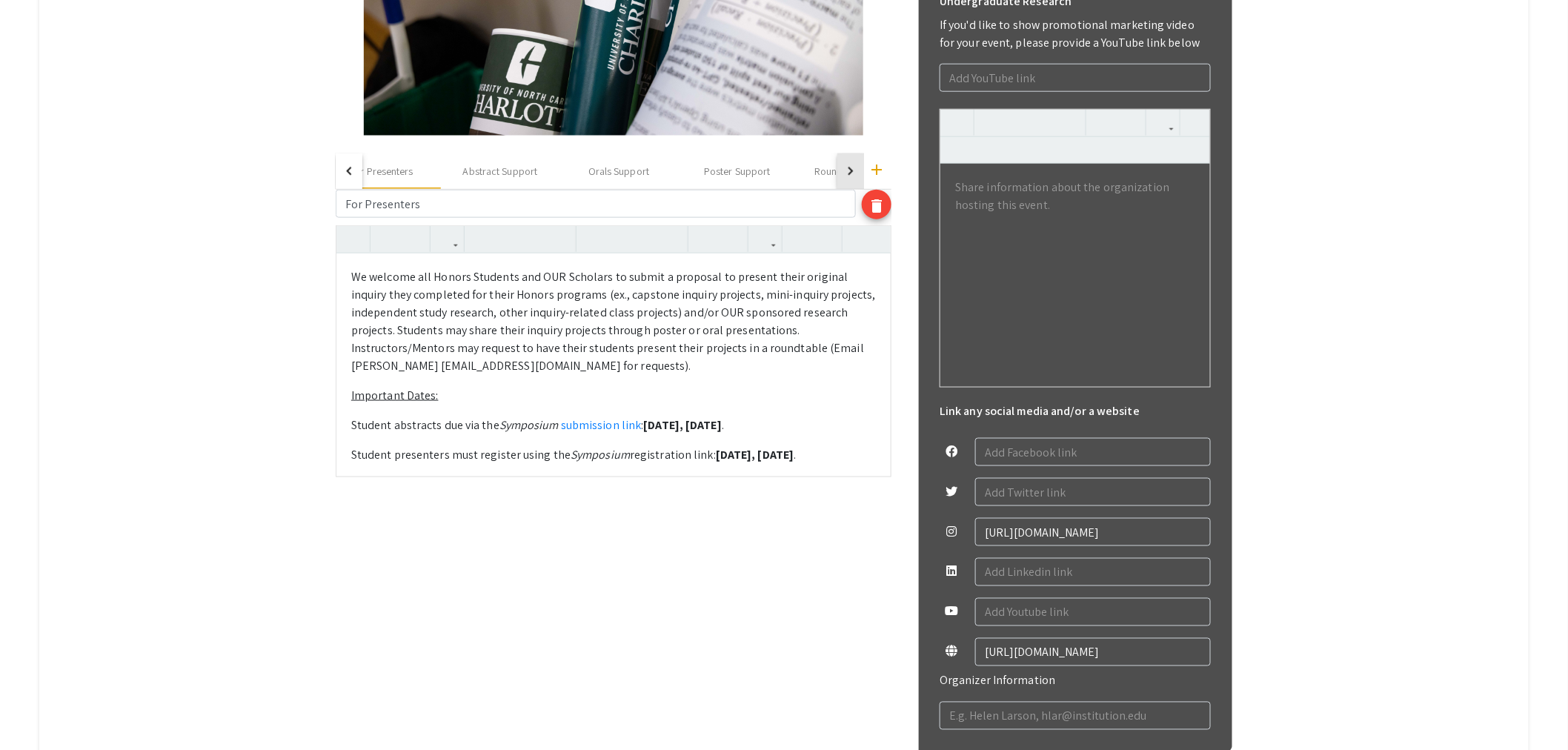
click at [856, 162] on button "button" at bounding box center [850, 171] width 27 height 35
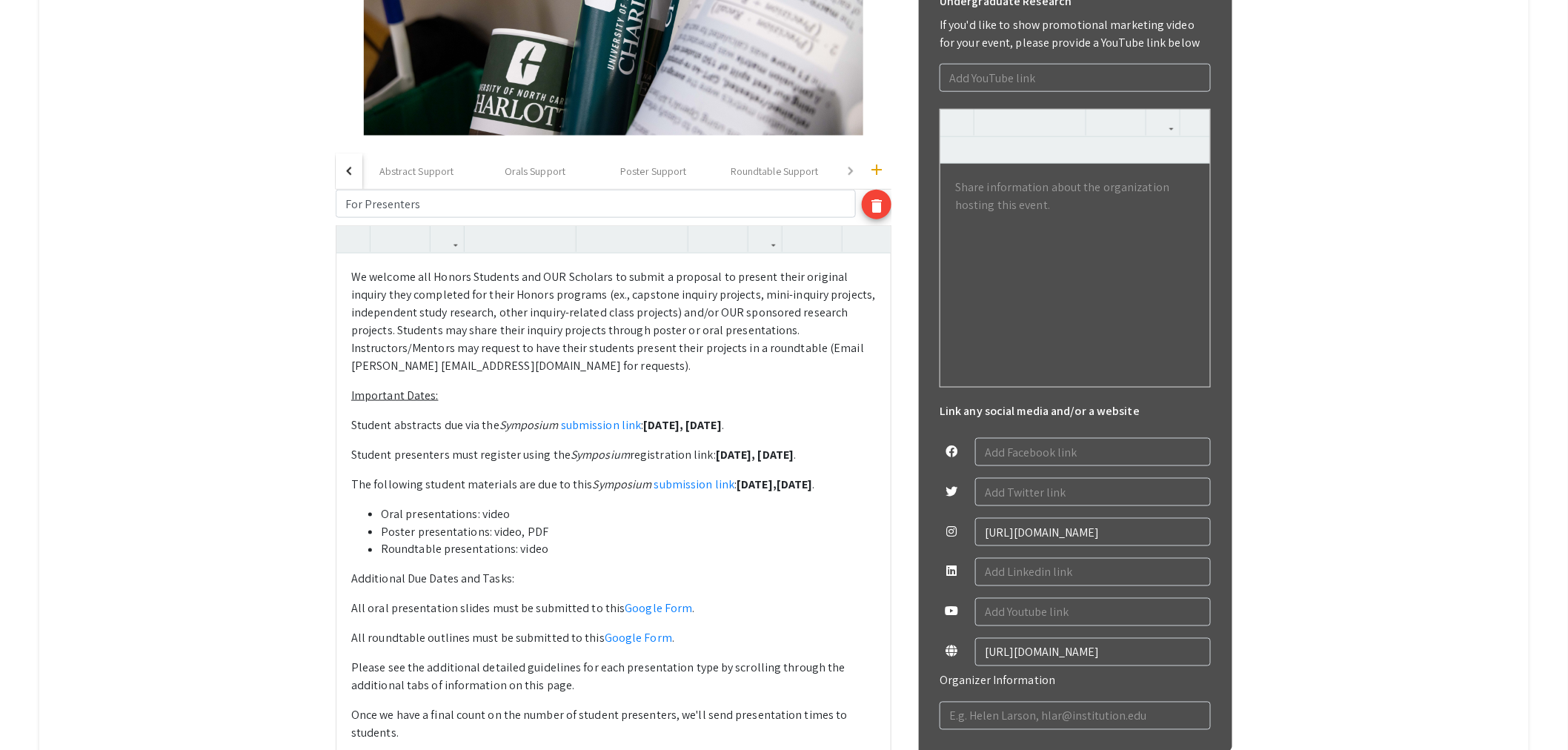
click at [689, 323] on p "We welcome all Honors Students and OUR Scholars to submit a proposal to present…" at bounding box center [613, 322] width 525 height 107
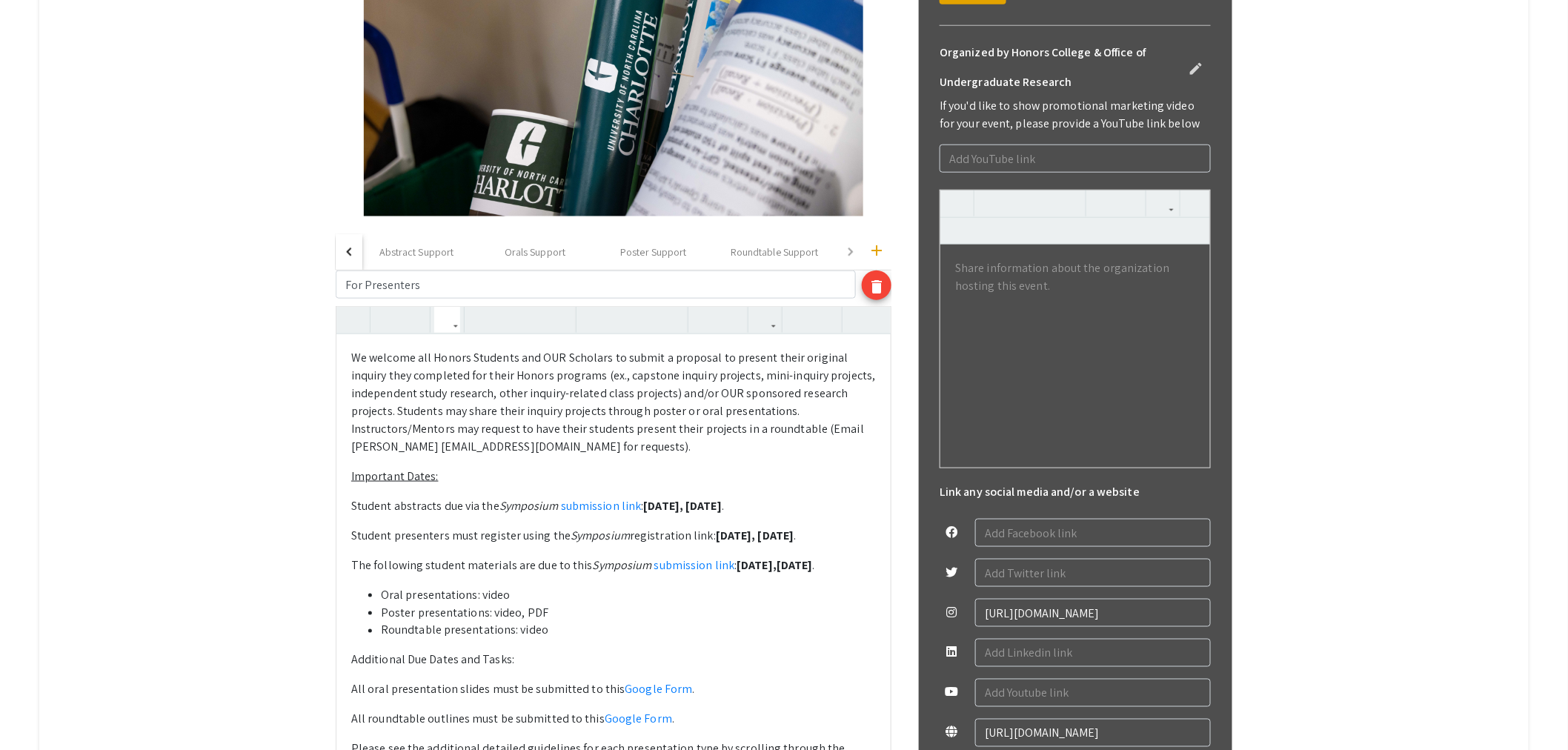
scroll to position [550, 0]
click at [405, 252] on div "Abstract Support" at bounding box center [416, 253] width 75 height 15
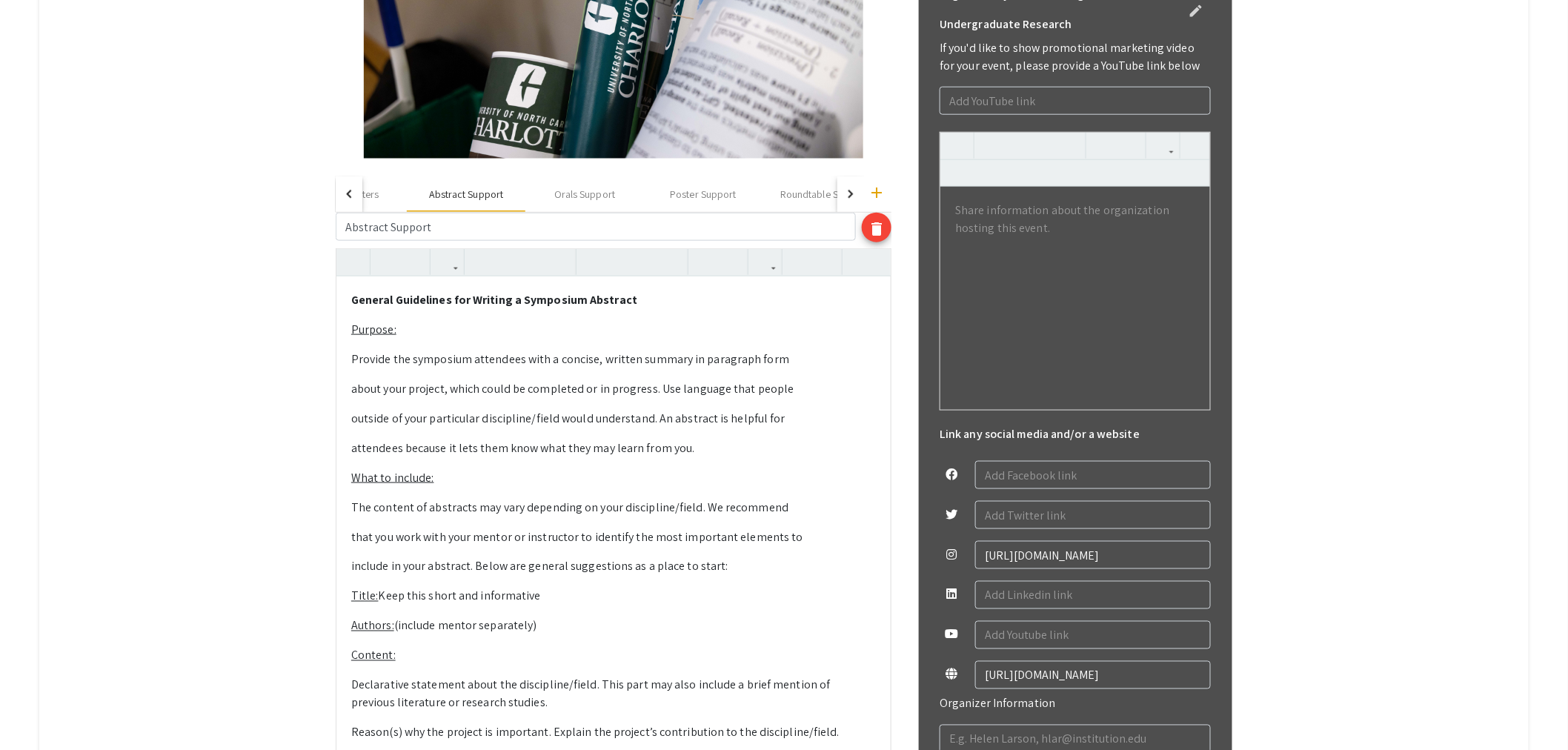
scroll to position [594, 0]
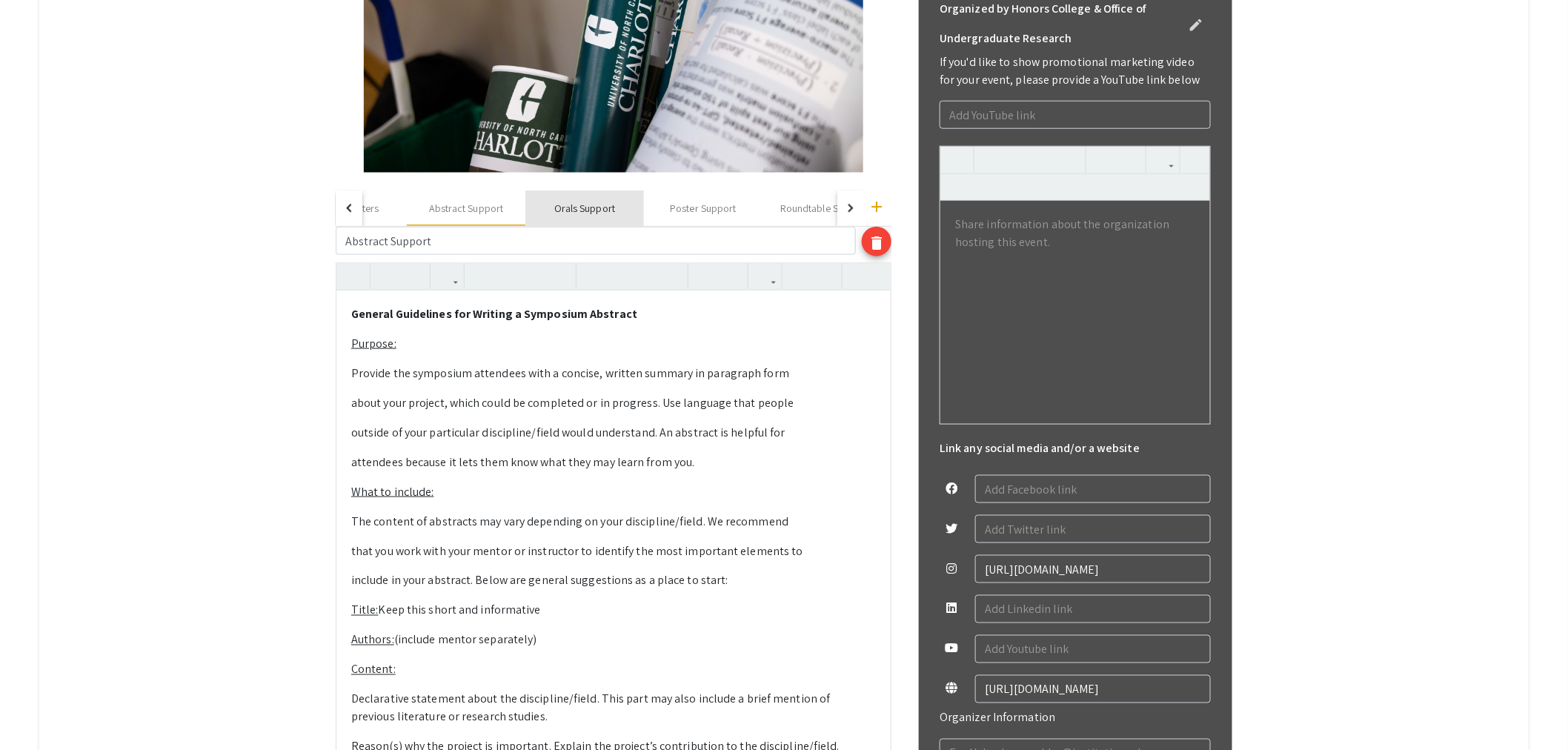
click at [594, 221] on div "Orals Support" at bounding box center [584, 208] width 119 height 35
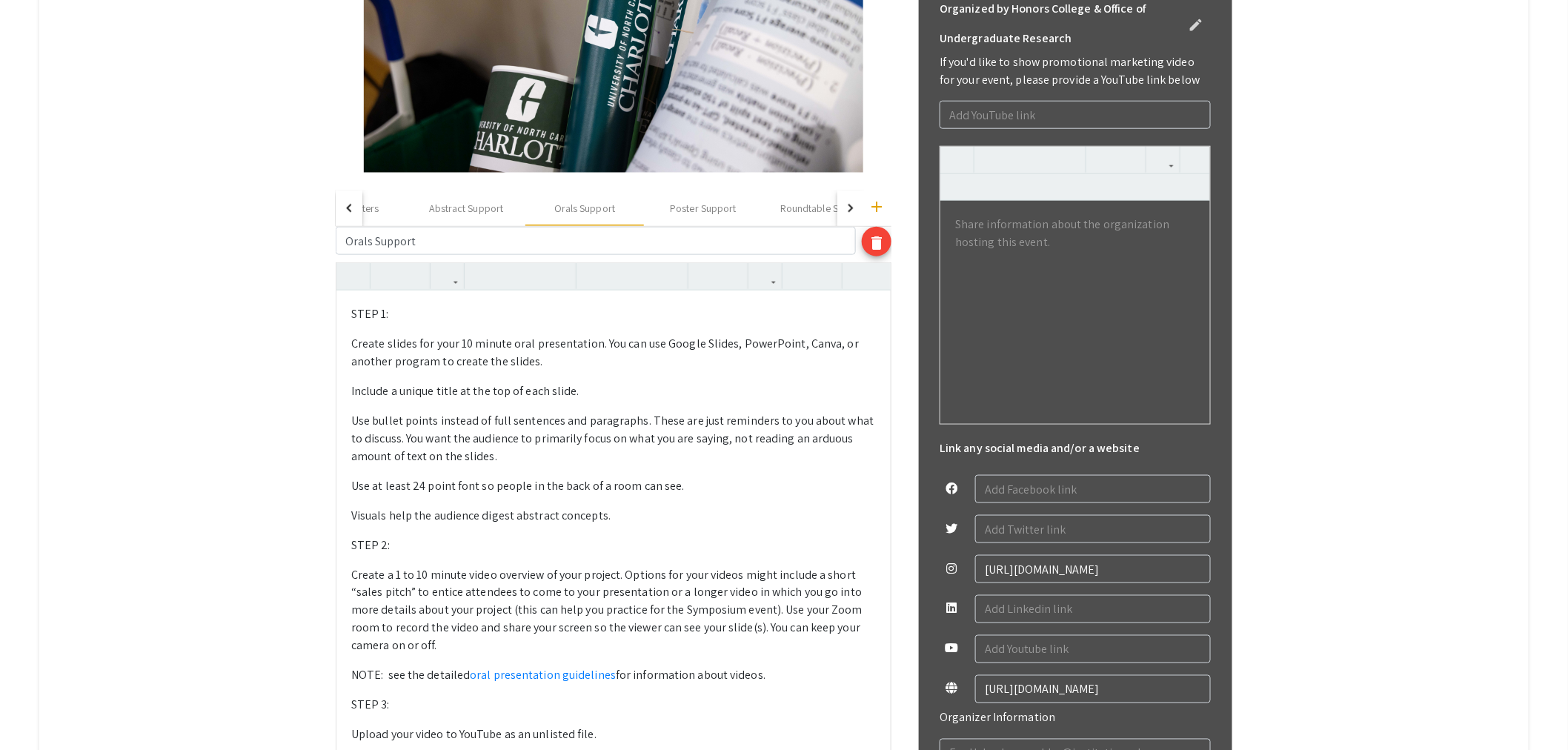
click at [633, 469] on div "STEP 1: Create slides for your 10 minute oral presentation. You can use Google…" at bounding box center [613, 670] width 554 height 759
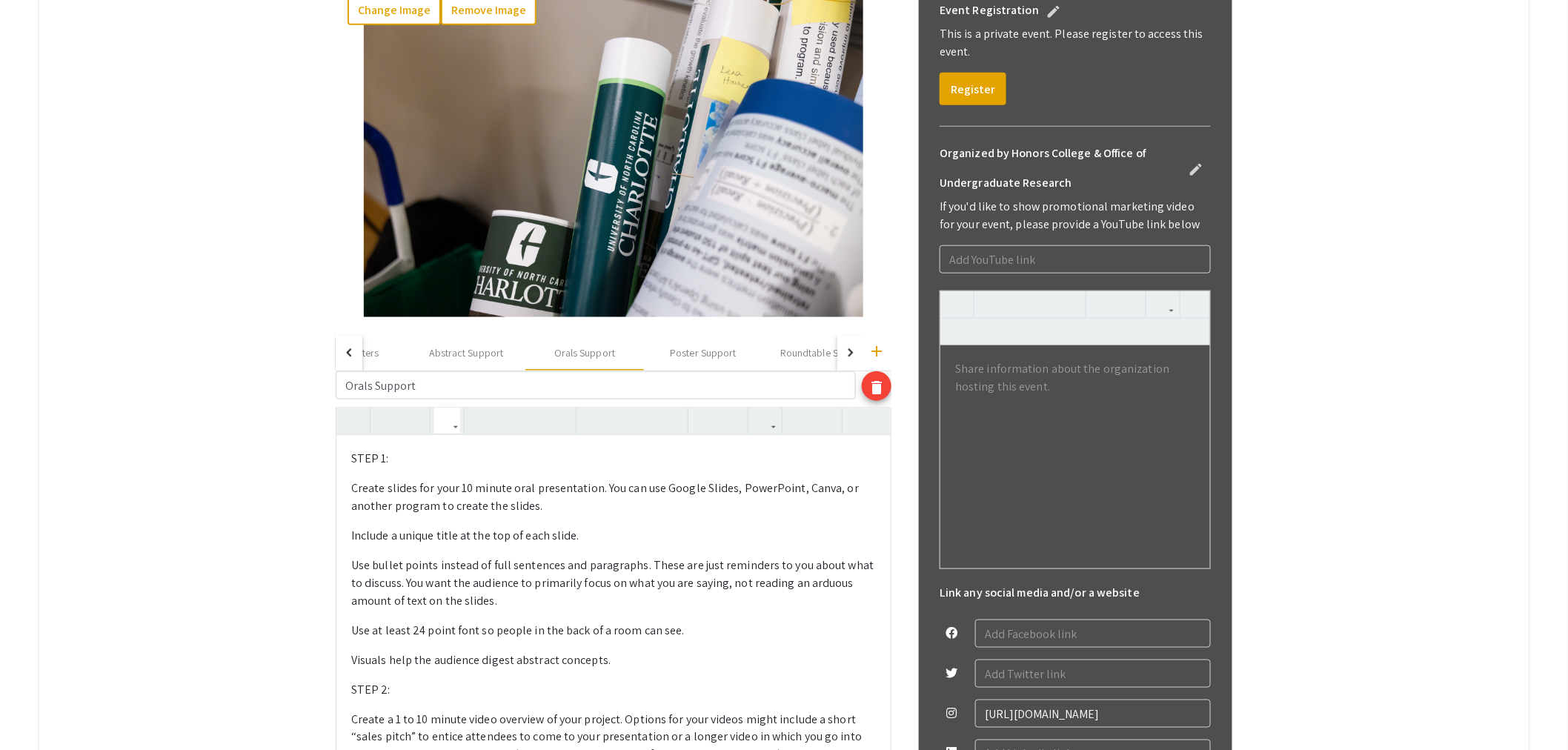
scroll to position [430, 0]
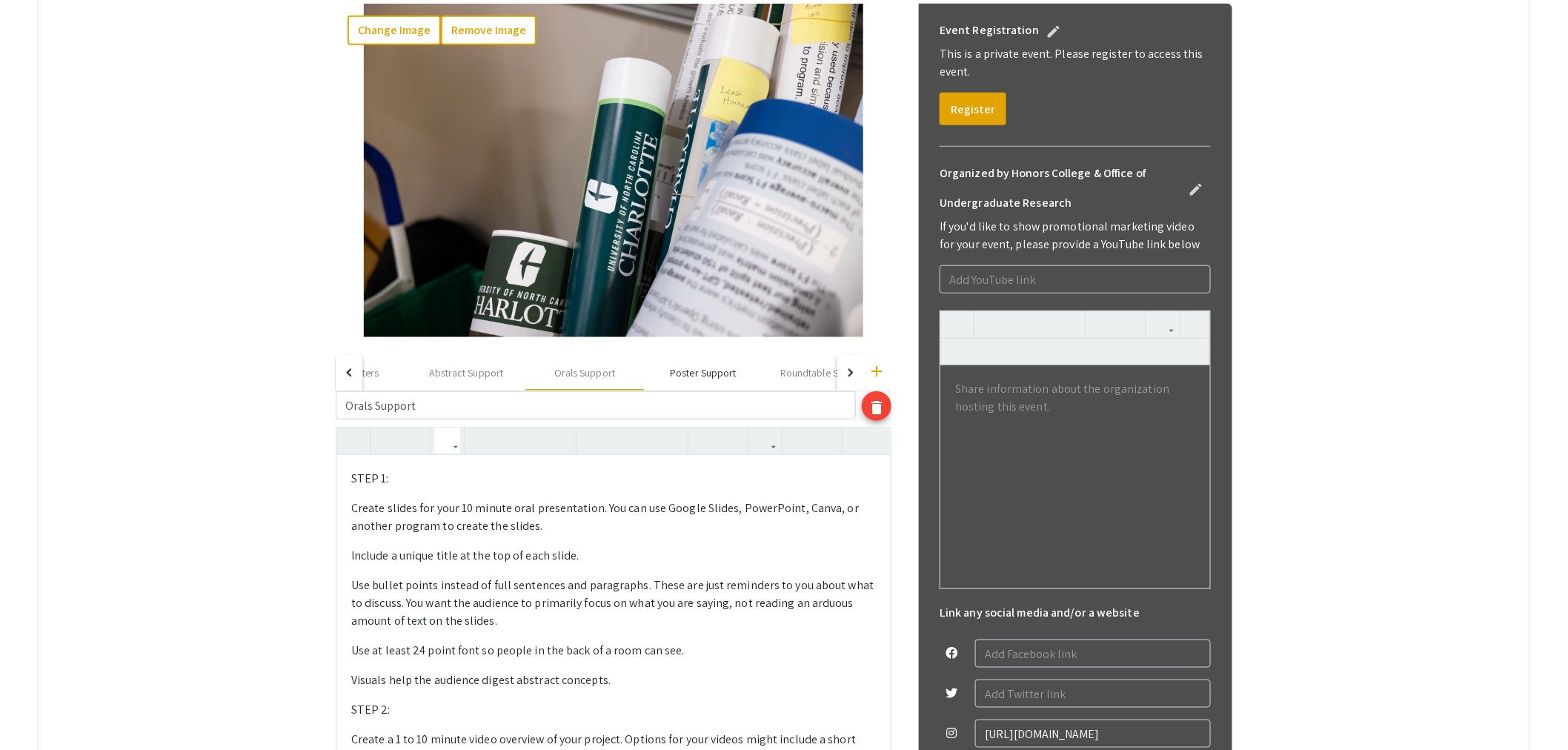
click at [681, 376] on div "Poster Support" at bounding box center [702, 373] width 66 height 15
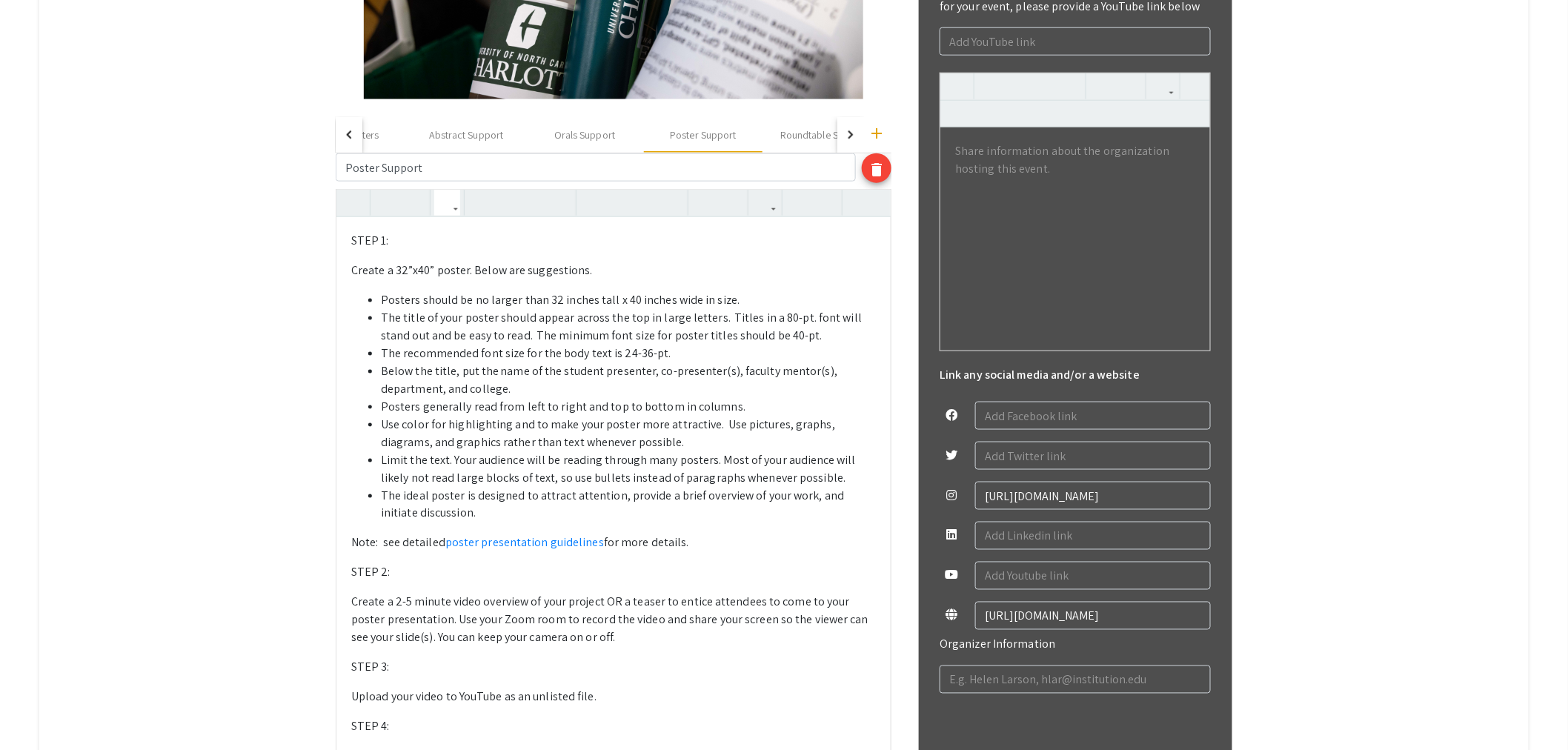
scroll to position [677, 0]
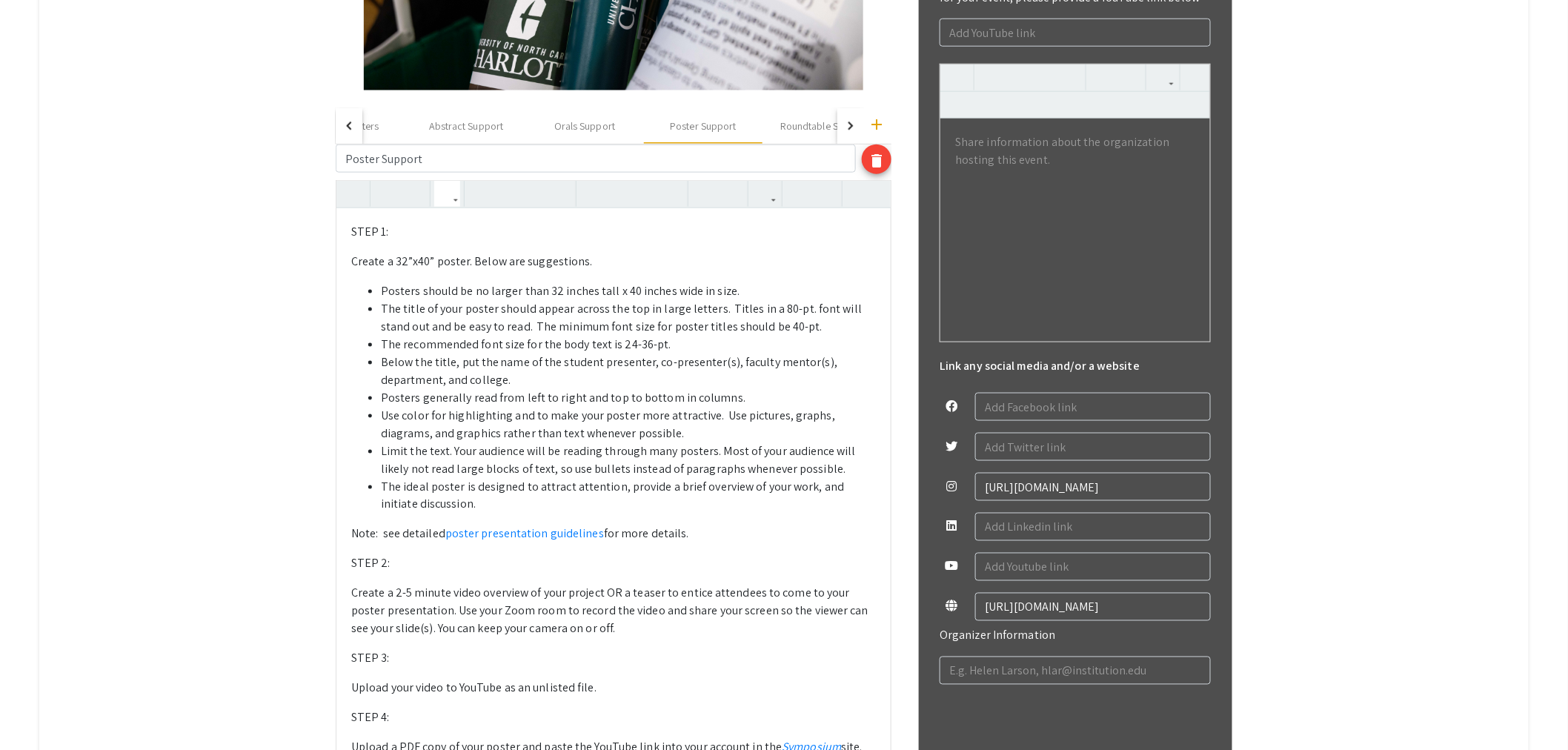
click at [739, 290] on li "Posters should be no larger than 32 inches tall x 40 inches wide in size." at bounding box center [628, 291] width 495 height 18
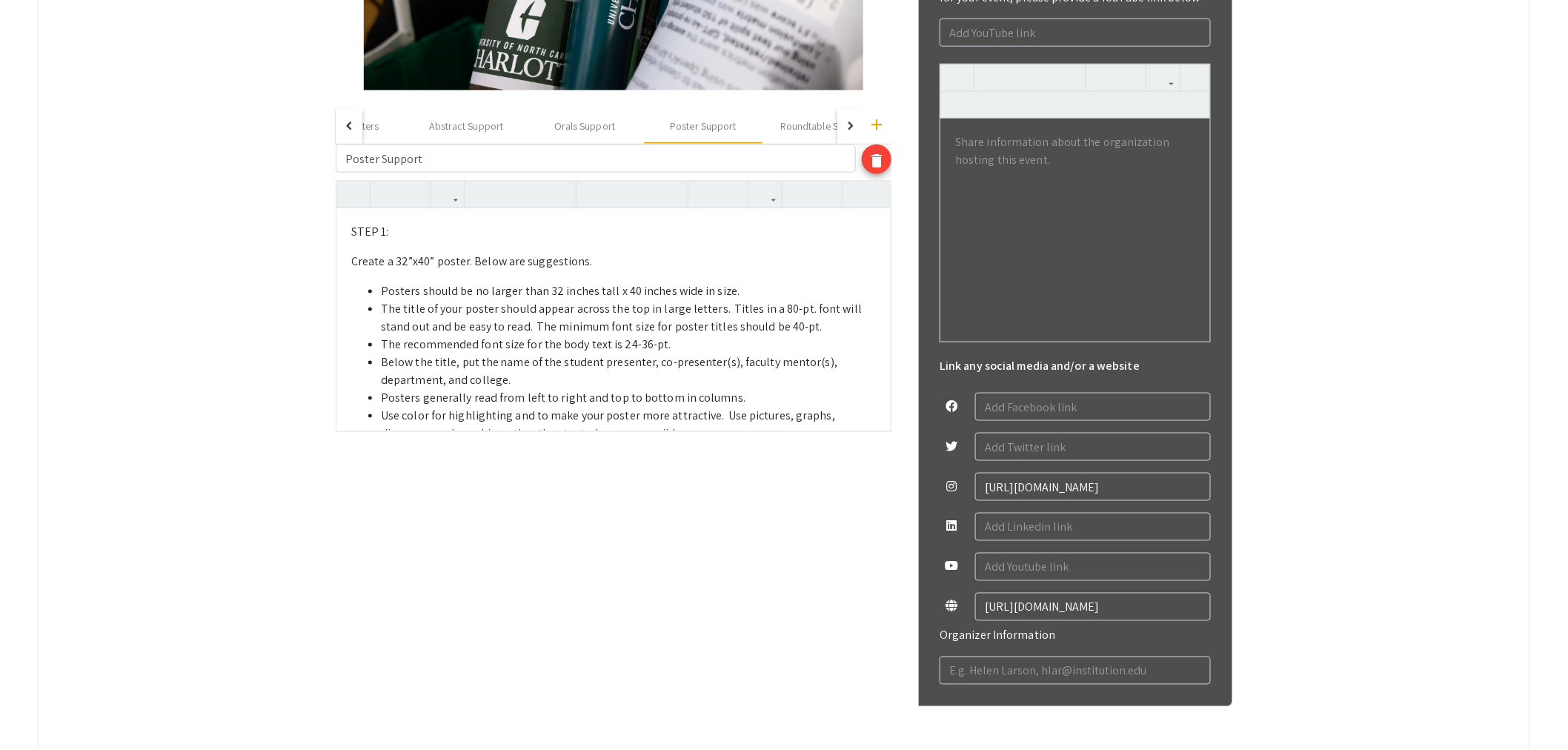
click at [757, 285] on li "Posters should be no larger than 32 inches tall x 40 inches wide in size." at bounding box center [628, 291] width 495 height 18
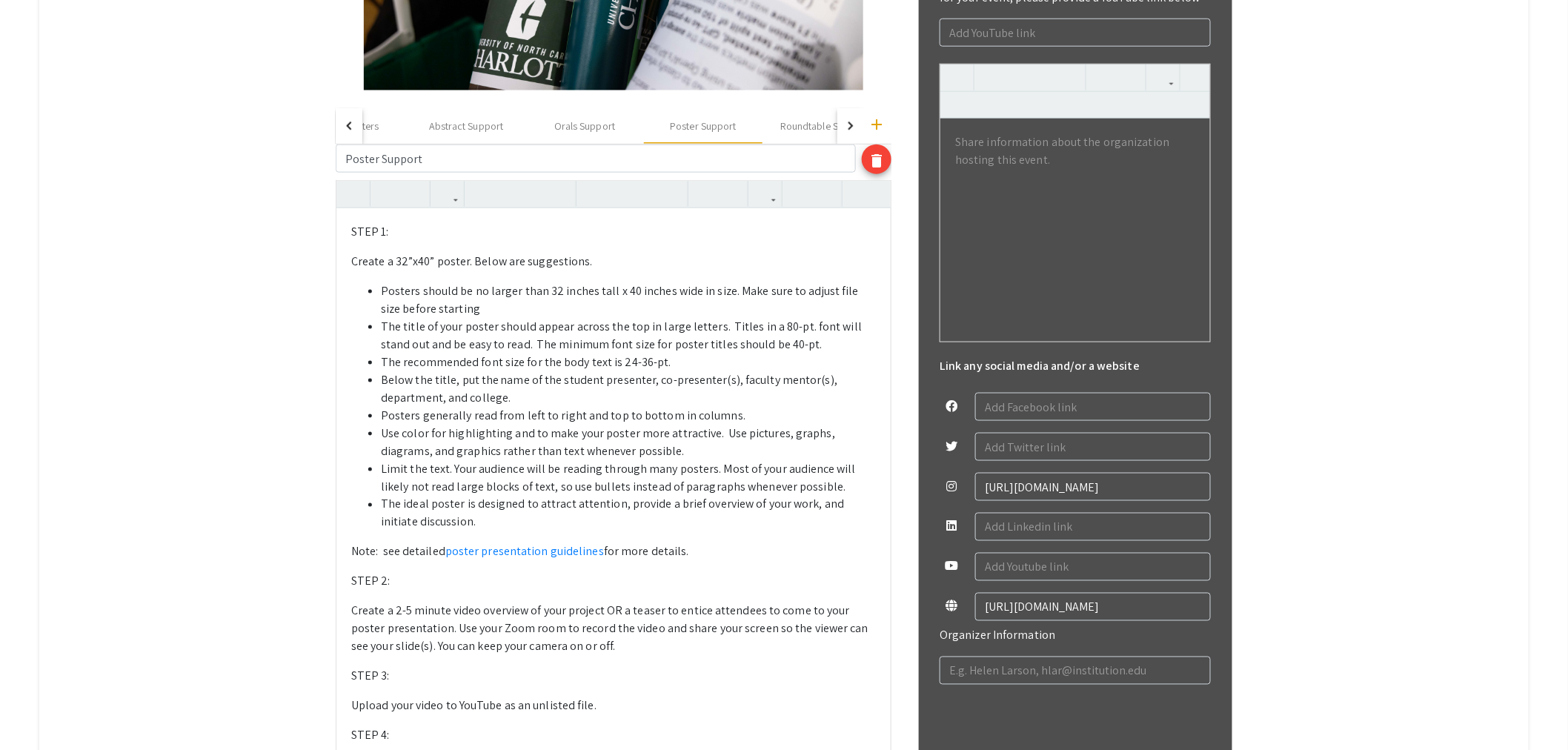
drag, startPoint x: 850, startPoint y: 293, endPoint x: 835, endPoint y: 296, distance: 15.3
click at [835, 296] on li "Posters should be no larger than 32 inches tall x 40 inches wide in size. Make …" at bounding box center [628, 301] width 495 height 35
drag, startPoint x: 735, startPoint y: 295, endPoint x: 625, endPoint y: 316, distance: 112.0
click at [625, 316] on li "Posters should be no larger than 32 inches tall x 40 inches wide in size. Make …" at bounding box center [628, 301] width 495 height 35
type textarea "<l>IPSU 1: </d><s>Ametco a 43”e49” seddoe. Tempo inc utlaboreetd. </m><a><en><a…"
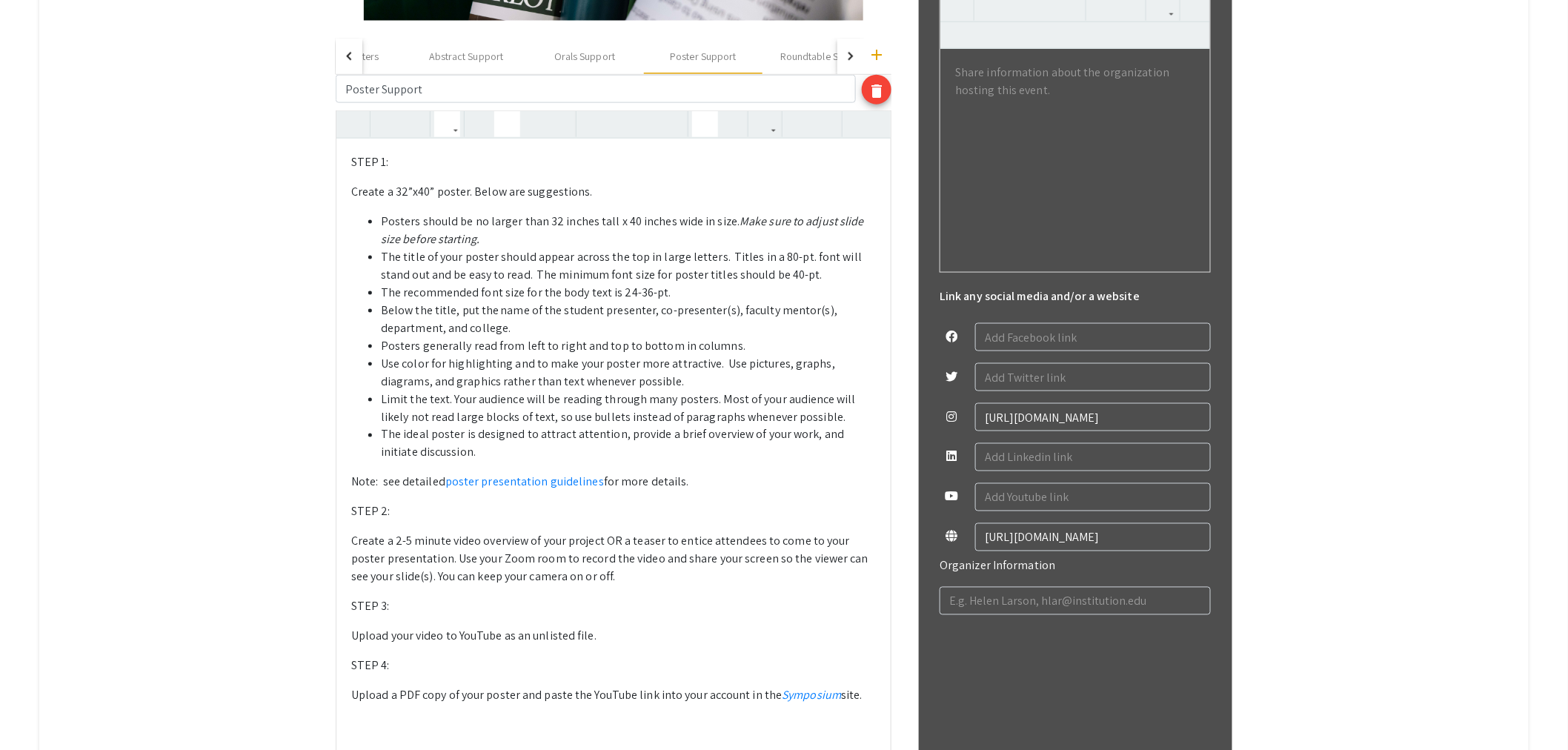
scroll to position [651, 0]
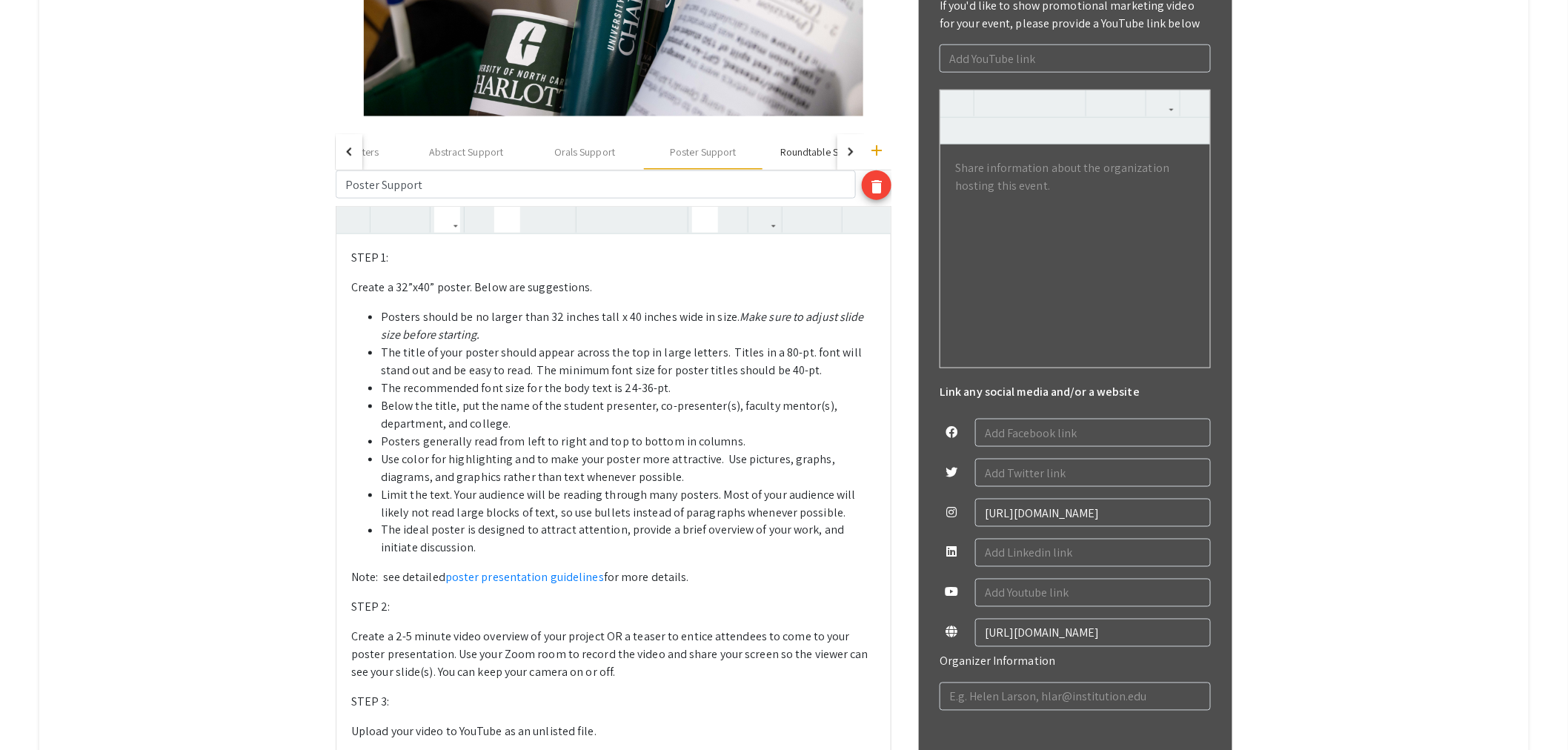
click at [817, 159] on div "Roundtable Support" at bounding box center [824, 152] width 124 height 35
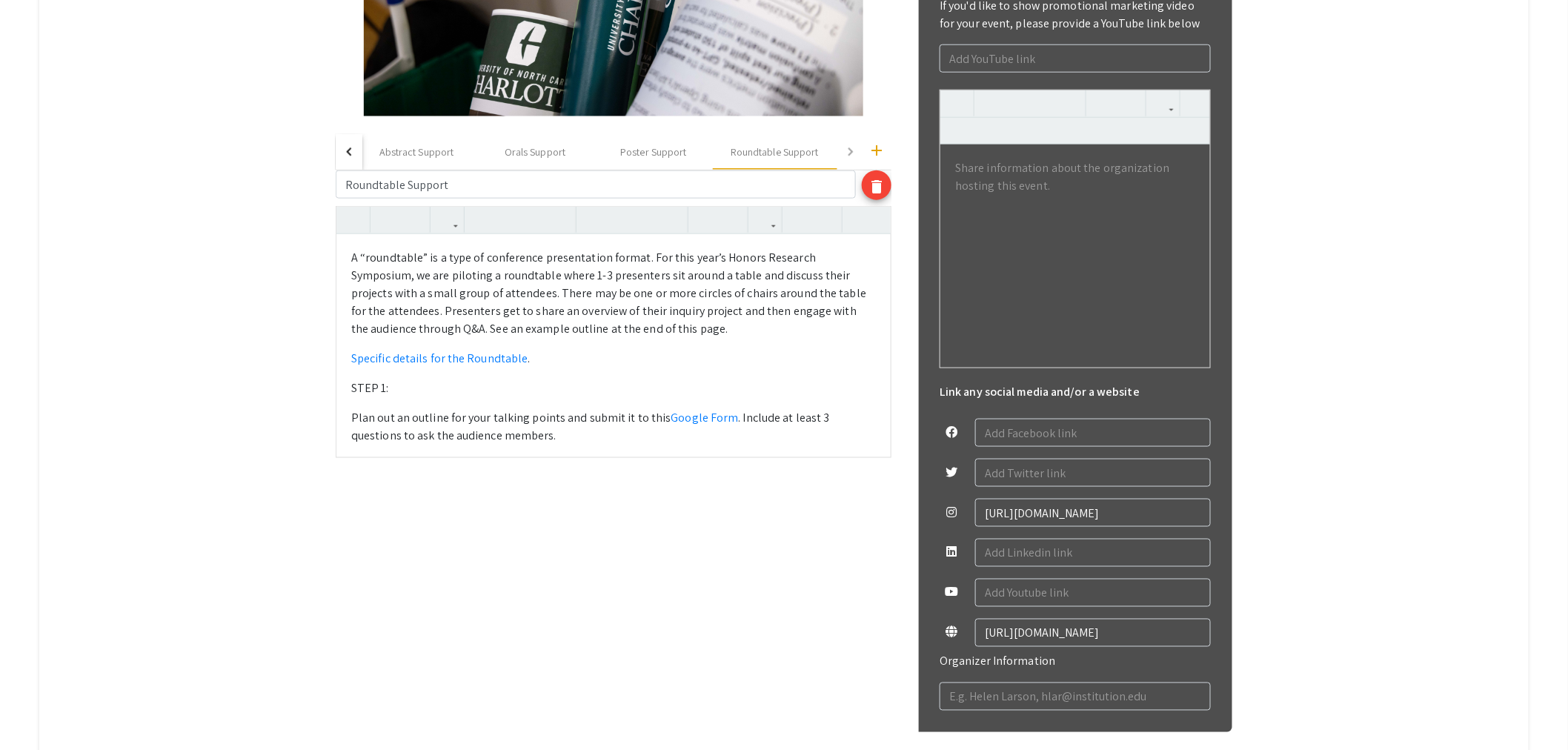
click at [603, 394] on p "STEP 1:" at bounding box center [613, 388] width 525 height 18
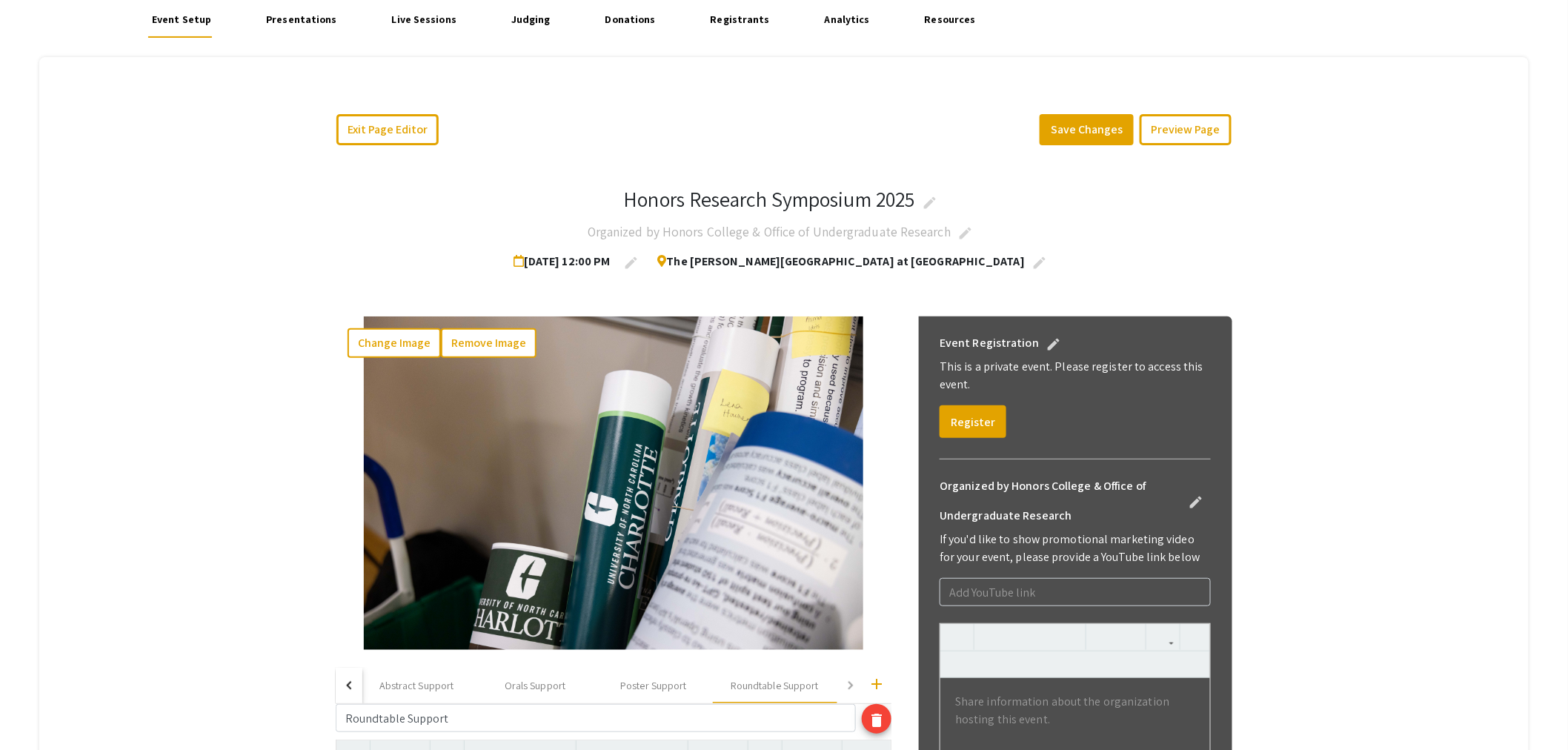
scroll to position [55, 0]
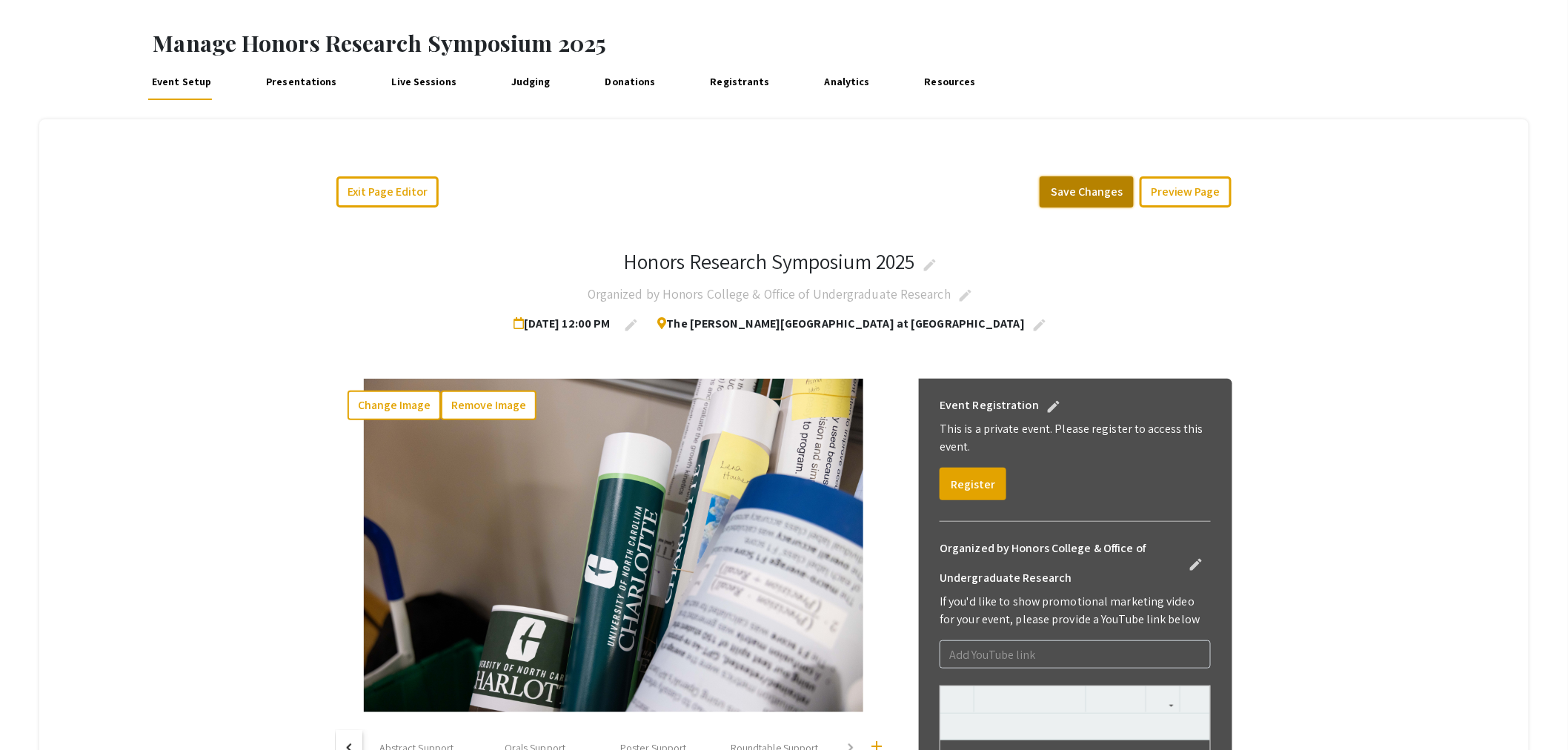
click at [1093, 181] on button "Save Changes" at bounding box center [1087, 192] width 94 height 31
click at [398, 398] on button "Change Image" at bounding box center [394, 405] width 93 height 29
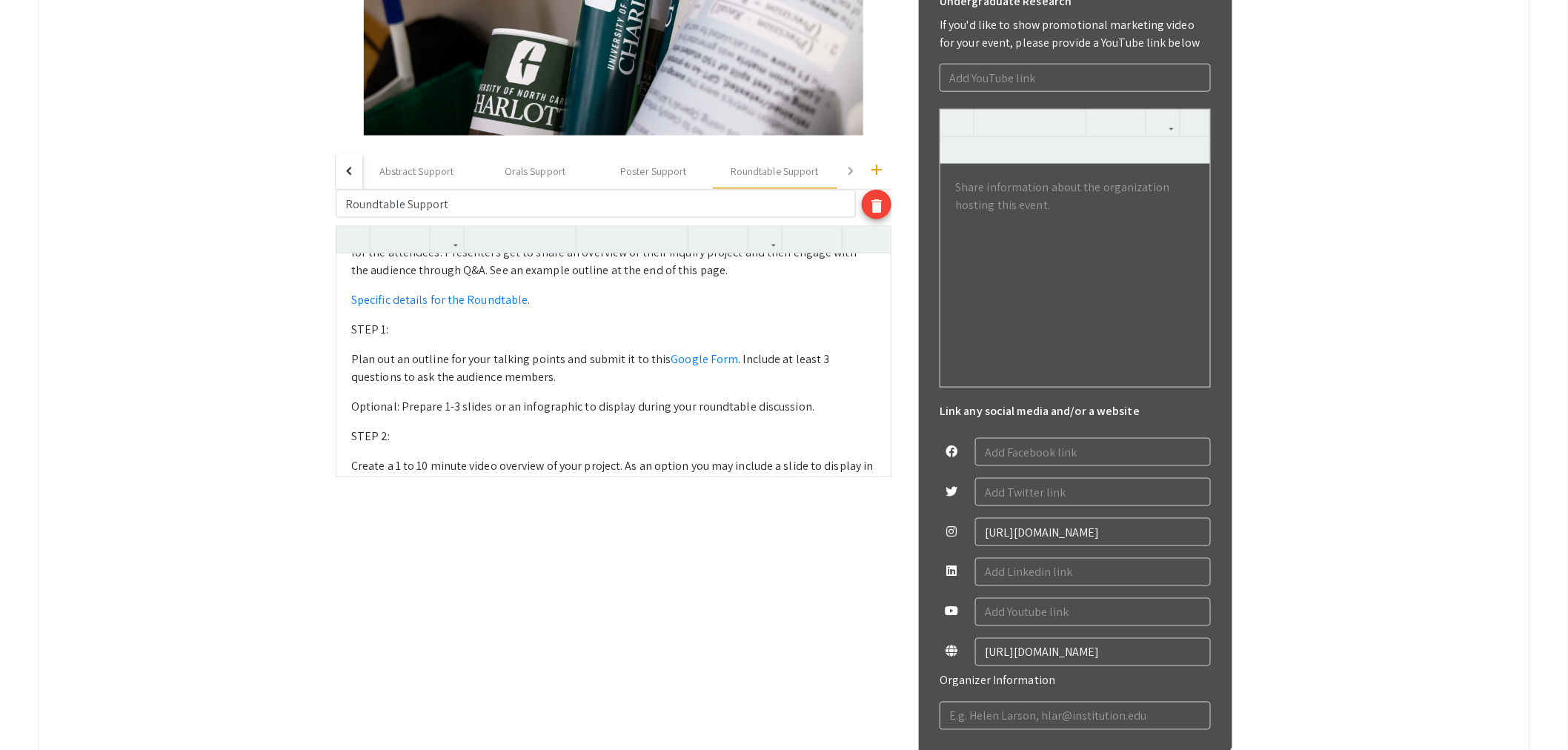
scroll to position [0, 0]
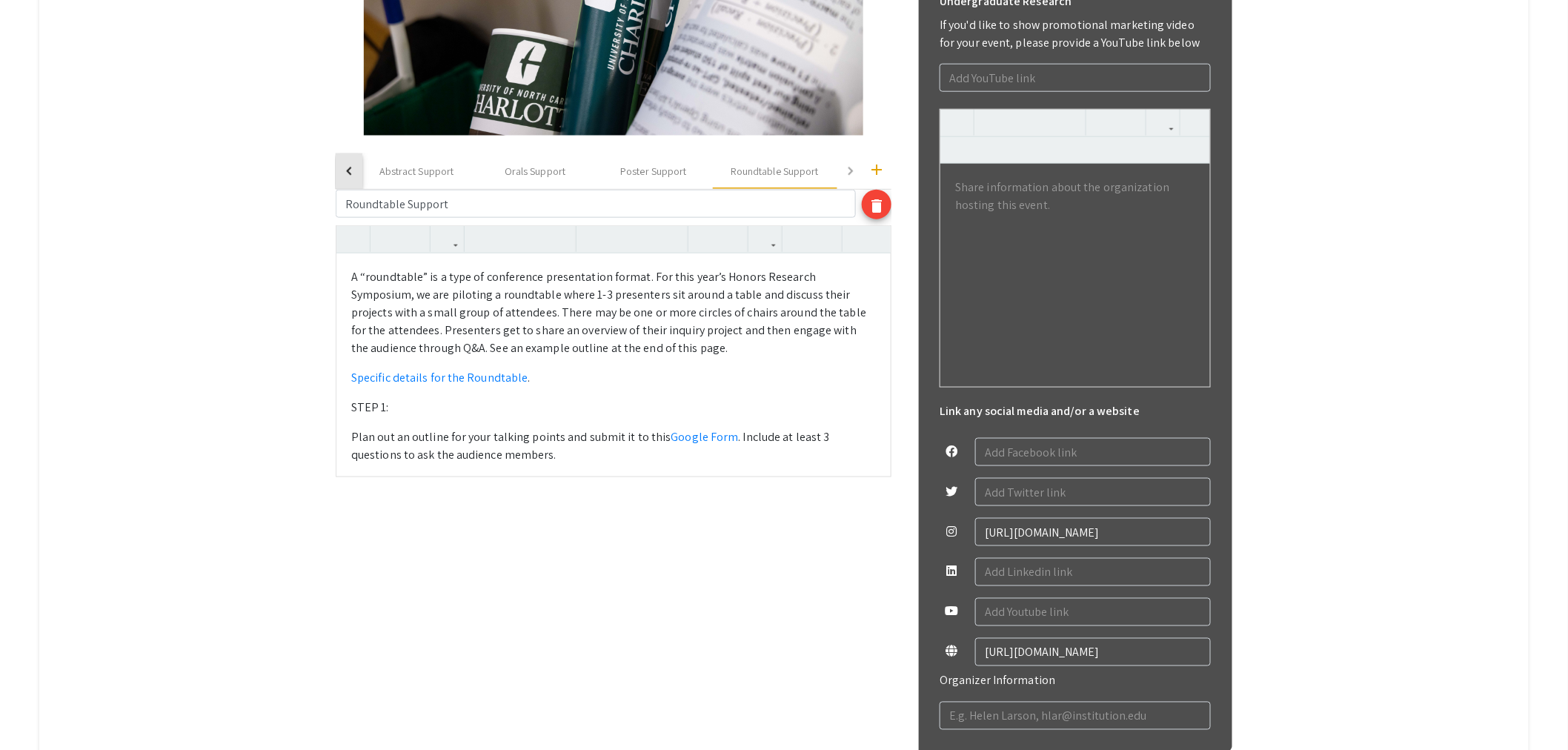
click at [351, 174] on button "button" at bounding box center [349, 171] width 27 height 35
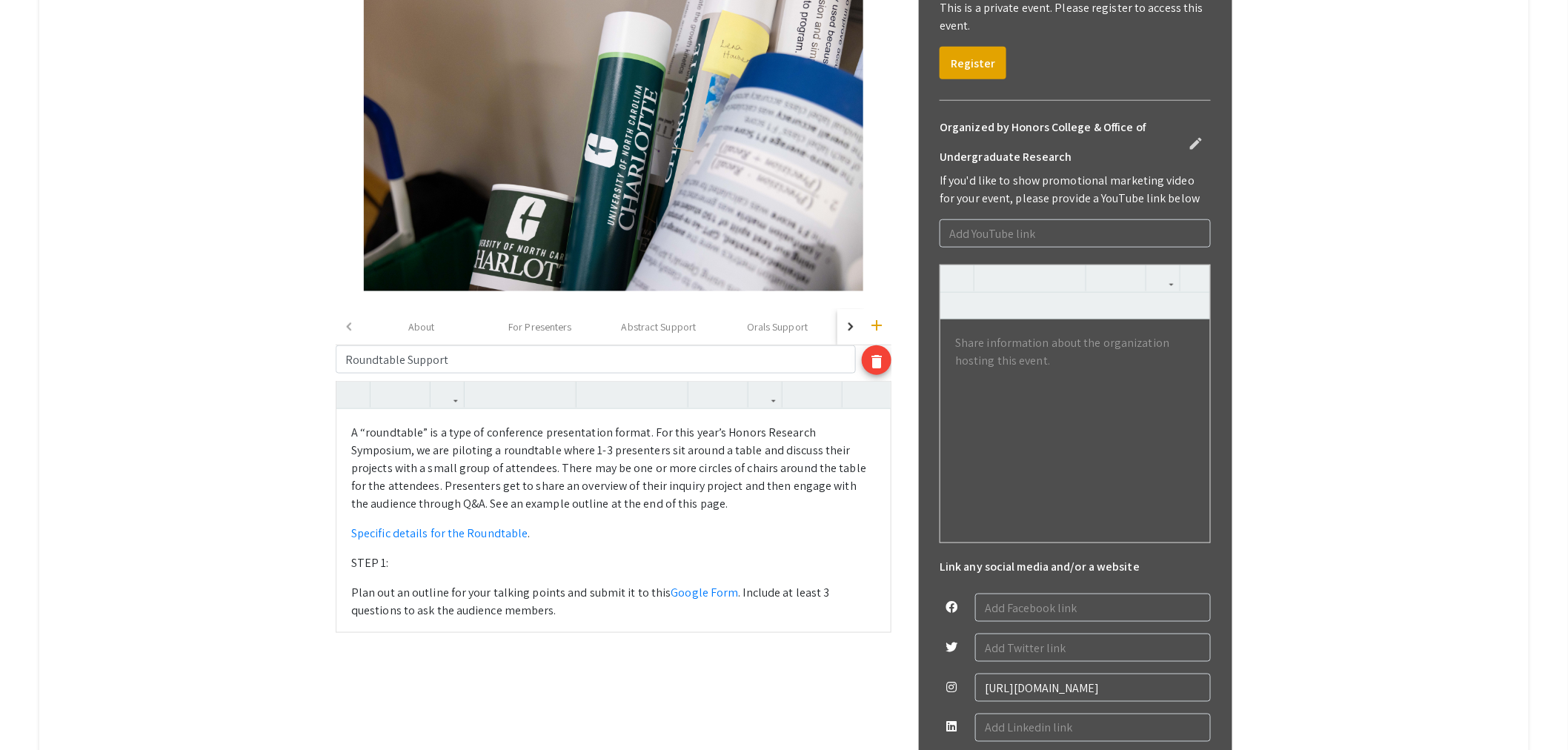
scroll to position [220, 0]
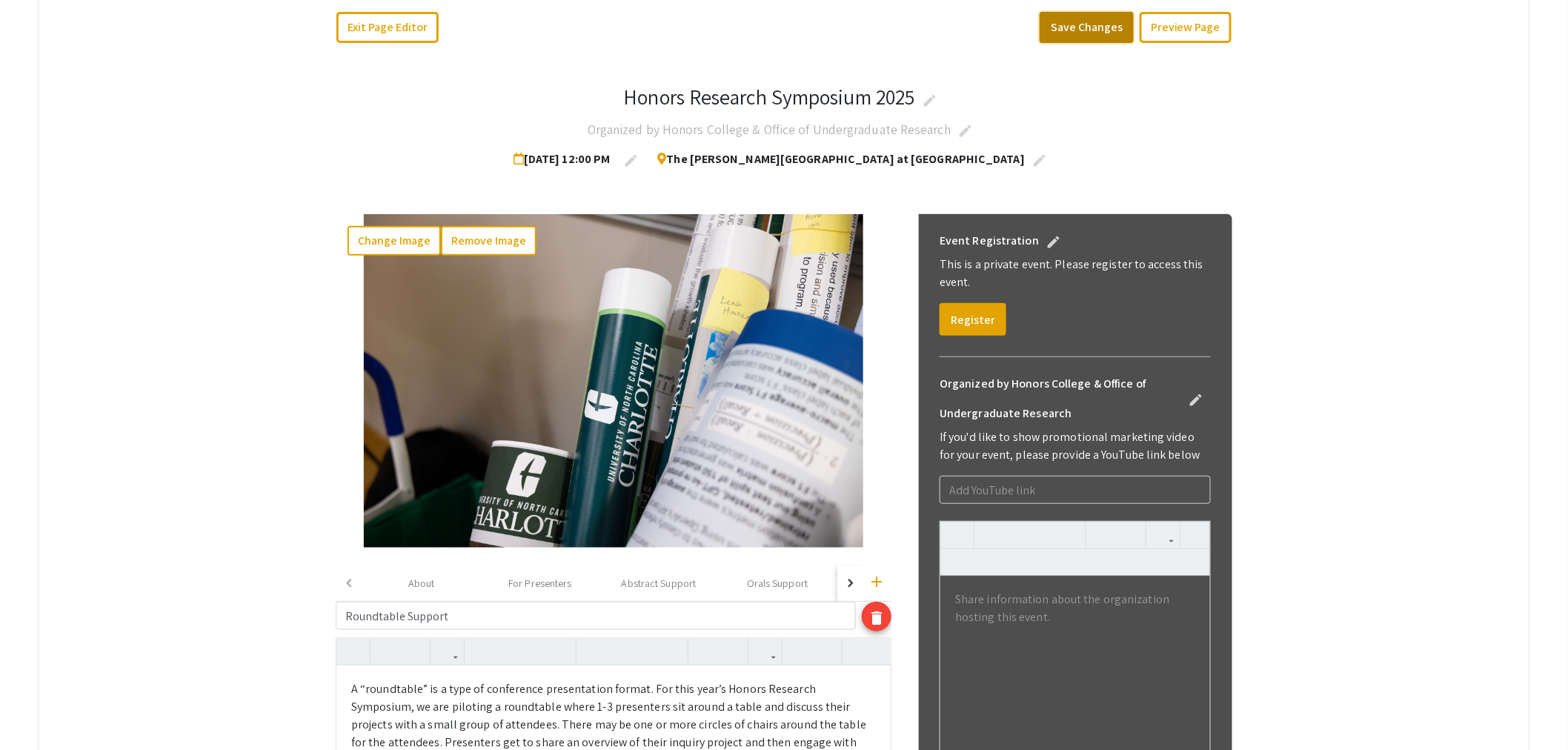
click at [1071, 12] on button "Save Changes" at bounding box center [1087, 27] width 94 height 31
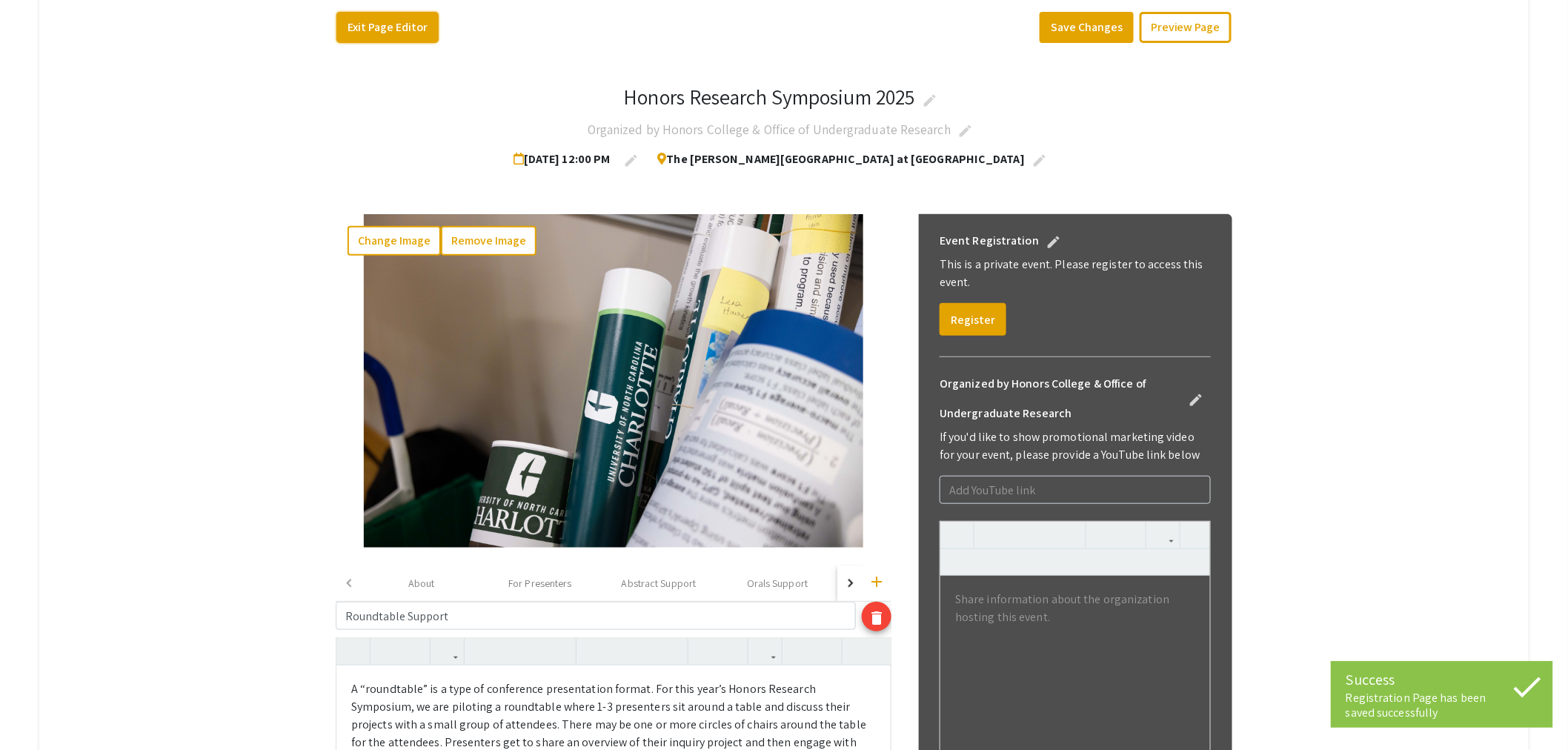
click at [416, 29] on button "Exit Page Editor" at bounding box center [388, 27] width 103 height 31
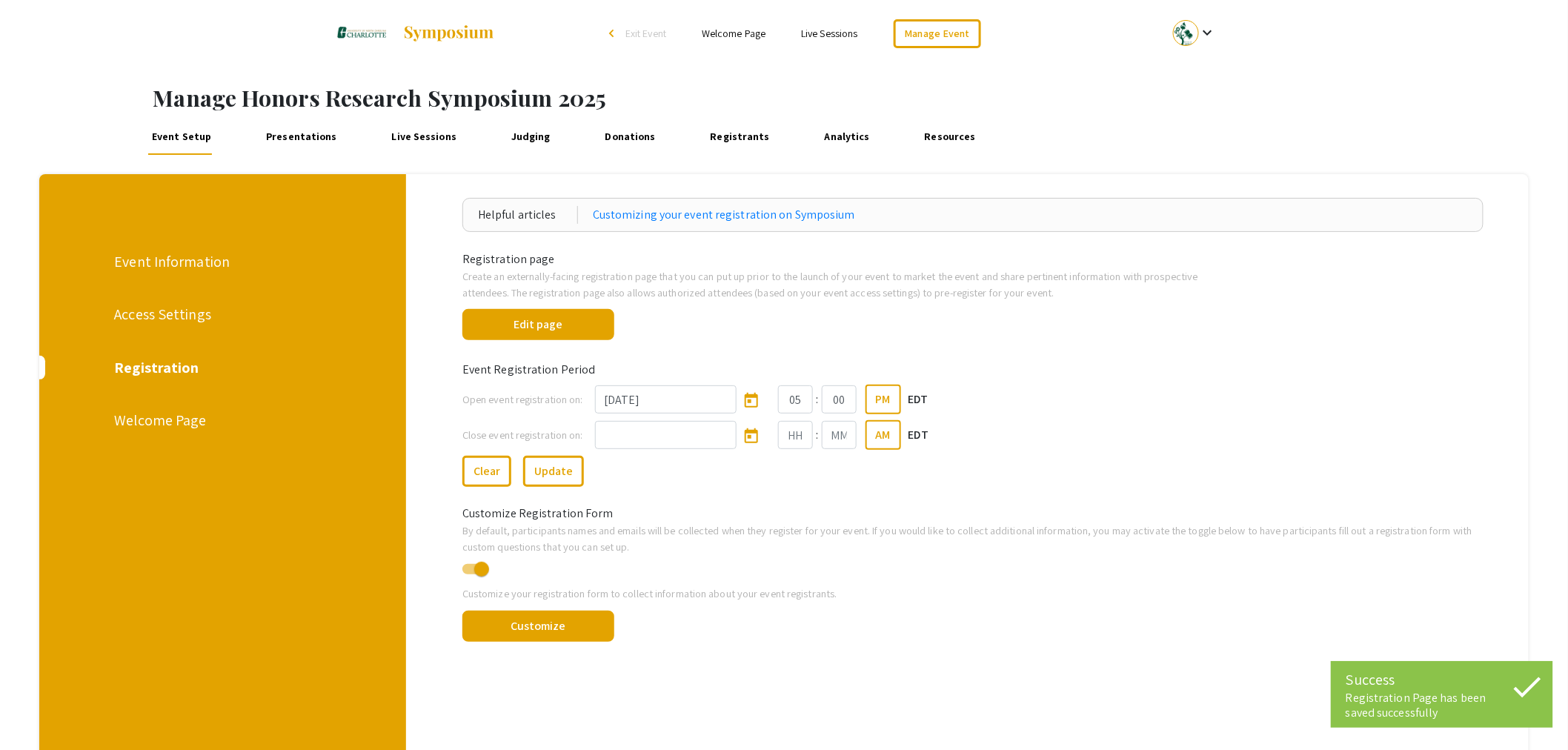
click at [165, 409] on div "Welcome Page" at bounding box center [221, 420] width 215 height 22
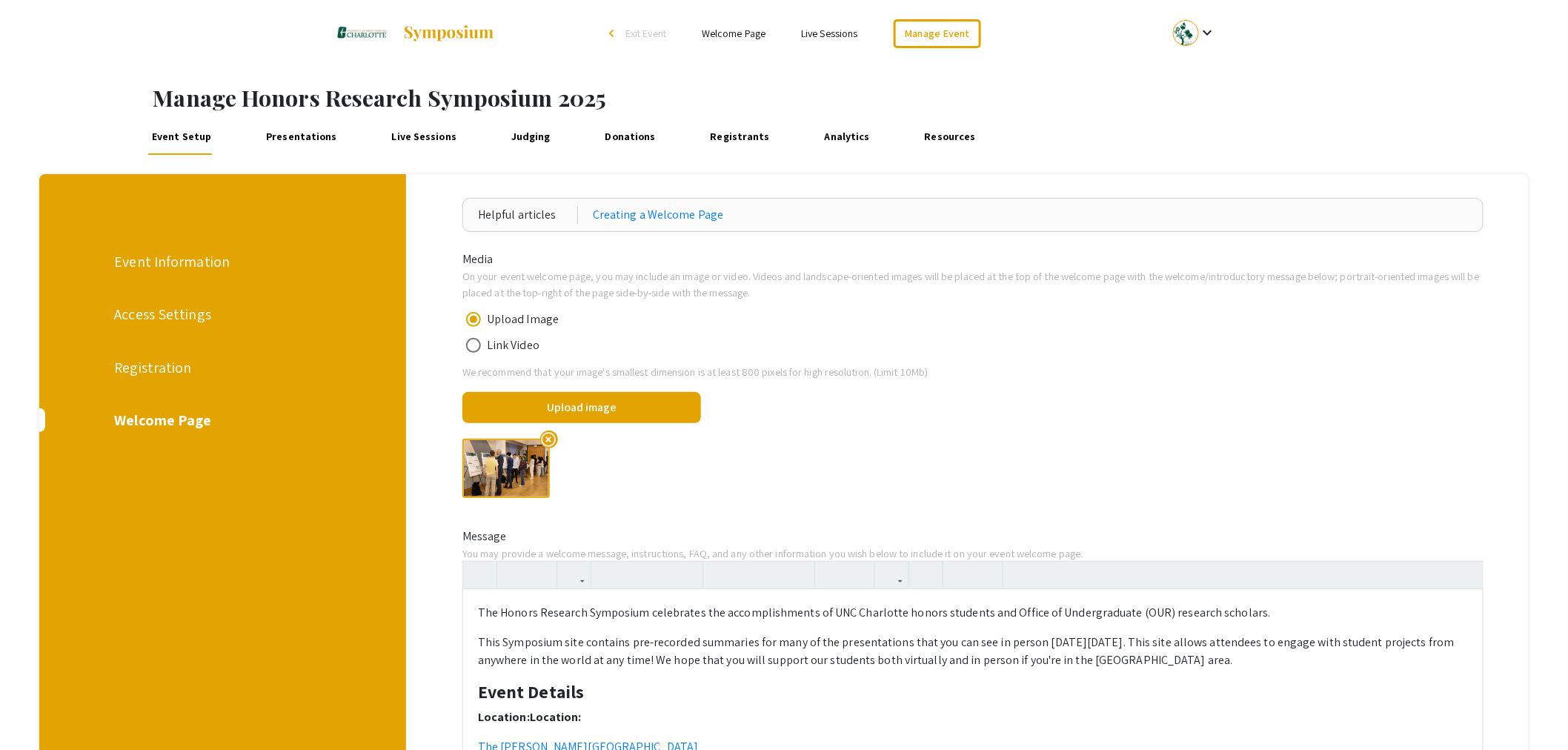
click at [171, 362] on div "Registration" at bounding box center [221, 368] width 215 height 22
